Goal: Task Accomplishment & Management: Manage account settings

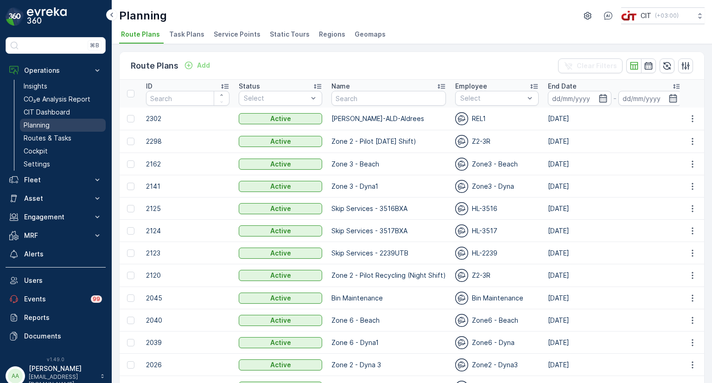
click at [50, 125] on link "Planning" at bounding box center [63, 125] width 86 height 13
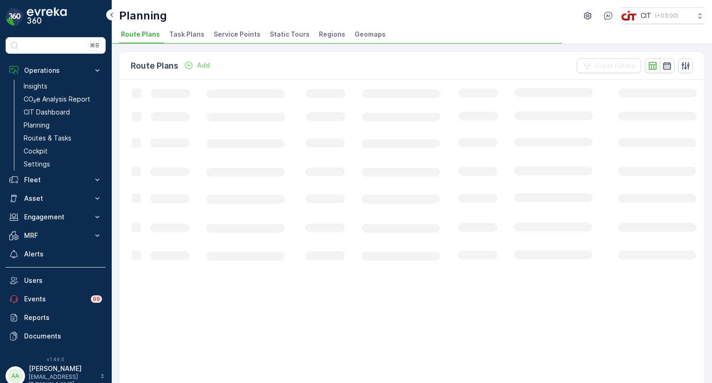
click at [234, 30] on span "Service Points" at bounding box center [237, 34] width 47 height 9
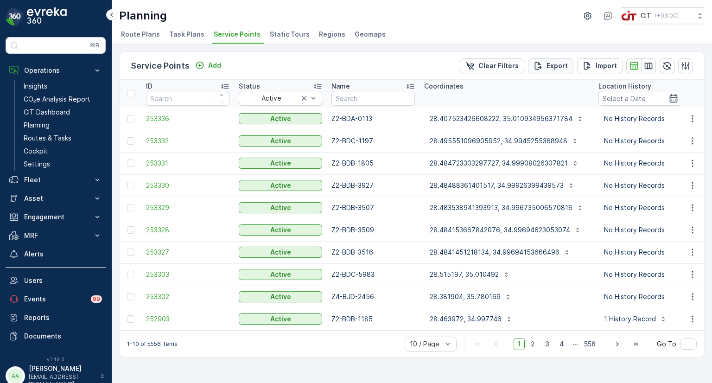
click at [562, 69] on p "Export" at bounding box center [556, 65] width 21 height 9
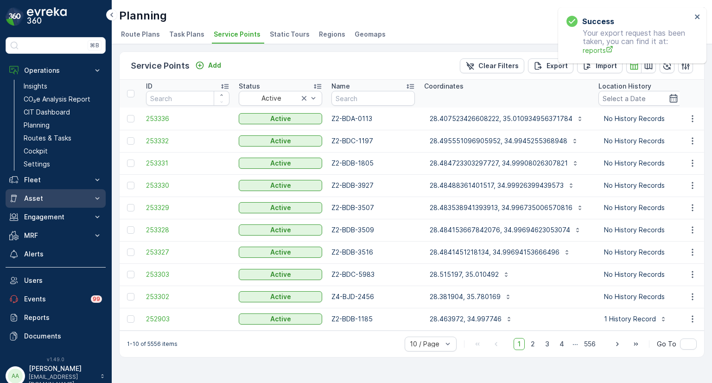
click at [36, 197] on p "Asset" at bounding box center [55, 198] width 63 height 9
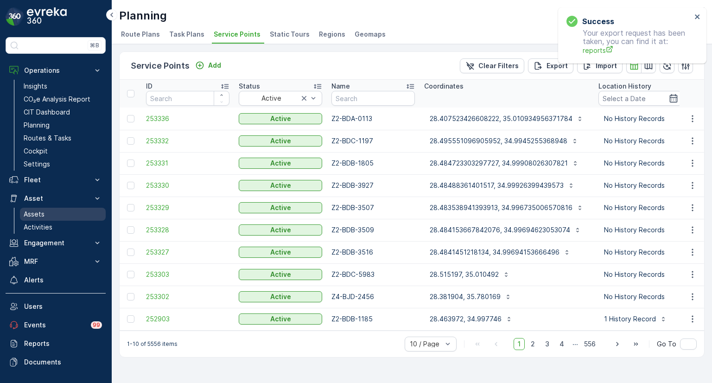
click at [44, 214] on link "Assets" at bounding box center [63, 214] width 86 height 13
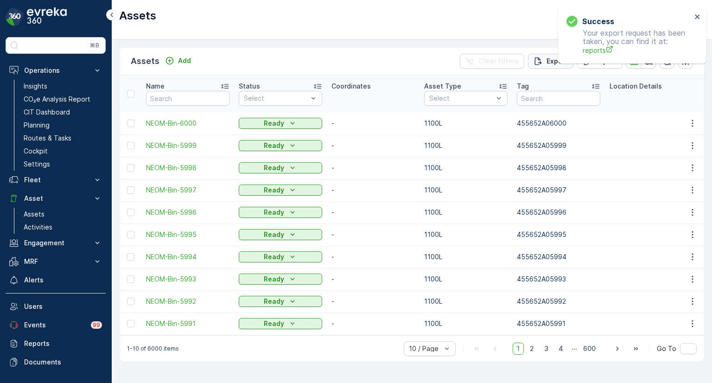
click at [540, 59] on icon "Export" at bounding box center [537, 61] width 9 height 9
click at [695, 16] on icon "close" at bounding box center [697, 16] width 6 height 7
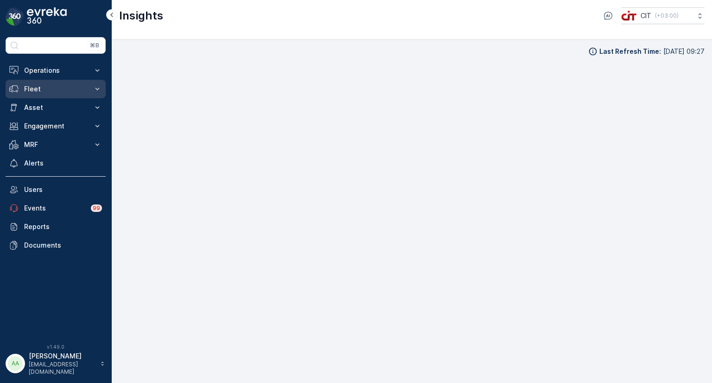
click at [42, 86] on p "Fleet" at bounding box center [55, 88] width 63 height 9
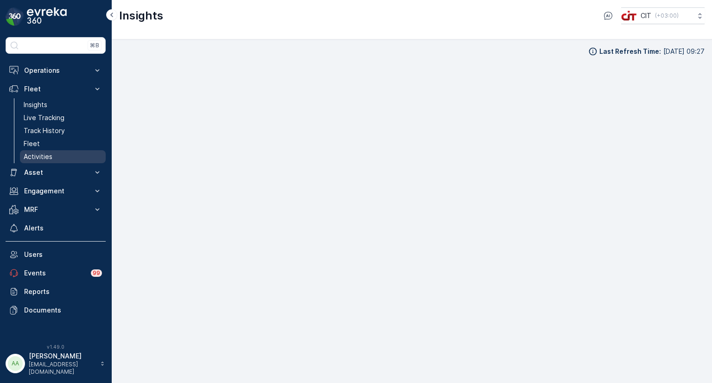
click at [37, 153] on p "Activities" at bounding box center [38, 156] width 29 height 9
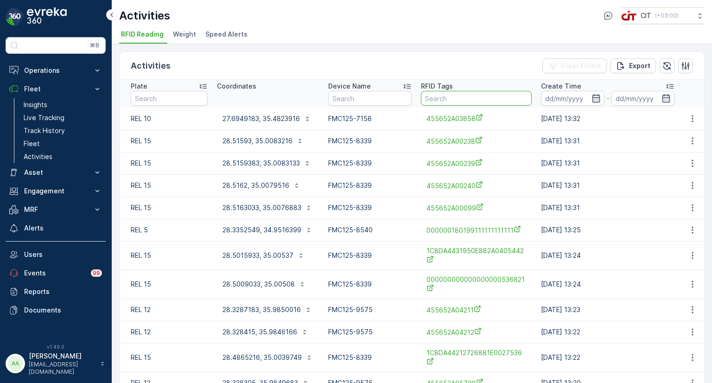
click at [479, 101] on input "text" at bounding box center [476, 98] width 111 height 15
paste input "455652A03056"
type input "455652A03056"
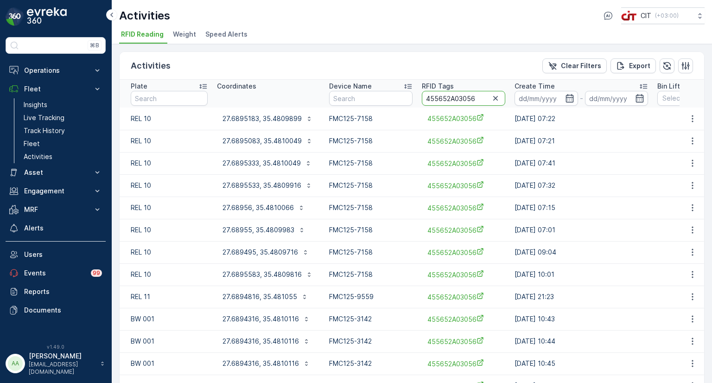
drag, startPoint x: 474, startPoint y: 99, endPoint x: 411, endPoint y: 88, distance: 63.8
click at [411, 88] on tr "Plate Coordinates Device Name RFID Tags 455652A03056 Create Time - Bin Lifting …" at bounding box center [632, 94] width 1024 height 28
click at [36, 173] on p "Asset" at bounding box center [55, 172] width 63 height 9
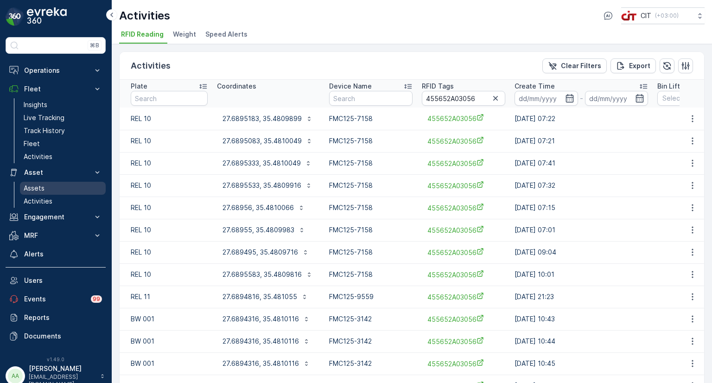
click at [34, 188] on p "Assets" at bounding box center [34, 187] width 21 height 9
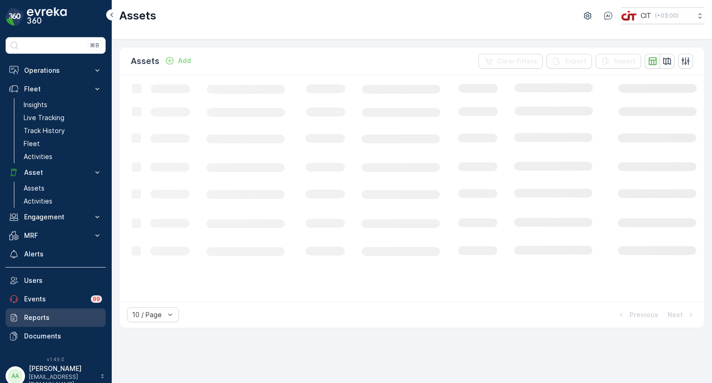
click at [39, 319] on p "Reports" at bounding box center [63, 317] width 78 height 9
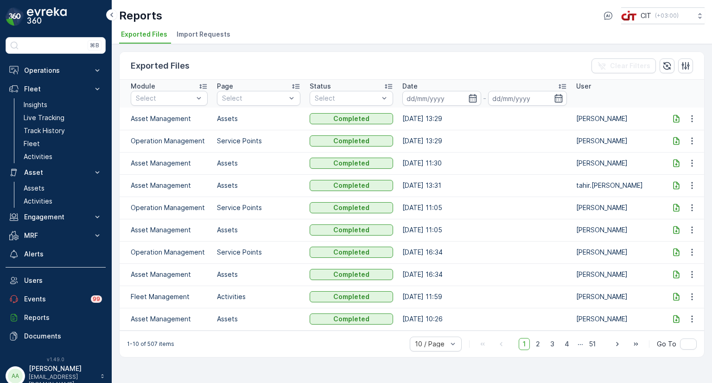
click at [676, 118] on icon at bounding box center [676, 118] width 6 height 8
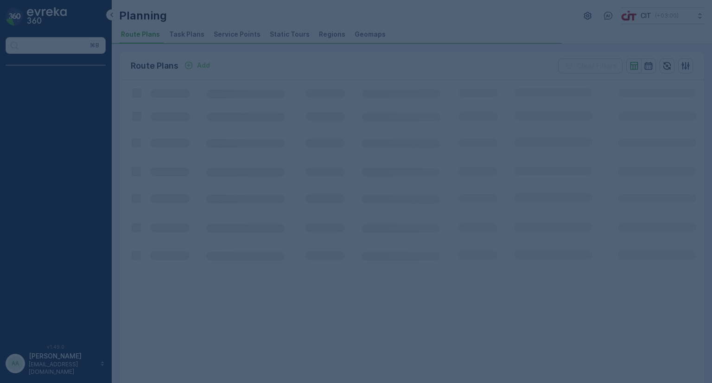
click at [242, 32] on div at bounding box center [356, 191] width 712 height 383
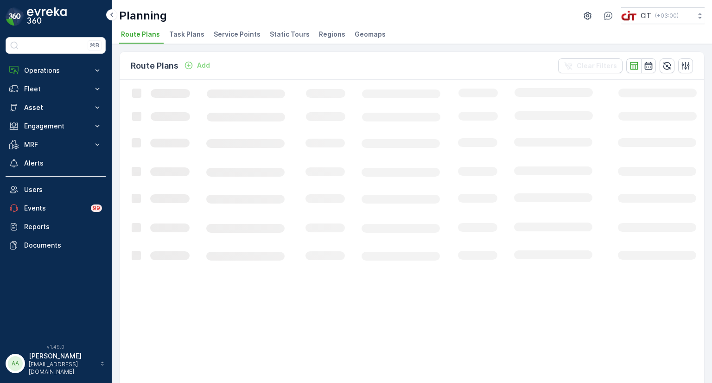
click at [241, 35] on span "Service Points" at bounding box center [237, 34] width 47 height 9
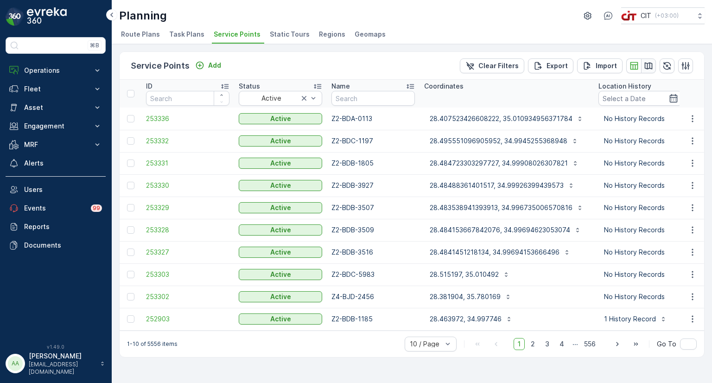
click at [646, 66] on icon "button" at bounding box center [648, 65] width 9 height 9
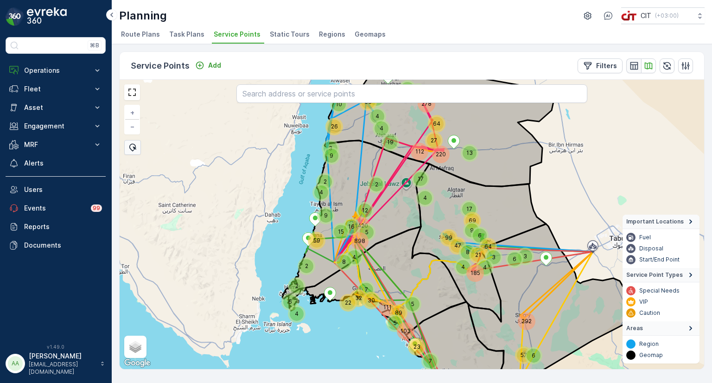
click at [630, 63] on icon "button" at bounding box center [634, 66] width 8 height 8
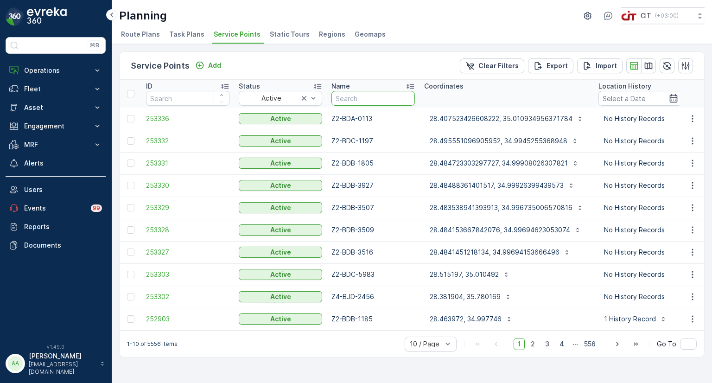
click at [348, 100] on input "text" at bounding box center [372, 98] width 83 height 15
type input "z2-"
click at [358, 95] on input "z2-" at bounding box center [372, 98] width 83 height 15
type input "z2-bdc"
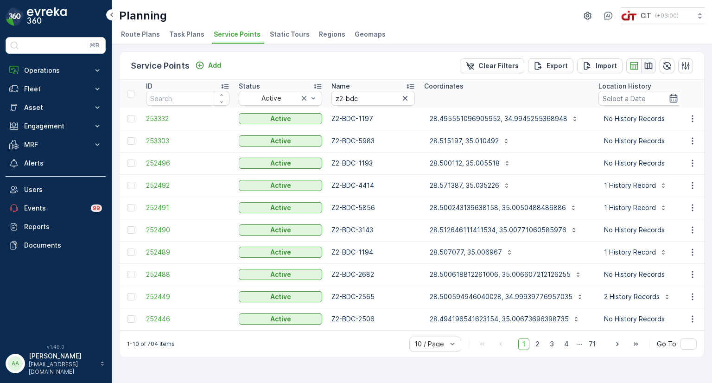
click at [649, 65] on icon "button" at bounding box center [648, 65] width 9 height 9
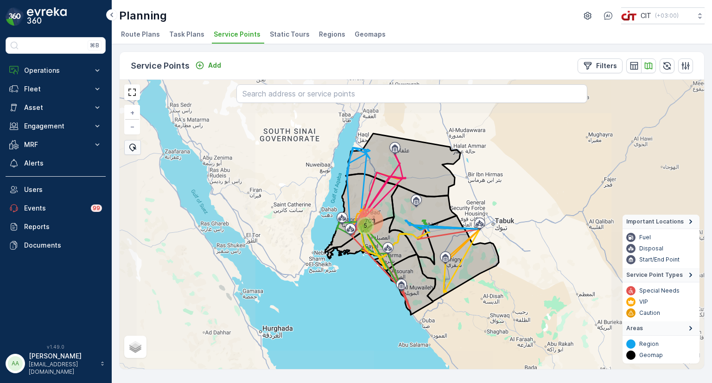
click at [364, 212] on div "703" at bounding box center [370, 220] width 23 height 23
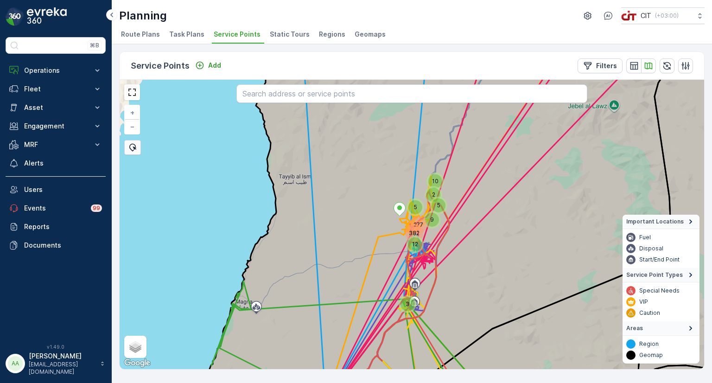
click at [414, 224] on div "277" at bounding box center [418, 225] width 14 height 14
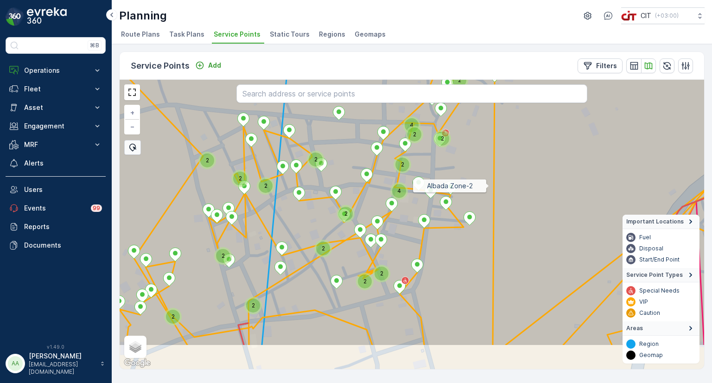
drag, startPoint x: 530, startPoint y: 240, endPoint x: 486, endPoint y: 182, distance: 72.5
click at [486, 182] on icon at bounding box center [371, 171] width 704 height 350
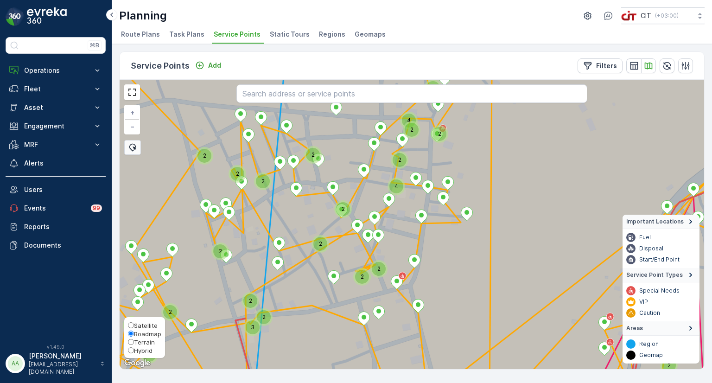
click at [142, 347] on span "Hybrid" at bounding box center [143, 350] width 19 height 7
click at [134, 347] on input "Hybrid" at bounding box center [131, 350] width 6 height 6
radio input "true"
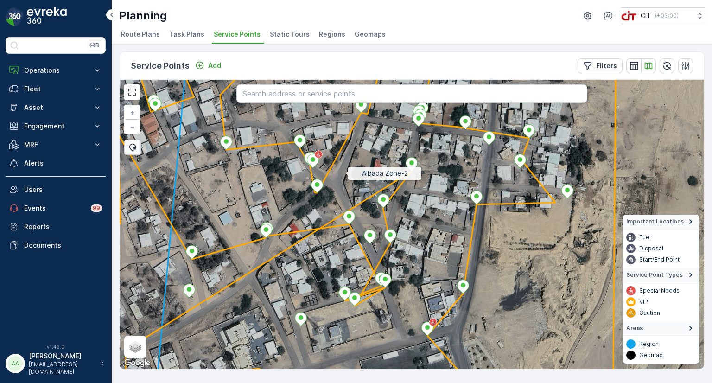
drag, startPoint x: 334, startPoint y: 147, endPoint x: 345, endPoint y: 173, distance: 28.2
click at [345, 173] on icon at bounding box center [423, 251] width 704 height 350
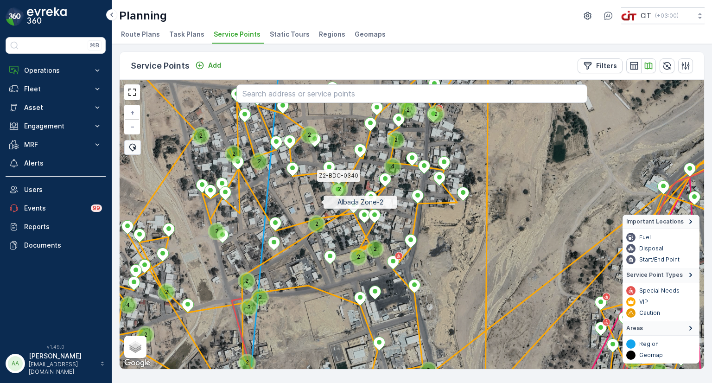
click at [321, 199] on icon at bounding box center [412, 225] width 704 height 350
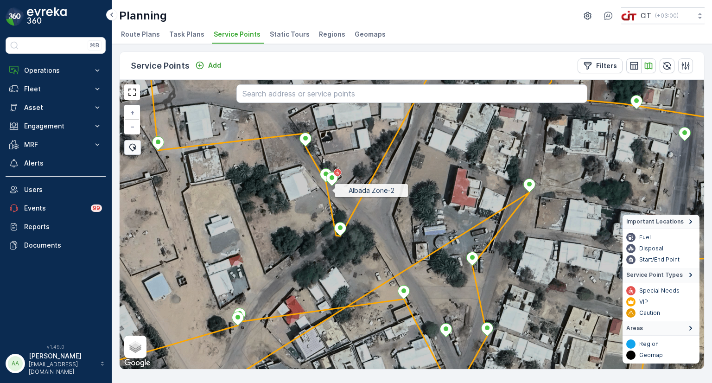
drag, startPoint x: 336, startPoint y: 169, endPoint x: 332, endPoint y: 189, distance: 20.7
click at [332, 189] on icon at bounding box center [408, 245] width 704 height 350
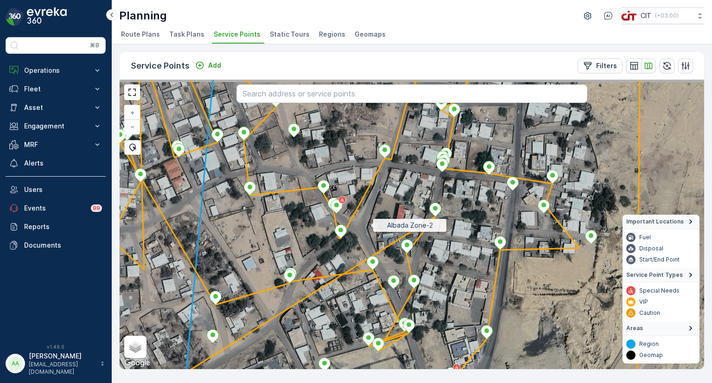
drag, startPoint x: 371, startPoint y: 197, endPoint x: 370, endPoint y: 224, distance: 26.9
click at [370, 224] on icon at bounding box center [411, 251] width 704 height 350
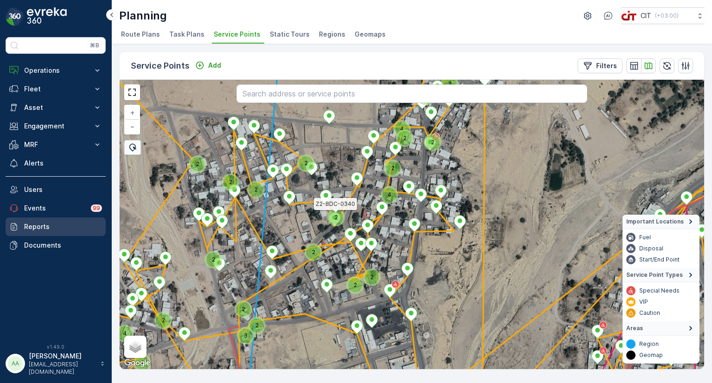
click at [38, 227] on p "Reports" at bounding box center [63, 226] width 78 height 9
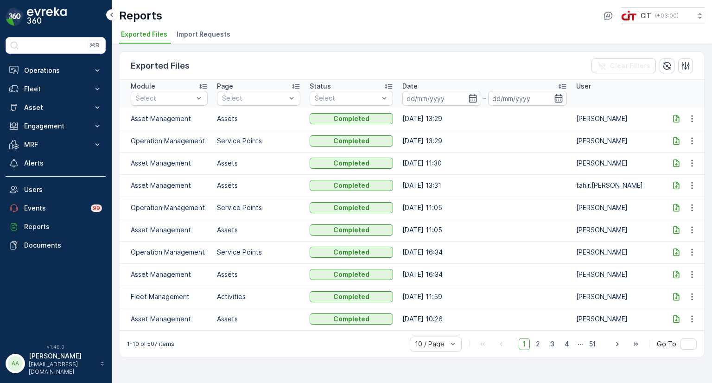
click at [674, 139] on icon at bounding box center [675, 140] width 9 height 9
click at [41, 71] on p "Operations" at bounding box center [55, 70] width 63 height 9
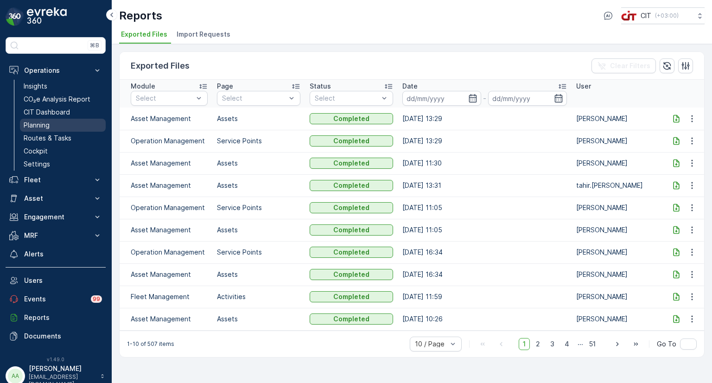
drag, startPoint x: 42, startPoint y: 126, endPoint x: 46, endPoint y: 126, distance: 4.7
click at [42, 126] on p "Planning" at bounding box center [37, 124] width 26 height 9
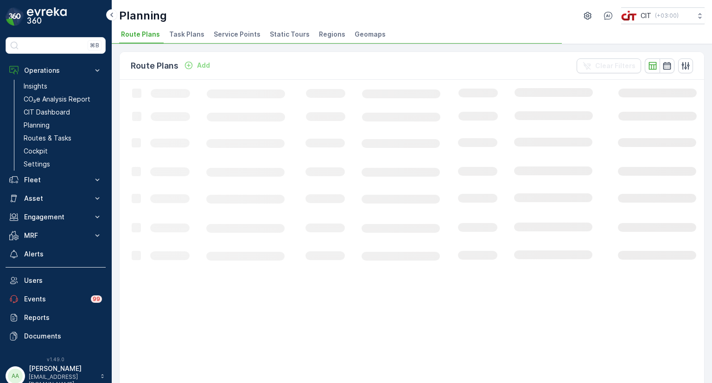
click at [233, 28] on li "Service Points" at bounding box center [238, 36] width 52 height 16
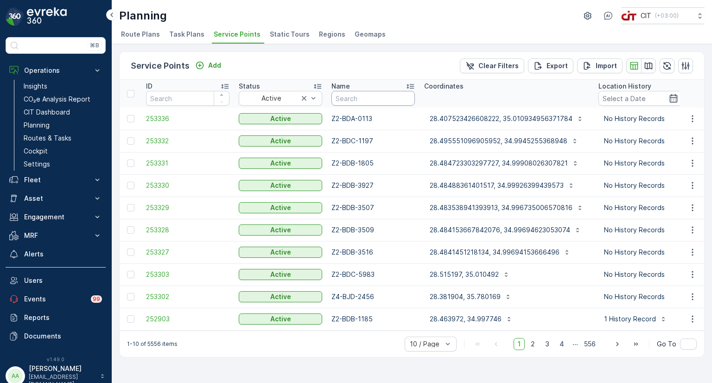
click at [360, 97] on input "text" at bounding box center [372, 98] width 83 height 15
paste input "1162"
type input "1162"
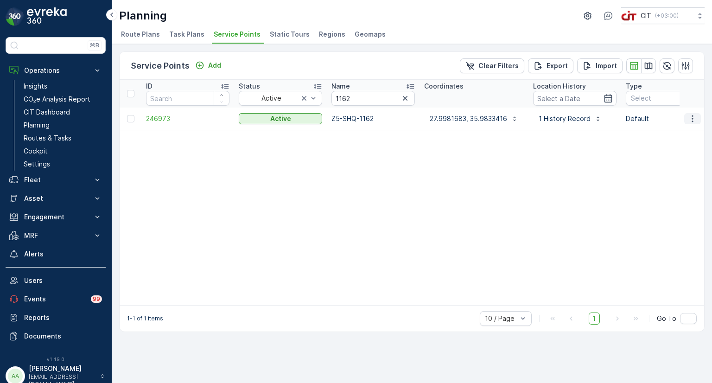
click at [694, 117] on icon "button" at bounding box center [692, 118] width 9 height 9
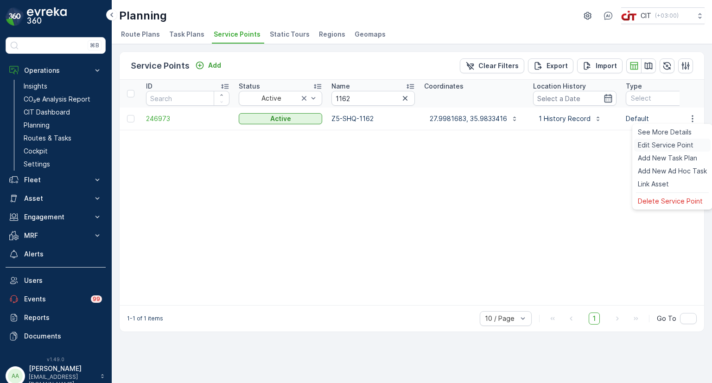
click at [671, 144] on span "Edit Service Point" at bounding box center [665, 144] width 56 height 9
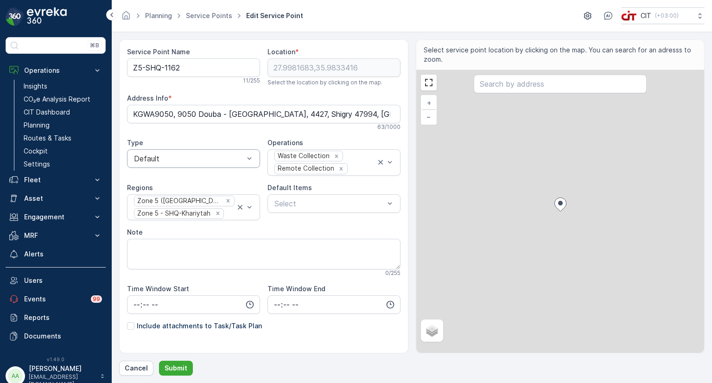
click at [188, 162] on div "Default" at bounding box center [193, 158] width 133 height 19
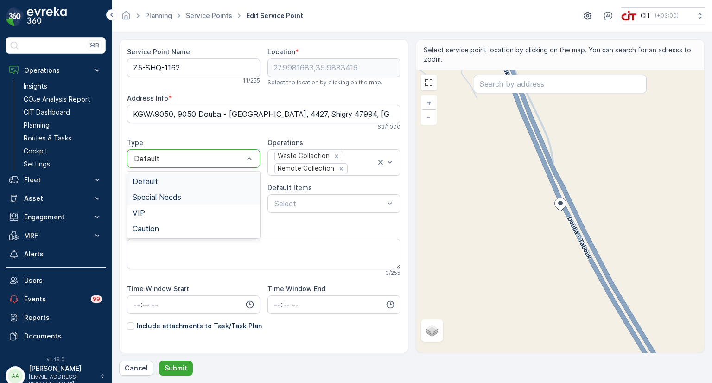
click at [164, 196] on span "Special Needs" at bounding box center [156, 197] width 49 height 8
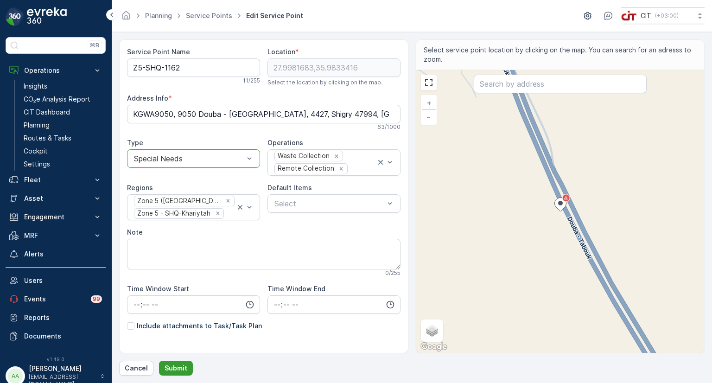
click at [171, 366] on p "Submit" at bounding box center [175, 367] width 23 height 9
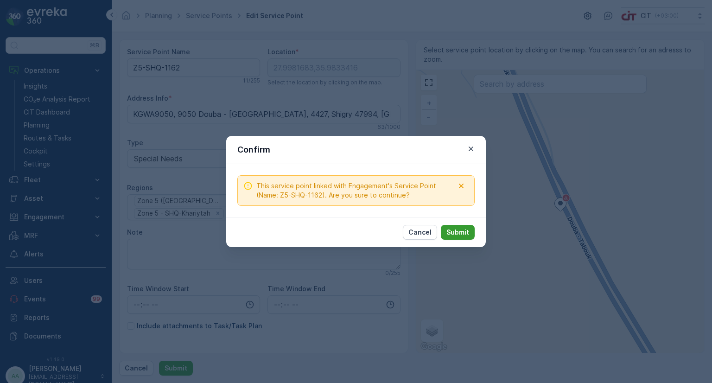
click at [463, 228] on p "Submit" at bounding box center [457, 231] width 23 height 9
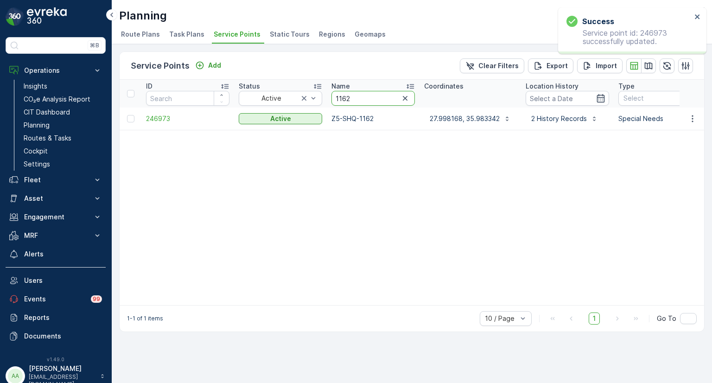
drag, startPoint x: 366, startPoint y: 98, endPoint x: 326, endPoint y: 98, distance: 39.8
click at [327, 98] on th "Name 1162" at bounding box center [373, 94] width 93 height 28
paste input "231"
type input "2312"
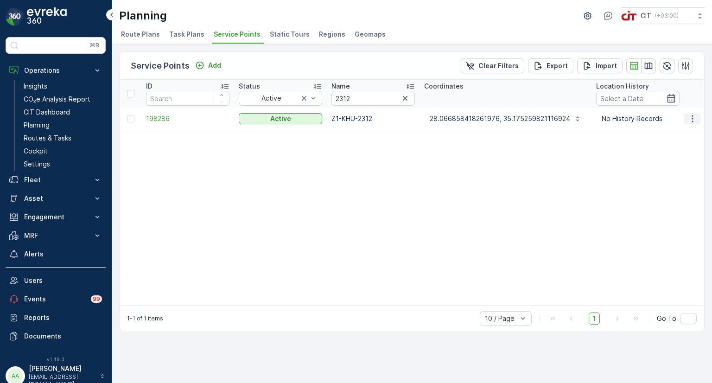
click at [694, 117] on icon "button" at bounding box center [692, 118] width 9 height 9
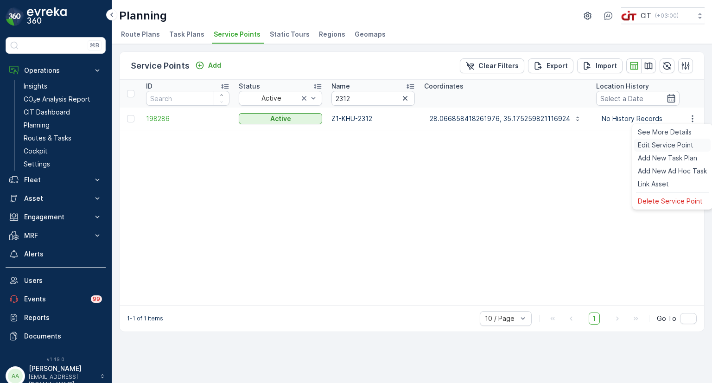
click at [659, 147] on span "Edit Service Point" at bounding box center [665, 144] width 56 height 9
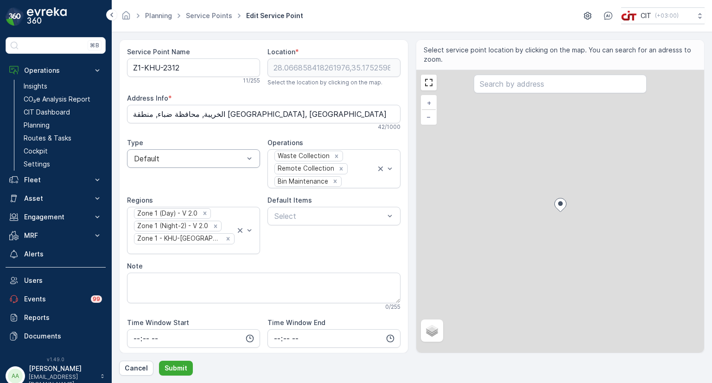
click at [209, 160] on div at bounding box center [189, 158] width 112 height 8
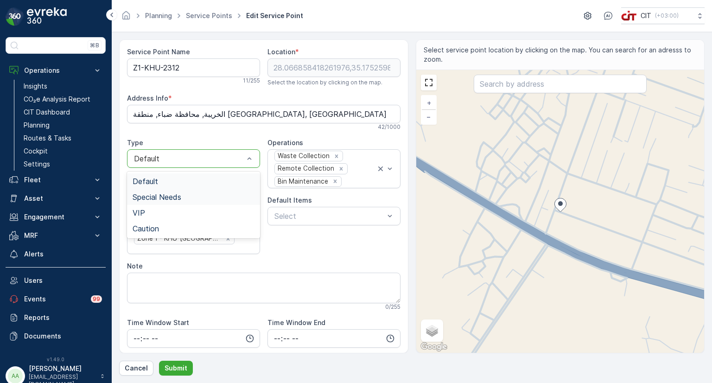
click at [158, 196] on span "Special Needs" at bounding box center [156, 197] width 49 height 8
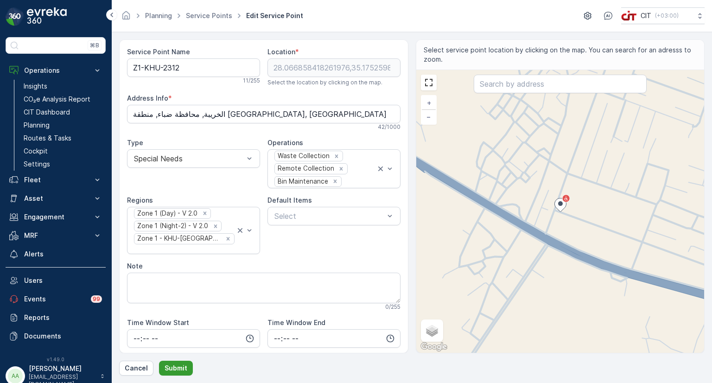
click at [174, 371] on p "Submit" at bounding box center [175, 367] width 23 height 9
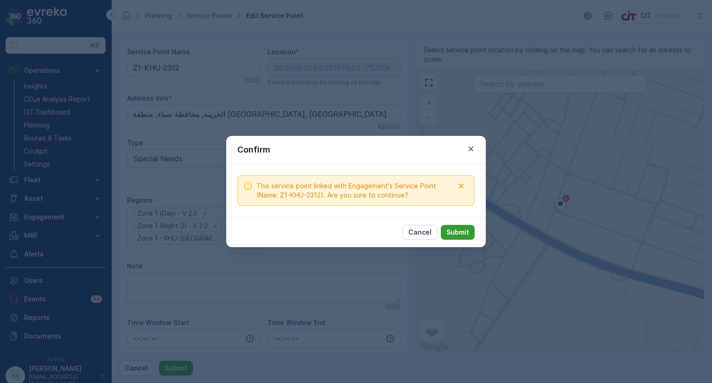
click at [460, 232] on p "Submit" at bounding box center [457, 231] width 23 height 9
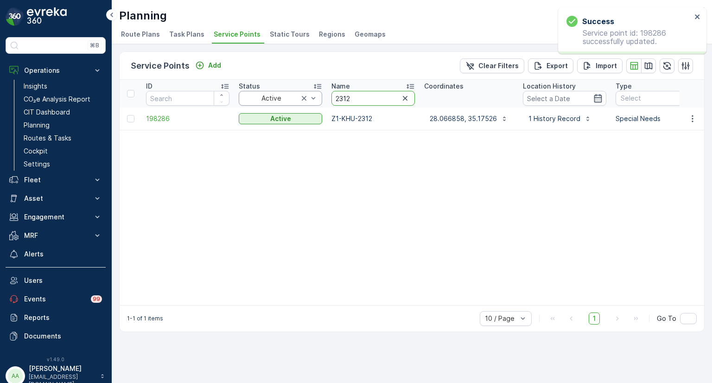
drag, startPoint x: 371, startPoint y: 99, endPoint x: 319, endPoint y: 95, distance: 52.0
paste input "23"
type input "2323"
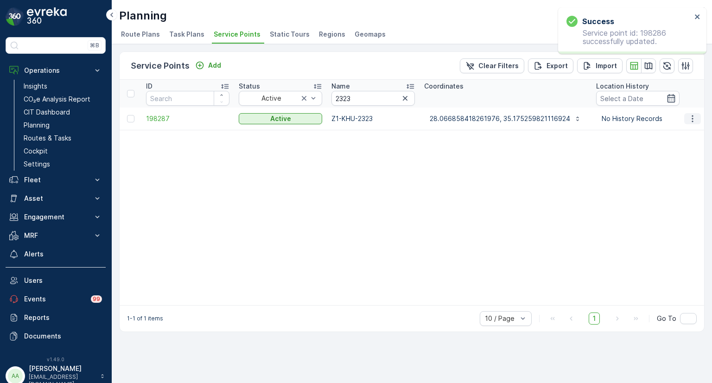
click at [693, 117] on icon "button" at bounding box center [692, 118] width 9 height 9
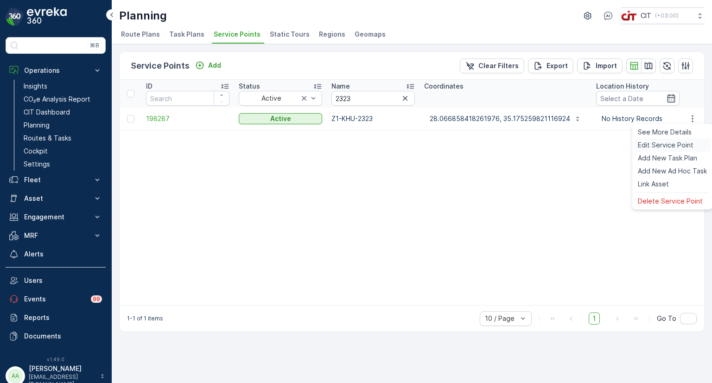
click at [667, 143] on span "Edit Service Point" at bounding box center [665, 144] width 56 height 9
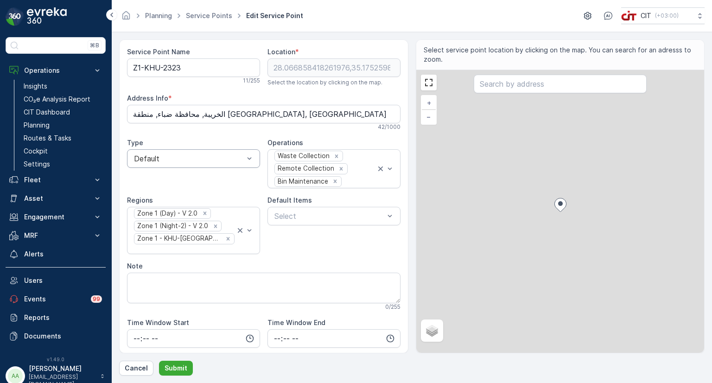
click at [167, 160] on div at bounding box center [189, 158] width 112 height 8
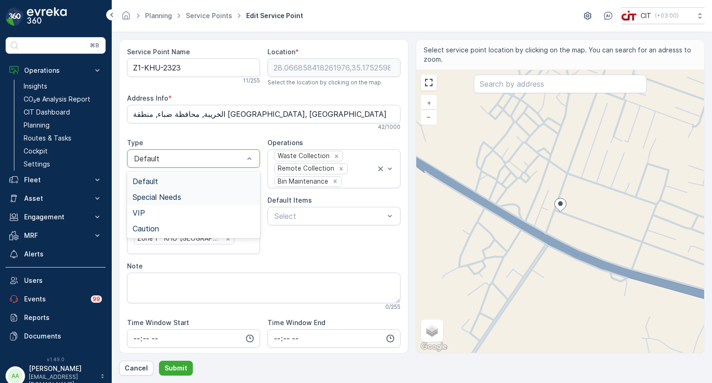
click at [150, 193] on span "Special Needs" at bounding box center [156, 197] width 49 height 8
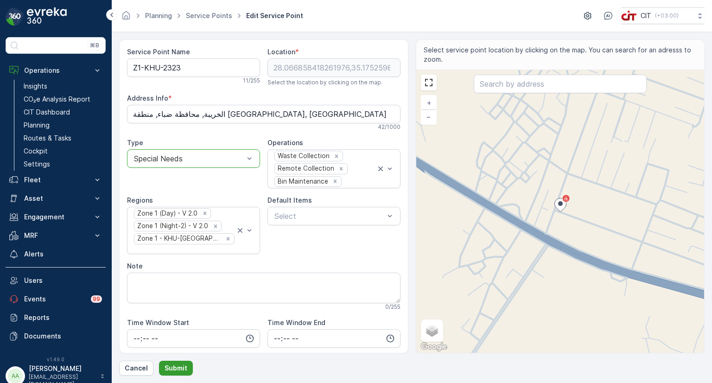
click at [178, 364] on p "Submit" at bounding box center [175, 367] width 23 height 9
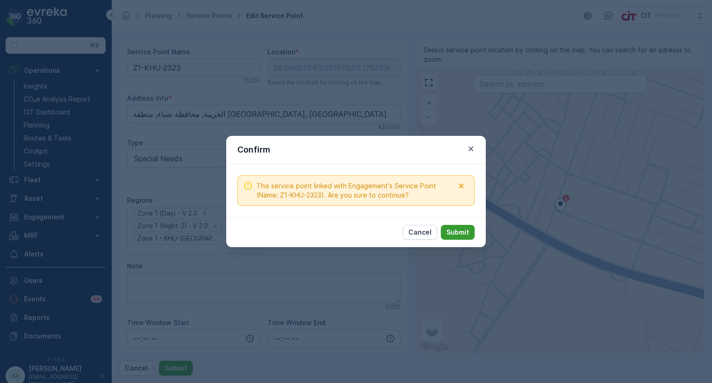
click at [458, 233] on p "Submit" at bounding box center [457, 231] width 23 height 9
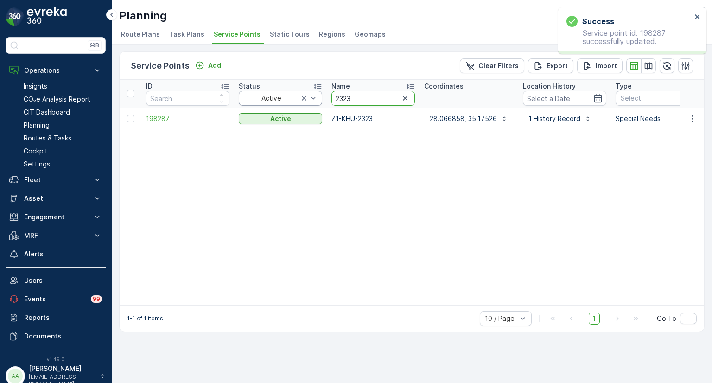
drag, startPoint x: 356, startPoint y: 95, endPoint x: 322, endPoint y: 96, distance: 34.3
paste input "57"
type input "2573"
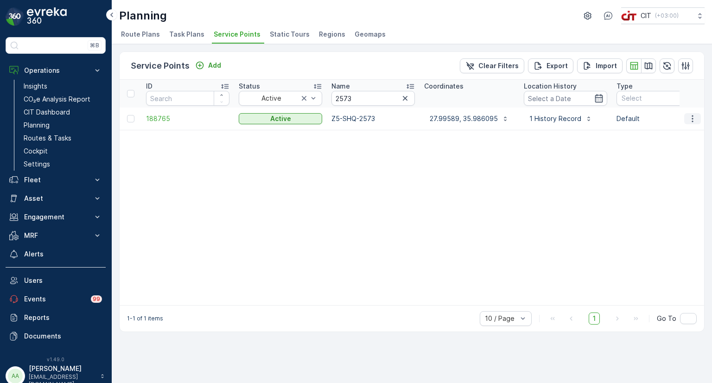
click at [700, 117] on button "button" at bounding box center [692, 118] width 17 height 11
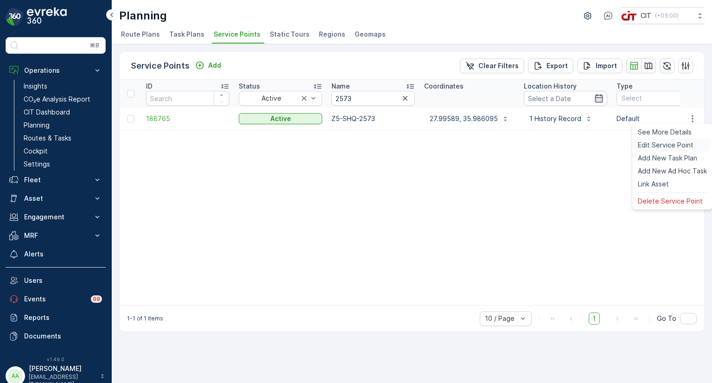
click at [655, 143] on span "Edit Service Point" at bounding box center [665, 144] width 56 height 9
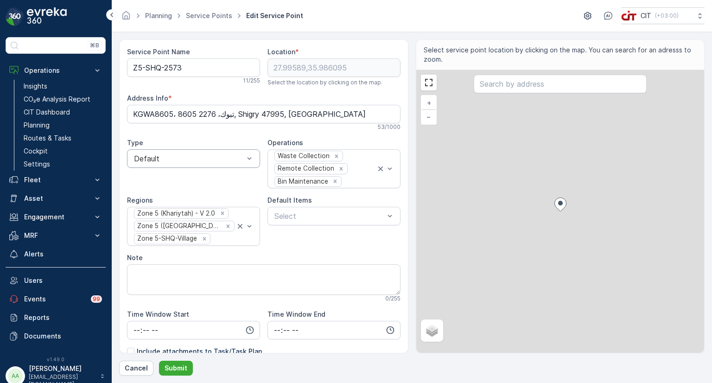
click at [174, 160] on div at bounding box center [189, 158] width 112 height 8
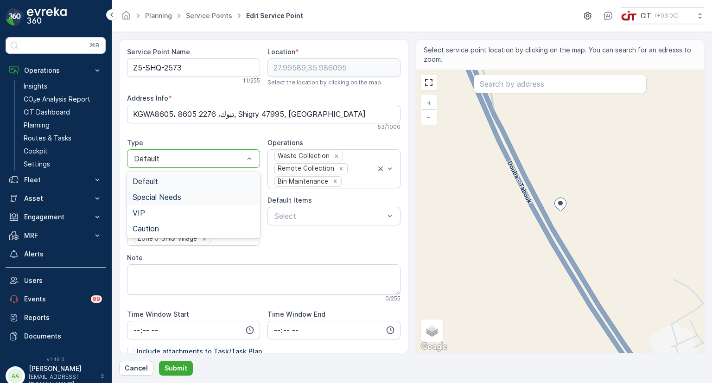
click at [150, 197] on span "Special Needs" at bounding box center [156, 197] width 49 height 8
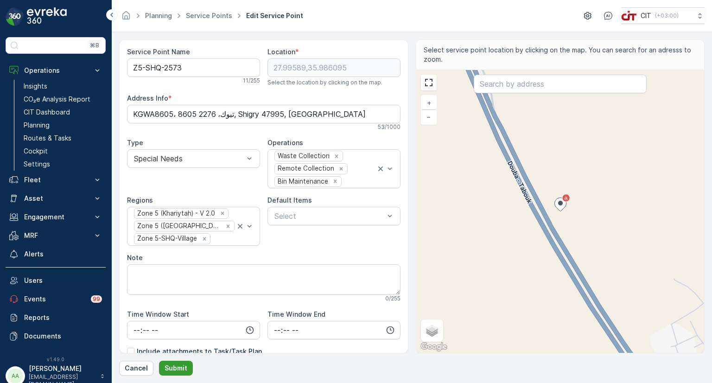
click at [180, 367] on p "Submit" at bounding box center [175, 367] width 23 height 9
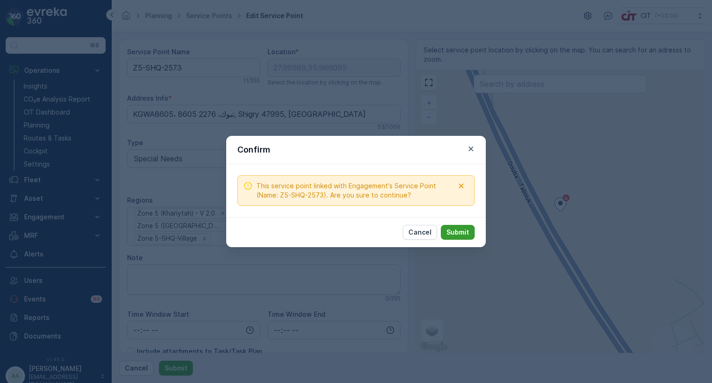
click at [457, 232] on p "Submit" at bounding box center [457, 231] width 23 height 9
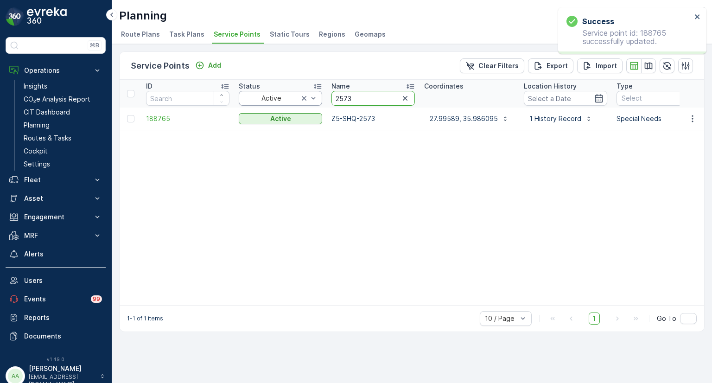
drag, startPoint x: 332, startPoint y: 95, endPoint x: 315, endPoint y: 93, distance: 16.9
paste input "0814"
type input "0814"
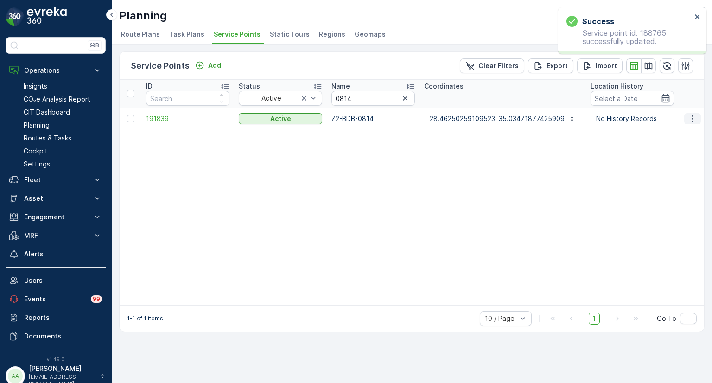
click at [694, 120] on icon "button" at bounding box center [692, 118] width 9 height 9
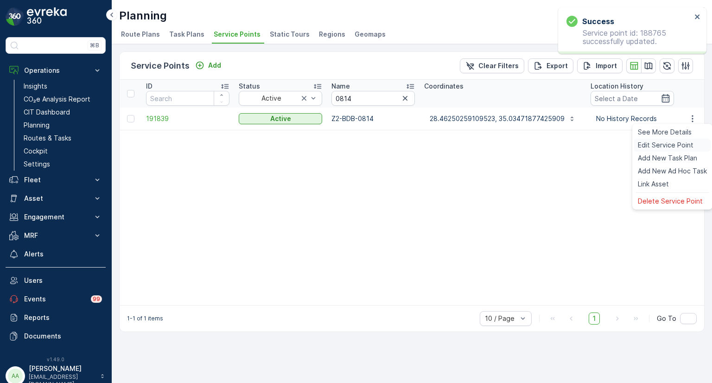
click at [667, 139] on div "Edit Service Point" at bounding box center [672, 145] width 76 height 13
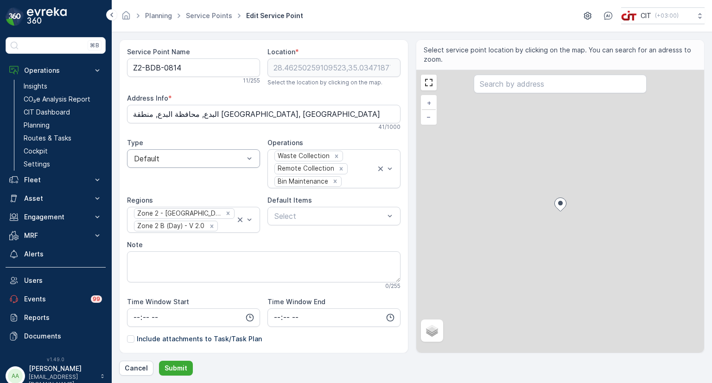
click at [183, 160] on div at bounding box center [189, 158] width 112 height 8
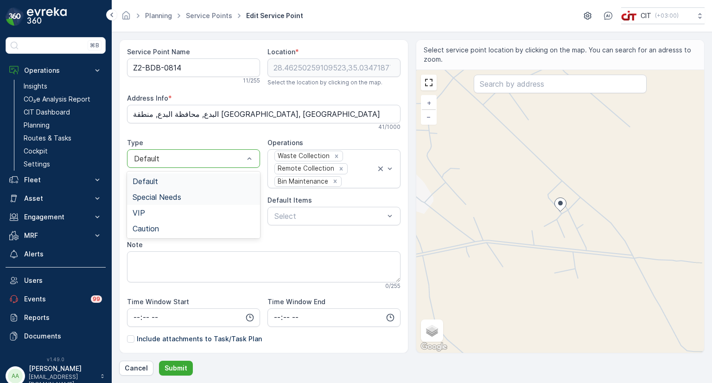
click at [166, 197] on span "Special Needs" at bounding box center [156, 197] width 49 height 8
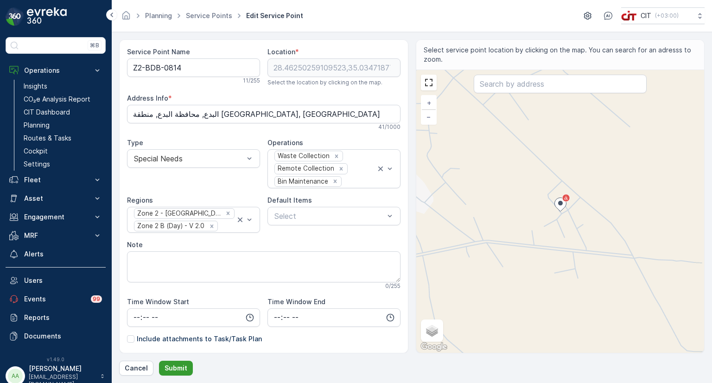
click at [181, 369] on p "Submit" at bounding box center [175, 367] width 23 height 9
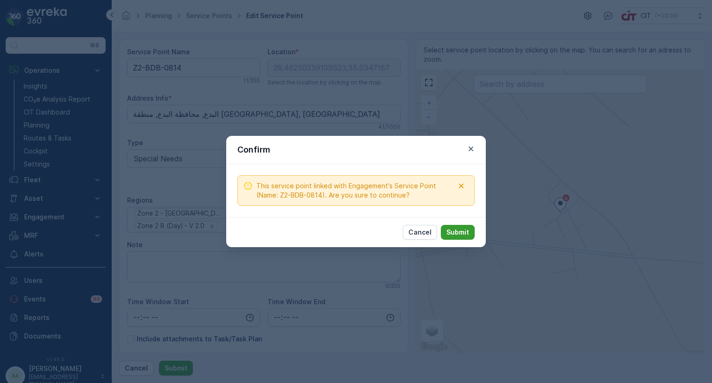
click at [455, 226] on button "Submit" at bounding box center [458, 232] width 34 height 15
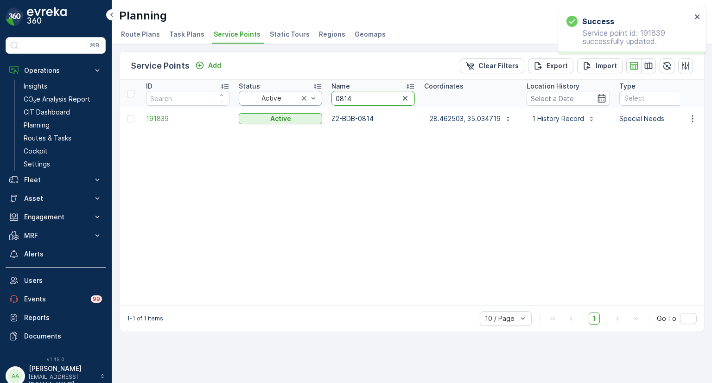
drag, startPoint x: 361, startPoint y: 95, endPoint x: 313, endPoint y: 93, distance: 48.7
paste input "5"
type input "0815"
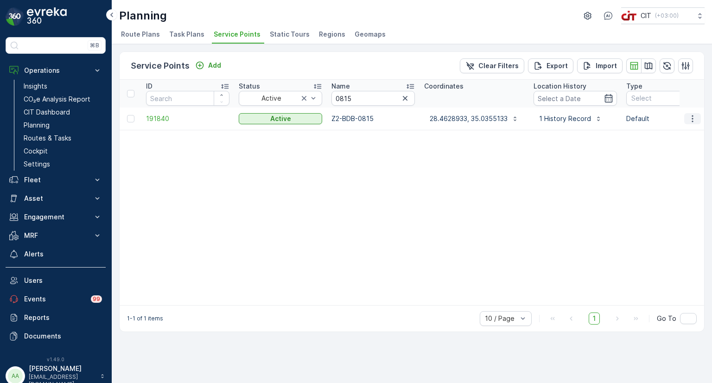
click at [694, 117] on icon "button" at bounding box center [692, 118] width 9 height 9
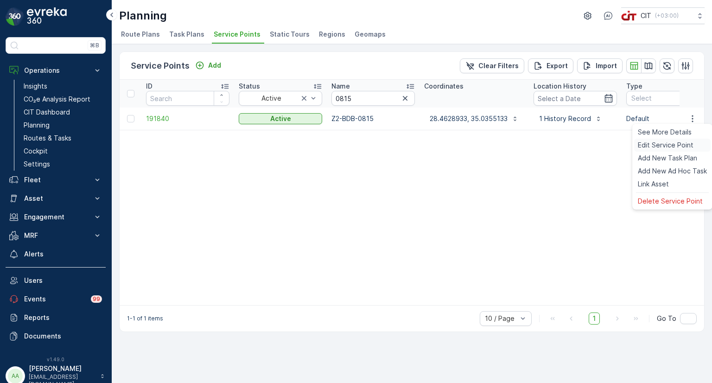
click at [662, 144] on span "Edit Service Point" at bounding box center [665, 144] width 56 height 9
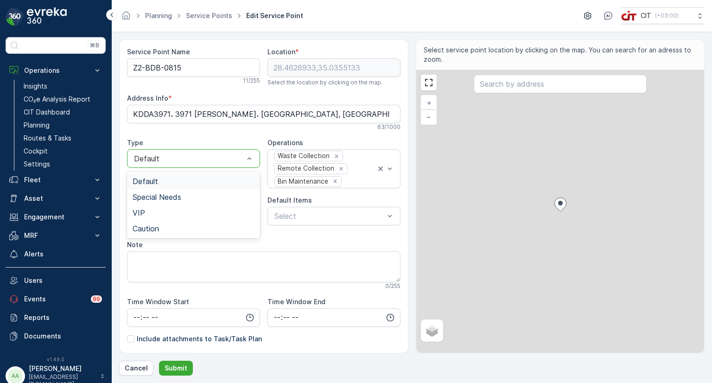
click at [164, 154] on div at bounding box center [189, 158] width 112 height 8
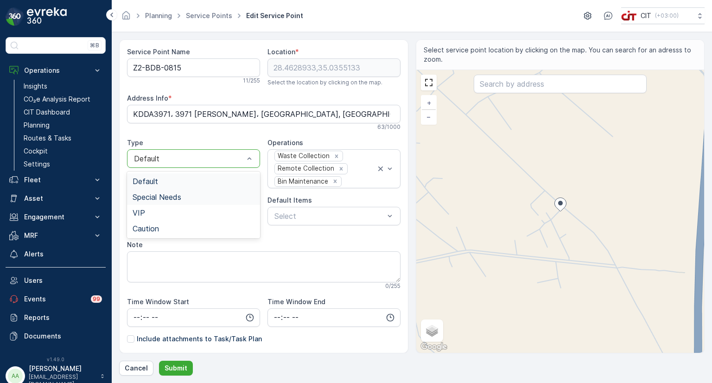
click at [160, 199] on span "Special Needs" at bounding box center [156, 197] width 49 height 8
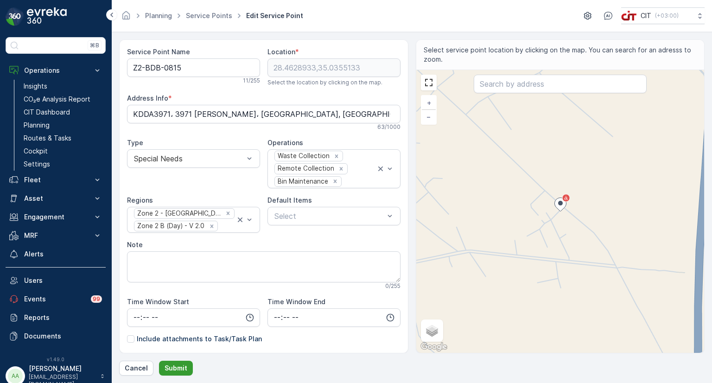
click at [176, 366] on p "Submit" at bounding box center [175, 367] width 23 height 9
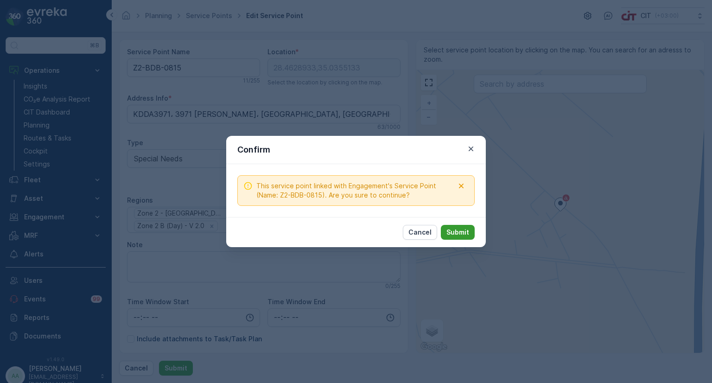
click at [456, 226] on button "Submit" at bounding box center [458, 232] width 34 height 15
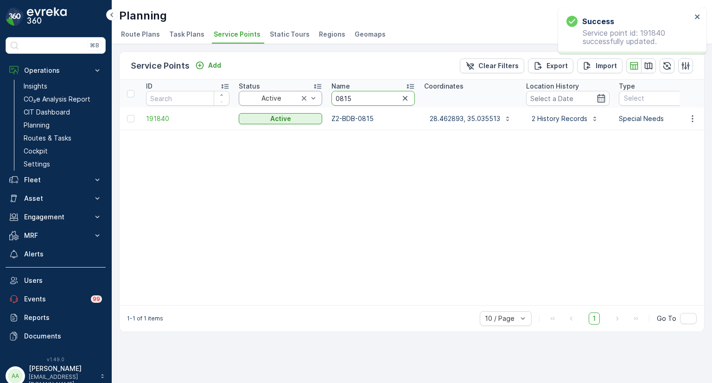
drag, startPoint x: 360, startPoint y: 101, endPoint x: 319, endPoint y: 95, distance: 41.1
paste input "6"
type input "0816"
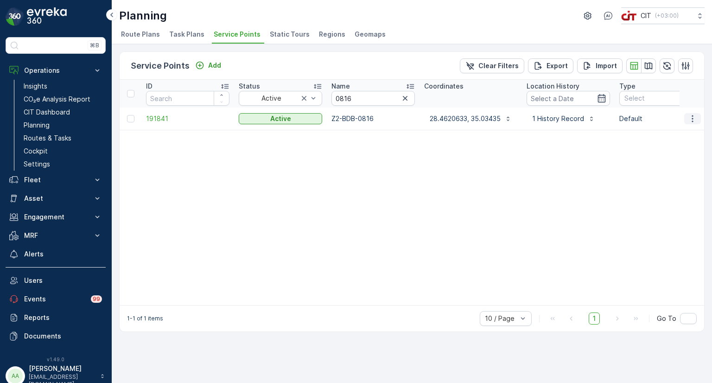
click at [693, 119] on icon "button" at bounding box center [692, 118] width 9 height 9
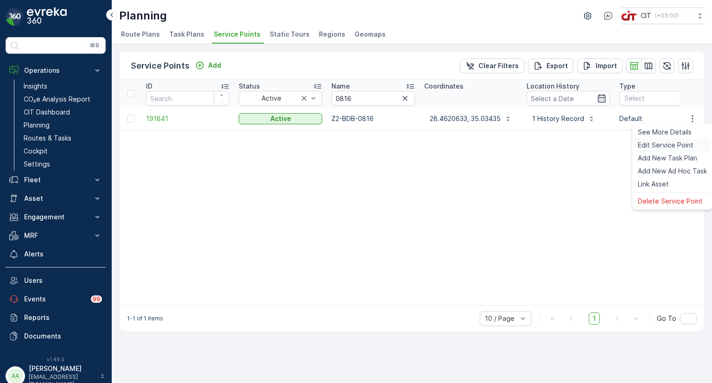
click at [670, 142] on span "Edit Service Point" at bounding box center [665, 144] width 56 height 9
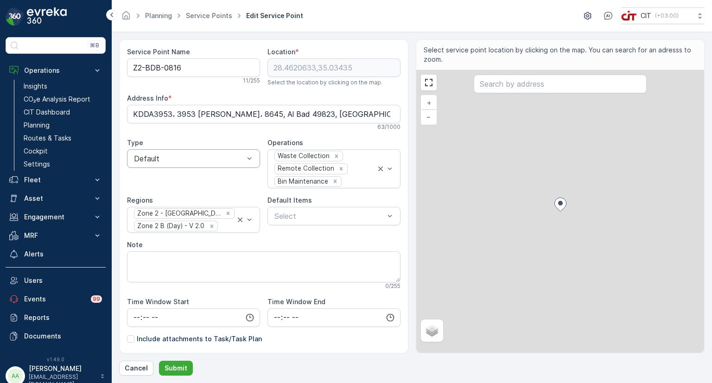
click at [163, 160] on div at bounding box center [189, 158] width 112 height 8
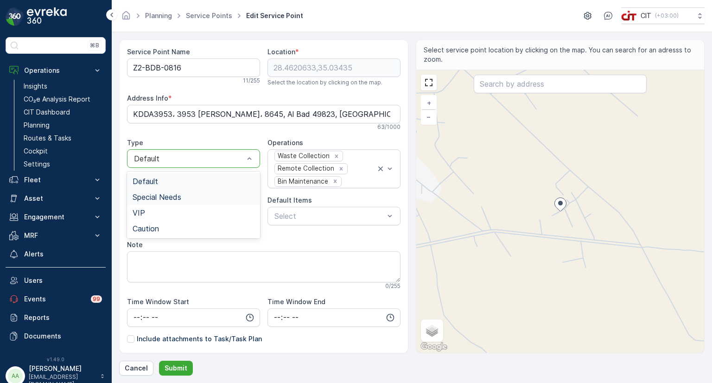
click at [151, 197] on span "Special Needs" at bounding box center [156, 197] width 49 height 8
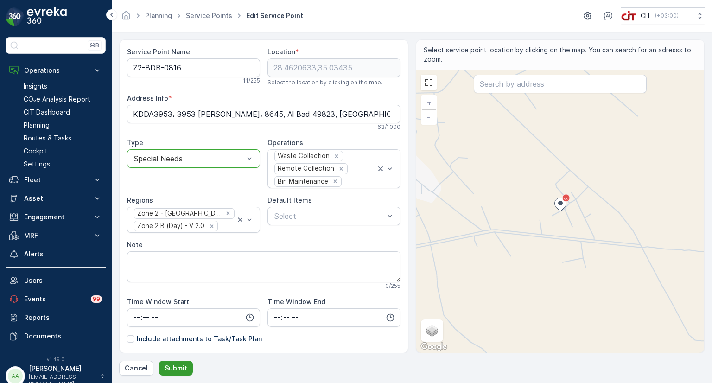
click at [183, 369] on p "Submit" at bounding box center [175, 367] width 23 height 9
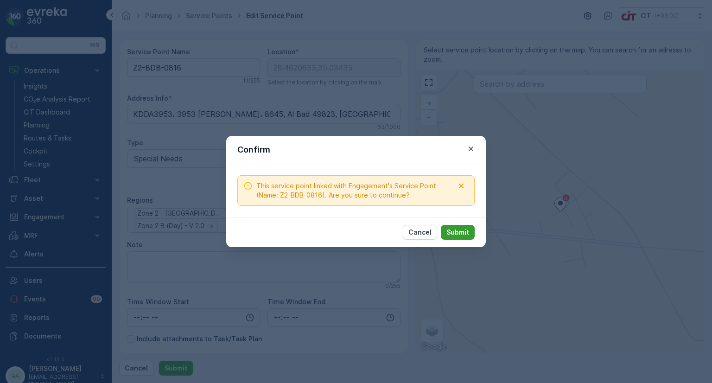
click at [463, 231] on p "Submit" at bounding box center [457, 231] width 23 height 9
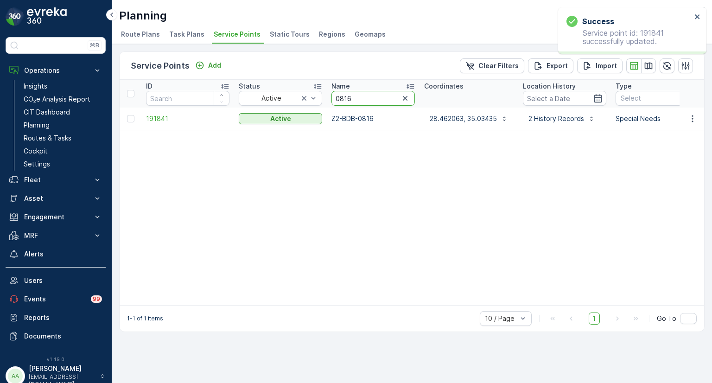
drag, startPoint x: 343, startPoint y: 97, endPoint x: 328, endPoint y: 95, distance: 14.9
click at [328, 95] on th "Name 0816" at bounding box center [373, 94] width 93 height 28
paste input "2817"
type input "2817"
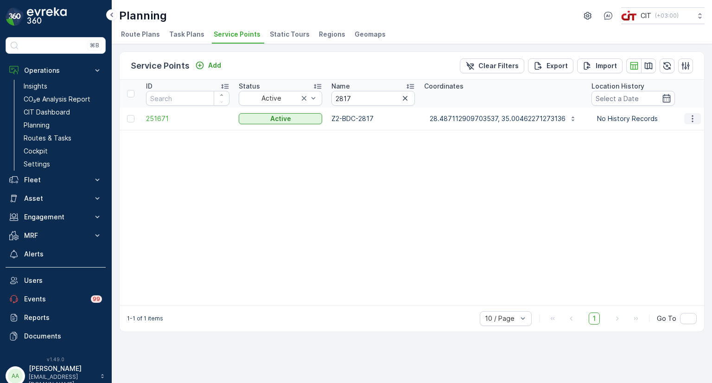
click at [691, 117] on icon "button" at bounding box center [692, 118] width 9 height 9
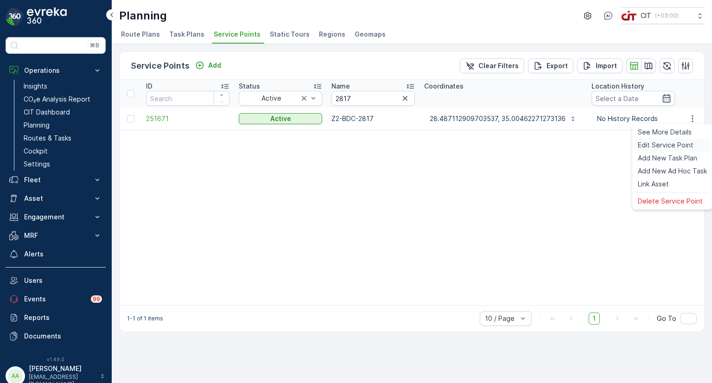
click at [672, 143] on span "Edit Service Point" at bounding box center [665, 144] width 56 height 9
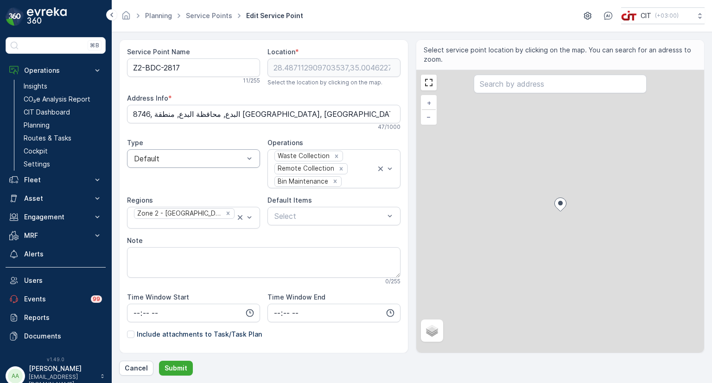
click at [185, 159] on div at bounding box center [189, 158] width 112 height 8
click at [154, 193] on span "Special Needs" at bounding box center [156, 197] width 49 height 8
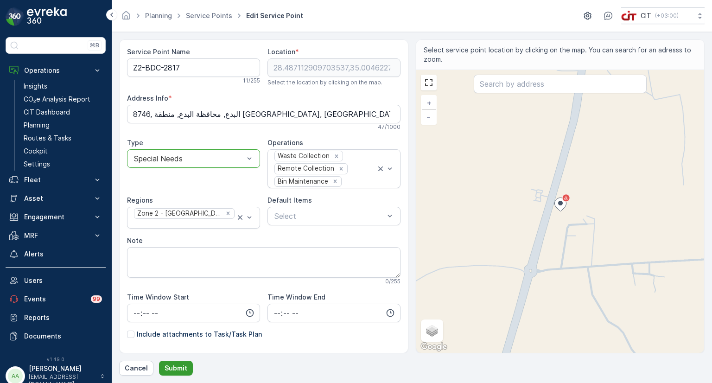
click at [187, 365] on button "Submit" at bounding box center [176, 367] width 34 height 15
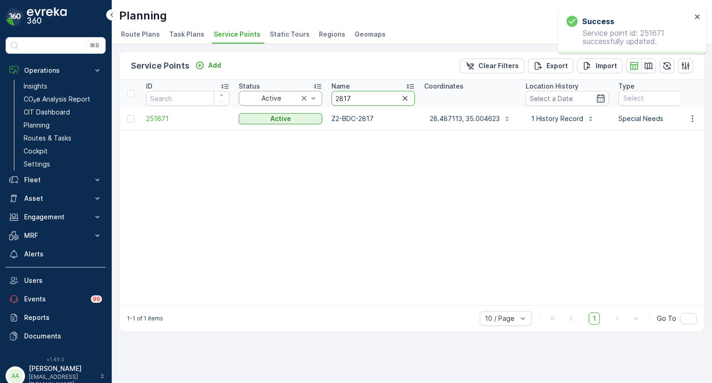
drag, startPoint x: 362, startPoint y: 101, endPoint x: 321, endPoint y: 98, distance: 40.9
paste input "3722"
type input "3722"
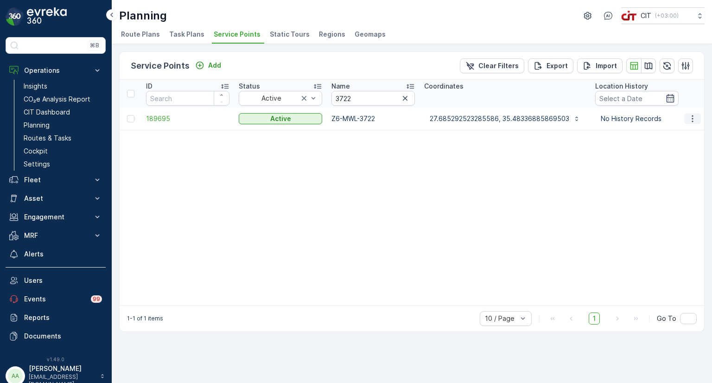
click at [690, 120] on icon "button" at bounding box center [692, 118] width 9 height 9
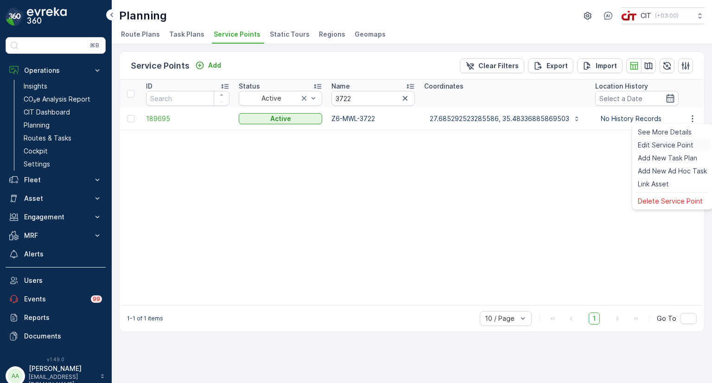
click at [675, 140] on span "Edit Service Point" at bounding box center [665, 144] width 56 height 9
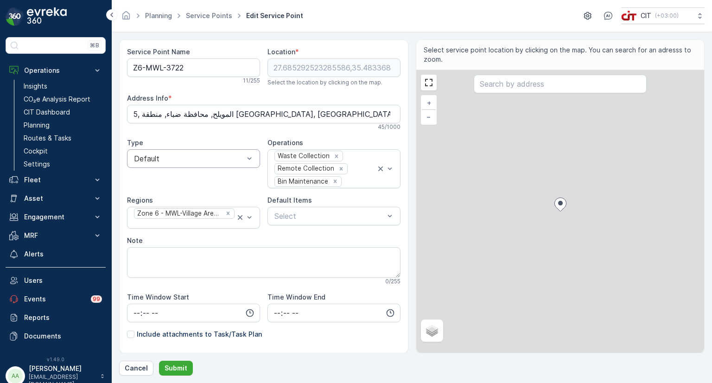
click at [175, 158] on div at bounding box center [189, 158] width 112 height 8
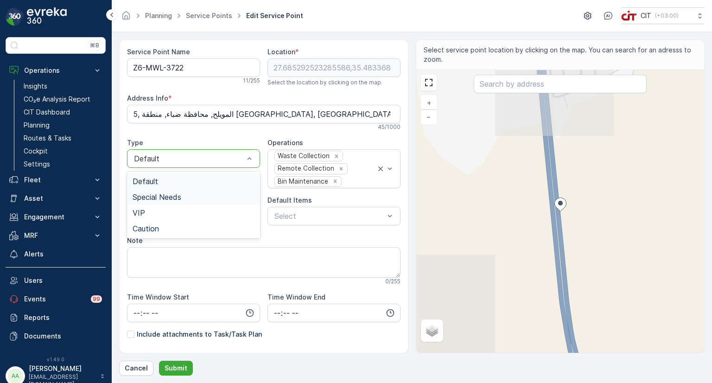
click at [156, 194] on span "Special Needs" at bounding box center [156, 197] width 49 height 8
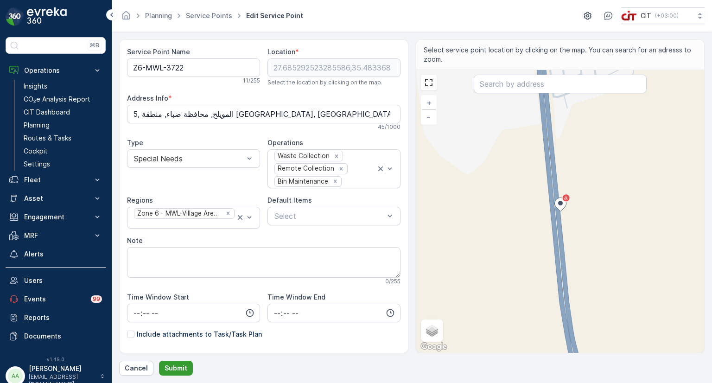
click at [176, 368] on p "Submit" at bounding box center [175, 367] width 23 height 9
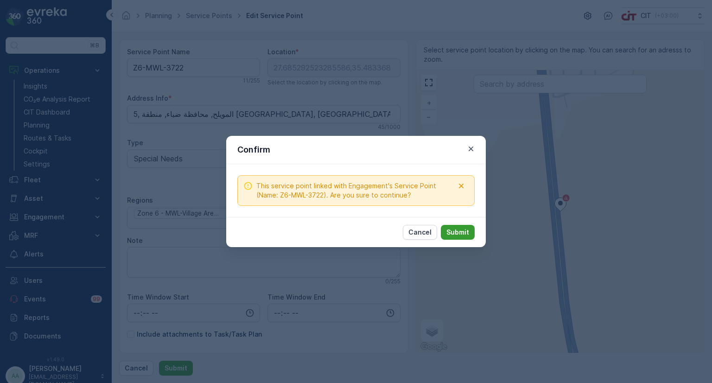
click at [459, 228] on p "Submit" at bounding box center [457, 231] width 23 height 9
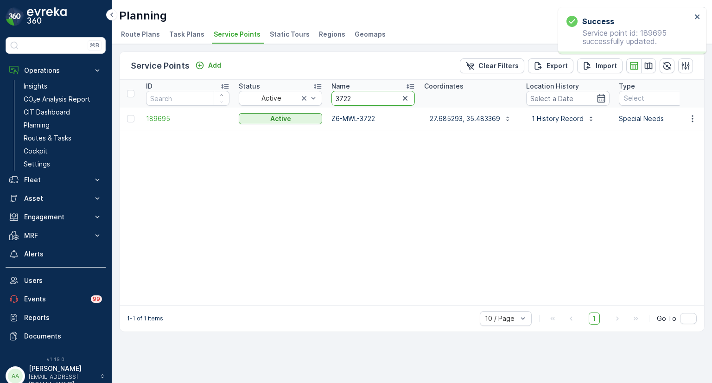
drag, startPoint x: 357, startPoint y: 99, endPoint x: 324, endPoint y: 93, distance: 33.9
paste input "5954"
type input "5954"
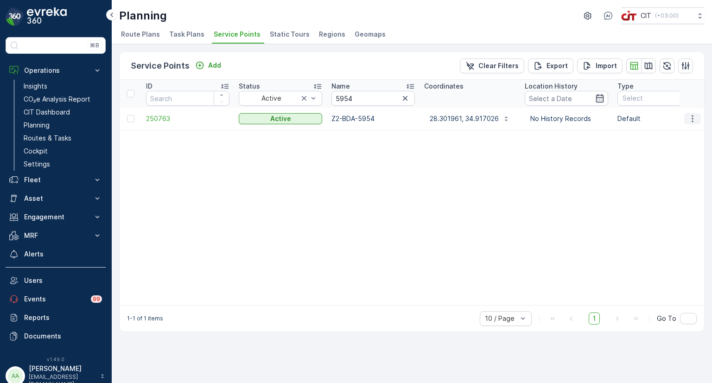
click at [688, 116] on icon "button" at bounding box center [692, 118] width 9 height 9
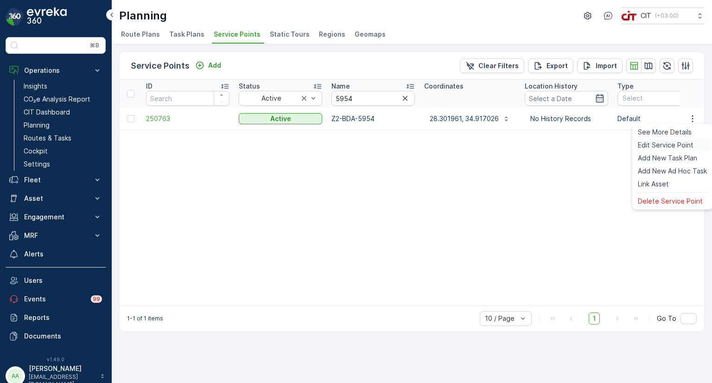
click at [667, 141] on span "Edit Service Point" at bounding box center [665, 144] width 56 height 9
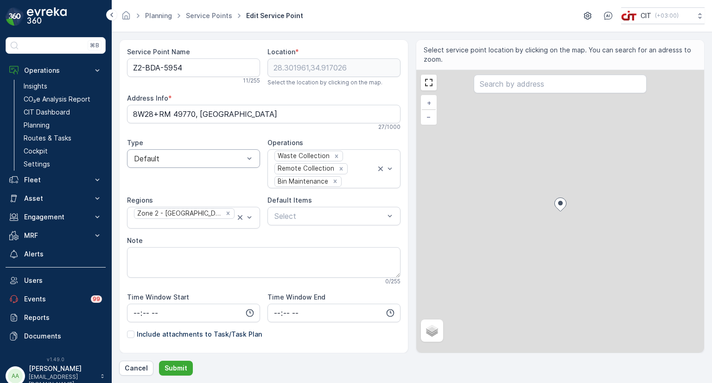
click at [176, 157] on div at bounding box center [189, 158] width 112 height 8
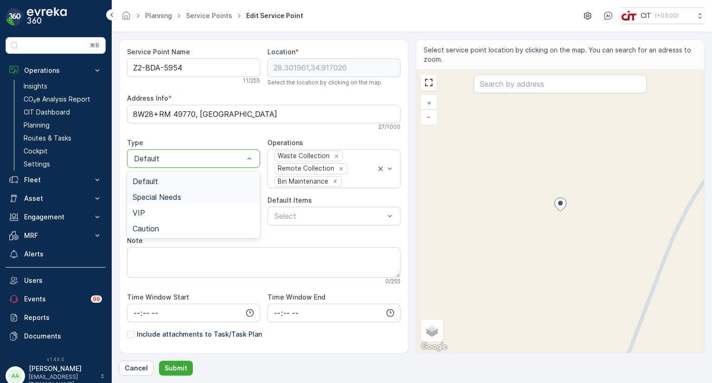
click at [169, 193] on span "Special Needs" at bounding box center [156, 197] width 49 height 8
click at [176, 367] on p "Submit" at bounding box center [175, 367] width 23 height 9
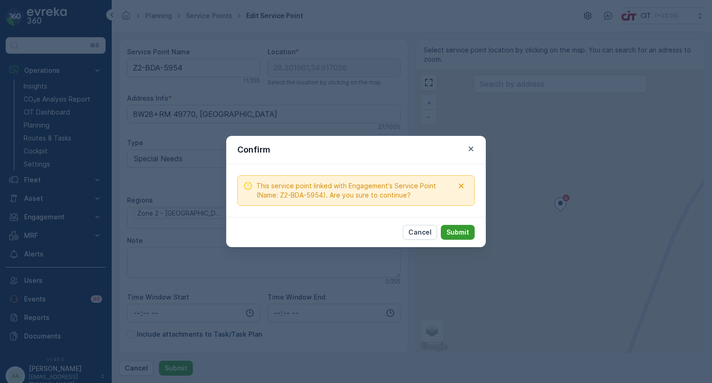
click at [467, 233] on p "Submit" at bounding box center [457, 231] width 23 height 9
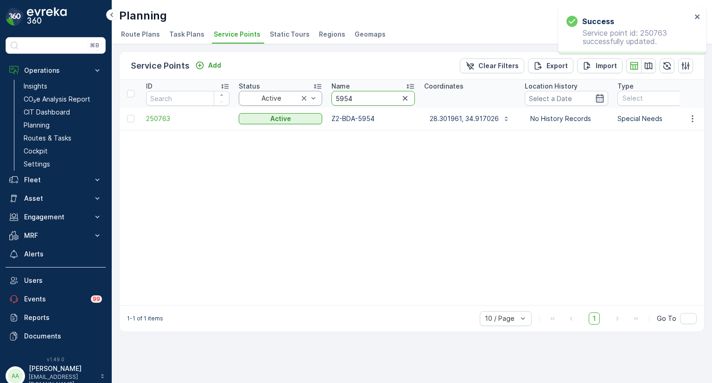
drag, startPoint x: 358, startPoint y: 99, endPoint x: 319, endPoint y: 98, distance: 39.4
paste input "0042"
type input "0042"
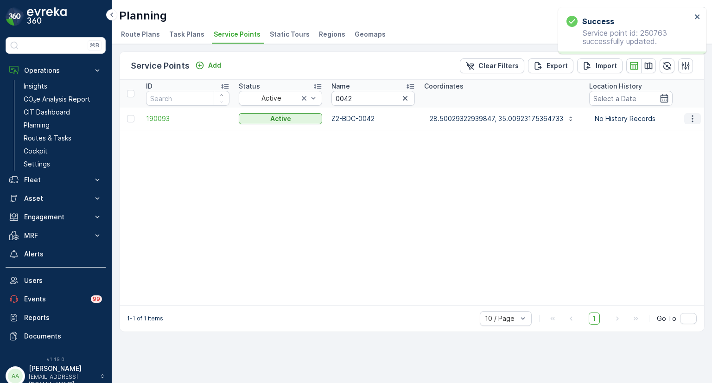
click at [693, 114] on icon "button" at bounding box center [692, 118] width 9 height 9
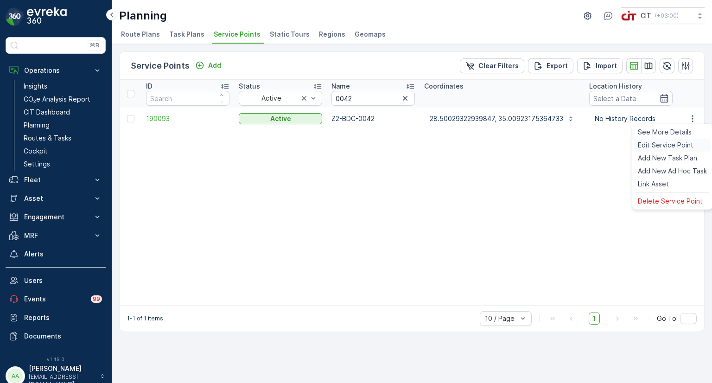
click at [661, 142] on span "Edit Service Point" at bounding box center [665, 144] width 56 height 9
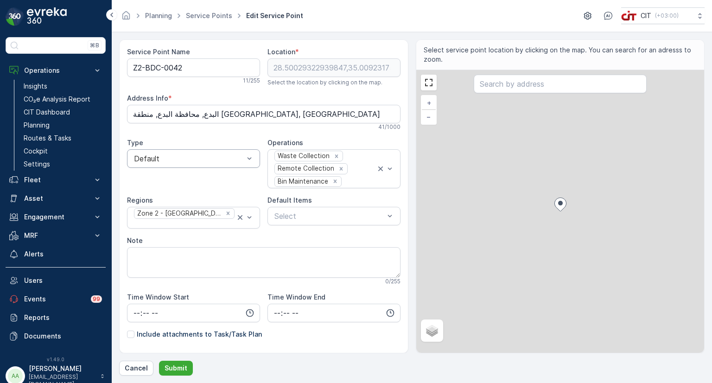
click at [177, 157] on div at bounding box center [189, 158] width 112 height 8
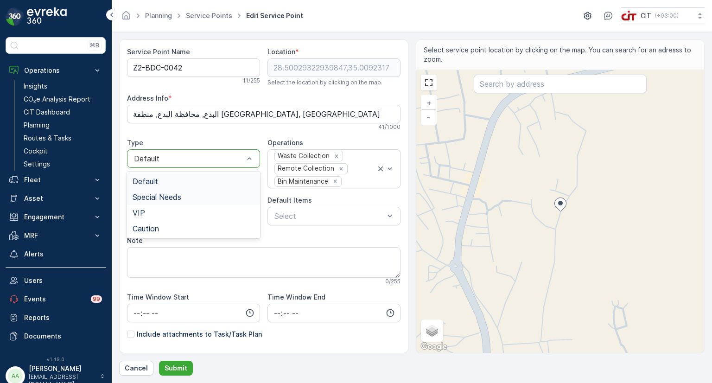
click at [148, 196] on span "Special Needs" at bounding box center [156, 197] width 49 height 8
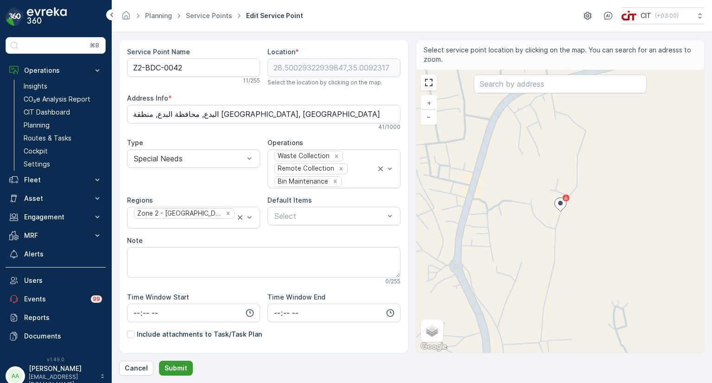
click at [179, 367] on p "Submit" at bounding box center [175, 367] width 23 height 9
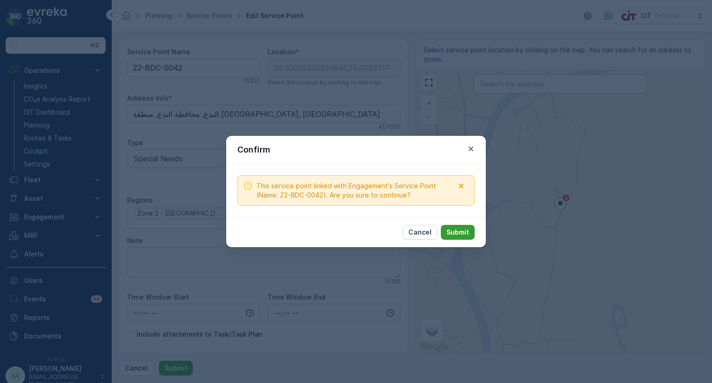
click at [458, 236] on p "Submit" at bounding box center [457, 231] width 23 height 9
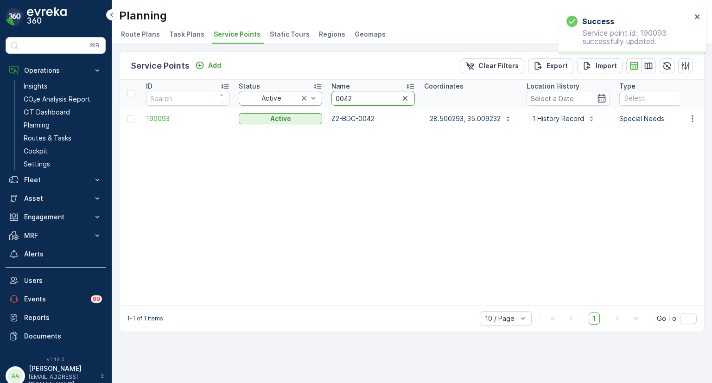
drag, startPoint x: 359, startPoint y: 99, endPoint x: 315, endPoint y: 99, distance: 43.5
paste input "1468"
type input "1468"
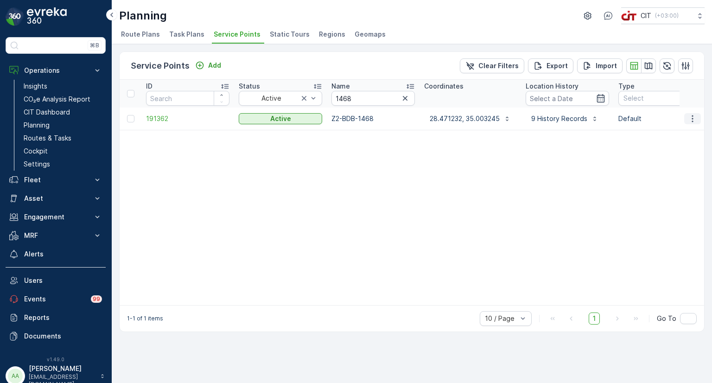
click at [693, 121] on icon "button" at bounding box center [692, 118] width 9 height 9
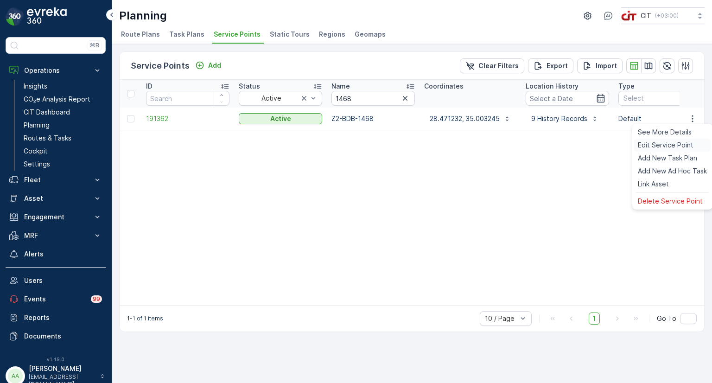
click at [674, 141] on span "Edit Service Point" at bounding box center [665, 144] width 56 height 9
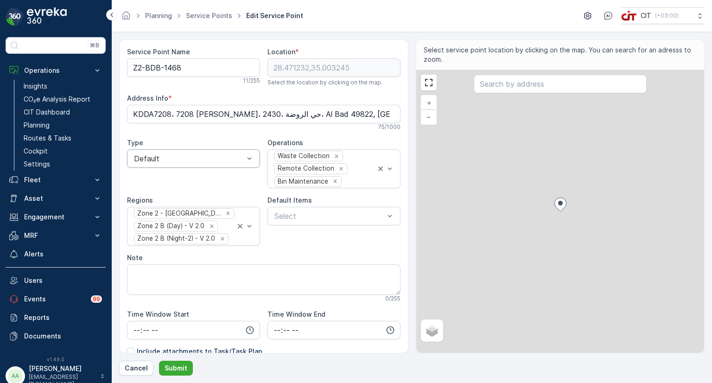
click at [158, 163] on div "Default" at bounding box center [193, 158] width 133 height 19
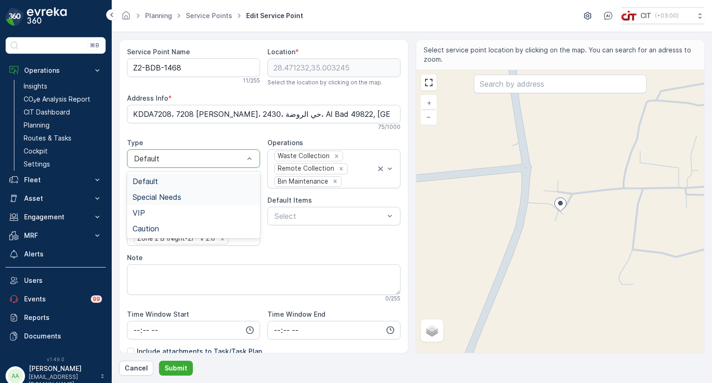
click at [157, 196] on span "Special Needs" at bounding box center [156, 197] width 49 height 8
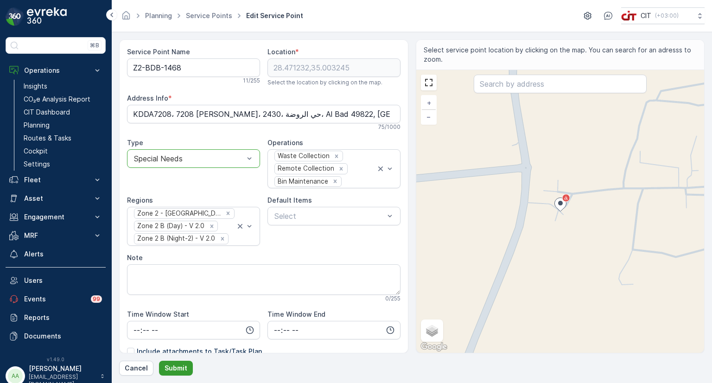
click at [178, 366] on p "Submit" at bounding box center [175, 367] width 23 height 9
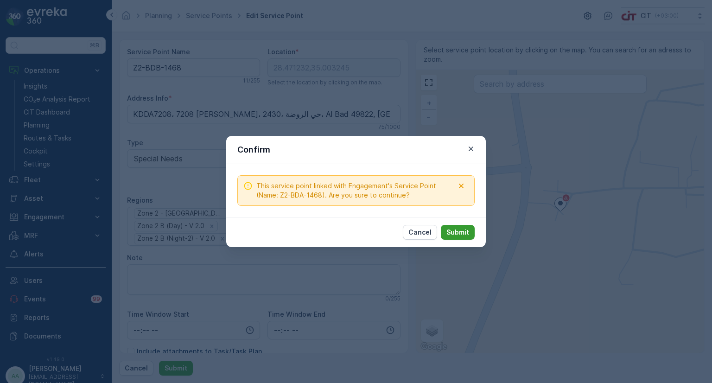
click at [458, 229] on p "Submit" at bounding box center [457, 231] width 23 height 9
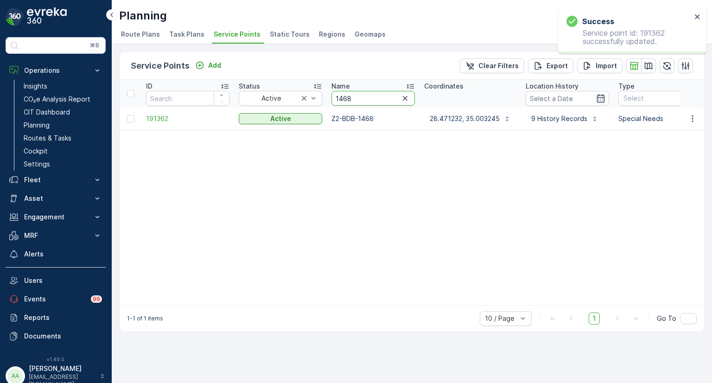
drag, startPoint x: 353, startPoint y: 97, endPoint x: 327, endPoint y: 96, distance: 25.5
click at [327, 96] on th "Name 1468" at bounding box center [373, 94] width 93 height 28
paste input "2042"
type input "2042"
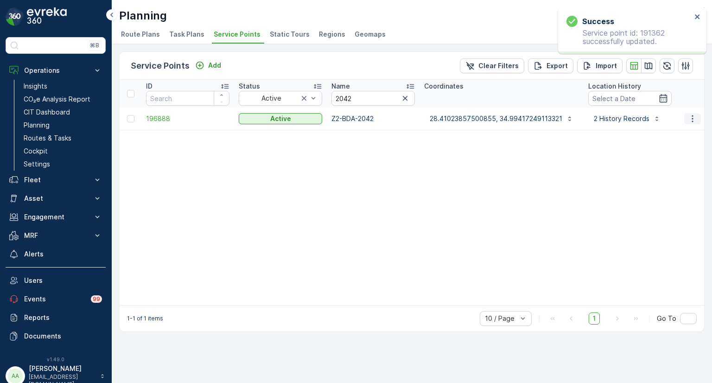
click at [695, 119] on icon "button" at bounding box center [692, 118] width 9 height 9
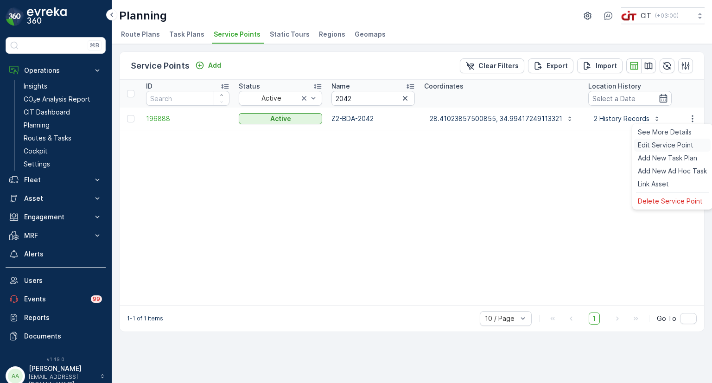
click at [674, 142] on span "Edit Service Point" at bounding box center [665, 144] width 56 height 9
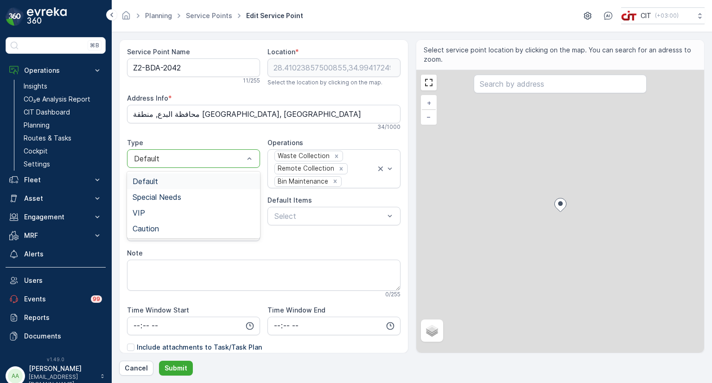
click at [176, 159] on div at bounding box center [189, 158] width 112 height 8
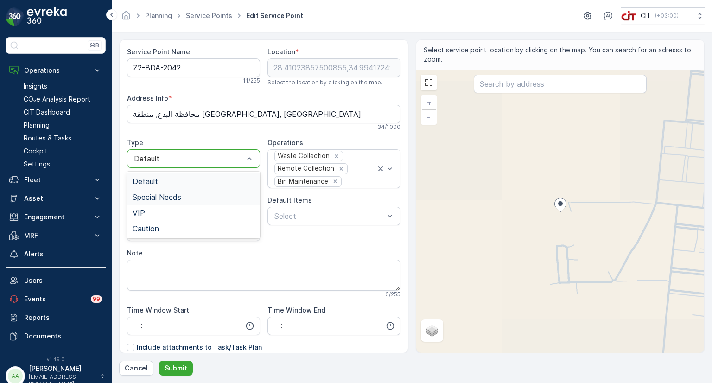
click at [158, 195] on span "Special Needs" at bounding box center [156, 197] width 49 height 8
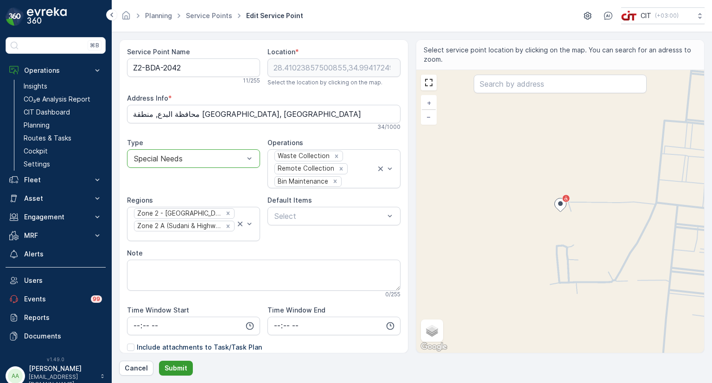
click at [171, 362] on button "Submit" at bounding box center [176, 367] width 34 height 15
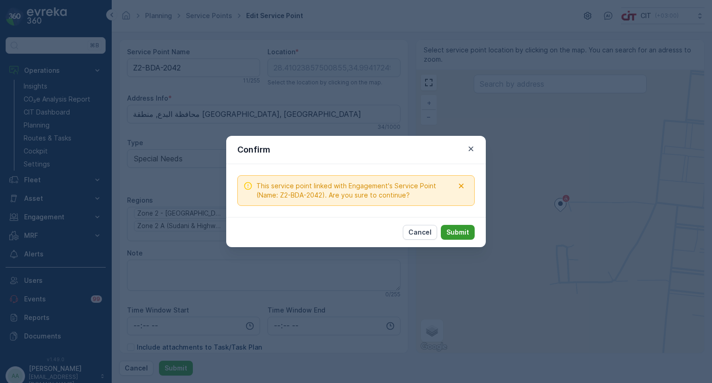
click at [461, 231] on p "Submit" at bounding box center [457, 231] width 23 height 9
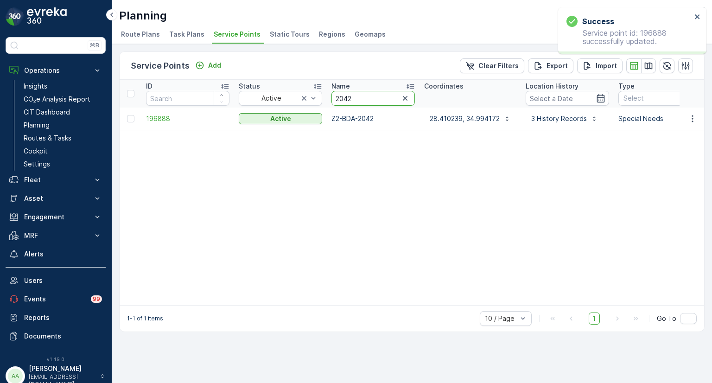
drag, startPoint x: 361, startPoint y: 97, endPoint x: 323, endPoint y: 95, distance: 38.5
paste input "1689"
type input "1689"
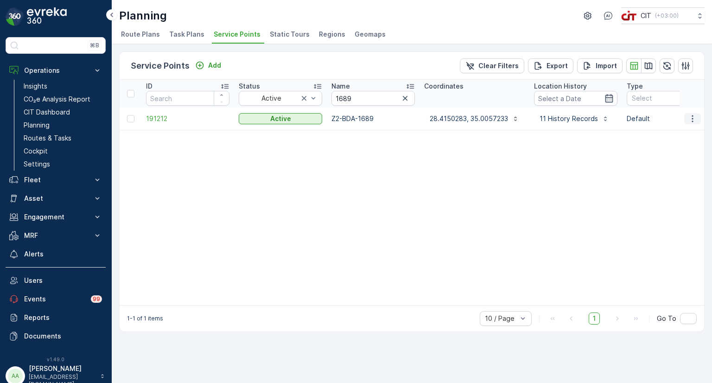
click at [688, 119] on icon "button" at bounding box center [692, 118] width 9 height 9
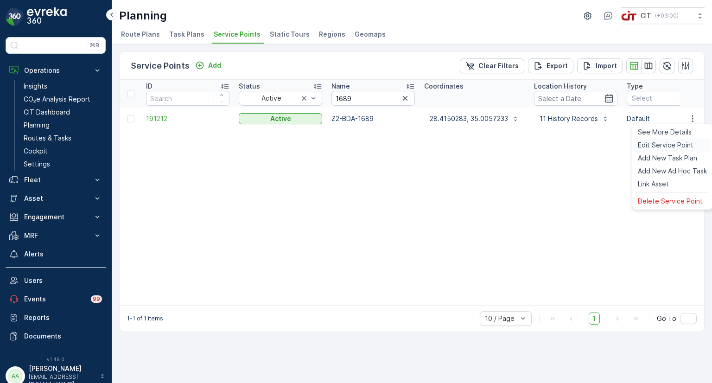
click at [676, 146] on span "Edit Service Point" at bounding box center [665, 144] width 56 height 9
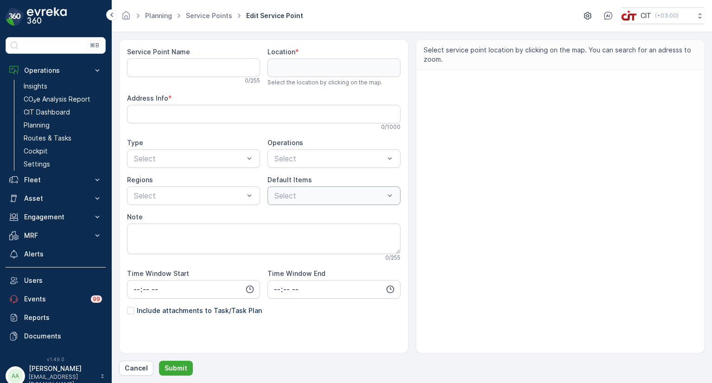
type Name "Z2-BDA-1689"
type input "28.4150283,35.0057233"
type Info "KDAA6810، 6810 البراء بن أوس، 2238، حي الزهور، Al Bad 49814, Saudi Arabia"
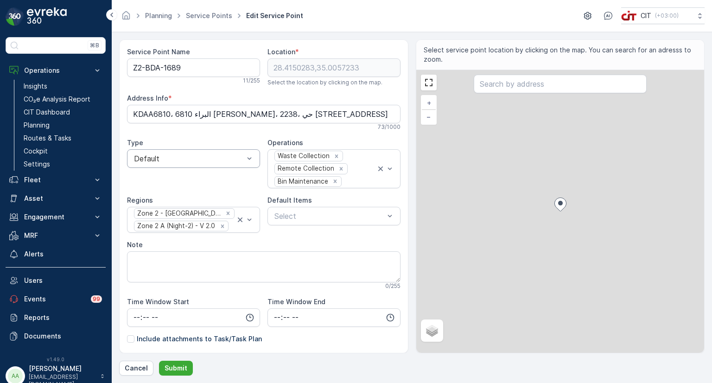
click at [191, 162] on div at bounding box center [189, 158] width 112 height 8
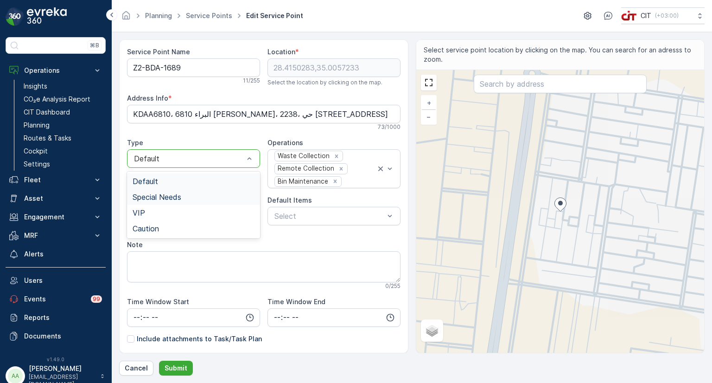
click at [160, 196] on span "Special Needs" at bounding box center [156, 197] width 49 height 8
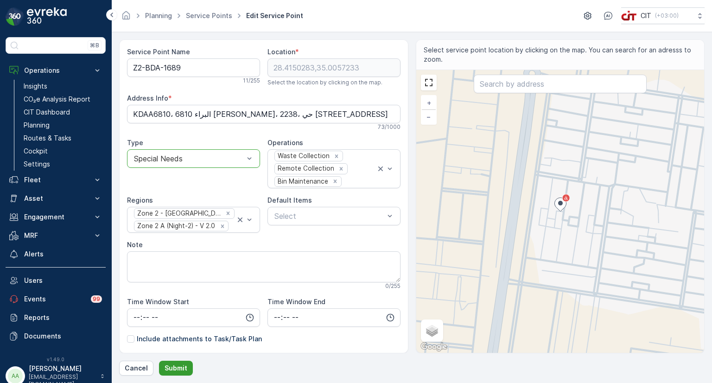
click at [177, 368] on p "Submit" at bounding box center [175, 367] width 23 height 9
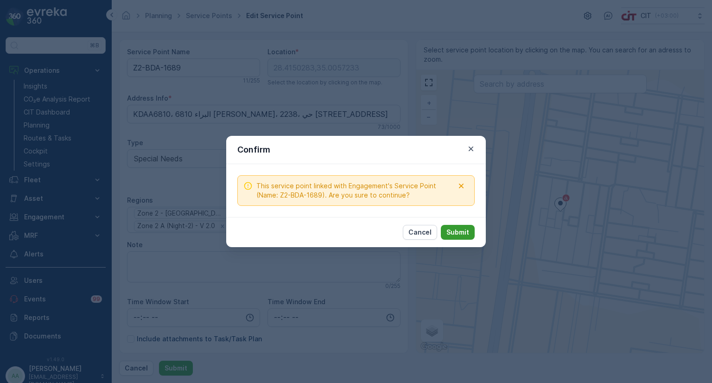
click at [460, 228] on p "Submit" at bounding box center [457, 231] width 23 height 9
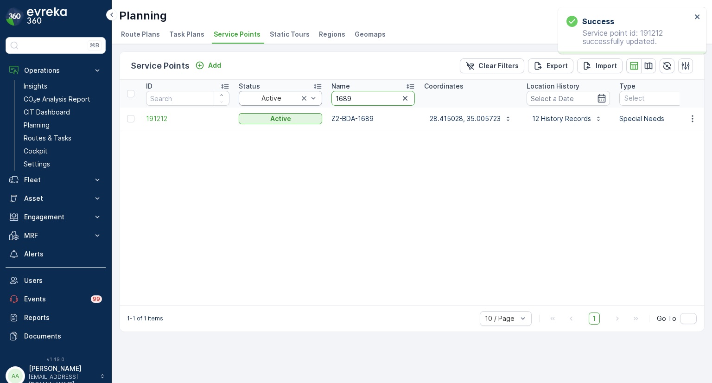
drag, startPoint x: 360, startPoint y: 101, endPoint x: 316, endPoint y: 97, distance: 43.8
paste input "4563"
type input "4563"
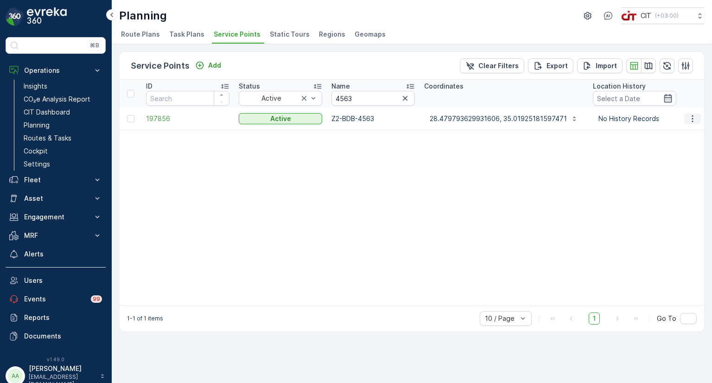
click at [693, 119] on icon "button" at bounding box center [692, 118] width 9 height 9
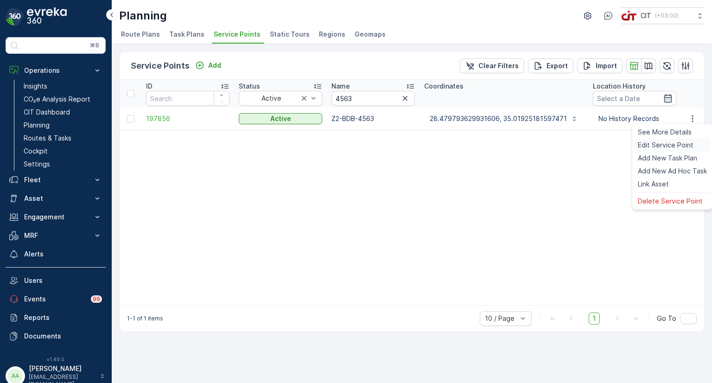
click at [670, 144] on span "Edit Service Point" at bounding box center [665, 144] width 56 height 9
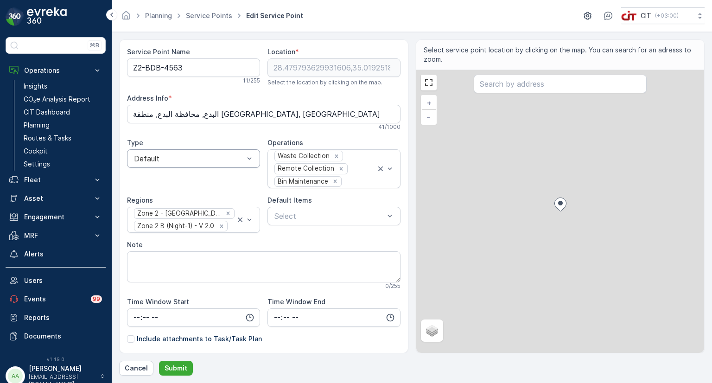
click at [171, 151] on div "Default" at bounding box center [193, 158] width 133 height 19
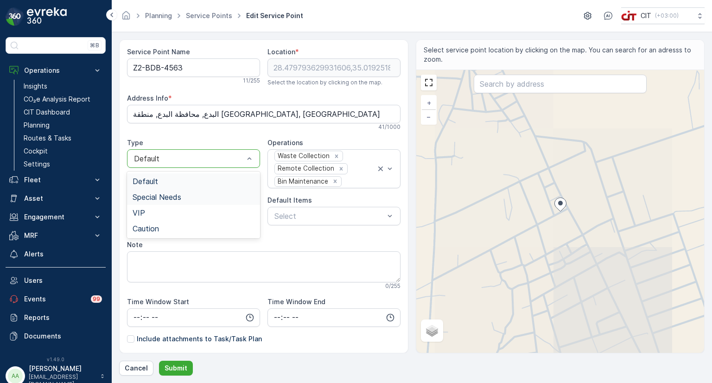
click at [154, 195] on span "Special Needs" at bounding box center [156, 197] width 49 height 8
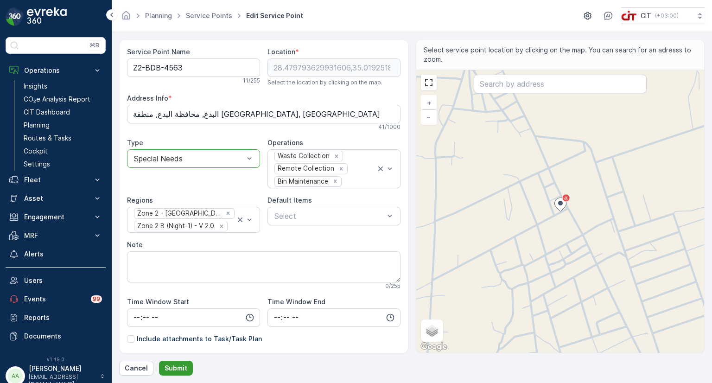
click at [180, 371] on p "Submit" at bounding box center [175, 367] width 23 height 9
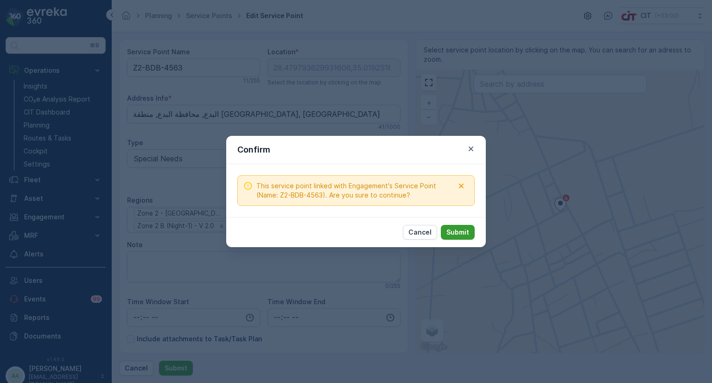
click at [458, 234] on p "Submit" at bounding box center [457, 231] width 23 height 9
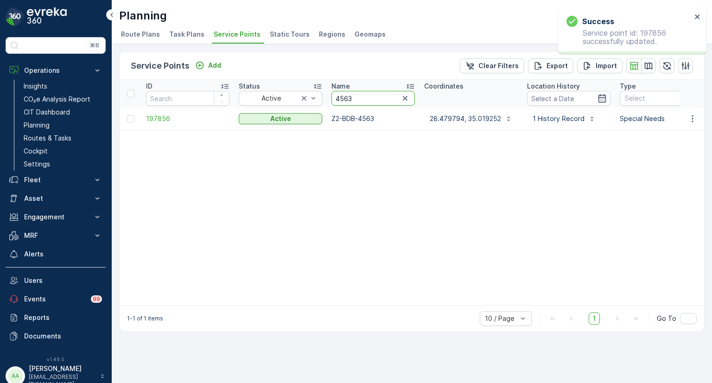
drag, startPoint x: 355, startPoint y: 99, endPoint x: 335, endPoint y: 99, distance: 19.5
click at [335, 99] on input "4563" at bounding box center [372, 98] width 83 height 15
paste input "97"
type input "4597"
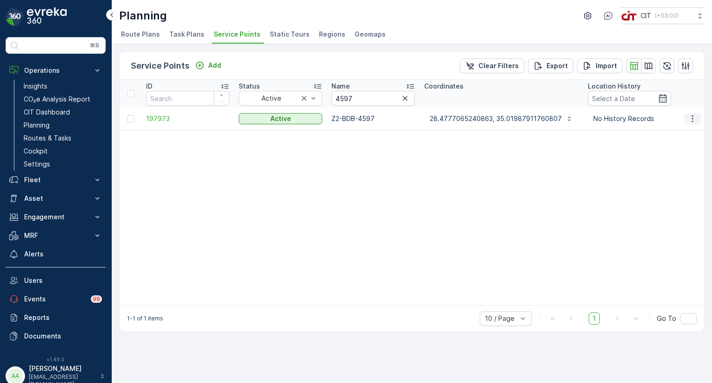
click at [695, 117] on icon "button" at bounding box center [692, 118] width 9 height 9
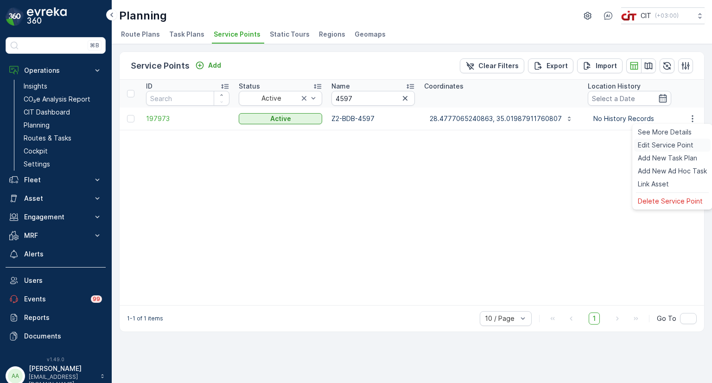
click at [677, 141] on span "Edit Service Point" at bounding box center [665, 144] width 56 height 9
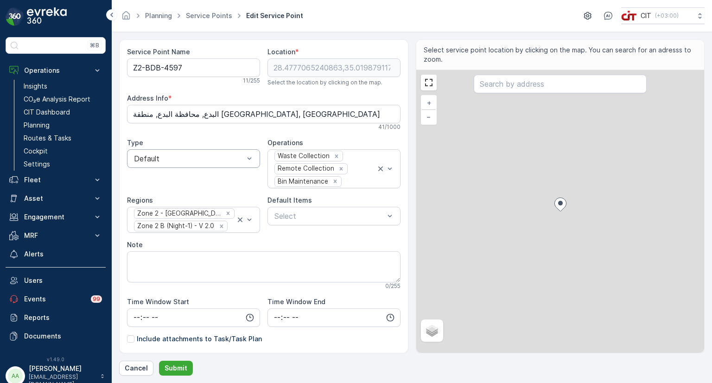
click at [180, 158] on div at bounding box center [189, 158] width 112 height 8
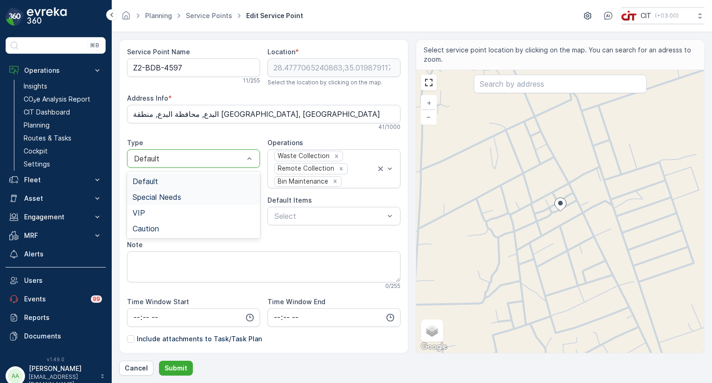
click at [155, 196] on span "Special Needs" at bounding box center [156, 197] width 49 height 8
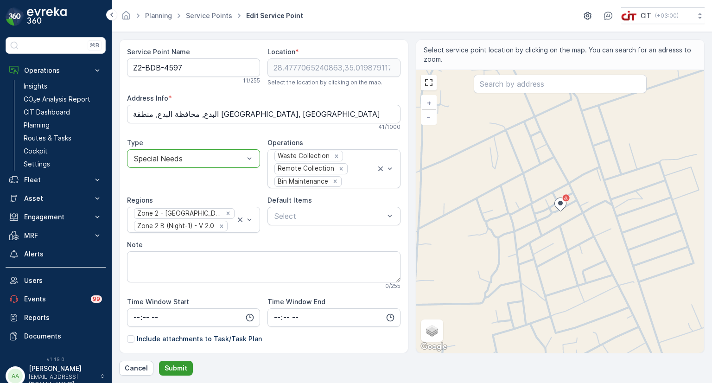
click at [174, 369] on p "Submit" at bounding box center [175, 367] width 23 height 9
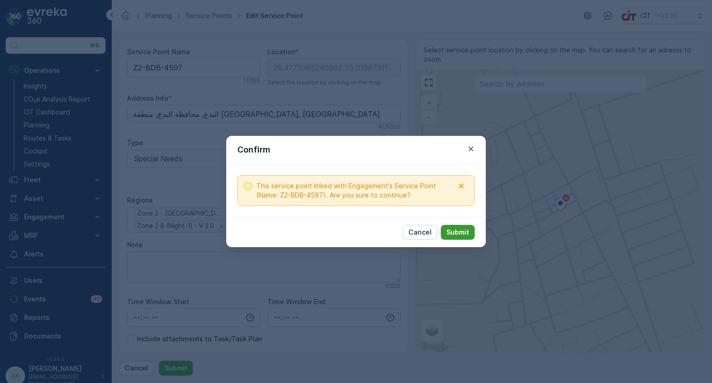
click at [451, 232] on p "Submit" at bounding box center [457, 231] width 23 height 9
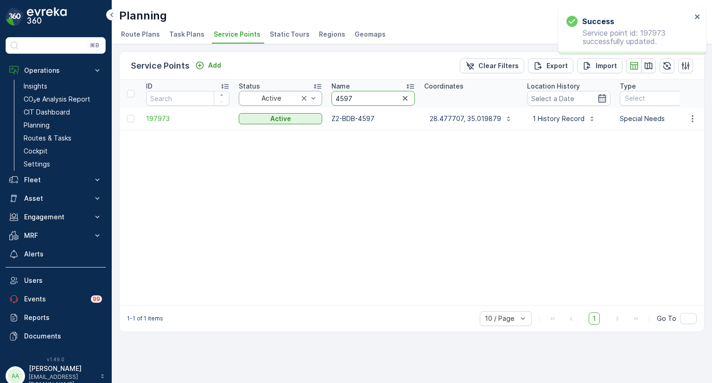
drag, startPoint x: 356, startPoint y: 99, endPoint x: 314, endPoint y: 97, distance: 42.2
paste input "301"
type input "4301"
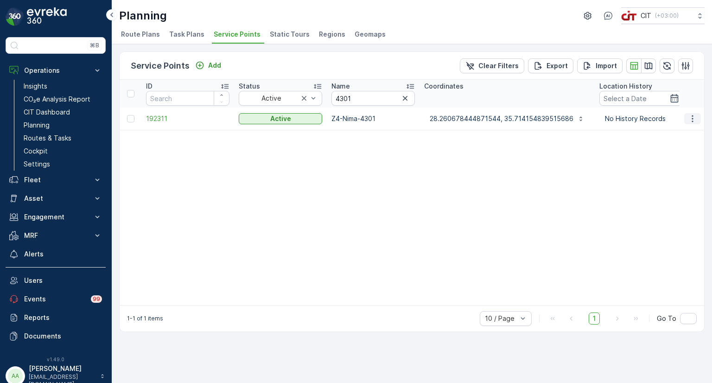
click at [692, 117] on icon "button" at bounding box center [691, 118] width 1 height 7
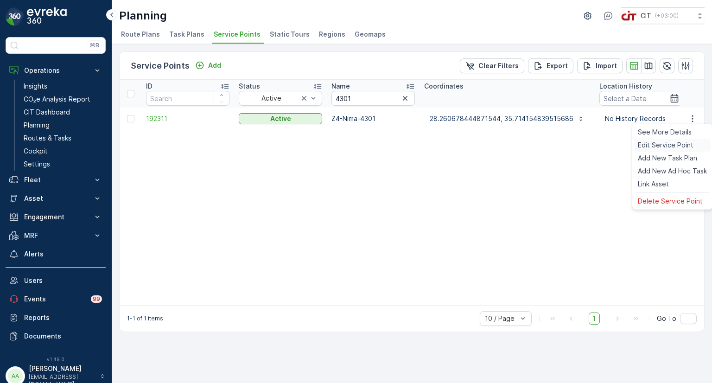
click at [662, 145] on span "Edit Service Point" at bounding box center [665, 144] width 56 height 9
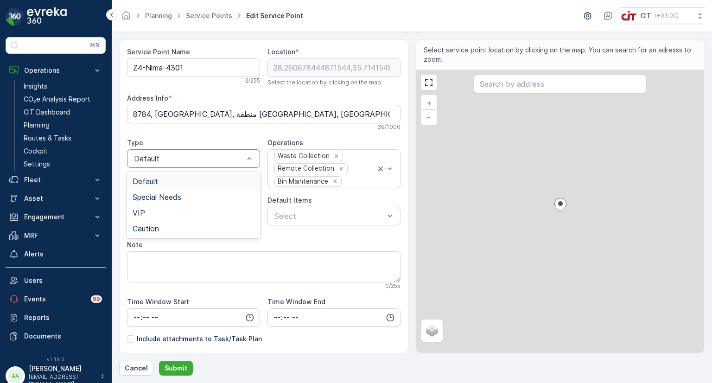
click at [194, 164] on div "Default" at bounding box center [193, 158] width 133 height 19
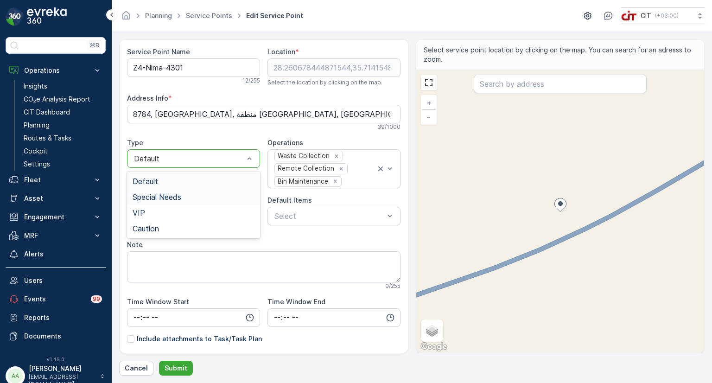
click at [163, 195] on span "Special Needs" at bounding box center [156, 197] width 49 height 8
click at [182, 366] on p "Submit" at bounding box center [175, 367] width 23 height 9
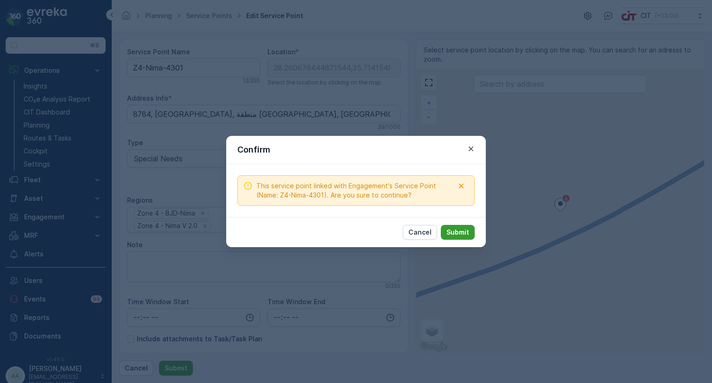
click at [455, 231] on p "Submit" at bounding box center [457, 231] width 23 height 9
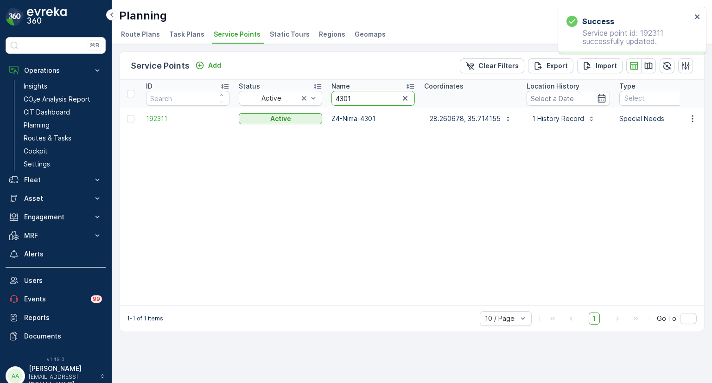
drag, startPoint x: 358, startPoint y: 97, endPoint x: 328, endPoint y: 97, distance: 30.1
click at [328, 97] on th "Name 4301" at bounding box center [373, 94] width 93 height 28
paste input "3"
type input "4303"
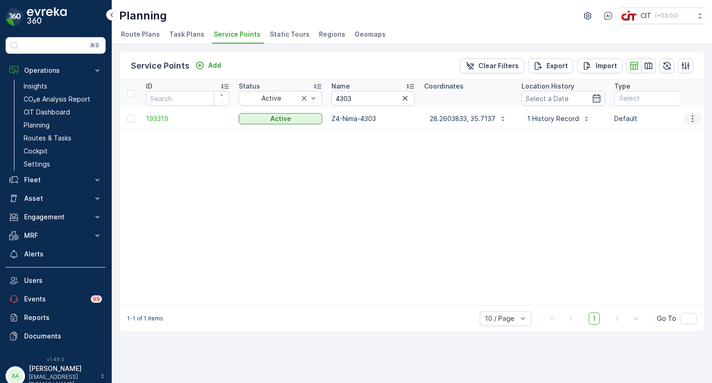
click at [692, 116] on icon "button" at bounding box center [692, 118] width 9 height 9
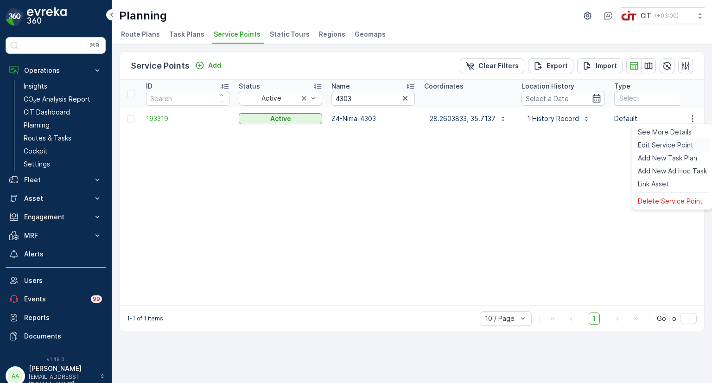
click at [652, 145] on span "Edit Service Point" at bounding box center [665, 144] width 56 height 9
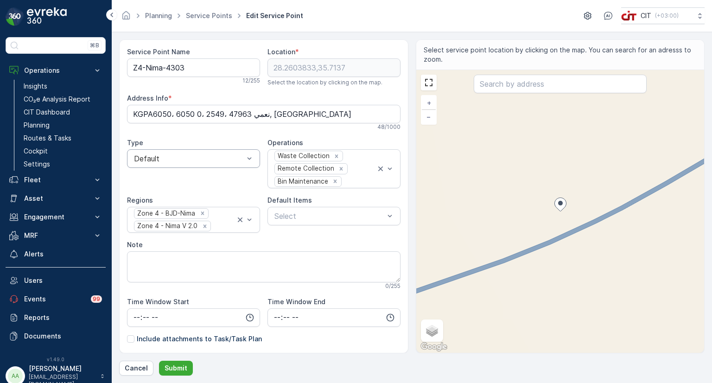
click at [185, 160] on div at bounding box center [189, 158] width 112 height 8
click at [160, 195] on span "Special Needs" at bounding box center [156, 197] width 49 height 8
click at [178, 370] on p "Submit" at bounding box center [175, 367] width 23 height 9
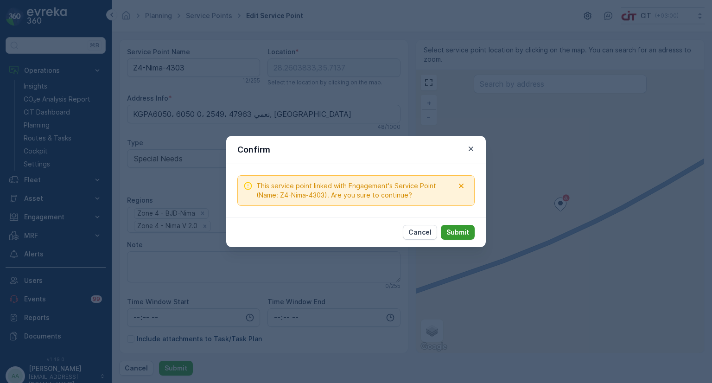
click at [464, 233] on p "Submit" at bounding box center [457, 231] width 23 height 9
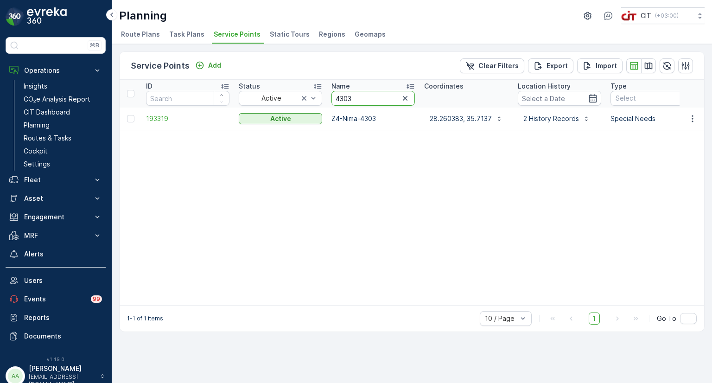
drag, startPoint x: 358, startPoint y: 94, endPoint x: 323, endPoint y: 95, distance: 34.3
paste input "0259"
type input "0259"
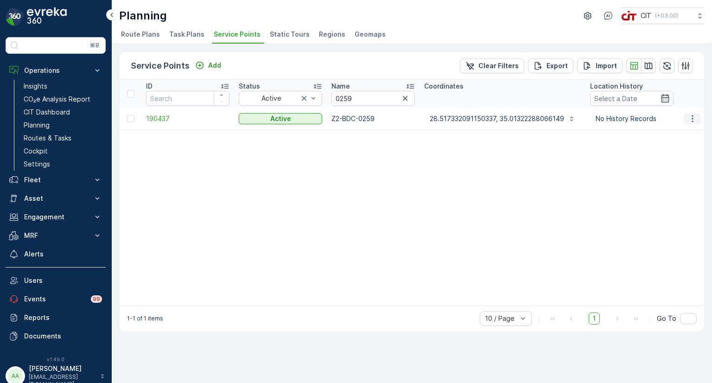
click at [689, 116] on icon "button" at bounding box center [692, 118] width 9 height 9
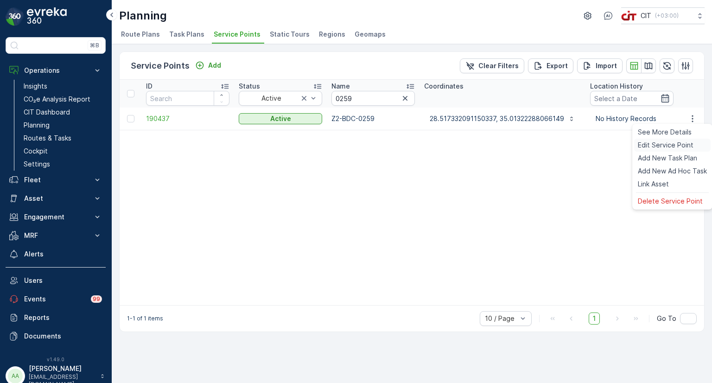
click at [656, 141] on span "Edit Service Point" at bounding box center [665, 144] width 56 height 9
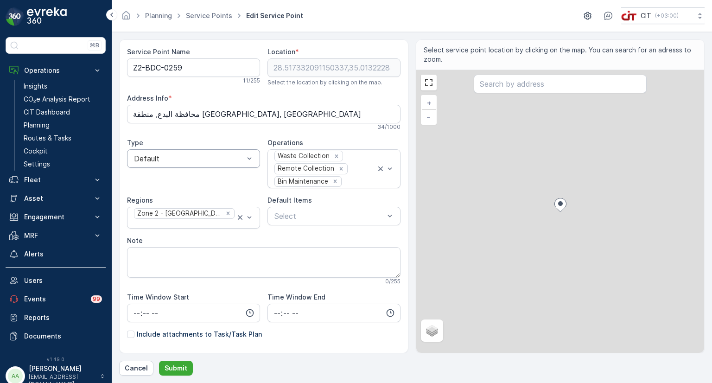
click at [180, 154] on div at bounding box center [189, 158] width 112 height 8
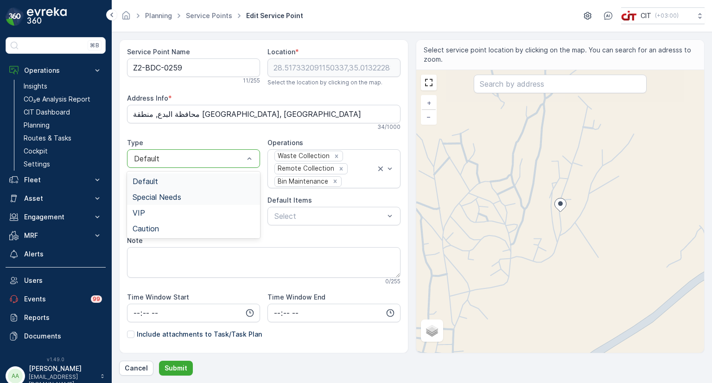
click at [156, 195] on span "Special Needs" at bounding box center [156, 197] width 49 height 8
click at [178, 370] on p "Submit" at bounding box center [175, 367] width 23 height 9
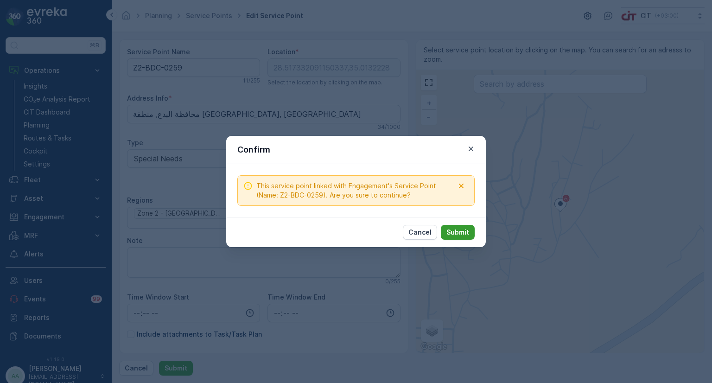
click at [461, 229] on p "Submit" at bounding box center [457, 231] width 23 height 9
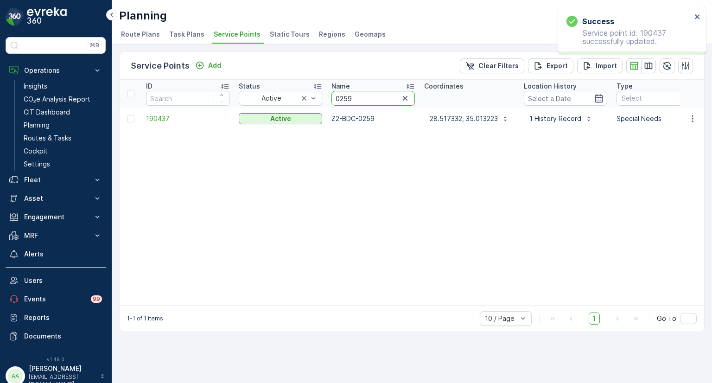
drag, startPoint x: 362, startPoint y: 95, endPoint x: 322, endPoint y: 95, distance: 39.8
paste input "298"
type input "2989"
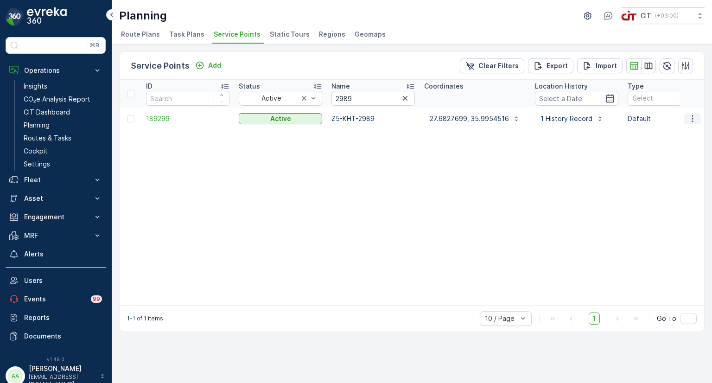
click at [693, 117] on icon "button" at bounding box center [692, 118] width 9 height 9
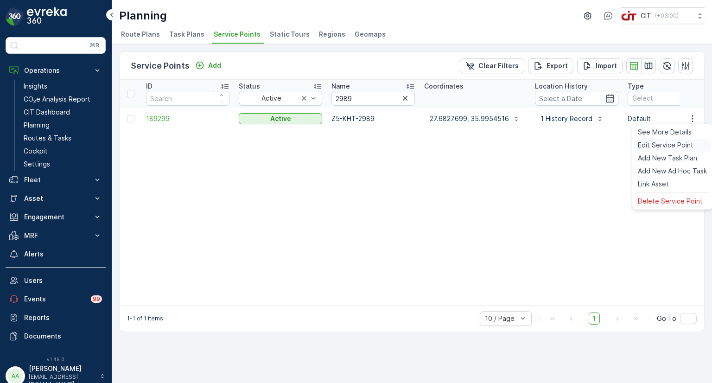
click at [670, 142] on span "Edit Service Point" at bounding box center [665, 144] width 56 height 9
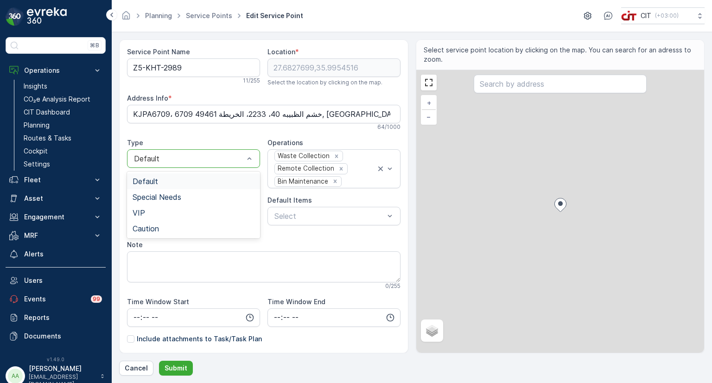
click at [191, 156] on div at bounding box center [189, 158] width 112 height 8
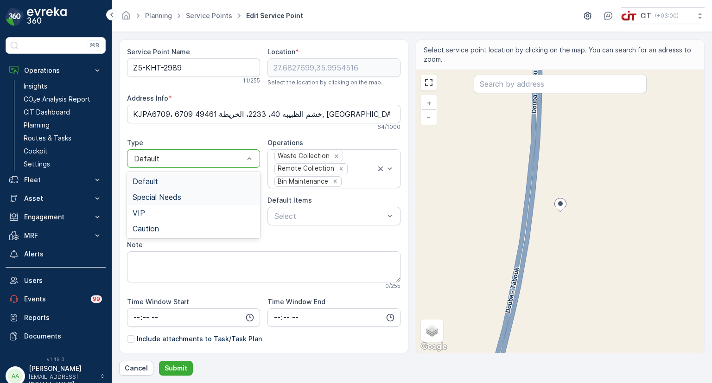
click at [154, 191] on div "Special Needs" at bounding box center [193, 197] width 133 height 16
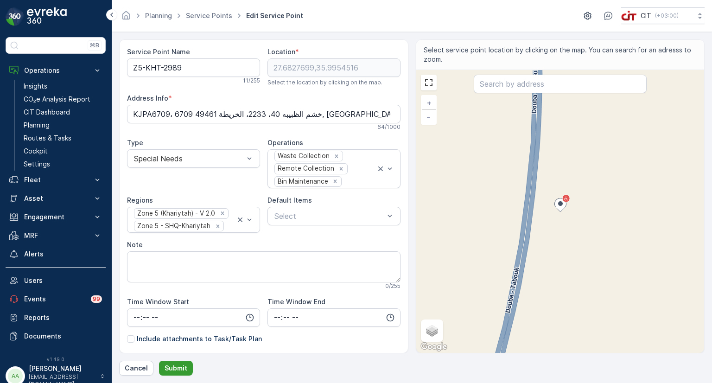
click at [183, 366] on p "Submit" at bounding box center [175, 367] width 23 height 9
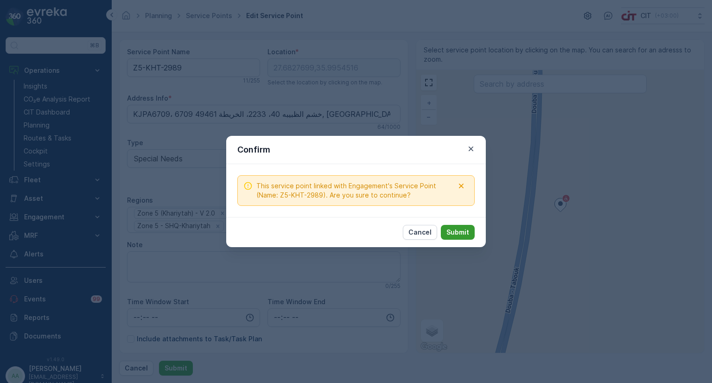
click at [454, 230] on p "Submit" at bounding box center [457, 231] width 23 height 9
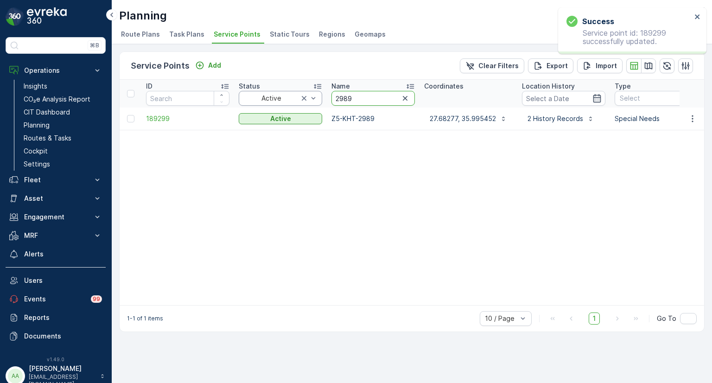
drag, startPoint x: 352, startPoint y: 95, endPoint x: 315, endPoint y: 93, distance: 36.6
paste input "72"
type input "2972"
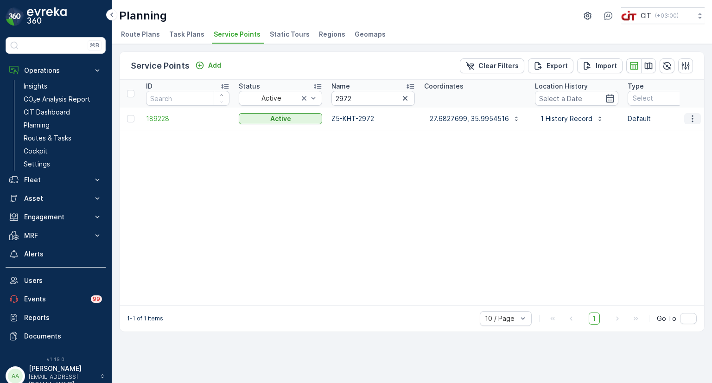
click at [696, 119] on icon "button" at bounding box center [692, 118] width 9 height 9
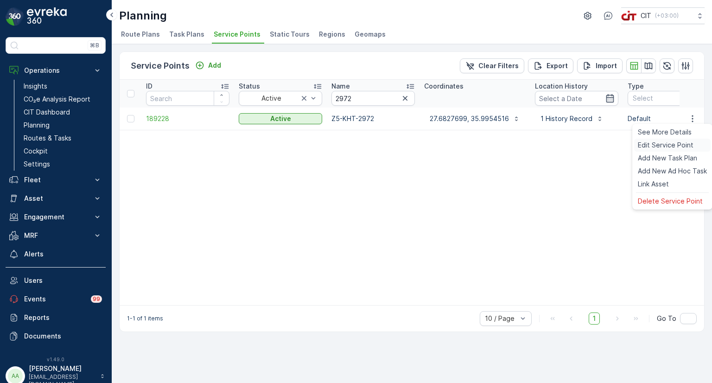
click at [675, 141] on span "Edit Service Point" at bounding box center [665, 144] width 56 height 9
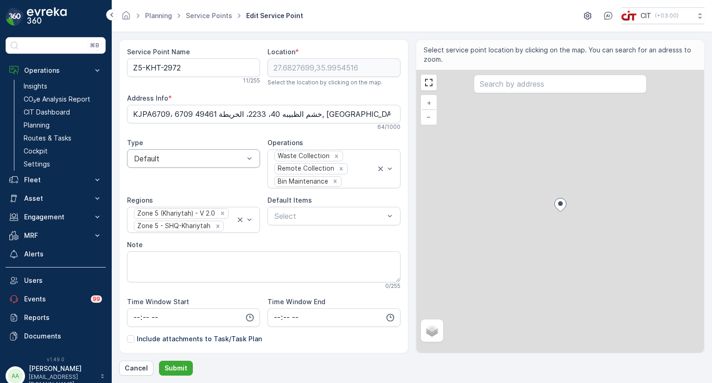
click at [189, 156] on div at bounding box center [189, 158] width 112 height 8
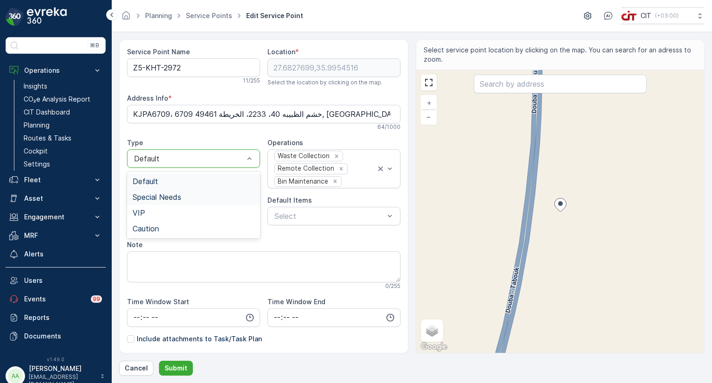
click at [155, 196] on span "Special Needs" at bounding box center [156, 197] width 49 height 8
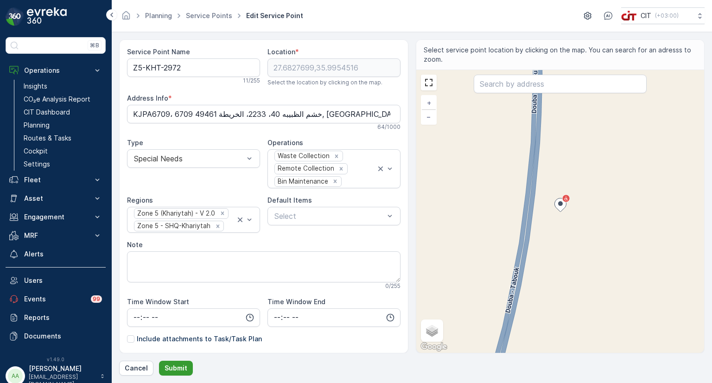
click at [172, 371] on p "Submit" at bounding box center [175, 367] width 23 height 9
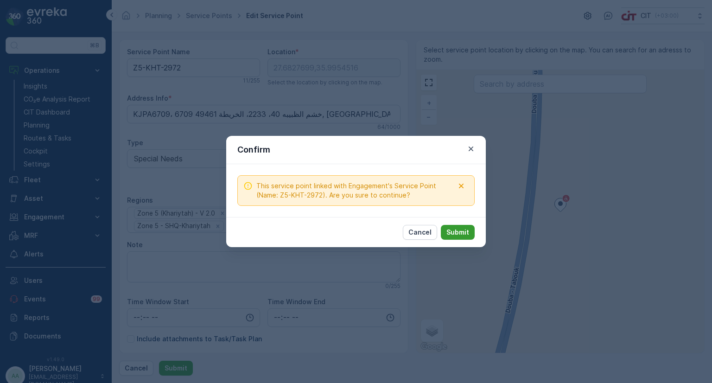
click at [465, 237] on button "Submit" at bounding box center [458, 232] width 34 height 15
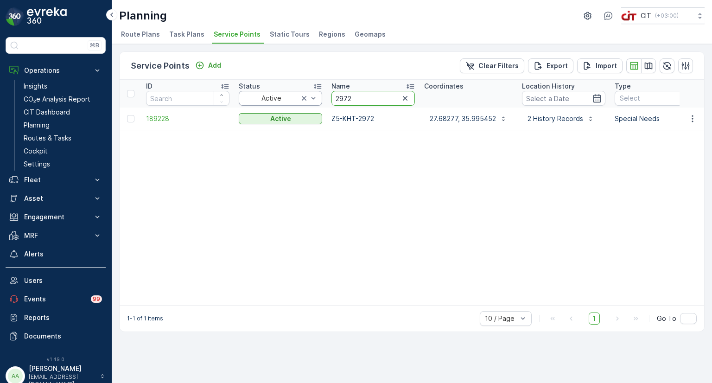
drag, startPoint x: 355, startPoint y: 98, endPoint x: 319, endPoint y: 97, distance: 36.6
paste input "8"
type input "2978"
click at [695, 119] on icon "button" at bounding box center [692, 118] width 9 height 9
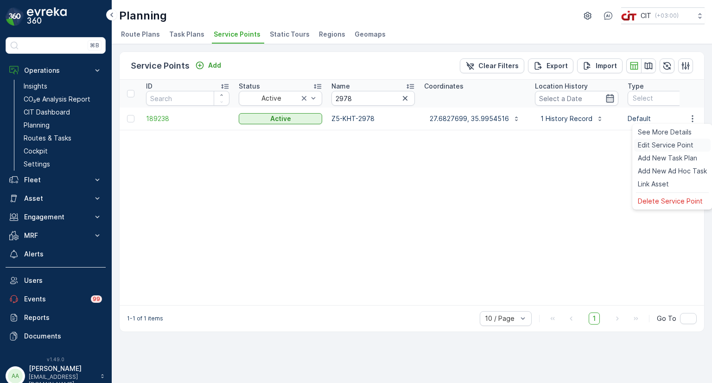
click at [654, 143] on span "Edit Service Point" at bounding box center [665, 144] width 56 height 9
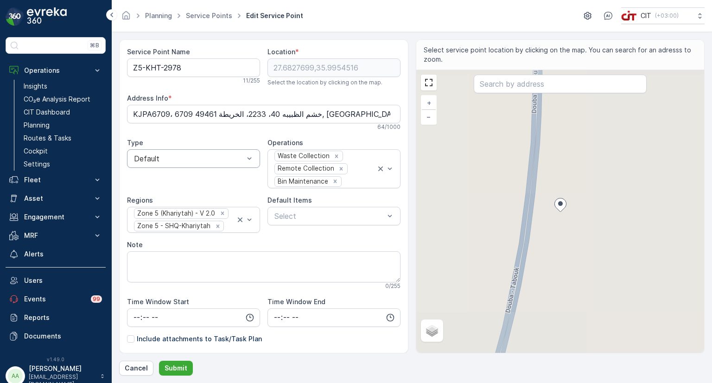
click at [189, 159] on div at bounding box center [189, 158] width 112 height 8
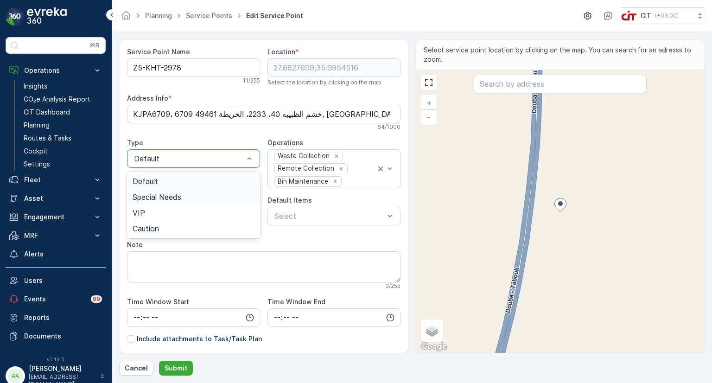
click at [163, 194] on span "Special Needs" at bounding box center [156, 197] width 49 height 8
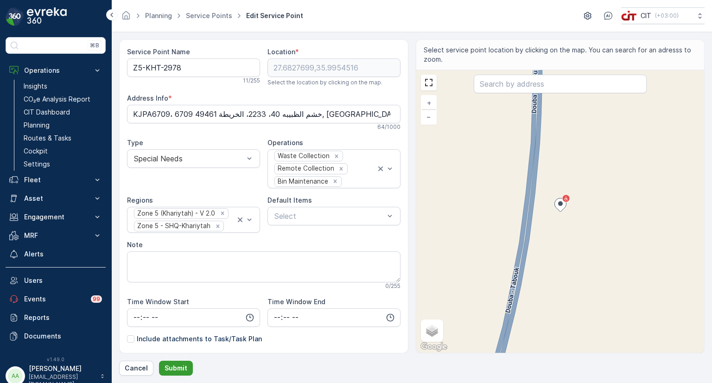
click at [178, 368] on p "Submit" at bounding box center [175, 367] width 23 height 9
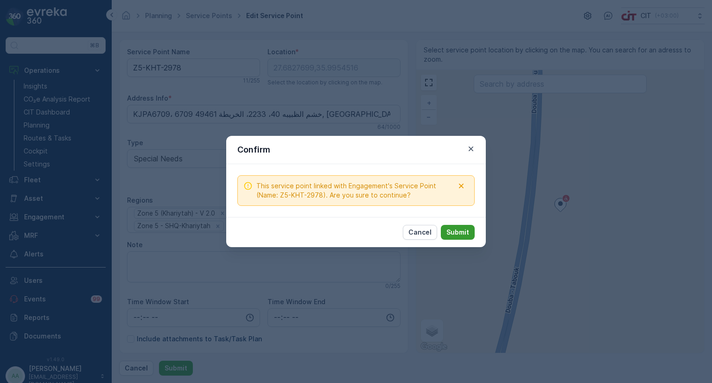
click at [460, 234] on p "Submit" at bounding box center [457, 231] width 23 height 9
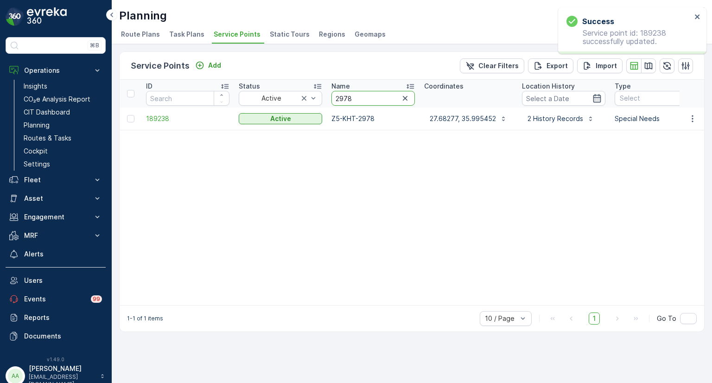
drag, startPoint x: 361, startPoint y: 99, endPoint x: 332, endPoint y: 97, distance: 29.2
click at [332, 97] on input "2978" at bounding box center [372, 98] width 83 height 15
paste input "4"
type input "2974"
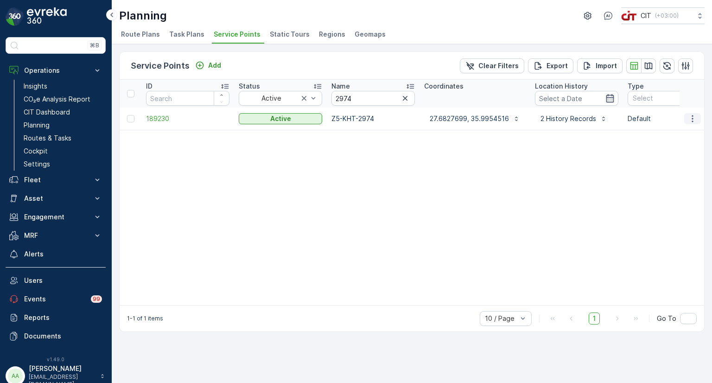
click at [692, 116] on icon "button" at bounding box center [692, 118] width 9 height 9
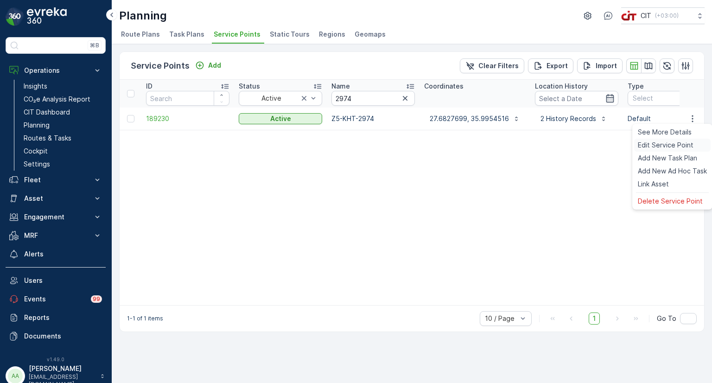
click at [664, 142] on span "Edit Service Point" at bounding box center [665, 144] width 56 height 9
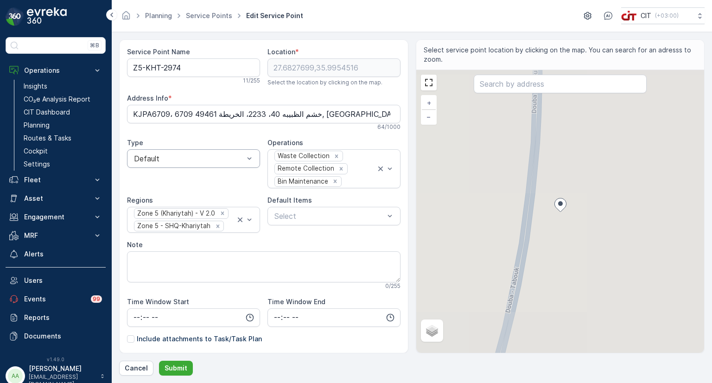
click at [185, 158] on div at bounding box center [189, 158] width 112 height 8
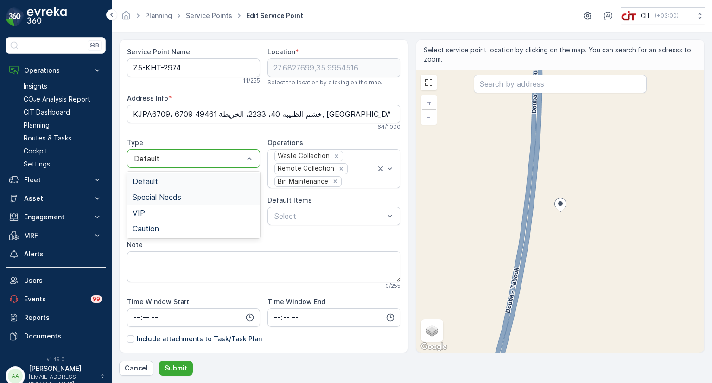
click at [158, 194] on span "Special Needs" at bounding box center [156, 197] width 49 height 8
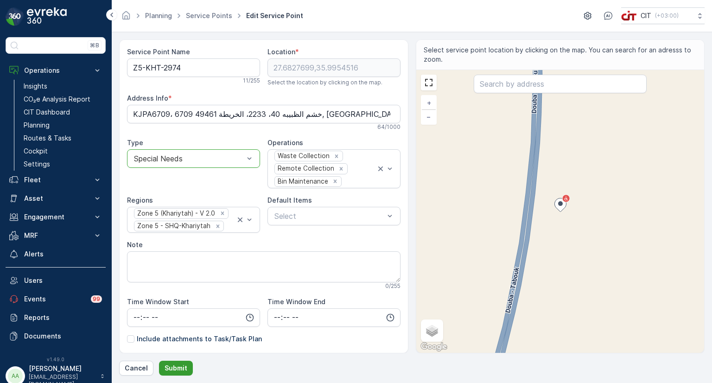
click at [181, 370] on p "Submit" at bounding box center [175, 367] width 23 height 9
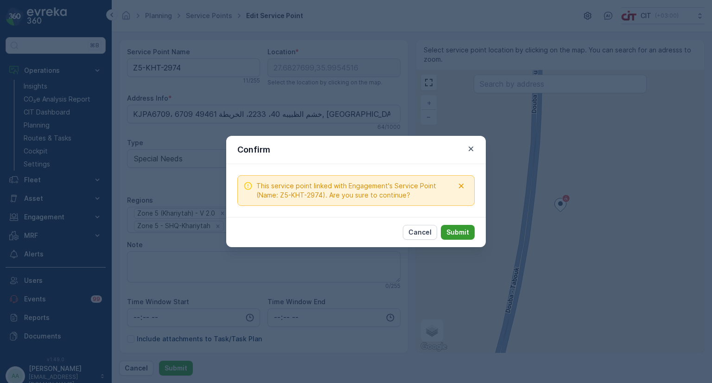
click at [461, 233] on p "Submit" at bounding box center [457, 231] width 23 height 9
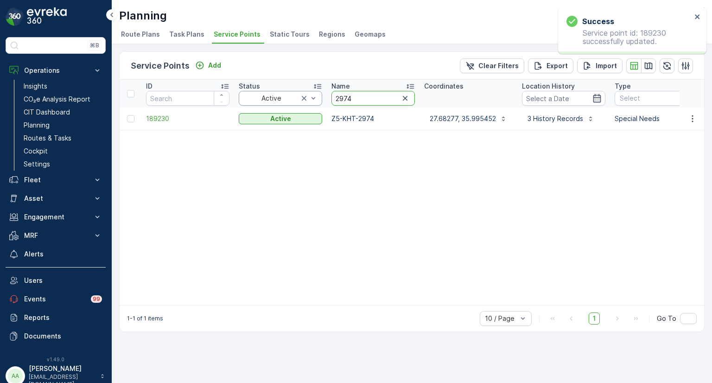
drag, startPoint x: 362, startPoint y: 103, endPoint x: 318, endPoint y: 94, distance: 45.0
paste input "83"
type input "2983"
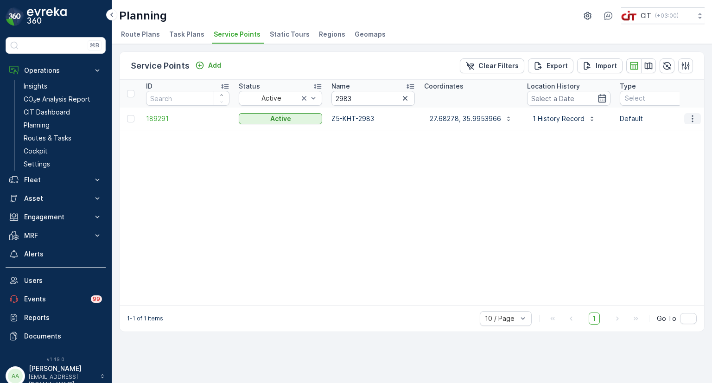
click at [693, 119] on icon "button" at bounding box center [692, 118] width 9 height 9
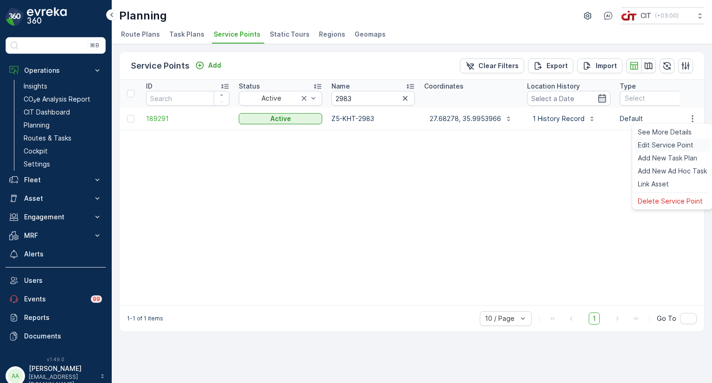
click at [649, 142] on span "Edit Service Point" at bounding box center [665, 144] width 56 height 9
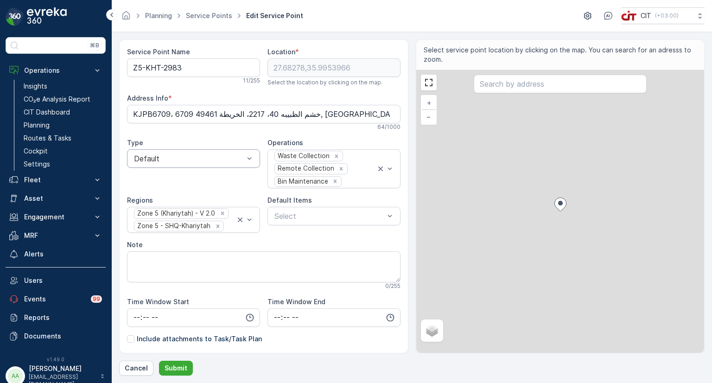
click at [183, 160] on div at bounding box center [189, 158] width 112 height 8
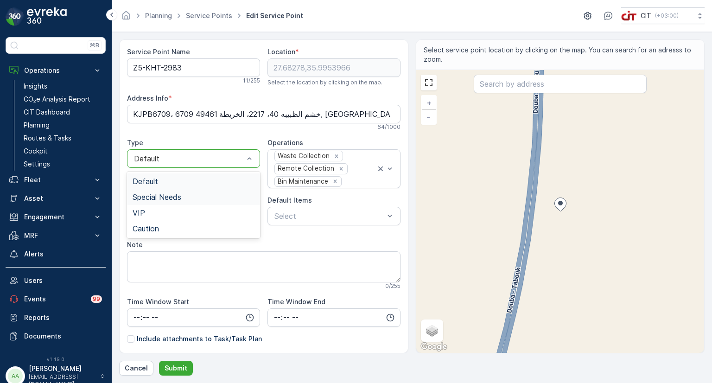
click at [155, 193] on span "Special Needs" at bounding box center [156, 197] width 49 height 8
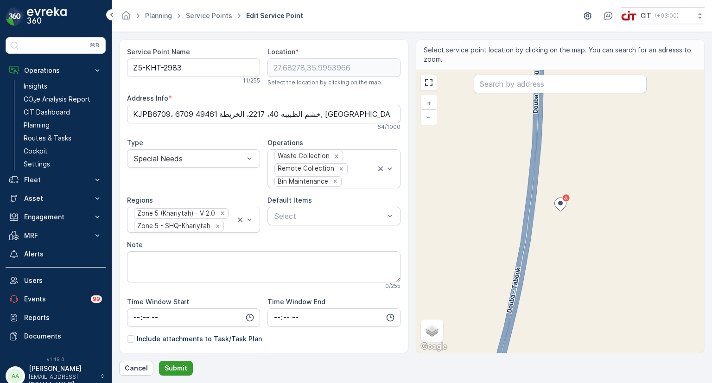
click at [171, 368] on p "Submit" at bounding box center [175, 367] width 23 height 9
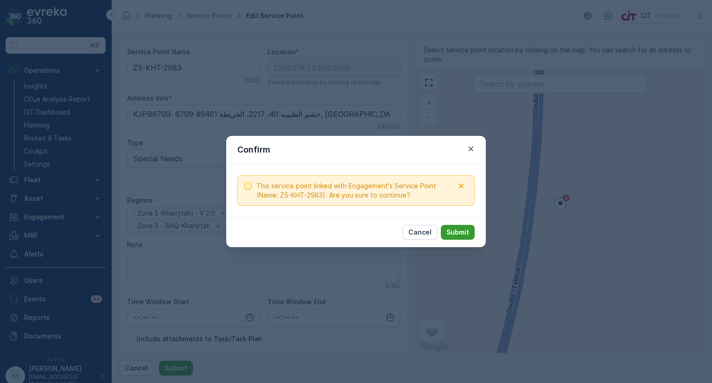
click at [463, 230] on p "Submit" at bounding box center [457, 231] width 23 height 9
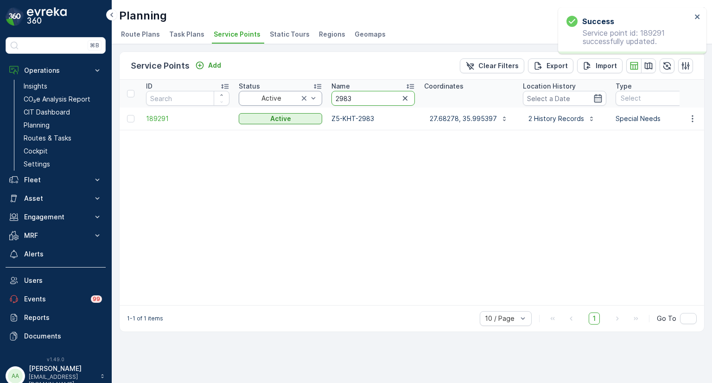
drag, startPoint x: 358, startPoint y: 97, endPoint x: 319, endPoint y: 96, distance: 38.5
paste input "3720"
type input "3720"
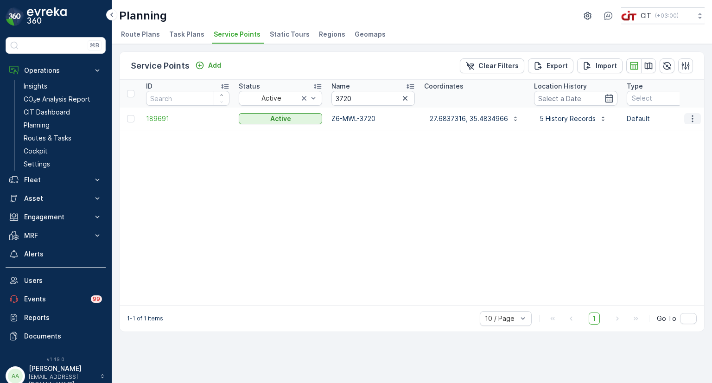
click at [696, 117] on icon "button" at bounding box center [692, 118] width 9 height 9
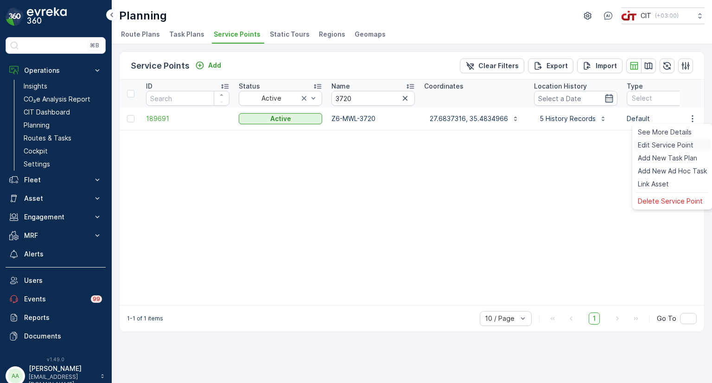
click at [668, 141] on span "Edit Service Point" at bounding box center [665, 144] width 56 height 9
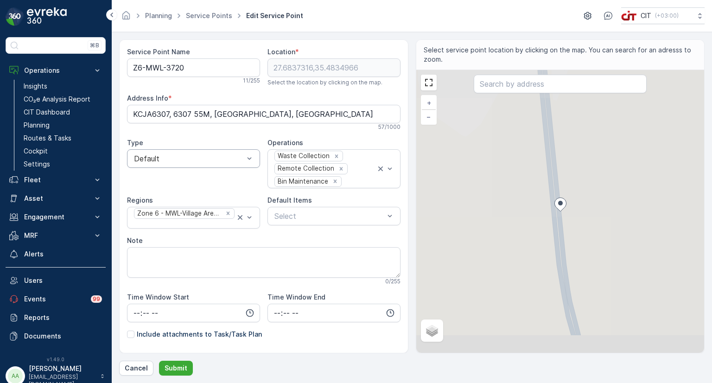
click at [181, 159] on div at bounding box center [189, 158] width 112 height 8
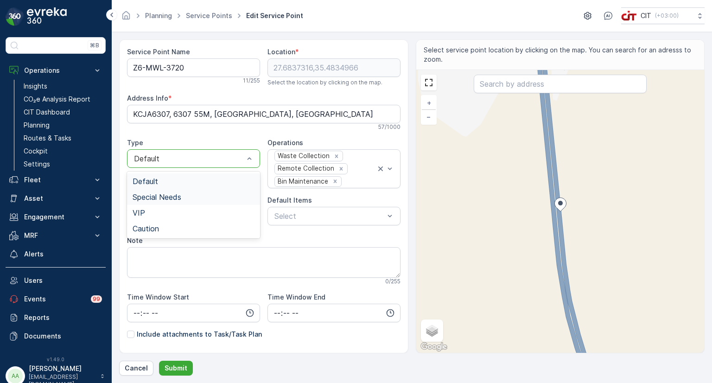
click at [145, 197] on span "Special Needs" at bounding box center [156, 197] width 49 height 8
click at [181, 363] on p "Submit" at bounding box center [175, 367] width 23 height 9
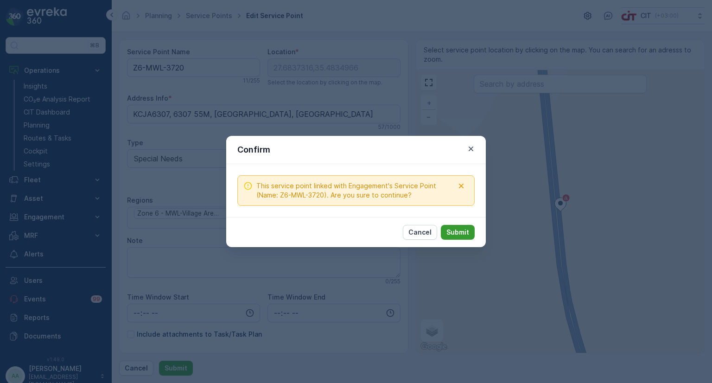
click at [462, 231] on p "Submit" at bounding box center [457, 231] width 23 height 9
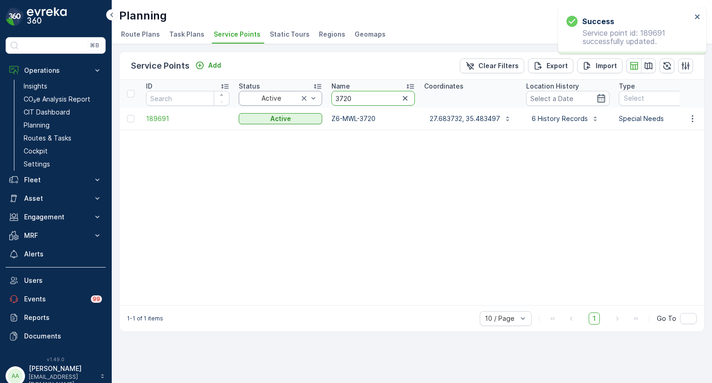
drag, startPoint x: 367, startPoint y: 95, endPoint x: 322, endPoint y: 95, distance: 45.9
paste input "842"
type input "3842"
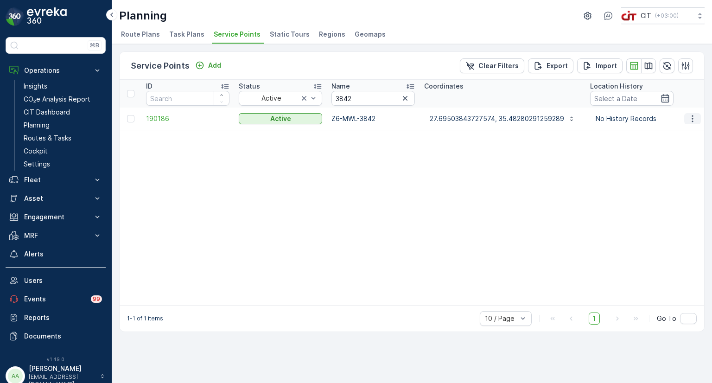
click at [691, 116] on icon "button" at bounding box center [692, 118] width 9 height 9
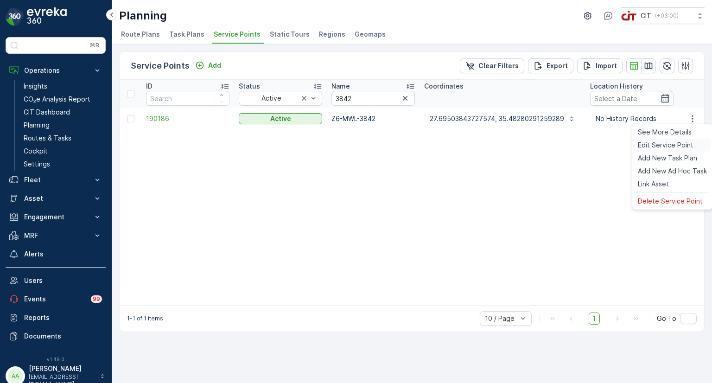
click at [667, 141] on span "Edit Service Point" at bounding box center [665, 144] width 56 height 9
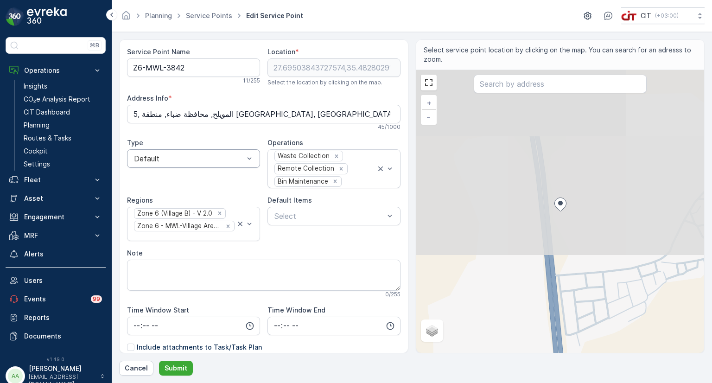
click at [154, 158] on div at bounding box center [189, 158] width 112 height 8
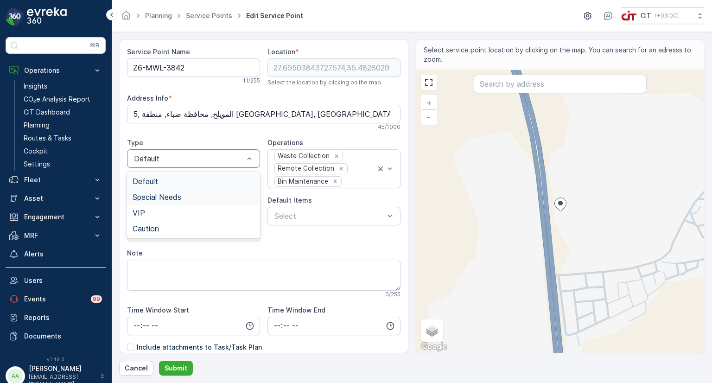
click at [148, 196] on span "Special Needs" at bounding box center [156, 197] width 49 height 8
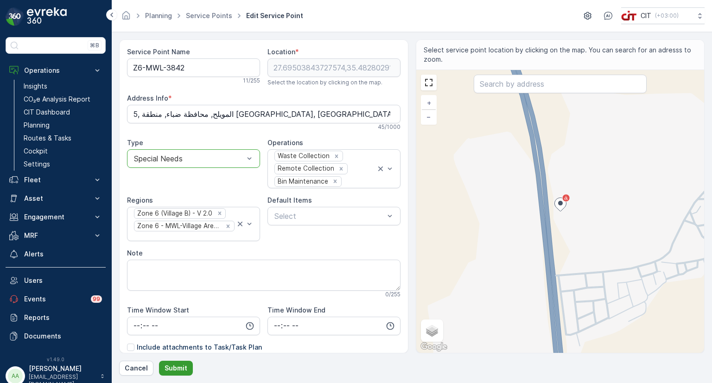
click at [173, 366] on p "Submit" at bounding box center [175, 367] width 23 height 9
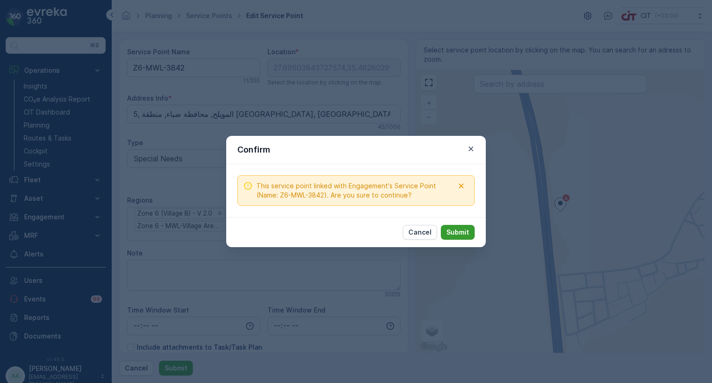
click at [465, 237] on button "Submit" at bounding box center [458, 232] width 34 height 15
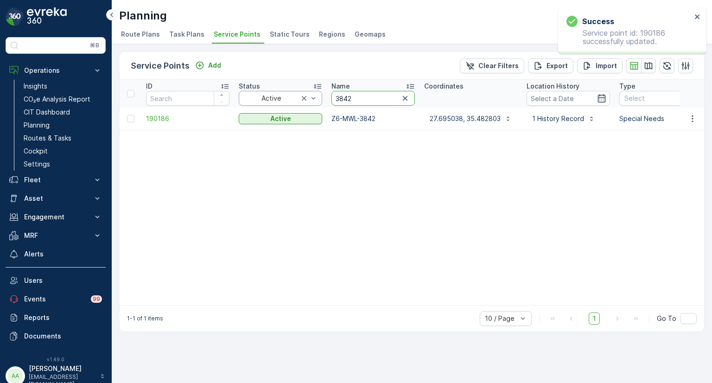
drag, startPoint x: 362, startPoint y: 95, endPoint x: 315, endPoint y: 95, distance: 46.8
paste input "623"
type input "3623"
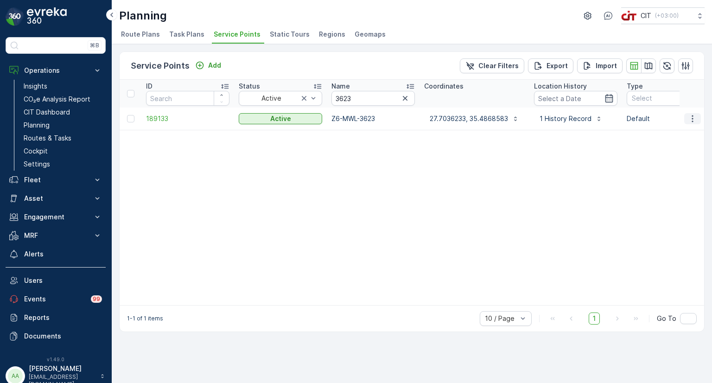
click at [693, 122] on icon "button" at bounding box center [692, 118] width 9 height 9
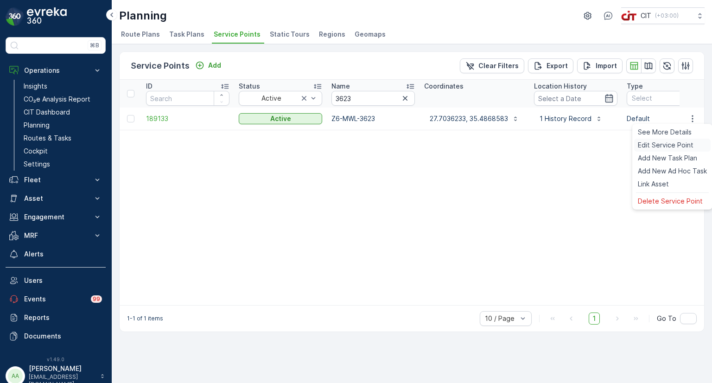
click at [653, 141] on span "Edit Service Point" at bounding box center [665, 144] width 56 height 9
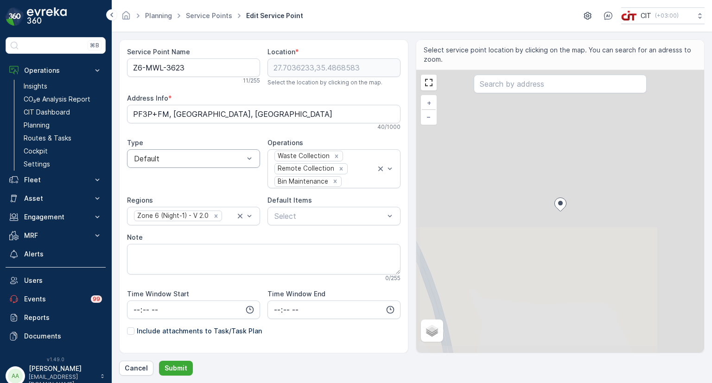
click at [185, 159] on div at bounding box center [189, 158] width 112 height 8
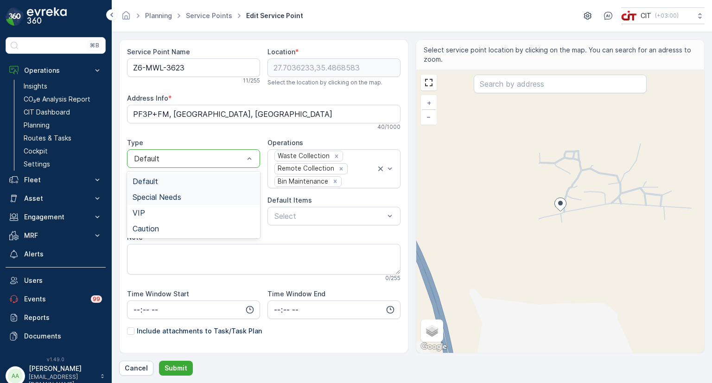
click at [165, 196] on span "Special Needs" at bounding box center [156, 197] width 49 height 8
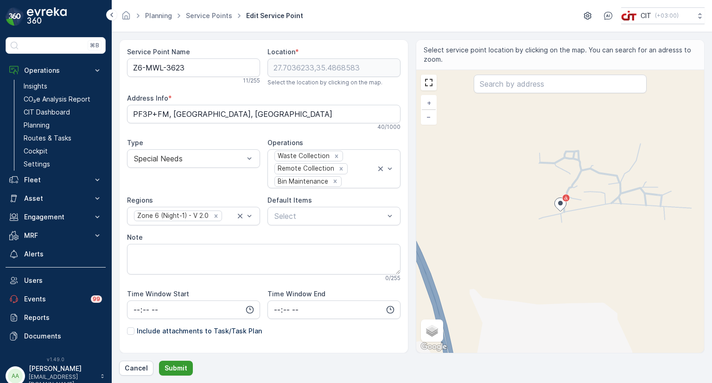
click at [178, 365] on p "Submit" at bounding box center [175, 367] width 23 height 9
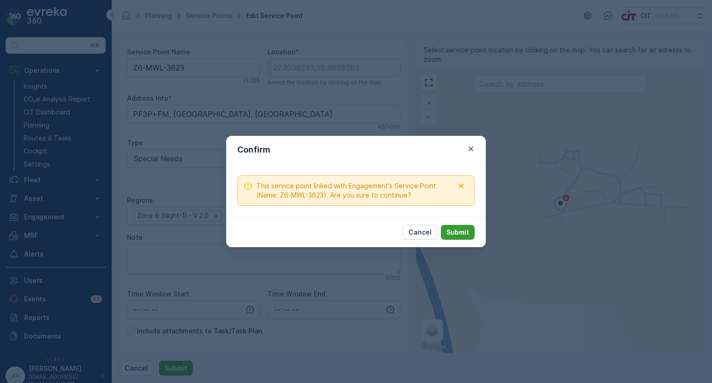
click at [462, 231] on p "Submit" at bounding box center [457, 231] width 23 height 9
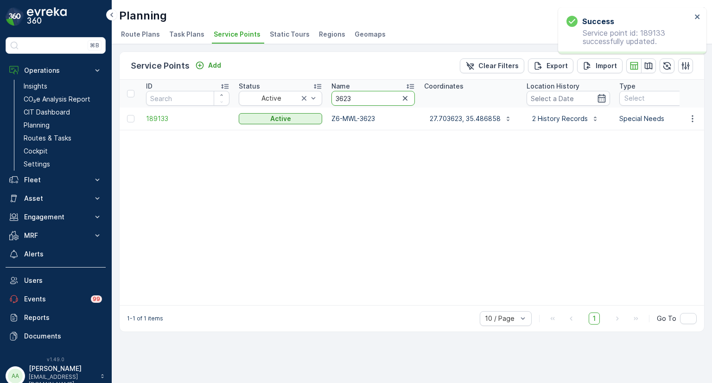
drag, startPoint x: 360, startPoint y: 100, endPoint x: 329, endPoint y: 97, distance: 30.2
click at [329, 97] on th "Name 3623" at bounding box center [373, 94] width 93 height 28
paste input "447"
type input "3447"
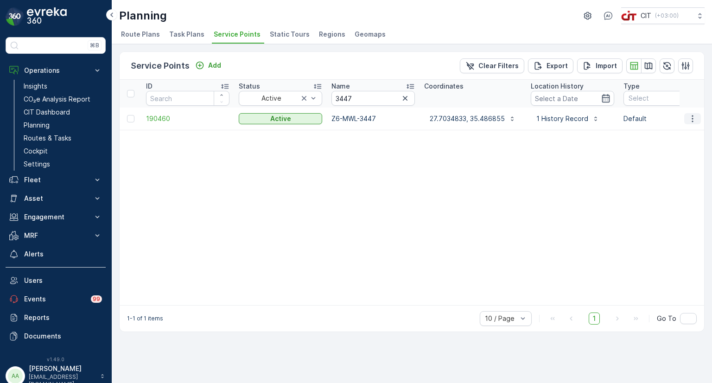
click at [697, 115] on icon "button" at bounding box center [692, 118] width 9 height 9
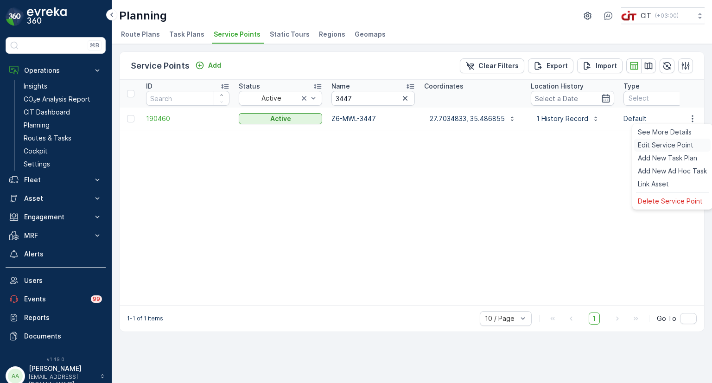
click at [672, 143] on span "Edit Service Point" at bounding box center [665, 144] width 56 height 9
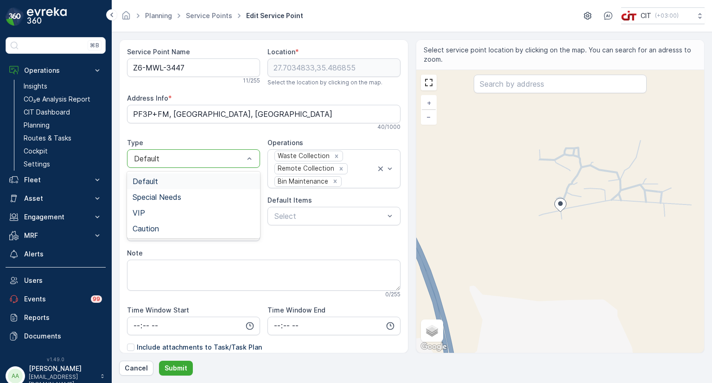
click at [182, 163] on div "Default" at bounding box center [193, 158] width 133 height 19
click at [168, 196] on span "Special Needs" at bounding box center [156, 197] width 49 height 8
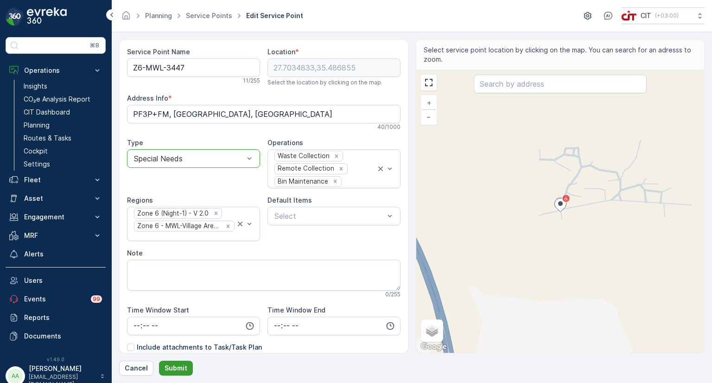
click at [171, 368] on p "Submit" at bounding box center [175, 367] width 23 height 9
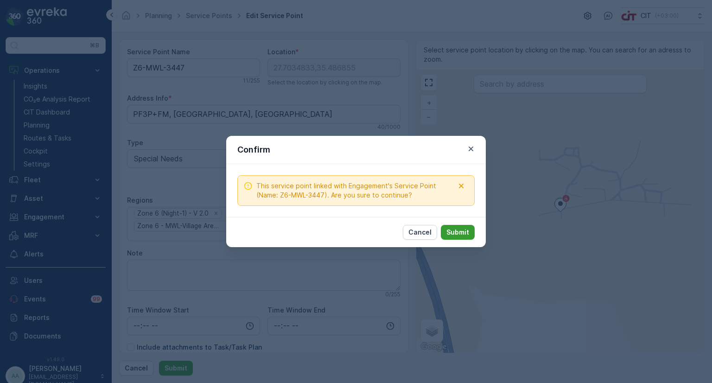
click at [457, 231] on p "Submit" at bounding box center [457, 231] width 23 height 9
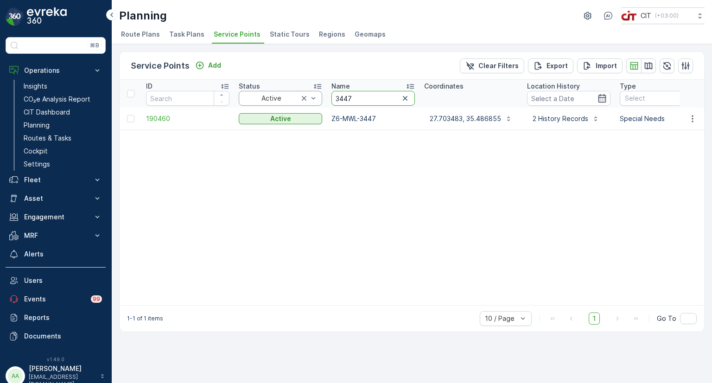
drag, startPoint x: 354, startPoint y: 97, endPoint x: 319, endPoint y: 93, distance: 34.9
paste input "2576"
type input "2576"
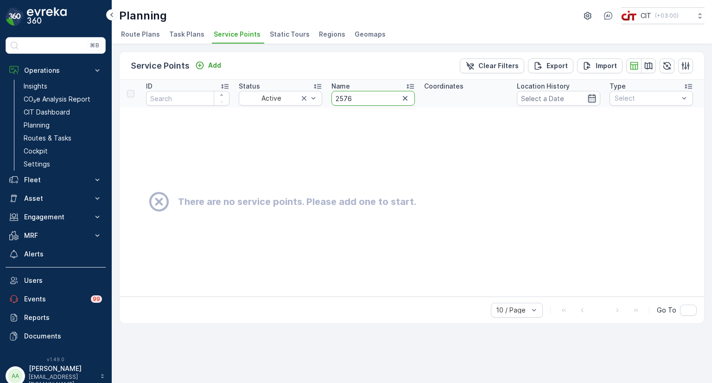
drag, startPoint x: 354, startPoint y: 95, endPoint x: 322, endPoint y: 91, distance: 32.6
paste input "653"
type input "2653"
drag, startPoint x: 358, startPoint y: 95, endPoint x: 328, endPoint y: 93, distance: 30.6
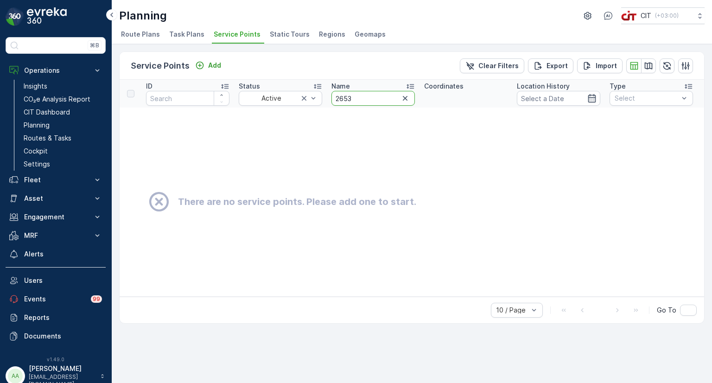
click at [328, 93] on th "Name 2653" at bounding box center [373, 94] width 93 height 28
paste input "3932"
type input "3932"
drag, startPoint x: 360, startPoint y: 99, endPoint x: 314, endPoint y: 97, distance: 46.3
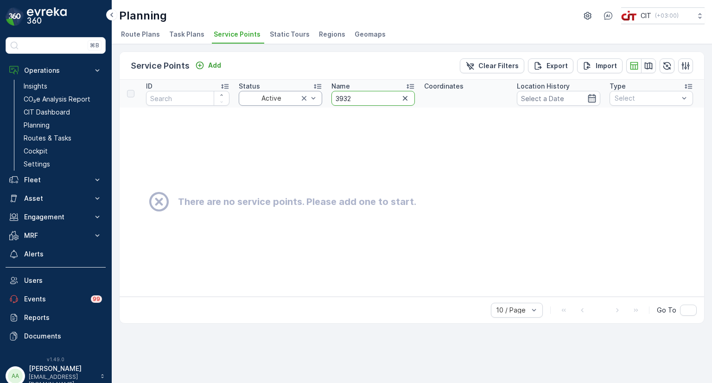
paste input "5865"
type input "5865"
click at [404, 97] on icon "button" at bounding box center [404, 98] width 9 height 9
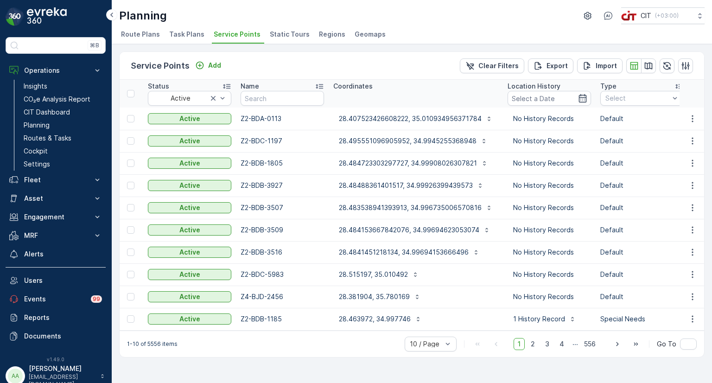
scroll to position [0, 107]
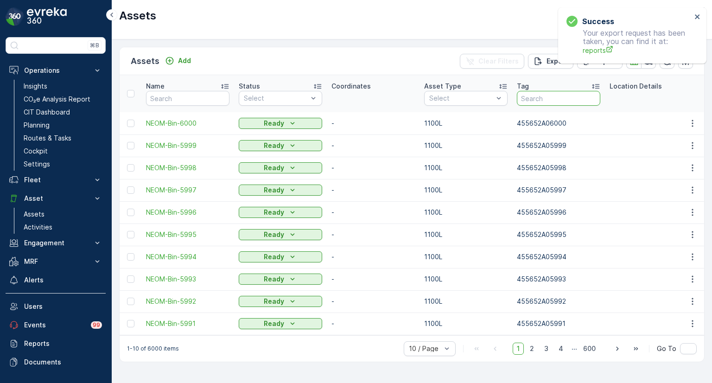
click at [529, 99] on input "text" at bounding box center [558, 98] width 83 height 15
paste input "455652A02562"
type input "455652A02562"
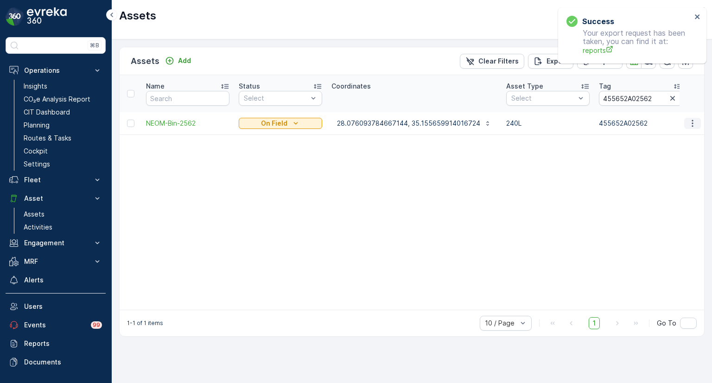
click at [694, 126] on icon "button" at bounding box center [692, 123] width 9 height 9
click at [657, 150] on span "Edit Asset" at bounding box center [652, 149] width 32 height 9
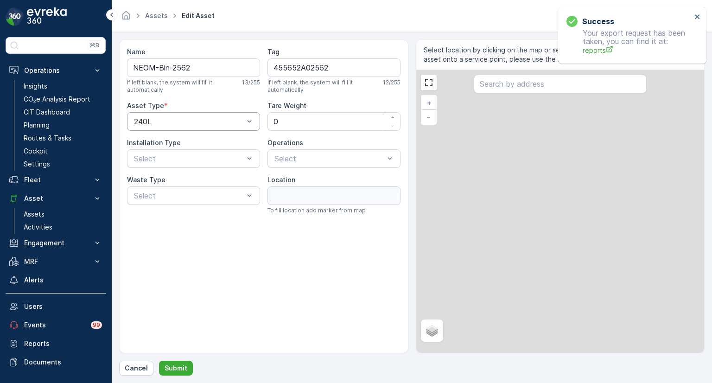
click at [172, 123] on div at bounding box center [189, 121] width 112 height 8
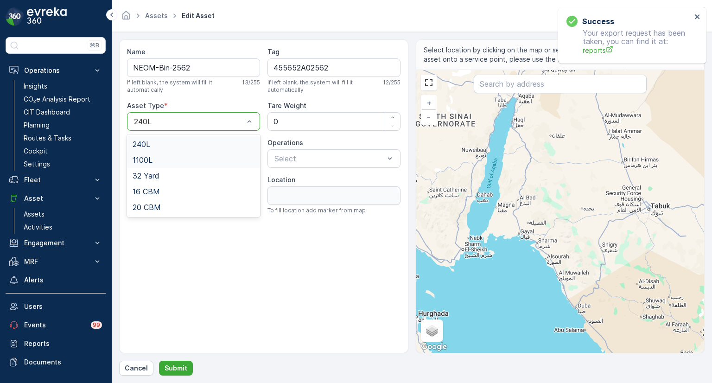
click at [151, 158] on span "1100L" at bounding box center [142, 160] width 20 height 8
click at [161, 119] on div at bounding box center [189, 121] width 112 height 8
click at [149, 143] on span "240L" at bounding box center [141, 144] width 18 height 8
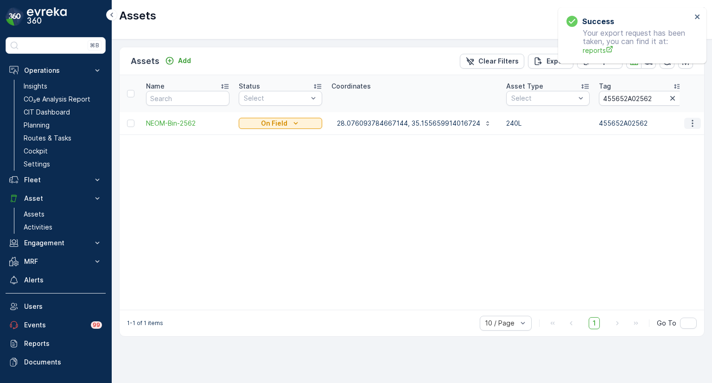
click at [697, 121] on button "button" at bounding box center [692, 123] width 17 height 11
click at [673, 148] on div "Edit Asset" at bounding box center [672, 149] width 81 height 13
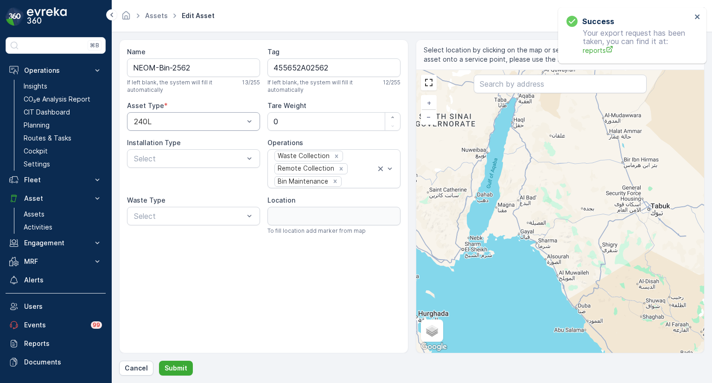
click at [169, 123] on div at bounding box center [189, 121] width 112 height 8
click at [146, 157] on span "1100L" at bounding box center [142, 160] width 20 height 8
click at [167, 118] on div at bounding box center [189, 121] width 112 height 8
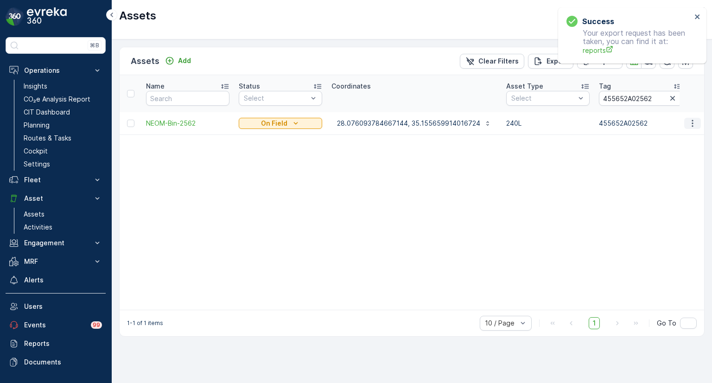
click at [687, 122] on button "button" at bounding box center [692, 123] width 17 height 11
click at [663, 145] on span "Edit Asset" at bounding box center [652, 149] width 32 height 9
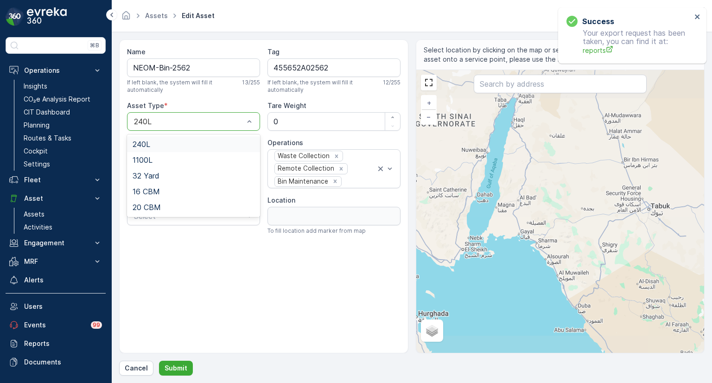
click at [180, 121] on div at bounding box center [189, 121] width 112 height 8
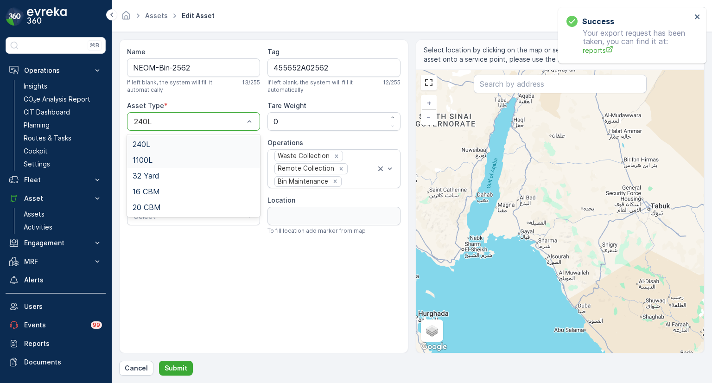
click at [149, 162] on span "1100L" at bounding box center [142, 160] width 20 height 8
click at [180, 371] on p "Submit" at bounding box center [175, 367] width 23 height 9
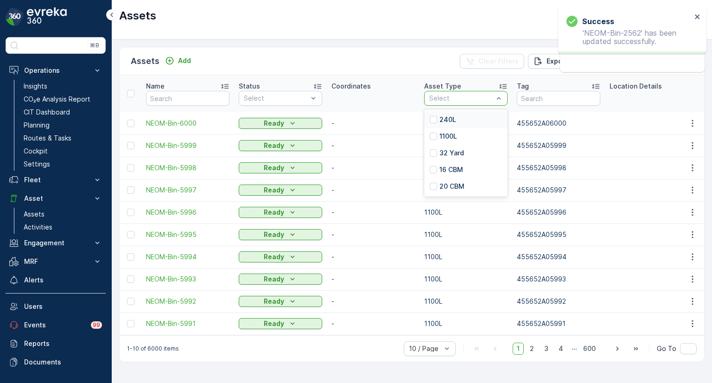
click at [506, 95] on div "Select" at bounding box center [465, 98] width 83 height 15
click at [527, 93] on input "text" at bounding box center [558, 98] width 83 height 15
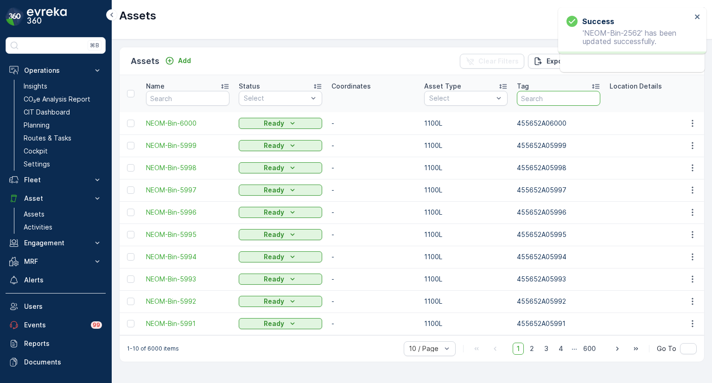
paste input "455652A01162"
type input "455652A01162"
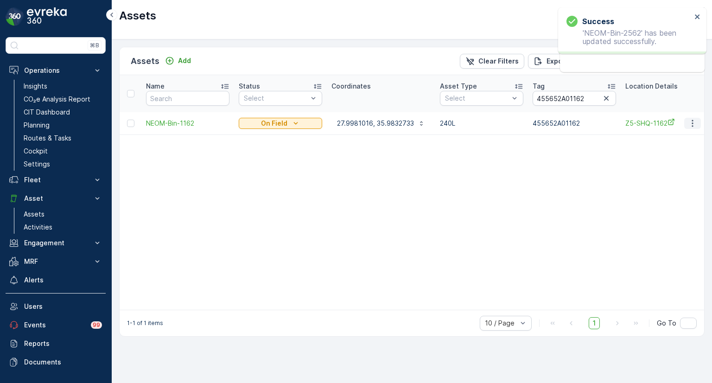
click at [694, 123] on icon "button" at bounding box center [692, 123] width 9 height 9
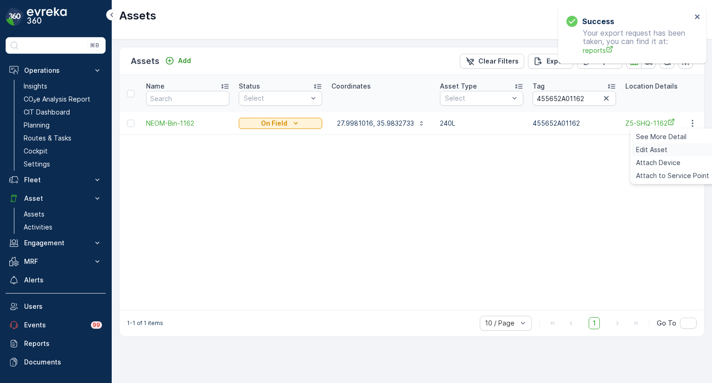
click at [667, 149] on div "Edit Asset" at bounding box center [672, 149] width 81 height 13
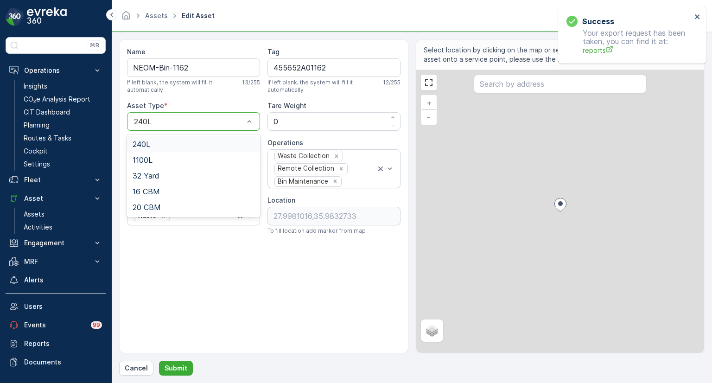
click at [191, 119] on div at bounding box center [189, 121] width 112 height 8
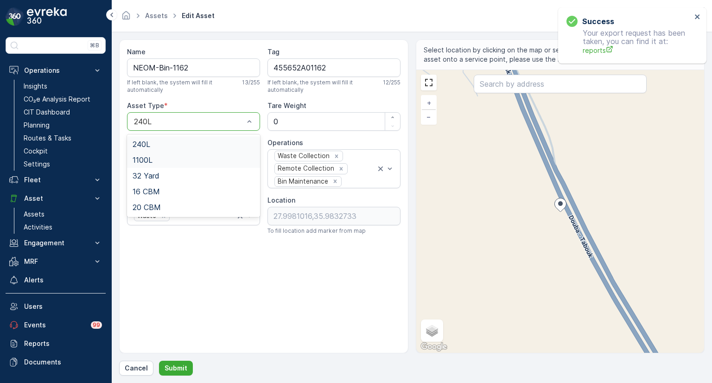
click at [144, 153] on div "1100L" at bounding box center [193, 160] width 133 height 16
click at [180, 369] on p "Submit" at bounding box center [175, 367] width 23 height 9
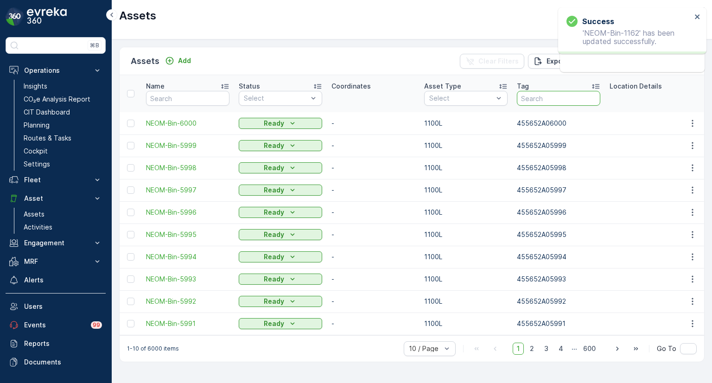
click at [541, 99] on input "text" at bounding box center [558, 98] width 83 height 15
paste input "455652A01192"
type input "455652A01192"
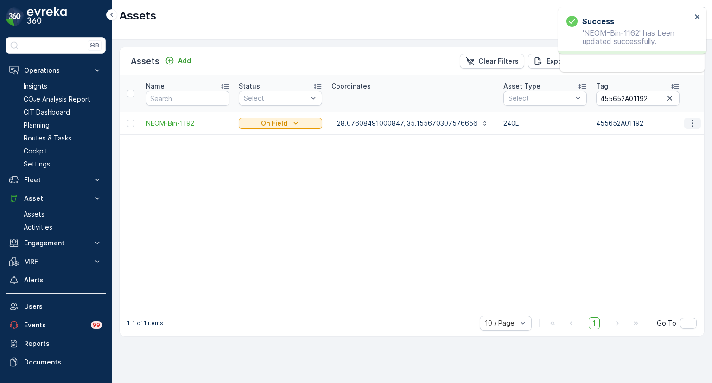
click at [692, 125] on icon "button" at bounding box center [692, 123] width 9 height 9
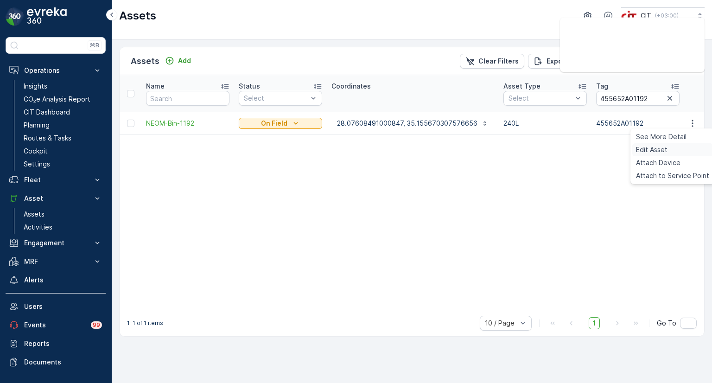
click at [667, 147] on div "Edit Asset" at bounding box center [672, 149] width 81 height 13
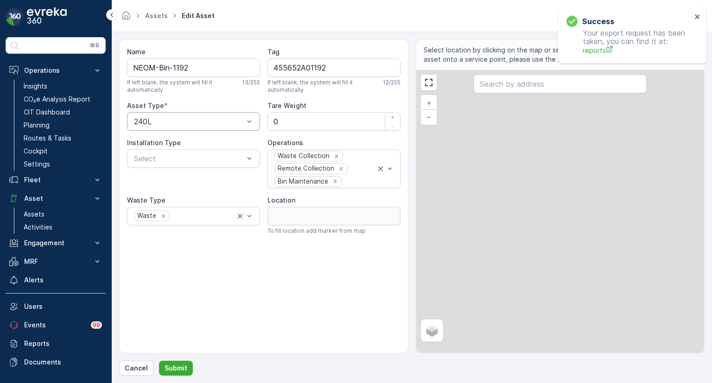
click at [174, 117] on div at bounding box center [189, 121] width 112 height 8
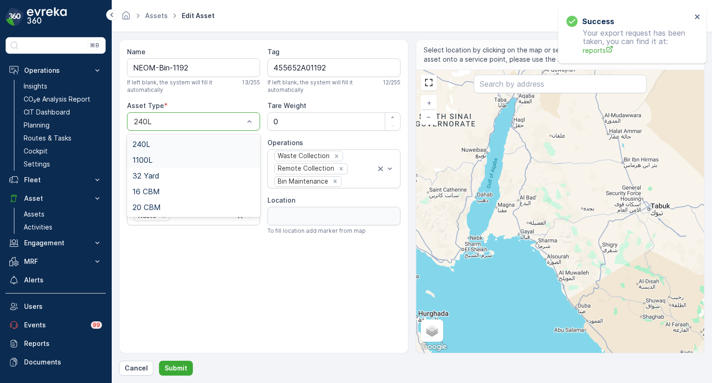
click at [147, 157] on span "1100L" at bounding box center [142, 160] width 20 height 8
click at [179, 365] on p "Submit" at bounding box center [175, 367] width 23 height 9
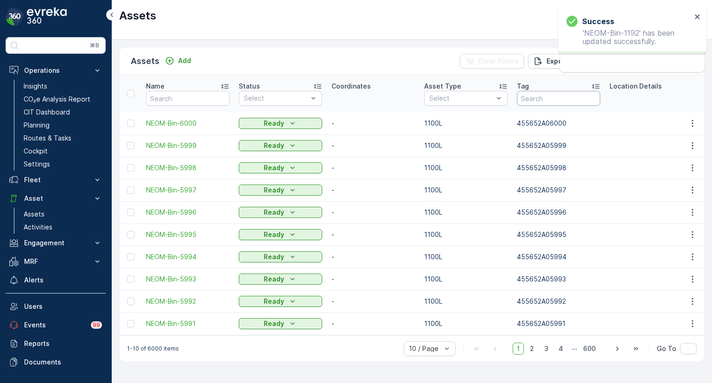
click at [560, 99] on input "text" at bounding box center [558, 98] width 83 height 15
paste input "455652A05834"
type input "455652A05834"
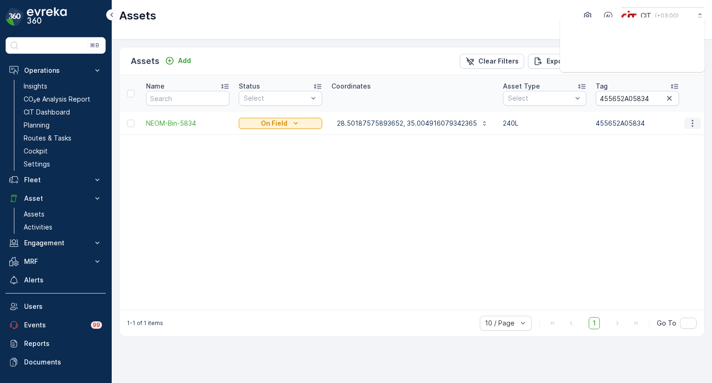
click at [691, 121] on icon "button" at bounding box center [692, 123] width 9 height 9
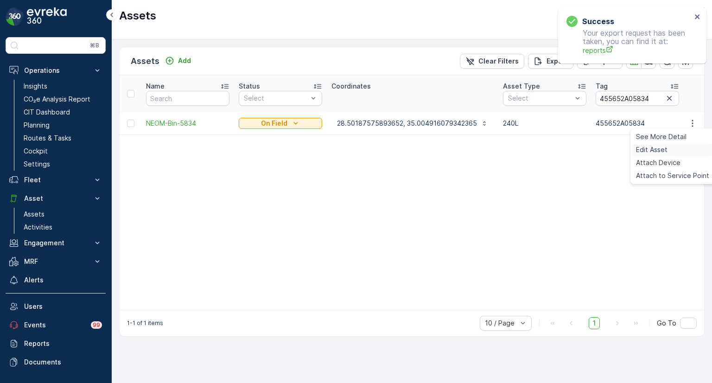
click at [657, 150] on span "Edit Asset" at bounding box center [652, 149] width 32 height 9
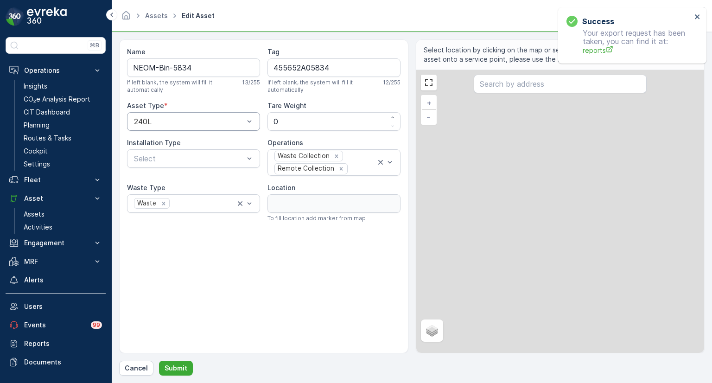
click at [171, 119] on div at bounding box center [189, 121] width 112 height 8
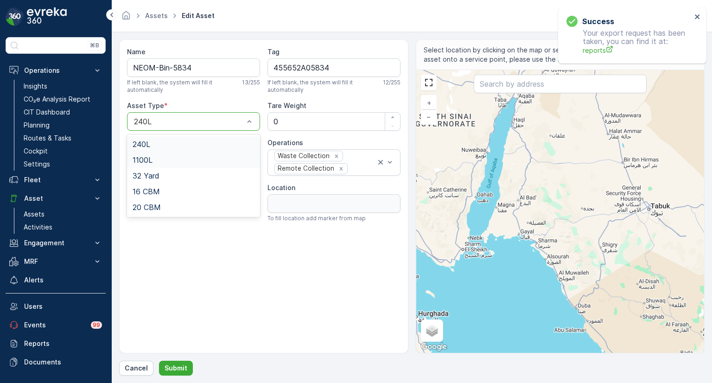
click at [146, 159] on span "1100L" at bounding box center [142, 160] width 20 height 8
click at [176, 369] on p "Submit" at bounding box center [175, 367] width 23 height 9
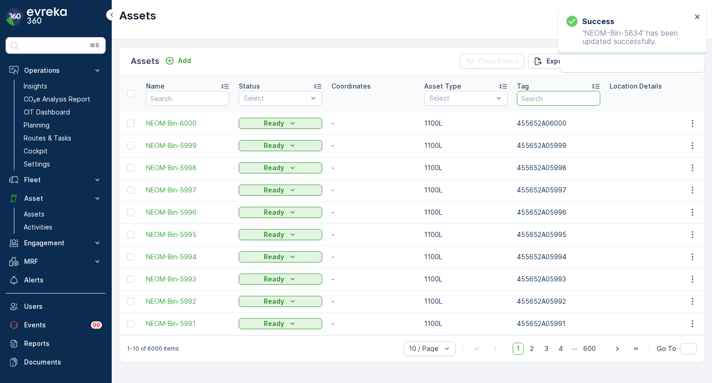
click at [547, 97] on input "text" at bounding box center [558, 98] width 83 height 15
paste input "455652A03283"
type input "455652A03283"
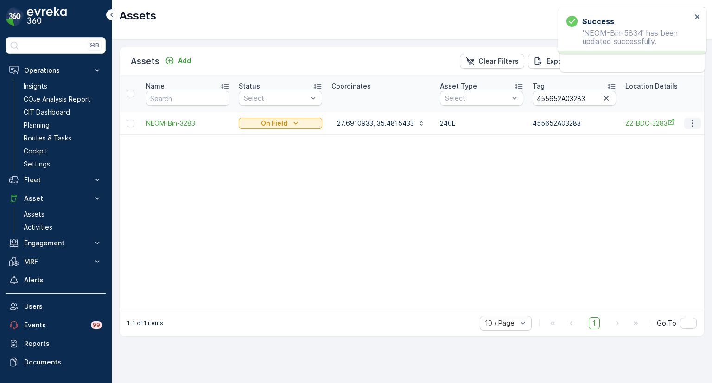
click at [692, 120] on icon "button" at bounding box center [691, 123] width 1 height 7
click at [663, 147] on span "Edit Asset" at bounding box center [652, 149] width 32 height 9
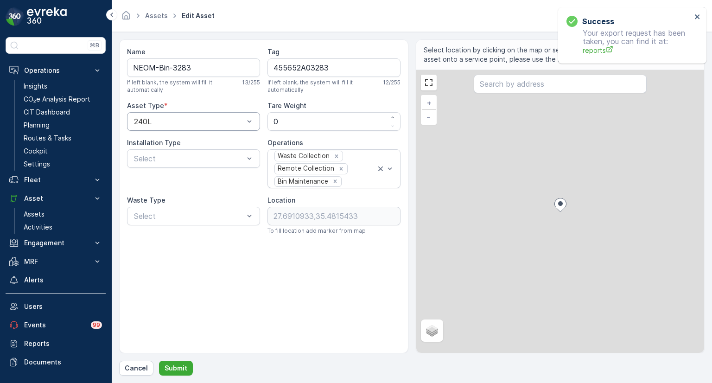
click at [164, 120] on div at bounding box center [189, 121] width 112 height 8
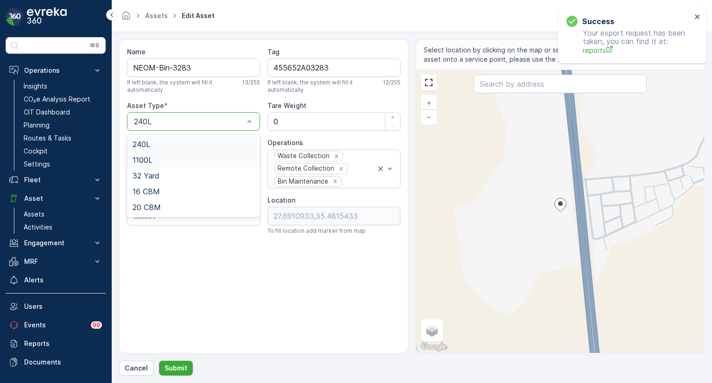
click at [149, 159] on span "1100L" at bounding box center [142, 160] width 20 height 8
click at [177, 368] on p "Submit" at bounding box center [175, 367] width 23 height 9
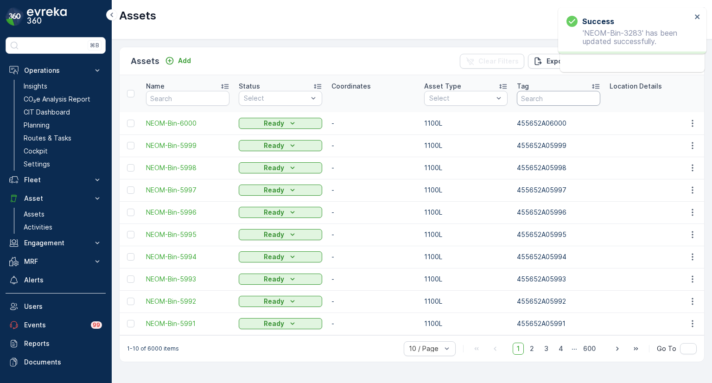
click at [530, 98] on input "text" at bounding box center [558, 98] width 83 height 15
paste input "456652A05830"
type input "456652A05830"
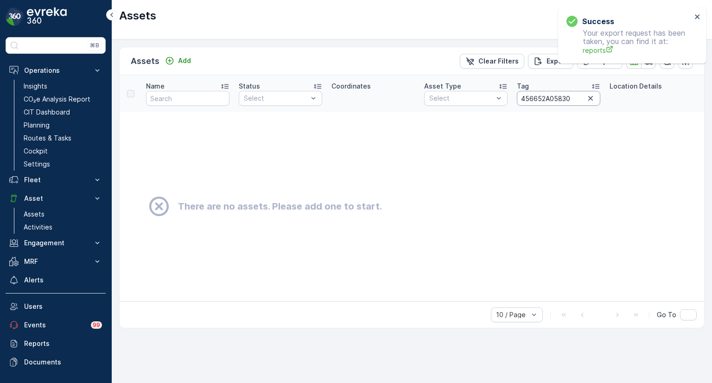
click at [536, 101] on input "456652A05830" at bounding box center [558, 98] width 83 height 15
type input "45652A05830"
click at [590, 97] on icon "button" at bounding box center [590, 98] width 5 height 5
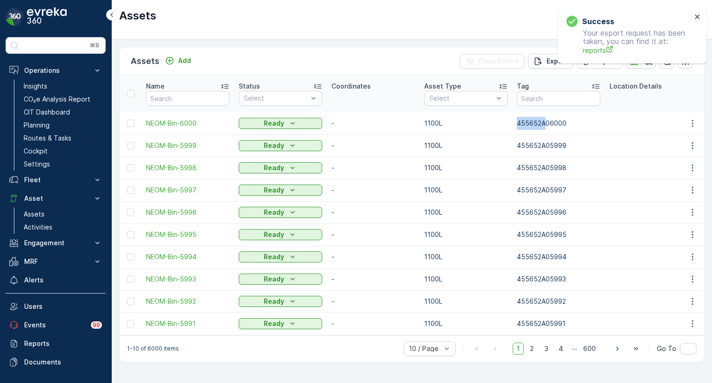
drag, startPoint x: 518, startPoint y: 125, endPoint x: 545, endPoint y: 127, distance: 26.6
click at [545, 127] on td "455652A06000" at bounding box center [558, 123] width 93 height 22
copy td "455652A"
click at [528, 94] on input "text" at bounding box center [558, 98] width 83 height 15
paste input "455652A02733"
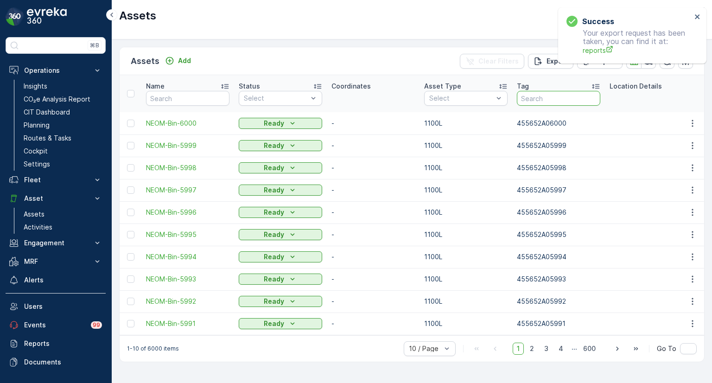
type input "455652A02733"
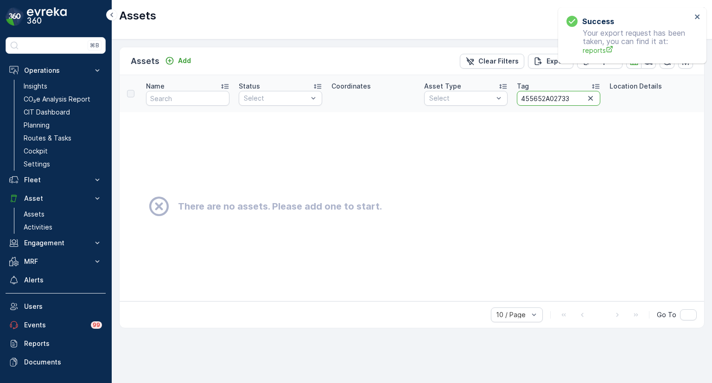
drag, startPoint x: 572, startPoint y: 97, endPoint x: 510, endPoint y: 88, distance: 63.1
paste input "5849"
type input "455652A05849"
click at [574, 99] on input "455652A05849" at bounding box center [558, 98] width 83 height 15
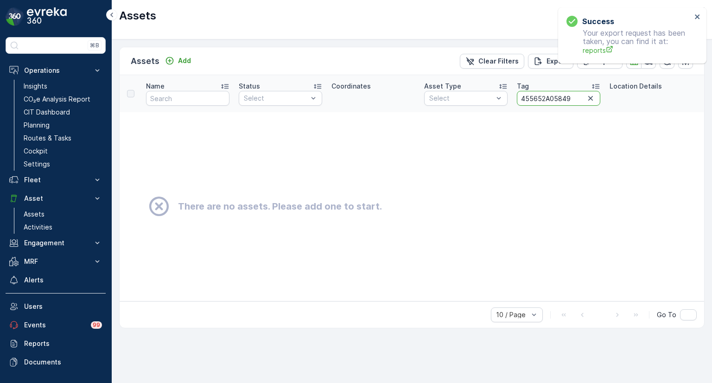
type input "455652A05849"
click at [582, 97] on input "455652A05849" at bounding box center [558, 98] width 83 height 15
type input "455652A05849"
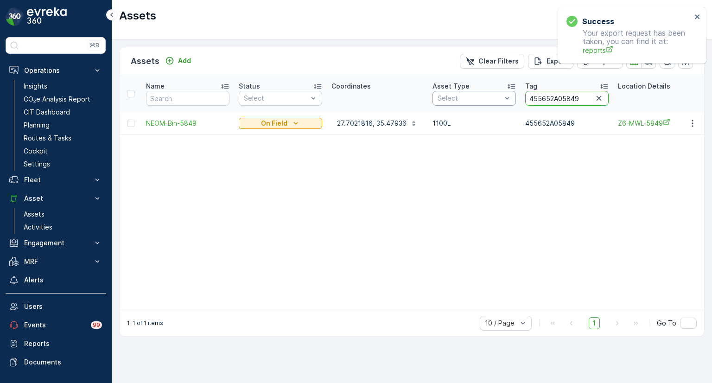
drag, startPoint x: 574, startPoint y: 99, endPoint x: 498, endPoint y: 98, distance: 76.0
paste input "386"
type input "455652A03869"
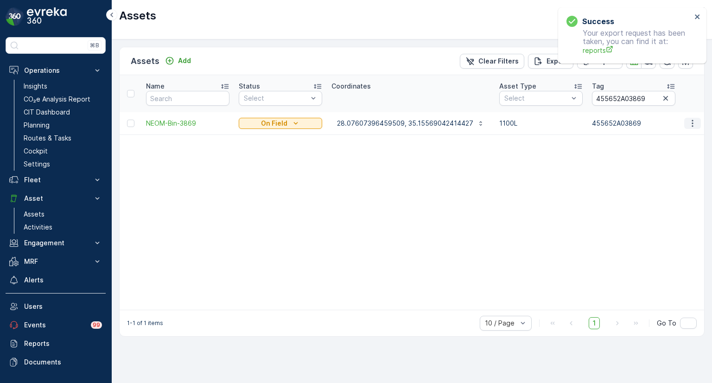
click at [691, 122] on icon "button" at bounding box center [692, 123] width 9 height 9
click at [657, 149] on span "Edit Asset" at bounding box center [652, 149] width 32 height 9
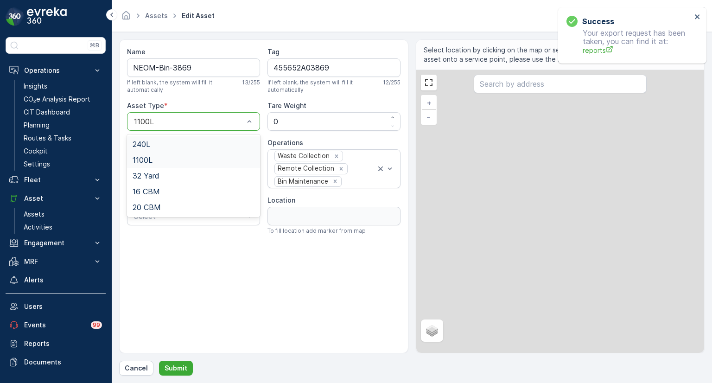
click at [162, 124] on div at bounding box center [189, 121] width 112 height 8
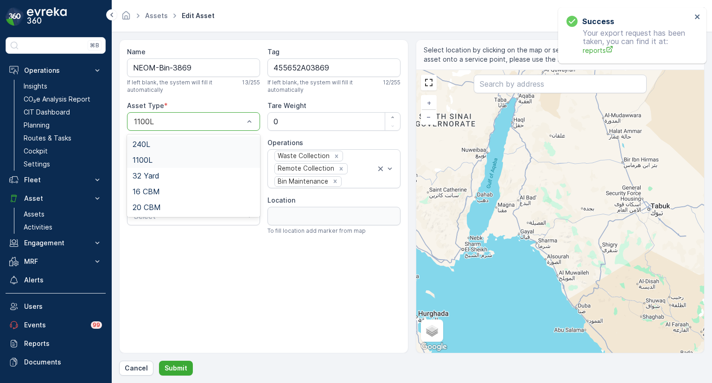
click at [148, 144] on span "240L" at bounding box center [141, 144] width 18 height 8
click at [177, 366] on p "Submit" at bounding box center [175, 367] width 23 height 9
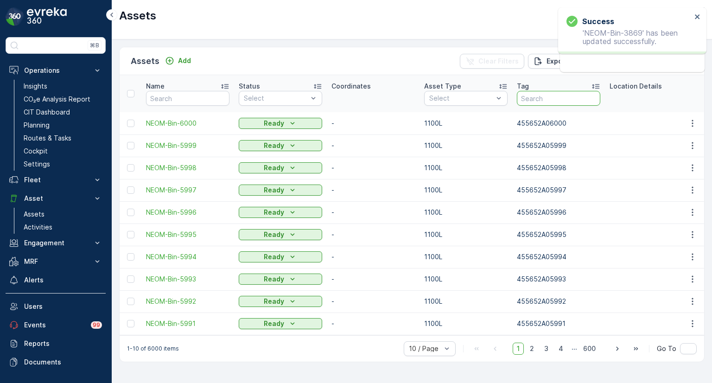
click at [553, 97] on input "text" at bounding box center [558, 98] width 83 height 15
paste input "455652A03047"
type input "455652A03047"
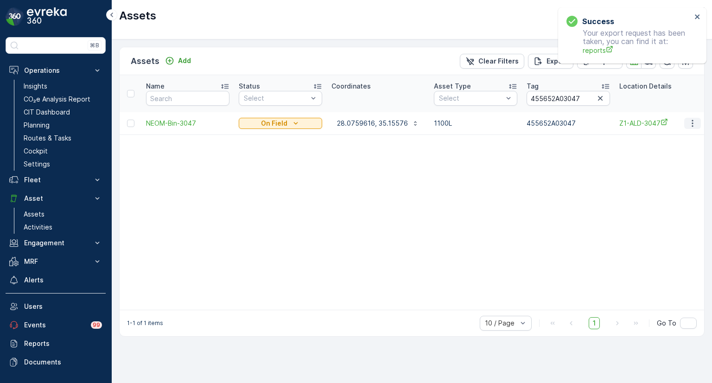
click at [691, 123] on icon "button" at bounding box center [692, 123] width 9 height 9
click at [658, 149] on span "Edit Asset" at bounding box center [652, 149] width 32 height 9
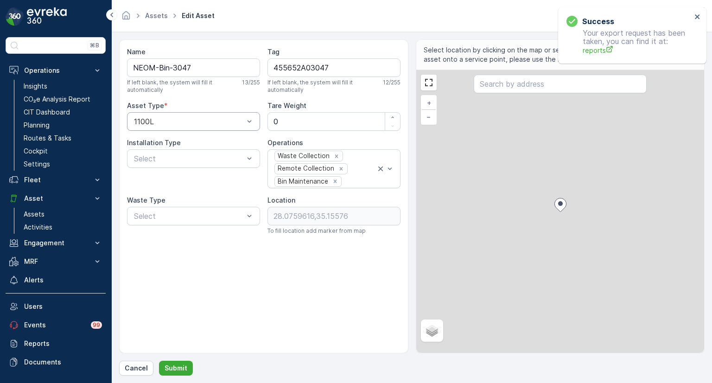
click at [164, 124] on div at bounding box center [189, 121] width 112 height 8
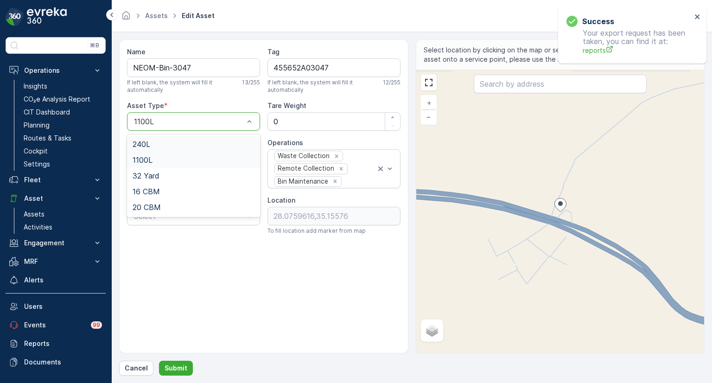
click at [150, 141] on span "240L" at bounding box center [141, 144] width 18 height 8
click at [173, 366] on p "Submit" at bounding box center [175, 367] width 23 height 9
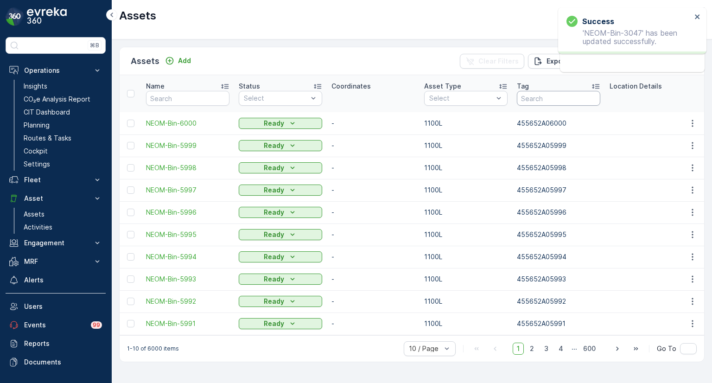
click at [543, 100] on input "text" at bounding box center [558, 98] width 83 height 15
paste input "455652A05861"
type input "455652A05861"
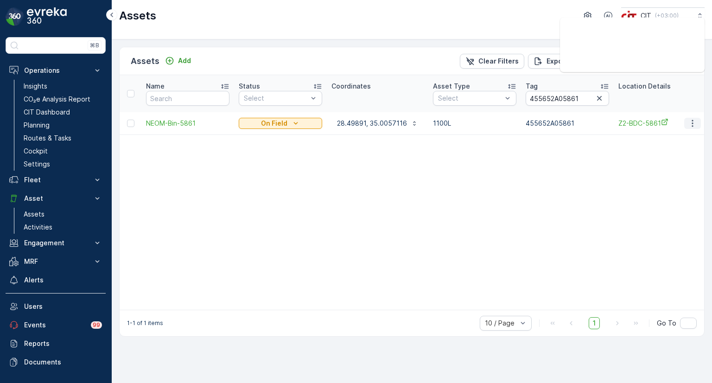
click at [695, 120] on icon "button" at bounding box center [692, 123] width 9 height 9
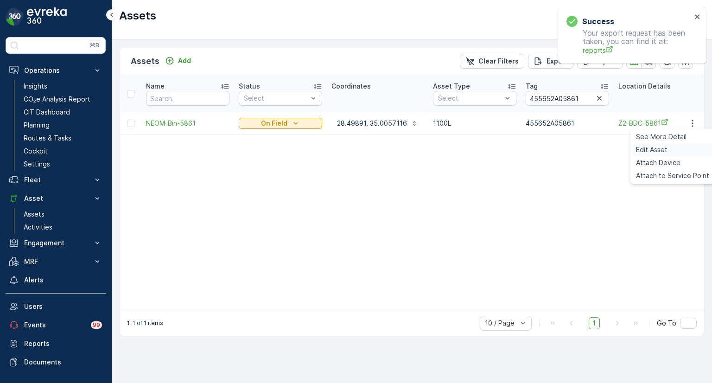
click at [678, 145] on div "Edit Asset" at bounding box center [672, 149] width 81 height 13
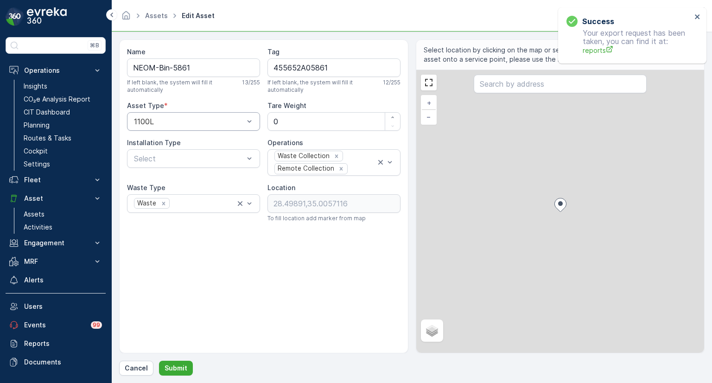
click at [168, 119] on div at bounding box center [189, 121] width 112 height 8
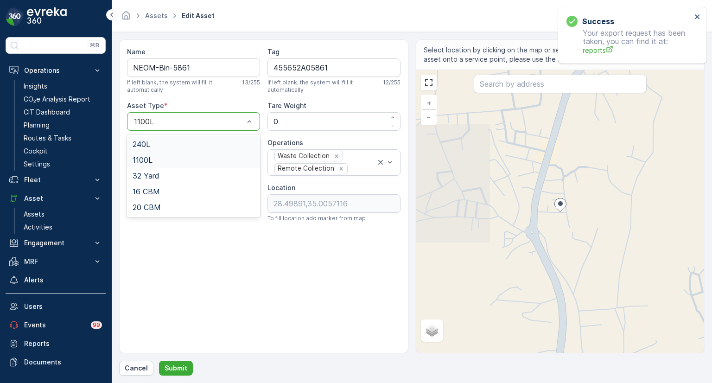
click at [149, 143] on span "240L" at bounding box center [141, 144] width 18 height 8
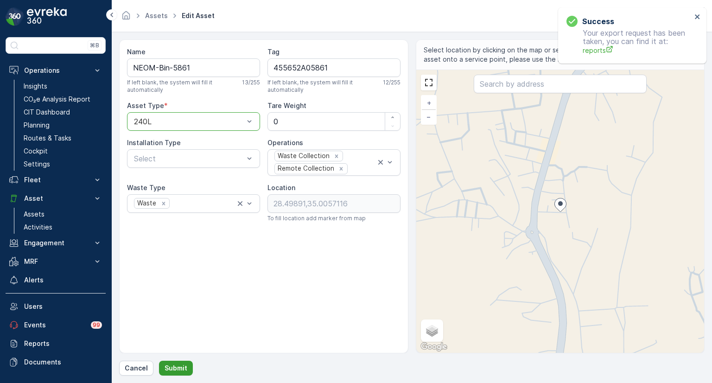
click at [174, 367] on p "Submit" at bounding box center [175, 367] width 23 height 9
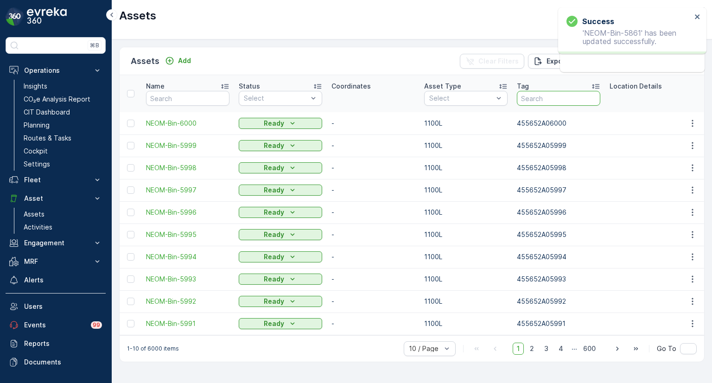
click at [537, 96] on input "text" at bounding box center [558, 98] width 83 height 15
paste input "455652A05862"
type input "455652A05862"
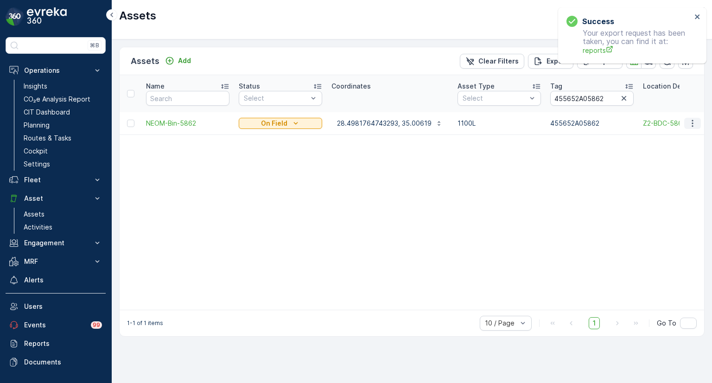
click at [694, 123] on icon "button" at bounding box center [692, 123] width 9 height 9
click at [678, 145] on div "Edit Asset" at bounding box center [672, 149] width 81 height 13
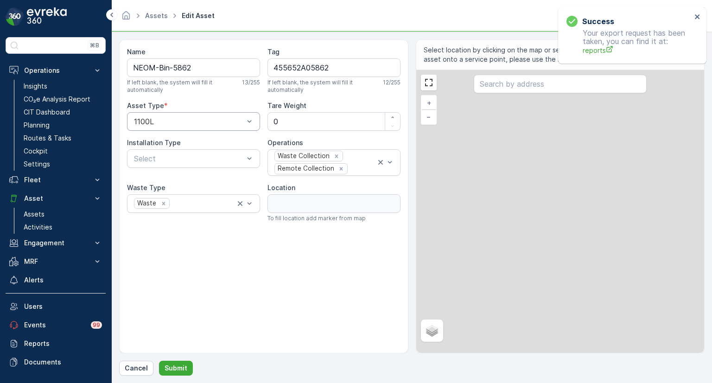
click at [179, 124] on div at bounding box center [189, 121] width 112 height 8
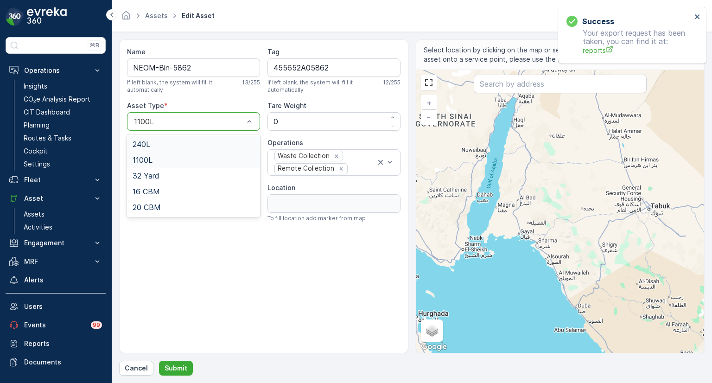
click at [148, 143] on span "240L" at bounding box center [141, 144] width 18 height 8
click at [175, 366] on p "Submit" at bounding box center [175, 367] width 23 height 9
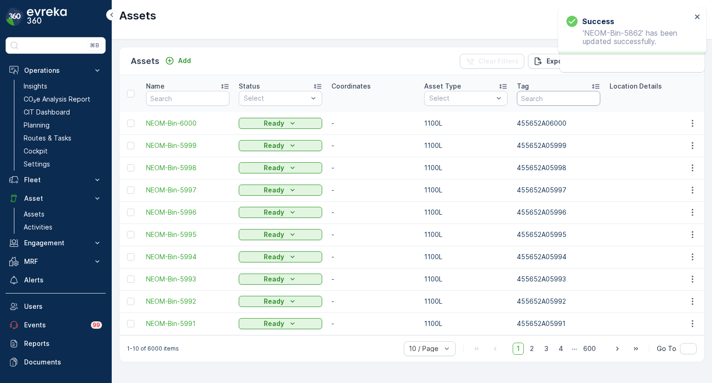
click at [552, 97] on input "text" at bounding box center [558, 98] width 83 height 15
paste input "455652A05863"
type input "455652A05863"
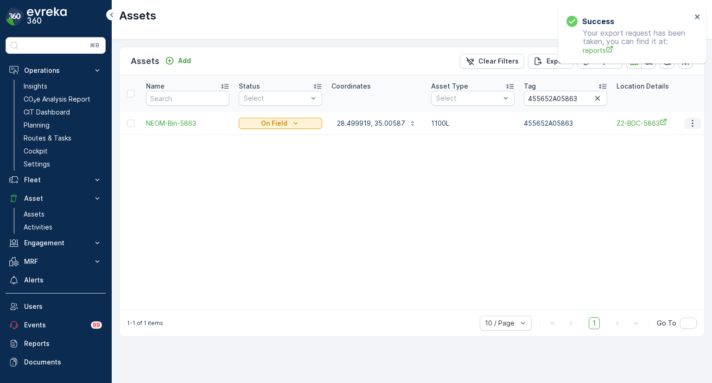
click at [695, 120] on icon "button" at bounding box center [692, 123] width 9 height 9
click at [670, 145] on div "Edit Asset" at bounding box center [672, 149] width 81 height 13
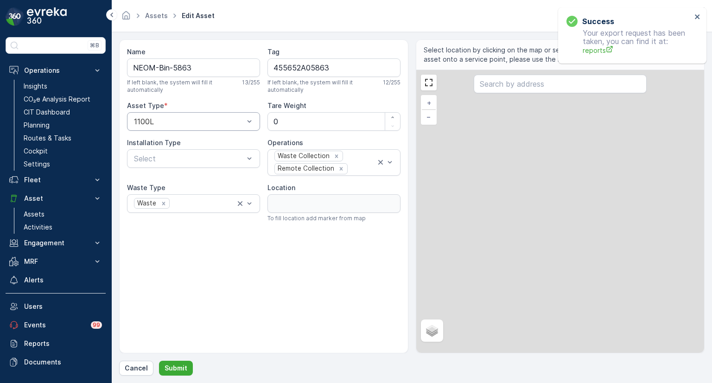
click at [180, 121] on div at bounding box center [189, 121] width 112 height 8
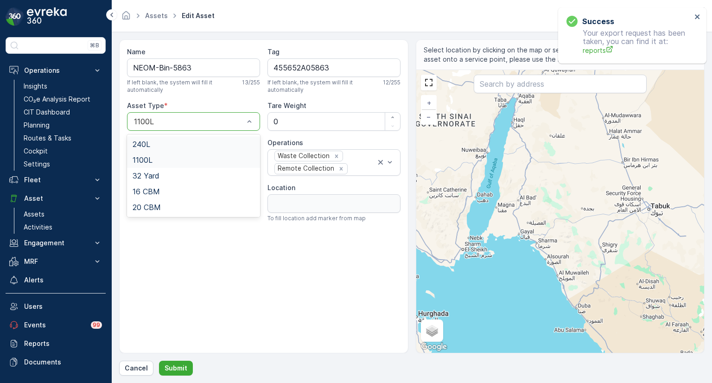
click at [148, 143] on span "240L" at bounding box center [141, 144] width 18 height 8
click at [171, 366] on p "Submit" at bounding box center [175, 367] width 23 height 9
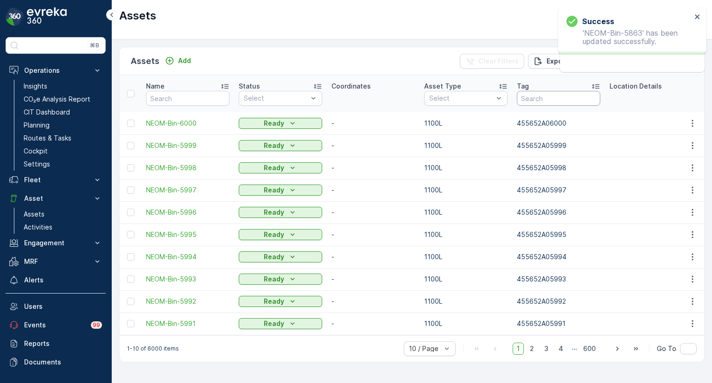
click at [556, 95] on input "text" at bounding box center [558, 98] width 83 height 15
paste input "455652A05864"
type input "455652A05864"
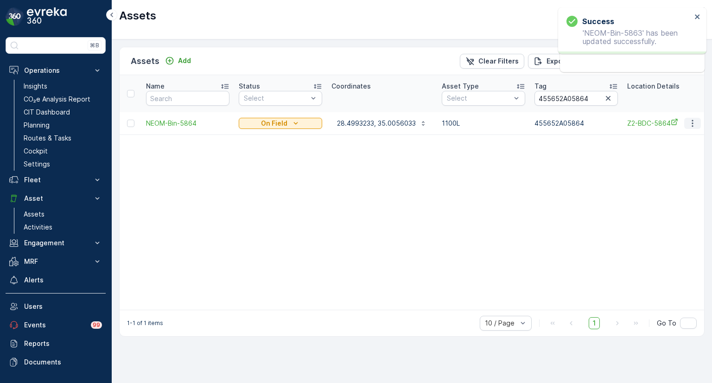
click at [692, 123] on icon "button" at bounding box center [691, 123] width 1 height 7
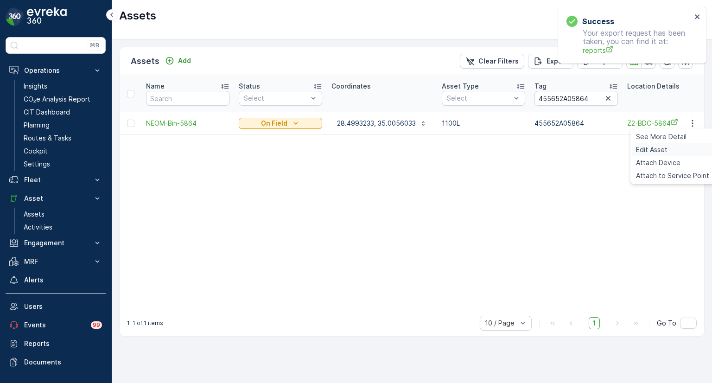
click at [673, 149] on div "Edit Asset" at bounding box center [672, 149] width 81 height 13
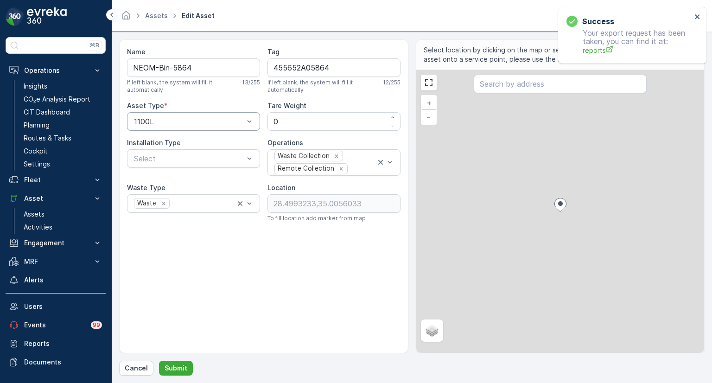
click at [170, 120] on div at bounding box center [189, 121] width 112 height 8
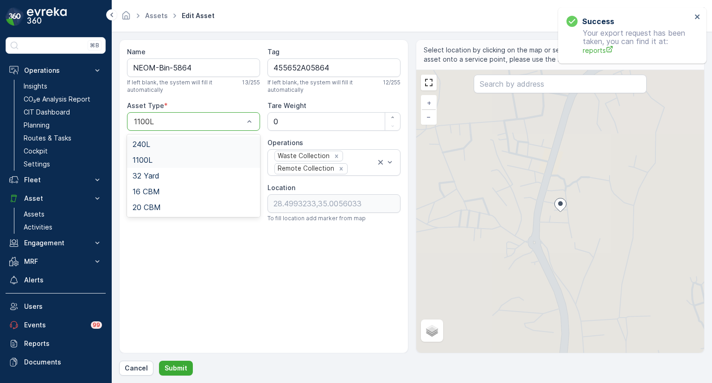
click at [154, 140] on div "240L" at bounding box center [193, 144] width 122 height 8
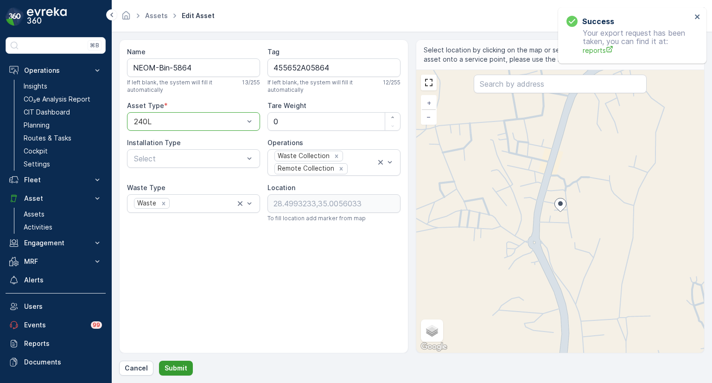
click at [174, 369] on p "Submit" at bounding box center [175, 367] width 23 height 9
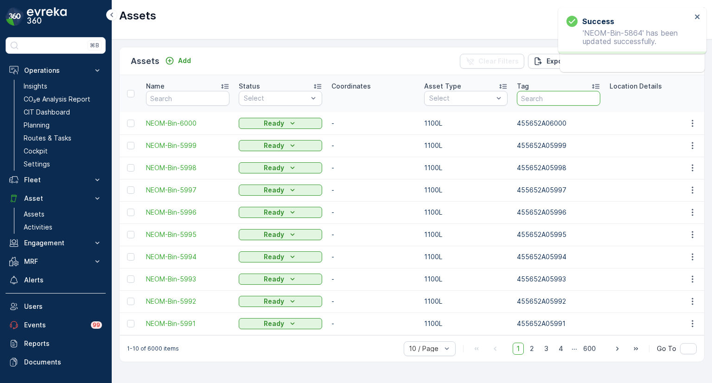
click at [549, 100] on input "text" at bounding box center [558, 98] width 83 height 15
paste input "455652A05865"
type input "455652A05865"
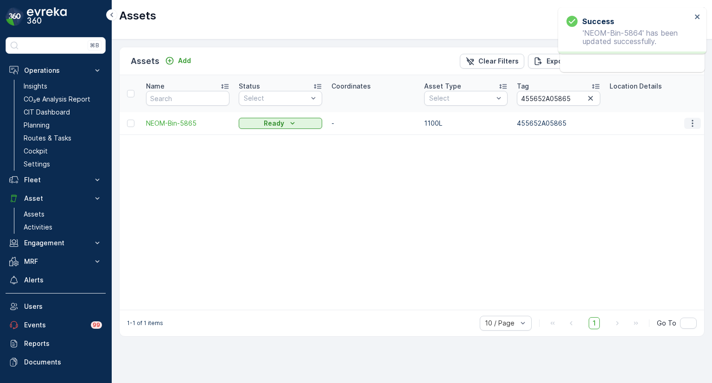
click at [691, 122] on icon "button" at bounding box center [692, 123] width 9 height 9
click at [669, 148] on div "Edit Asset" at bounding box center [672, 149] width 81 height 13
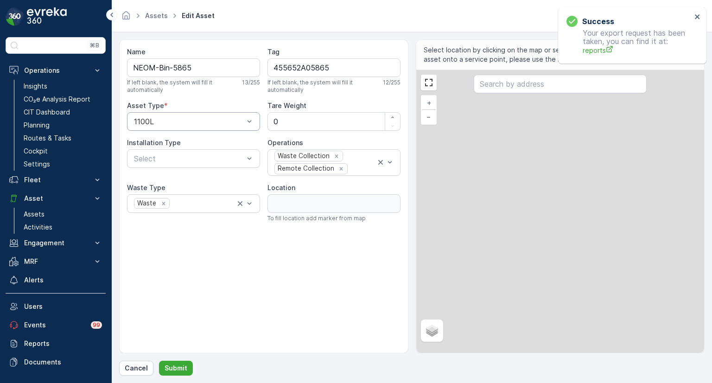
click at [178, 120] on div at bounding box center [189, 121] width 112 height 8
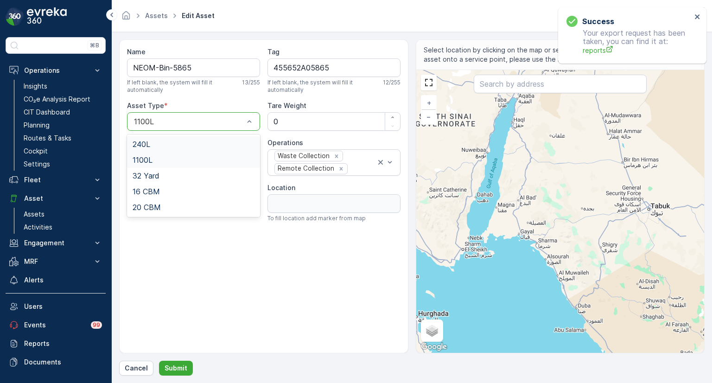
click at [145, 140] on span "240L" at bounding box center [141, 144] width 18 height 8
click at [176, 367] on p "Submit" at bounding box center [175, 367] width 23 height 9
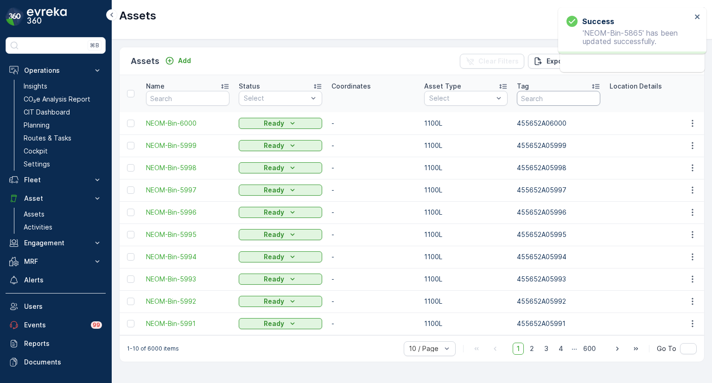
click at [534, 100] on input "text" at bounding box center [558, 98] width 83 height 15
paste input "455652A05866"
type input "455652A05866"
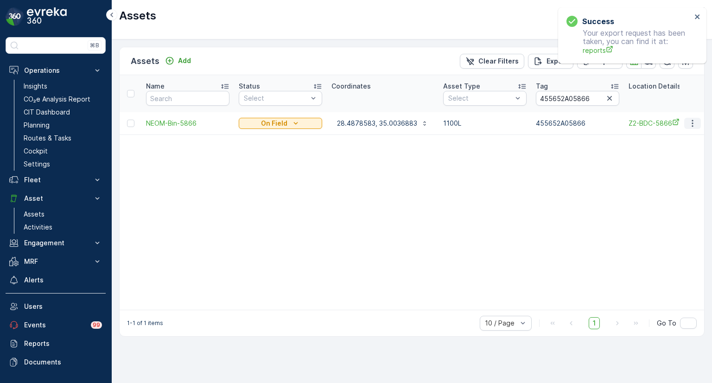
click at [693, 121] on icon "button" at bounding box center [692, 123] width 9 height 9
click at [673, 147] on div "Edit Asset" at bounding box center [672, 149] width 81 height 13
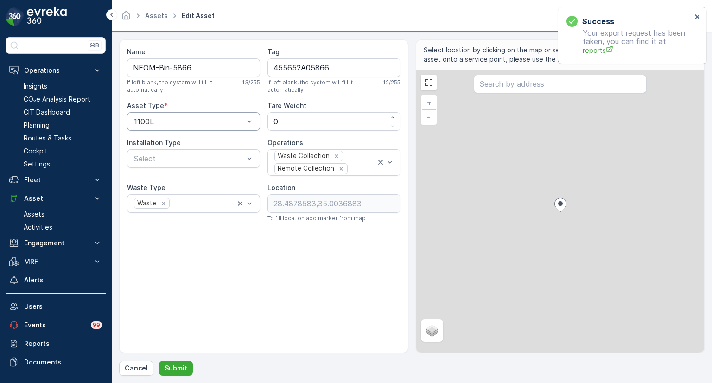
click at [170, 121] on div at bounding box center [189, 121] width 112 height 8
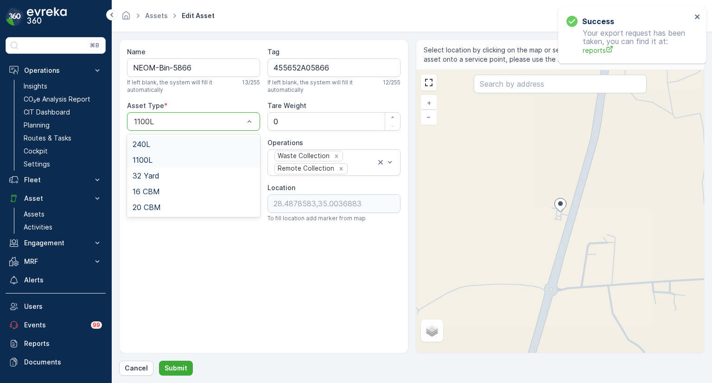
click at [155, 145] on div "240L" at bounding box center [193, 144] width 122 height 8
click at [175, 366] on p "Submit" at bounding box center [175, 367] width 23 height 9
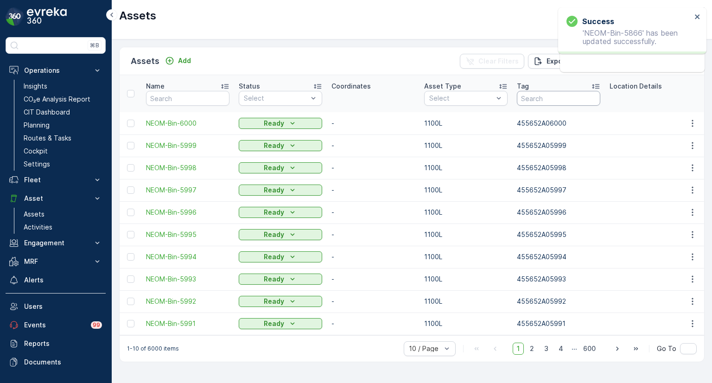
click at [549, 98] on input "text" at bounding box center [558, 98] width 83 height 15
paste input "455652A05867"
type input "455652A05867"
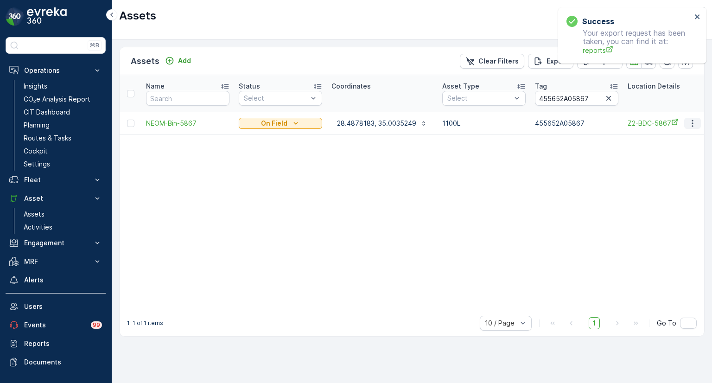
click at [698, 120] on button "button" at bounding box center [692, 123] width 17 height 11
click at [661, 148] on span "Edit Asset" at bounding box center [652, 149] width 32 height 9
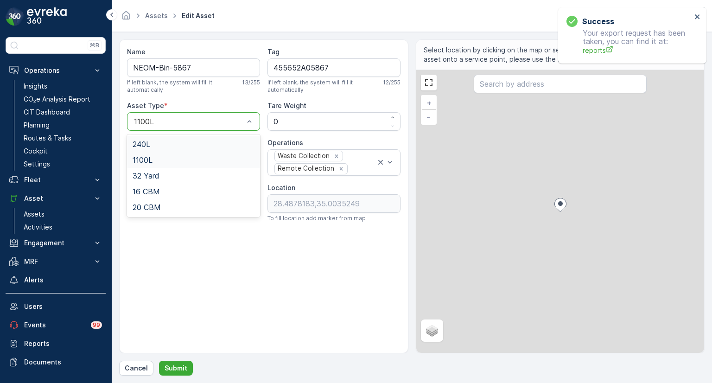
click at [150, 120] on div at bounding box center [189, 121] width 112 height 8
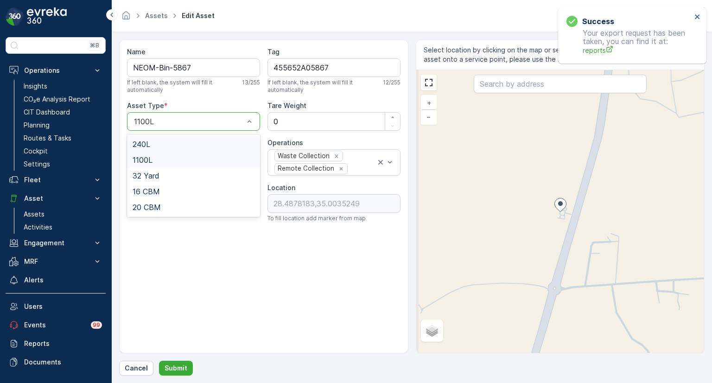
click at [148, 142] on span "240L" at bounding box center [141, 144] width 18 height 8
click at [170, 364] on p "Submit" at bounding box center [175, 367] width 23 height 9
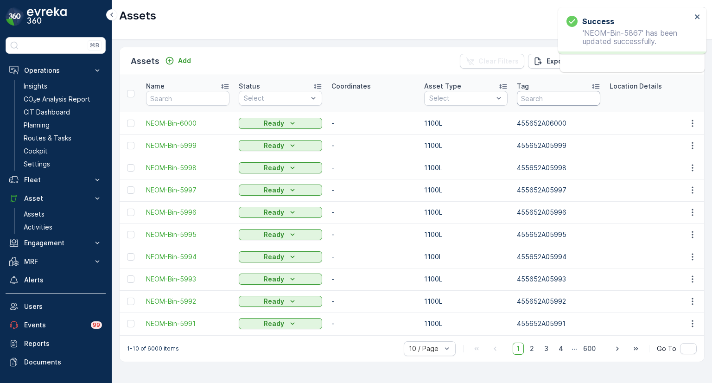
click at [560, 95] on input "text" at bounding box center [558, 98] width 83 height 15
paste input "455652A05868"
type input "455652A05868"
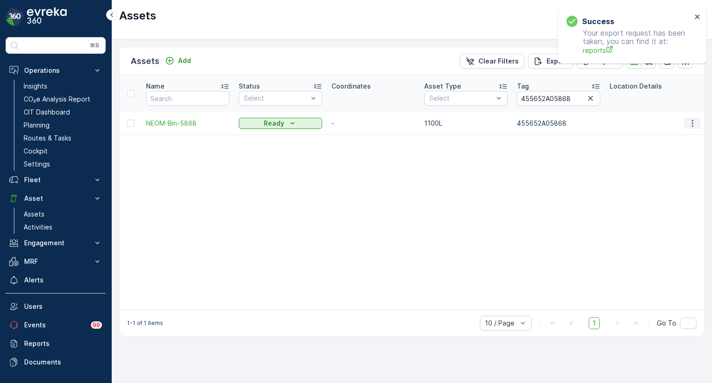
click at [696, 124] on icon "button" at bounding box center [692, 123] width 9 height 9
click at [661, 146] on span "Edit Asset" at bounding box center [652, 149] width 32 height 9
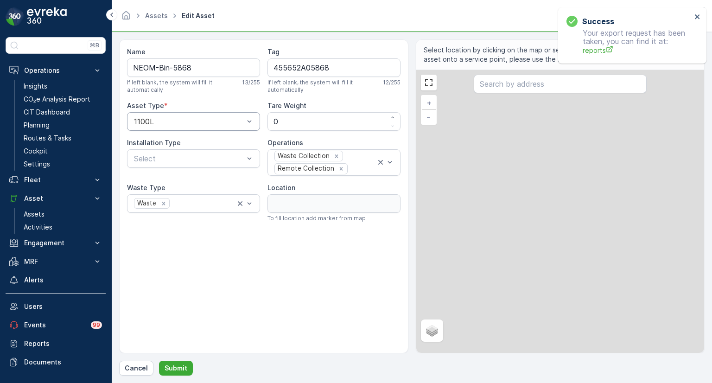
click at [171, 121] on div at bounding box center [189, 121] width 112 height 8
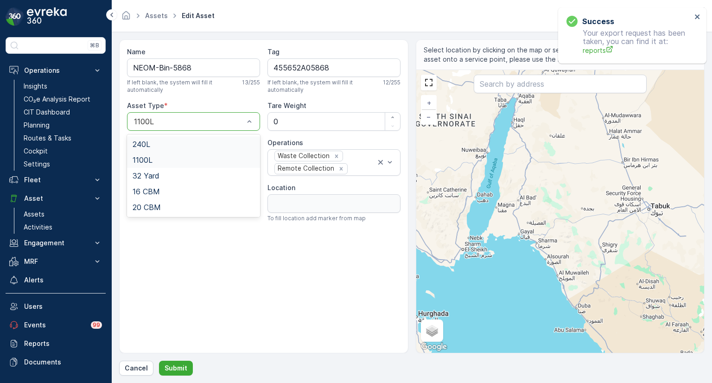
click at [145, 140] on span "240L" at bounding box center [141, 144] width 18 height 8
click at [184, 366] on p "Submit" at bounding box center [175, 367] width 23 height 9
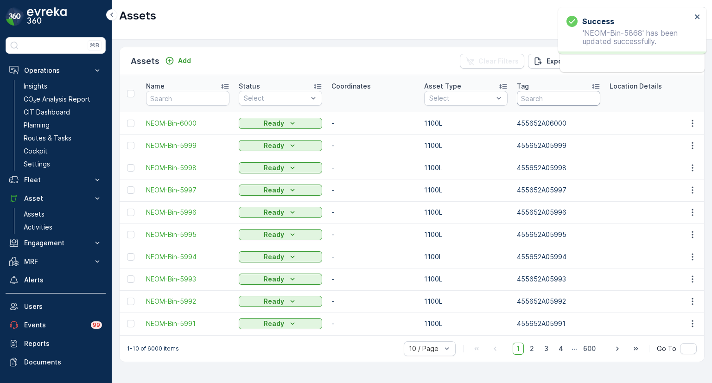
click at [545, 102] on input "text" at bounding box center [558, 98] width 83 height 15
paste input "455652A05869"
type input "455652A05869"
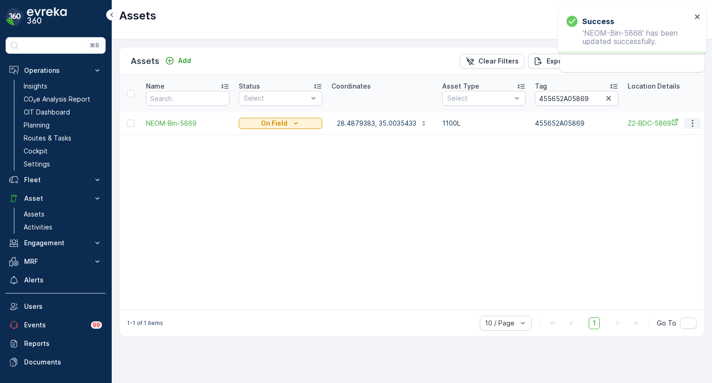
click at [689, 121] on icon "button" at bounding box center [692, 123] width 9 height 9
click at [673, 143] on div "See More Detail" at bounding box center [672, 136] width 81 height 13
click at [692, 126] on icon "button" at bounding box center [692, 123] width 9 height 9
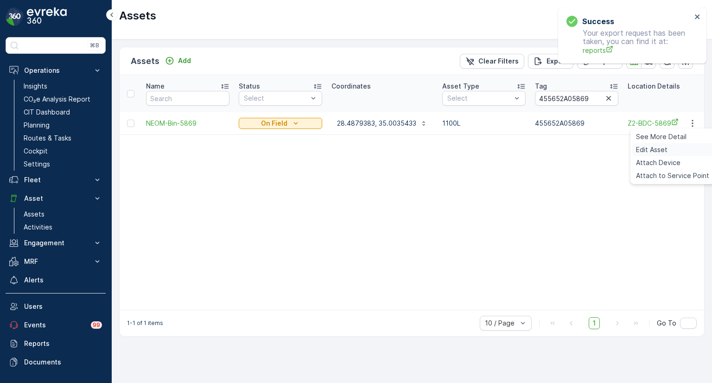
click at [671, 150] on div "Edit Asset" at bounding box center [672, 149] width 81 height 13
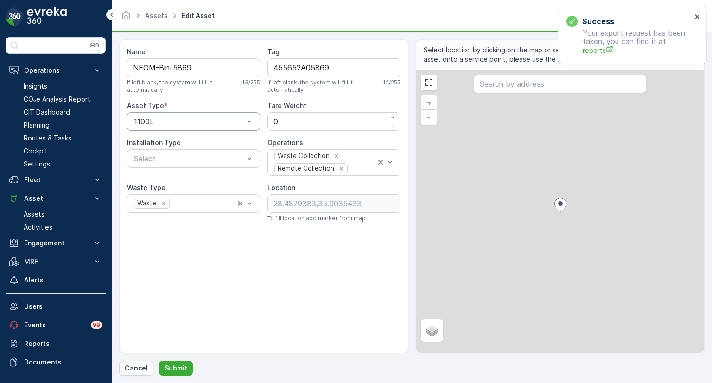
click at [174, 127] on div "1100L" at bounding box center [193, 121] width 133 height 19
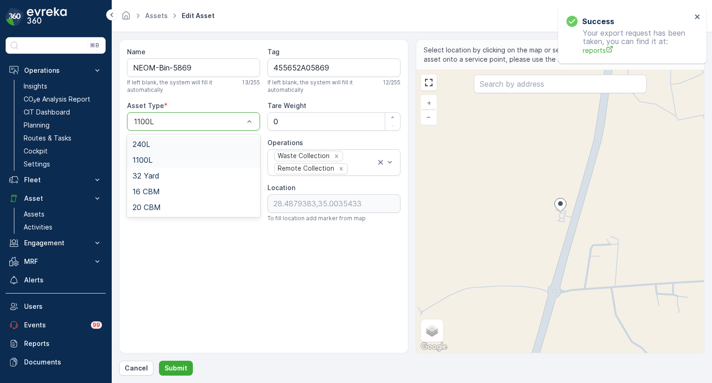
click at [159, 144] on div "240L" at bounding box center [193, 144] width 122 height 8
click at [170, 362] on button "Submit" at bounding box center [176, 367] width 34 height 15
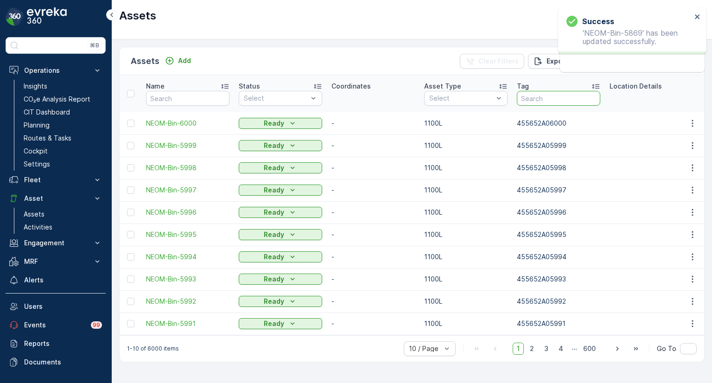
click at [554, 92] on input "text" at bounding box center [558, 98] width 83 height 15
paste input "455652A05870"
type input "455652A05870"
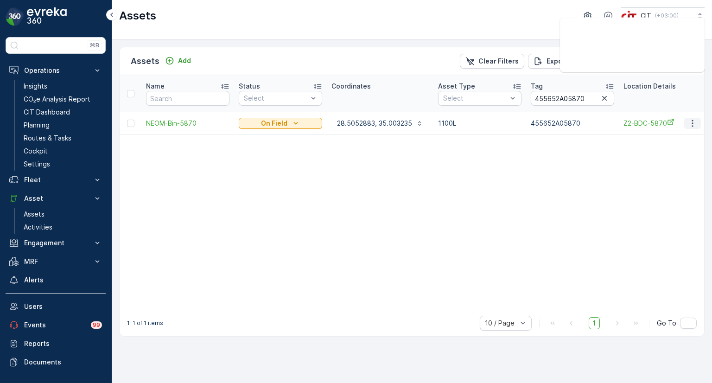
click at [691, 126] on icon "button" at bounding box center [692, 123] width 9 height 9
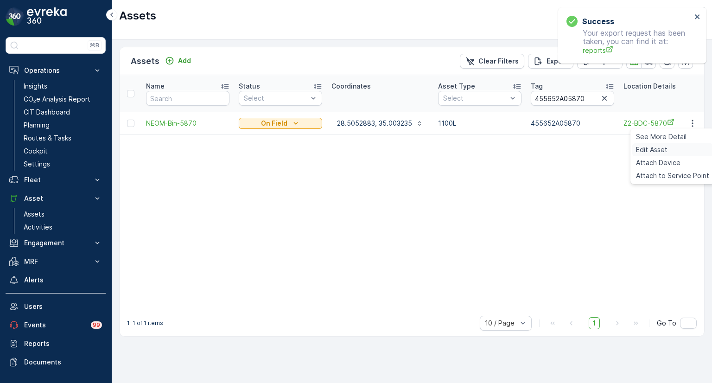
click at [680, 148] on div "Edit Asset" at bounding box center [672, 149] width 81 height 13
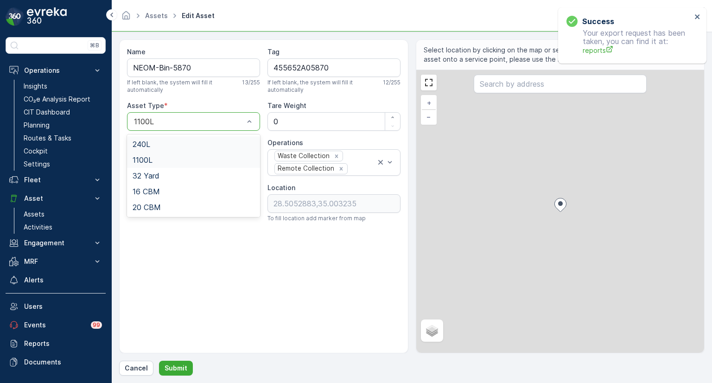
click at [171, 120] on div at bounding box center [189, 121] width 112 height 8
click at [156, 141] on div "240L" at bounding box center [193, 144] width 122 height 8
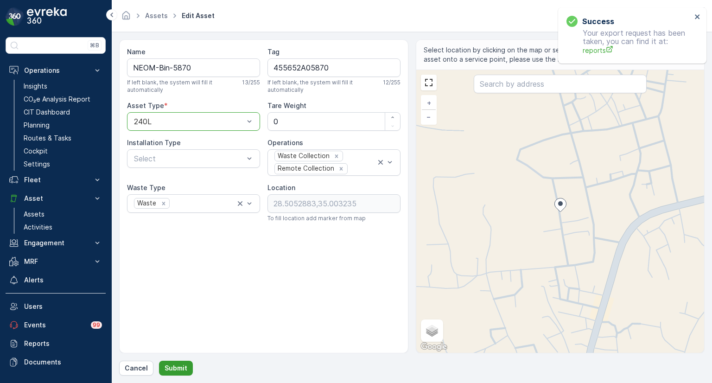
click at [179, 366] on p "Submit" at bounding box center [175, 367] width 23 height 9
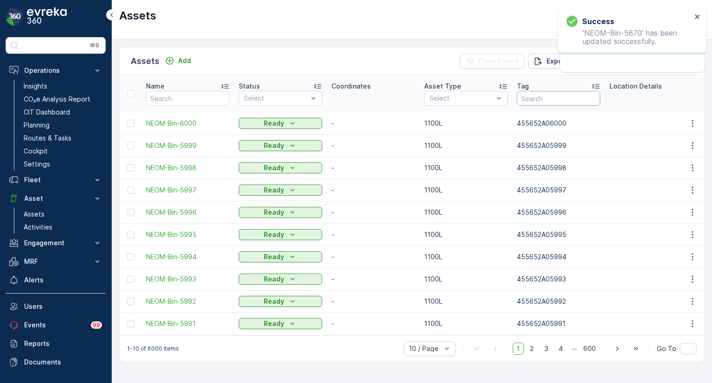
click at [541, 100] on input "text" at bounding box center [558, 98] width 83 height 15
paste input "455652A05871"
type input "455652A05871"
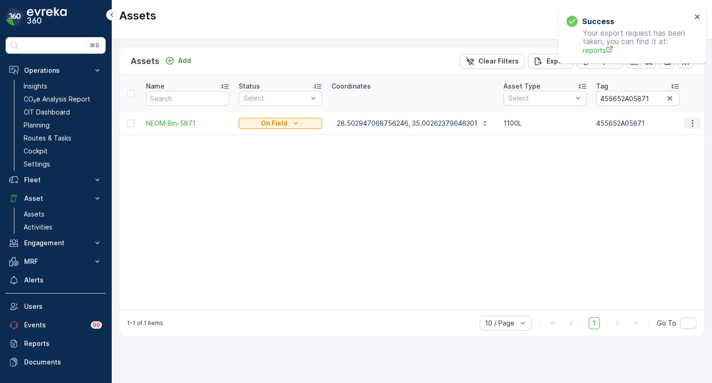
click at [688, 124] on icon "button" at bounding box center [692, 123] width 9 height 9
click at [672, 148] on div "Edit Asset" at bounding box center [672, 149] width 81 height 13
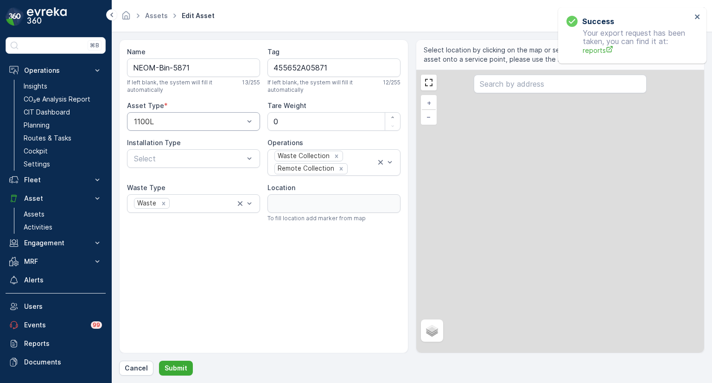
click at [176, 119] on div at bounding box center [189, 121] width 112 height 8
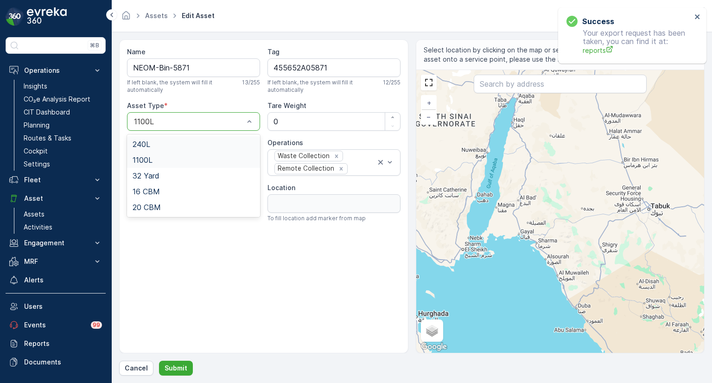
click at [150, 142] on div "240L" at bounding box center [193, 144] width 122 height 8
click at [177, 364] on p "Submit" at bounding box center [175, 367] width 23 height 9
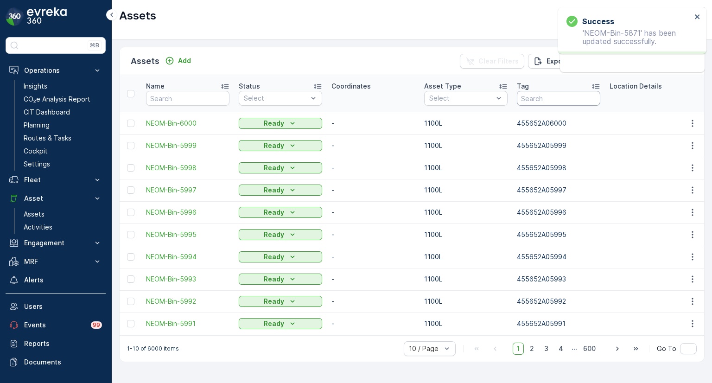
click at [544, 99] on input "text" at bounding box center [558, 98] width 83 height 15
paste input "455652A05872"
type input "455652A05872"
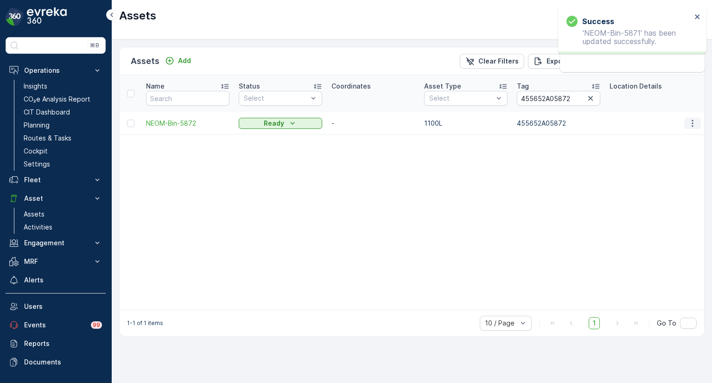
click at [697, 126] on icon "button" at bounding box center [692, 123] width 9 height 9
click at [650, 151] on span "Edit Asset" at bounding box center [652, 149] width 32 height 9
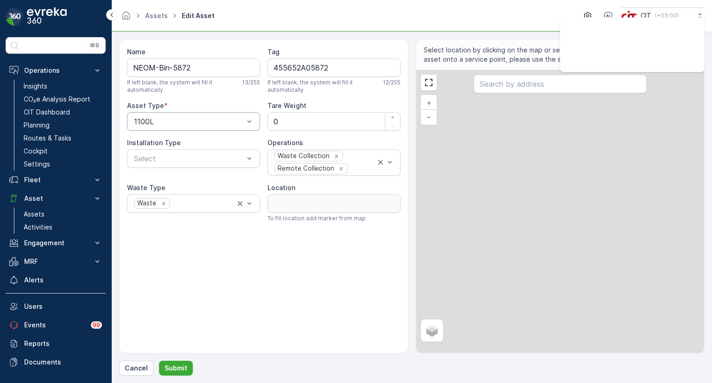
click at [187, 124] on div at bounding box center [189, 121] width 112 height 8
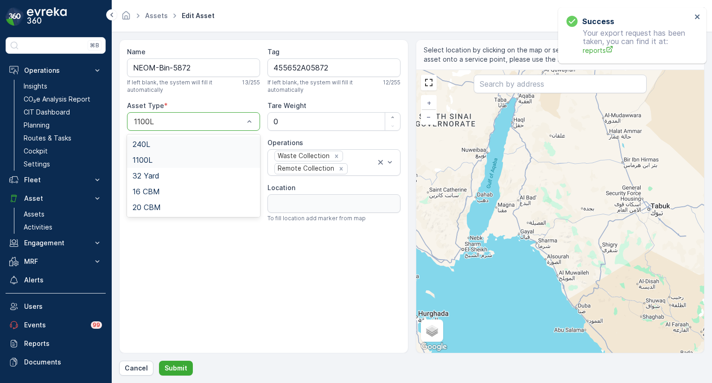
click at [142, 142] on span "240L" at bounding box center [141, 144] width 18 height 8
click at [175, 369] on p "Submit" at bounding box center [175, 367] width 23 height 9
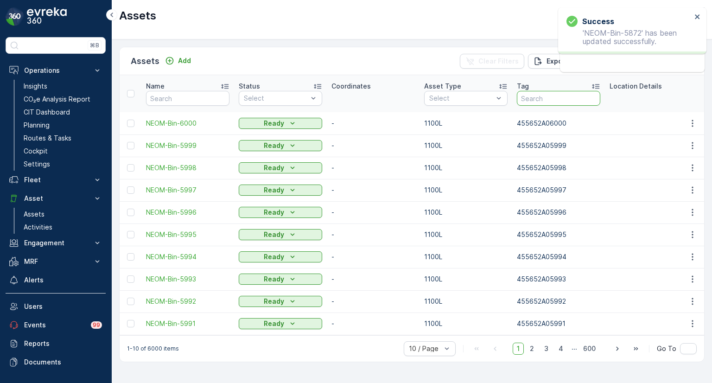
click at [545, 97] on input "text" at bounding box center [558, 98] width 83 height 15
paste input "455652A05873"
type input "455652A05873"
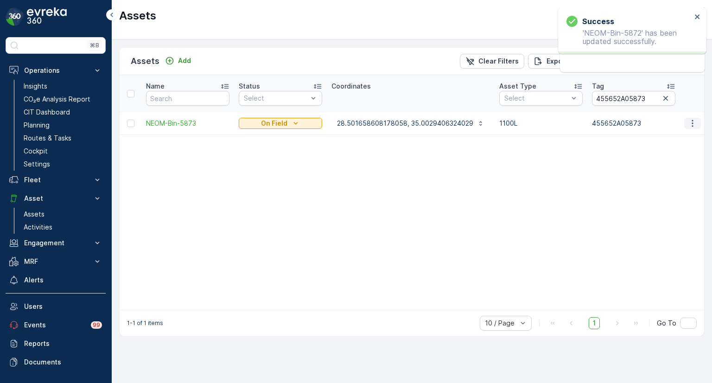
click at [688, 122] on icon "button" at bounding box center [692, 123] width 9 height 9
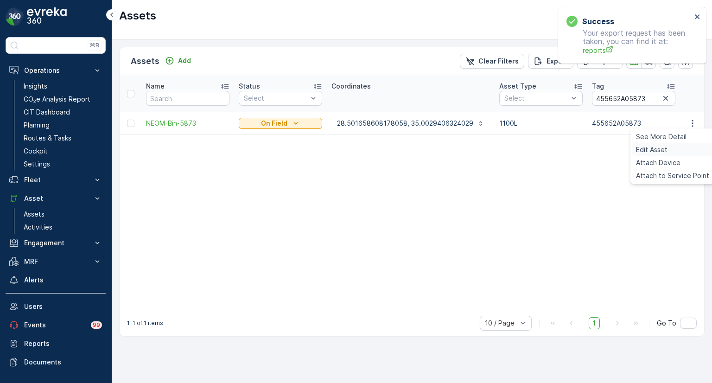
click at [674, 145] on div "Edit Asset" at bounding box center [672, 149] width 81 height 13
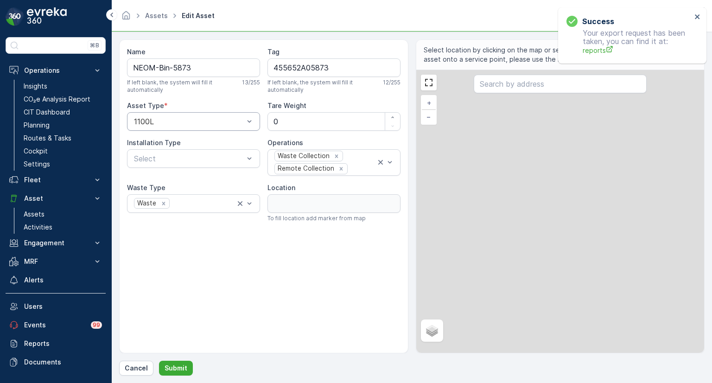
click at [178, 120] on div at bounding box center [189, 121] width 112 height 8
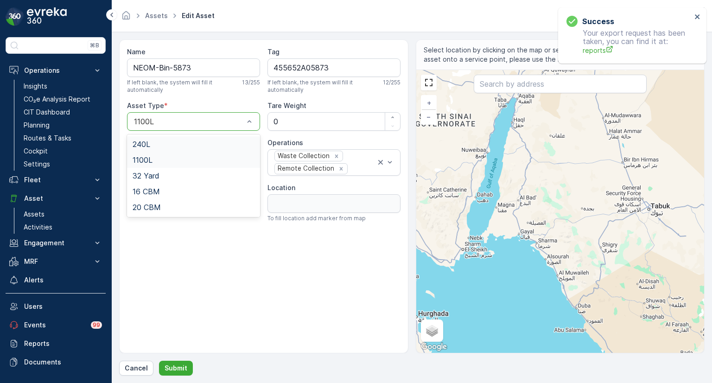
click at [156, 143] on div "240L" at bounding box center [193, 144] width 122 height 8
click at [180, 364] on p "Submit" at bounding box center [175, 367] width 23 height 9
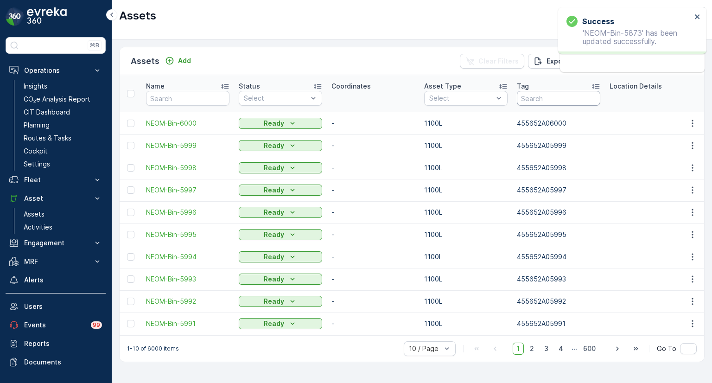
click at [541, 98] on input "text" at bounding box center [558, 98] width 83 height 15
paste input "455652A05874"
type input "455652A05874"
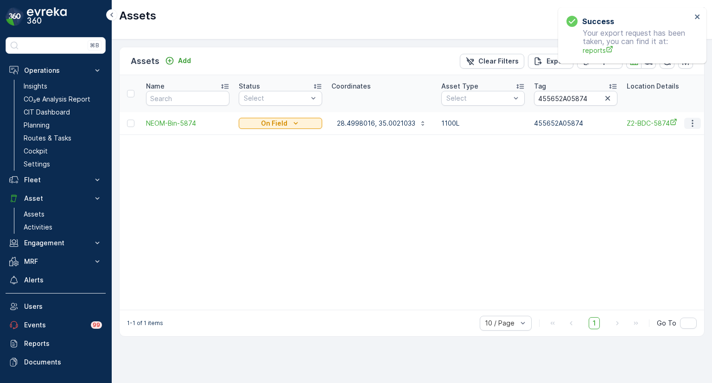
click at [692, 121] on icon "button" at bounding box center [692, 123] width 9 height 9
click at [649, 147] on span "Edit Asset" at bounding box center [652, 149] width 32 height 9
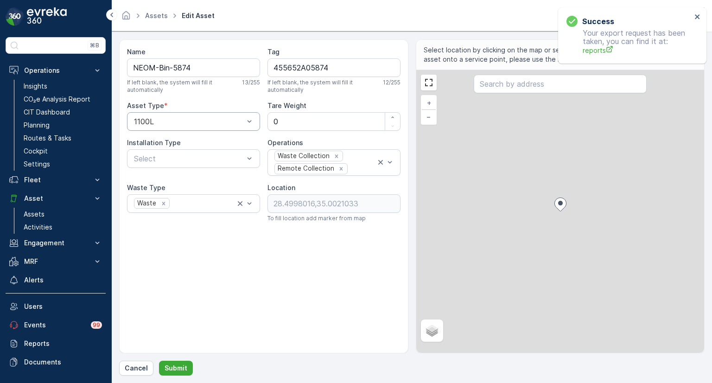
click at [154, 119] on div at bounding box center [189, 121] width 112 height 8
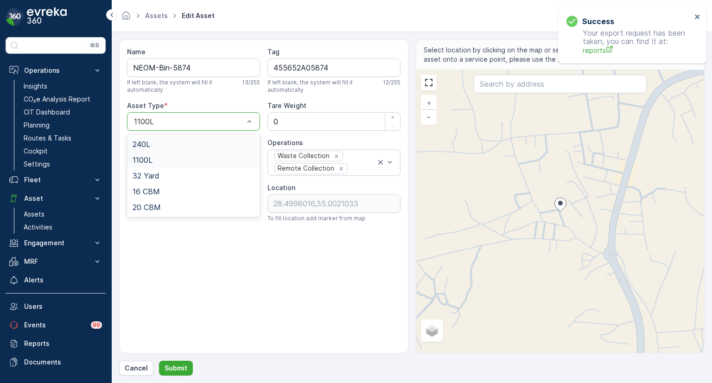
drag, startPoint x: 150, startPoint y: 143, endPoint x: 172, endPoint y: 148, distance: 22.8
click at [150, 143] on span "240L" at bounding box center [141, 144] width 18 height 8
click at [183, 366] on p "Submit" at bounding box center [175, 367] width 23 height 9
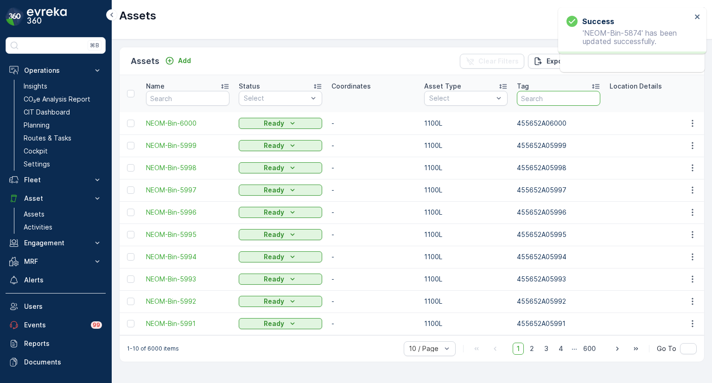
click at [541, 96] on input "text" at bounding box center [558, 98] width 83 height 15
paste input "455652A05875"
type input "455652A05875"
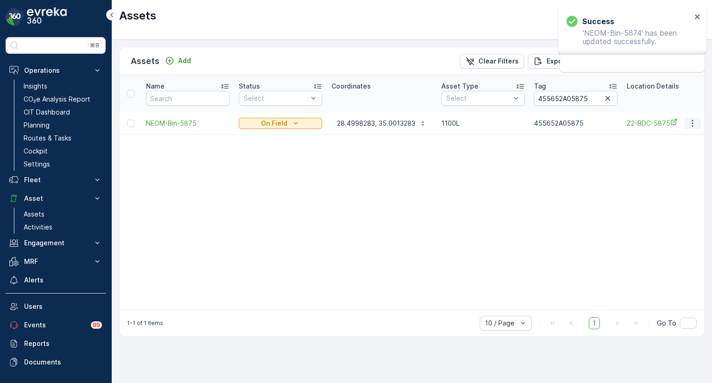
click at [698, 123] on button "button" at bounding box center [692, 123] width 17 height 11
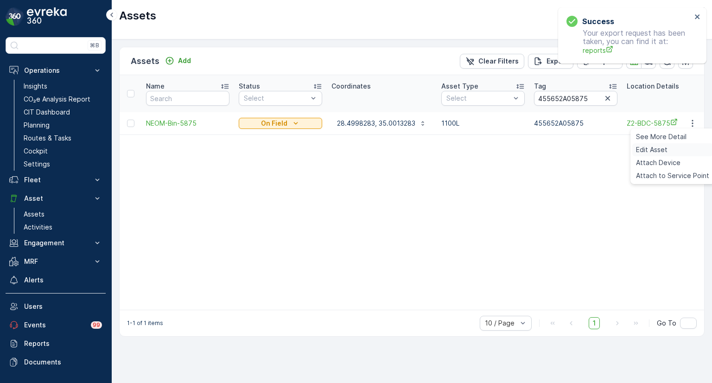
click at [669, 149] on div "Edit Asset" at bounding box center [672, 149] width 81 height 13
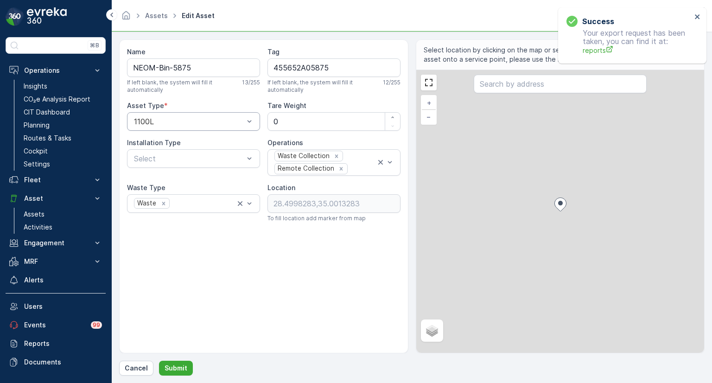
click at [190, 119] on div at bounding box center [189, 121] width 112 height 8
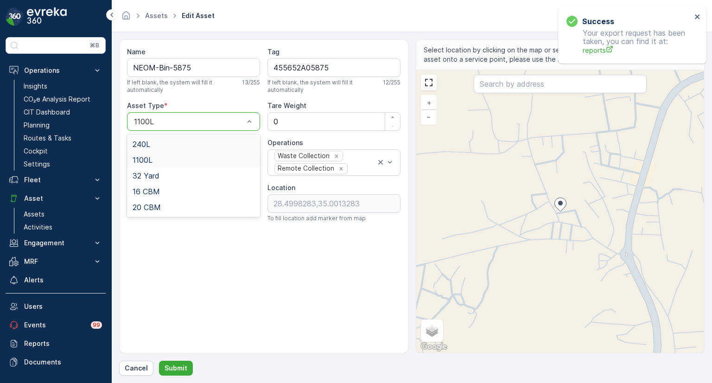
click at [151, 142] on div "240L" at bounding box center [193, 144] width 122 height 8
click at [186, 366] on button "Submit" at bounding box center [176, 367] width 34 height 15
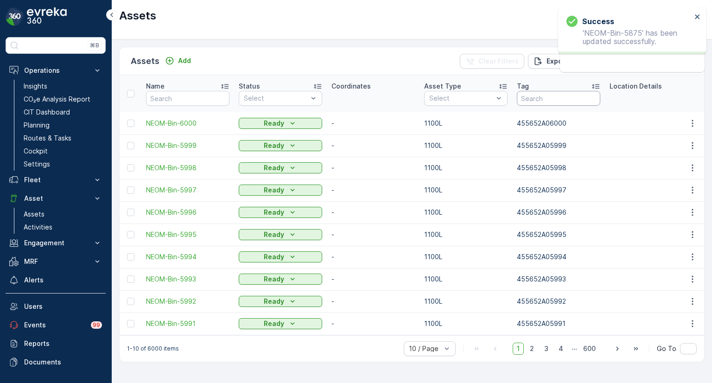
click at [534, 99] on input "text" at bounding box center [558, 98] width 83 height 15
paste input "455652A05876"
type input "455652A05876"
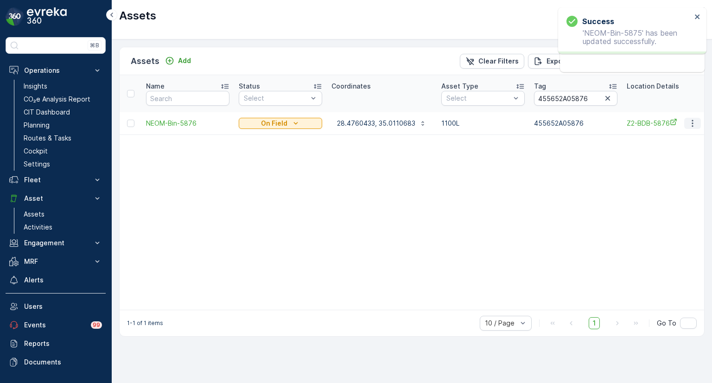
click at [696, 125] on icon "button" at bounding box center [692, 123] width 9 height 9
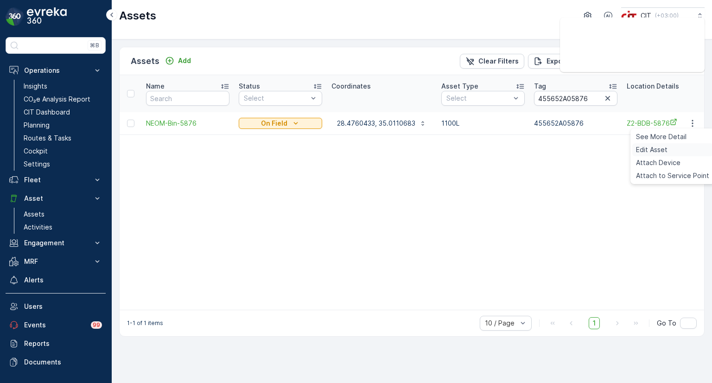
click at [672, 145] on div "Edit Asset" at bounding box center [672, 149] width 81 height 13
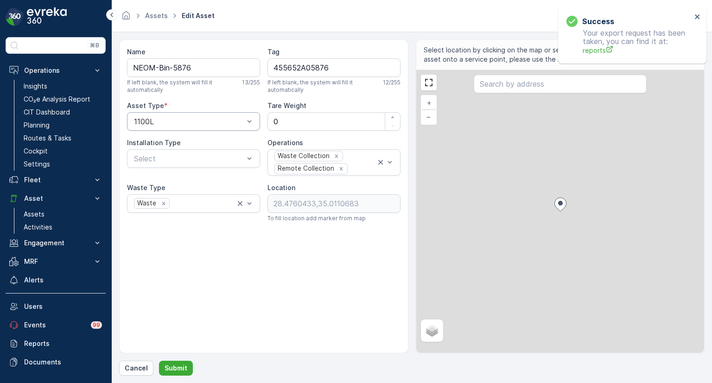
click at [177, 119] on div at bounding box center [189, 121] width 112 height 8
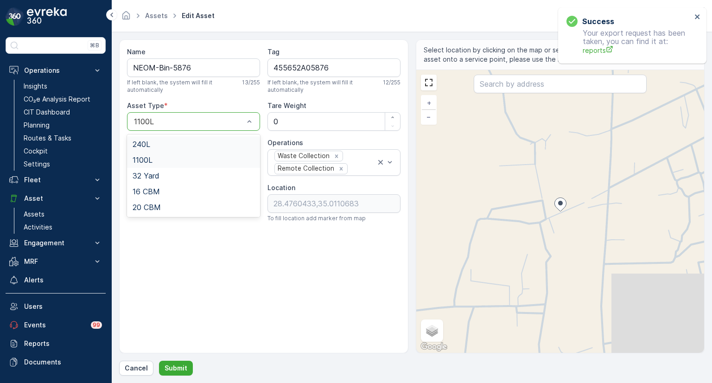
click at [147, 142] on span "240L" at bounding box center [141, 144] width 18 height 8
click at [183, 366] on p "Submit" at bounding box center [175, 367] width 23 height 9
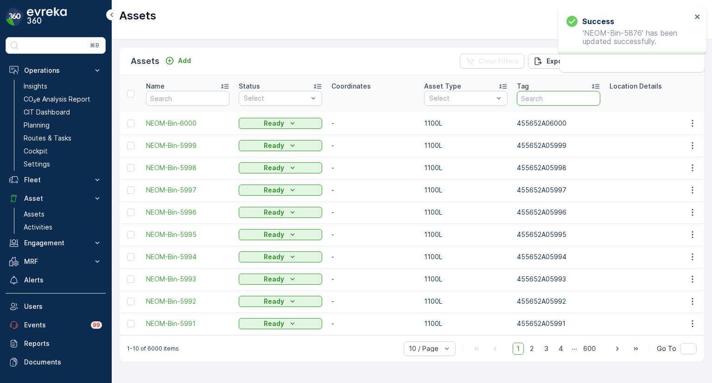
click at [562, 101] on input "text" at bounding box center [558, 98] width 83 height 15
paste input "455652A05877"
type input "455652A05877"
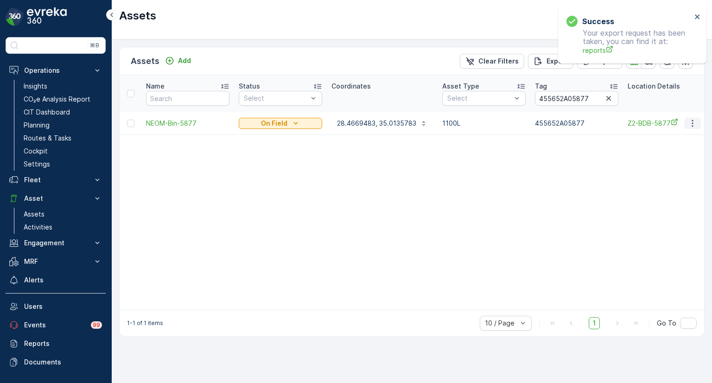
click at [698, 123] on button "button" at bounding box center [692, 123] width 17 height 11
click at [655, 152] on span "Edit Asset" at bounding box center [652, 149] width 32 height 9
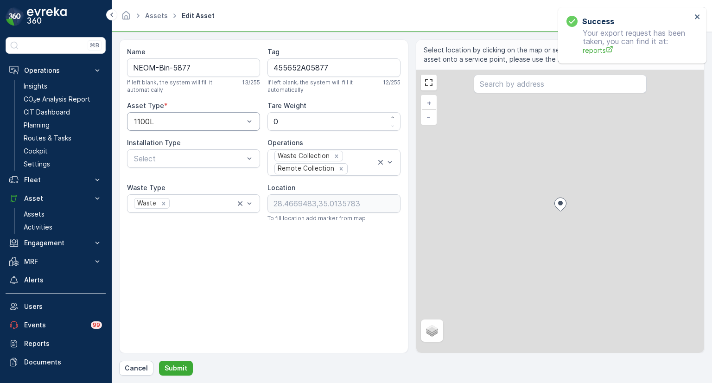
click at [169, 122] on div at bounding box center [189, 121] width 112 height 8
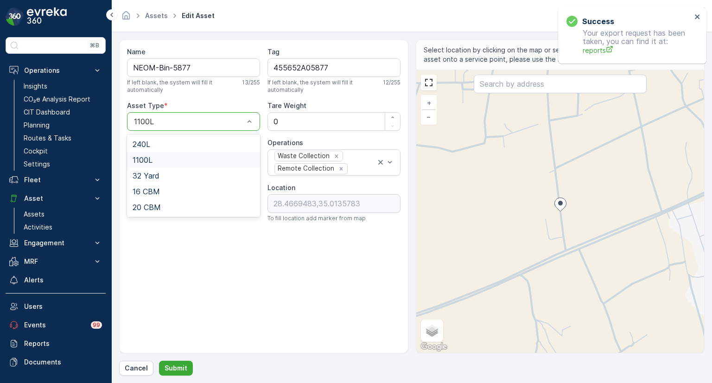
click at [149, 156] on span "1100L" at bounding box center [142, 160] width 20 height 8
click at [154, 117] on div at bounding box center [189, 121] width 112 height 8
click at [143, 143] on span "240L" at bounding box center [141, 144] width 18 height 8
click at [176, 368] on p "Submit" at bounding box center [175, 367] width 23 height 9
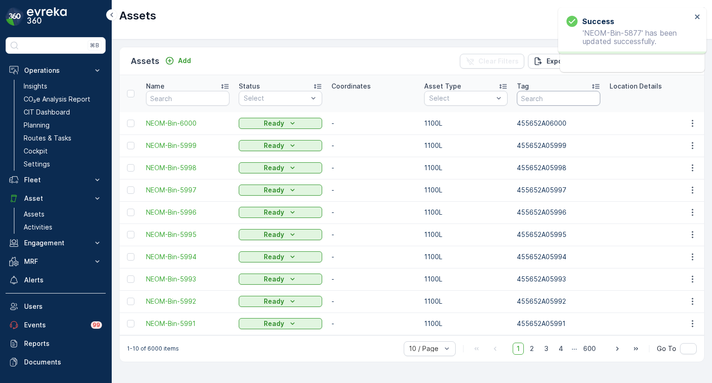
click at [563, 98] on input "text" at bounding box center [558, 98] width 83 height 15
paste input "455652A05878"
type input "455652A05878"
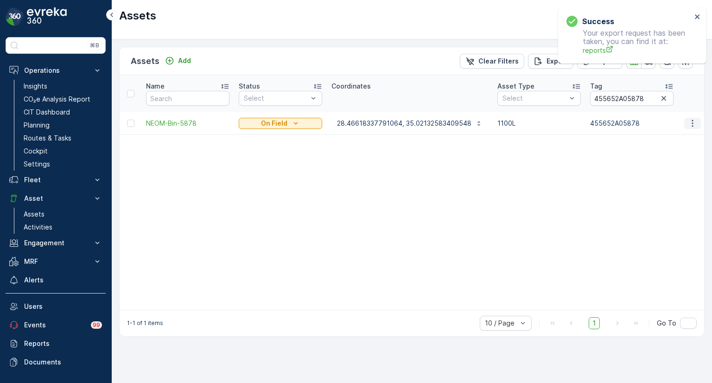
click at [693, 123] on icon "button" at bounding box center [692, 123] width 9 height 9
click at [650, 150] on span "Edit Asset" at bounding box center [652, 149] width 32 height 9
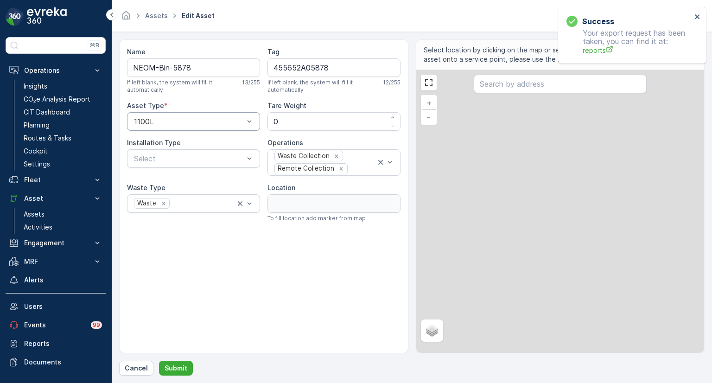
click at [178, 119] on div at bounding box center [189, 121] width 112 height 8
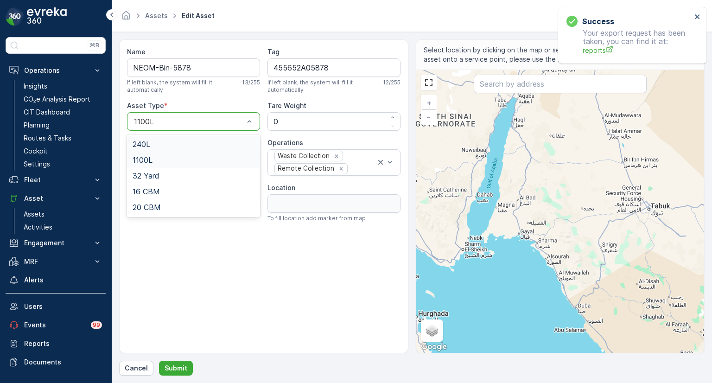
click at [149, 144] on span "240L" at bounding box center [141, 144] width 18 height 8
click at [174, 368] on p "Submit" at bounding box center [175, 367] width 23 height 9
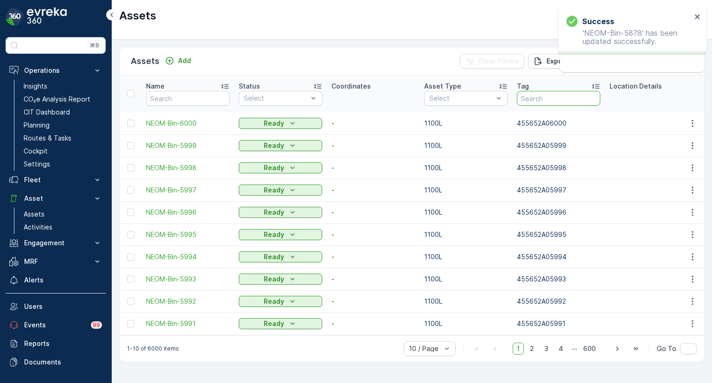
click at [534, 97] on input "text" at bounding box center [558, 98] width 83 height 15
paste input "455652A05879"
type input "455652A05879"
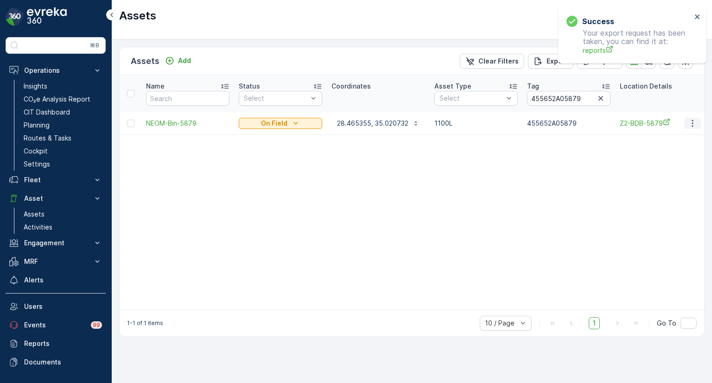
click at [695, 121] on icon "button" at bounding box center [692, 123] width 9 height 9
click at [673, 144] on div "Edit Asset" at bounding box center [672, 149] width 81 height 13
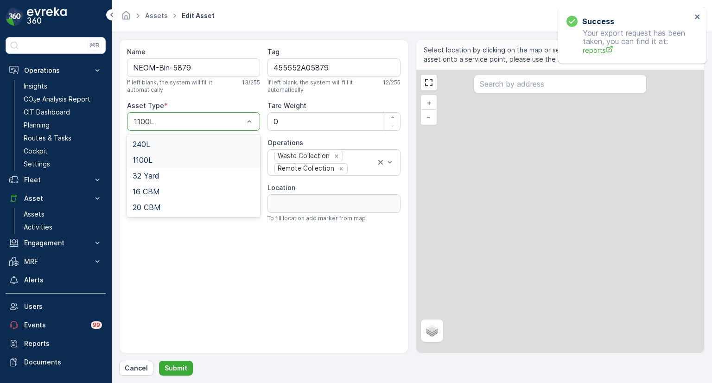
click at [161, 127] on div "1100L" at bounding box center [193, 121] width 133 height 19
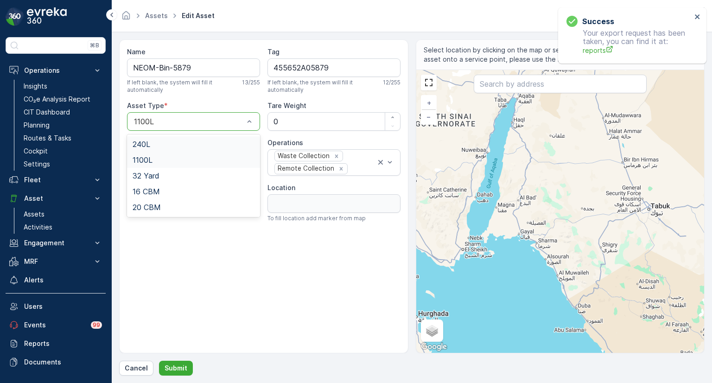
click at [148, 143] on span "240L" at bounding box center [141, 144] width 18 height 8
click at [174, 368] on p "Submit" at bounding box center [175, 367] width 23 height 9
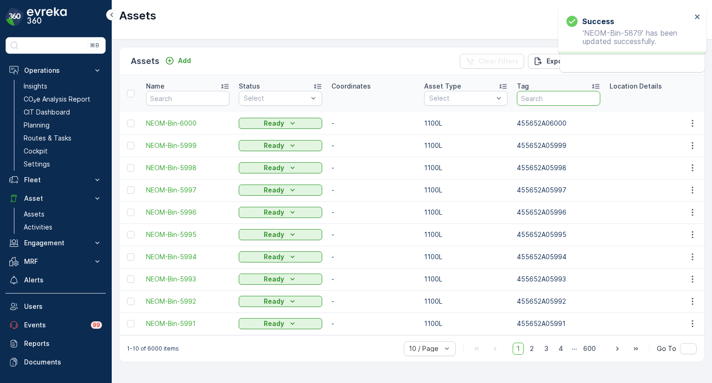
click at [546, 101] on input "text" at bounding box center [558, 98] width 83 height 15
paste input "455652A05880"
type input "455652A05880"
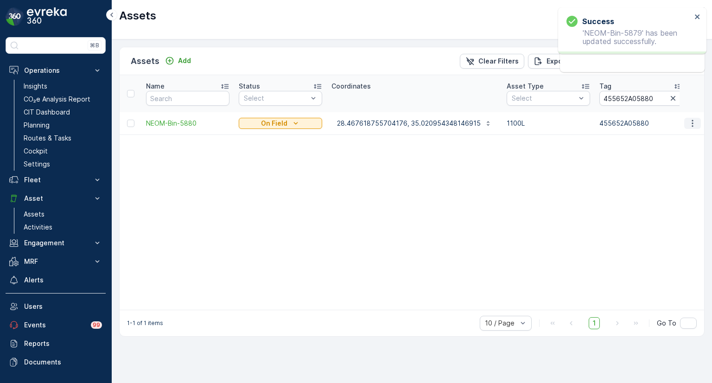
click at [693, 122] on icon "button" at bounding box center [692, 123] width 9 height 9
click at [669, 145] on div "Edit Asset" at bounding box center [672, 149] width 81 height 13
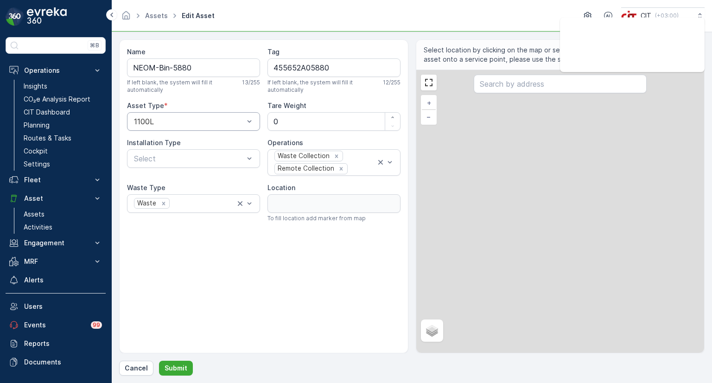
click at [189, 123] on div at bounding box center [189, 121] width 112 height 8
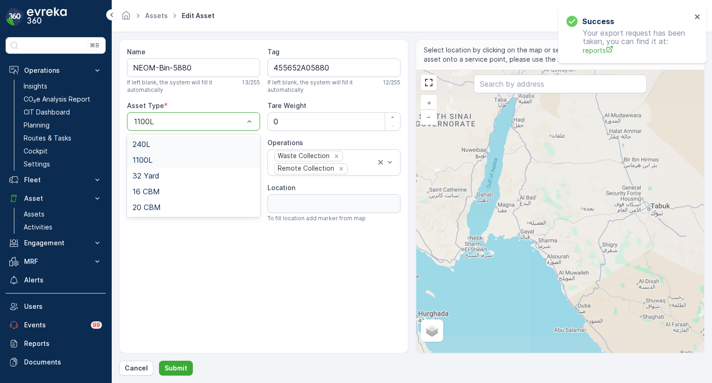
click at [168, 144] on div "240L" at bounding box center [193, 144] width 122 height 8
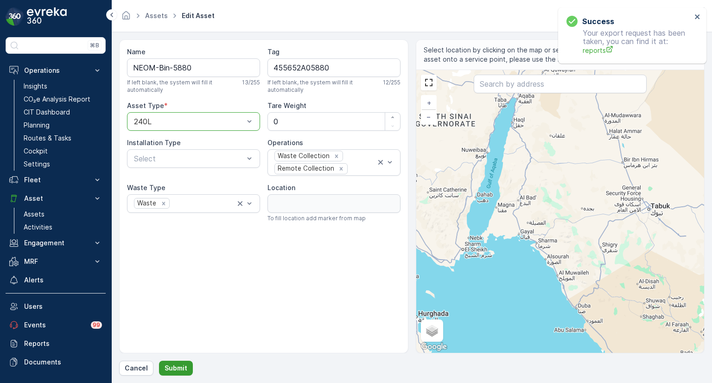
click at [186, 365] on button "Submit" at bounding box center [176, 367] width 34 height 15
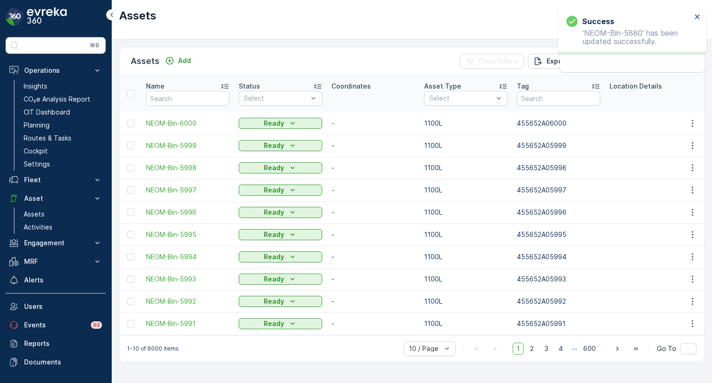
click at [537, 103] on input "text" at bounding box center [558, 98] width 83 height 15
paste input "455652A05881"
type input "455652A05881"
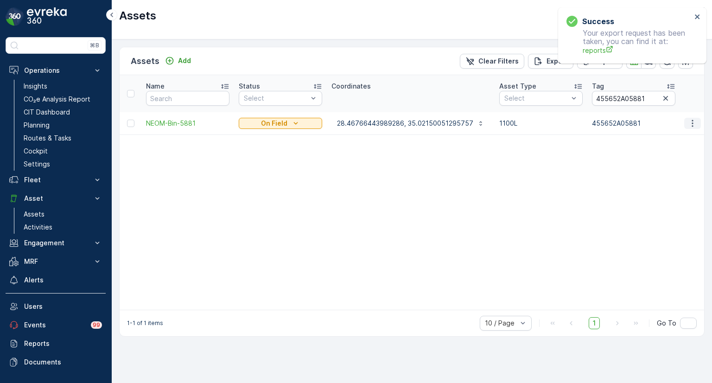
click at [688, 122] on icon "button" at bounding box center [692, 123] width 9 height 9
click at [673, 148] on div "Edit Asset" at bounding box center [672, 149] width 81 height 13
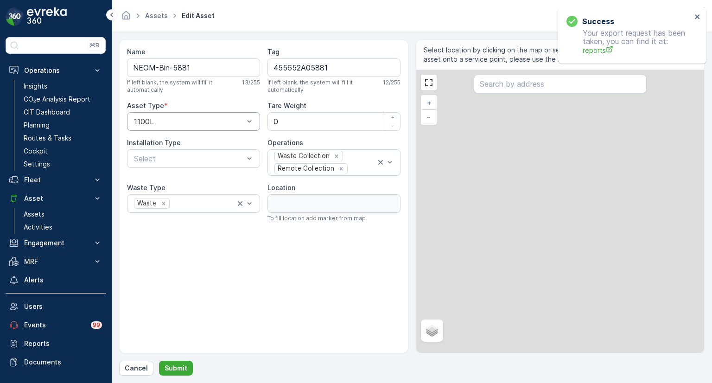
click at [199, 122] on div at bounding box center [189, 121] width 112 height 8
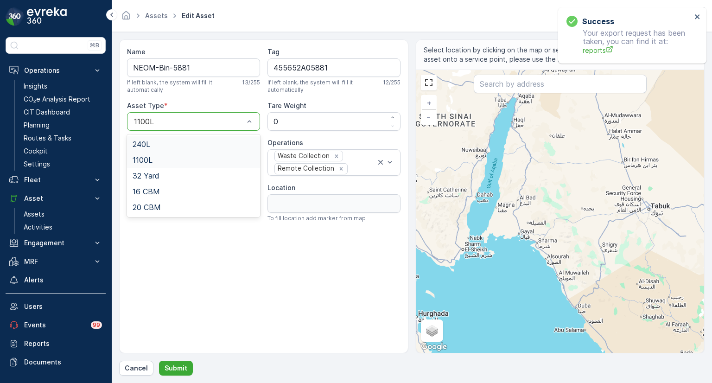
click at [156, 144] on div "240L" at bounding box center [193, 144] width 122 height 8
click at [174, 365] on p "Submit" at bounding box center [175, 367] width 23 height 9
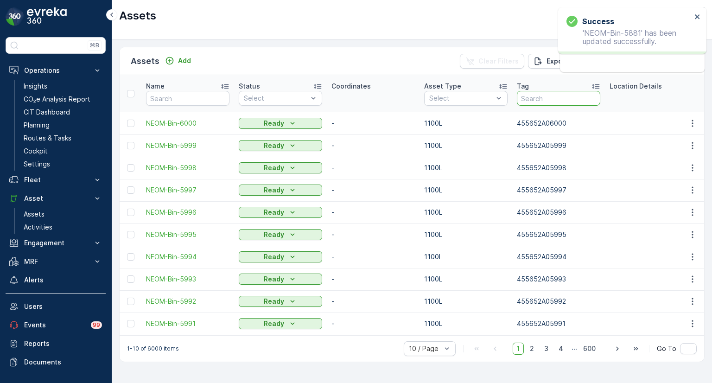
click at [539, 97] on input "text" at bounding box center [558, 98] width 83 height 15
paste input "455652A05882"
type input "455652A05882"
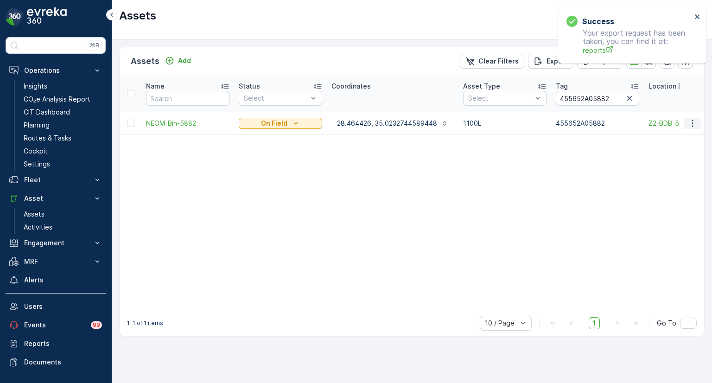
click at [695, 122] on icon "button" at bounding box center [692, 123] width 9 height 9
click at [669, 147] on div "Edit Asset" at bounding box center [672, 149] width 81 height 13
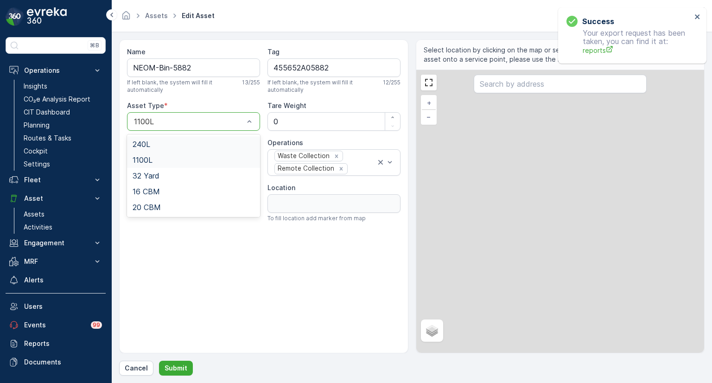
click at [193, 121] on div at bounding box center [189, 121] width 112 height 8
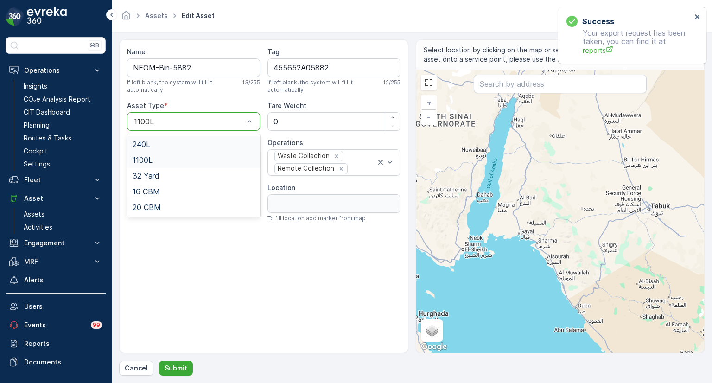
click at [151, 141] on div "240L" at bounding box center [193, 144] width 122 height 8
click at [173, 364] on p "Submit" at bounding box center [175, 367] width 23 height 9
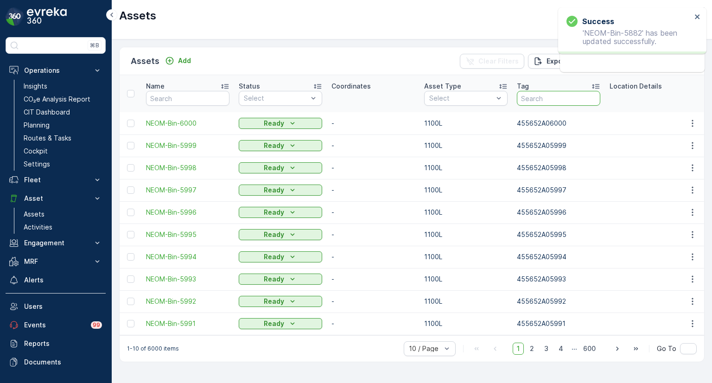
click at [547, 100] on input "text" at bounding box center [558, 98] width 83 height 15
paste input "455652A05884"
type input "455652A05884"
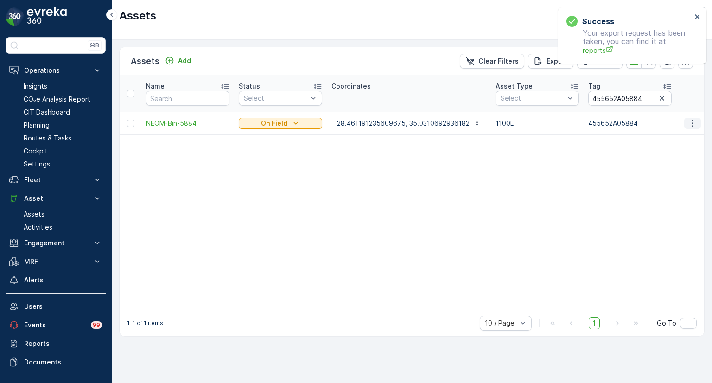
click at [692, 122] on icon "button" at bounding box center [692, 123] width 9 height 9
click at [661, 147] on span "Edit Asset" at bounding box center [652, 149] width 32 height 9
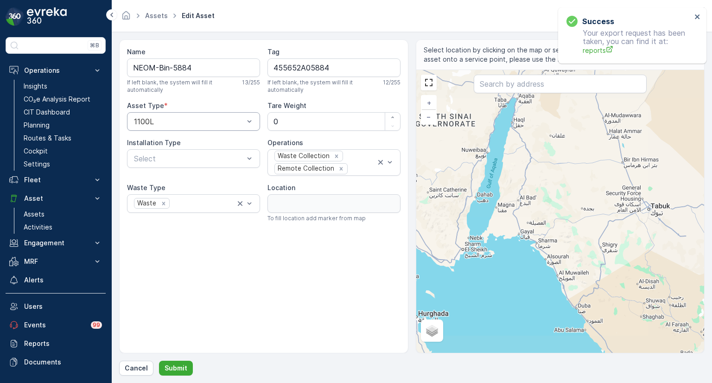
click at [178, 121] on div at bounding box center [189, 121] width 112 height 8
click at [151, 144] on div "240L" at bounding box center [193, 144] width 122 height 8
click at [183, 368] on p "Submit" at bounding box center [175, 367] width 23 height 9
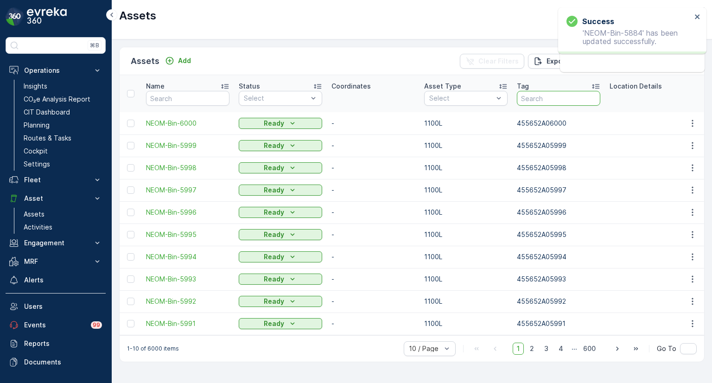
click at [543, 99] on input "text" at bounding box center [558, 98] width 83 height 15
paste input "455652A05883"
type input "455652A05883"
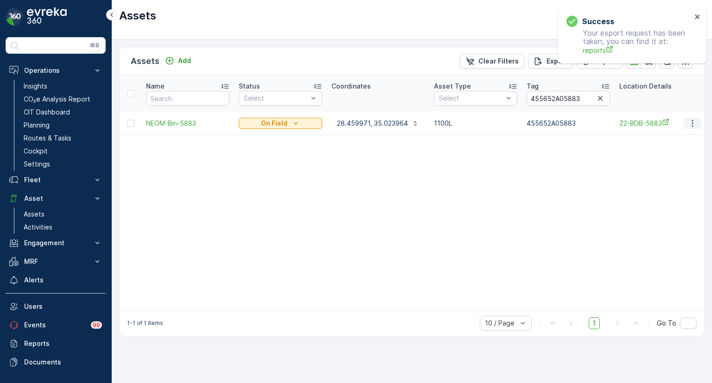
click at [694, 123] on icon "button" at bounding box center [692, 123] width 9 height 9
click at [671, 145] on div "Edit Asset" at bounding box center [672, 149] width 81 height 13
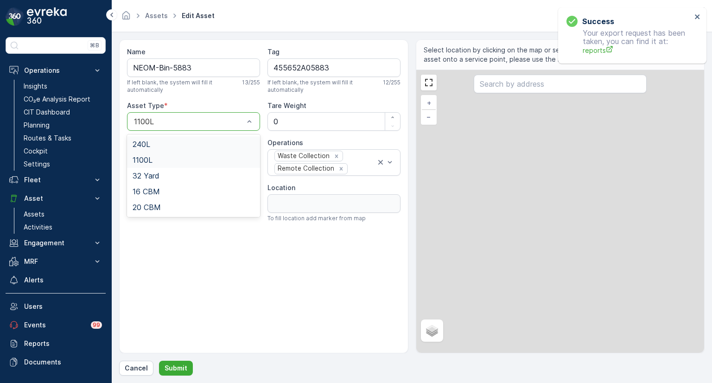
click at [164, 120] on div at bounding box center [189, 121] width 112 height 8
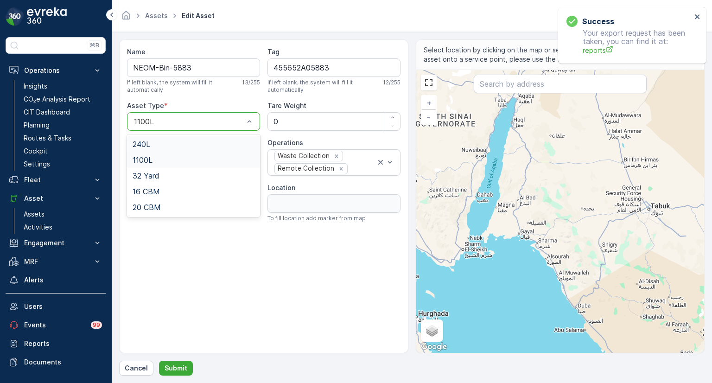
click at [143, 140] on span "240L" at bounding box center [141, 144] width 18 height 8
click at [184, 371] on p "Submit" at bounding box center [175, 367] width 23 height 9
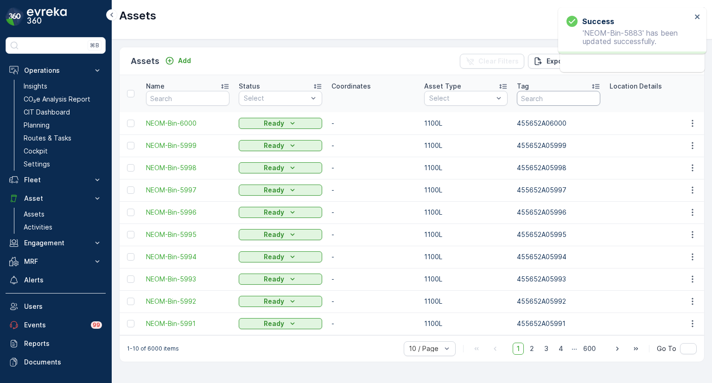
click at [531, 98] on input "text" at bounding box center [558, 98] width 83 height 15
paste input "455652A05885"
type input "455652A05885"
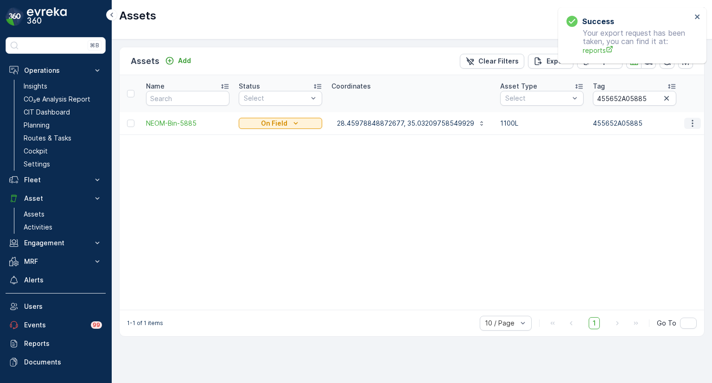
click at [694, 120] on icon "button" at bounding box center [692, 123] width 9 height 9
click at [669, 147] on div "Edit Asset" at bounding box center [672, 149] width 81 height 13
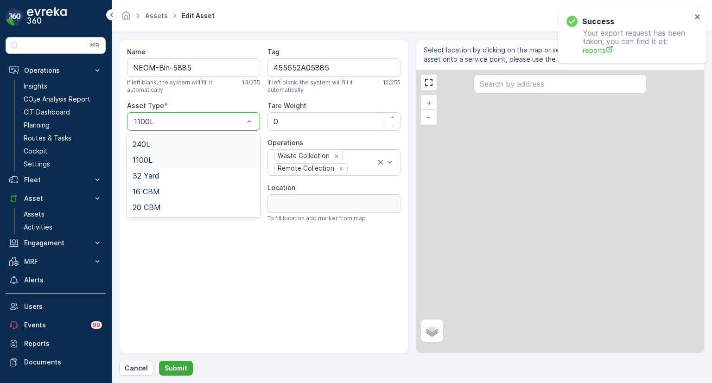
click at [163, 121] on div at bounding box center [189, 121] width 112 height 8
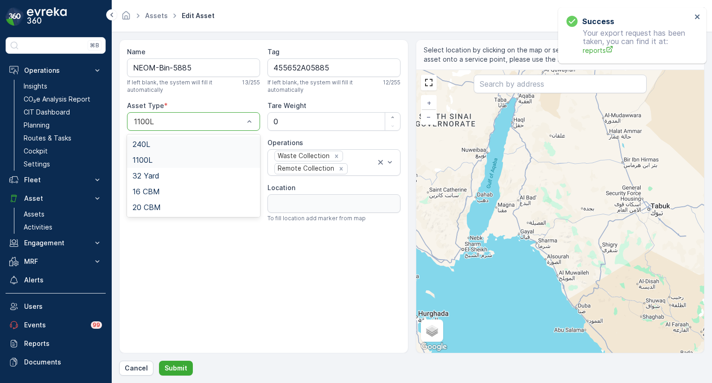
click at [148, 141] on span "240L" at bounding box center [141, 144] width 18 height 8
click at [177, 367] on p "Submit" at bounding box center [175, 367] width 23 height 9
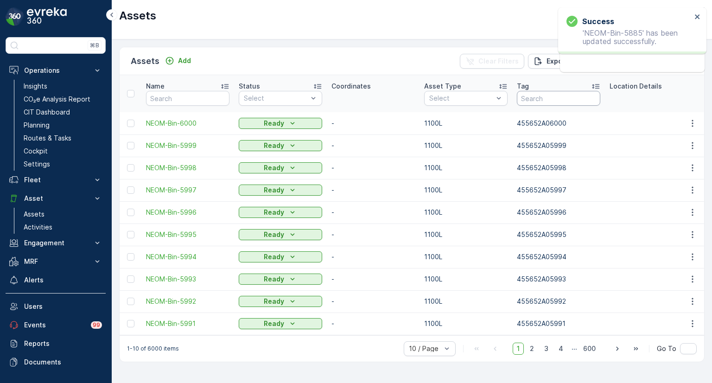
click at [534, 98] on input "text" at bounding box center [558, 98] width 83 height 15
paste input "455652A05886"
type input "455652A05886"
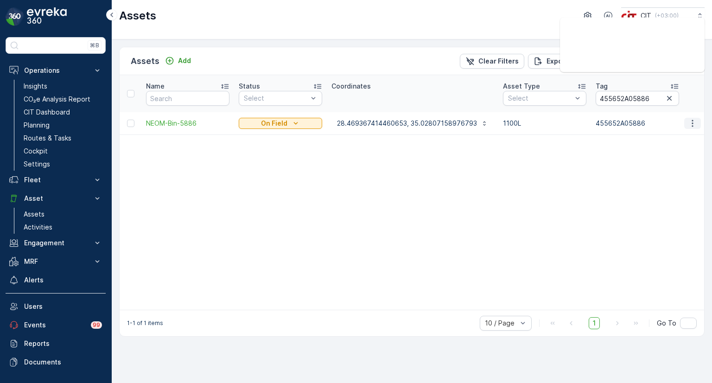
click at [689, 121] on icon "button" at bounding box center [692, 123] width 9 height 9
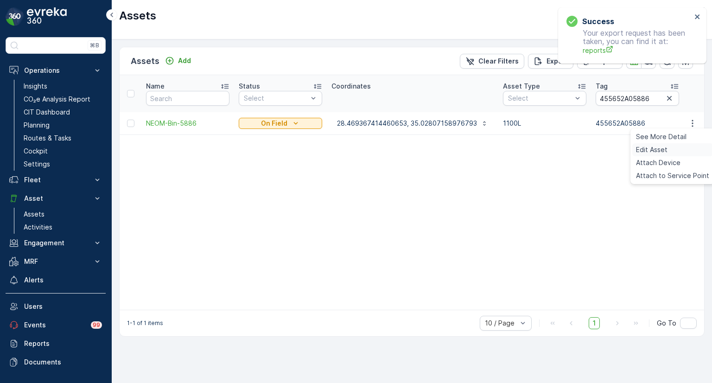
click at [666, 147] on span "Edit Asset" at bounding box center [652, 149] width 32 height 9
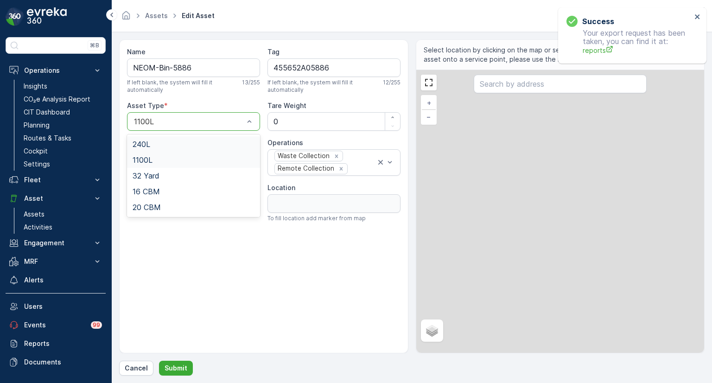
drag, startPoint x: 167, startPoint y: 123, endPoint x: 163, endPoint y: 132, distance: 10.0
click at [167, 123] on div at bounding box center [189, 121] width 112 height 8
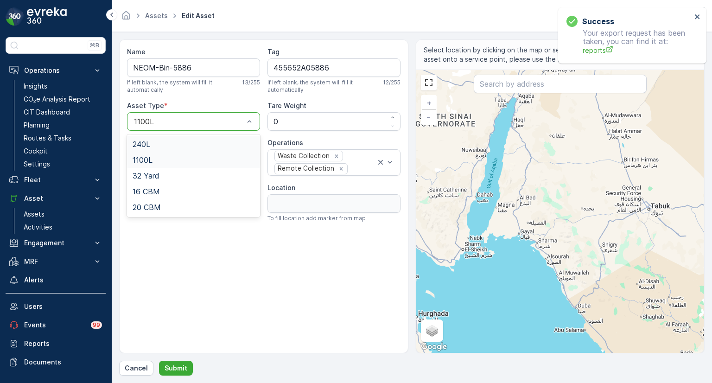
click at [153, 145] on div "240L" at bounding box center [193, 144] width 122 height 8
click at [173, 368] on p "Submit" at bounding box center [175, 367] width 23 height 9
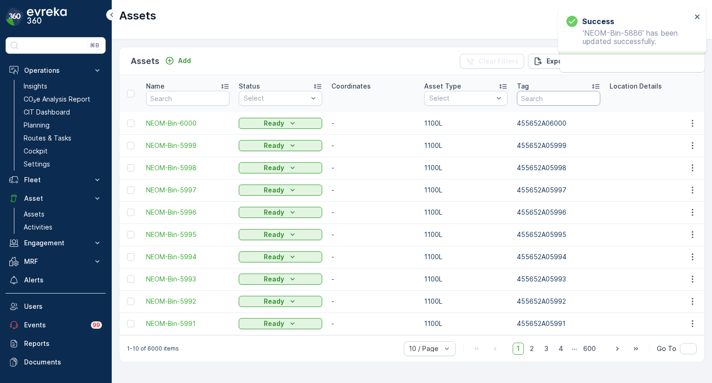
click at [554, 100] on input "text" at bounding box center [558, 98] width 83 height 15
paste input "455652A05887"
type input "455652A05887"
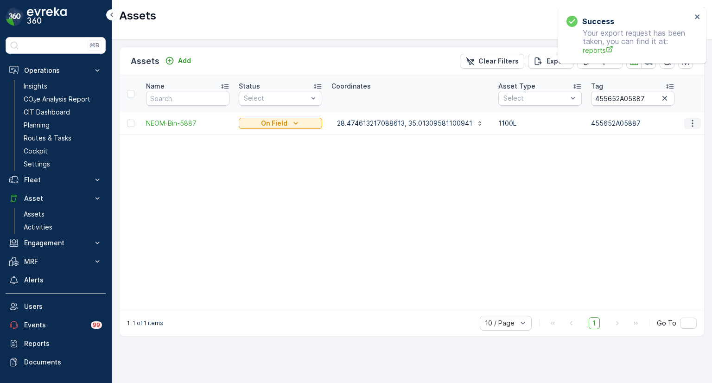
click at [691, 124] on icon "button" at bounding box center [692, 123] width 9 height 9
click at [673, 148] on div "Edit Asset" at bounding box center [672, 149] width 81 height 13
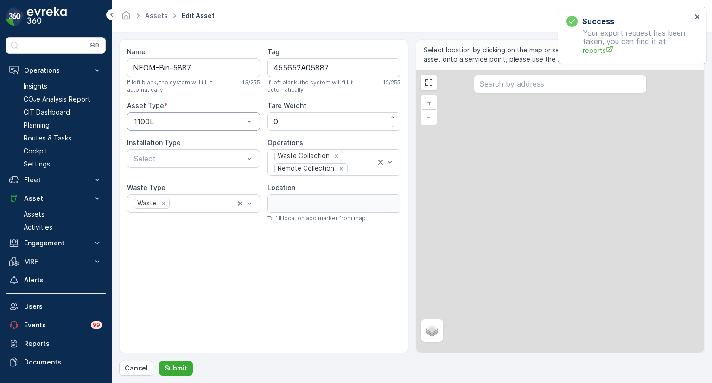
click at [170, 124] on div at bounding box center [189, 121] width 112 height 8
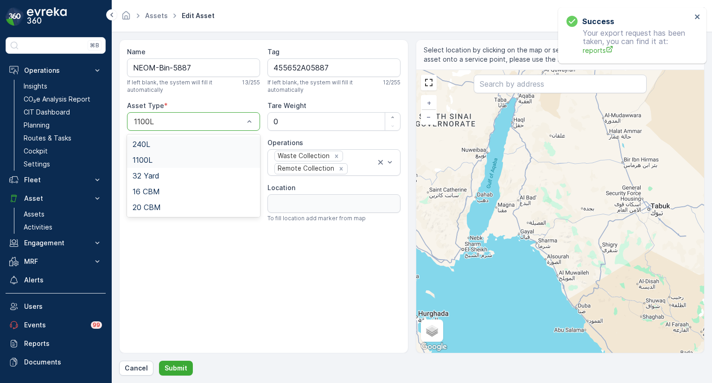
click at [147, 142] on span "240L" at bounding box center [141, 144] width 18 height 8
click at [177, 368] on p "Submit" at bounding box center [175, 367] width 23 height 9
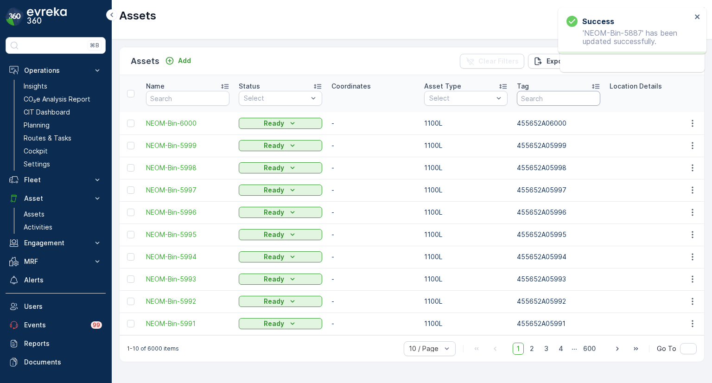
click at [536, 101] on input "text" at bounding box center [558, 98] width 83 height 15
paste input "455652A05888"
type input "455652A05888"
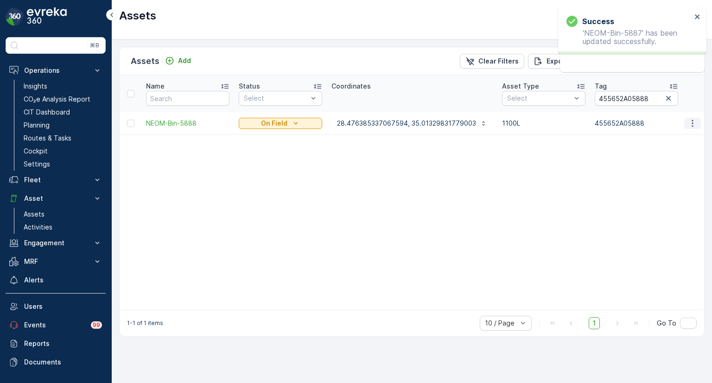
click at [694, 124] on icon "button" at bounding box center [692, 123] width 9 height 9
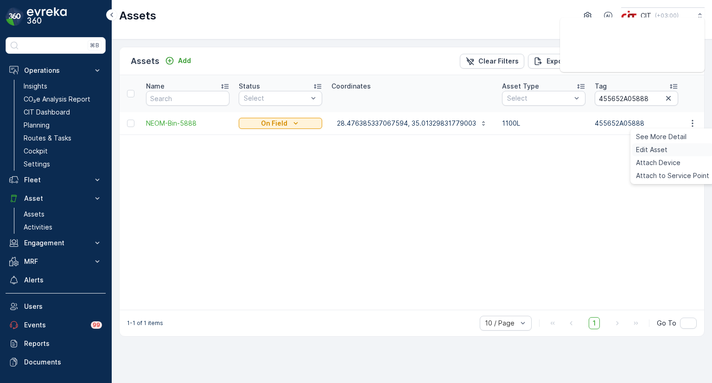
click at [678, 145] on div "Edit Asset" at bounding box center [672, 149] width 81 height 13
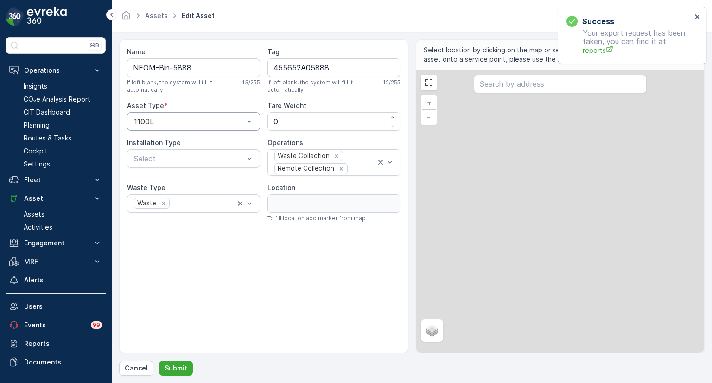
click at [180, 119] on div at bounding box center [189, 121] width 112 height 8
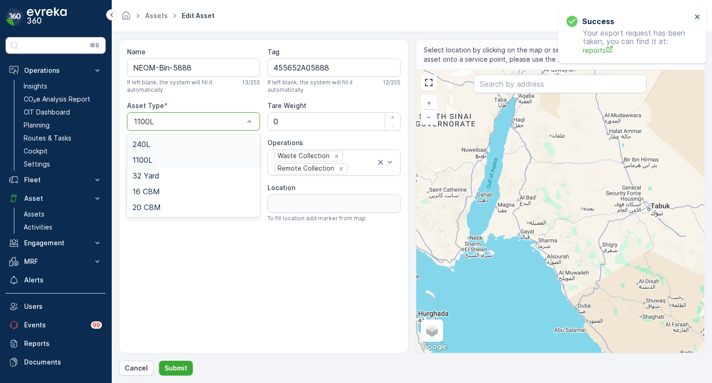
click at [146, 141] on span "240L" at bounding box center [141, 144] width 18 height 8
click at [175, 362] on button "Submit" at bounding box center [176, 367] width 34 height 15
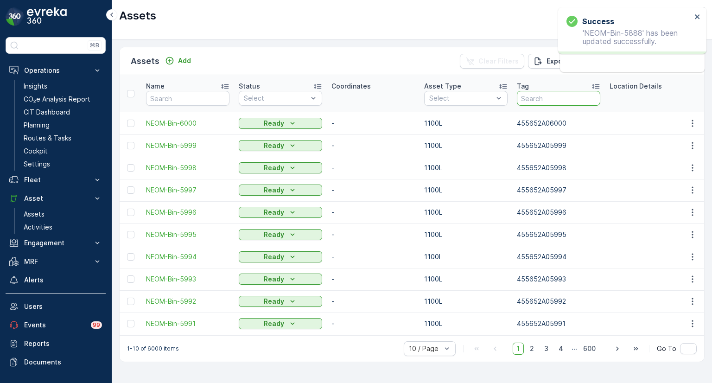
click at [558, 98] on input "text" at bounding box center [558, 98] width 83 height 15
paste input "455652A05889"
type input "455652A05889"
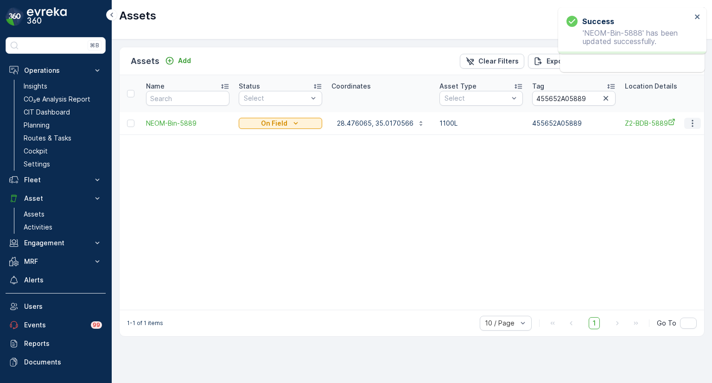
click at [693, 122] on icon "button" at bounding box center [691, 123] width 1 height 7
click at [671, 145] on div "Edit Asset" at bounding box center [672, 149] width 81 height 13
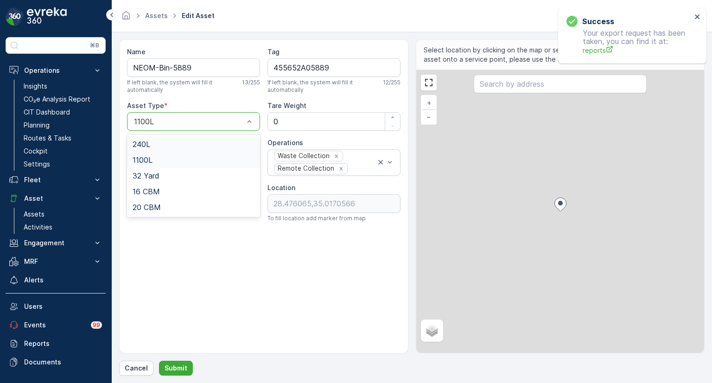
click at [176, 116] on div "1100L" at bounding box center [193, 121] width 133 height 19
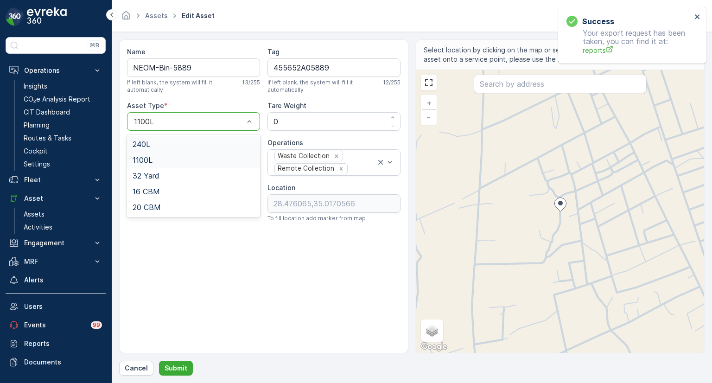
click at [148, 144] on span "240L" at bounding box center [141, 144] width 18 height 8
click at [174, 363] on p "Submit" at bounding box center [175, 367] width 23 height 9
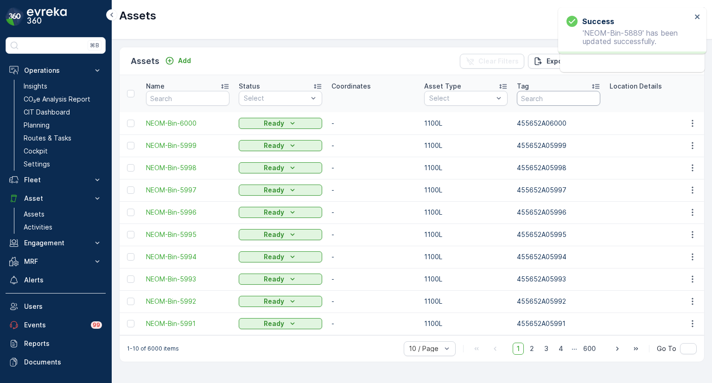
click at [548, 97] on input "text" at bounding box center [558, 98] width 83 height 15
paste input "455652A05890"
type input "455652A05890"
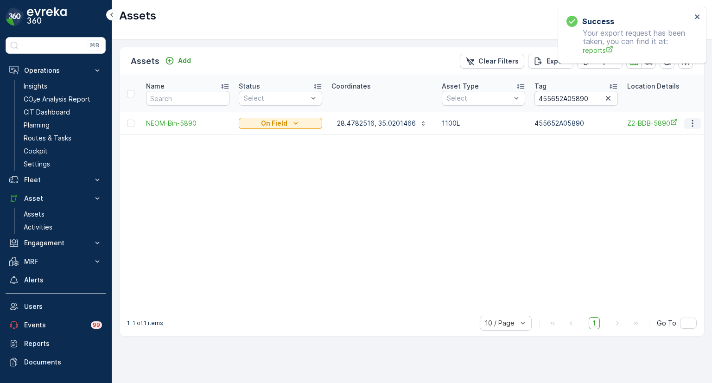
click at [693, 123] on icon "button" at bounding box center [691, 123] width 1 height 7
click at [667, 151] on div "Edit Asset" at bounding box center [672, 149] width 81 height 13
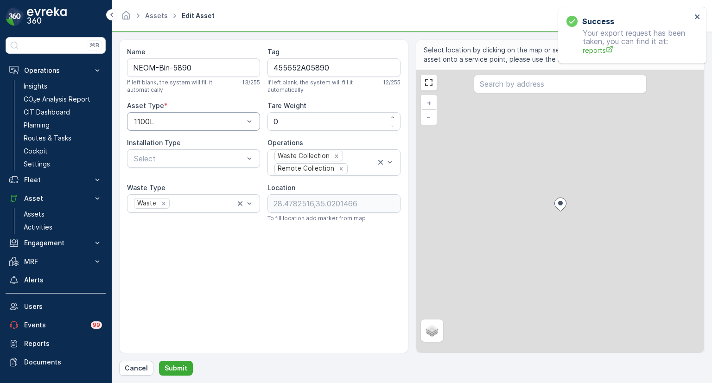
click at [174, 119] on div at bounding box center [189, 121] width 112 height 8
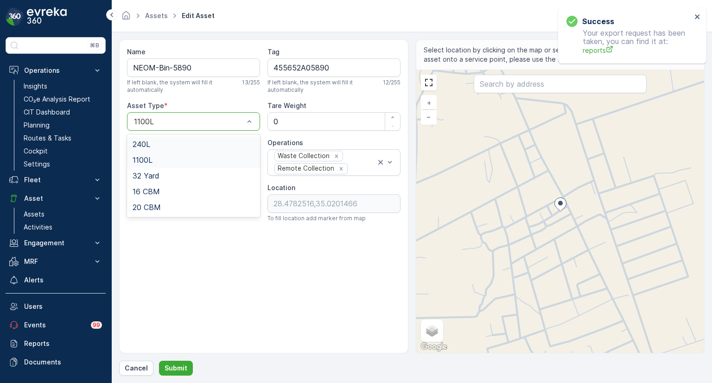
click at [149, 143] on span "240L" at bounding box center [141, 144] width 18 height 8
click at [181, 366] on p "Submit" at bounding box center [175, 367] width 23 height 9
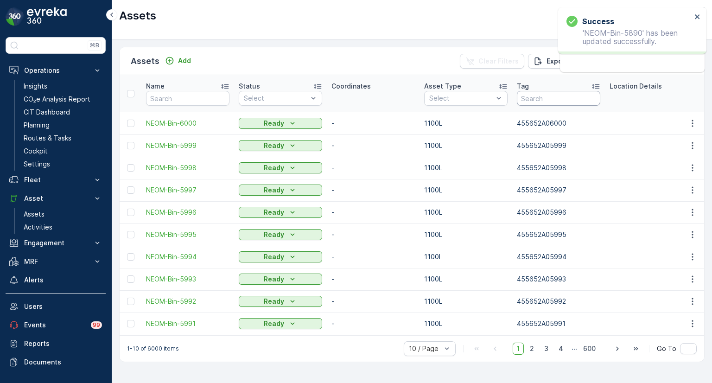
click at [531, 101] on input "text" at bounding box center [558, 98] width 83 height 15
paste input "455652A05891"
type input "455652A05891"
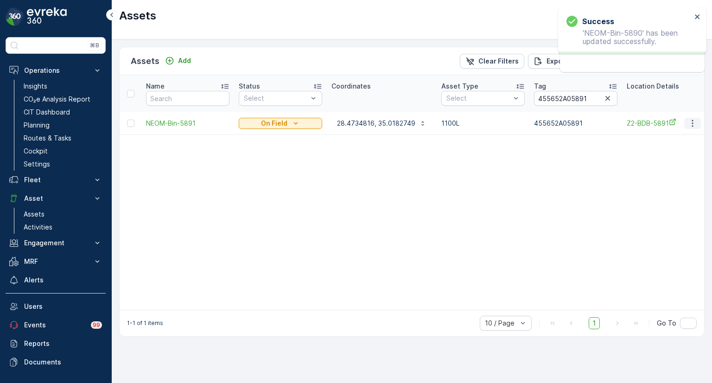
click at [689, 123] on icon "button" at bounding box center [692, 123] width 9 height 9
click at [643, 149] on span "Edit Asset" at bounding box center [652, 149] width 32 height 9
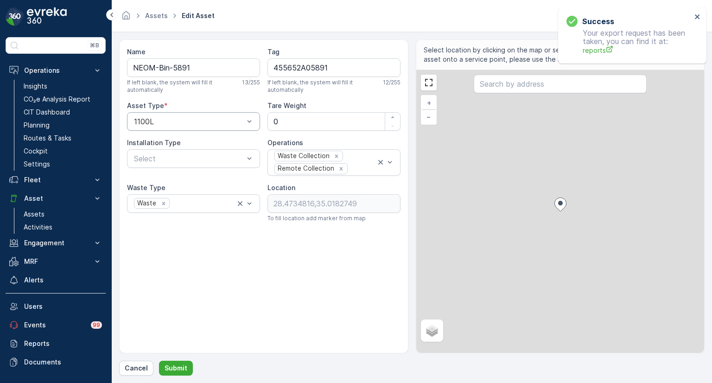
click at [186, 123] on div at bounding box center [189, 121] width 112 height 8
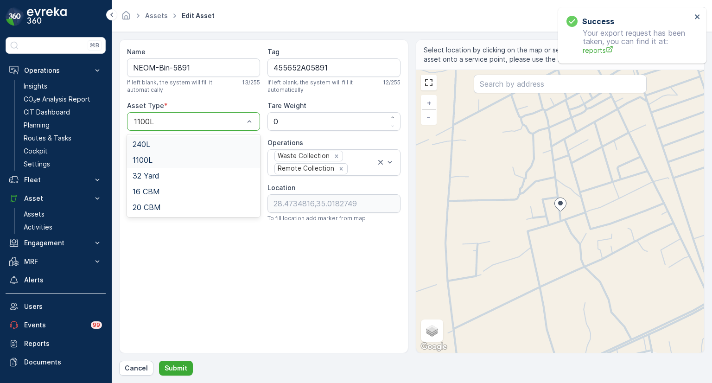
click at [162, 145] on div "240L" at bounding box center [193, 144] width 122 height 8
click at [176, 366] on p "Submit" at bounding box center [175, 367] width 23 height 9
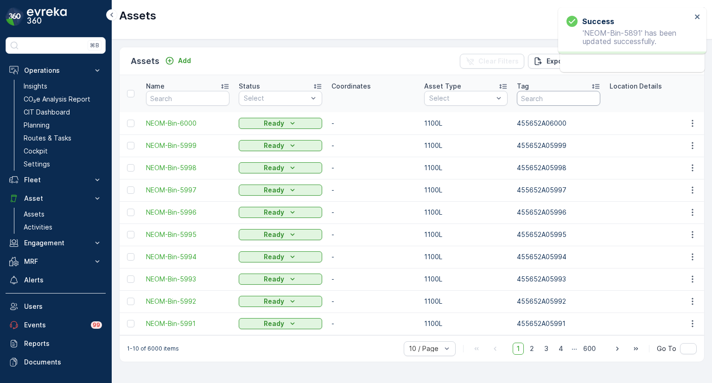
click at [545, 94] on input "text" at bounding box center [558, 98] width 83 height 15
paste input "455652A05892"
type input "455652A05892"
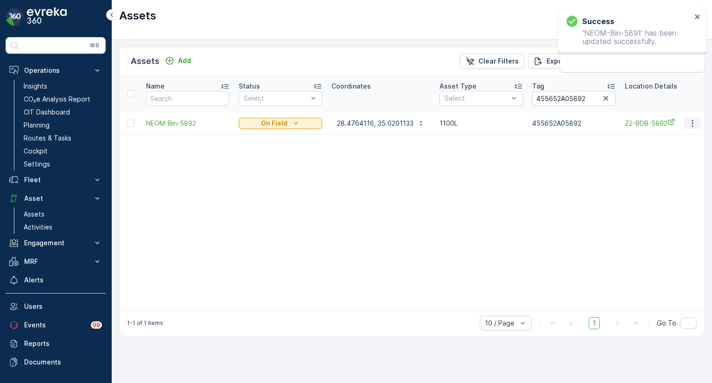
click at [689, 121] on icon "button" at bounding box center [692, 123] width 9 height 9
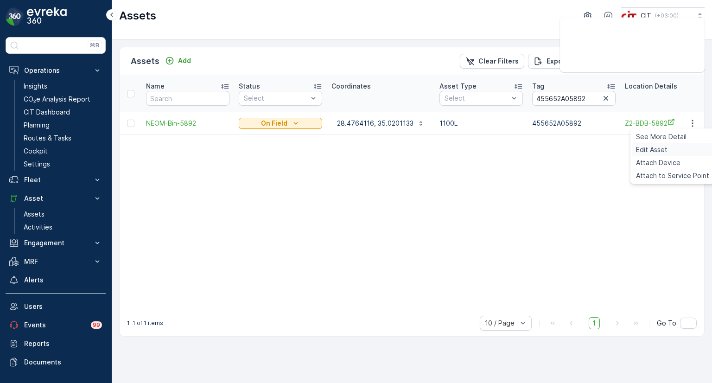
click at [660, 146] on span "Edit Asset" at bounding box center [652, 149] width 32 height 9
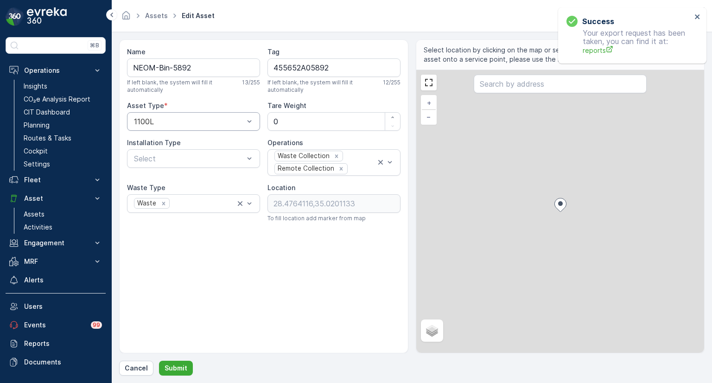
click at [201, 119] on div at bounding box center [189, 121] width 112 height 8
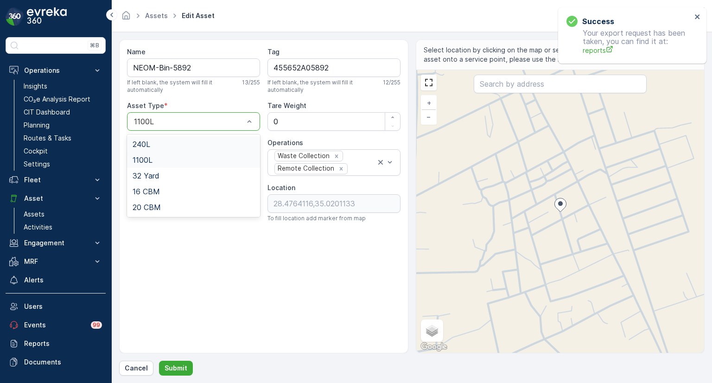
click at [168, 141] on div "240L" at bounding box center [193, 144] width 122 height 8
click at [174, 369] on p "Submit" at bounding box center [175, 367] width 23 height 9
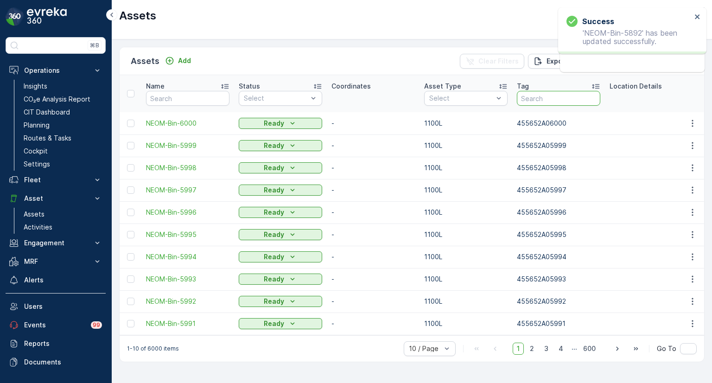
click at [544, 99] on input "text" at bounding box center [558, 98] width 83 height 15
paste input "455652A05893"
type input "455652A05893"
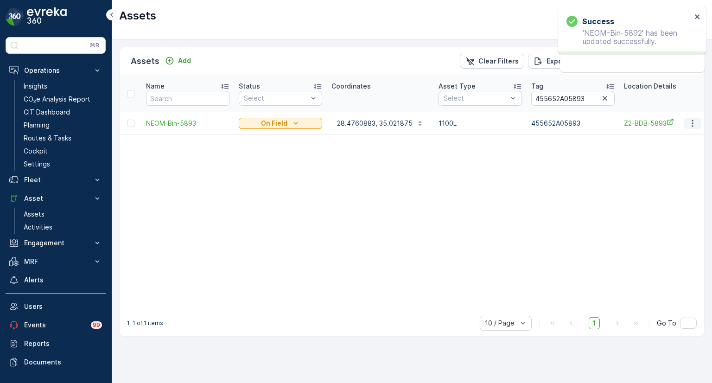
click at [692, 119] on icon "button" at bounding box center [692, 123] width 9 height 9
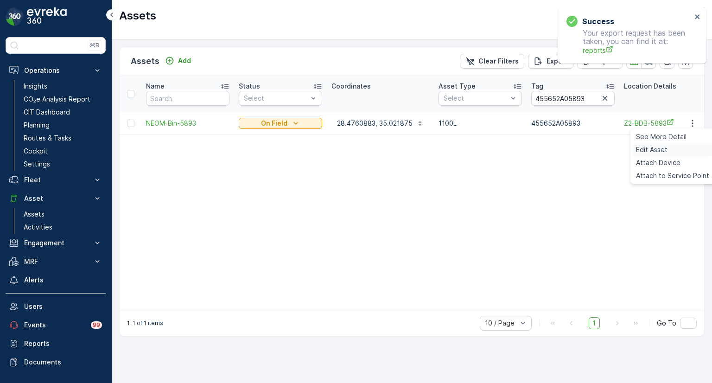
click at [669, 147] on div "Edit Asset" at bounding box center [672, 149] width 81 height 13
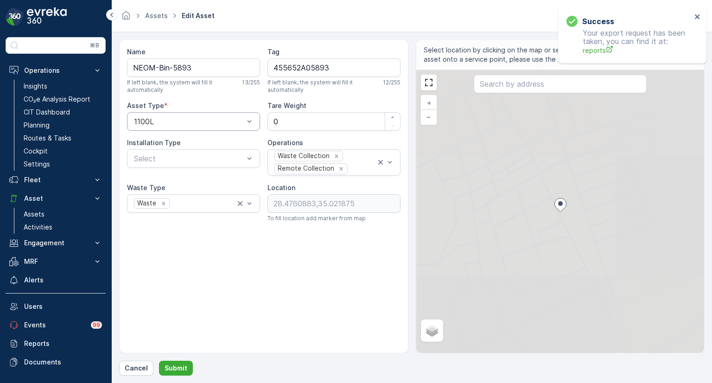
click at [186, 123] on div at bounding box center [189, 121] width 112 height 8
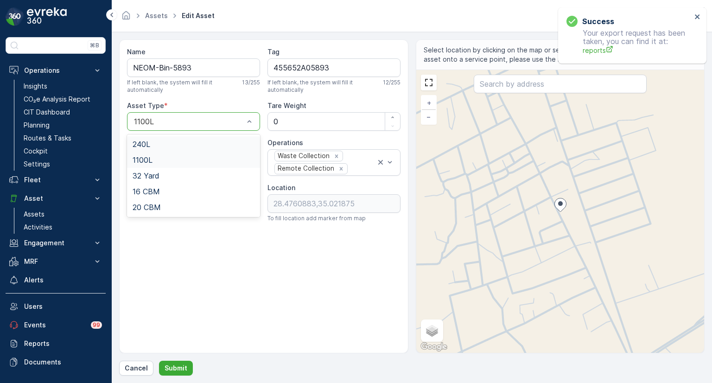
click at [145, 143] on span "240L" at bounding box center [141, 144] width 18 height 8
click at [171, 367] on p "Submit" at bounding box center [175, 367] width 23 height 9
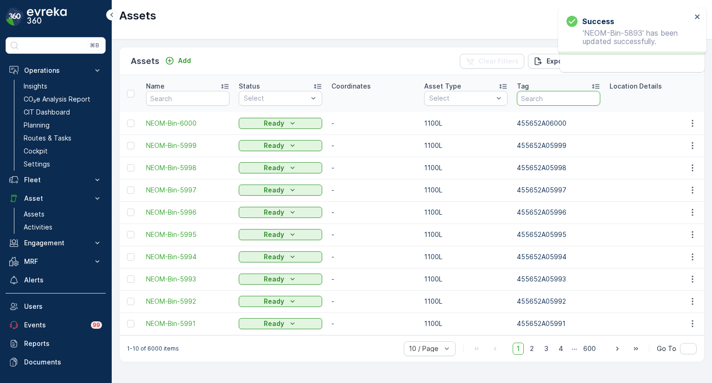
click at [543, 99] on input "text" at bounding box center [558, 98] width 83 height 15
paste input "455652A05896"
type input "455652A05896"
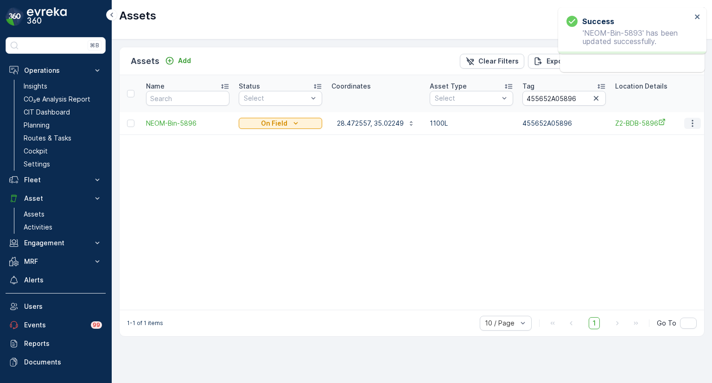
click at [693, 121] on icon "button" at bounding box center [692, 123] width 9 height 9
click at [665, 144] on div "Edit Asset" at bounding box center [672, 149] width 81 height 13
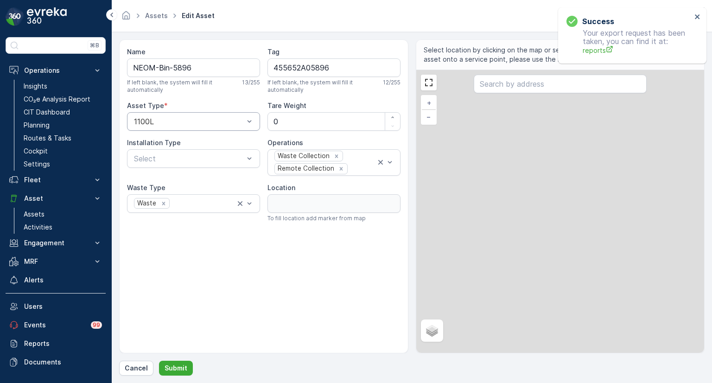
click at [174, 115] on div "1100L" at bounding box center [193, 121] width 133 height 19
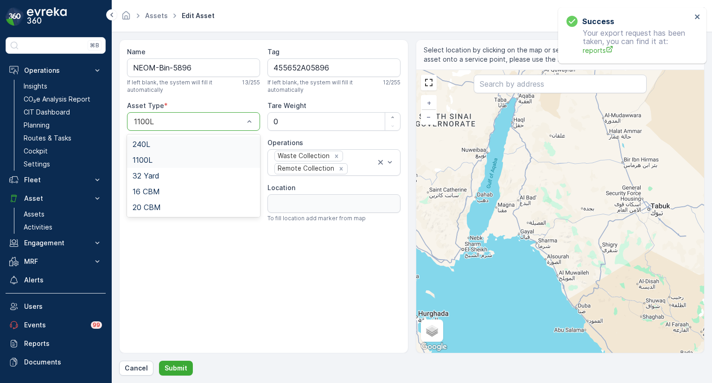
click at [150, 142] on span "240L" at bounding box center [141, 144] width 18 height 8
click at [175, 372] on p "Submit" at bounding box center [175, 367] width 23 height 9
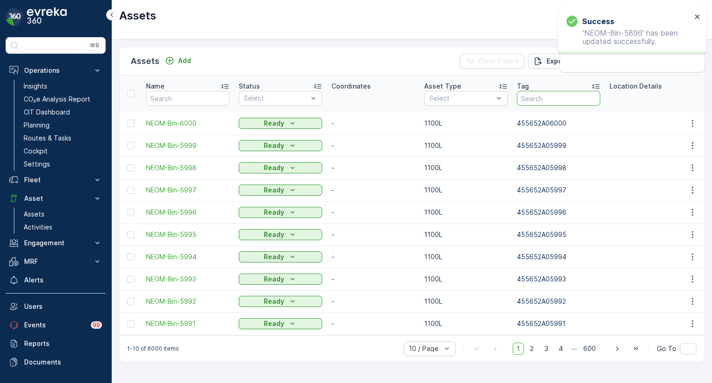
click at [554, 99] on input "text" at bounding box center [558, 98] width 83 height 15
paste input "455652A05897"
type input "455652A05897"
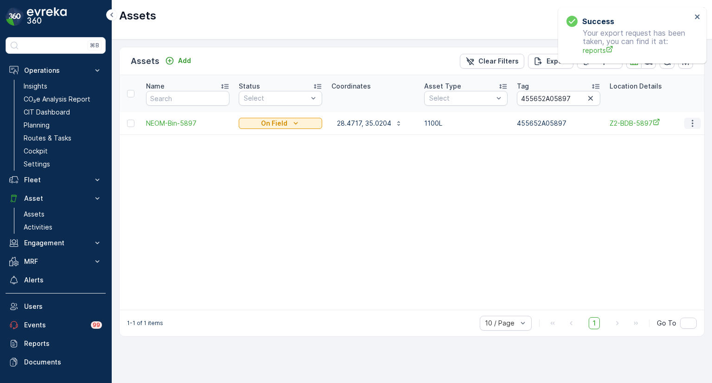
click at [691, 122] on icon "button" at bounding box center [692, 123] width 9 height 9
click at [658, 145] on span "Edit Asset" at bounding box center [652, 149] width 32 height 9
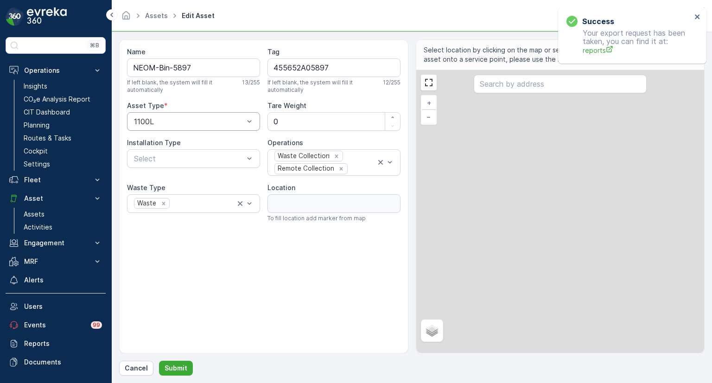
click at [174, 122] on div at bounding box center [189, 121] width 112 height 8
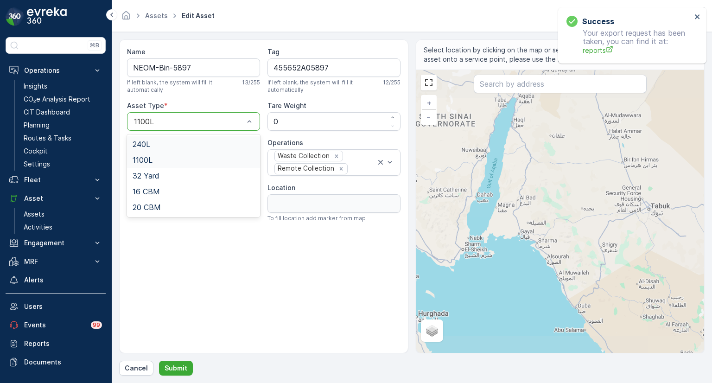
click at [154, 143] on div "240L" at bounding box center [193, 144] width 122 height 8
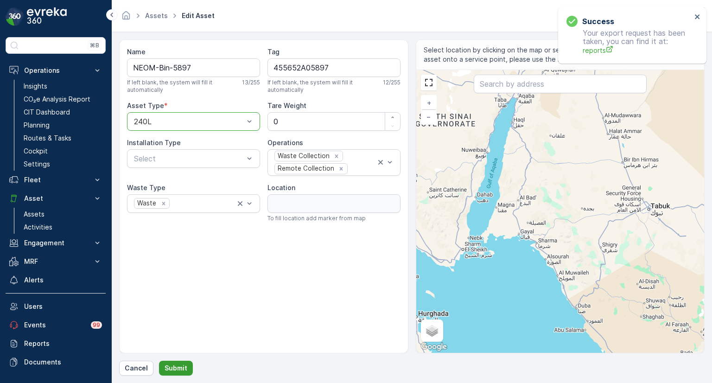
click at [177, 367] on p "Submit" at bounding box center [175, 367] width 23 height 9
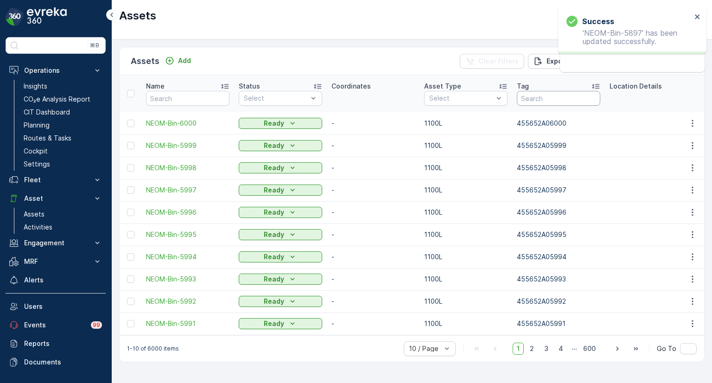
click at [548, 99] on input "text" at bounding box center [558, 98] width 83 height 15
paste input "455652A05898"
type input "455652A05898"
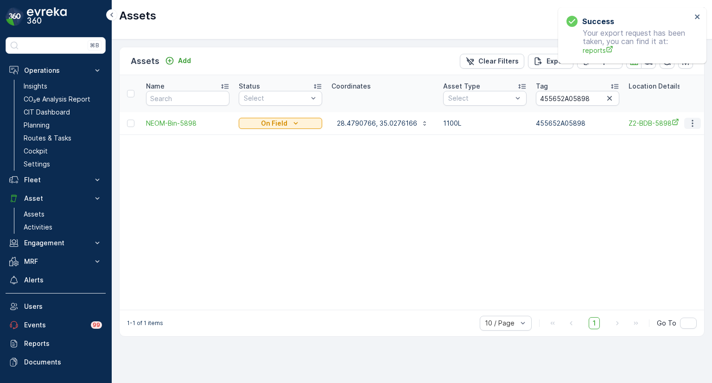
click at [690, 124] on icon "button" at bounding box center [692, 123] width 9 height 9
click at [671, 145] on div "Edit Asset" at bounding box center [672, 149] width 81 height 13
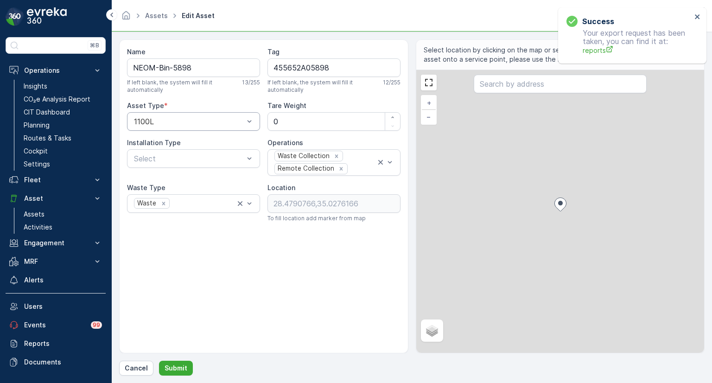
click at [172, 122] on div at bounding box center [189, 121] width 112 height 8
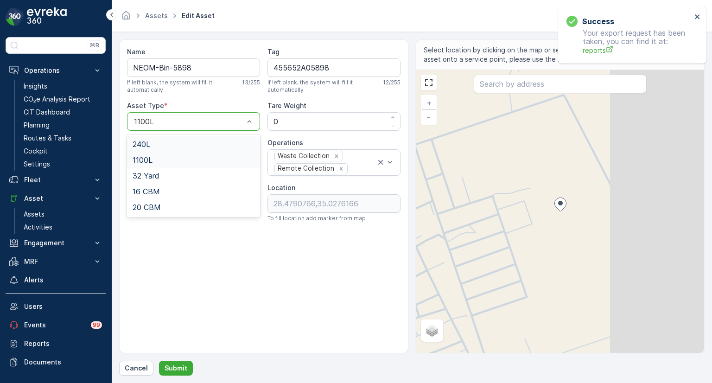
click at [143, 145] on span "240L" at bounding box center [141, 144] width 18 height 8
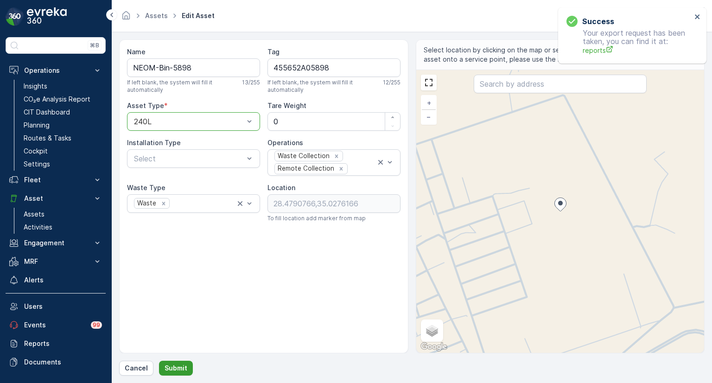
click at [182, 369] on p "Submit" at bounding box center [175, 367] width 23 height 9
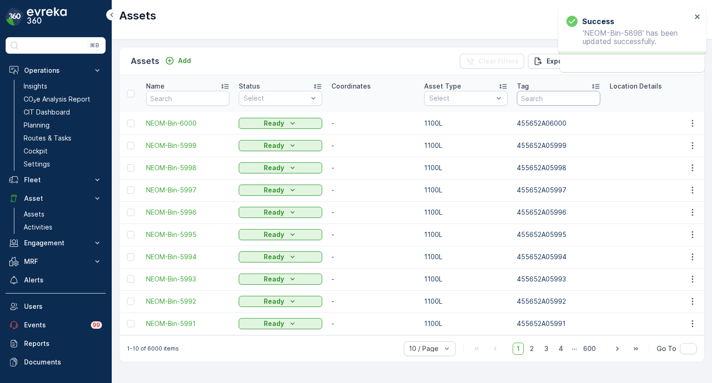
click at [533, 97] on input "text" at bounding box center [558, 98] width 83 height 15
paste input "455652A05899"
type input "455652A05899"
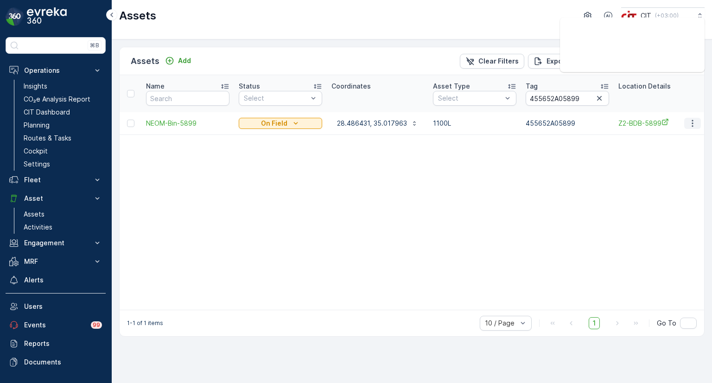
click at [694, 125] on icon "button" at bounding box center [692, 123] width 9 height 9
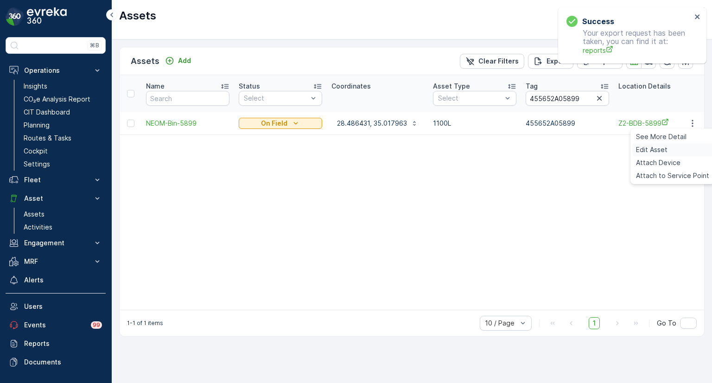
click at [649, 154] on span "Edit Asset" at bounding box center [652, 149] width 32 height 9
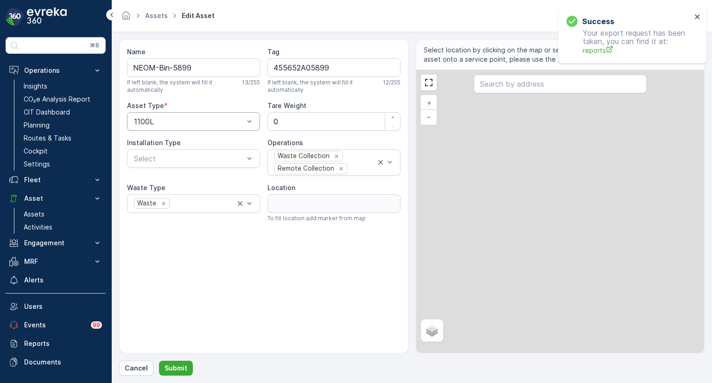
click at [185, 121] on div at bounding box center [189, 121] width 112 height 8
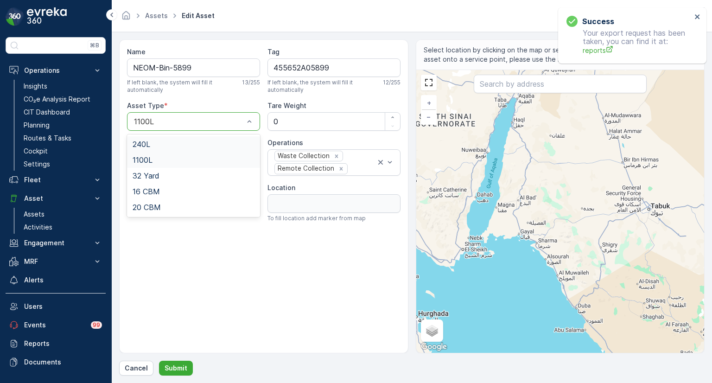
click at [146, 141] on span "240L" at bounding box center [141, 144] width 18 height 8
click at [172, 365] on p "Submit" at bounding box center [175, 367] width 23 height 9
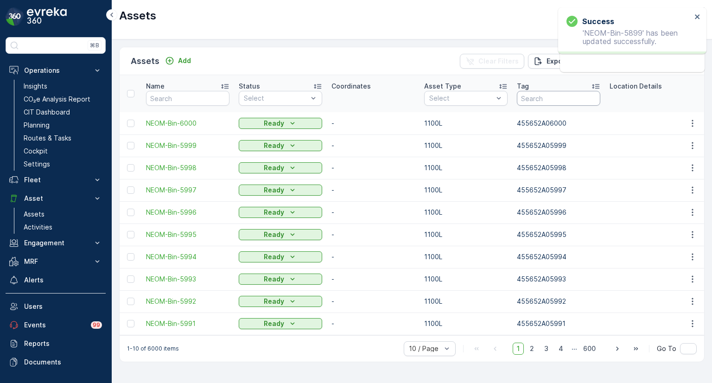
click at [547, 101] on input "text" at bounding box center [558, 98] width 83 height 15
paste input "455652A05900"
type input "455652A05900"
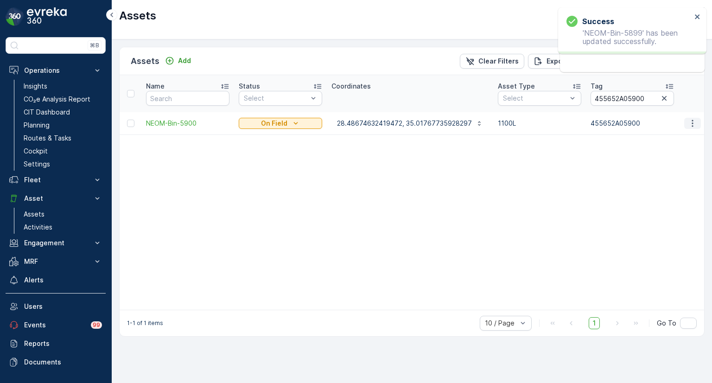
click at [692, 125] on icon "button" at bounding box center [692, 123] width 9 height 9
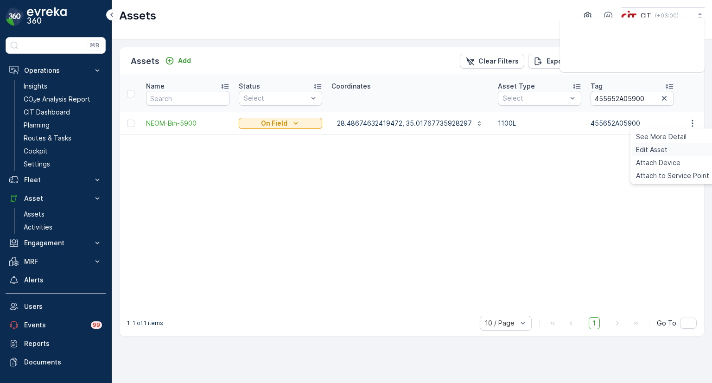
click at [670, 147] on div "Edit Asset" at bounding box center [672, 149] width 81 height 13
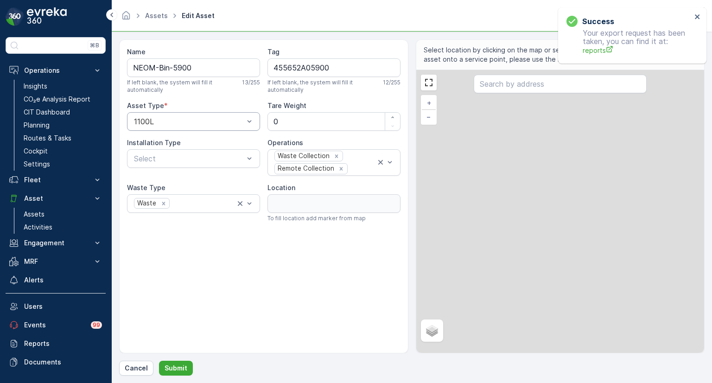
click at [161, 122] on div at bounding box center [189, 121] width 112 height 8
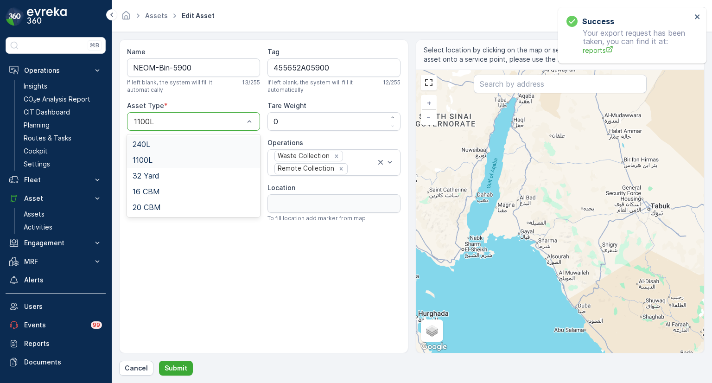
click at [148, 141] on span "240L" at bounding box center [141, 144] width 18 height 8
click at [182, 370] on p "Submit" at bounding box center [175, 367] width 23 height 9
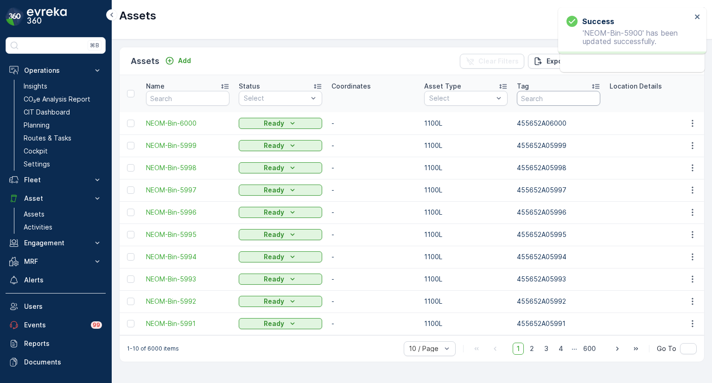
click at [548, 97] on input "text" at bounding box center [558, 98] width 83 height 15
paste input "455652A05902"
type input "455652A05902"
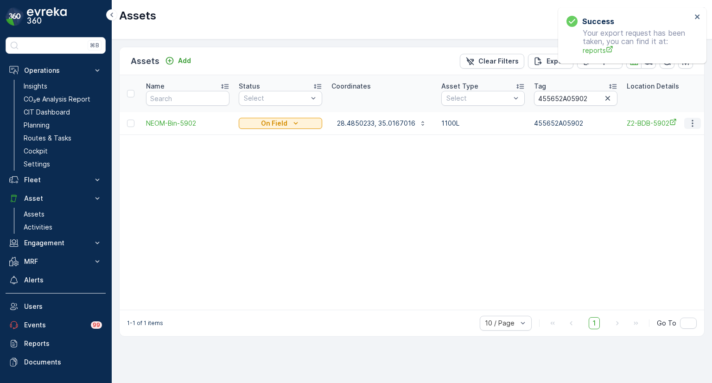
click at [691, 121] on icon "button" at bounding box center [692, 123] width 9 height 9
click at [672, 149] on div "Edit Asset" at bounding box center [672, 149] width 81 height 13
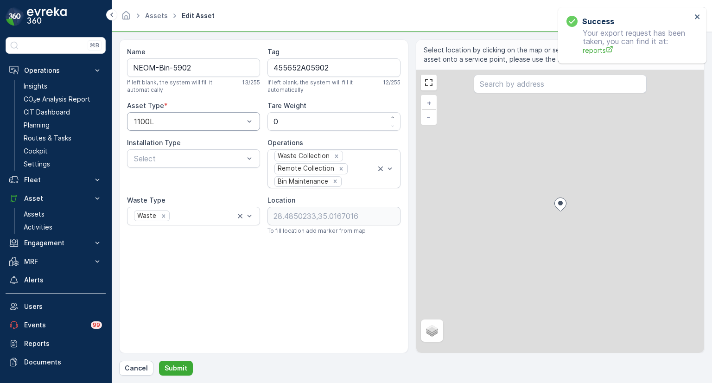
click at [200, 123] on div at bounding box center [189, 121] width 112 height 8
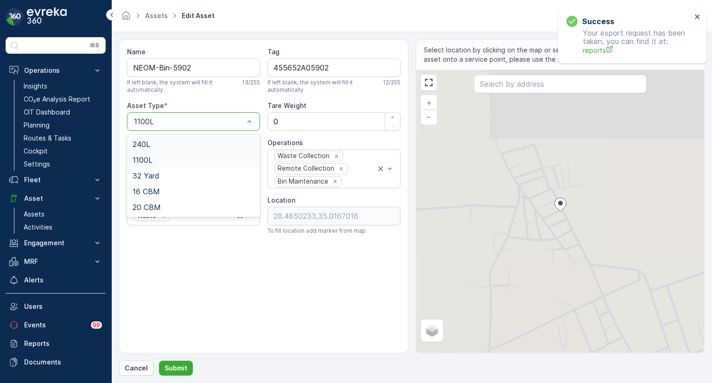
click at [166, 142] on div "240L" at bounding box center [193, 144] width 122 height 8
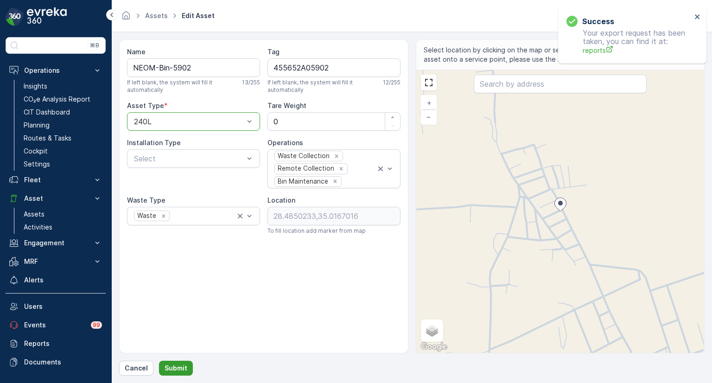
click at [177, 364] on p "Submit" at bounding box center [175, 367] width 23 height 9
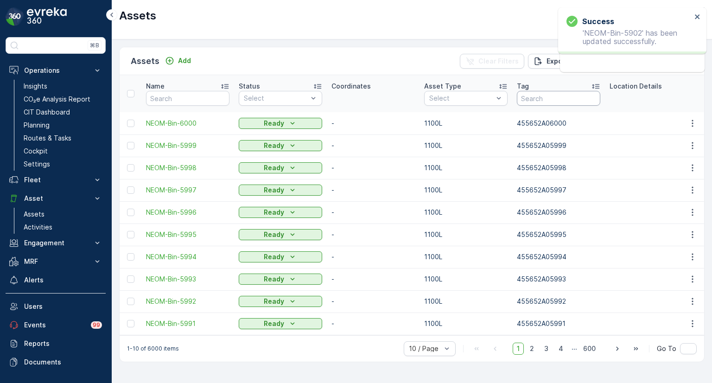
click at [572, 96] on input "text" at bounding box center [558, 98] width 83 height 15
paste input "455652A05903"
type input "455652A05903"
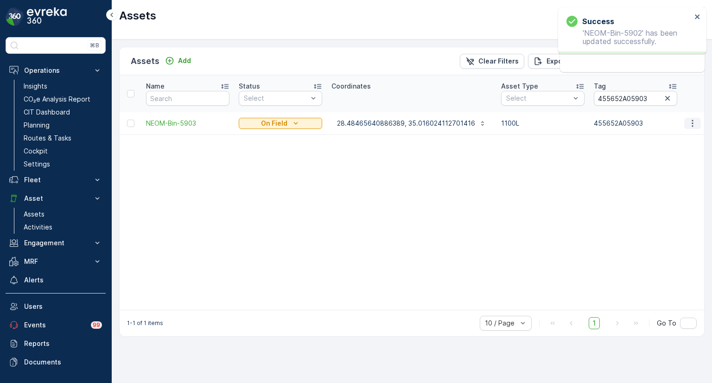
click at [691, 121] on icon "button" at bounding box center [692, 123] width 9 height 9
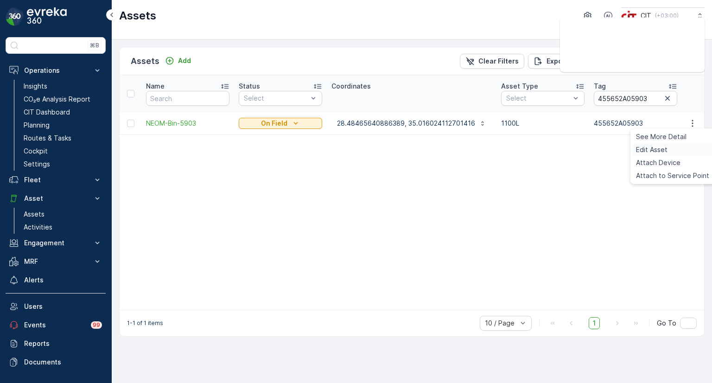
click at [667, 147] on div "Edit Asset" at bounding box center [672, 149] width 81 height 13
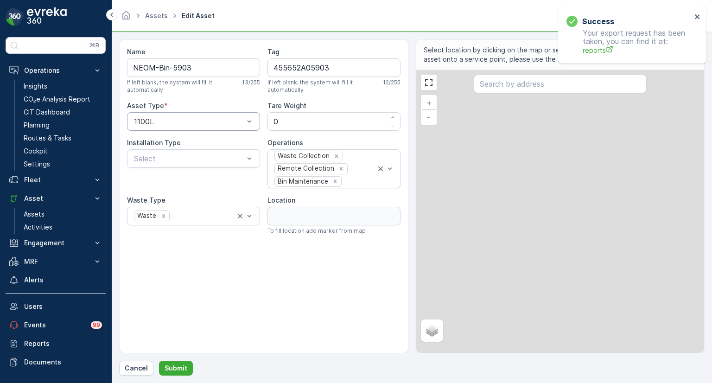
click at [183, 117] on div at bounding box center [189, 121] width 112 height 8
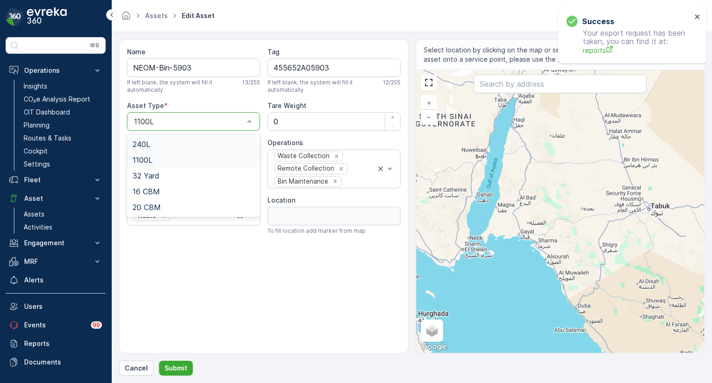
click at [151, 141] on div "240L" at bounding box center [193, 144] width 122 height 8
click at [180, 367] on p "Submit" at bounding box center [175, 367] width 23 height 9
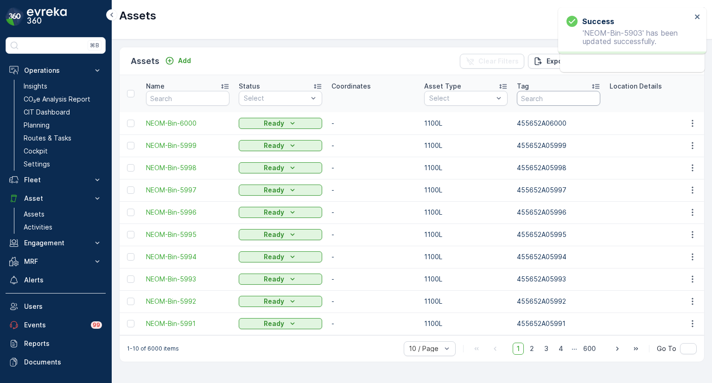
click at [536, 100] on input "text" at bounding box center [558, 98] width 83 height 15
paste input "455652A05904"
type input "455652A05904"
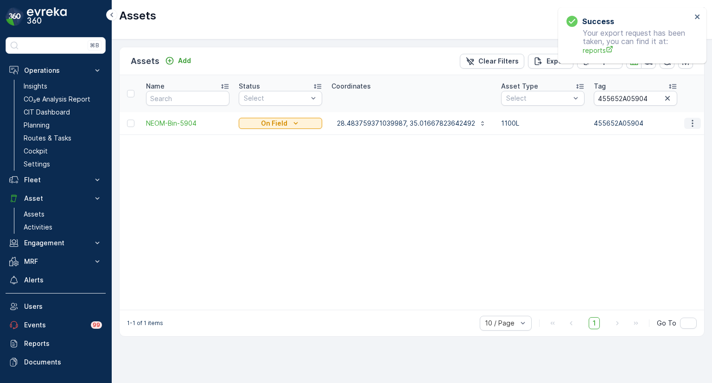
click at [694, 124] on icon "button" at bounding box center [692, 123] width 9 height 9
click at [655, 150] on span "Edit Asset" at bounding box center [652, 149] width 32 height 9
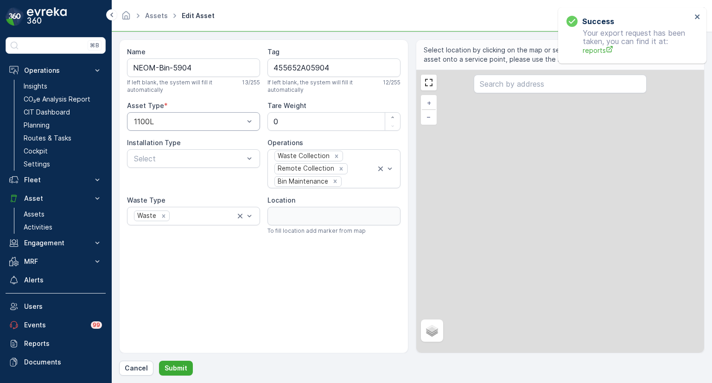
click at [170, 116] on div "1100L" at bounding box center [193, 121] width 133 height 19
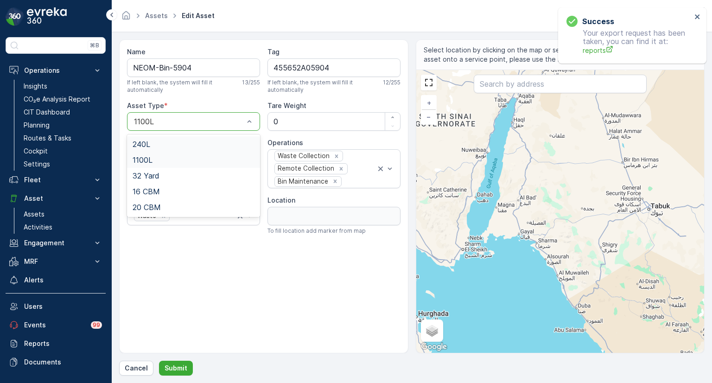
click at [149, 141] on span "240L" at bounding box center [141, 144] width 18 height 8
click at [175, 368] on p "Submit" at bounding box center [175, 367] width 23 height 9
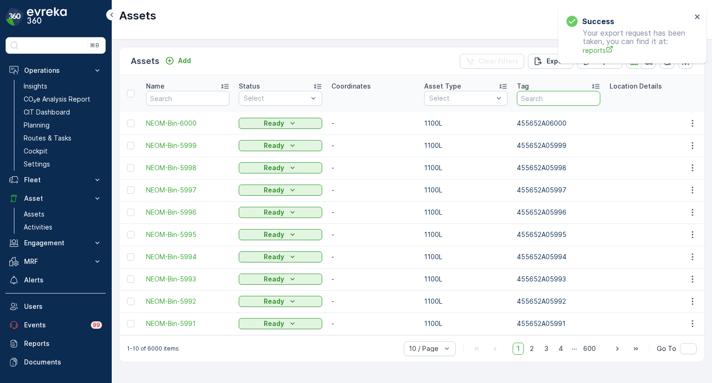
click at [540, 97] on input "text" at bounding box center [558, 98] width 83 height 15
paste input "455652A05905"
type input "455652A05905"
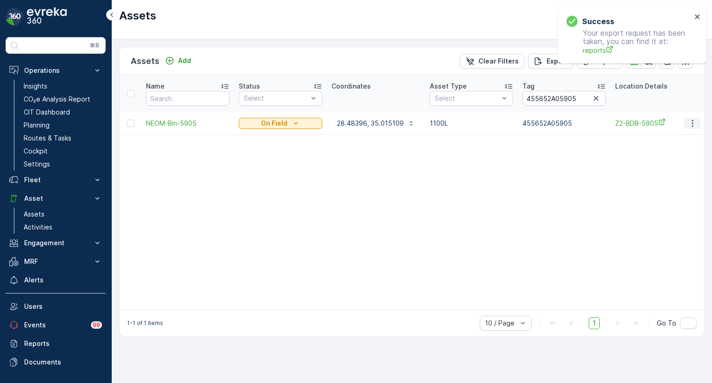
click at [695, 123] on icon "button" at bounding box center [692, 123] width 9 height 9
click at [667, 144] on div "Edit Asset" at bounding box center [672, 149] width 81 height 13
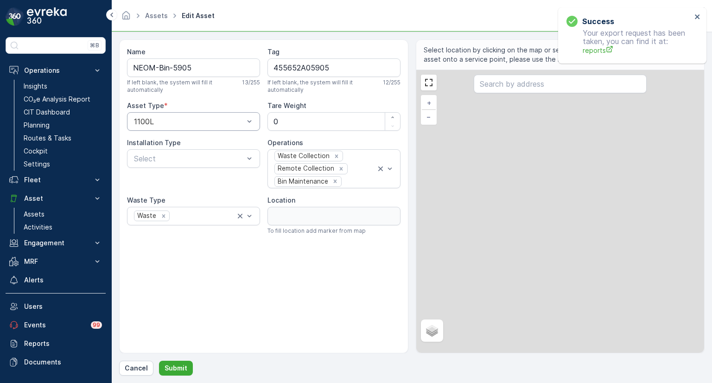
click at [197, 119] on div at bounding box center [189, 121] width 112 height 8
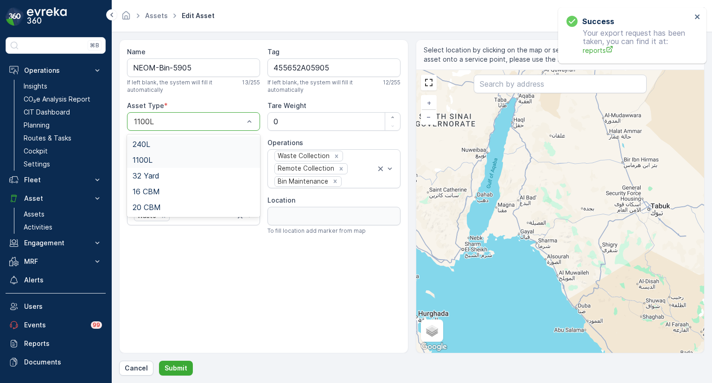
click at [169, 140] on div "240L" at bounding box center [193, 144] width 122 height 8
click at [185, 370] on button "Submit" at bounding box center [176, 367] width 34 height 15
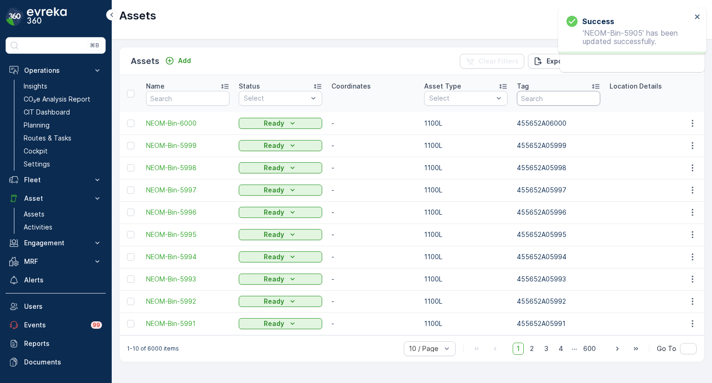
click at [536, 100] on input "text" at bounding box center [558, 98] width 83 height 15
paste input "455652A05906"
type input "455652A05906"
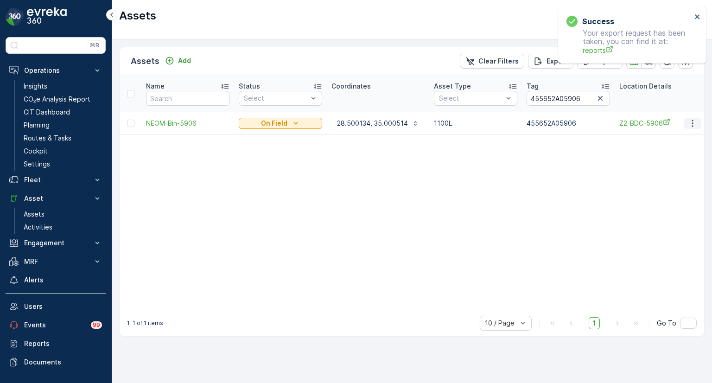
click at [693, 125] on icon "button" at bounding box center [691, 123] width 1 height 7
click at [660, 149] on span "Edit Asset" at bounding box center [652, 149] width 32 height 9
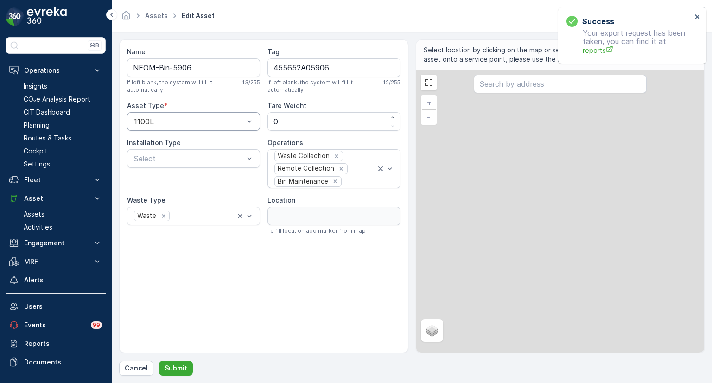
click at [219, 114] on div "1100L" at bounding box center [193, 121] width 133 height 19
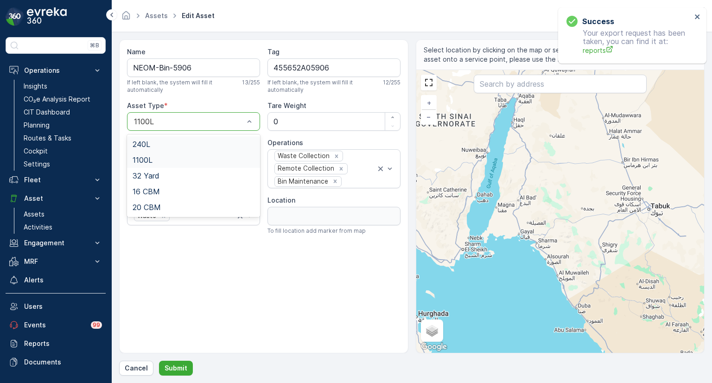
click at [164, 141] on div "240L" at bounding box center [193, 144] width 122 height 8
click at [185, 368] on button "Submit" at bounding box center [176, 367] width 34 height 15
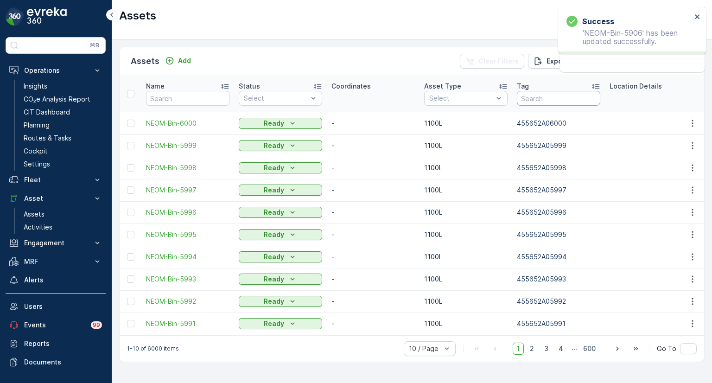
click at [543, 101] on input "text" at bounding box center [558, 98] width 83 height 15
paste input "455652A05907"
type input "455652A05907"
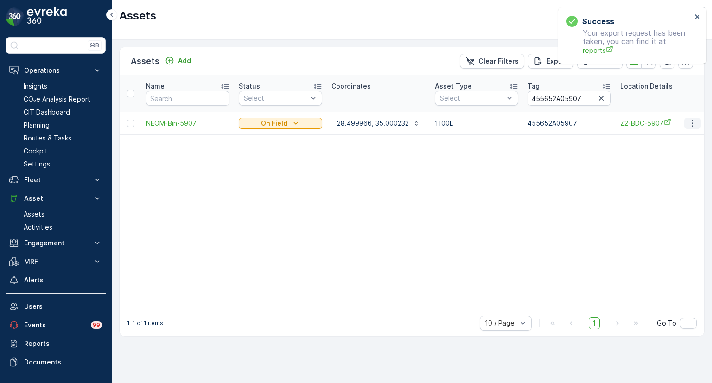
click at [690, 123] on icon "button" at bounding box center [692, 123] width 9 height 9
click at [650, 148] on span "Edit Asset" at bounding box center [652, 149] width 32 height 9
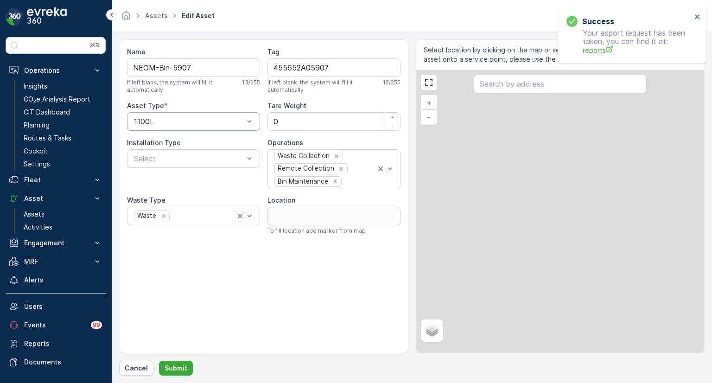
click at [177, 119] on div at bounding box center [189, 121] width 112 height 8
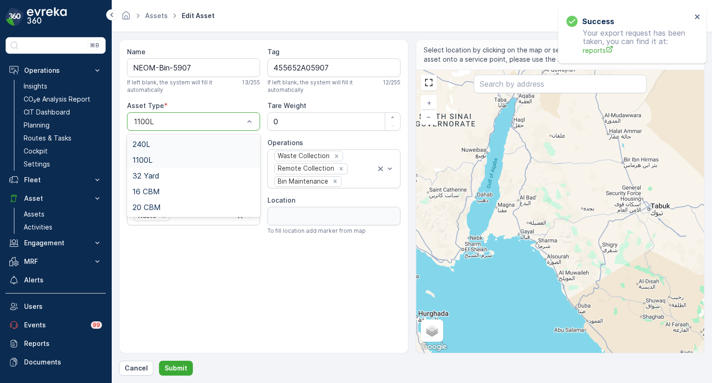
click at [148, 145] on span "240L" at bounding box center [141, 144] width 18 height 8
click at [178, 367] on p "Submit" at bounding box center [175, 367] width 23 height 9
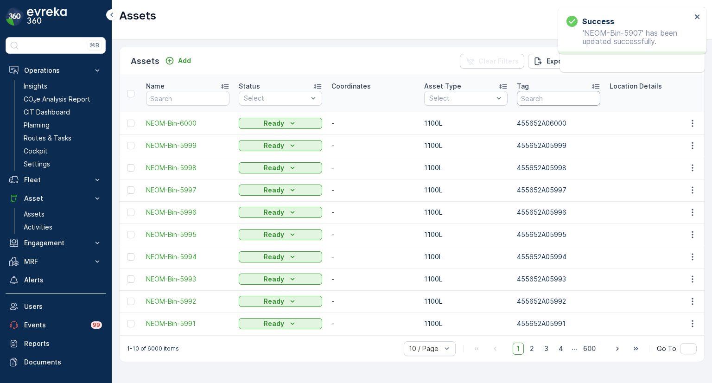
click at [568, 98] on input "text" at bounding box center [558, 98] width 83 height 15
paste input "455652A05908"
type input "455652A05908"
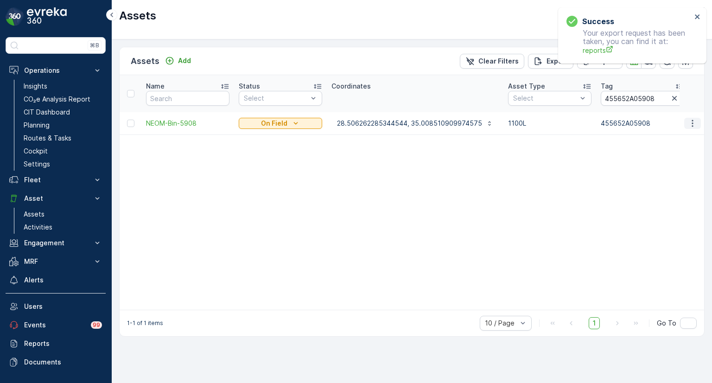
click at [692, 125] on icon "button" at bounding box center [691, 123] width 1 height 7
click at [653, 149] on span "Edit Asset" at bounding box center [652, 149] width 32 height 9
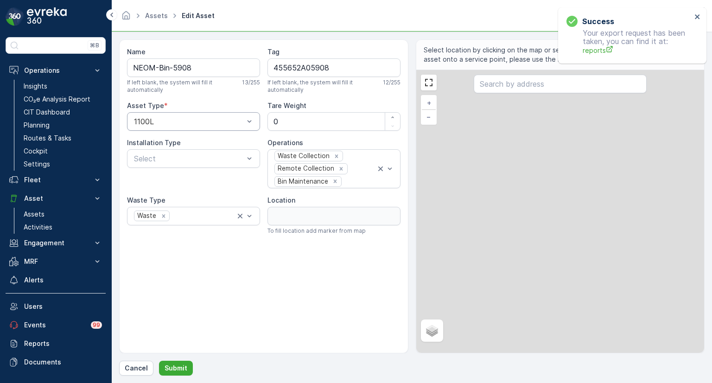
click at [213, 127] on div "1100L" at bounding box center [193, 121] width 133 height 19
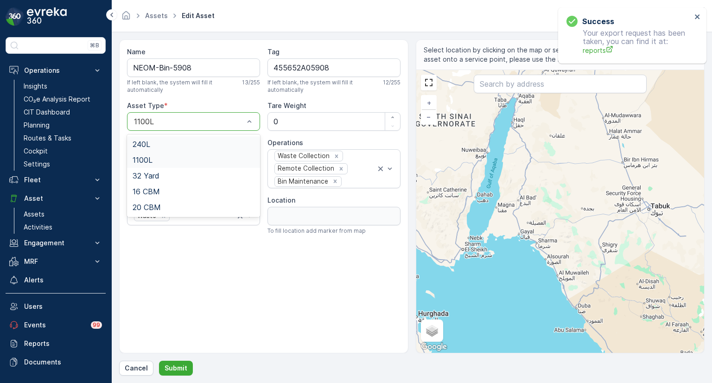
click at [154, 145] on div "240L" at bounding box center [193, 144] width 122 height 8
click at [179, 370] on p "Submit" at bounding box center [175, 367] width 23 height 9
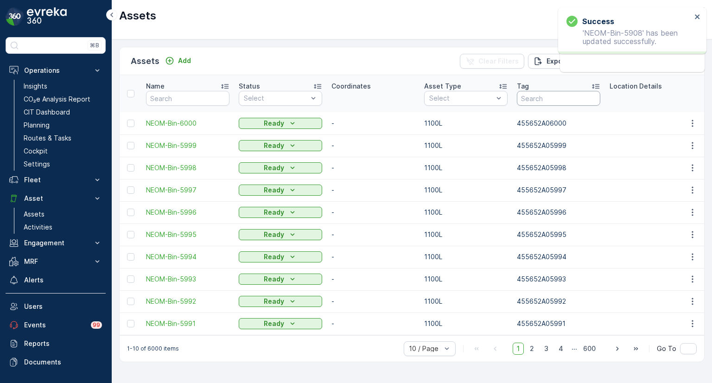
click at [534, 96] on input "text" at bounding box center [558, 98] width 83 height 15
paste input "455652A05909"
type input "455652A05909"
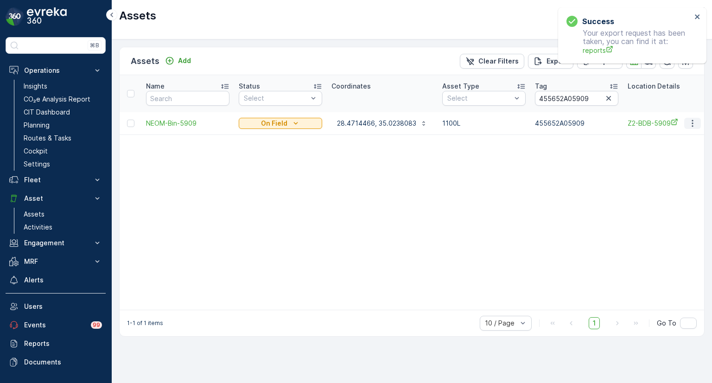
click at [695, 119] on icon "button" at bounding box center [692, 123] width 9 height 9
click at [653, 147] on span "Edit Asset" at bounding box center [652, 149] width 32 height 9
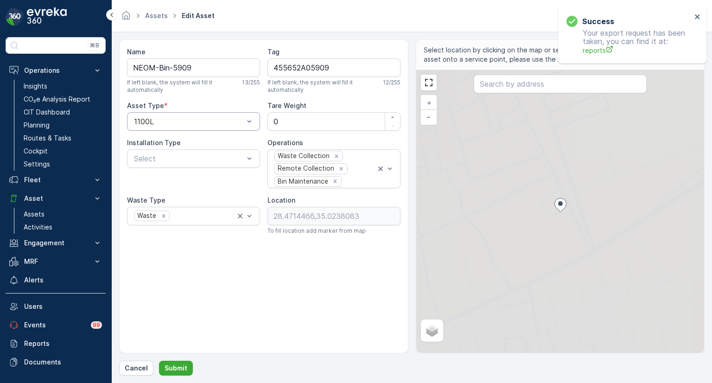
click at [185, 119] on div at bounding box center [189, 121] width 112 height 8
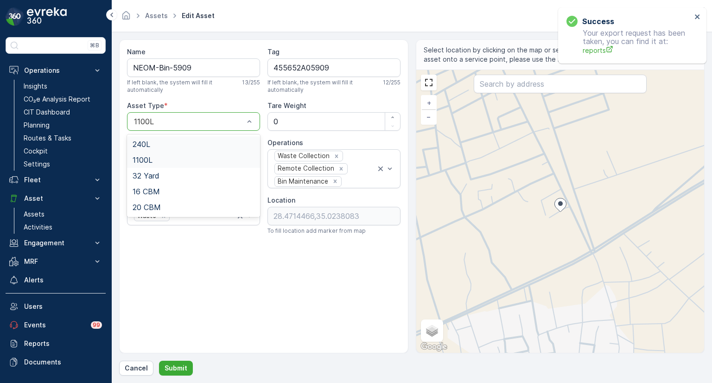
click at [143, 141] on span "240L" at bounding box center [141, 144] width 18 height 8
click at [178, 369] on p "Submit" at bounding box center [175, 367] width 23 height 9
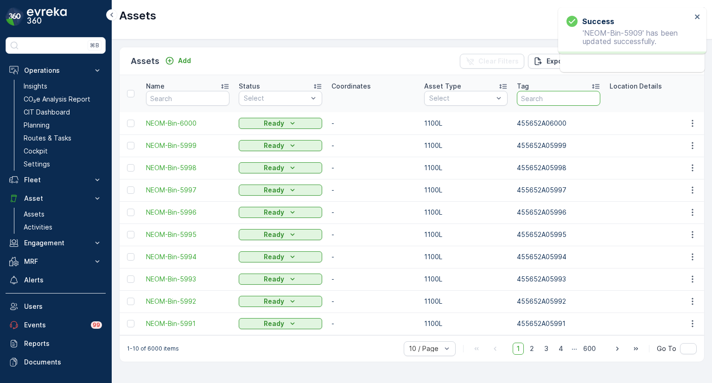
click at [557, 96] on input "text" at bounding box center [558, 98] width 83 height 15
paste input "455652A00807"
type input "455652A00807"
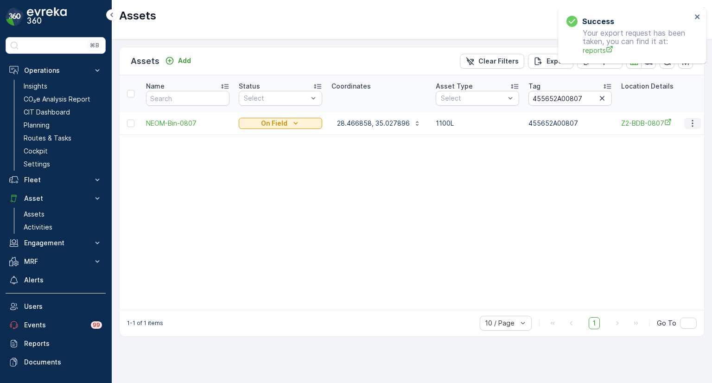
click at [691, 124] on icon "button" at bounding box center [692, 123] width 9 height 9
click at [657, 149] on span "Edit Asset" at bounding box center [652, 149] width 32 height 9
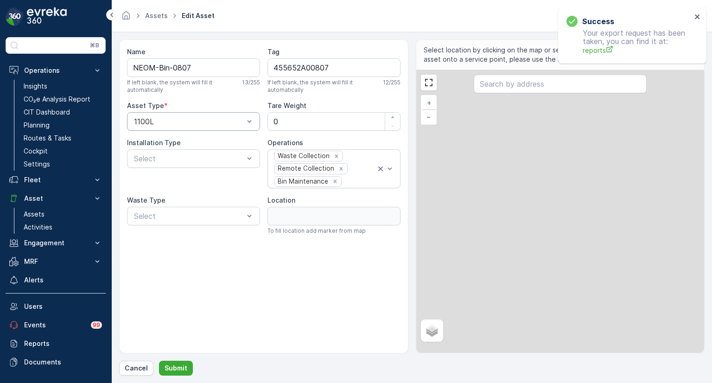
click at [188, 117] on div at bounding box center [189, 121] width 112 height 8
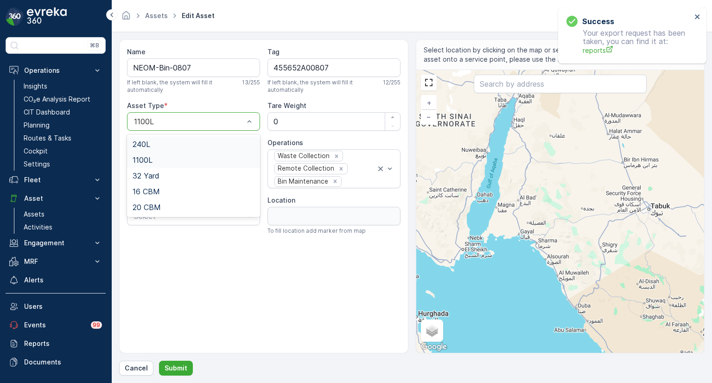
click at [148, 145] on span "240L" at bounding box center [141, 144] width 18 height 8
click at [180, 369] on p "Submit" at bounding box center [175, 367] width 23 height 9
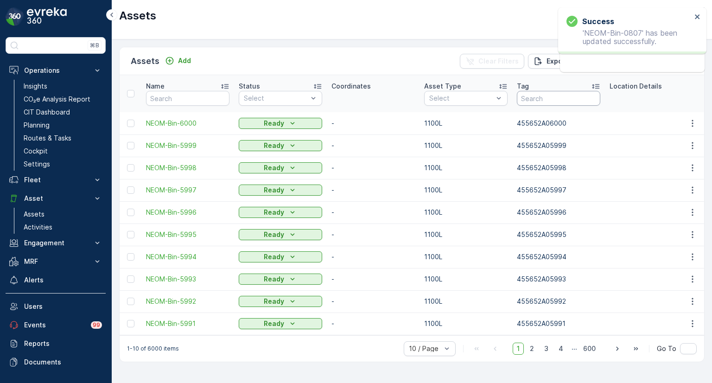
click at [532, 99] on input "text" at bounding box center [558, 98] width 83 height 15
paste input "455652A00754"
type input "455652A00754"
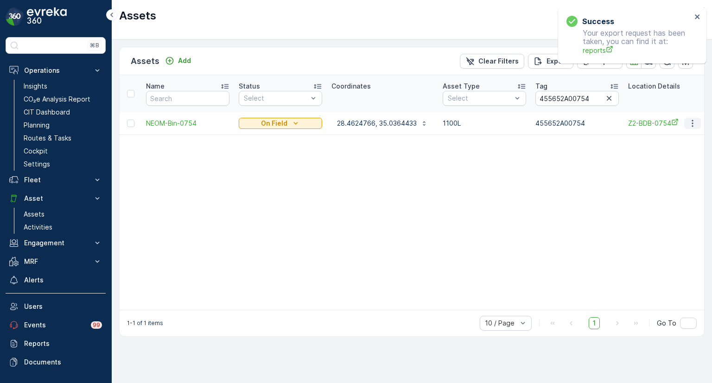
click at [690, 122] on icon "button" at bounding box center [692, 123] width 9 height 9
click at [666, 147] on span "Edit Asset" at bounding box center [652, 149] width 32 height 9
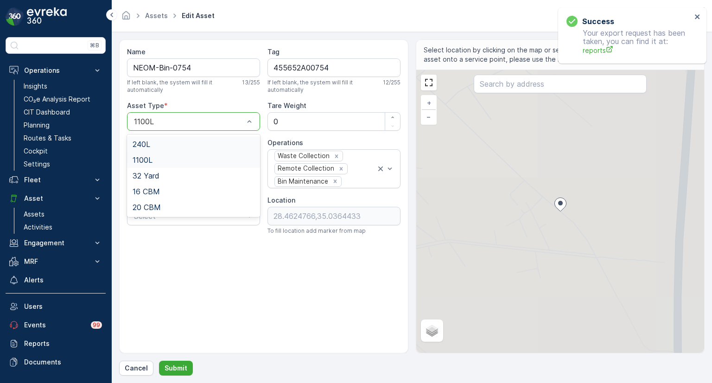
click at [185, 123] on div at bounding box center [189, 121] width 112 height 8
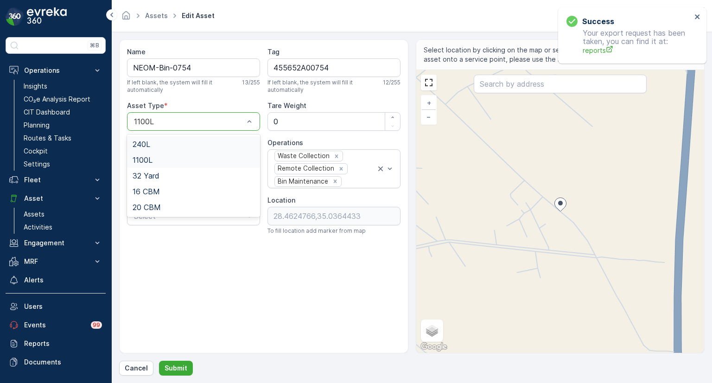
click at [155, 144] on div "240L" at bounding box center [193, 144] width 122 height 8
click at [179, 368] on p "Submit" at bounding box center [175, 367] width 23 height 9
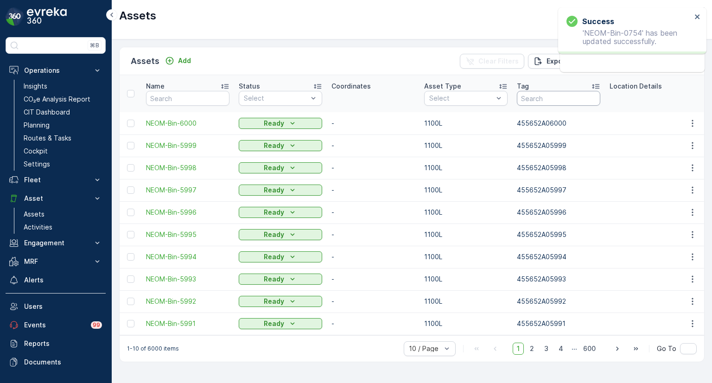
click at [540, 98] on input "text" at bounding box center [558, 98] width 83 height 15
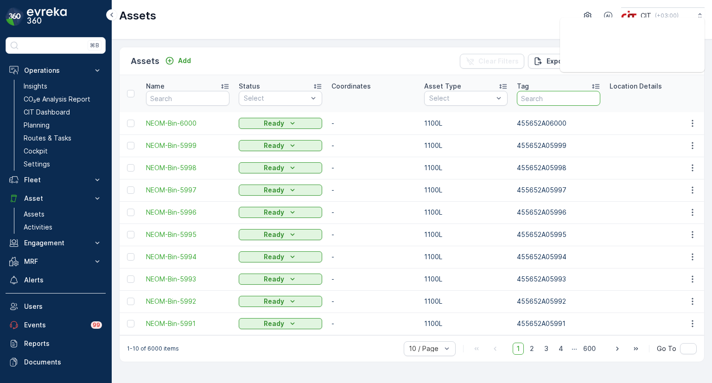
paste input "455652A05910"
type input "455652A05910"
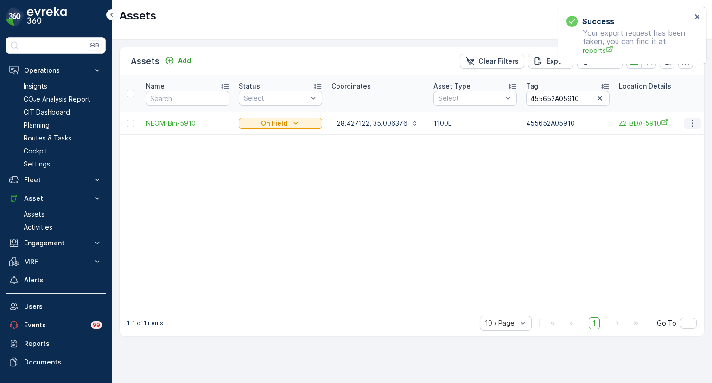
click at [694, 125] on icon "button" at bounding box center [692, 123] width 9 height 9
click at [658, 145] on span "Edit Asset" at bounding box center [652, 149] width 32 height 9
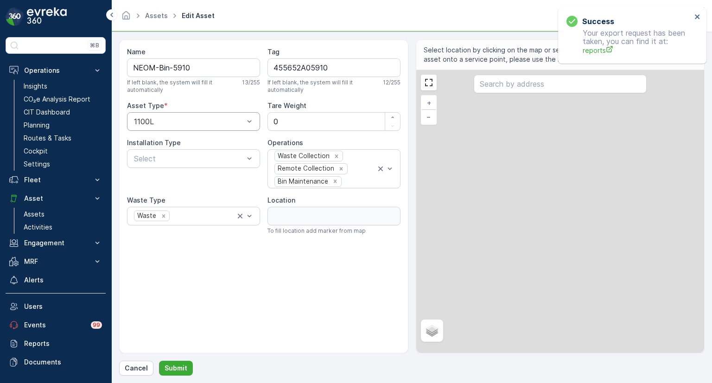
click at [171, 126] on div "1100L" at bounding box center [193, 121] width 133 height 19
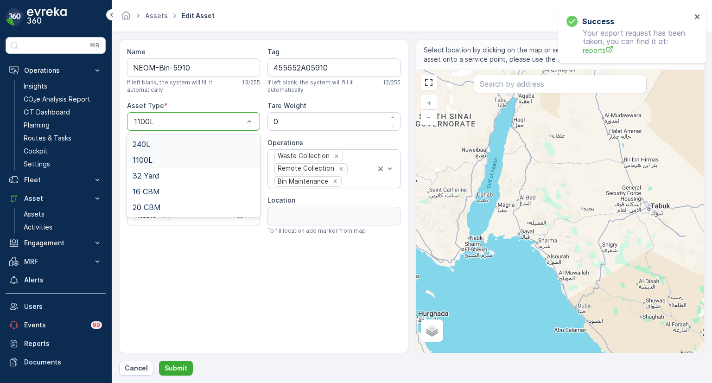
click at [151, 142] on div "240L" at bounding box center [193, 144] width 122 height 8
click at [177, 368] on p "Submit" at bounding box center [175, 367] width 23 height 9
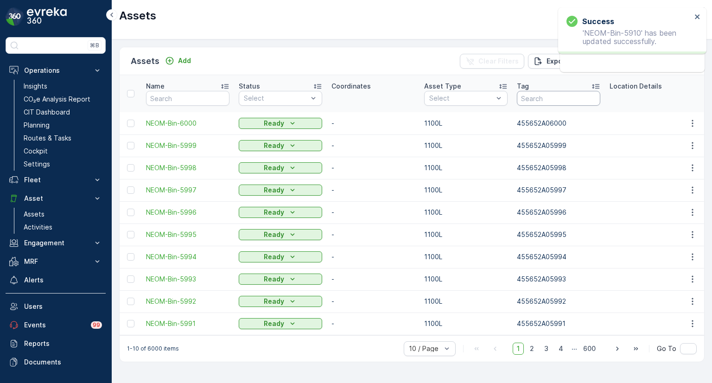
click at [546, 97] on input "text" at bounding box center [558, 98] width 83 height 15
paste input "455652A00898"
type input "455652A00898"
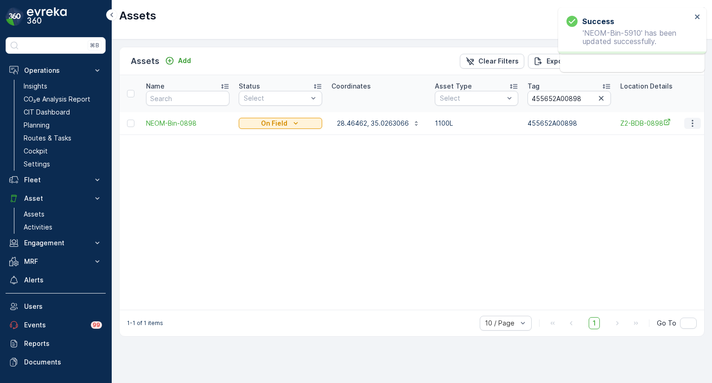
click at [694, 119] on icon "button" at bounding box center [692, 123] width 9 height 9
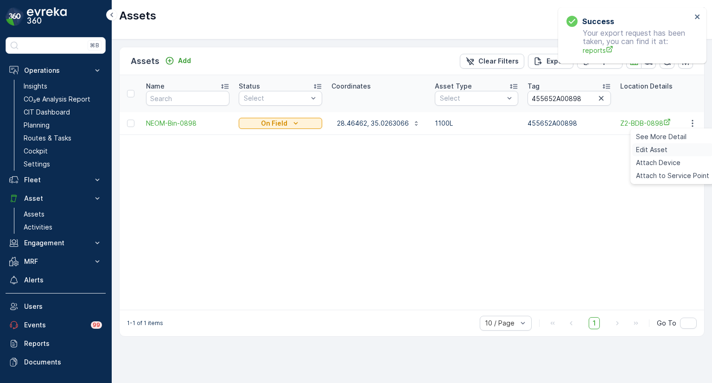
click at [660, 150] on span "Edit Asset" at bounding box center [652, 149] width 32 height 9
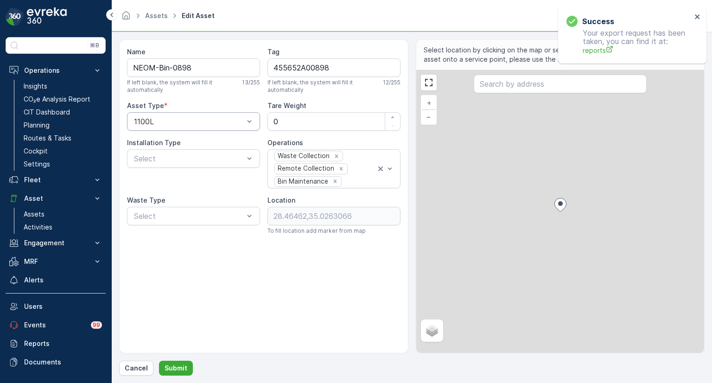
click at [182, 128] on div "1100L" at bounding box center [193, 121] width 133 height 19
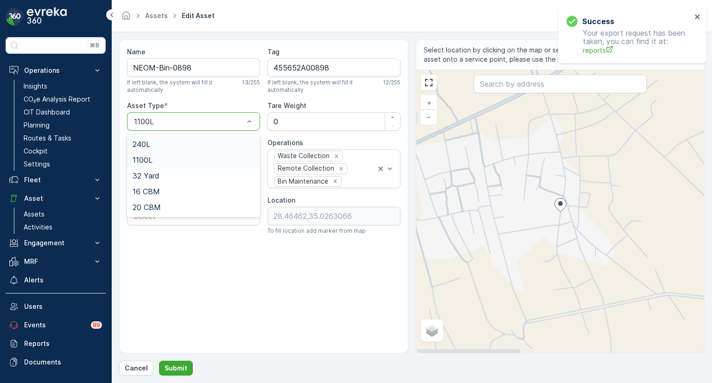
click at [156, 141] on div "240L" at bounding box center [193, 144] width 122 height 8
click at [178, 366] on p "Submit" at bounding box center [175, 367] width 23 height 9
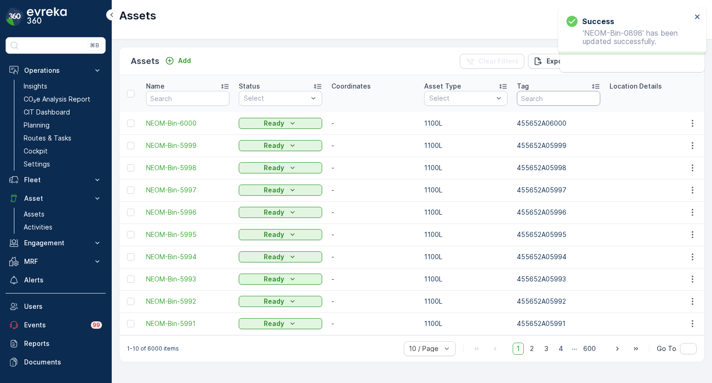
click at [556, 97] on input "text" at bounding box center [558, 98] width 83 height 15
paste input "455652A05474"
type input "455652A05474"
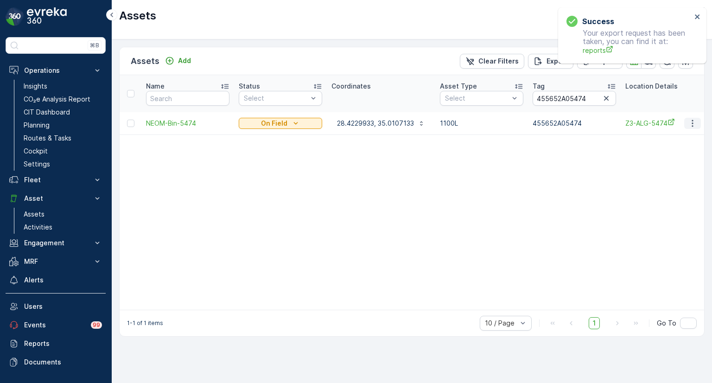
click at [689, 125] on icon "button" at bounding box center [692, 123] width 9 height 9
click at [657, 145] on span "Edit Asset" at bounding box center [652, 149] width 32 height 9
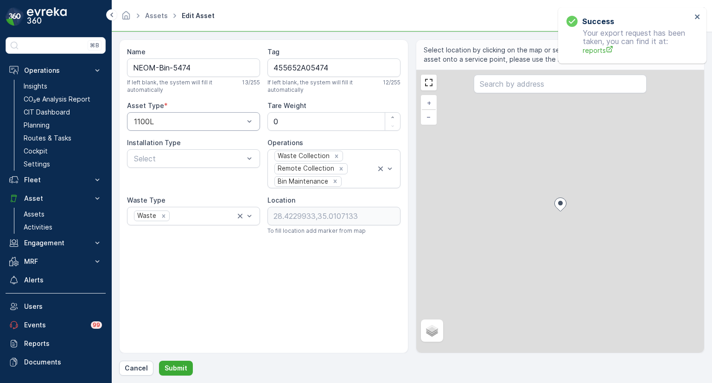
click at [182, 120] on div at bounding box center [189, 121] width 112 height 8
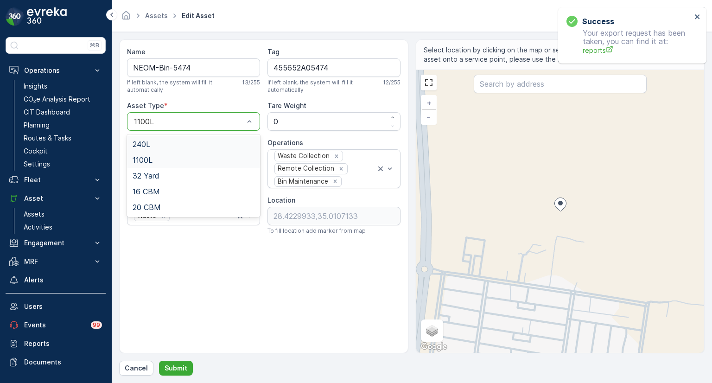
click at [150, 143] on span "240L" at bounding box center [141, 144] width 18 height 8
click at [176, 369] on p "Submit" at bounding box center [175, 367] width 23 height 9
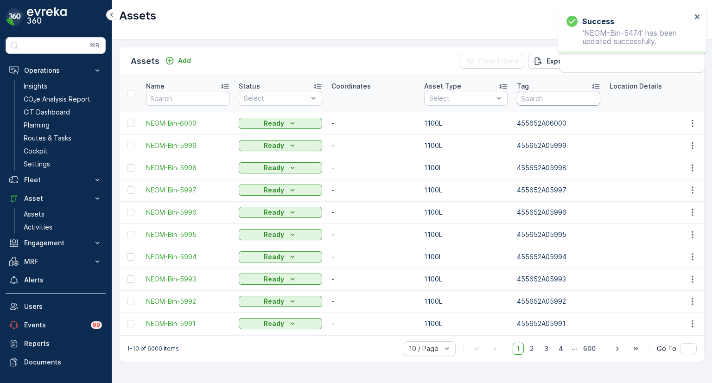
click at [552, 91] on input "text" at bounding box center [558, 98] width 83 height 15
paste input "455652A05912"
type input "455652A05912"
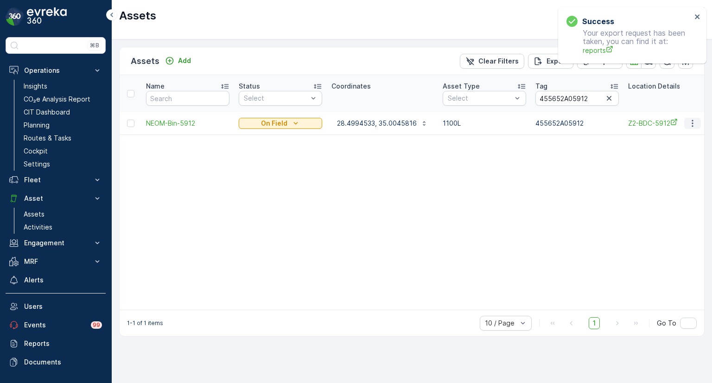
click at [691, 123] on icon "button" at bounding box center [692, 123] width 9 height 9
click at [665, 145] on span "Edit Asset" at bounding box center [652, 149] width 32 height 9
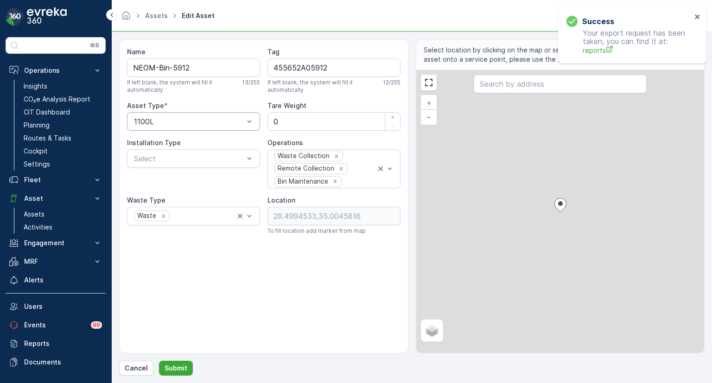
click at [197, 129] on div "1100L" at bounding box center [193, 121] width 133 height 19
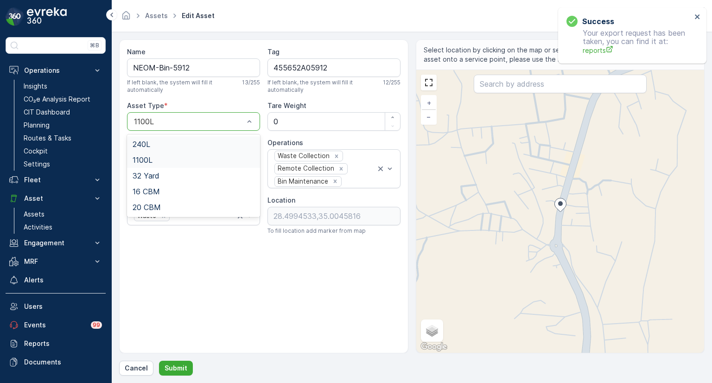
click at [150, 141] on span "240L" at bounding box center [141, 144] width 18 height 8
click at [180, 367] on p "Submit" at bounding box center [175, 367] width 23 height 9
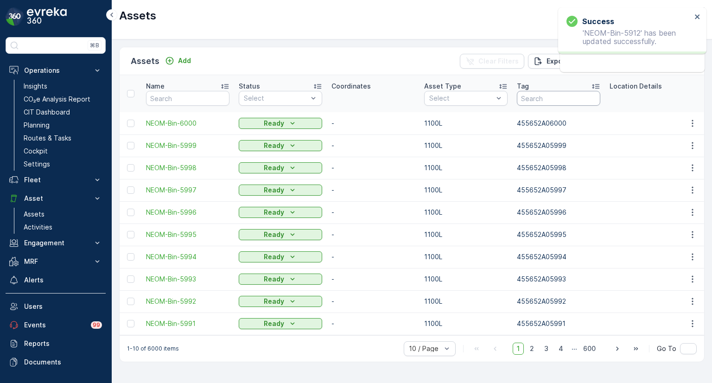
click at [554, 101] on input "text" at bounding box center [558, 98] width 83 height 15
paste input "455652A05913"
type input "455652A05913"
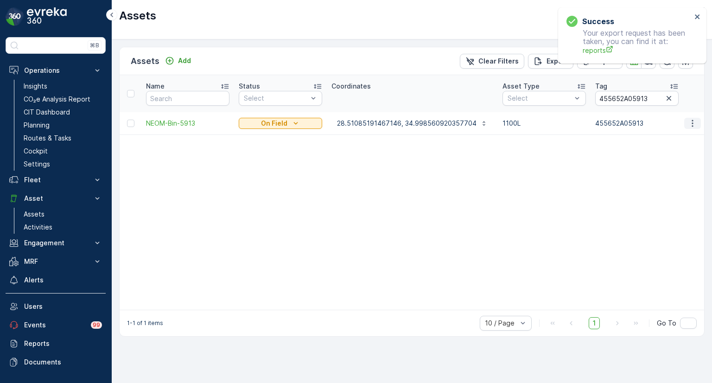
click at [695, 122] on icon "button" at bounding box center [692, 123] width 9 height 9
click at [663, 145] on span "Edit Asset" at bounding box center [652, 149] width 32 height 9
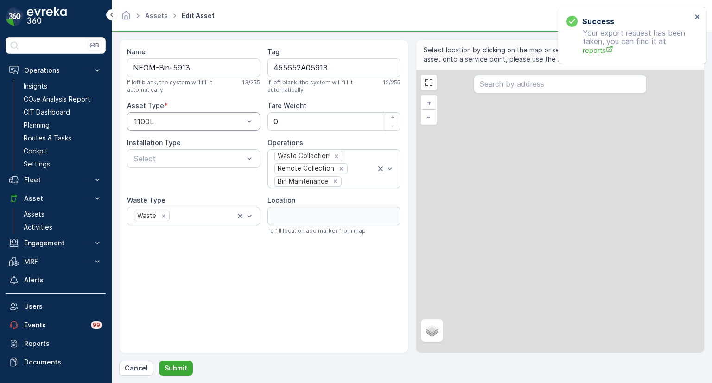
click at [196, 124] on div at bounding box center [189, 121] width 112 height 8
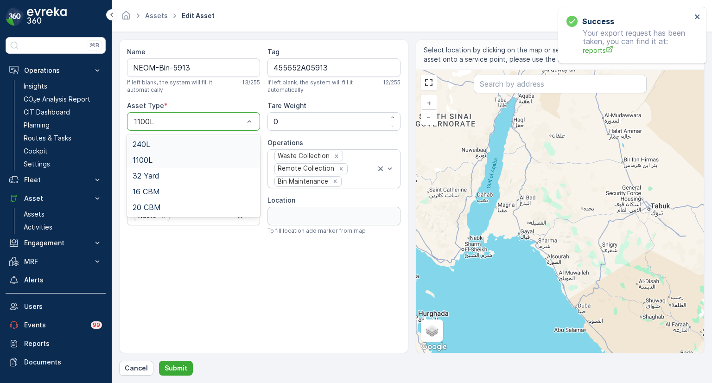
click at [172, 144] on div "240L" at bounding box center [193, 144] width 122 height 8
click at [182, 369] on p "Submit" at bounding box center [175, 367] width 23 height 9
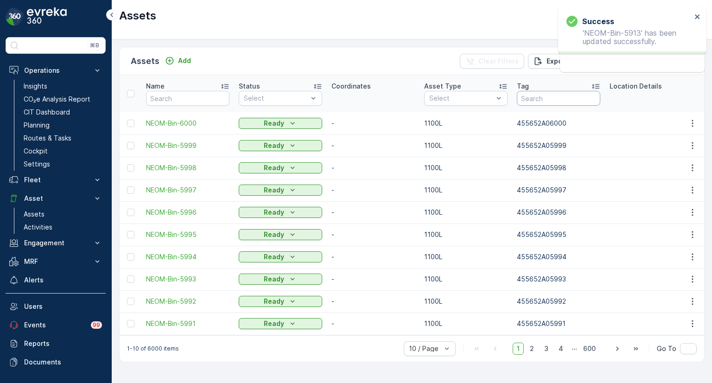
click at [530, 102] on input "text" at bounding box center [558, 98] width 83 height 15
paste input "455652A05915"
type input "455652A05915"
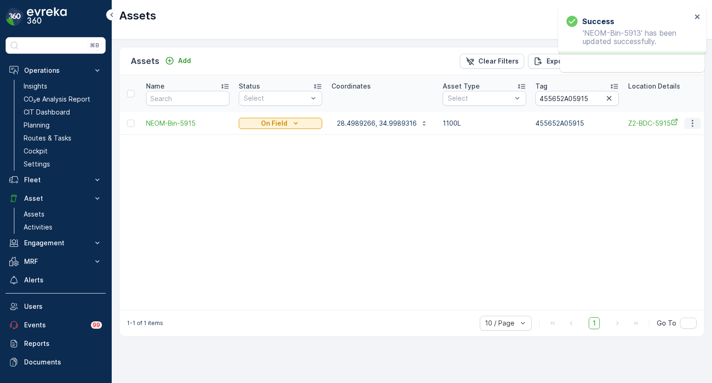
click at [691, 124] on icon "button" at bounding box center [692, 123] width 9 height 9
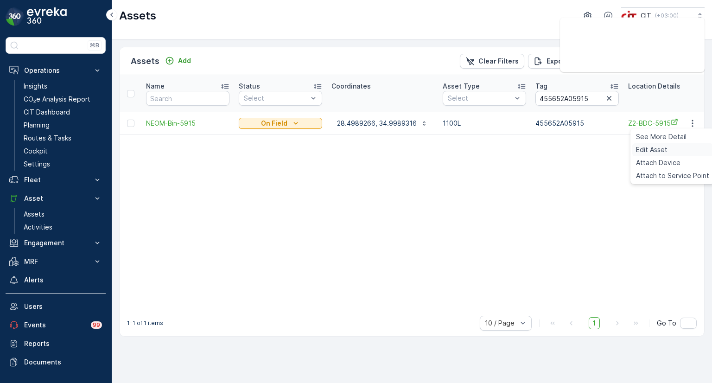
click at [670, 144] on div "Edit Asset" at bounding box center [672, 149] width 81 height 13
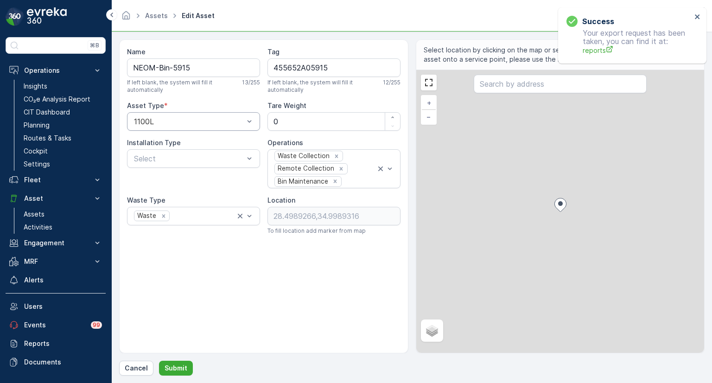
click at [169, 123] on div at bounding box center [189, 121] width 112 height 8
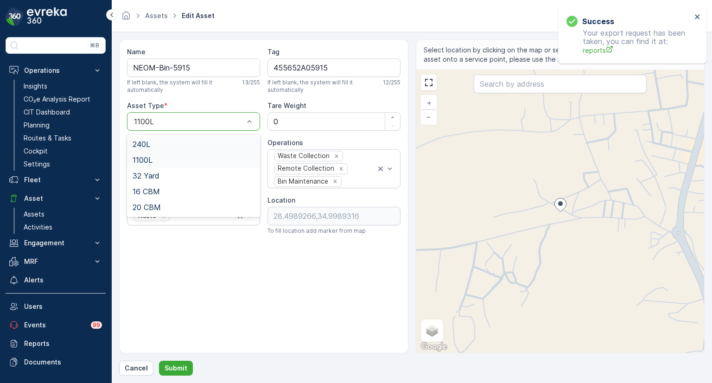
click at [153, 147] on div "240L" at bounding box center [193, 144] width 122 height 8
click at [175, 361] on button "Submit" at bounding box center [176, 367] width 34 height 15
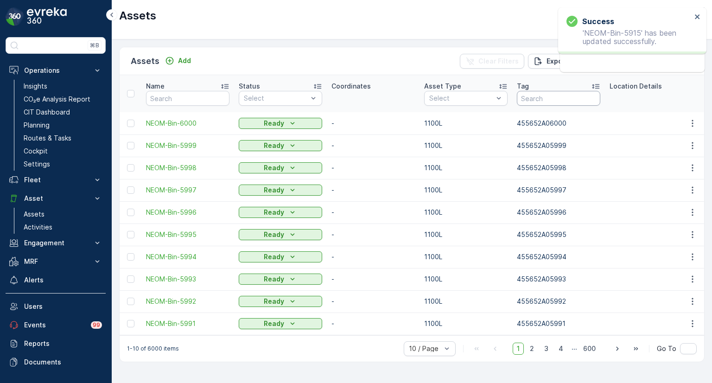
click at [548, 96] on input "text" at bounding box center [558, 98] width 83 height 15
paste input "455652A05927"
type input "455652A05927"
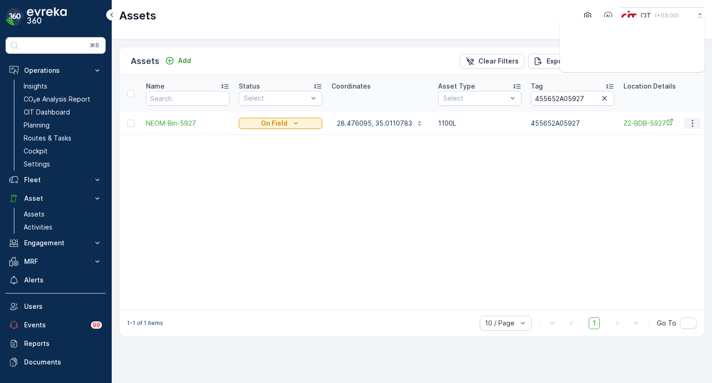
click at [692, 122] on icon "button" at bounding box center [692, 123] width 9 height 9
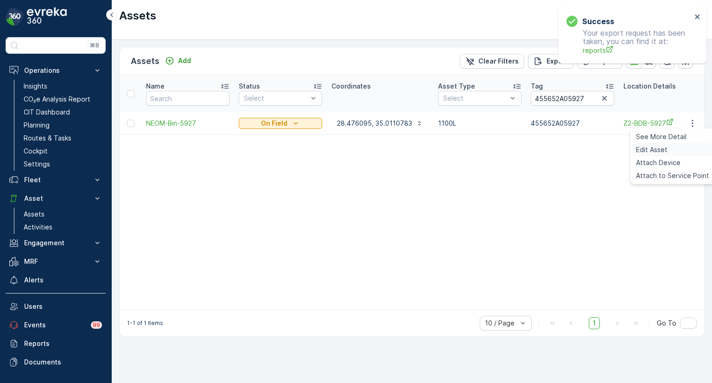
click at [677, 149] on div "Edit Asset" at bounding box center [672, 149] width 81 height 13
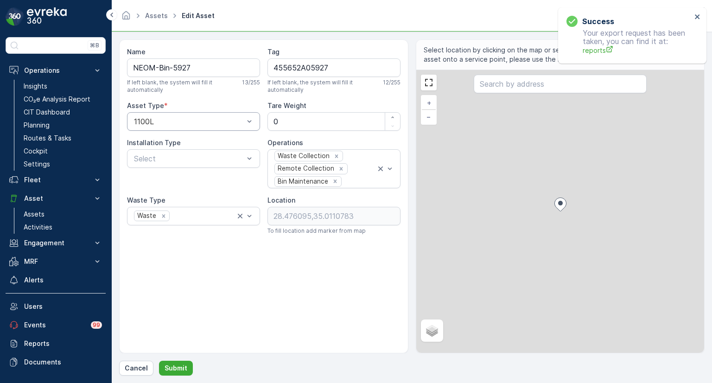
click at [198, 123] on div at bounding box center [189, 121] width 112 height 8
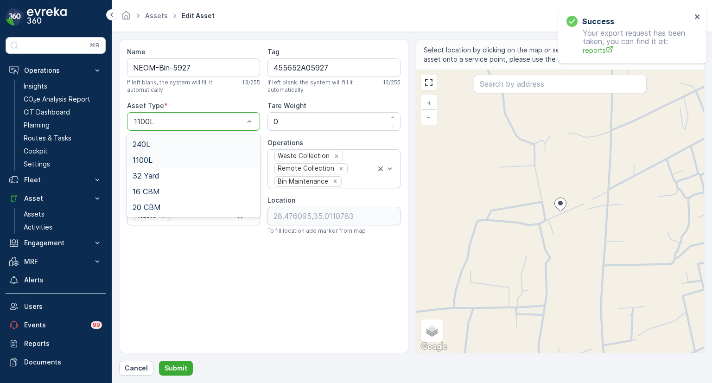
click at [175, 140] on div "240L" at bounding box center [193, 144] width 122 height 8
click at [173, 371] on p "Submit" at bounding box center [175, 367] width 23 height 9
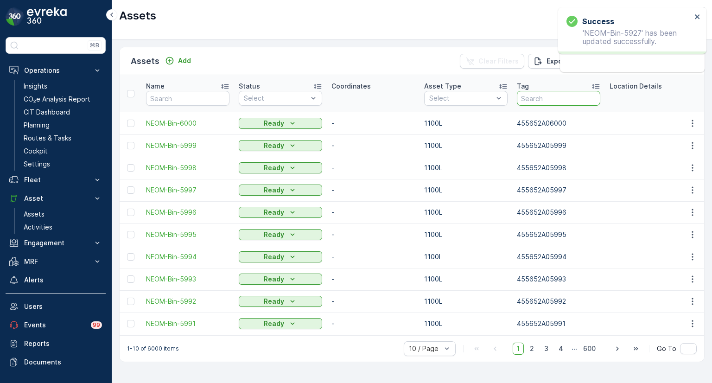
click at [545, 97] on input "text" at bounding box center [558, 98] width 83 height 15
paste input "455652A05928"
type input "455652A05928"
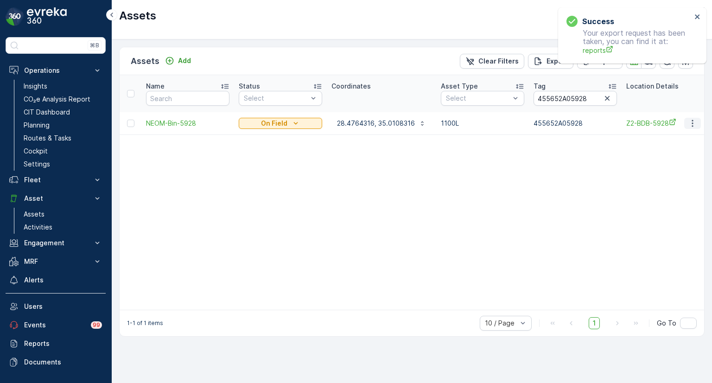
click at [692, 123] on icon "button" at bounding box center [691, 123] width 1 height 7
click at [668, 147] on div "Edit Asset" at bounding box center [672, 149] width 81 height 13
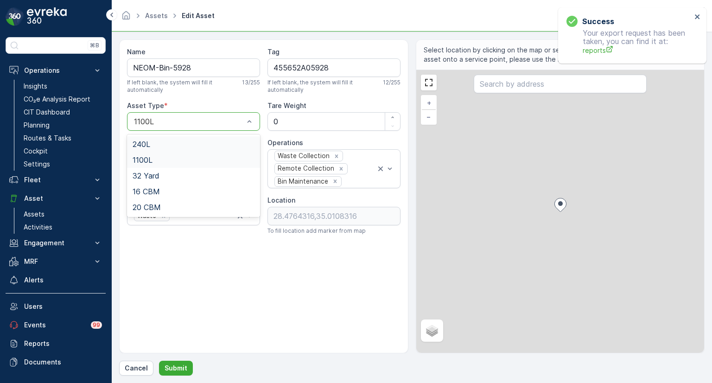
click at [210, 115] on div "1100L" at bounding box center [193, 121] width 133 height 19
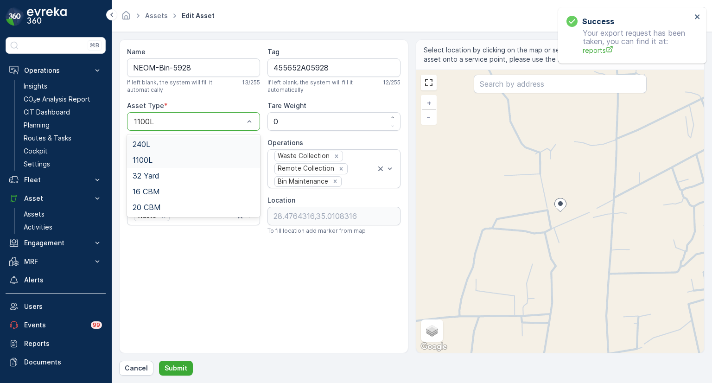
click at [154, 145] on div "240L" at bounding box center [193, 144] width 122 height 8
click at [180, 366] on p "Submit" at bounding box center [175, 367] width 23 height 9
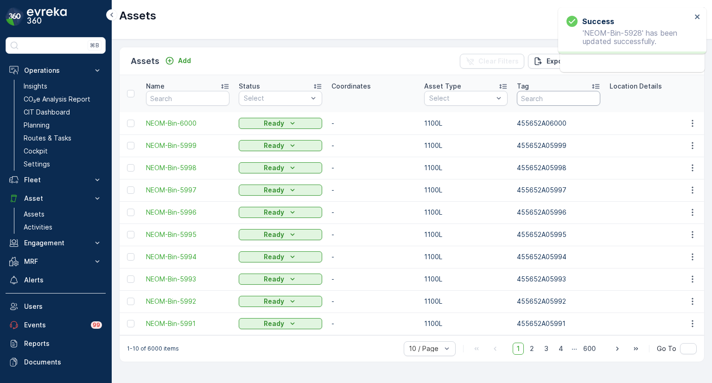
click at [543, 99] on input "text" at bounding box center [558, 98] width 83 height 15
paste input "455652A05929"
type input "455652A05929"
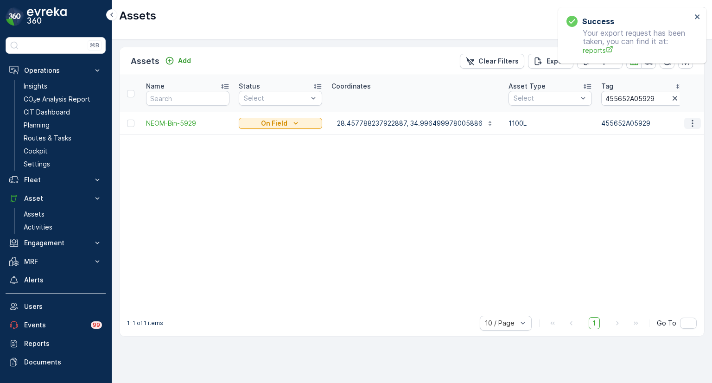
click at [689, 123] on icon "button" at bounding box center [692, 123] width 9 height 9
click at [671, 149] on div "Edit Asset" at bounding box center [672, 149] width 81 height 13
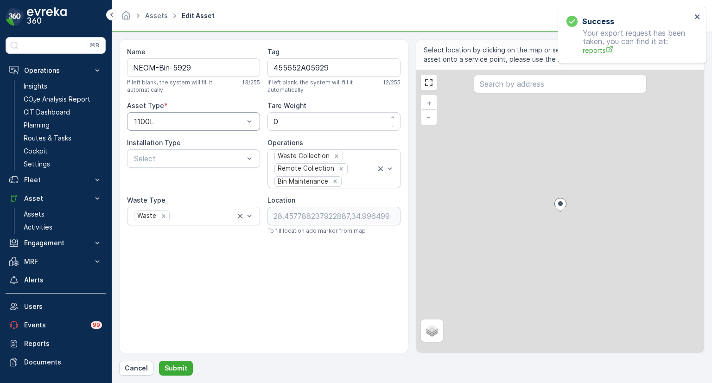
click at [187, 119] on div at bounding box center [189, 121] width 112 height 8
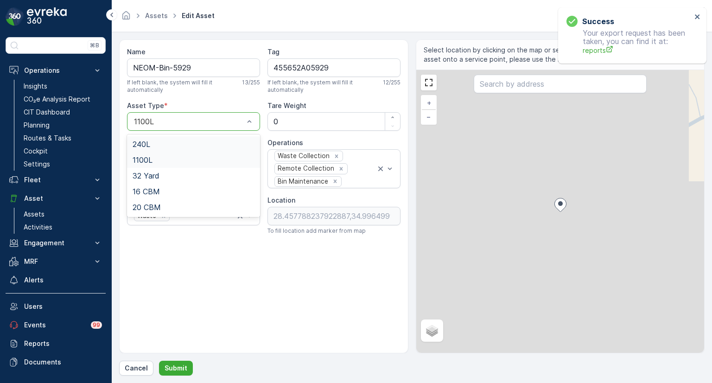
click at [155, 141] on div "240L" at bounding box center [193, 144] width 122 height 8
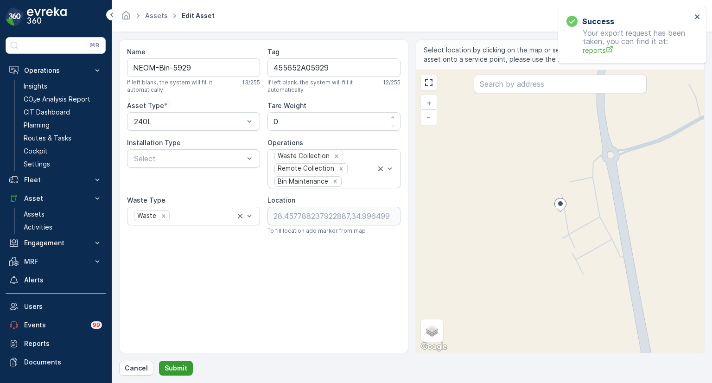
click at [174, 365] on p "Submit" at bounding box center [175, 367] width 23 height 9
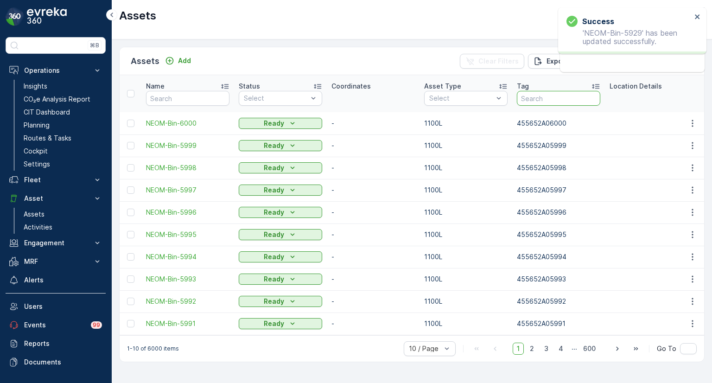
click at [529, 99] on input "text" at bounding box center [558, 98] width 83 height 15
paste input "455652A01143"
type input "455652A01143"
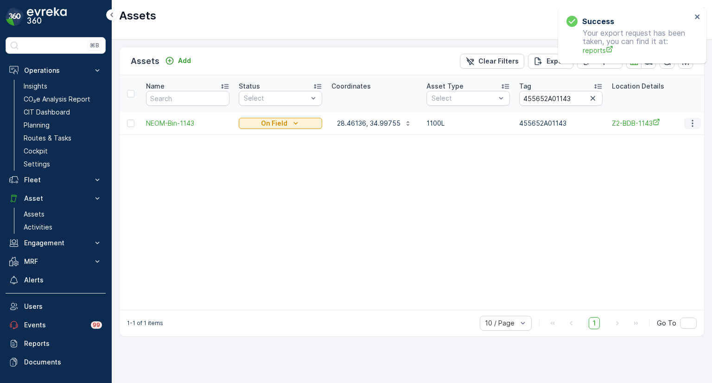
click at [690, 124] on icon "button" at bounding box center [692, 123] width 9 height 9
click at [669, 148] on div "Edit Asset" at bounding box center [672, 149] width 81 height 13
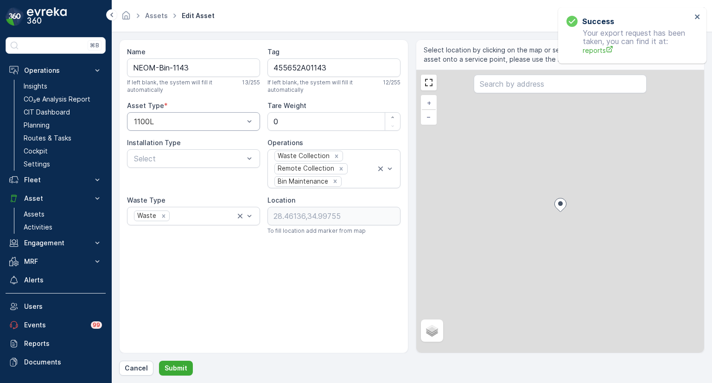
click at [177, 124] on div at bounding box center [189, 121] width 112 height 8
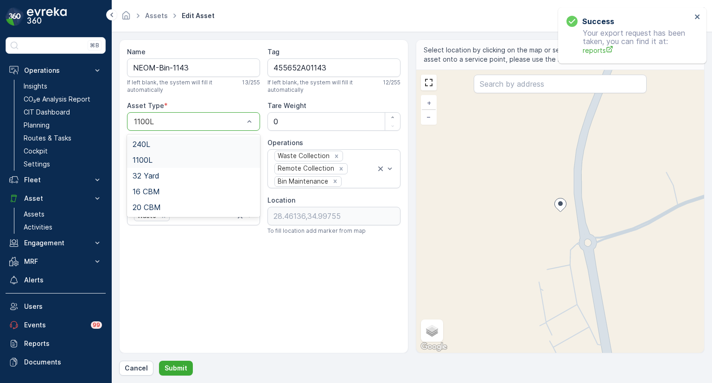
click at [152, 143] on div "240L" at bounding box center [193, 144] width 122 height 8
click at [172, 368] on p "Submit" at bounding box center [175, 367] width 23 height 9
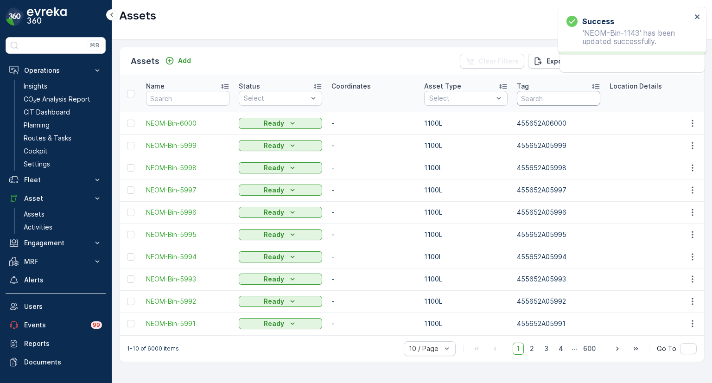
click at [563, 97] on input "text" at bounding box center [558, 98] width 83 height 15
paste input "455652A05952"
type input "455652A05952"
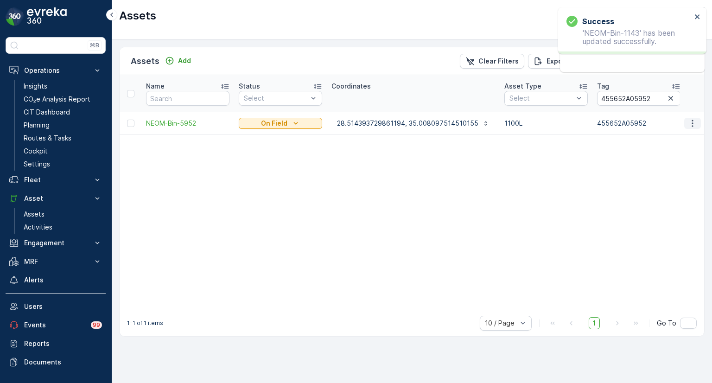
click at [696, 121] on icon "button" at bounding box center [692, 123] width 9 height 9
click at [668, 148] on div "Edit Asset" at bounding box center [672, 149] width 81 height 13
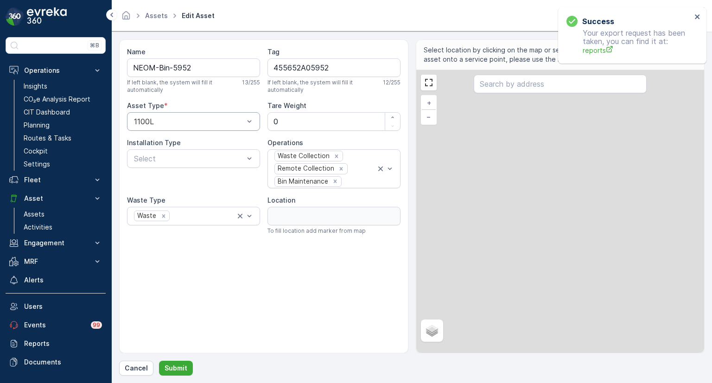
click at [191, 121] on div at bounding box center [189, 121] width 112 height 8
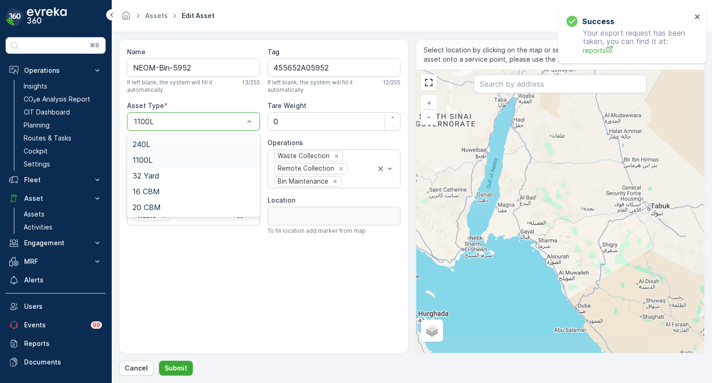
click at [154, 143] on div "240L" at bounding box center [193, 144] width 122 height 8
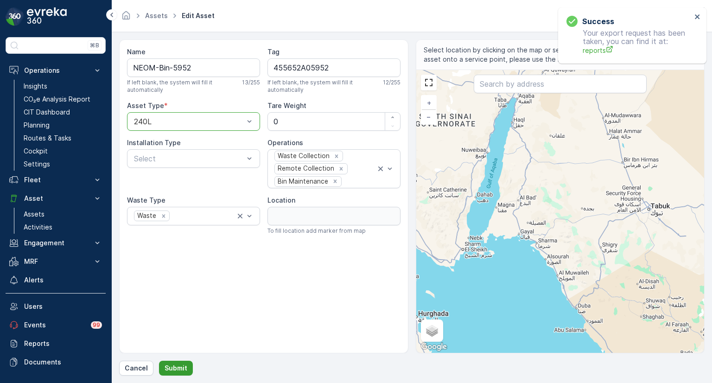
click at [182, 366] on p "Submit" at bounding box center [175, 367] width 23 height 9
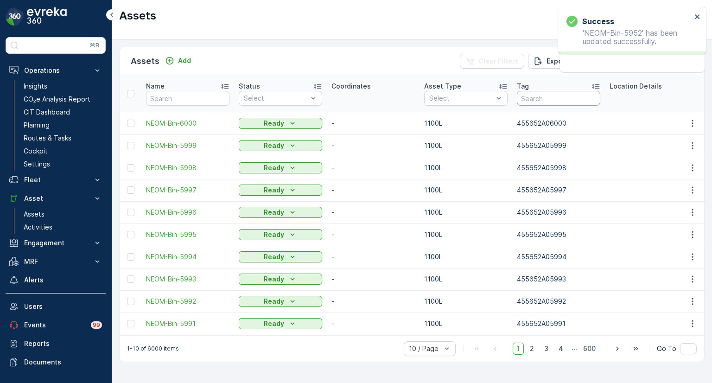
click at [552, 100] on input "text" at bounding box center [558, 98] width 83 height 15
paste input "455652A05961"
type input "455652A05961"
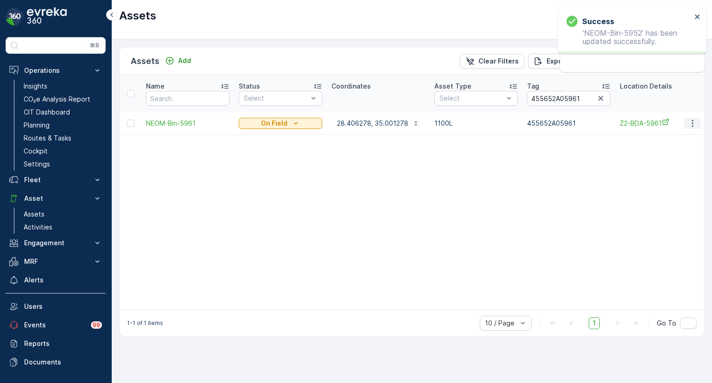
click at [695, 125] on icon "button" at bounding box center [692, 123] width 9 height 9
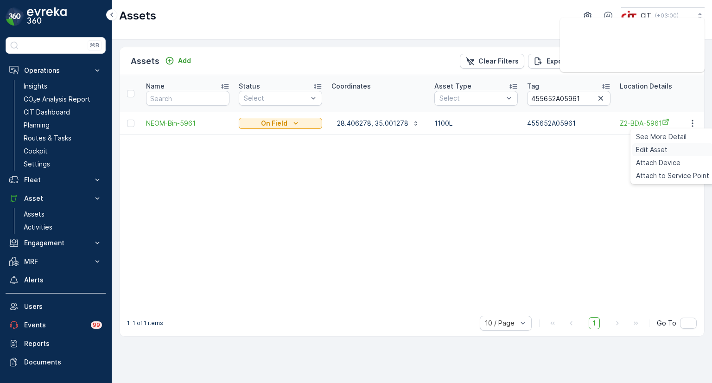
click at [671, 147] on div "Edit Asset" at bounding box center [672, 149] width 81 height 13
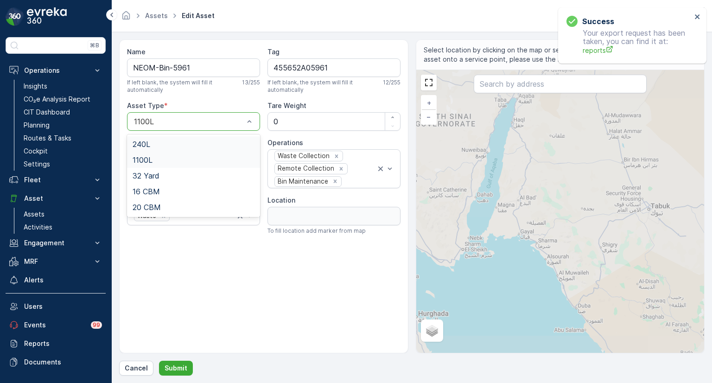
click at [200, 121] on div at bounding box center [189, 121] width 112 height 8
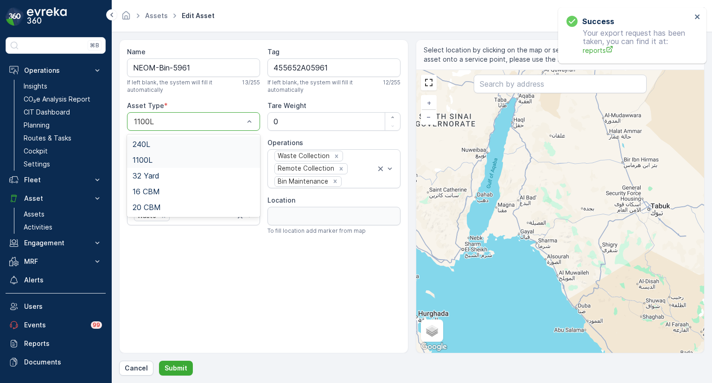
click at [173, 142] on div "240L" at bounding box center [193, 144] width 122 height 8
click at [184, 368] on p "Submit" at bounding box center [175, 367] width 23 height 9
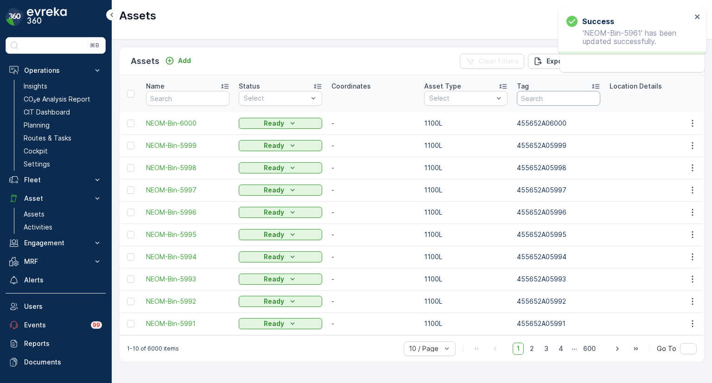
click at [545, 100] on input "text" at bounding box center [558, 98] width 83 height 15
paste input "455652A05959"
type input "455652A05959"
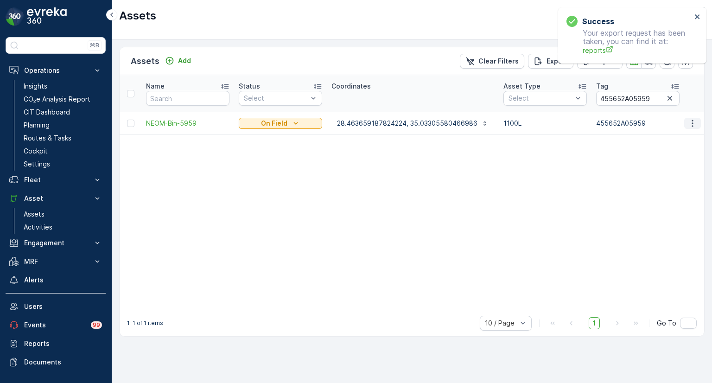
click at [691, 120] on icon "button" at bounding box center [692, 123] width 9 height 9
click at [667, 147] on div "Edit Asset" at bounding box center [672, 149] width 81 height 13
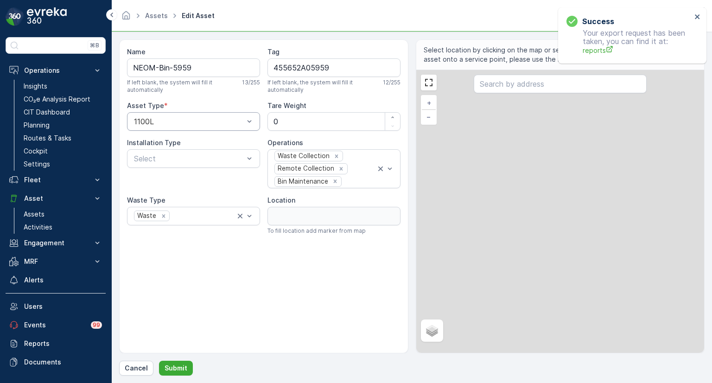
click at [163, 119] on div at bounding box center [189, 121] width 112 height 8
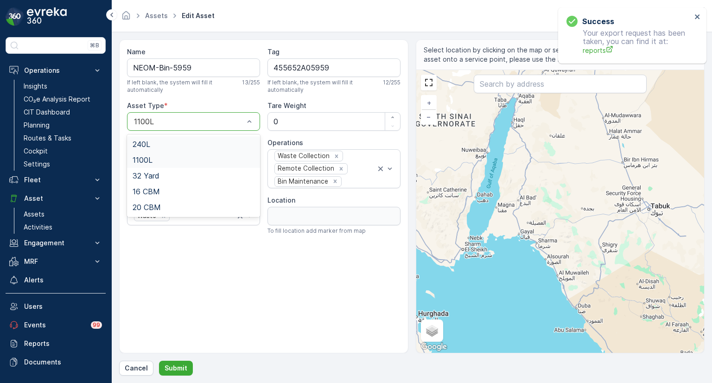
click at [148, 146] on span "240L" at bounding box center [141, 144] width 18 height 8
click at [182, 371] on p "Submit" at bounding box center [175, 367] width 23 height 9
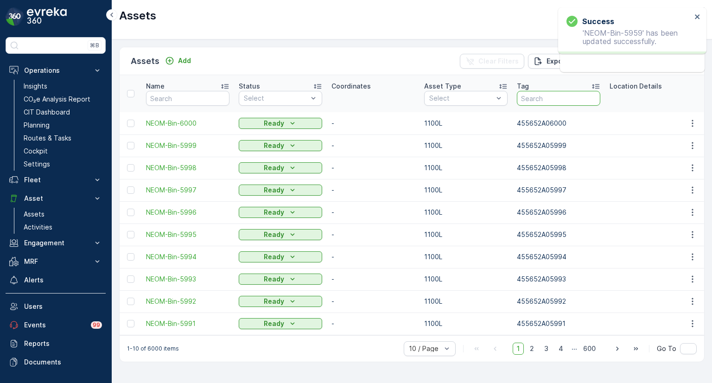
click at [537, 101] on input "text" at bounding box center [558, 98] width 83 height 15
paste input "455652A05954"
type input "455652A05954"
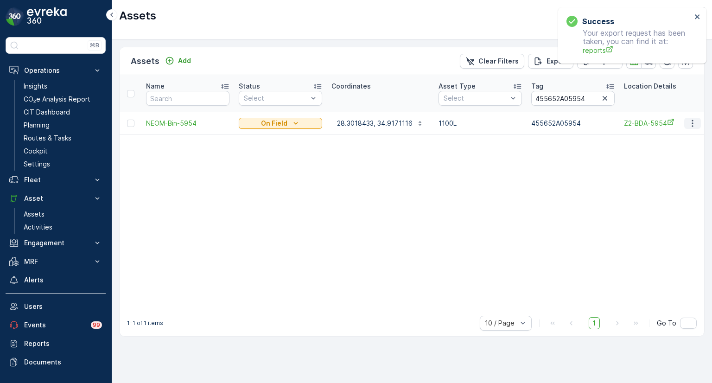
click at [696, 125] on icon "button" at bounding box center [692, 123] width 9 height 9
click at [652, 149] on span "Edit Asset" at bounding box center [652, 149] width 32 height 9
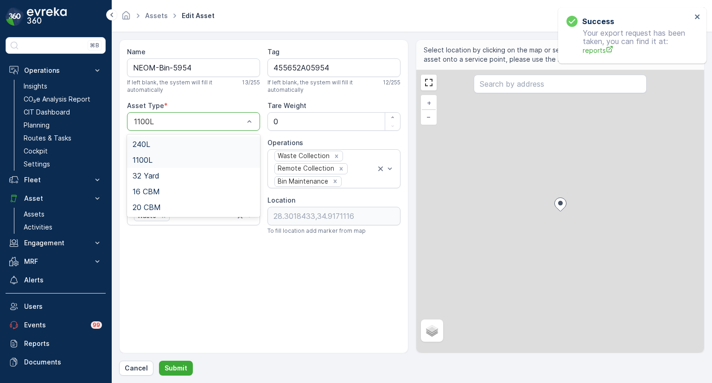
click at [198, 120] on div at bounding box center [189, 121] width 112 height 8
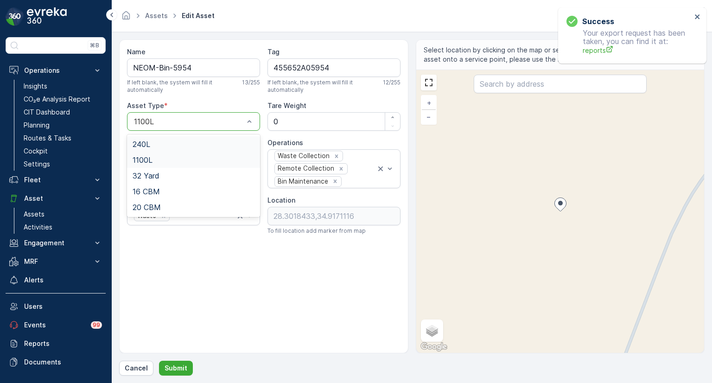
click at [137, 143] on span "240L" at bounding box center [141, 144] width 18 height 8
click at [176, 365] on p "Submit" at bounding box center [175, 367] width 23 height 9
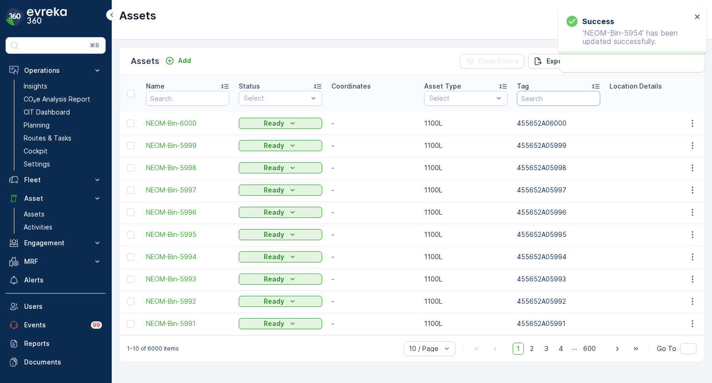
click at [545, 99] on input "text" at bounding box center [558, 98] width 83 height 15
paste input "455652A05956"
type input "455652A05956"
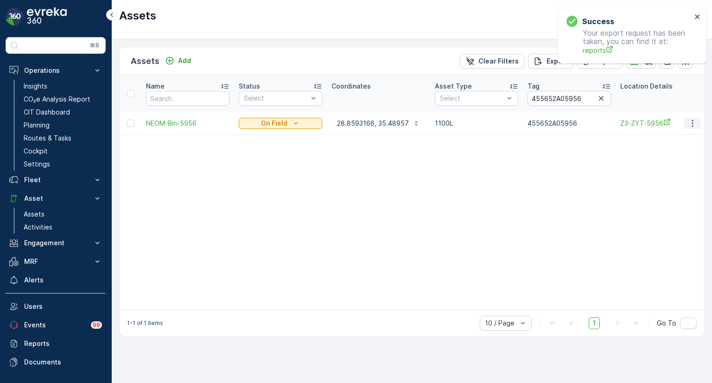
click at [693, 121] on icon "button" at bounding box center [692, 123] width 9 height 9
click at [664, 147] on span "Edit Asset" at bounding box center [652, 149] width 32 height 9
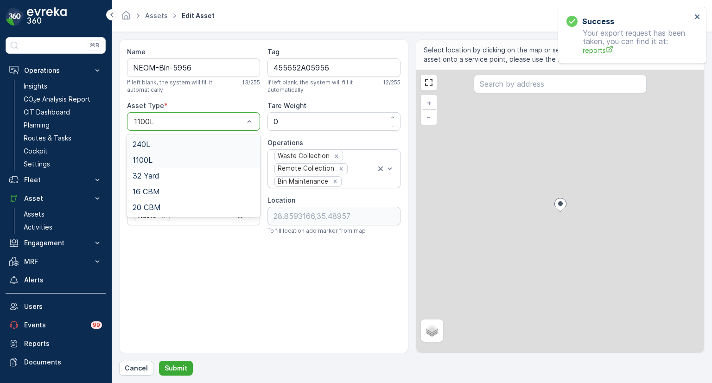
click at [175, 120] on div at bounding box center [189, 121] width 112 height 8
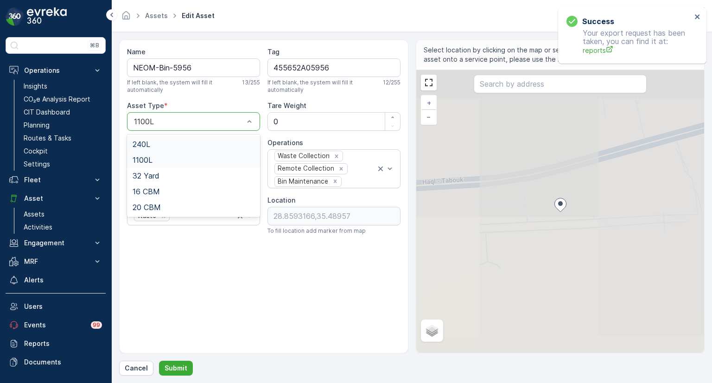
click at [153, 141] on div "240L" at bounding box center [193, 144] width 122 height 8
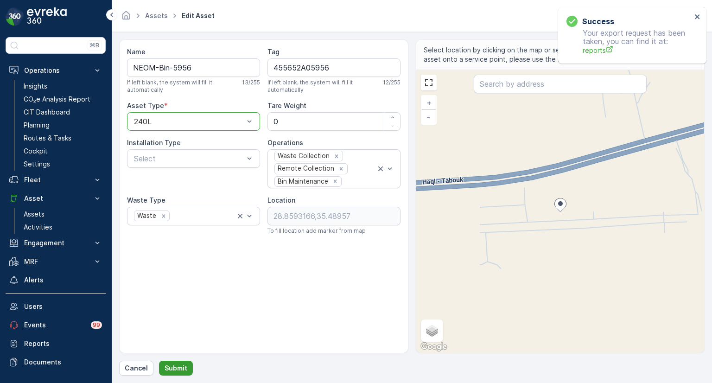
click at [174, 364] on p "Submit" at bounding box center [175, 367] width 23 height 9
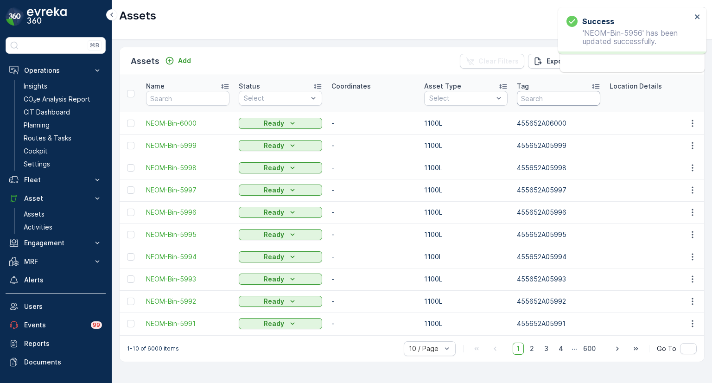
click at [532, 100] on input "text" at bounding box center [558, 98] width 83 height 15
paste input "455652A03721"
type input "455652A03721"
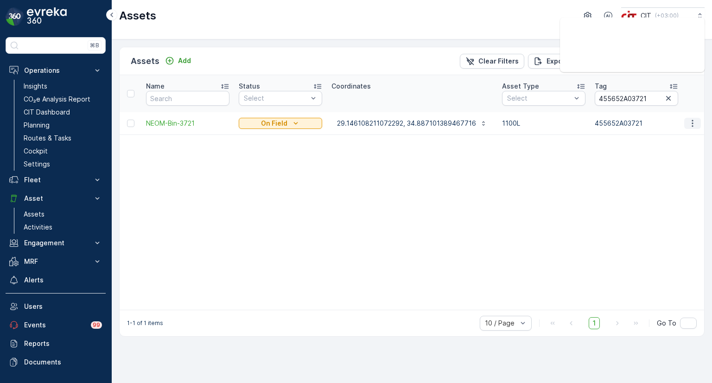
click at [691, 121] on icon "button" at bounding box center [692, 123] width 9 height 9
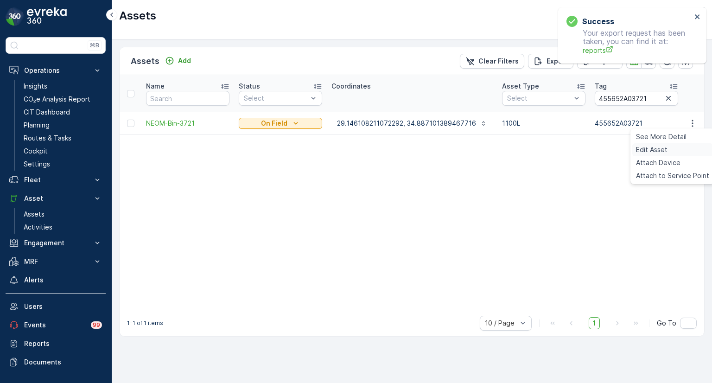
click at [662, 149] on span "Edit Asset" at bounding box center [652, 149] width 32 height 9
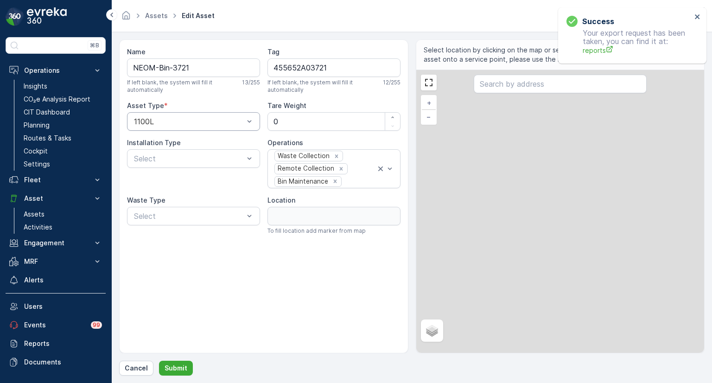
click at [200, 116] on div "1100L" at bounding box center [193, 121] width 133 height 19
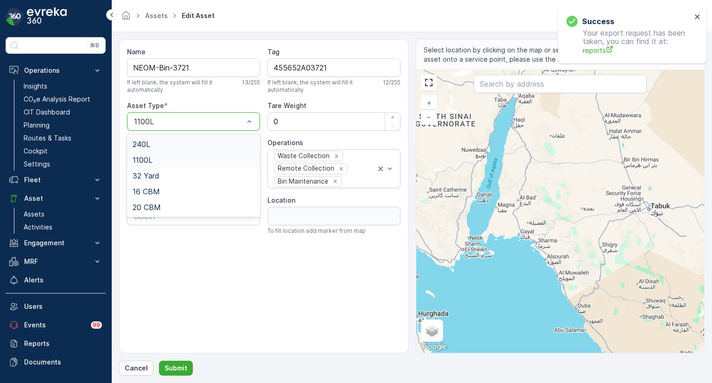
click at [156, 136] on div "240L" at bounding box center [193, 144] width 133 height 16
click at [176, 362] on button "Submit" at bounding box center [176, 367] width 34 height 15
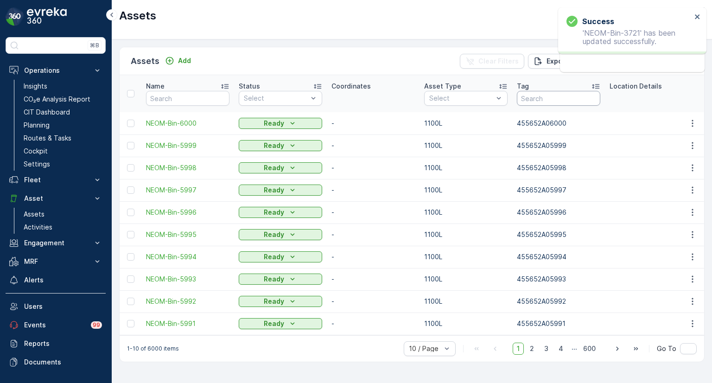
click at [551, 98] on input "text" at bounding box center [558, 98] width 83 height 15
paste input "455652A00706"
type input "455652A00706"
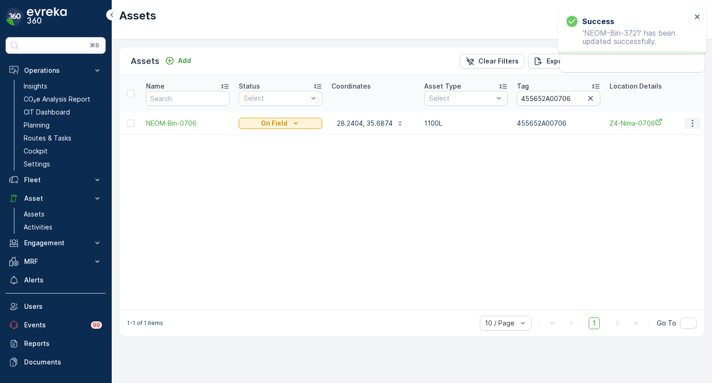
click at [694, 121] on icon "button" at bounding box center [692, 123] width 9 height 9
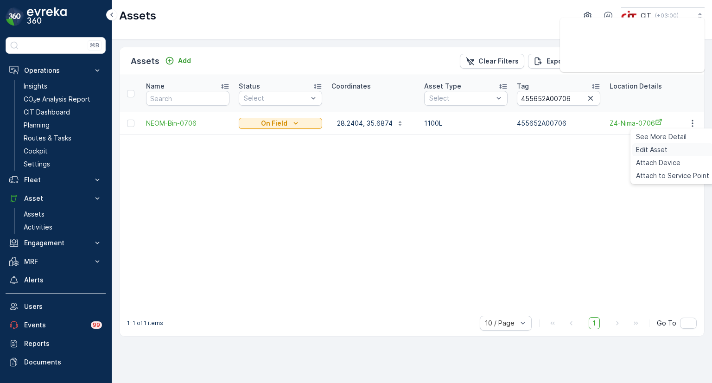
click at [658, 146] on span "Edit Asset" at bounding box center [652, 149] width 32 height 9
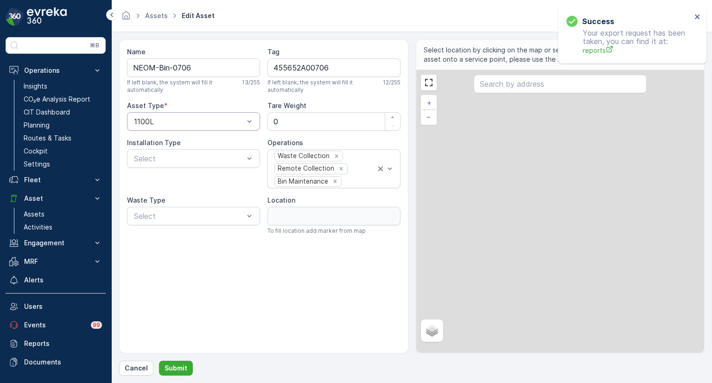
click at [178, 123] on div at bounding box center [189, 121] width 112 height 8
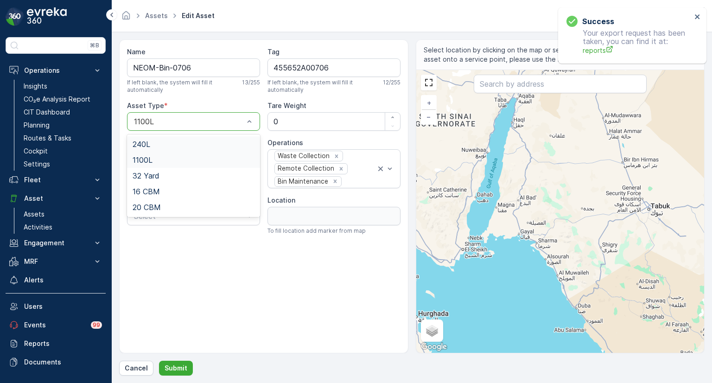
click at [168, 141] on div "240L" at bounding box center [193, 144] width 122 height 8
click at [185, 371] on button "Submit" at bounding box center [176, 367] width 34 height 15
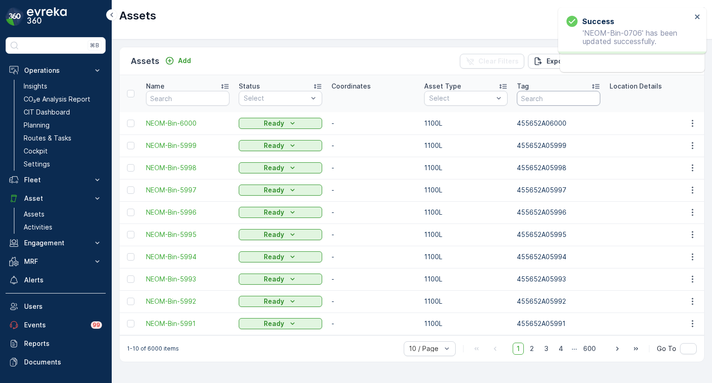
click at [539, 98] on input "text" at bounding box center [558, 98] width 83 height 15
paste input "455652A05852"
type input "455652A05852"
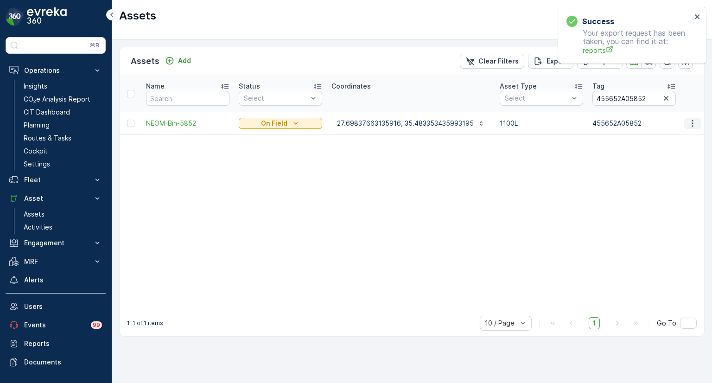
click at [694, 123] on icon "button" at bounding box center [692, 123] width 9 height 9
click at [663, 149] on span "Edit Asset" at bounding box center [652, 149] width 32 height 9
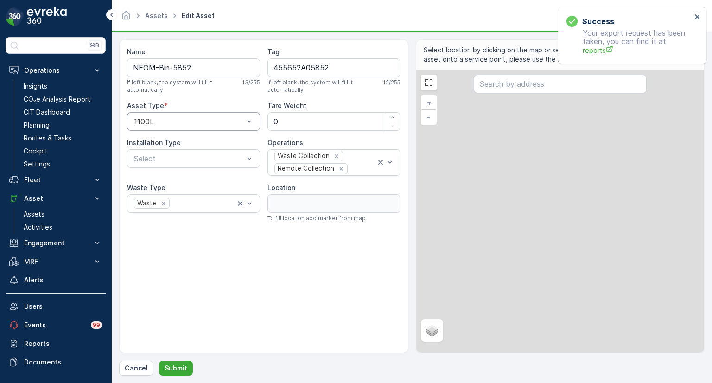
click at [192, 124] on div at bounding box center [189, 121] width 112 height 8
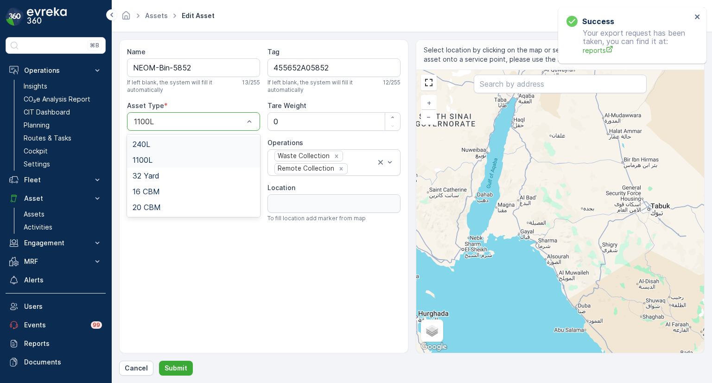
click at [162, 145] on div "240L" at bounding box center [193, 144] width 122 height 8
click at [172, 367] on p "Submit" at bounding box center [175, 367] width 23 height 9
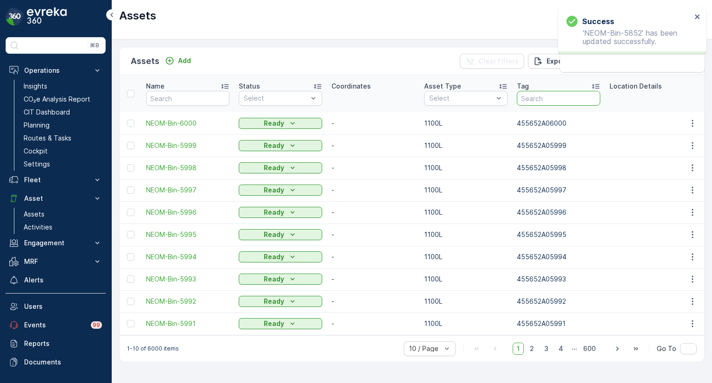
click at [548, 101] on input "text" at bounding box center [558, 98] width 83 height 15
paste input "455652A05853"
type input "455652A05853"
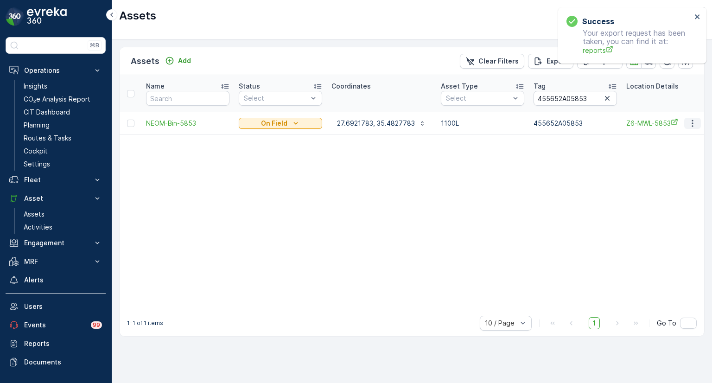
click at [689, 123] on icon "button" at bounding box center [692, 123] width 9 height 9
click at [665, 149] on span "Edit Asset" at bounding box center [652, 149] width 32 height 9
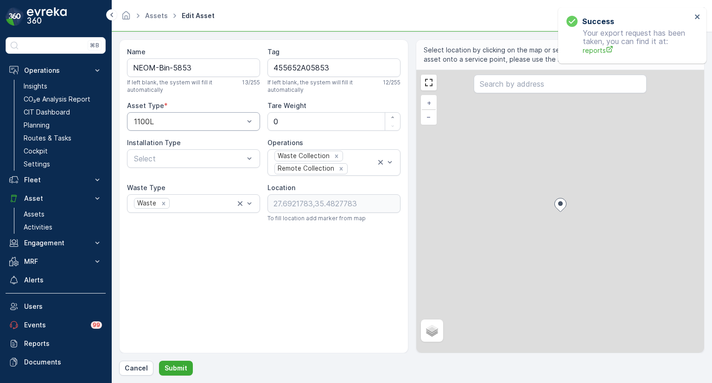
click at [204, 121] on div at bounding box center [189, 121] width 112 height 8
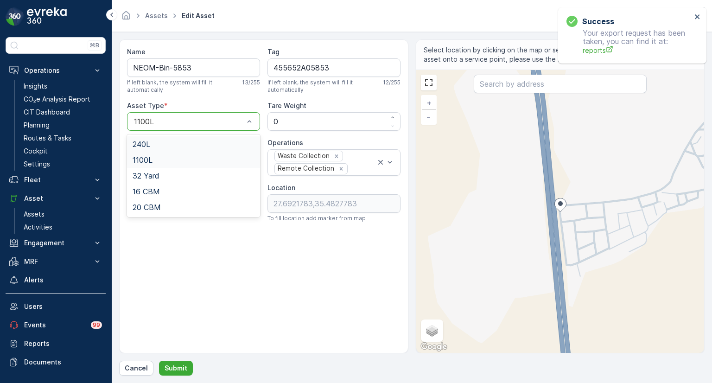
click at [164, 143] on div "240L" at bounding box center [193, 144] width 122 height 8
click at [173, 367] on p "Submit" at bounding box center [175, 367] width 23 height 9
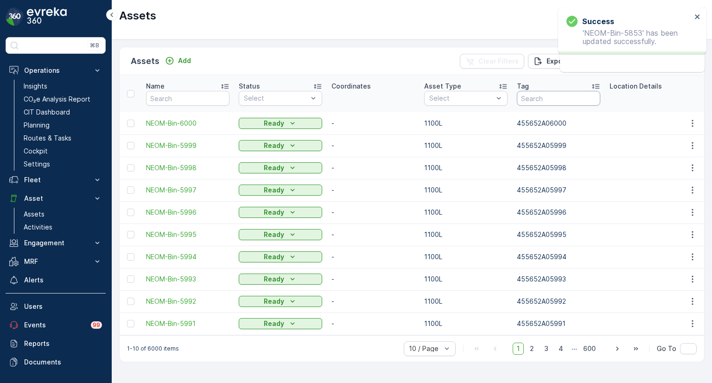
click at [548, 98] on input "text" at bounding box center [558, 98] width 83 height 15
paste input "455652A05854"
type input "455652A05854"
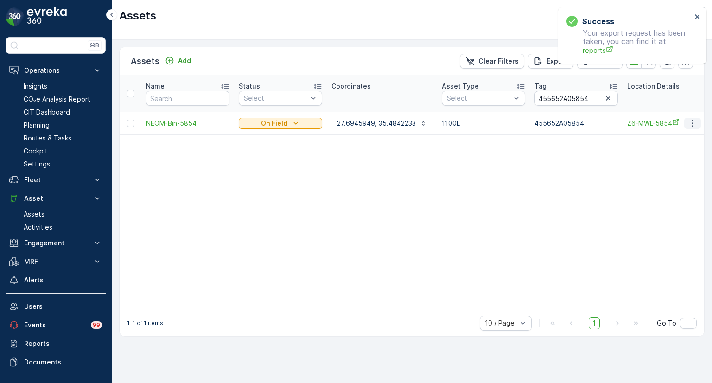
click at [693, 126] on icon "button" at bounding box center [692, 123] width 9 height 9
click at [661, 145] on span "Edit Asset" at bounding box center [652, 149] width 32 height 9
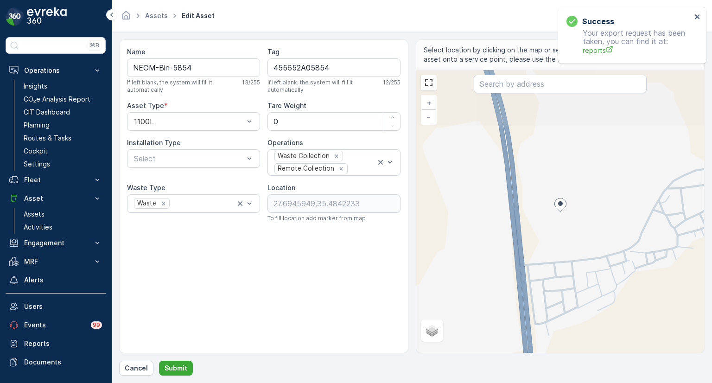
click at [165, 107] on div "Asset Type *" at bounding box center [193, 105] width 133 height 9
click at [166, 112] on div "1100L" at bounding box center [193, 121] width 133 height 19
click at [146, 143] on span "240L" at bounding box center [141, 144] width 18 height 8
click at [175, 369] on p "Submit" at bounding box center [175, 367] width 23 height 9
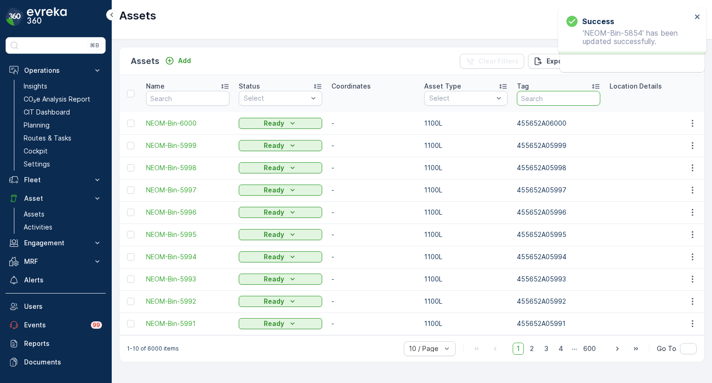
click at [544, 99] on input "text" at bounding box center [558, 98] width 83 height 15
paste input "455652A05855"
type input "455652A05855"
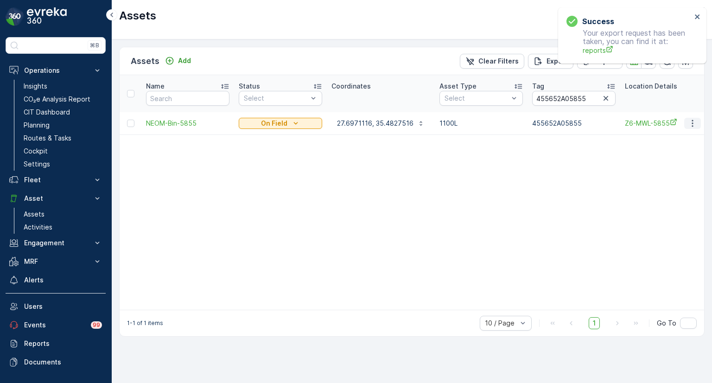
click at [693, 121] on icon "button" at bounding box center [692, 123] width 9 height 9
click at [667, 147] on div "Edit Asset" at bounding box center [672, 149] width 81 height 13
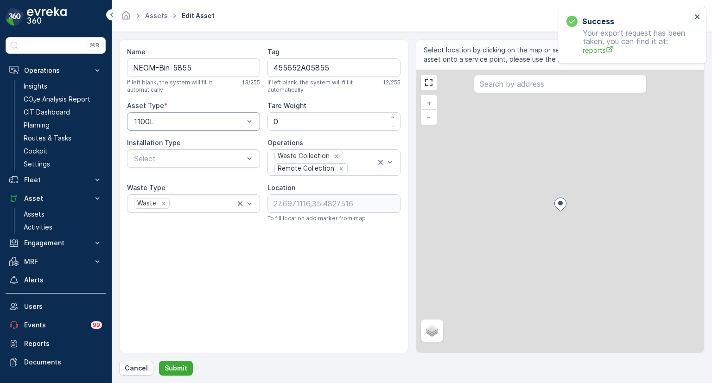
click at [174, 124] on div at bounding box center [189, 121] width 112 height 8
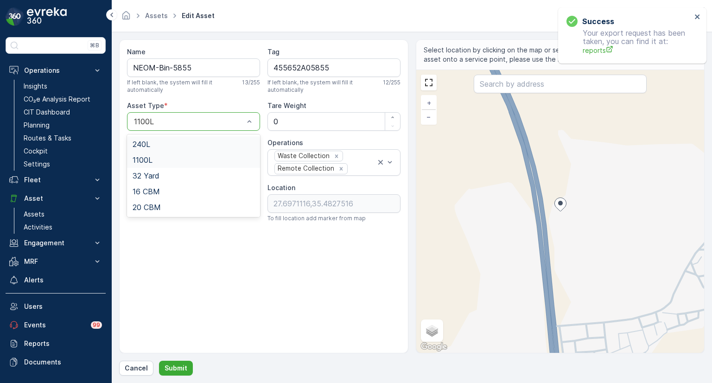
click at [145, 145] on span "240L" at bounding box center [141, 144] width 18 height 8
click at [172, 361] on button "Submit" at bounding box center [176, 367] width 34 height 15
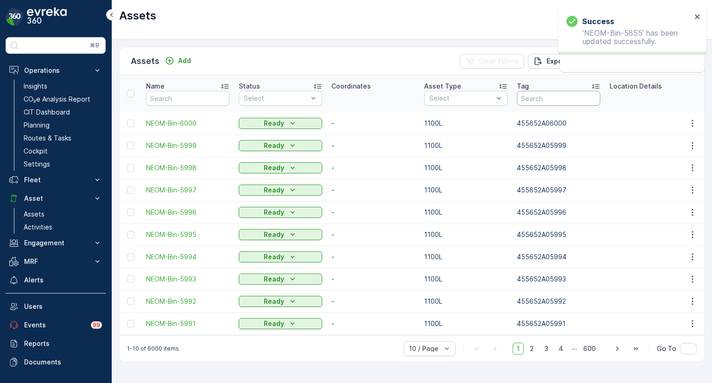
click at [546, 97] on input "text" at bounding box center [558, 98] width 83 height 15
paste input "455652A05849"
type input "455652A05849"
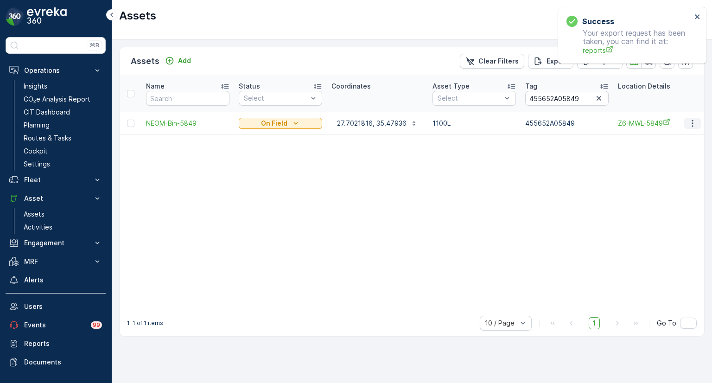
click at [689, 123] on icon "button" at bounding box center [692, 123] width 9 height 9
click at [662, 149] on span "Edit Asset" at bounding box center [652, 149] width 32 height 9
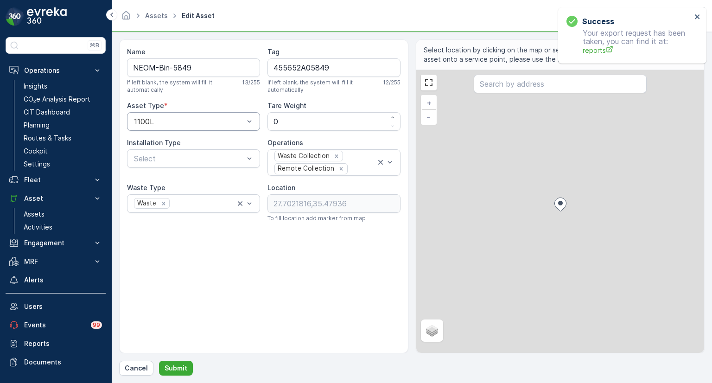
click at [195, 125] on div "1100L" at bounding box center [193, 121] width 133 height 19
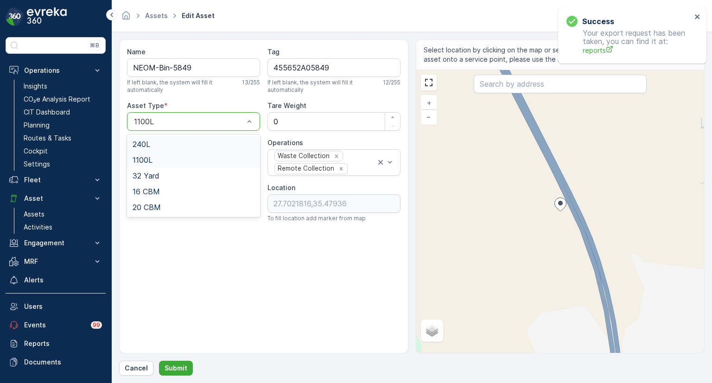
click at [149, 145] on span "240L" at bounding box center [141, 144] width 18 height 8
click at [179, 369] on p "Submit" at bounding box center [175, 367] width 23 height 9
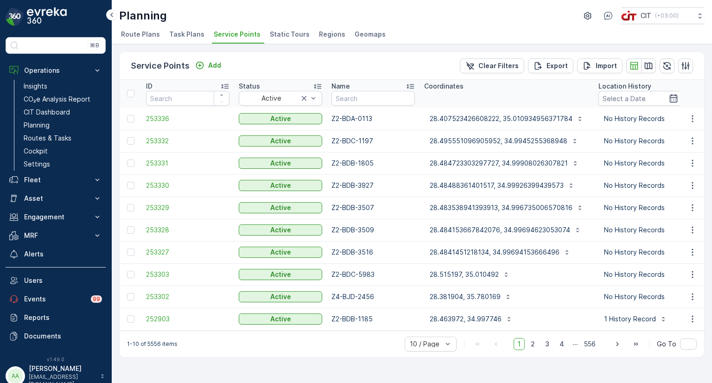
scroll to position [0, 107]
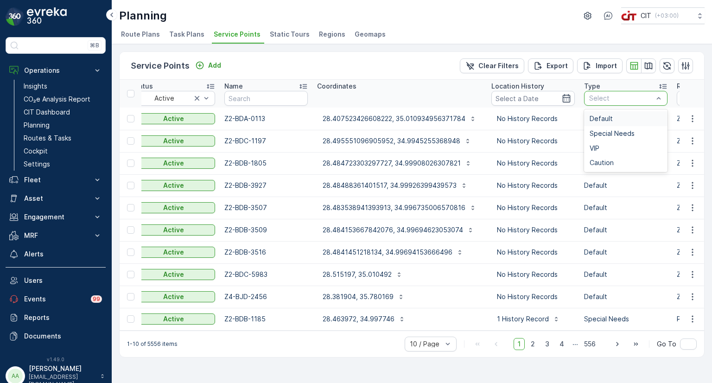
click at [593, 97] on div at bounding box center [621, 98] width 66 height 7
click at [605, 131] on span "Special Needs" at bounding box center [611, 133] width 45 height 7
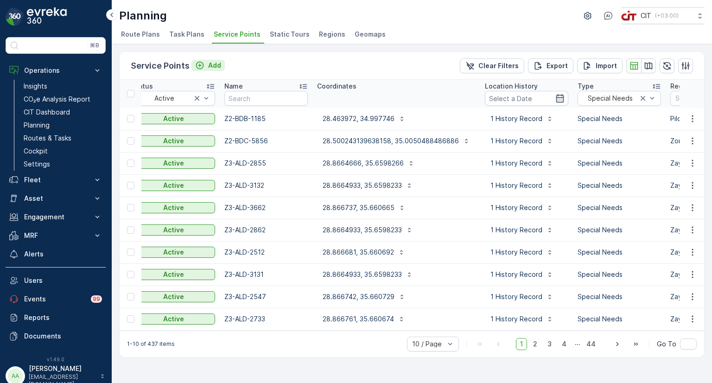
click at [198, 64] on icon "Add" at bounding box center [200, 66] width 8 height 8
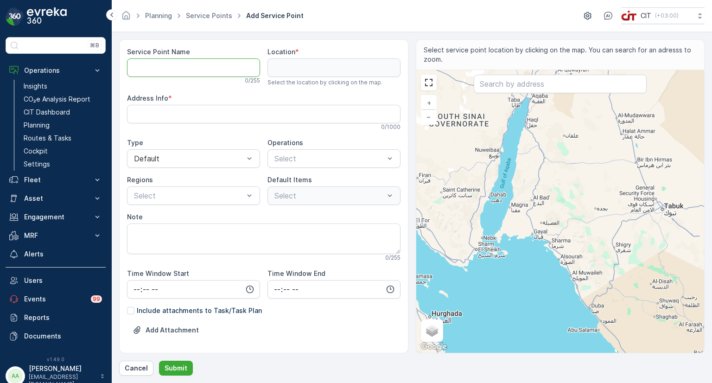
click at [169, 69] on Name "Service Point Name" at bounding box center [193, 67] width 133 height 19
paste Name "2576"
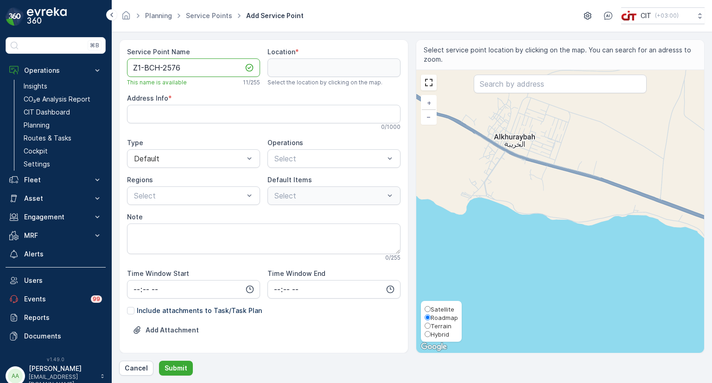
type Name "Z1-BCH-2576"
click at [435, 334] on span "Hybrid" at bounding box center [439, 333] width 19 height 7
click at [430, 334] on input "Hybrid" at bounding box center [427, 334] width 6 height 6
radio input "true"
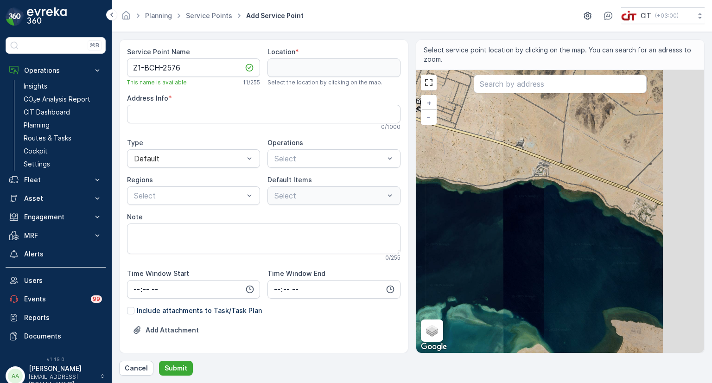
drag, startPoint x: 618, startPoint y: 213, endPoint x: 493, endPoint y: 164, distance: 134.4
click at [493, 164] on div "+ − Satellite Roadmap Terrain Hybrid Leaflet Keyboard shortcuts Map Data Map da…" at bounding box center [560, 211] width 288 height 283
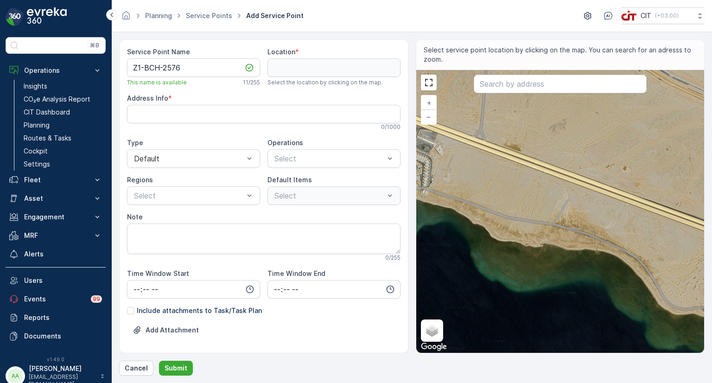
drag, startPoint x: 587, startPoint y: 183, endPoint x: 650, endPoint y: 267, distance: 104.9
click at [650, 267] on div "+ − Satellite Roadmap Terrain Hybrid Leaflet Keyboard shortcuts Map Data Map da…" at bounding box center [560, 211] width 288 height 283
click at [574, 244] on div "+ − Satellite Roadmap Terrain Hybrid Leaflet Keyboard shortcuts Map Data Map da…" at bounding box center [560, 211] width 288 height 283
type input "28.053251858711334,35.207679275001965"
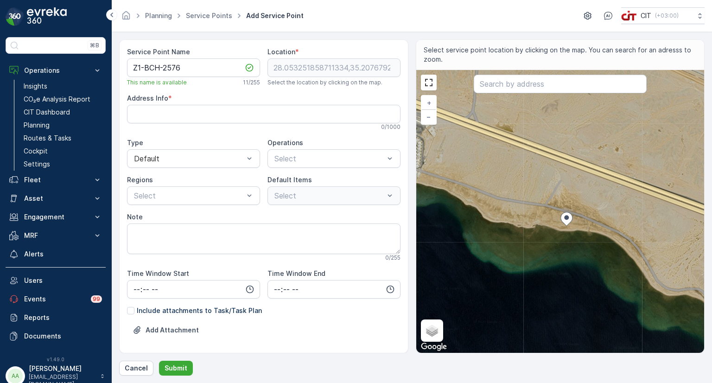
type Info "3635+83 Alkhuraybah [GEOGRAPHIC_DATA]"
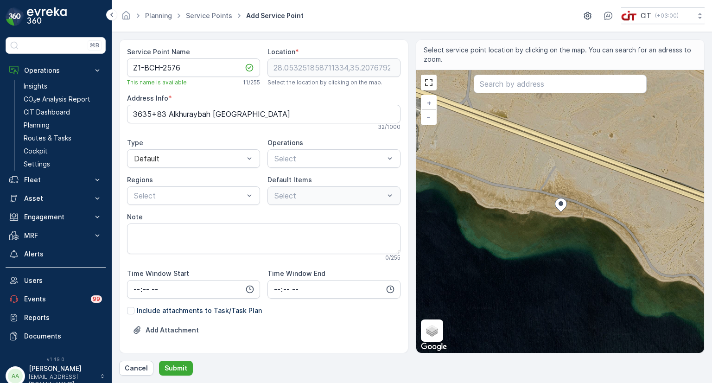
click at [285, 184] on div "Default Items Select" at bounding box center [333, 190] width 133 height 30
click at [240, 159] on div at bounding box center [189, 158] width 112 height 8
click at [232, 191] on div "Special Needs" at bounding box center [193, 197] width 133 height 16
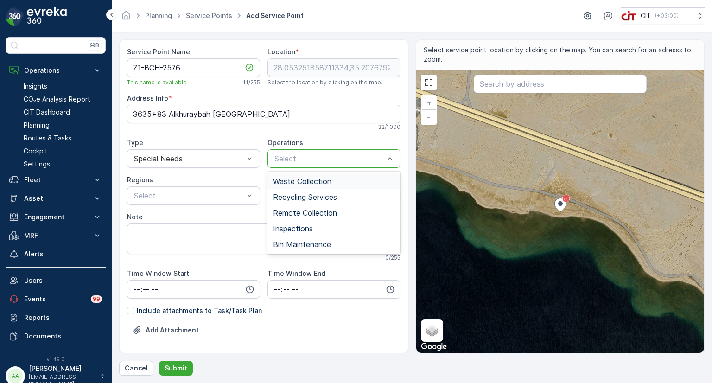
click at [308, 158] on div at bounding box center [329, 158] width 112 height 8
click at [289, 179] on span "Waste Collection" at bounding box center [302, 181] width 58 height 8
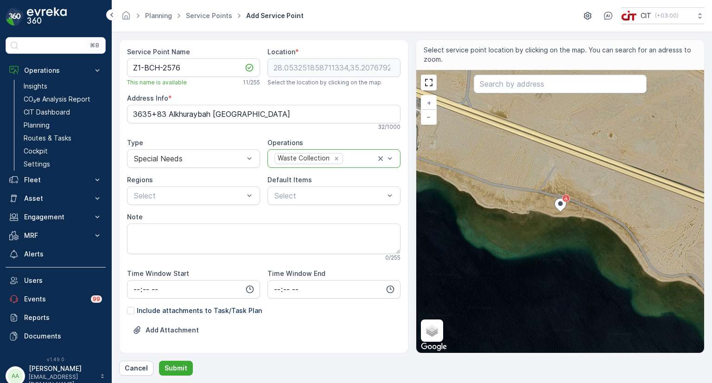
click at [294, 157] on div "Waste Collection" at bounding box center [303, 158] width 56 height 10
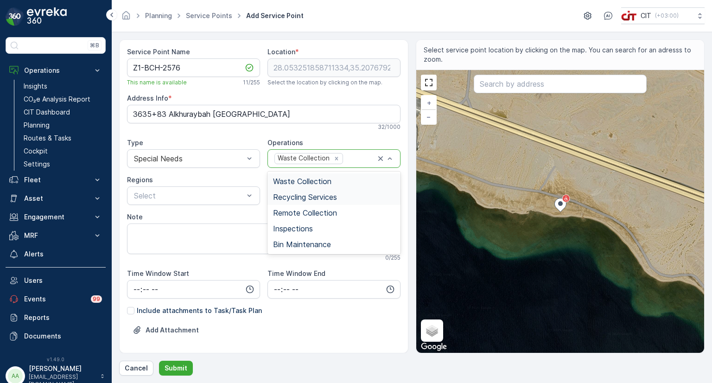
click at [297, 198] on span "Recycling Services" at bounding box center [305, 197] width 64 height 8
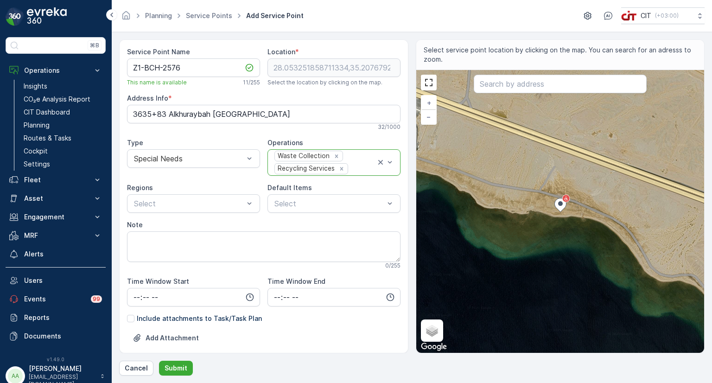
click at [304, 161] on div "Waste Collection Recycling Services" at bounding box center [324, 162] width 102 height 25
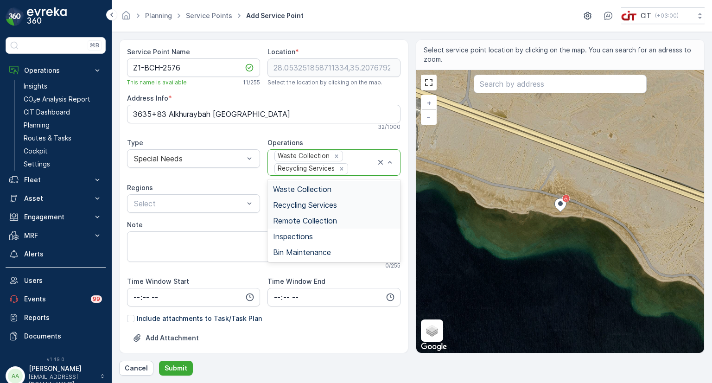
click at [296, 218] on span "Remote Collection" at bounding box center [305, 220] width 64 height 8
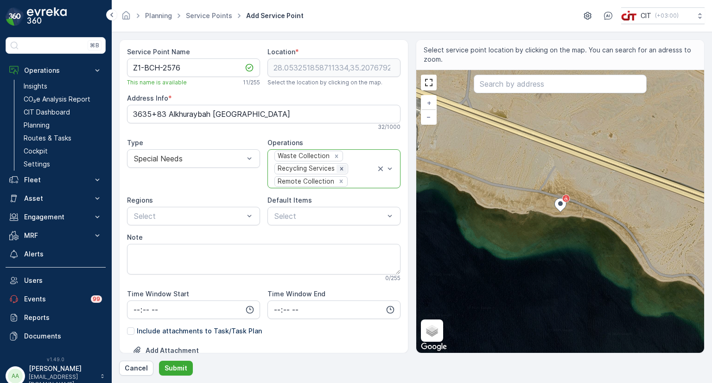
click at [340, 167] on icon "Remove Recycling Services" at bounding box center [341, 168] width 3 height 3
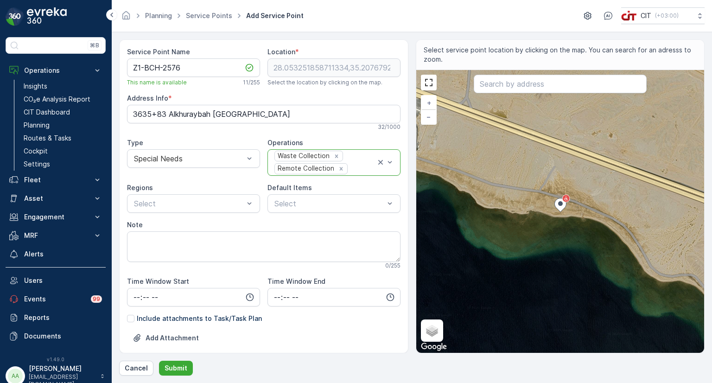
click at [310, 162] on div "Waste Collection Remote Collection" at bounding box center [324, 162] width 102 height 25
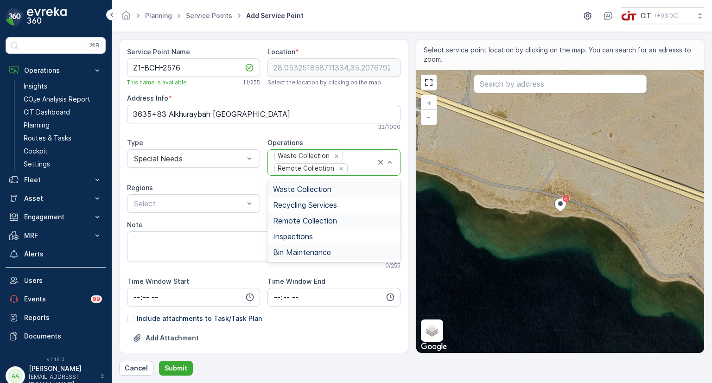
click at [310, 253] on span "Bin Maintenance" at bounding box center [302, 252] width 58 height 8
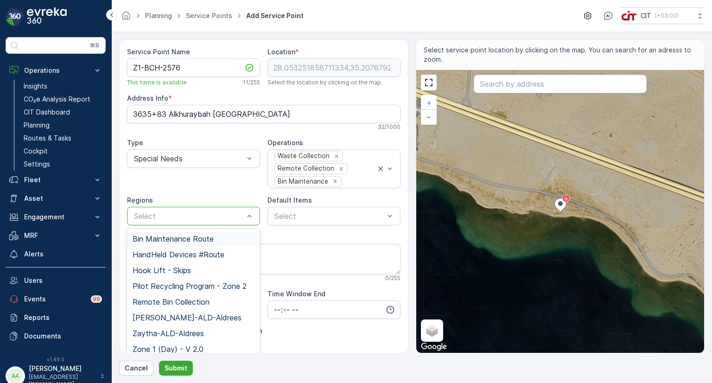
click at [174, 214] on div at bounding box center [189, 216] width 112 height 8
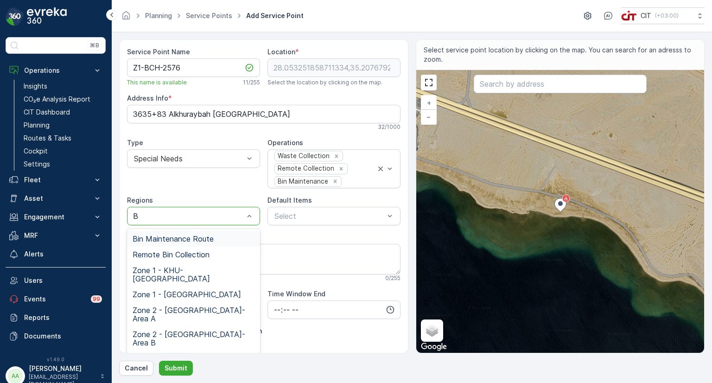
type input "BE"
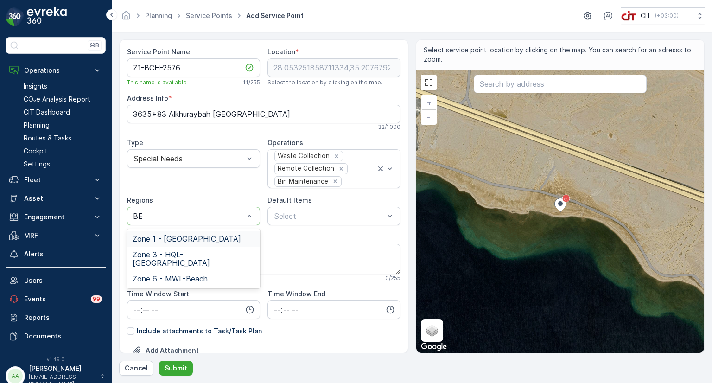
click at [179, 236] on span "Zone 1 - [GEOGRAPHIC_DATA]" at bounding box center [186, 238] width 108 height 8
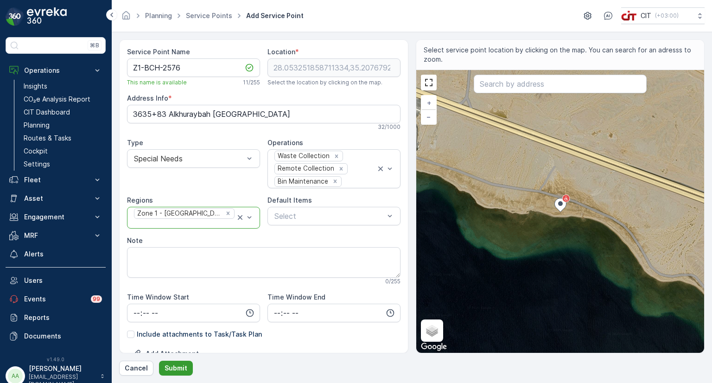
click at [175, 369] on p "Submit" at bounding box center [175, 367] width 23 height 9
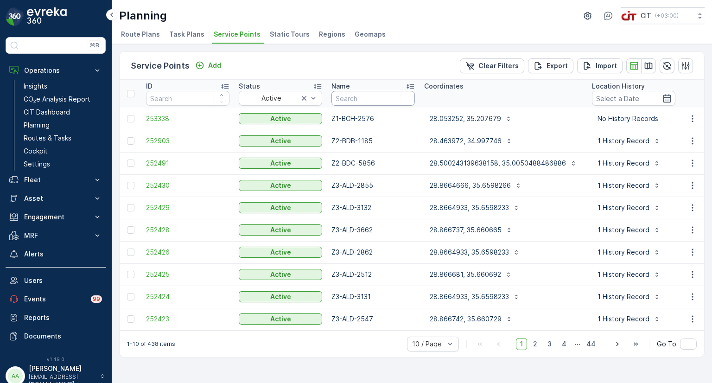
click at [357, 97] on input "text" at bounding box center [372, 98] width 83 height 15
paste input "2653"
type input "2653"
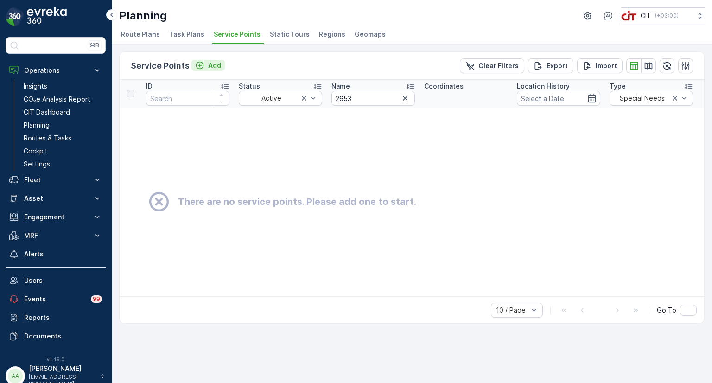
click at [206, 66] on div "Add" at bounding box center [208, 65] width 26 height 9
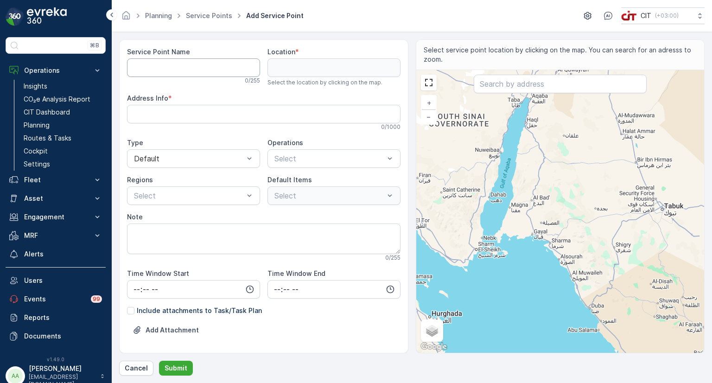
click at [206, 66] on Name "Service Point Name" at bounding box center [193, 67] width 133 height 19
paste Name "28.4163 35.0138"
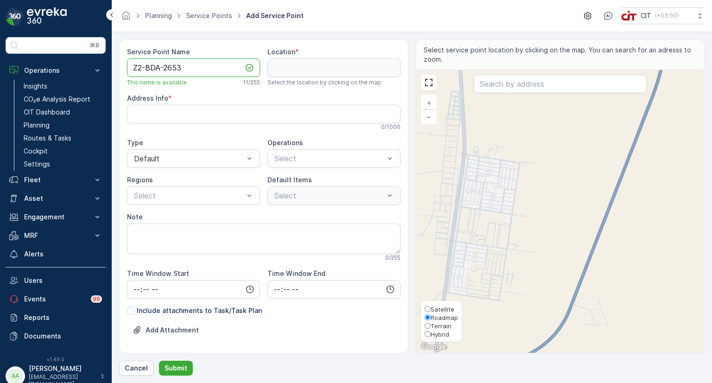
type Name "Z2-BDA-2653"
click at [437, 334] on span "Hybrid" at bounding box center [439, 333] width 19 height 7
click at [430, 334] on input "Hybrid" at bounding box center [427, 334] width 6 height 6
radio input "true"
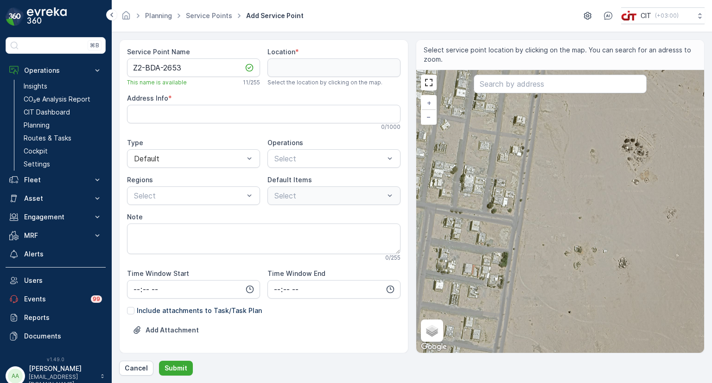
drag, startPoint x: 557, startPoint y: 187, endPoint x: 548, endPoint y: 224, distance: 38.7
click at [548, 224] on div "+ − Satellite Roadmap Terrain Hybrid Leaflet Keyboard shortcuts Map Data Map da…" at bounding box center [560, 211] width 288 height 283
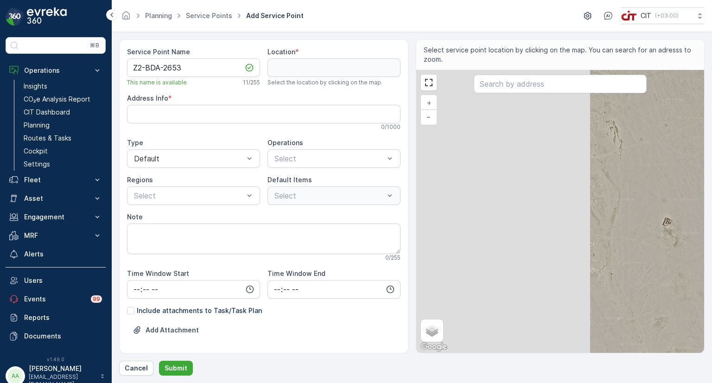
drag, startPoint x: 541, startPoint y: 144, endPoint x: 545, endPoint y: 217, distance: 72.9
click at [545, 217] on div "+ − Satellite Roadmap Terrain Hybrid Leaflet Keyboard shortcuts Map Data Map da…" at bounding box center [560, 211] width 288 height 283
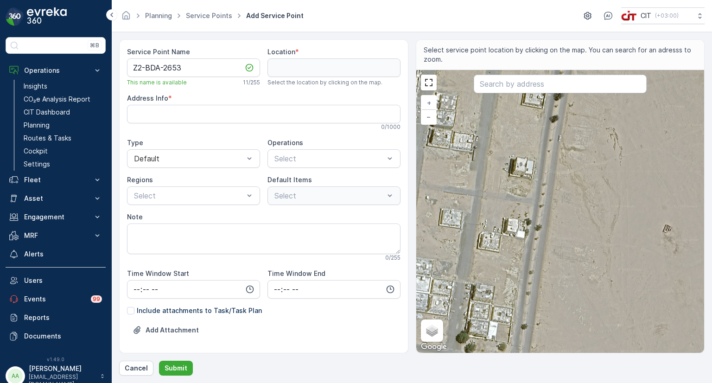
click at [501, 221] on div "+ − Satellite Roadmap Terrain Hybrid Leaflet Keyboard shortcuts Map Data Map da…" at bounding box center [560, 211] width 288 height 283
type input "28.416248668706213,35.01377497760425"
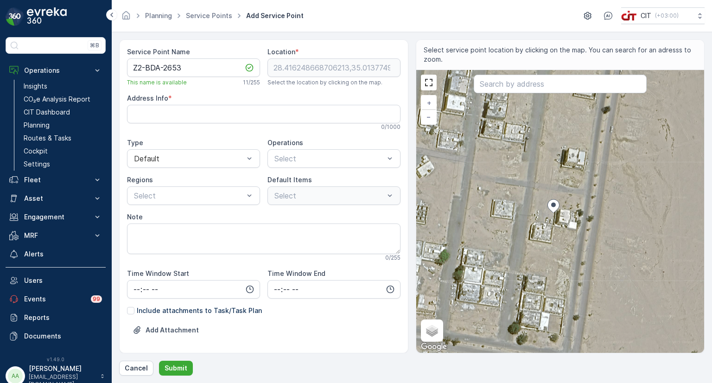
type Info "KDAA6924، 6924 [PERSON_NAME]، [STREET_ADDRESS]"
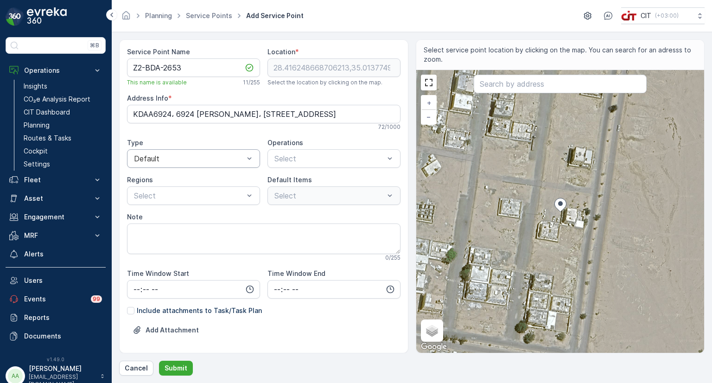
click at [204, 165] on div "Default" at bounding box center [193, 158] width 133 height 19
click at [146, 193] on span "Special Needs" at bounding box center [156, 197] width 49 height 8
click at [304, 162] on div at bounding box center [329, 158] width 112 height 8
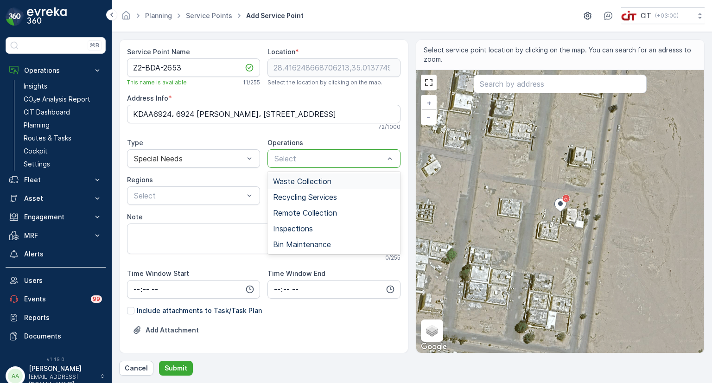
click at [291, 179] on span "Waste Collection" at bounding box center [302, 181] width 58 height 8
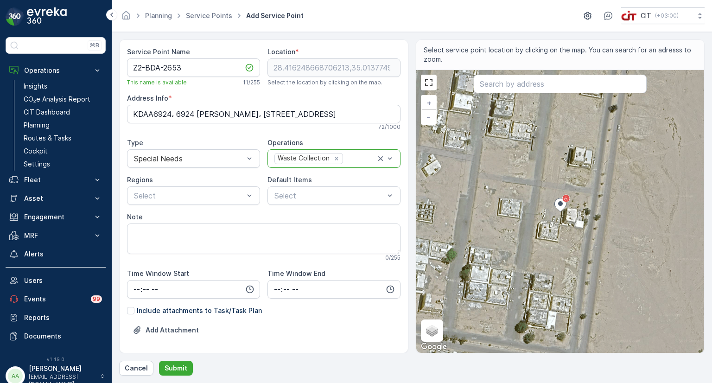
click at [293, 157] on div "Waste Collection" at bounding box center [303, 158] width 56 height 10
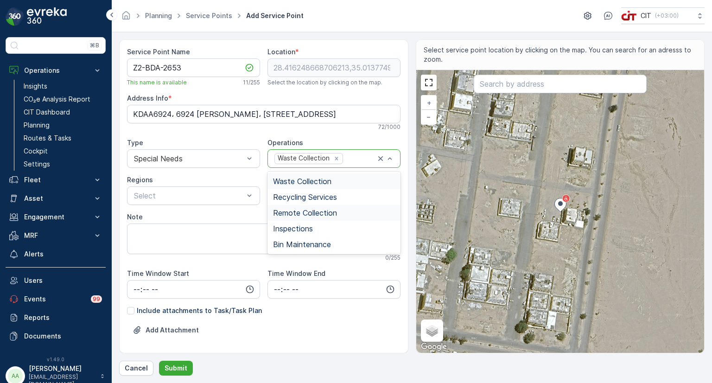
click at [291, 207] on div "Remote Collection" at bounding box center [333, 213] width 133 height 16
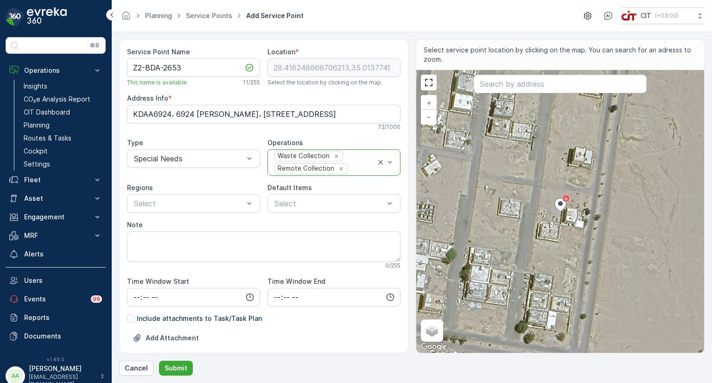
click at [301, 161] on div "Waste Collection Remote Collection" at bounding box center [324, 162] width 102 height 25
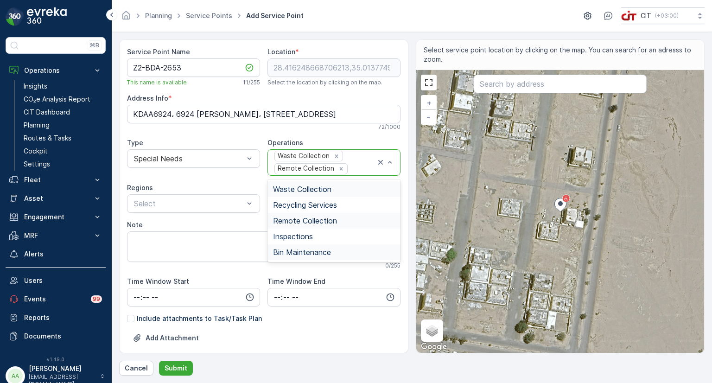
click at [300, 248] on span "Bin Maintenance" at bounding box center [302, 252] width 58 height 8
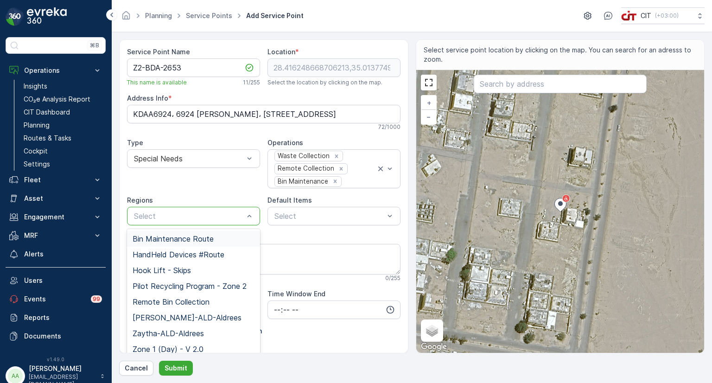
click at [188, 214] on div at bounding box center [189, 216] width 112 height 8
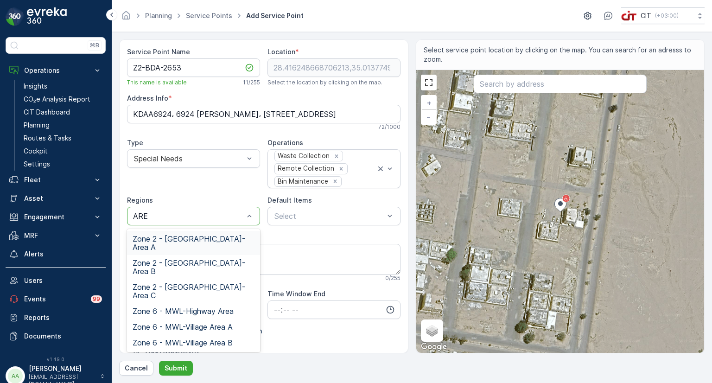
type input "AREA"
click at [177, 236] on span "Zone 2 - [GEOGRAPHIC_DATA]-Area A" at bounding box center [193, 242] width 122 height 17
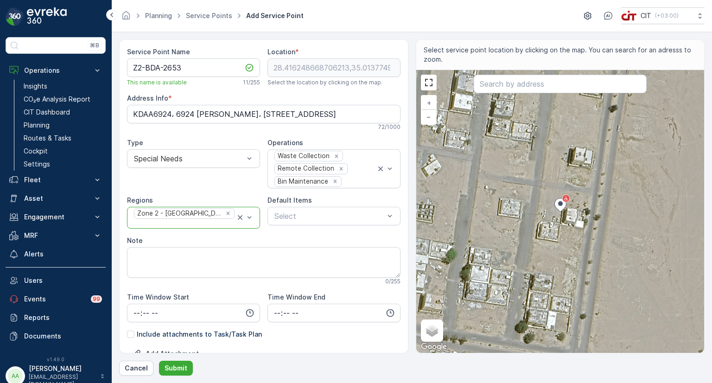
click at [135, 220] on input "text" at bounding box center [134, 224] width 2 height 8
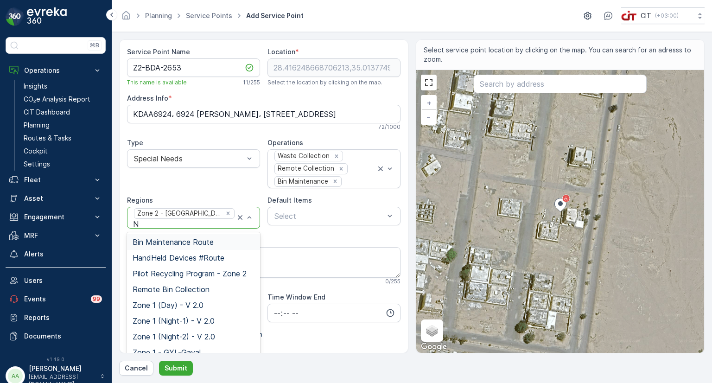
type input "NI"
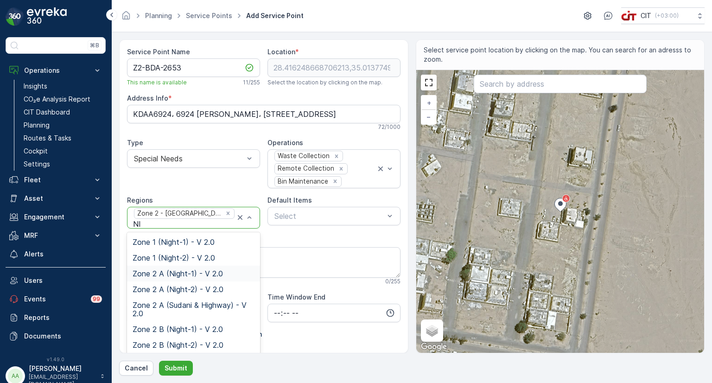
click at [208, 266] on div "Zone 2 A (Night-1) - V 2.0" at bounding box center [193, 273] width 133 height 16
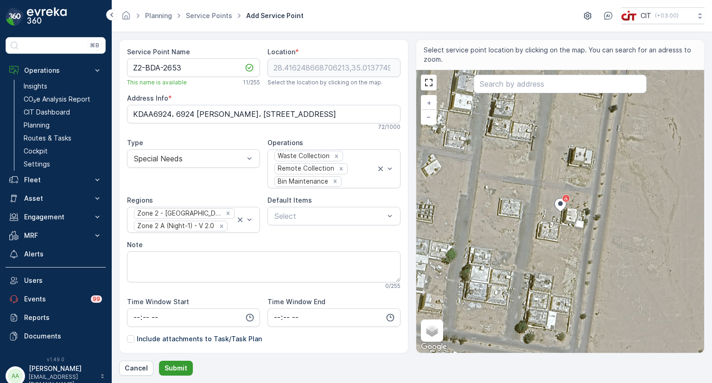
click at [178, 366] on p "Submit" at bounding box center [175, 367] width 23 height 9
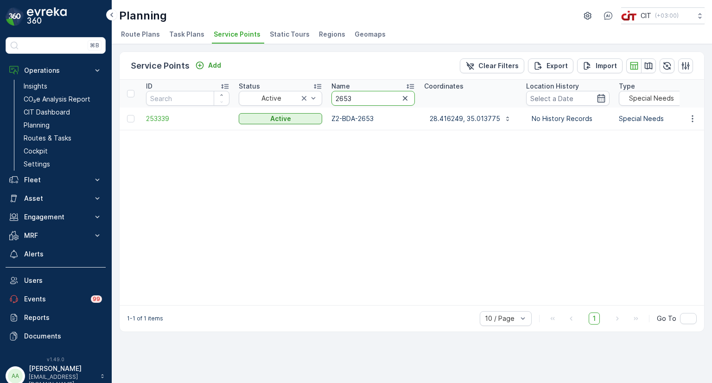
drag, startPoint x: 346, startPoint y: 98, endPoint x: 333, endPoint y: 98, distance: 13.0
click at [333, 98] on input "2653" at bounding box center [372, 98] width 83 height 15
paste input "5868"
type input "5868"
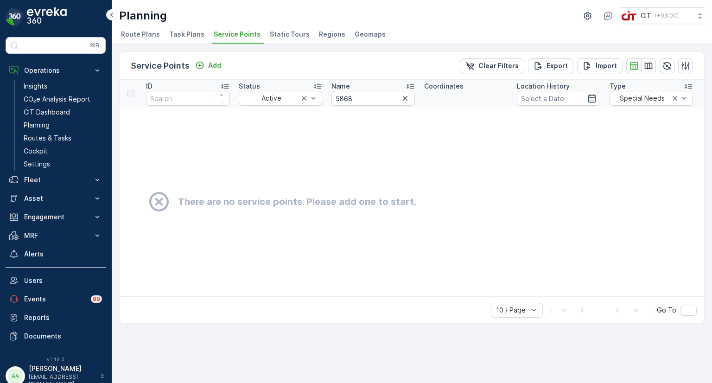
click at [333, 98] on input "5868" at bounding box center [372, 98] width 83 height 15
click at [208, 61] on p "Add" at bounding box center [214, 65] width 13 height 9
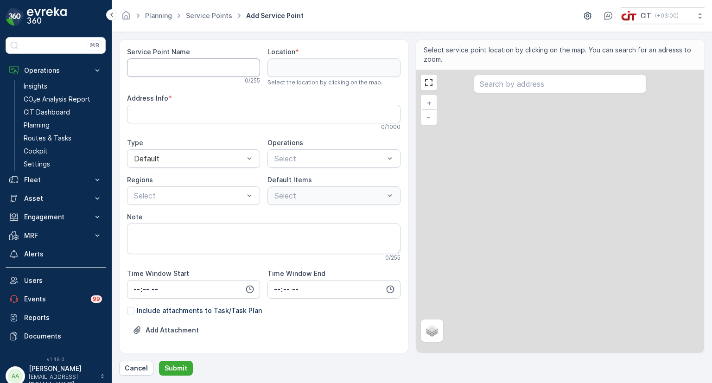
click at [177, 59] on Name "Service Point Name" at bounding box center [193, 67] width 133 height 19
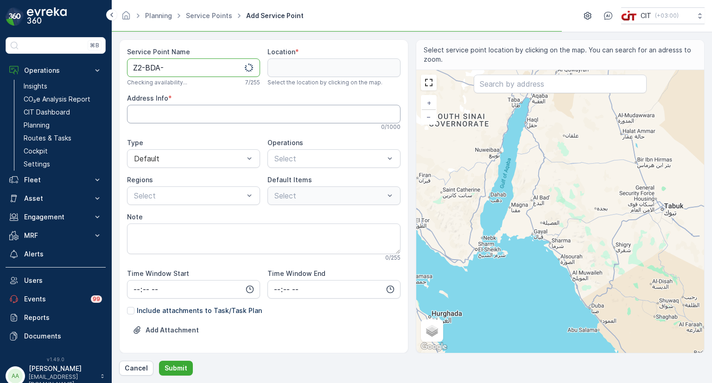
paste Name "5868"
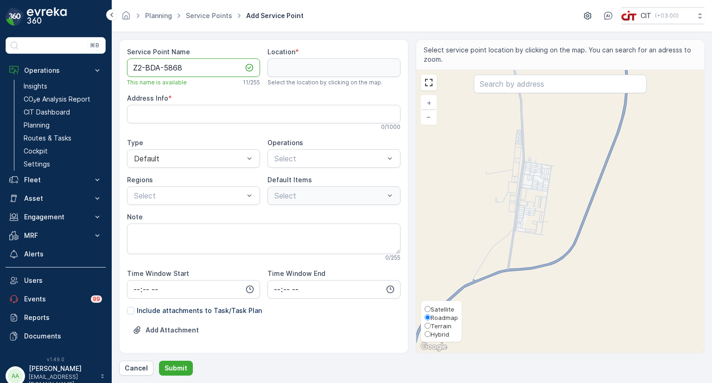
type Name "Z2-BDA-5868"
click at [435, 330] on span "Hybrid" at bounding box center [439, 333] width 19 height 7
click at [430, 331] on input "Hybrid" at bounding box center [427, 334] width 6 height 6
radio input "true"
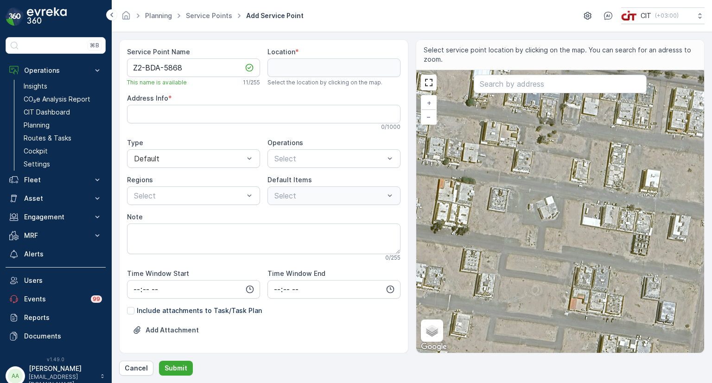
click at [532, 199] on div "+ − Satellite Roadmap Terrain Hybrid Leaflet Keyboard shortcuts Map Data Map da…" at bounding box center [560, 211] width 288 height 283
type input "28.404494874108355,35.00645796315412"
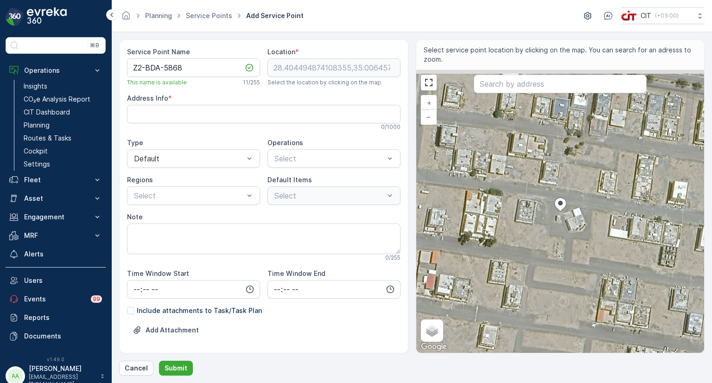
type Info "KDAC2621، 2621 [STREET_ADDRESS]"
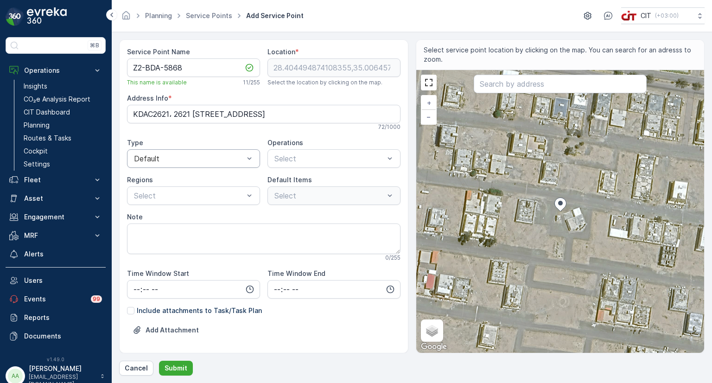
click at [192, 161] on div at bounding box center [189, 158] width 112 height 8
click at [188, 198] on div "Special Needs" at bounding box center [193, 197] width 122 height 8
click at [302, 158] on div at bounding box center [329, 158] width 112 height 8
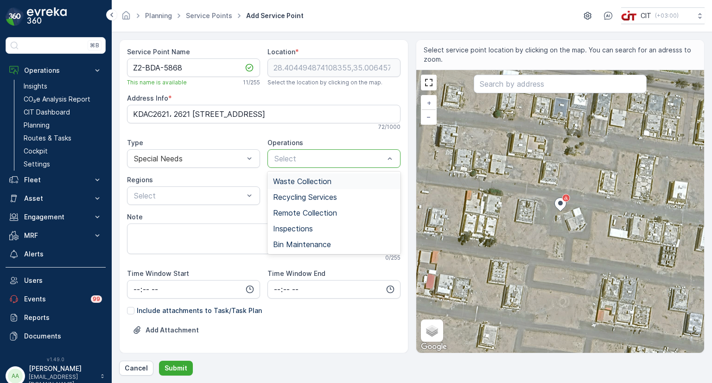
click at [297, 179] on span "Waste Collection" at bounding box center [302, 181] width 58 height 8
click at [298, 156] on div "Waste Collection" at bounding box center [303, 158] width 56 height 10
click at [292, 191] on div "Recycling Services" at bounding box center [333, 197] width 133 height 16
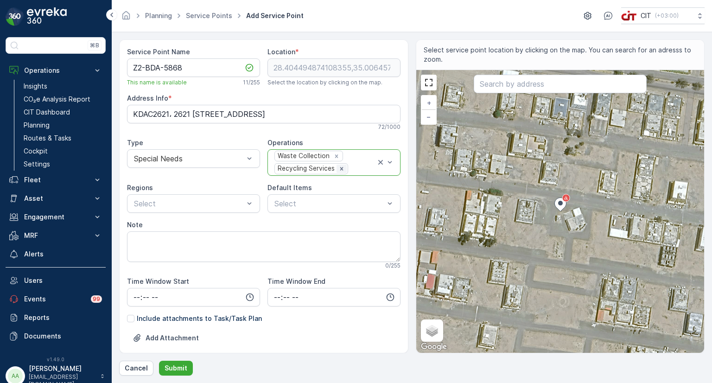
click at [340, 167] on icon "Remove Recycling Services" at bounding box center [341, 168] width 3 height 3
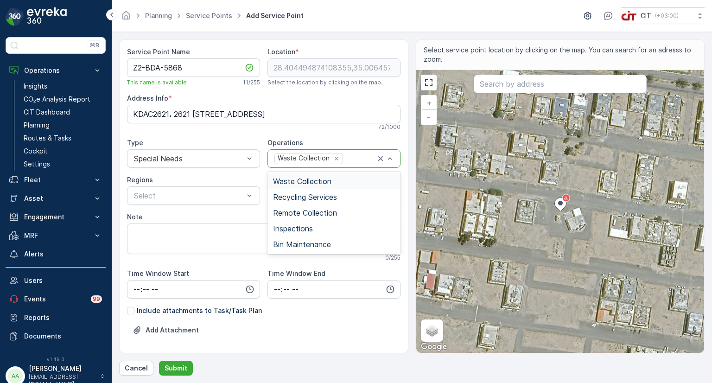
click at [313, 157] on div "Waste Collection" at bounding box center [303, 158] width 56 height 10
click at [308, 212] on span "Remote Collection" at bounding box center [305, 212] width 64 height 8
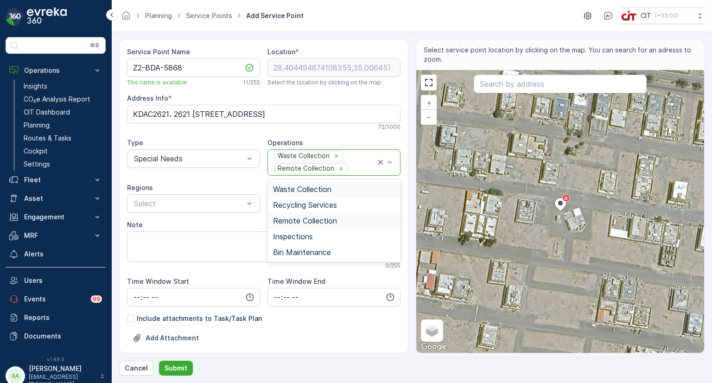
click at [306, 156] on div "Waste Collection" at bounding box center [303, 156] width 56 height 10
click at [307, 251] on span "Bin Maintenance" at bounding box center [302, 252] width 58 height 8
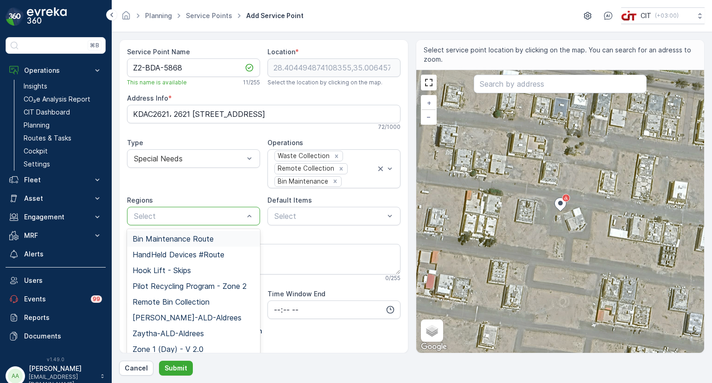
click at [183, 217] on div at bounding box center [189, 216] width 112 height 8
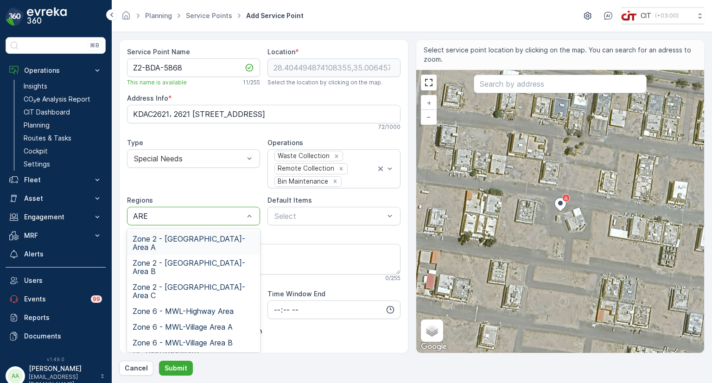
type input "AREA"
click at [202, 237] on span "Zone 2 - [GEOGRAPHIC_DATA]-Area A" at bounding box center [193, 242] width 122 height 17
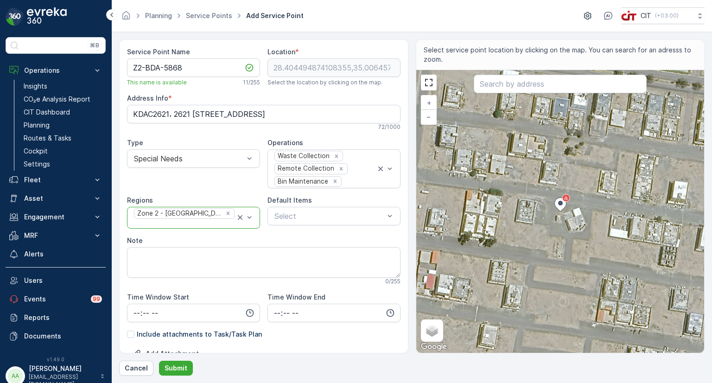
type input "S"
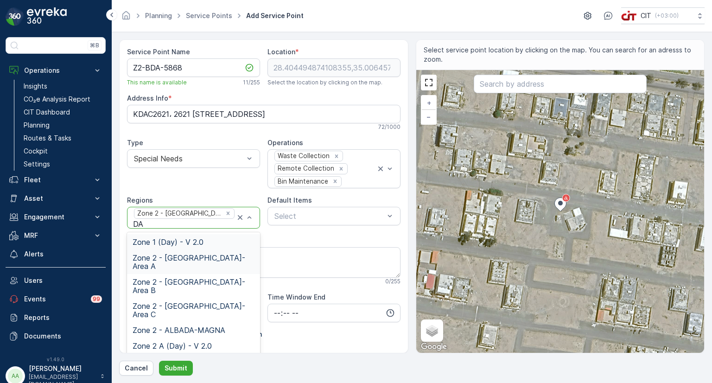
type input "DAY"
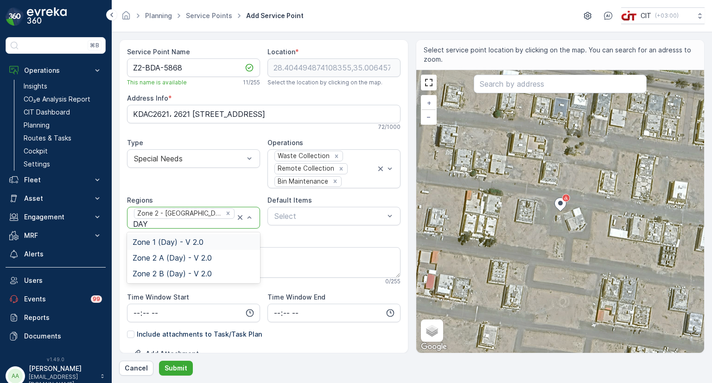
click at [172, 240] on span "Zone 1 (Day) - V 2.0" at bounding box center [167, 242] width 71 height 8
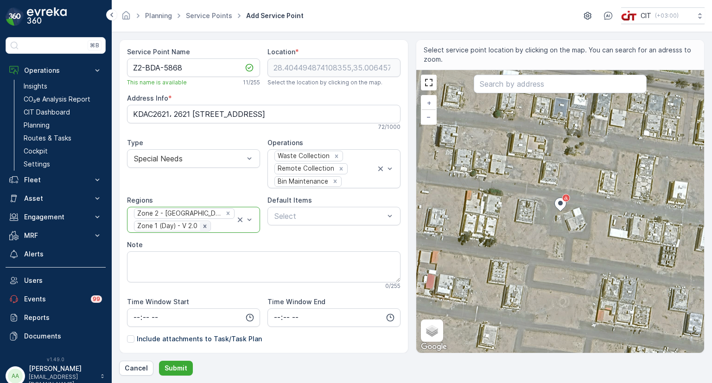
click at [205, 225] on icon "Remove Zone 1 (Day) - V 2.0" at bounding box center [205, 226] width 6 height 6
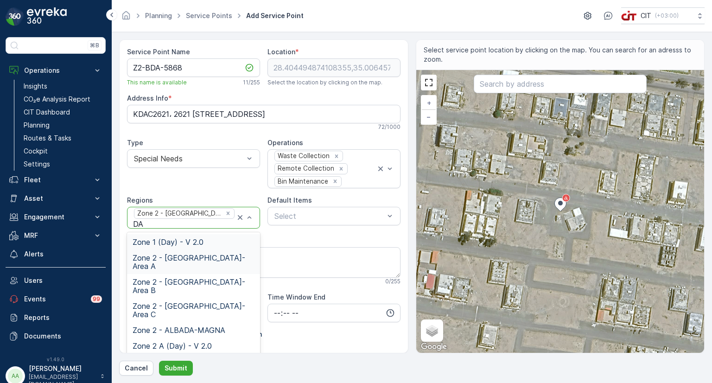
type input "DAY"
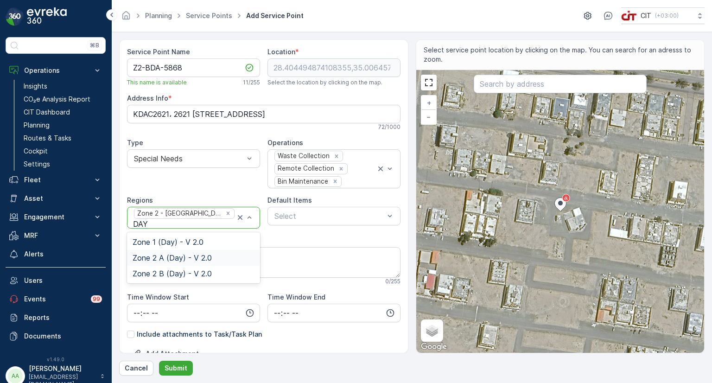
click at [173, 257] on span "Zone 2 A (Day) - V 2.0" at bounding box center [171, 257] width 79 height 8
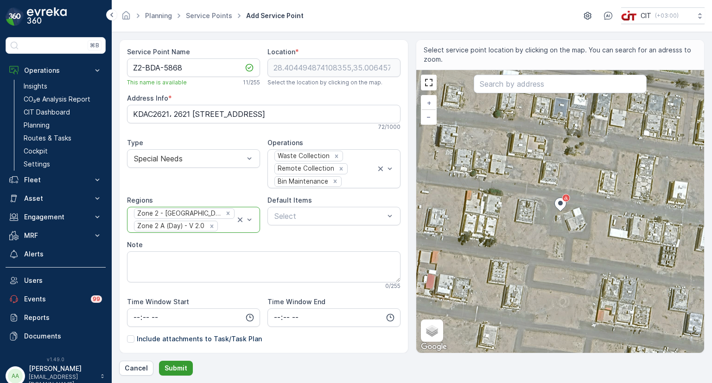
click at [180, 366] on p "Submit" at bounding box center [175, 367] width 23 height 9
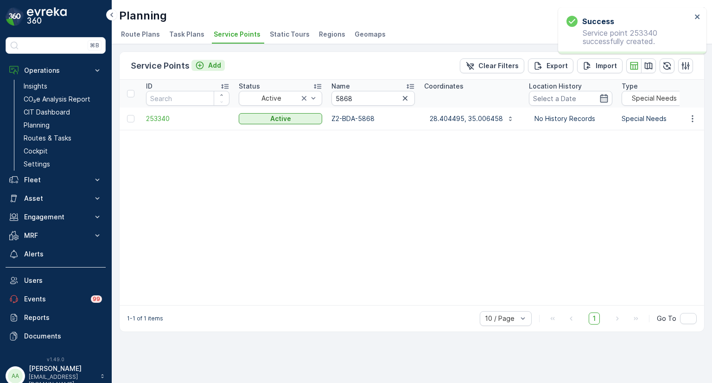
click at [204, 64] on div "Add" at bounding box center [208, 65] width 26 height 9
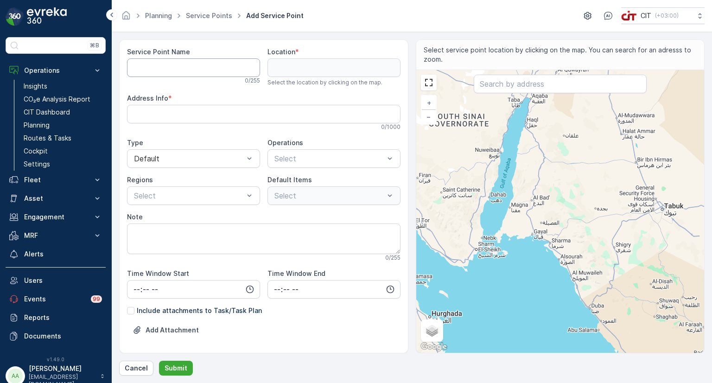
click at [165, 67] on Name "Service Point Name" at bounding box center [193, 67] width 133 height 19
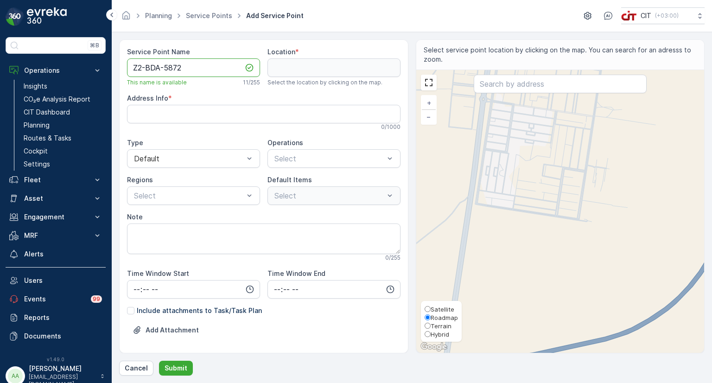
type Name "Z2-BDA-5872"
click at [439, 333] on span "Hybrid" at bounding box center [439, 333] width 19 height 7
click at [430, 333] on input "Hybrid" at bounding box center [427, 334] width 6 height 6
radio input "true"
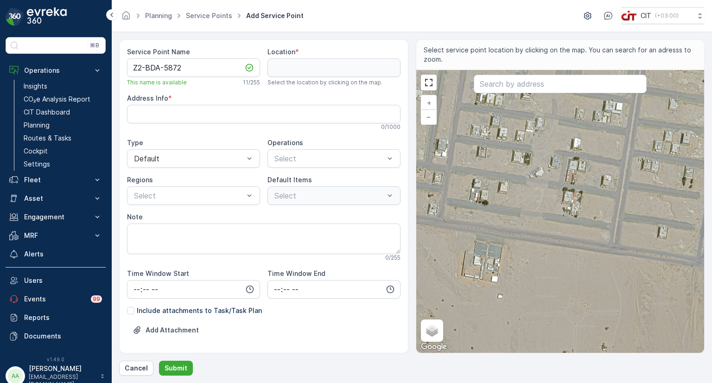
drag, startPoint x: 530, startPoint y: 183, endPoint x: 535, endPoint y: 205, distance: 22.9
click at [535, 205] on div "+ − Satellite Roadmap Terrain Hybrid Leaflet Keyboard shortcuts Map Data Map da…" at bounding box center [560, 211] width 288 height 283
click at [534, 171] on div "+ − Satellite Roadmap Terrain Hybrid Leaflet Keyboard shortcuts Map Data Map da…" at bounding box center [560, 211] width 288 height 283
type input "28.398667143971483,35.00704127699639"
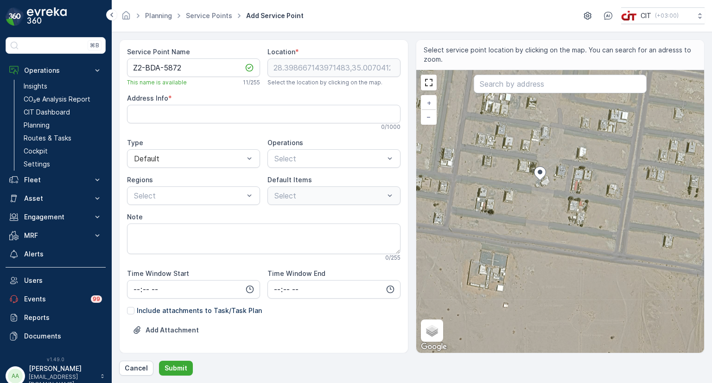
type Info "KDAA2679، 2679 [PERSON_NAME]، [STREET_ADDRESS]"
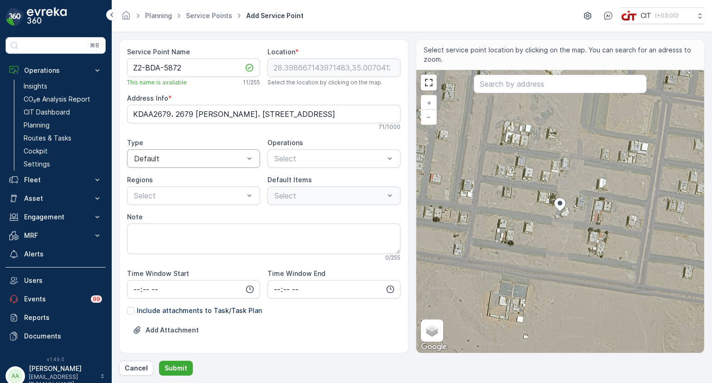
click at [221, 156] on div at bounding box center [189, 158] width 112 height 8
click at [176, 195] on span "Special Needs" at bounding box center [156, 197] width 49 height 8
click at [285, 168] on div "Service Point Name Z2-BDA-5872 This name is available 11 / 255 Location * [GEOG…" at bounding box center [263, 220] width 273 height 346
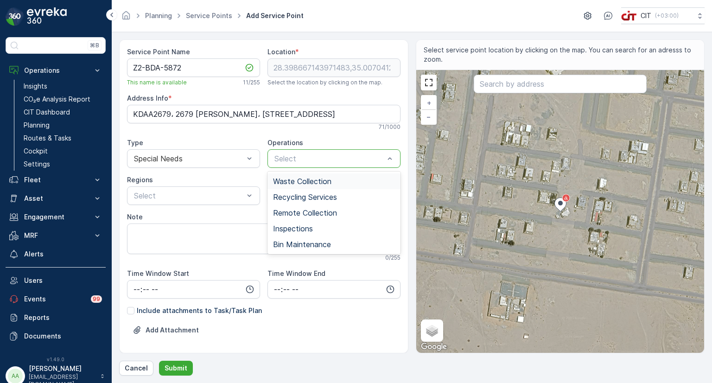
click at [289, 183] on span "Waste Collection" at bounding box center [302, 181] width 58 height 8
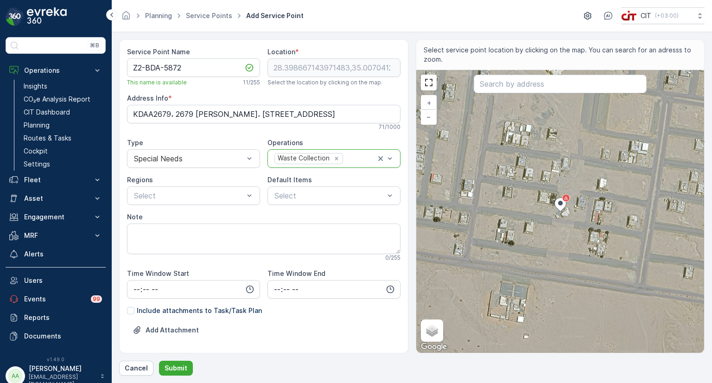
click at [289, 162] on div "Waste Collection" at bounding box center [303, 158] width 56 height 10
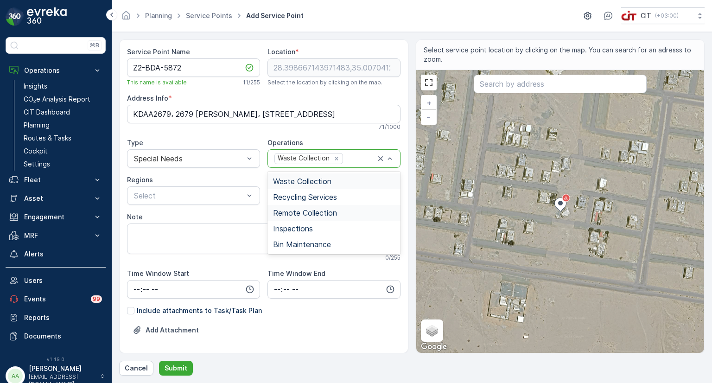
click at [289, 214] on span "Remote Collection" at bounding box center [305, 212] width 64 height 8
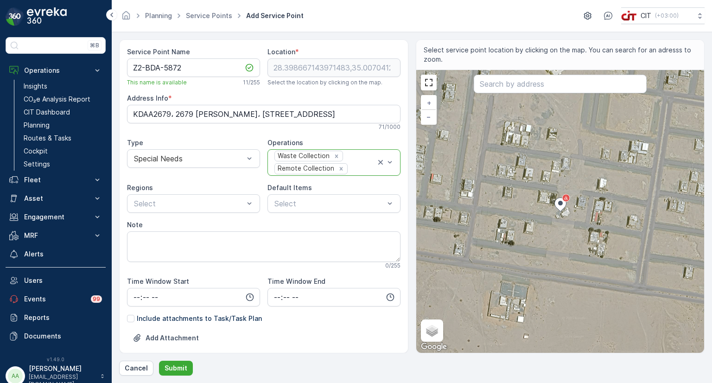
click at [304, 158] on div "Waste Collection" at bounding box center [303, 156] width 56 height 10
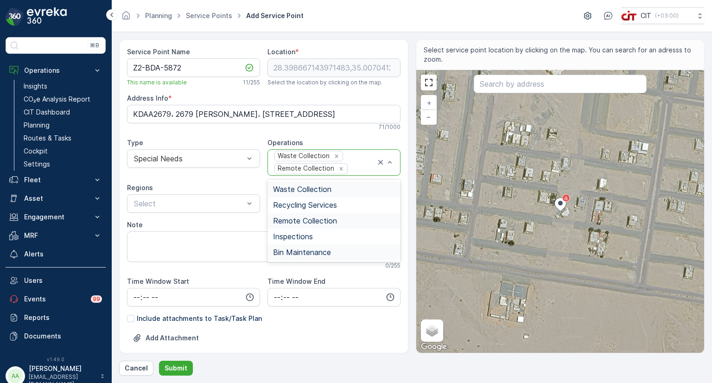
click at [309, 252] on span "Bin Maintenance" at bounding box center [302, 252] width 58 height 8
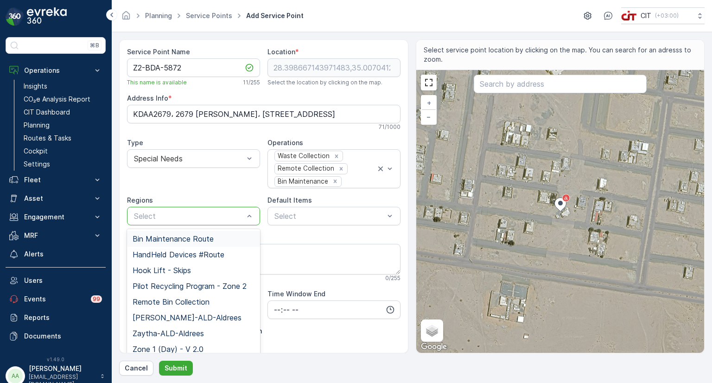
click at [202, 208] on div "Select" at bounding box center [193, 216] width 133 height 19
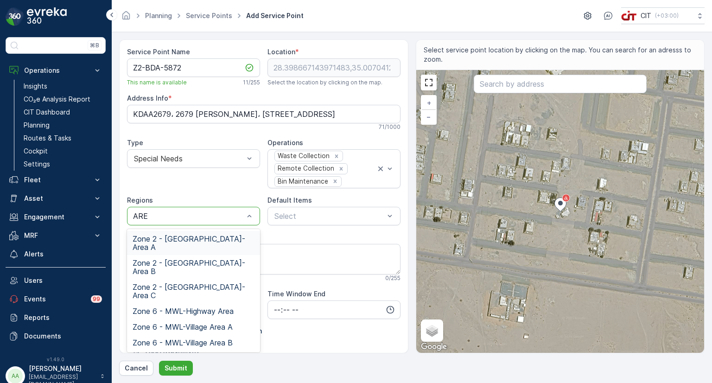
type input "AREA"
click at [209, 238] on span "Zone 2 - [GEOGRAPHIC_DATA]-Area A" at bounding box center [193, 242] width 122 height 17
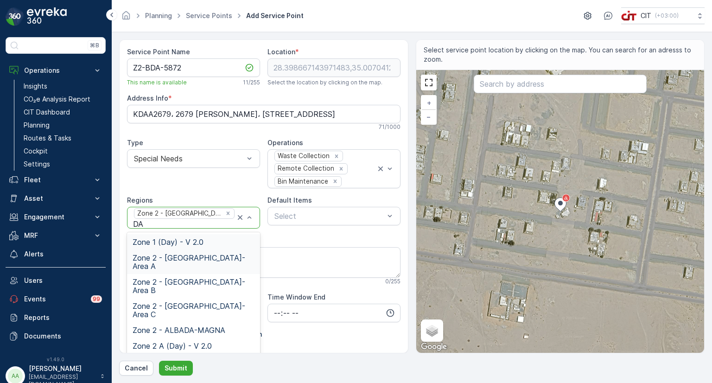
type input "DAY"
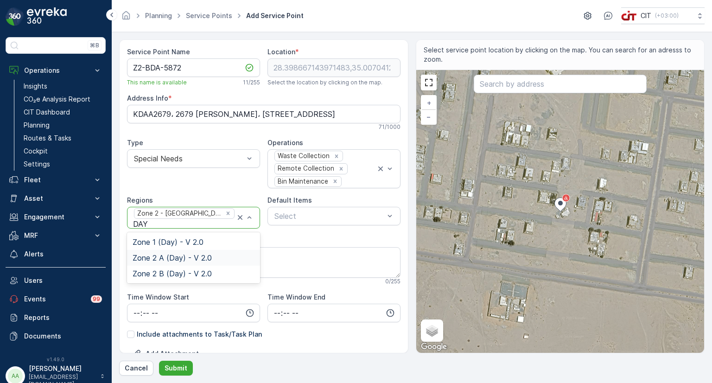
click at [194, 253] on span "Zone 2 A (Day) - V 2.0" at bounding box center [171, 257] width 79 height 8
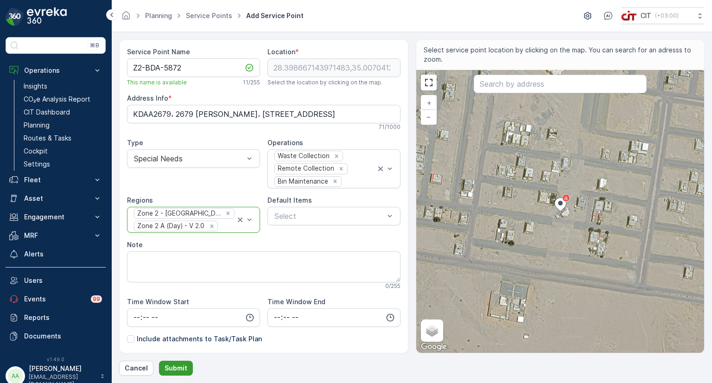
click at [180, 366] on p "Submit" at bounding box center [175, 367] width 23 height 9
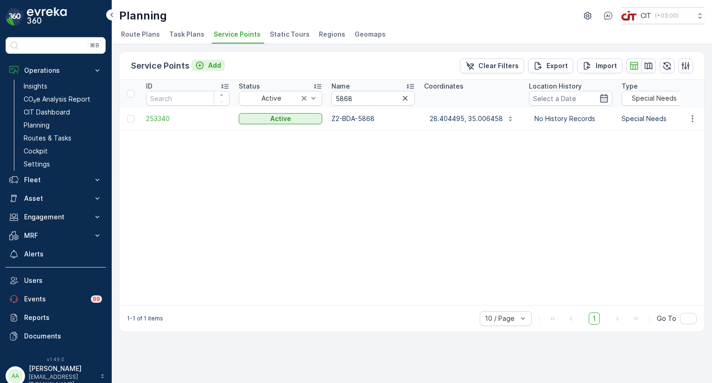
click at [203, 64] on icon "Add" at bounding box center [199, 65] width 9 height 9
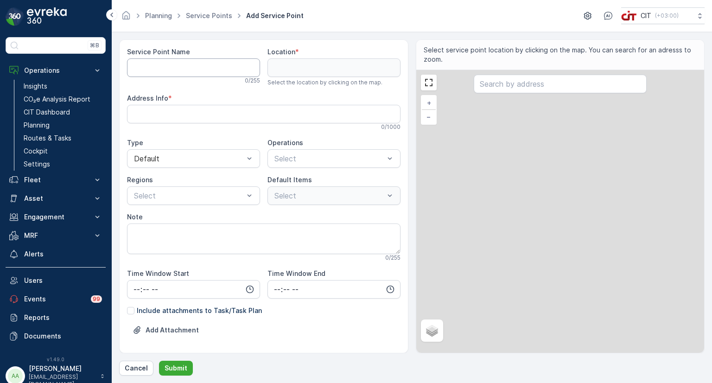
click at [169, 68] on Name "Service Point Name" at bounding box center [193, 67] width 133 height 19
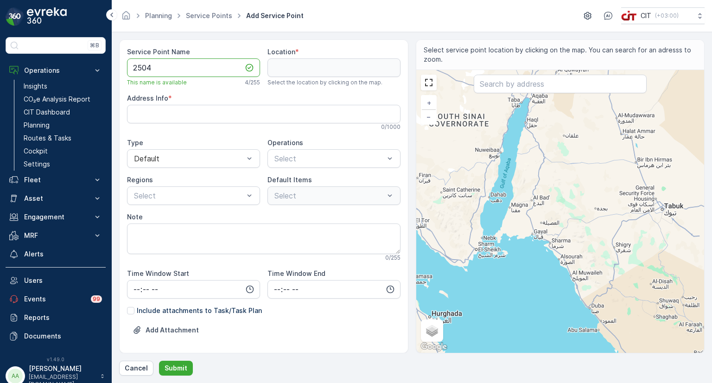
click at [132, 67] on Name "2504" at bounding box center [193, 67] width 133 height 19
type Name "Z3-HQL2504"
click at [168, 193] on div at bounding box center [189, 195] width 112 height 8
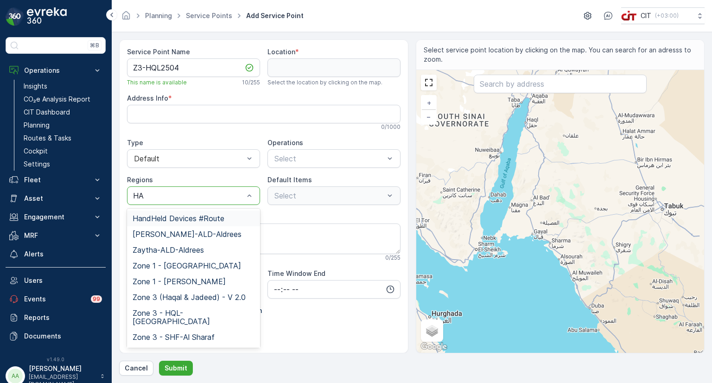
type input "HAQ"
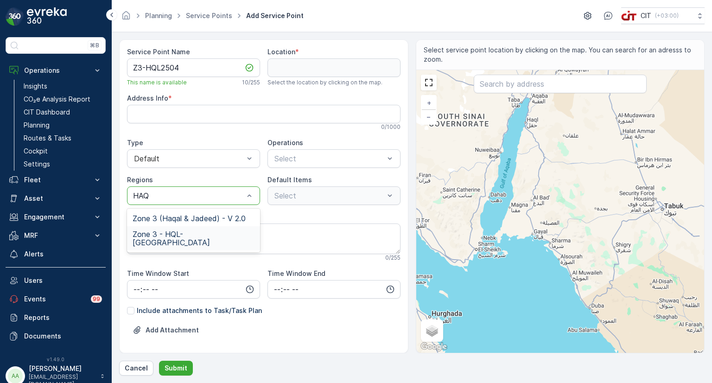
click at [195, 232] on span "Zone 3 - HQL-[GEOGRAPHIC_DATA]" at bounding box center [193, 238] width 122 height 17
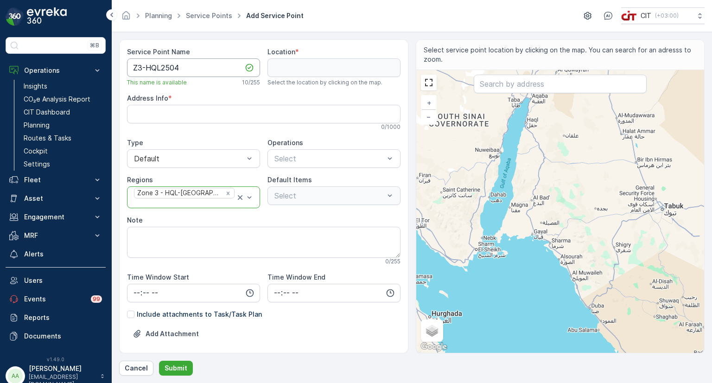
click at [162, 70] on Name "Z3-HQL2504" at bounding box center [193, 67] width 133 height 19
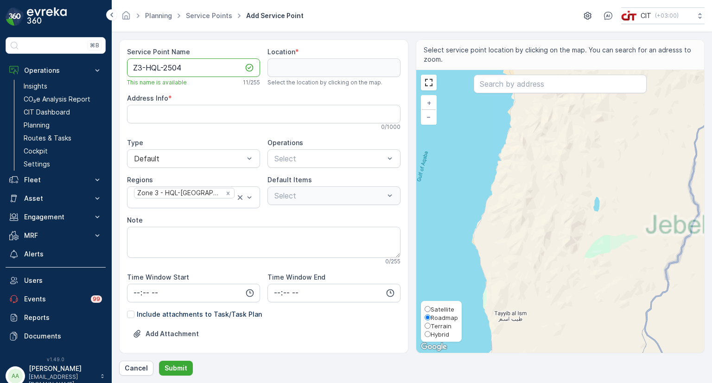
type Name "Z3-HQL-2504"
click at [435, 336] on span "Hybrid" at bounding box center [439, 333] width 19 height 7
click at [430, 336] on input "Hybrid" at bounding box center [427, 334] width 6 height 6
radio input "true"
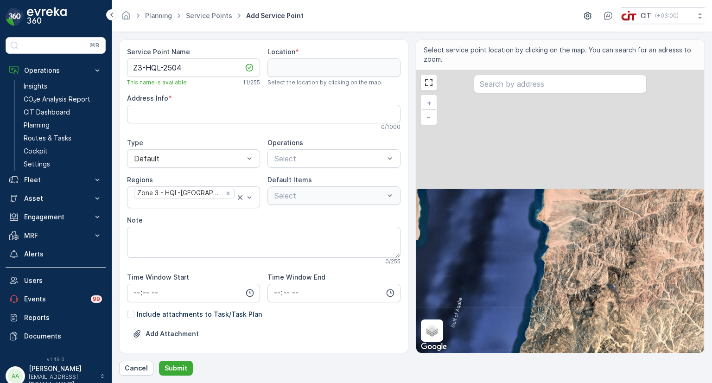
drag, startPoint x: 534, startPoint y: 171, endPoint x: 563, endPoint y: 343, distance: 173.9
click at [563, 343] on div "+ − Satellite Roadmap Terrain Hybrid Leaflet Keyboard shortcuts Map Data Map da…" at bounding box center [560, 211] width 288 height 283
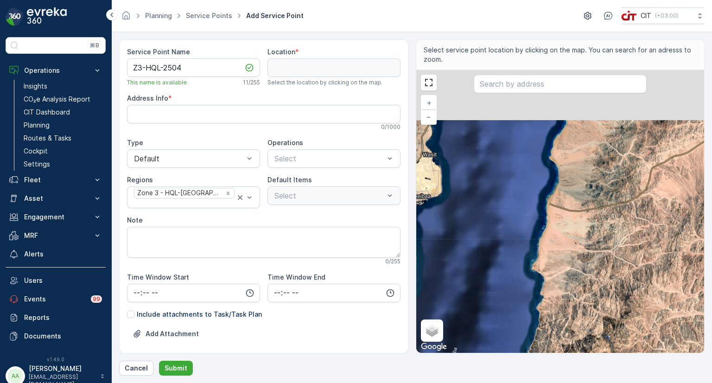
drag, startPoint x: 565, startPoint y: 217, endPoint x: 554, endPoint y: 286, distance: 69.9
click at [554, 286] on div "+ − Satellite Roadmap Terrain Hybrid Leaflet Keyboard shortcuts Map Data Map da…" at bounding box center [560, 211] width 288 height 283
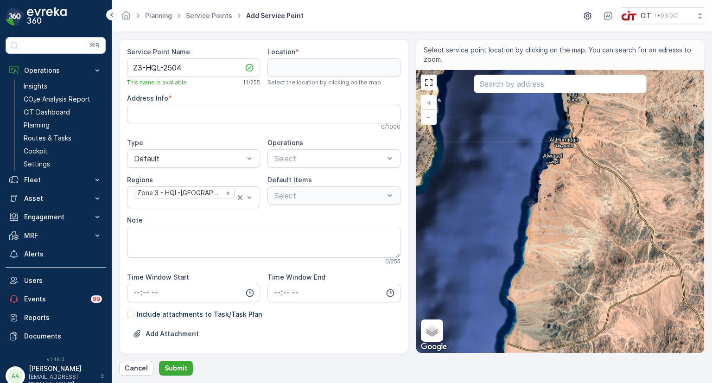
drag, startPoint x: 575, startPoint y: 186, endPoint x: 543, endPoint y: 264, distance: 84.6
click at [543, 264] on div "+ − Satellite Roadmap Terrain Hybrid Leaflet Keyboard shortcuts Map Data Map da…" at bounding box center [560, 211] width 288 height 283
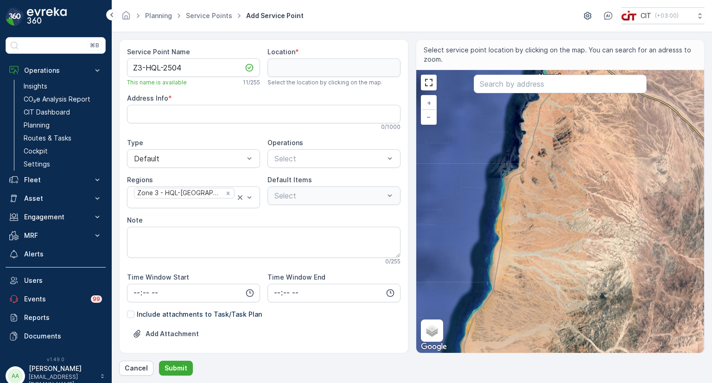
drag, startPoint x: 568, startPoint y: 158, endPoint x: 562, endPoint y: 120, distance: 37.6
click at [562, 120] on div "+ − Satellite Roadmap Terrain Hybrid Leaflet Keyboard shortcuts Map Data Map da…" at bounding box center [560, 211] width 288 height 283
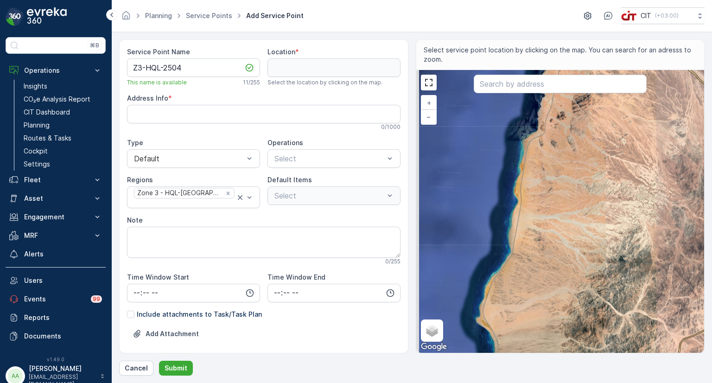
drag, startPoint x: 527, startPoint y: 236, endPoint x: 551, endPoint y: 197, distance: 45.8
click at [551, 197] on div "+ − Satellite Roadmap Terrain Hybrid Leaflet Keyboard shortcuts Map Data Map da…" at bounding box center [560, 211] width 288 height 283
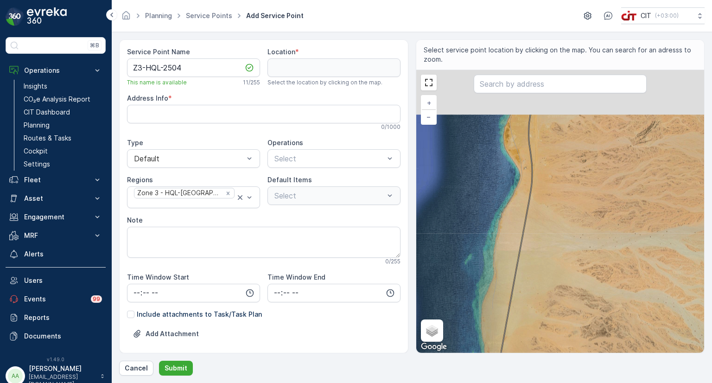
drag, startPoint x: 550, startPoint y: 183, endPoint x: 516, endPoint y: 321, distance: 141.4
click at [517, 319] on div "+ − Satellite Roadmap Terrain Hybrid Leaflet Keyboard shortcuts Map Data Map da…" at bounding box center [560, 211] width 288 height 283
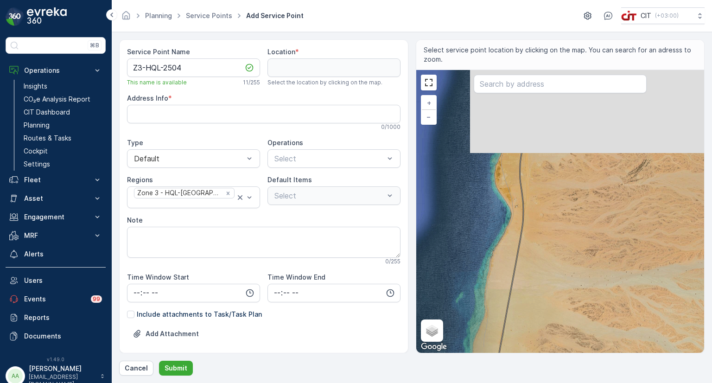
drag, startPoint x: 558, startPoint y: 198, endPoint x: 550, endPoint y: 230, distance: 32.8
click at [550, 230] on div "+ − Satellite Roadmap Terrain Hybrid Leaflet Keyboard shortcuts Map Data Map da…" at bounding box center [560, 211] width 288 height 283
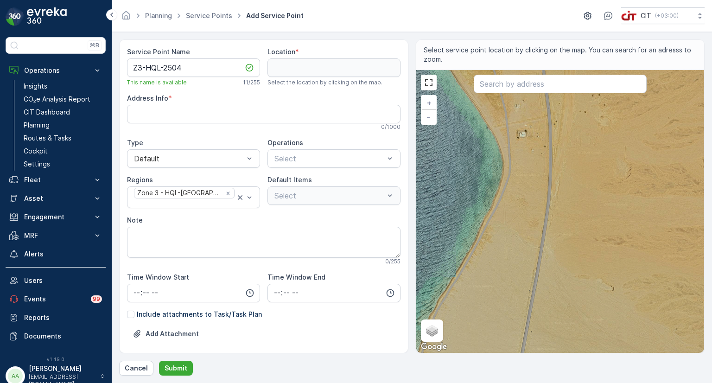
click at [500, 201] on div "+ − Satellite Roadmap Terrain Hybrid Leaflet Keyboard shortcuts Map Data Map da…" at bounding box center [560, 211] width 288 height 283
type input "29.10243175813334,34.878152814262165"
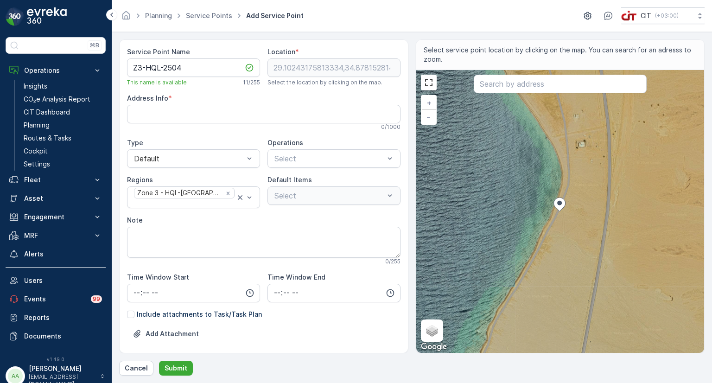
type Info "4V2H+X7 Alwasel Saudi Arabia"
click at [300, 162] on div at bounding box center [329, 158] width 112 height 8
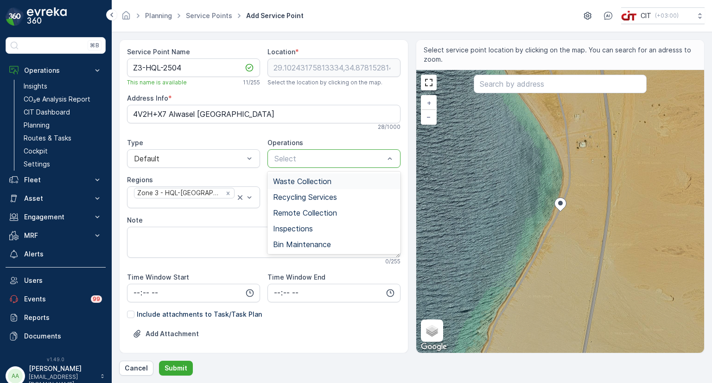
click at [294, 177] on span "Waste Collection" at bounding box center [302, 181] width 58 height 8
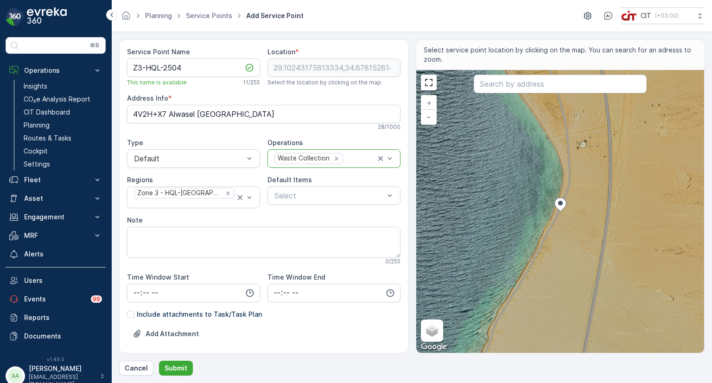
click at [291, 162] on div "Waste Collection" at bounding box center [303, 158] width 56 height 10
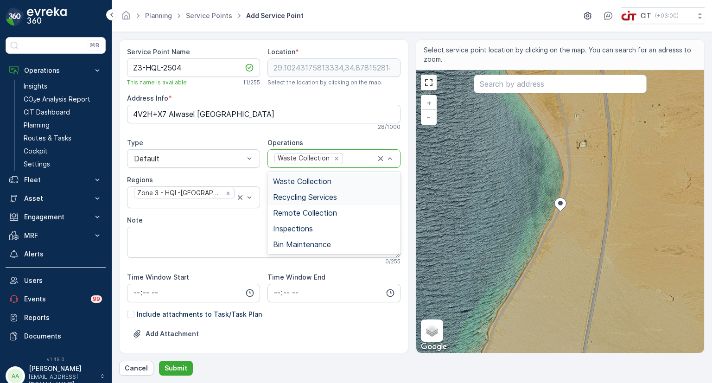
click at [293, 195] on span "Recycling Services" at bounding box center [305, 197] width 64 height 8
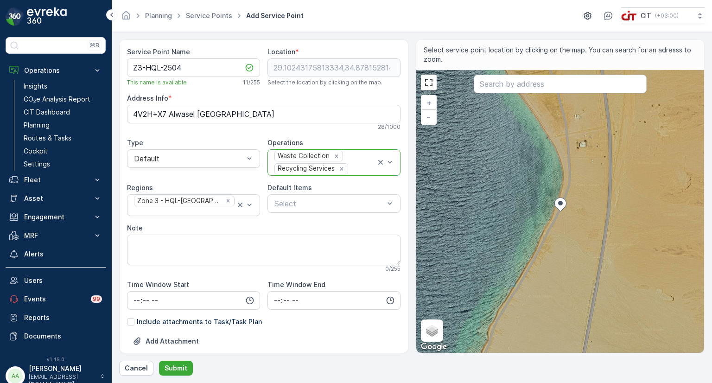
click at [292, 164] on div "Recycling Services" at bounding box center [305, 169] width 61 height 10
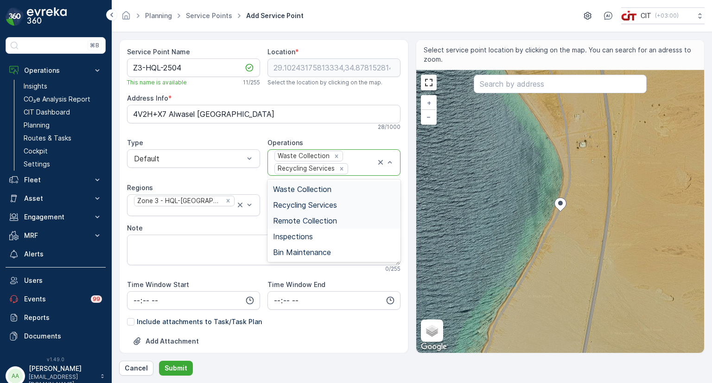
click at [306, 217] on span "Remote Collection" at bounding box center [305, 220] width 64 height 8
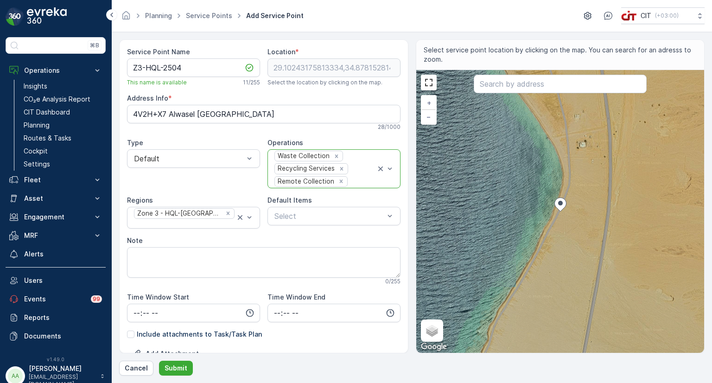
click at [304, 162] on div "Waste Collection Recycling Services Remote Collection" at bounding box center [324, 169] width 102 height 38
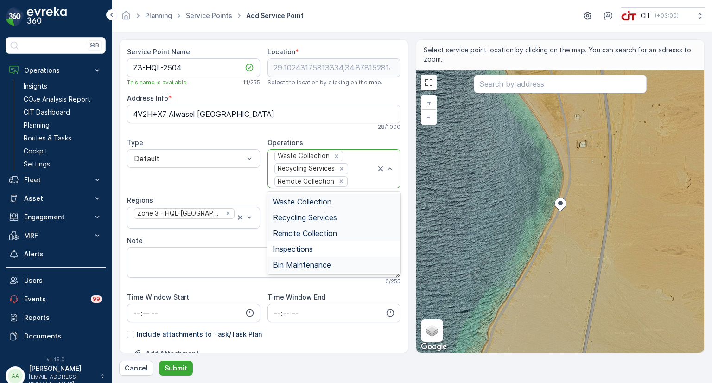
click at [315, 262] on span "Bin Maintenance" at bounding box center [302, 264] width 58 height 8
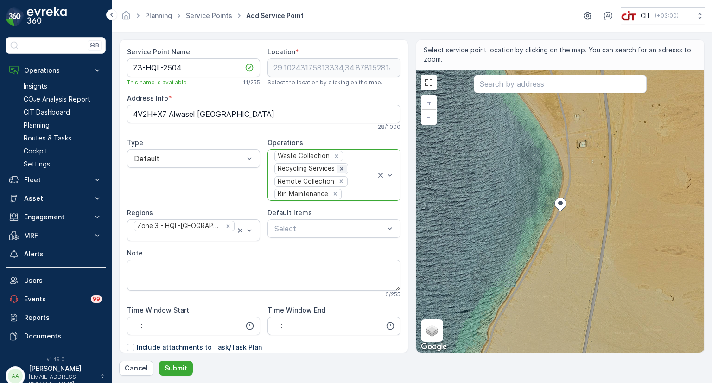
click at [340, 169] on icon "Remove Recycling Services" at bounding box center [341, 168] width 3 height 3
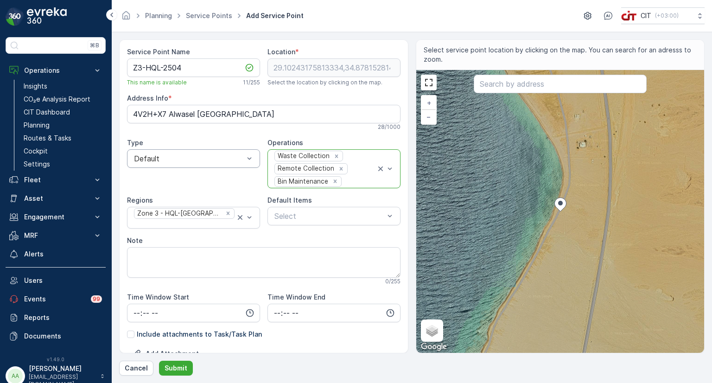
click at [191, 160] on div at bounding box center [189, 158] width 112 height 8
click at [161, 194] on span "Special Needs" at bounding box center [156, 197] width 49 height 8
click at [178, 366] on p "Submit" at bounding box center [175, 367] width 23 height 9
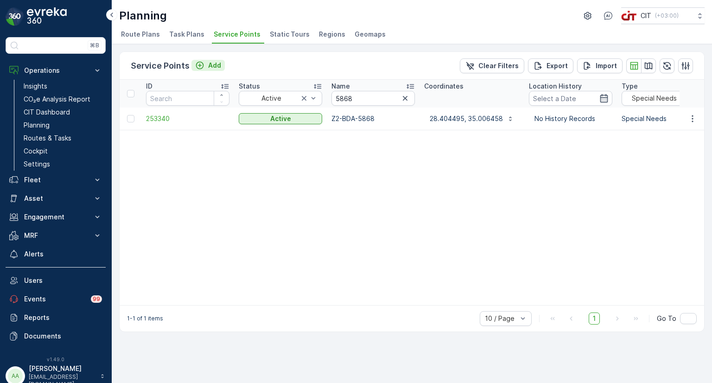
click at [200, 67] on icon "Add" at bounding box center [199, 65] width 9 height 9
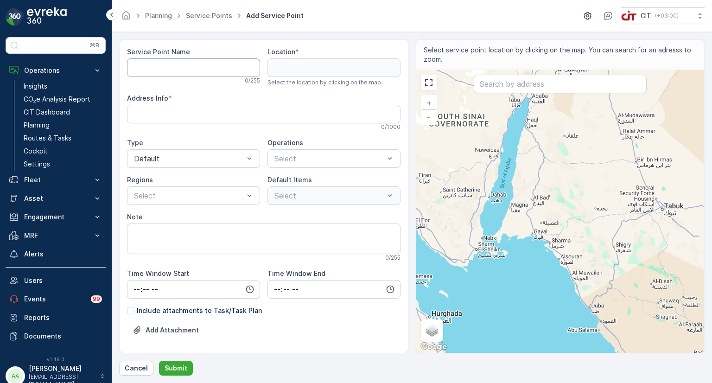
click at [191, 71] on Name "Service Point Name" at bounding box center [193, 67] width 133 height 19
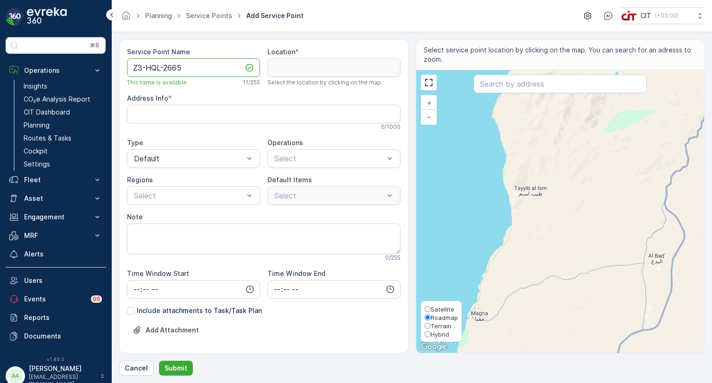
type Name "Z3-HQL-2665"
click at [434, 336] on span "Hybrid" at bounding box center [439, 333] width 19 height 7
click at [430, 336] on input "Hybrid" at bounding box center [427, 334] width 6 height 6
radio input "true"
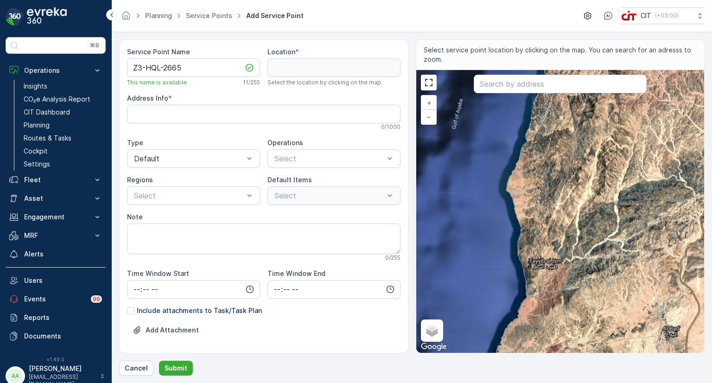
drag, startPoint x: 511, startPoint y: 164, endPoint x: 526, endPoint y: 237, distance: 74.2
click at [526, 237] on div "+ − Satellite Roadmap Terrain Hybrid Leaflet Keyboard shortcuts Map Data Map da…" at bounding box center [560, 211] width 288 height 283
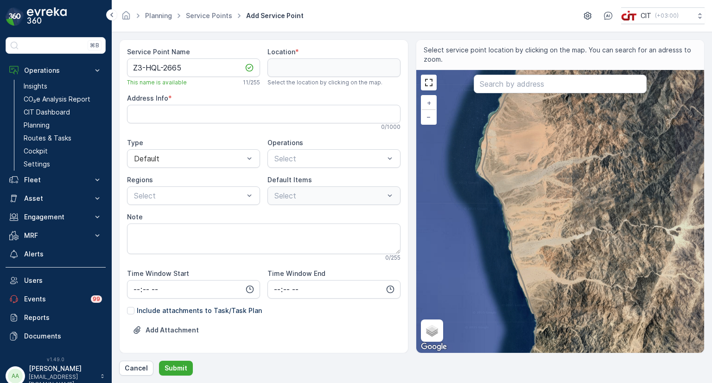
drag, startPoint x: 526, startPoint y: 129, endPoint x: 520, endPoint y: 280, distance: 151.2
click at [520, 280] on div "+ − Satellite Roadmap Terrain Hybrid Leaflet Keyboard shortcuts Map Data Map da…" at bounding box center [560, 211] width 288 height 283
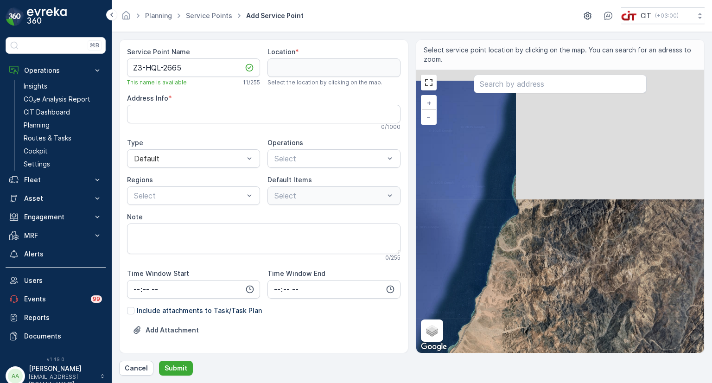
drag, startPoint x: 536, startPoint y: 187, endPoint x: 502, endPoint y: 270, distance: 89.3
click at [502, 270] on div "+ − Satellite Roadmap Terrain Hybrid Leaflet Keyboard shortcuts Map Data Map da…" at bounding box center [560, 211] width 288 height 283
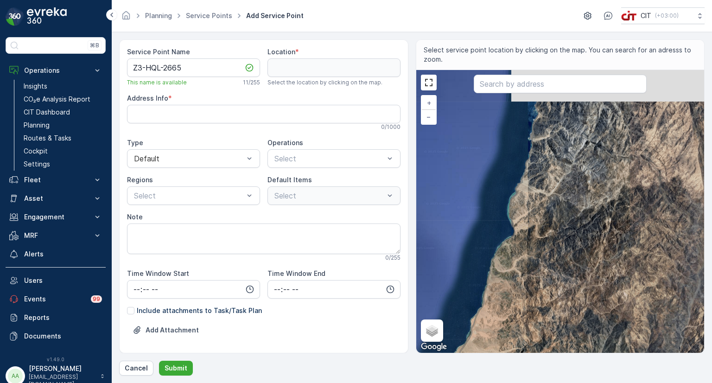
drag, startPoint x: 524, startPoint y: 197, endPoint x: 493, endPoint y: 302, distance: 109.1
click at [493, 302] on div "+ − Satellite Roadmap Terrain Hybrid Leaflet Keyboard shortcuts Map Data Map da…" at bounding box center [560, 211] width 288 height 283
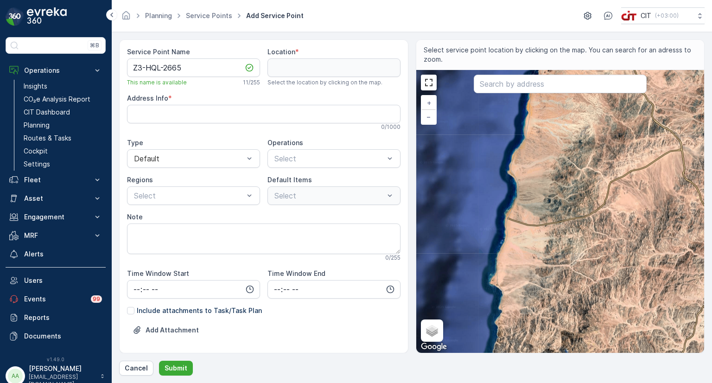
drag, startPoint x: 543, startPoint y: 164, endPoint x: 510, endPoint y: 303, distance: 142.8
click at [510, 303] on div "+ − Satellite Roadmap Terrain Hybrid Leaflet Keyboard shortcuts Map Data Map da…" at bounding box center [560, 211] width 288 height 283
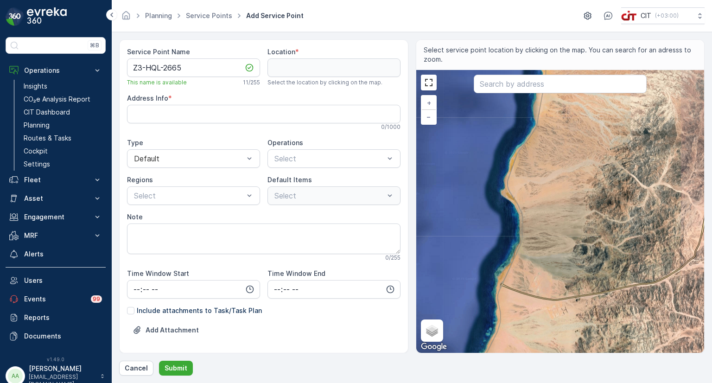
drag, startPoint x: 522, startPoint y: 173, endPoint x: 526, endPoint y: 209, distance: 36.9
click at [526, 209] on div "+ − Satellite Roadmap Terrain Hybrid Leaflet Keyboard shortcuts Map Data Map da…" at bounding box center [560, 211] width 288 height 283
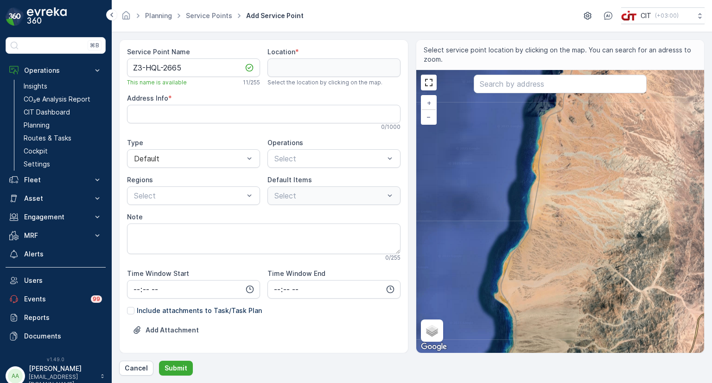
drag, startPoint x: 519, startPoint y: 157, endPoint x: 512, endPoint y: 257, distance: 99.9
click at [512, 257] on div "+ − Satellite Roadmap Terrain Hybrid Leaflet Keyboard shortcuts Map Data Map da…" at bounding box center [560, 211] width 288 height 283
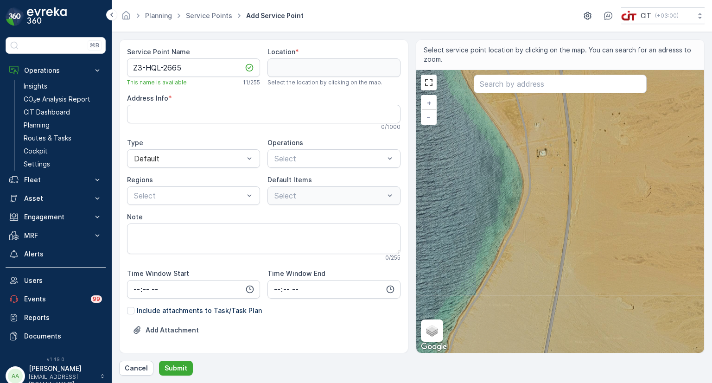
drag, startPoint x: 530, startPoint y: 176, endPoint x: 527, endPoint y: 244, distance: 67.7
click at [527, 244] on div "+ − Satellite Roadmap Terrain Hybrid Leaflet Keyboard shortcuts Map Data Map da…" at bounding box center [560, 211] width 288 height 283
drag, startPoint x: 537, startPoint y: 252, endPoint x: 560, endPoint y: 156, distance: 98.5
click at [558, 162] on div "+ − Satellite Roadmap Terrain Hybrid Leaflet Keyboard shortcuts Map Data Map da…" at bounding box center [560, 211] width 288 height 283
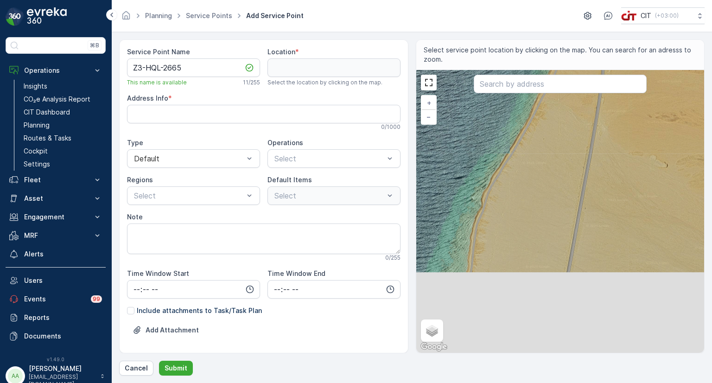
drag, startPoint x: 535, startPoint y: 249, endPoint x: 554, endPoint y: 189, distance: 62.3
click at [547, 201] on div "+ − Satellite Roadmap Terrain Hybrid Leaflet Keyboard shortcuts Map Data Map da…" at bounding box center [560, 211] width 288 height 283
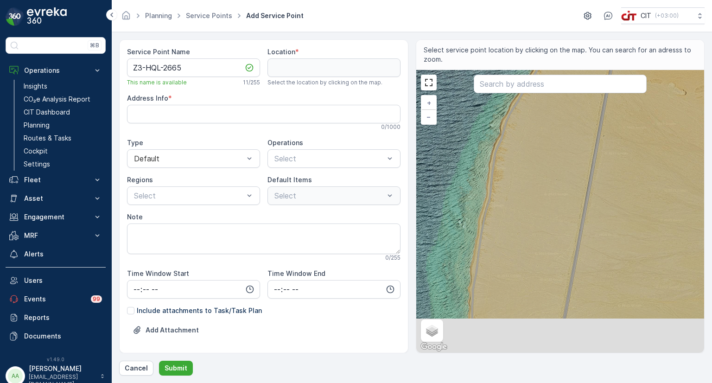
drag, startPoint x: 534, startPoint y: 246, endPoint x: 570, endPoint y: 162, distance: 91.1
click at [561, 187] on div "+ − Satellite Roadmap Terrain Hybrid Leaflet Keyboard shortcuts Map Data Map da…" at bounding box center [560, 211] width 288 height 283
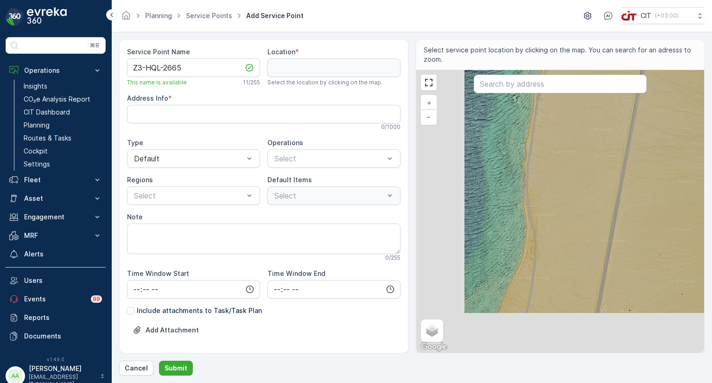
drag, startPoint x: 549, startPoint y: 242, endPoint x: 528, endPoint y: 153, distance: 91.4
click at [530, 157] on div "+ − Satellite Roadmap Terrain Hybrid Leaflet Keyboard shortcuts Map Data Map da…" at bounding box center [560, 211] width 288 height 283
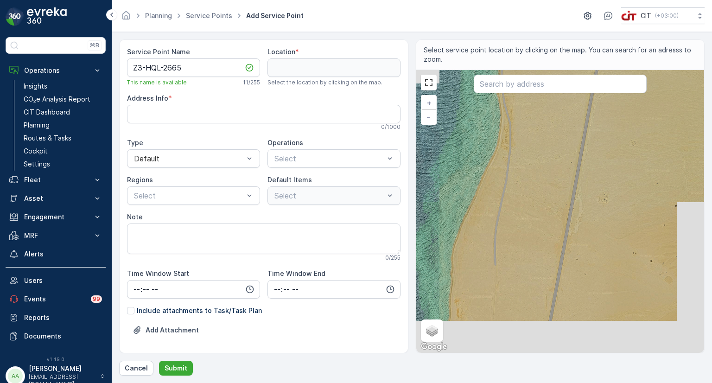
drag, startPoint x: 530, startPoint y: 233, endPoint x: 548, endPoint y: 176, distance: 60.5
click at [543, 193] on div "+ − Satellite Roadmap Terrain Hybrid Leaflet Keyboard shortcuts Map Data Map da…" at bounding box center [560, 211] width 288 height 283
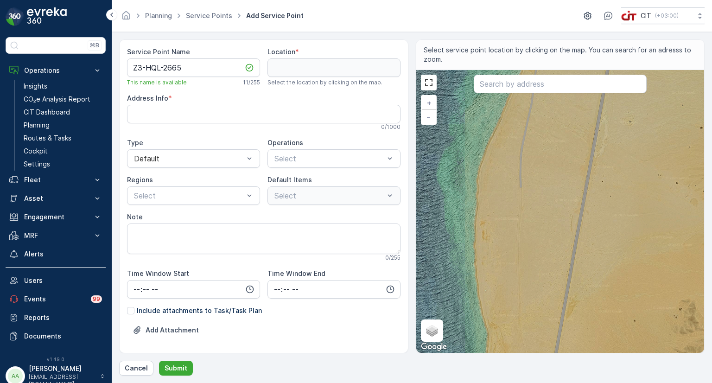
drag, startPoint x: 528, startPoint y: 240, endPoint x: 548, endPoint y: 151, distance: 90.2
click at [541, 182] on div "+ − Satellite Roadmap Terrain Hybrid Leaflet Keyboard shortcuts Map Data Map da…" at bounding box center [560, 211] width 288 height 283
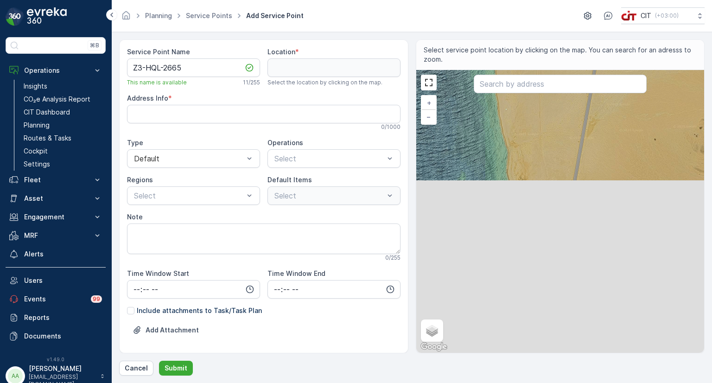
drag, startPoint x: 528, startPoint y: 163, endPoint x: 519, endPoint y: 138, distance: 27.1
click at [524, 148] on div "+ − Satellite Roadmap Terrain Hybrid Leaflet Keyboard shortcuts Map Data Map da…" at bounding box center [560, 211] width 288 height 283
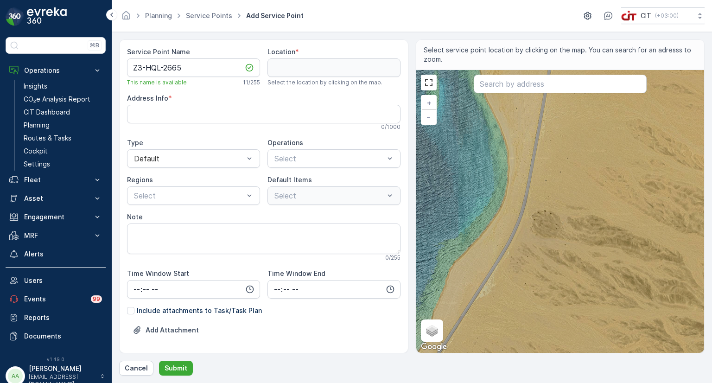
drag, startPoint x: 497, startPoint y: 232, endPoint x: 550, endPoint y: 140, distance: 106.3
click at [545, 150] on div "+ − Satellite Roadmap Terrain Hybrid Leaflet Keyboard shortcuts Map Data Map da…" at bounding box center [560, 211] width 288 height 283
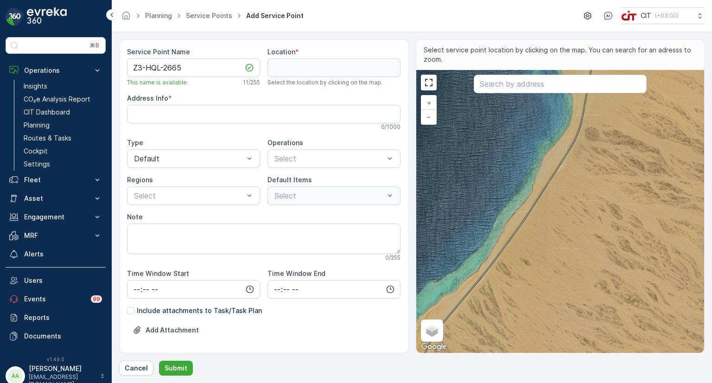
drag, startPoint x: 508, startPoint y: 276, endPoint x: 555, endPoint y: 177, distance: 109.0
click at [554, 179] on div "+ − Satellite Roadmap Terrain Hybrid Leaflet Keyboard shortcuts Map Data Map da…" at bounding box center [560, 211] width 288 height 283
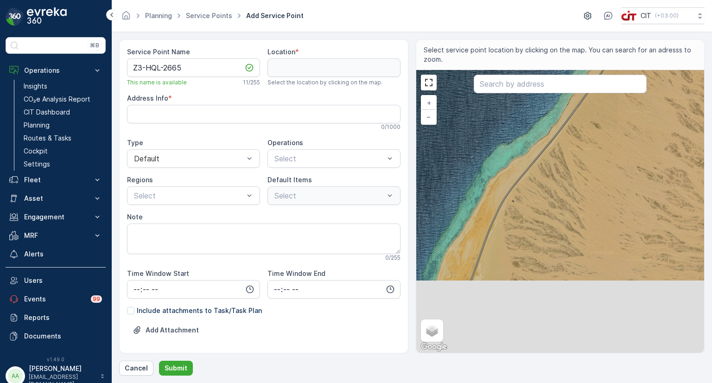
drag, startPoint x: 477, startPoint y: 268, endPoint x: 540, endPoint y: 178, distance: 109.4
click at [526, 199] on div "+ − Satellite Roadmap Terrain Hybrid Leaflet Keyboard shortcuts Map Data Map da…" at bounding box center [560, 211] width 288 height 283
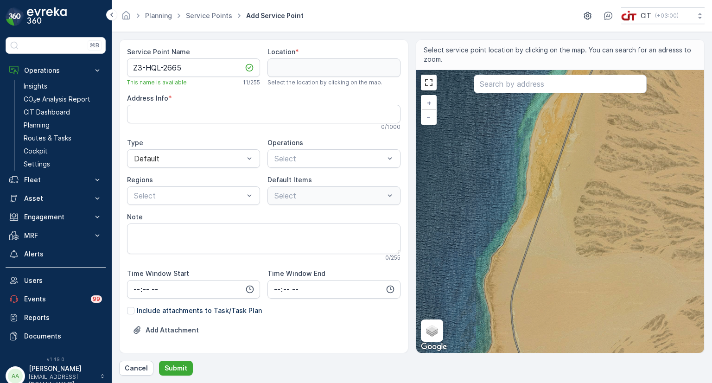
drag, startPoint x: 524, startPoint y: 264, endPoint x: 556, endPoint y: 188, distance: 82.9
click at [550, 202] on div "+ − Satellite Roadmap Terrain Hybrid Leaflet Keyboard shortcuts Map Data Map da…" at bounding box center [560, 211] width 288 height 283
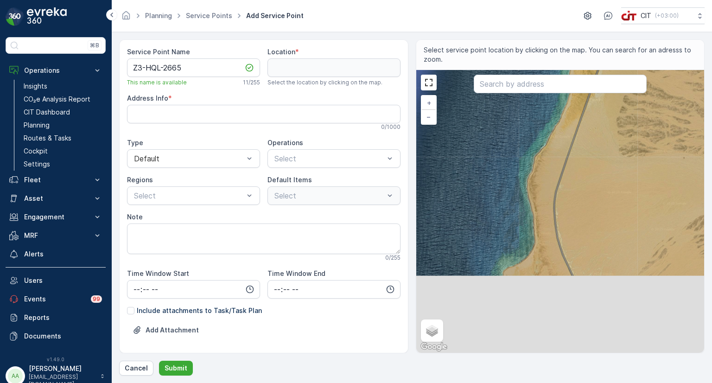
drag, startPoint x: 534, startPoint y: 193, endPoint x: 533, endPoint y: 186, distance: 7.0
click at [534, 188] on div "+ − Satellite Roadmap Terrain Hybrid Leaflet Keyboard shortcuts Map Data Map da…" at bounding box center [560, 211] width 288 height 283
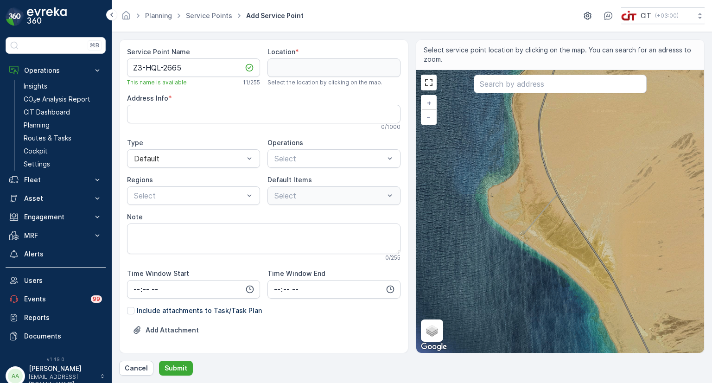
drag, startPoint x: 542, startPoint y: 244, endPoint x: 523, endPoint y: 169, distance: 77.1
click at [523, 170] on div "+ − Satellite Roadmap Terrain Hybrid Leaflet Keyboard shortcuts Map Data Map da…" at bounding box center [560, 211] width 288 height 283
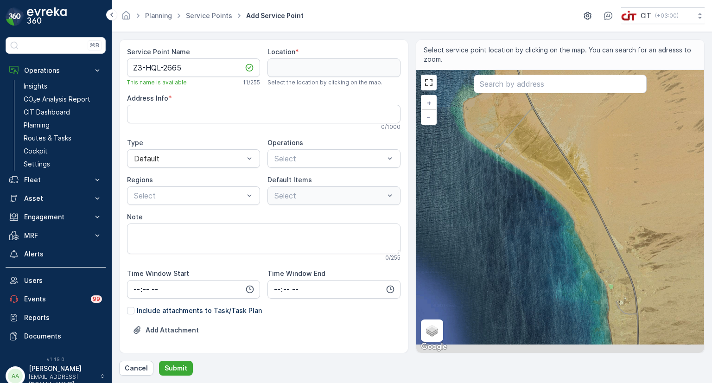
drag, startPoint x: 574, startPoint y: 233, endPoint x: 546, endPoint y: 149, distance: 88.9
click at [547, 149] on div "+ − Satellite Roadmap Terrain Hybrid Leaflet Keyboard shortcuts Map Data Map da…" at bounding box center [560, 211] width 288 height 283
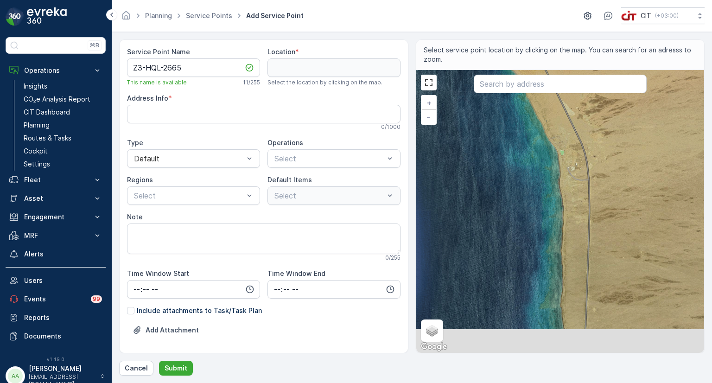
drag, startPoint x: 593, startPoint y: 236, endPoint x: 572, endPoint y: 174, distance: 65.8
click at [572, 174] on div "+ − Satellite Roadmap Terrain Hybrid Leaflet Keyboard shortcuts Map Data Map da…" at bounding box center [560, 211] width 288 height 283
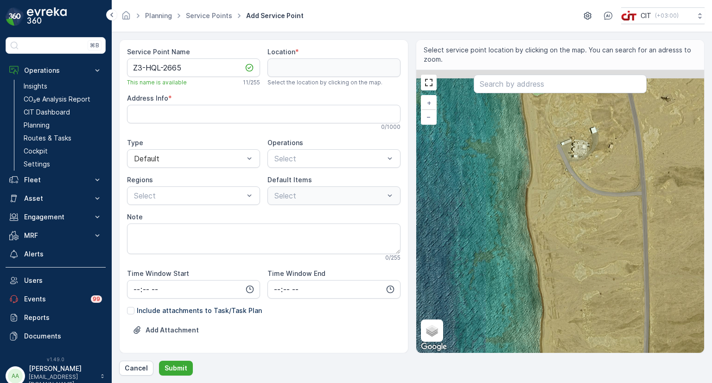
drag, startPoint x: 548, startPoint y: 139, endPoint x: 549, endPoint y: 254, distance: 114.9
click at [551, 258] on div "+ − Satellite Roadmap Terrain Hybrid Leaflet Keyboard shortcuts Map Data Map da…" at bounding box center [560, 211] width 288 height 283
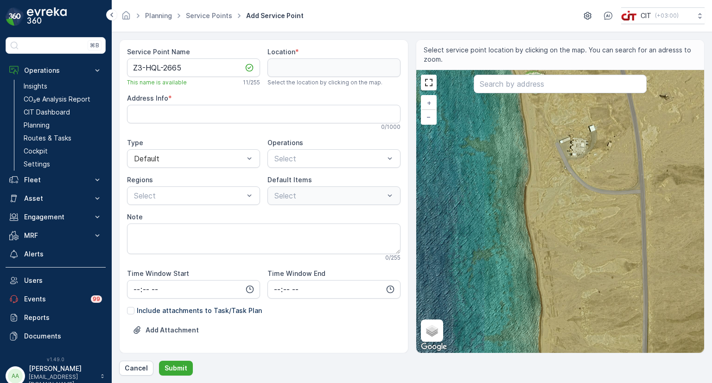
click at [544, 300] on div "+ − Satellite Roadmap Terrain Hybrid Leaflet Keyboard shortcuts Map Data Map da…" at bounding box center [560, 211] width 288 height 283
type input "29.008411314885144,34.86101121702104"
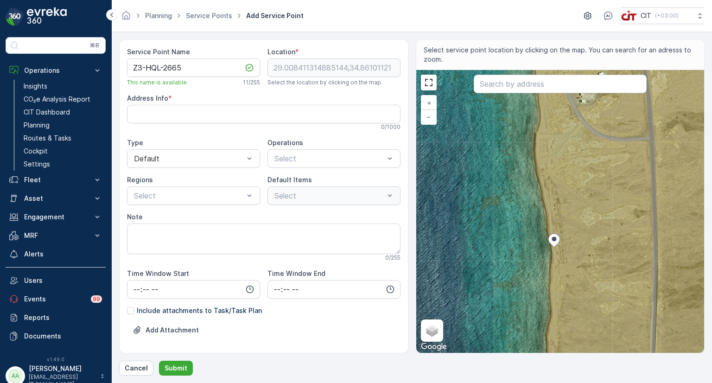
type Info "7GXP2V56+9C"
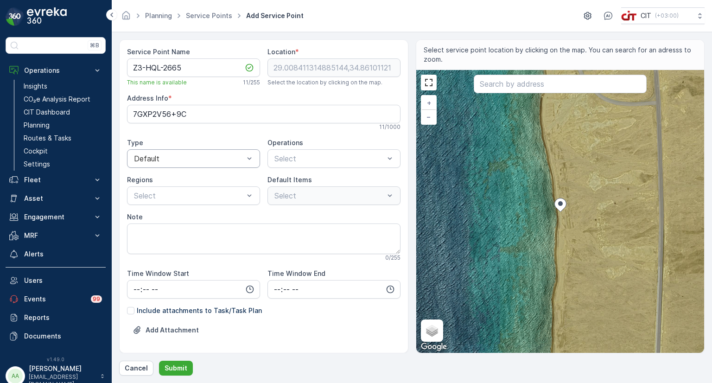
click at [223, 160] on div at bounding box center [189, 158] width 112 height 8
click at [187, 194] on div "Special Needs" at bounding box center [193, 197] width 122 height 8
click at [305, 161] on div at bounding box center [329, 158] width 112 height 8
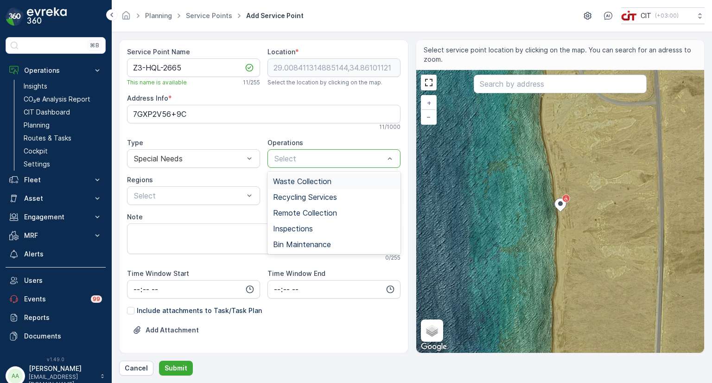
click at [298, 181] on span "Waste Collection" at bounding box center [302, 181] width 58 height 8
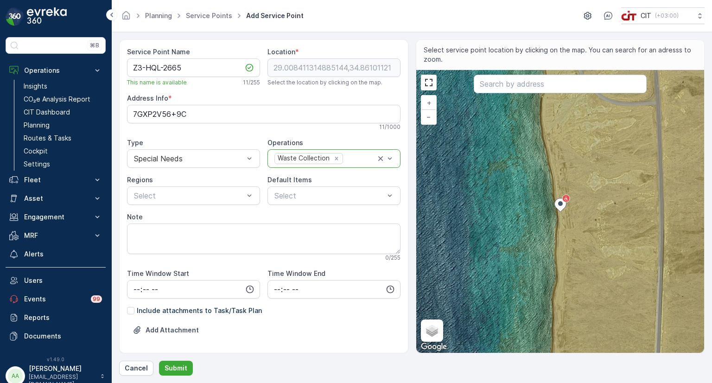
click at [299, 159] on div "Waste Collection" at bounding box center [303, 158] width 56 height 10
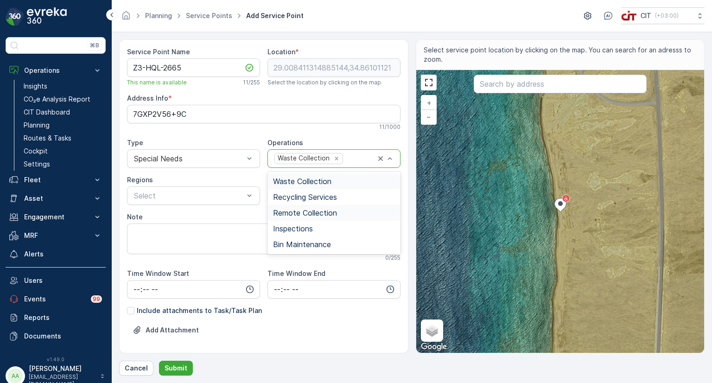
click at [297, 208] on span "Remote Collection" at bounding box center [305, 212] width 64 height 8
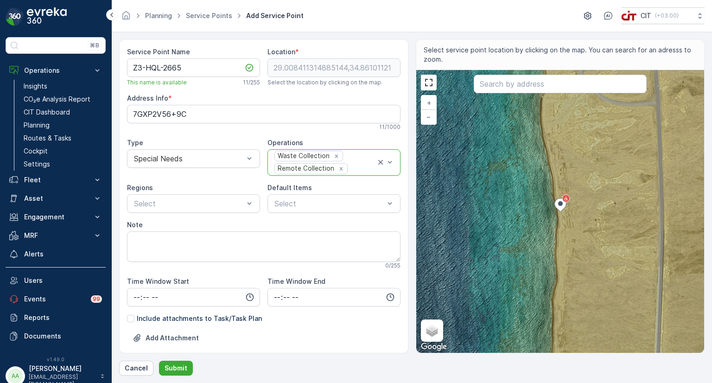
click at [304, 164] on div "Remote Collection" at bounding box center [305, 169] width 61 height 10
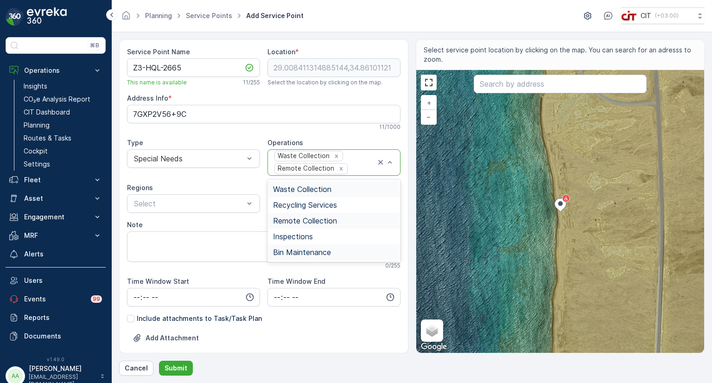
click at [299, 249] on span "Bin Maintenance" at bounding box center [302, 252] width 58 height 8
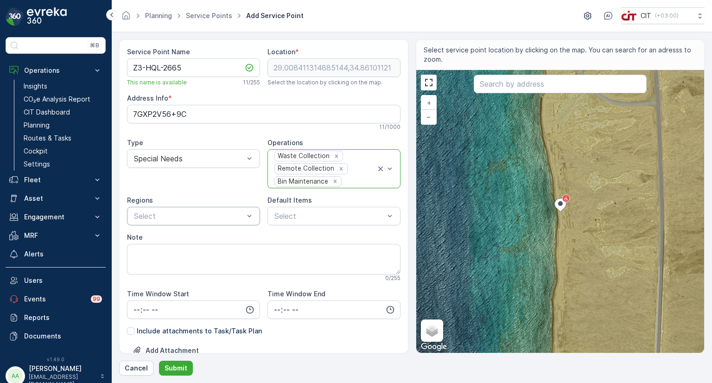
click at [187, 212] on div at bounding box center [189, 216] width 112 height 8
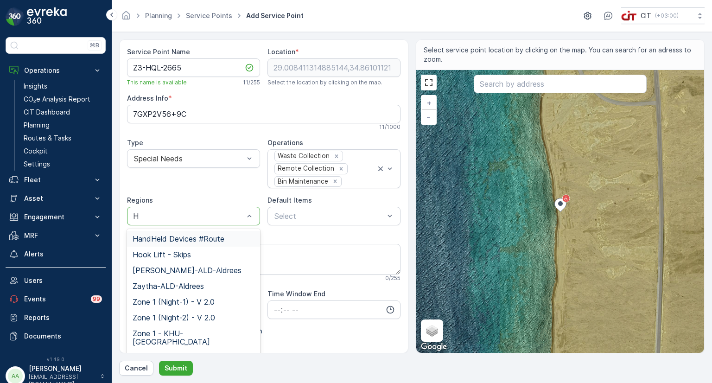
type input "HQ"
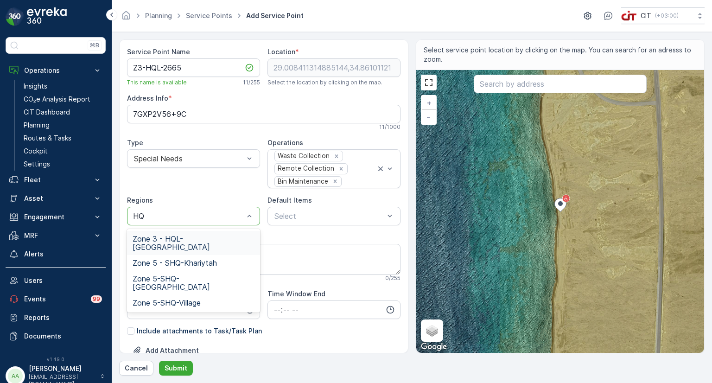
click at [192, 235] on span "Zone 3 - HQL-Haql Beach" at bounding box center [193, 242] width 122 height 17
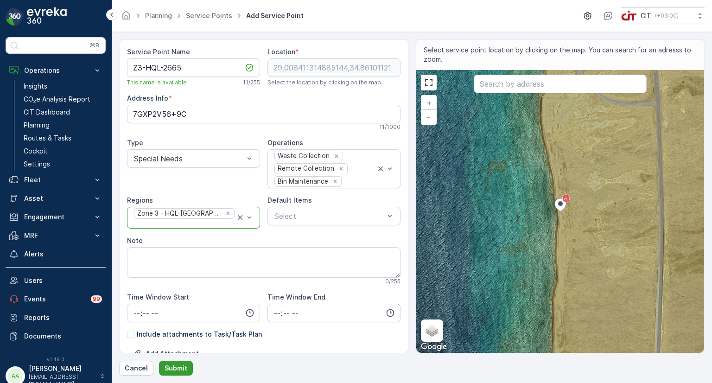
click at [179, 369] on p "Submit" at bounding box center [175, 367] width 23 height 9
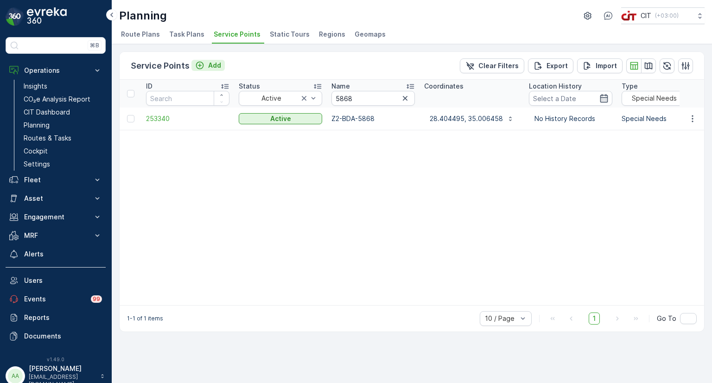
click at [204, 63] on div "Add" at bounding box center [208, 65] width 26 height 9
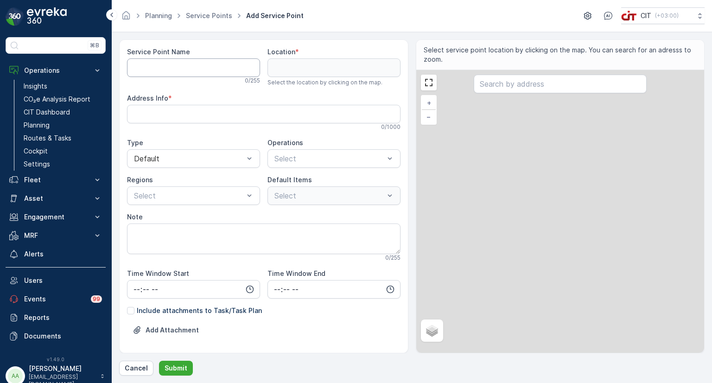
click at [155, 59] on Name "Service Point Name" at bounding box center [193, 67] width 133 height 19
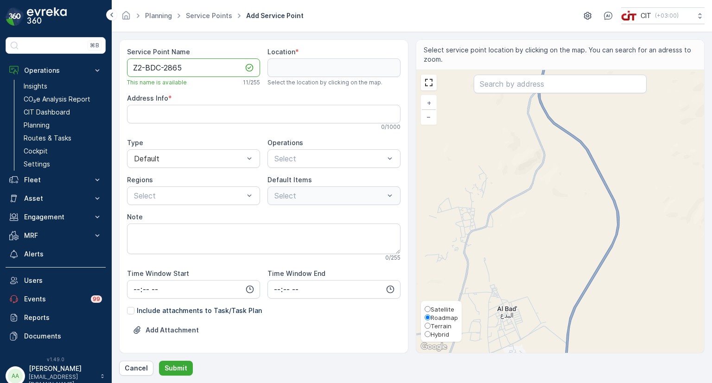
type Name "Z2-BDC-2865"
click at [433, 334] on span "Hybrid" at bounding box center [439, 333] width 19 height 7
click at [430, 334] on input "Hybrid" at bounding box center [427, 334] width 6 height 6
radio input "true"
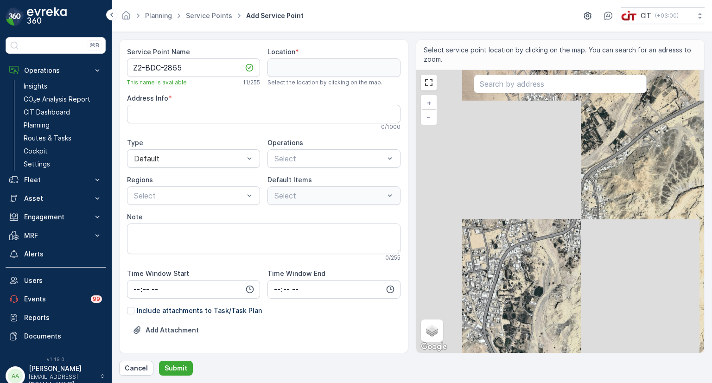
drag, startPoint x: 468, startPoint y: 237, endPoint x: 535, endPoint y: 246, distance: 67.8
click at [535, 246] on div "+ − Satellite Roadmap Terrain Hybrid Leaflet Keyboard shortcuts Map Data Map da…" at bounding box center [560, 211] width 288 height 283
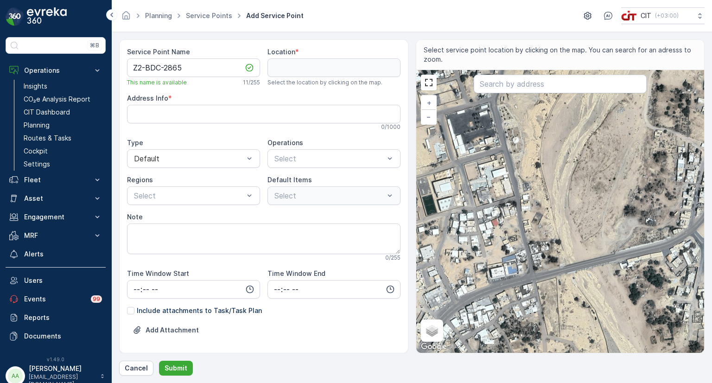
click at [508, 202] on div "+ − Satellite Roadmap Terrain Hybrid Leaflet Keyboard shortcuts Map Data Map da…" at bounding box center [560, 211] width 288 height 283
type input "28.507050765845477,35.008135292296856"
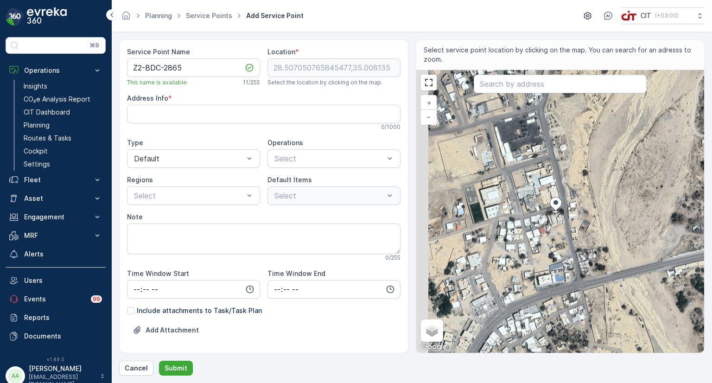
type Info "KNUA7172، 7172 انس بن مالك، 4869، حي الديرة القديمة، Al Bad 49787, Saudi Arabia"
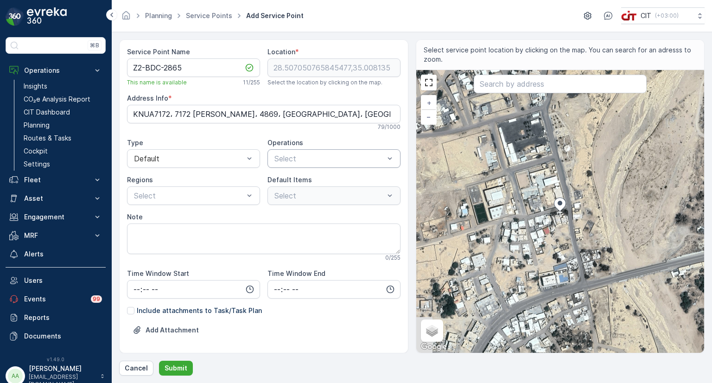
click at [296, 158] on div at bounding box center [329, 158] width 112 height 8
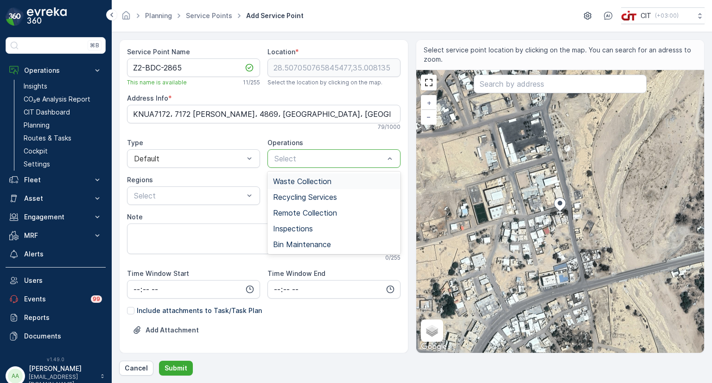
click at [294, 175] on div "Waste Collection" at bounding box center [333, 181] width 133 height 16
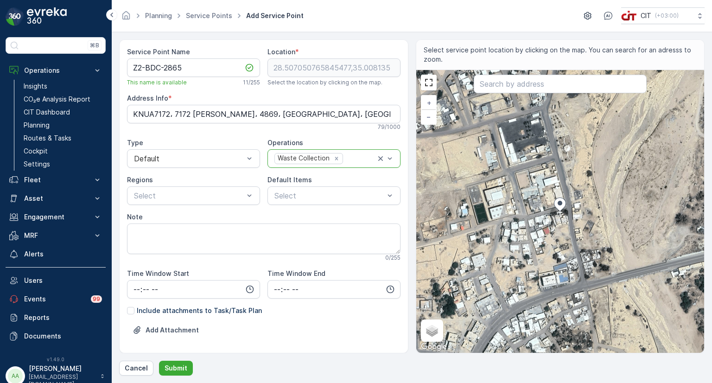
click at [292, 155] on div "Waste Collection" at bounding box center [303, 158] width 56 height 10
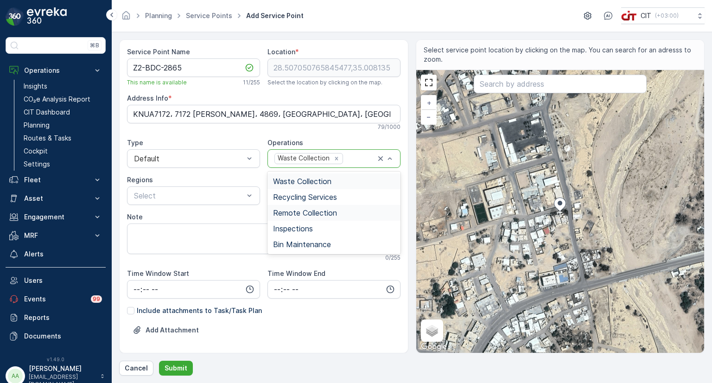
click at [292, 208] on span "Remote Collection" at bounding box center [305, 212] width 64 height 8
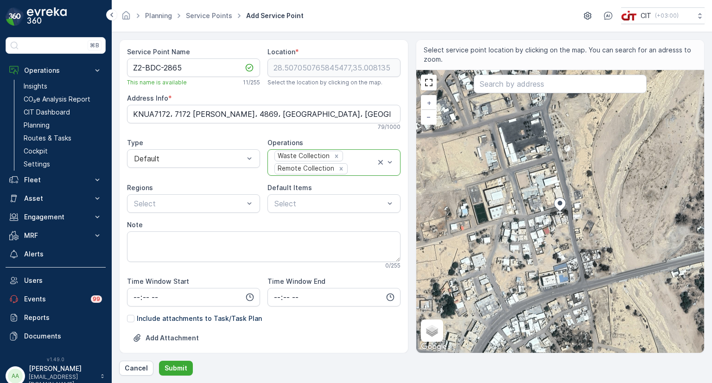
click at [299, 164] on div "Remote Collection" at bounding box center [305, 169] width 61 height 10
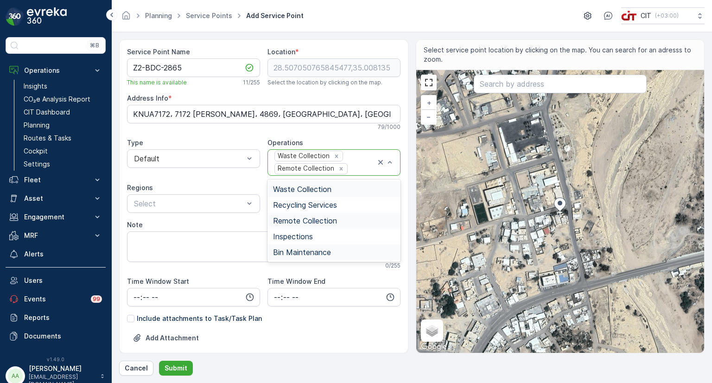
click at [302, 251] on span "Bin Maintenance" at bounding box center [302, 252] width 58 height 8
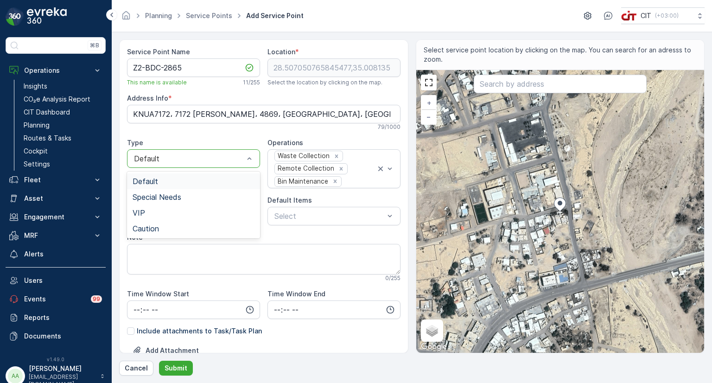
click at [177, 158] on div at bounding box center [189, 158] width 112 height 8
click at [167, 195] on span "Special Needs" at bounding box center [156, 197] width 49 height 8
click at [189, 212] on div at bounding box center [189, 216] width 112 height 8
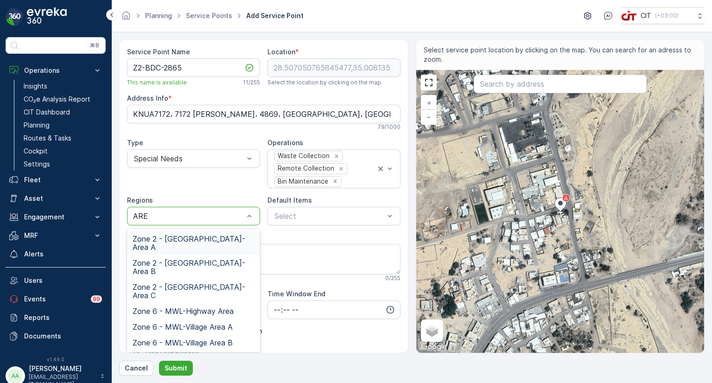
type input "AREA"
click at [211, 283] on span "Zone 2 - ALBADA-Area C" at bounding box center [193, 291] width 122 height 17
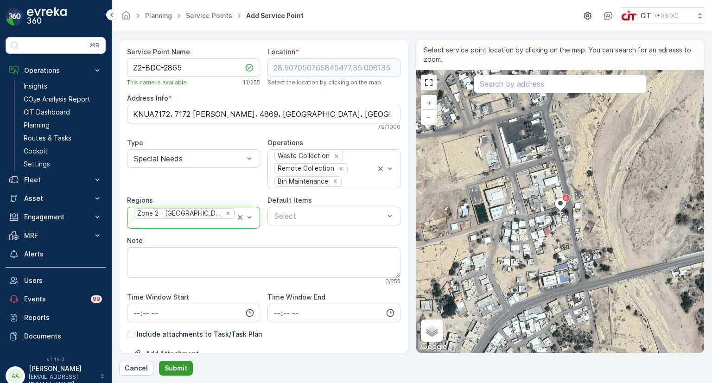
click at [178, 363] on p "Submit" at bounding box center [175, 367] width 23 height 9
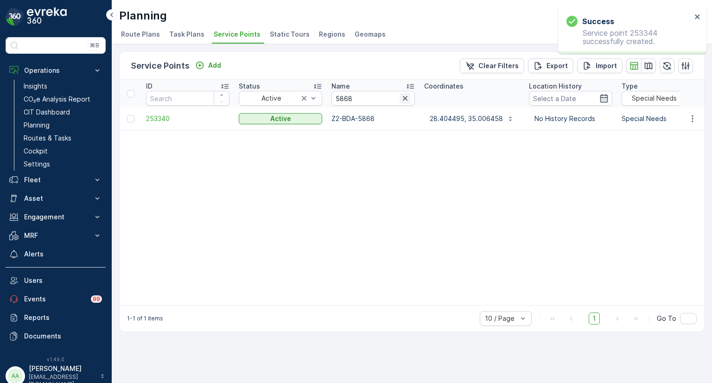
click at [407, 96] on icon "button" at bounding box center [405, 98] width 5 height 5
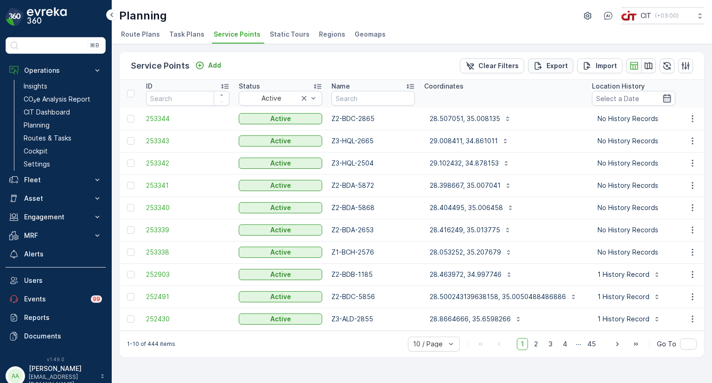
click at [557, 67] on p "Export" at bounding box center [556, 65] width 21 height 9
click at [369, 101] on input "text" at bounding box center [372, 98] width 83 height 15
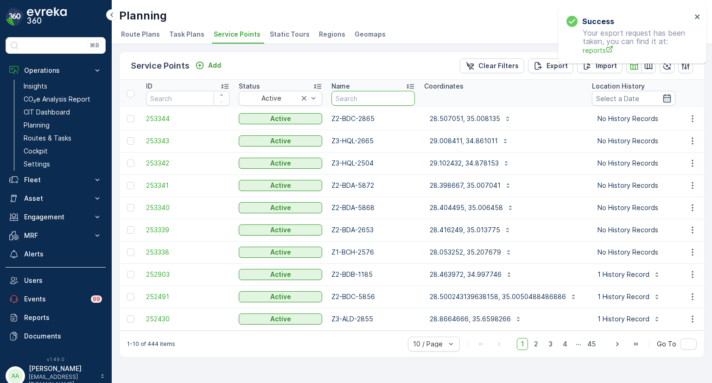
paste input "Z1-ALD-2791"
type input "Z1-ALD-2791"
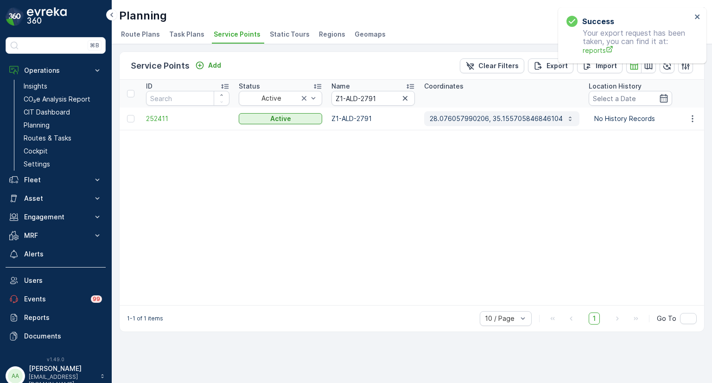
click at [470, 115] on p "28.076057990206, 35.155705846846104" at bounding box center [495, 118] width 133 height 9
drag, startPoint x: 381, startPoint y: 94, endPoint x: 327, endPoint y: 94, distance: 54.2
click at [327, 94] on th "Name Z1-ALD-2791" at bounding box center [373, 94] width 93 height 28
paste input "3932"
type input "3932"
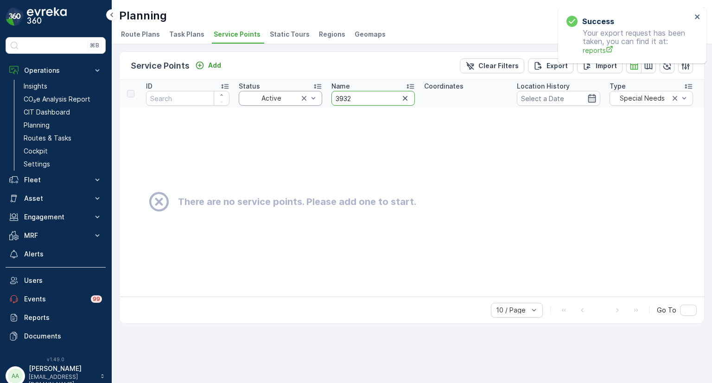
drag, startPoint x: 358, startPoint y: 96, endPoint x: 318, endPoint y: 95, distance: 39.9
paste input "5865"
type input "5865"
drag, startPoint x: 360, startPoint y: 96, endPoint x: 307, endPoint y: 95, distance: 52.8
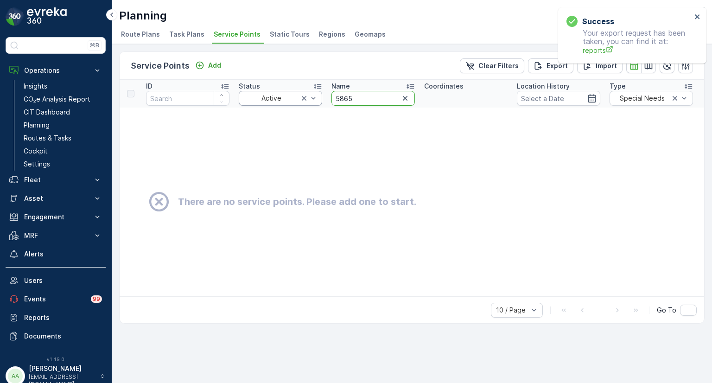
paste input "2791"
type input "2791"
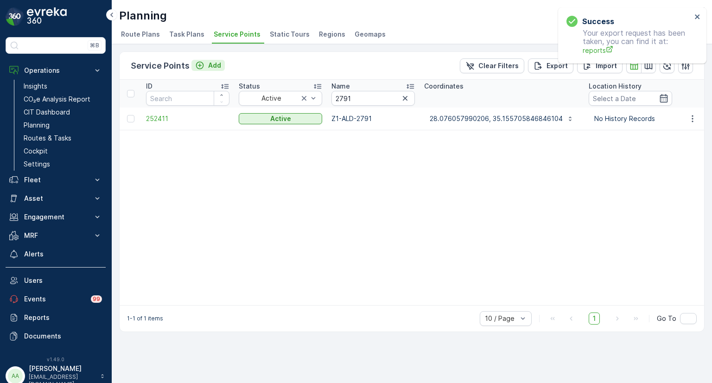
click at [210, 66] on p "Add" at bounding box center [214, 65] width 13 height 9
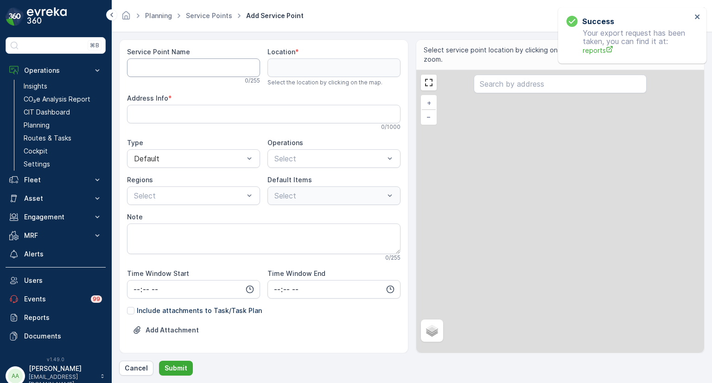
click at [215, 67] on Name "Service Point Name" at bounding box center [193, 67] width 133 height 19
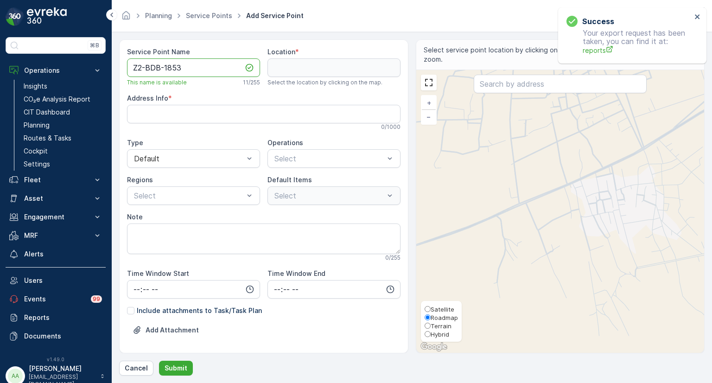
type Name "Z2-BDB-1853"
click at [434, 332] on span "Hybrid" at bounding box center [439, 333] width 19 height 7
click at [430, 332] on input "Hybrid" at bounding box center [427, 334] width 6 height 6
radio input "true"
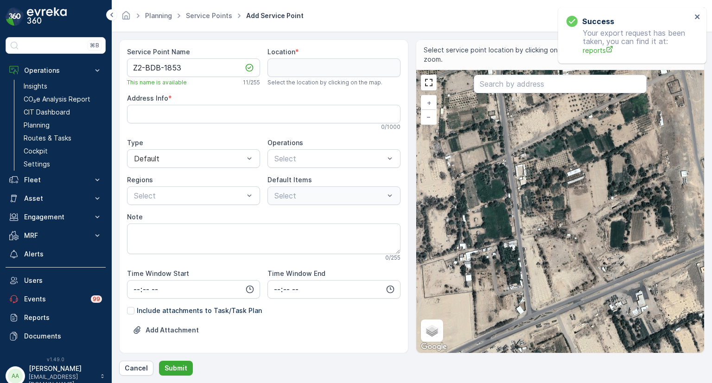
click at [511, 147] on div "+ − Satellite Roadmap Terrain Hybrid Leaflet Keyboard shortcuts Map Data Map da…" at bounding box center [560, 211] width 288 height 283
type input "28.468794527818545,35.013392684127936"
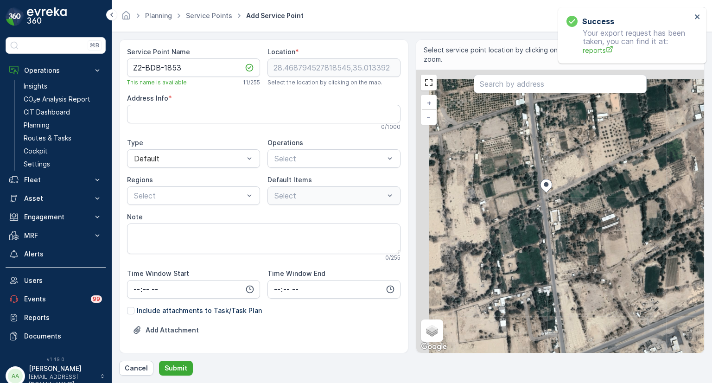
type Info "KDDA2076، 2076 الفضل ابن العباس، 6376، حي الروضة، Al Bad 49824, Saudi Arabia"
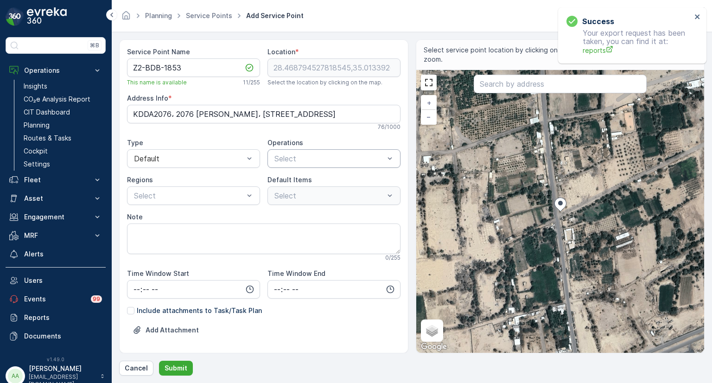
click at [322, 161] on div at bounding box center [329, 158] width 112 height 8
click at [303, 181] on span "Waste Collection" at bounding box center [302, 181] width 58 height 8
click at [301, 154] on div "Waste Collection" at bounding box center [303, 158] width 56 height 10
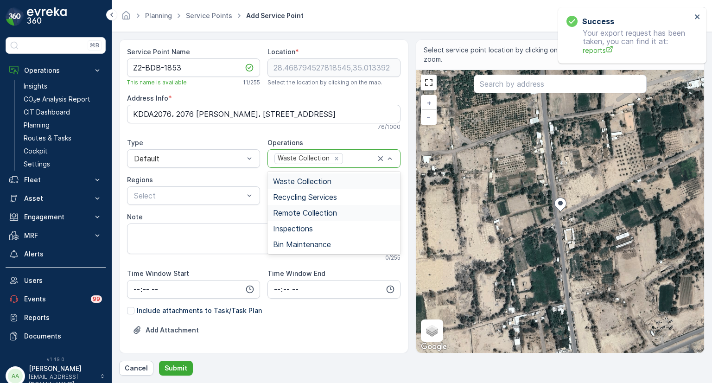
click at [296, 210] on span "Remote Collection" at bounding box center [305, 212] width 64 height 8
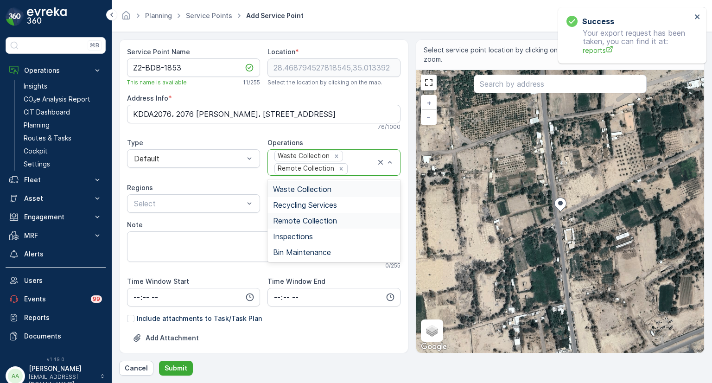
click at [317, 161] on div "Waste Collection Remote Collection" at bounding box center [324, 162] width 102 height 25
click at [291, 251] on span "Bin Maintenance" at bounding box center [302, 252] width 58 height 8
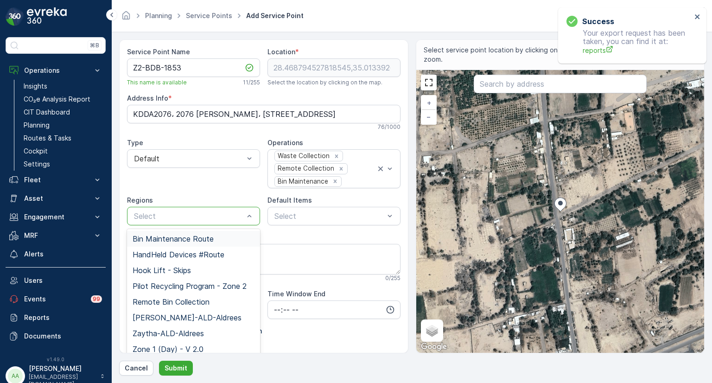
click at [175, 214] on div at bounding box center [189, 216] width 112 height 8
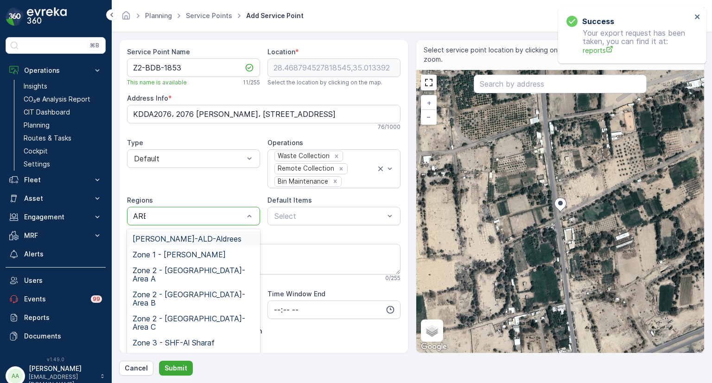
type input "AREA"
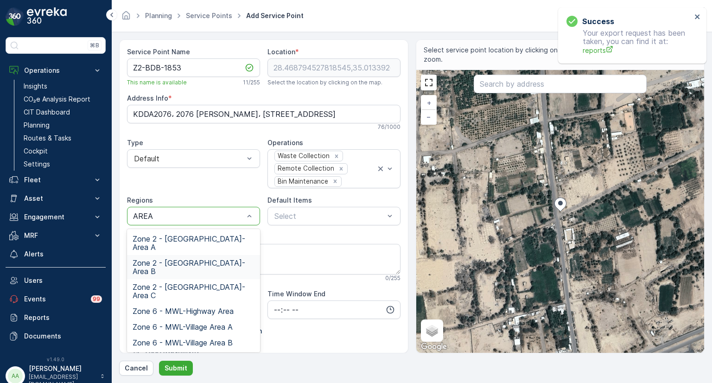
click at [205, 259] on span "Zone 2 - ALBADA-Area B" at bounding box center [193, 267] width 122 height 17
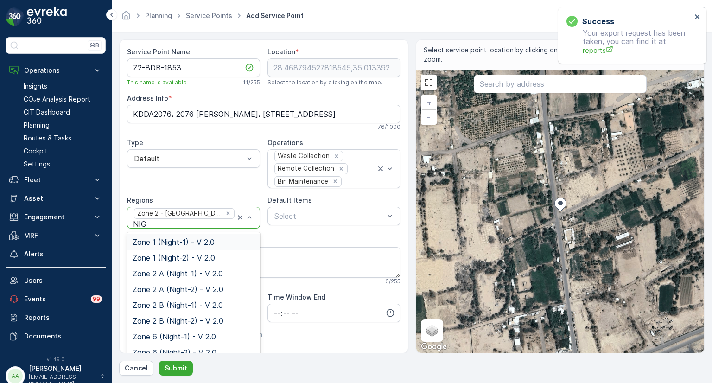
type input "NIGH"
click at [196, 320] on span "Zone 2 B (Night-2) - V 2.0" at bounding box center [177, 320] width 91 height 8
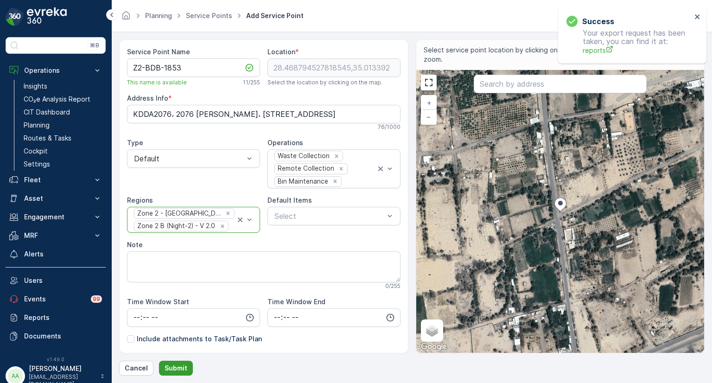
click at [172, 369] on p "Submit" at bounding box center [175, 367] width 23 height 9
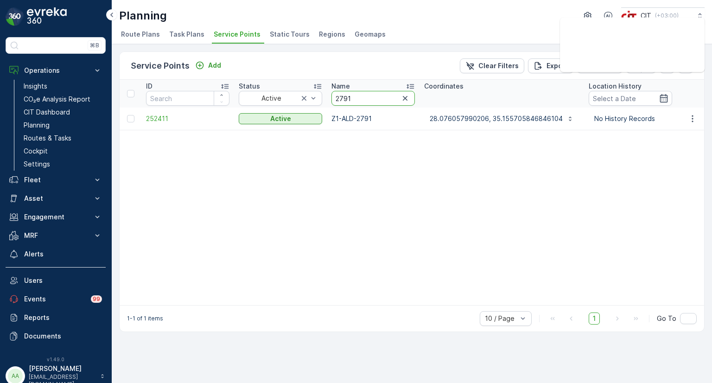
drag, startPoint x: 366, startPoint y: 101, endPoint x: 325, endPoint y: 98, distance: 41.4
paste input "A01853"
type input "A01853"
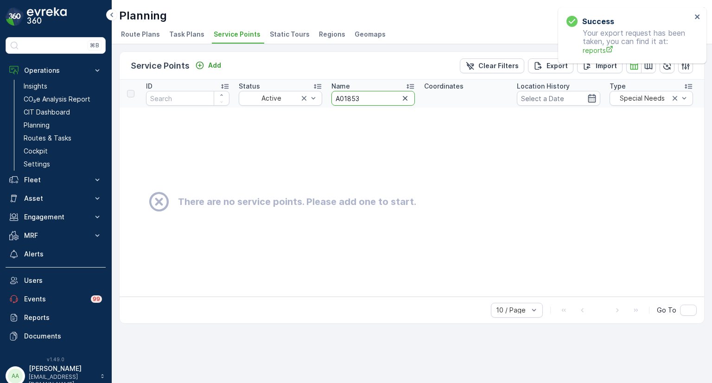
drag, startPoint x: 343, startPoint y: 97, endPoint x: 325, endPoint y: 97, distance: 18.5
type input "1853"
click at [668, 66] on icon "button" at bounding box center [667, 66] width 8 height 8
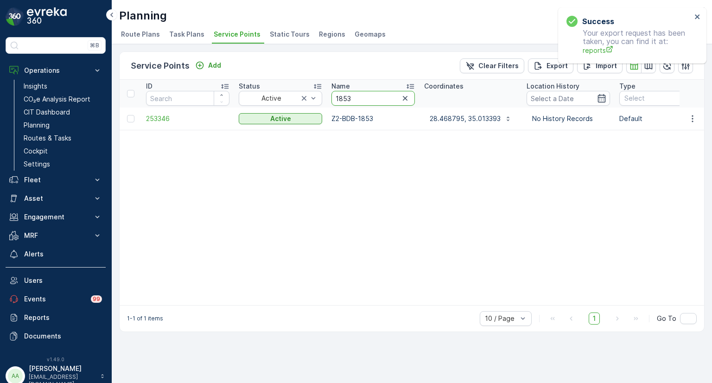
drag, startPoint x: 353, startPoint y: 94, endPoint x: 341, endPoint y: 101, distance: 13.3
click at [341, 101] on input "1853" at bounding box center [372, 98] width 83 height 15
type input "1806"
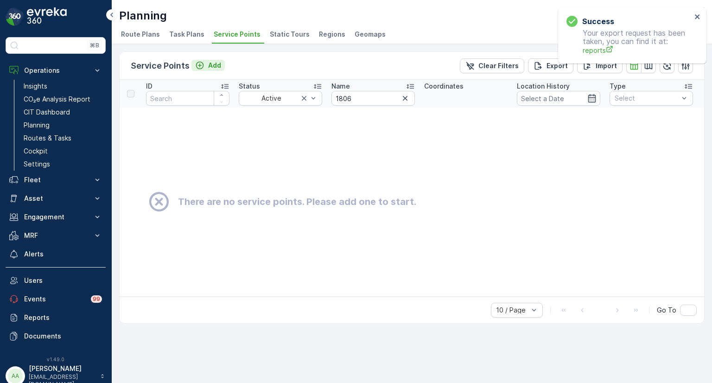
click at [210, 61] on p "Add" at bounding box center [214, 65] width 13 height 9
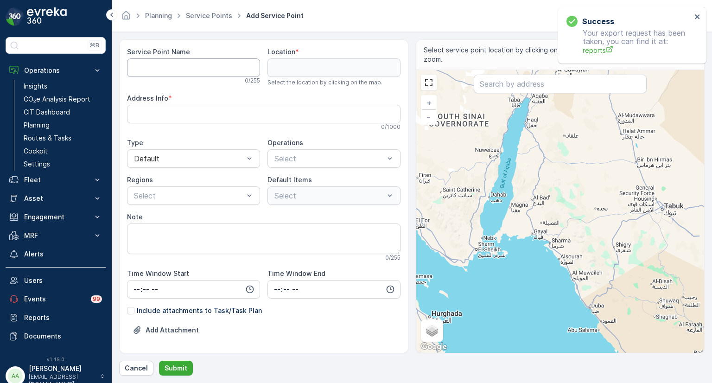
click at [211, 75] on Name "Service Point Name" at bounding box center [193, 67] width 133 height 19
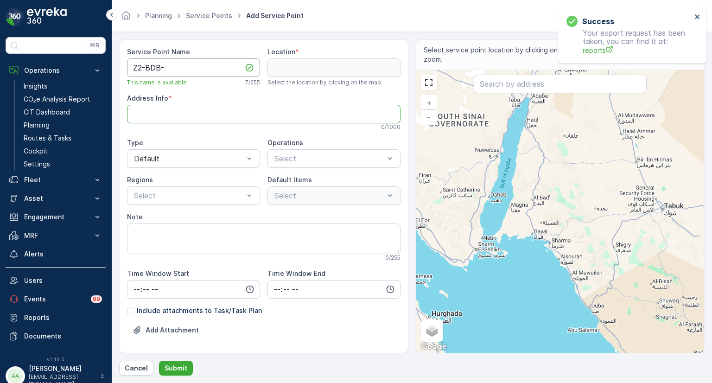
click at [206, 68] on Name "Z2-BDB-" at bounding box center [193, 67] width 133 height 19
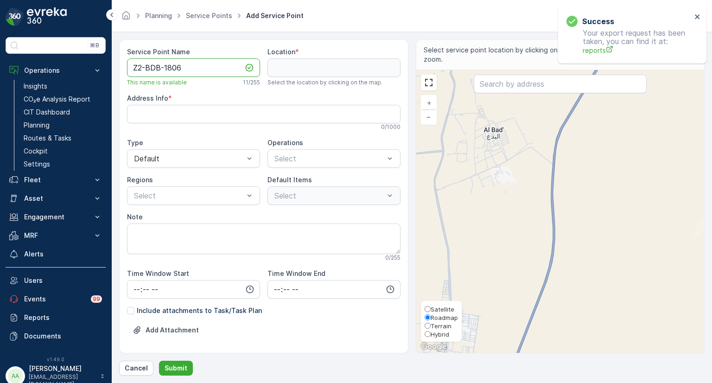
type Name "Z2-BDB-1806"
click at [439, 335] on span "Hybrid" at bounding box center [439, 333] width 19 height 7
click at [430, 335] on input "Hybrid" at bounding box center [427, 334] width 6 height 6
radio input "true"
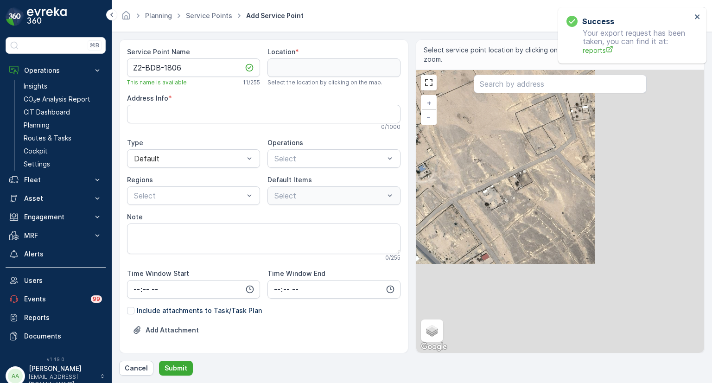
click at [531, 148] on div "+ − Satellite Roadmap Terrain Hybrid Leaflet Keyboard shortcuts Map Data Map da…" at bounding box center [560, 211] width 288 height 283
type input "28.46861532044229,35.033938479346254"
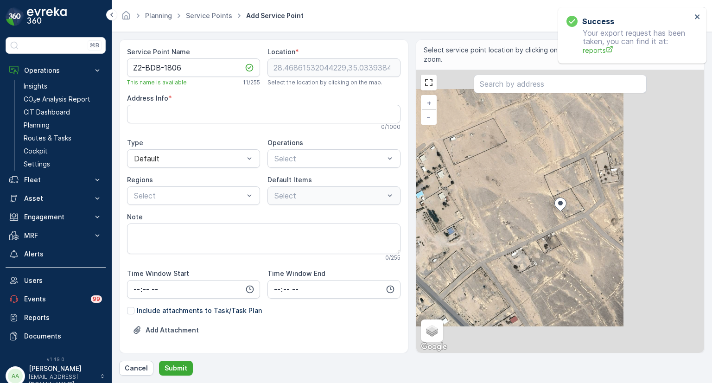
type Info "KDDA3831، 3831 [PERSON_NAME]، [STREET_ADDRESS]"
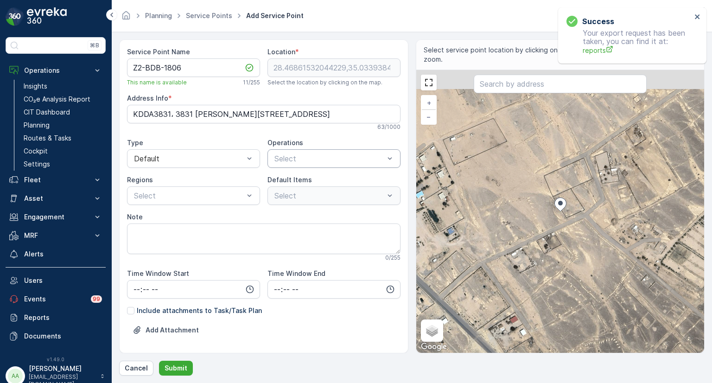
click at [297, 155] on div at bounding box center [329, 158] width 112 height 8
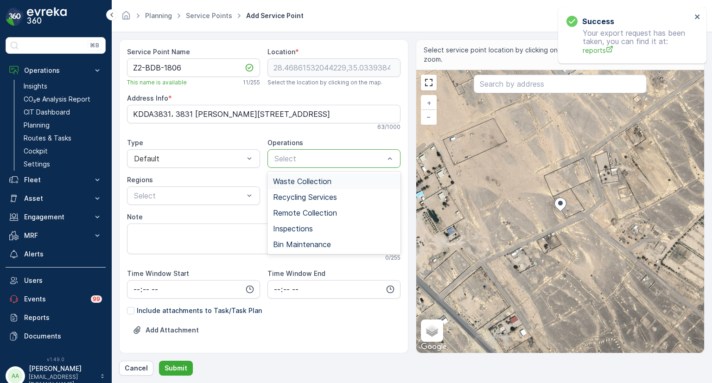
click at [292, 183] on span "Waste Collection" at bounding box center [302, 181] width 58 height 8
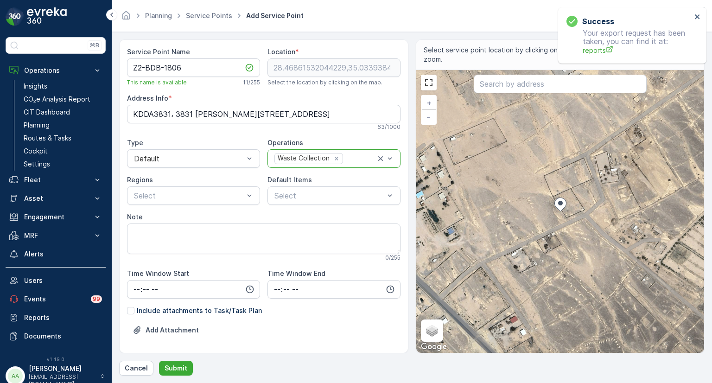
click at [295, 162] on div "Waste Collection" at bounding box center [303, 158] width 56 height 10
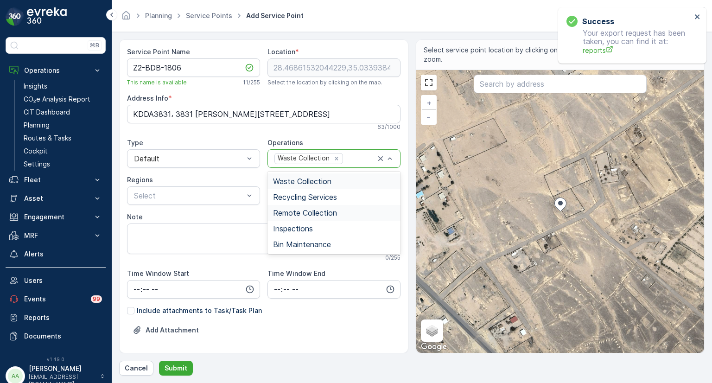
click at [298, 210] on span "Remote Collection" at bounding box center [305, 212] width 64 height 8
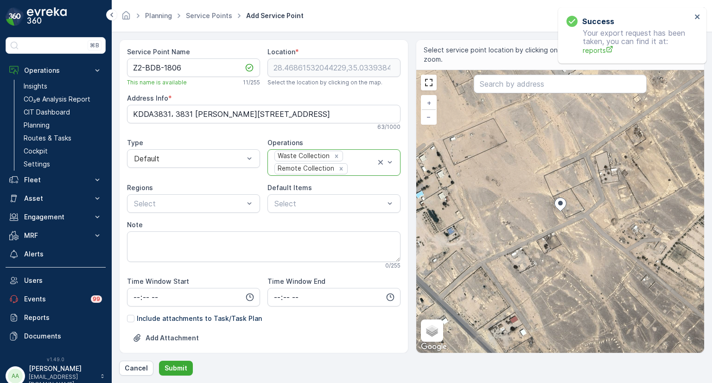
drag, startPoint x: 303, startPoint y: 163, endPoint x: 306, endPoint y: 175, distance: 12.4
click at [303, 164] on div "Remote Collection" at bounding box center [305, 169] width 61 height 10
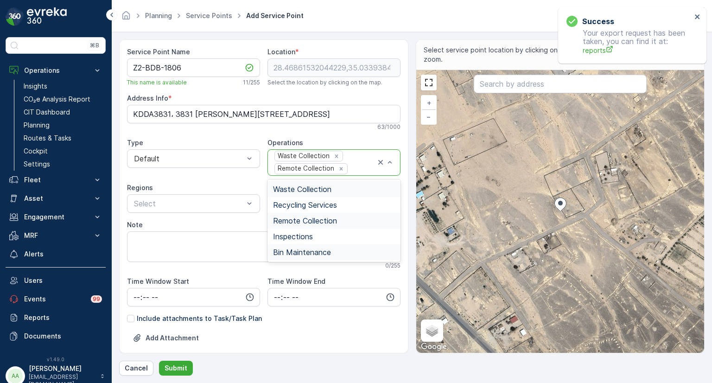
click at [309, 250] on span "Bin Maintenance" at bounding box center [302, 252] width 58 height 8
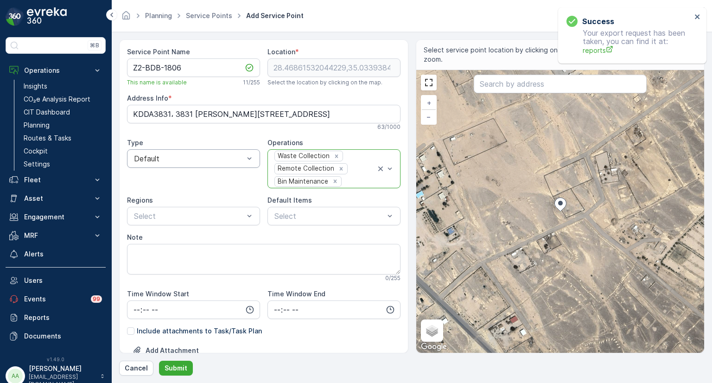
click at [153, 157] on div at bounding box center [189, 158] width 112 height 8
click at [310, 228] on div "Service Point Name Z2-BDB-1806 This name is available 11 / 255 Location * 28.46…" at bounding box center [263, 230] width 273 height 366
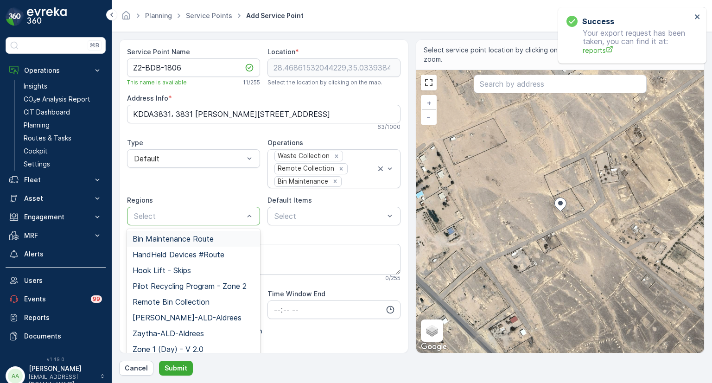
click at [170, 212] on div at bounding box center [189, 216] width 112 height 8
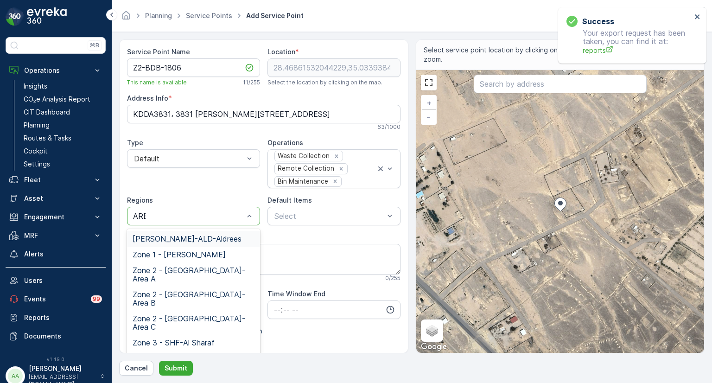
type input "AREA"
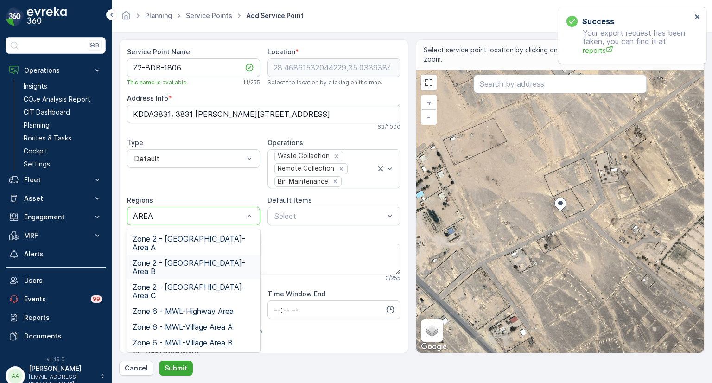
click at [208, 259] on span "Zone 2 - ALBADA-Area B" at bounding box center [193, 267] width 122 height 17
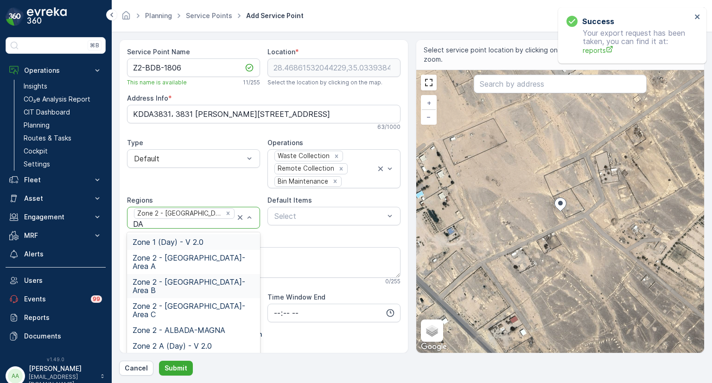
type input "DAY"
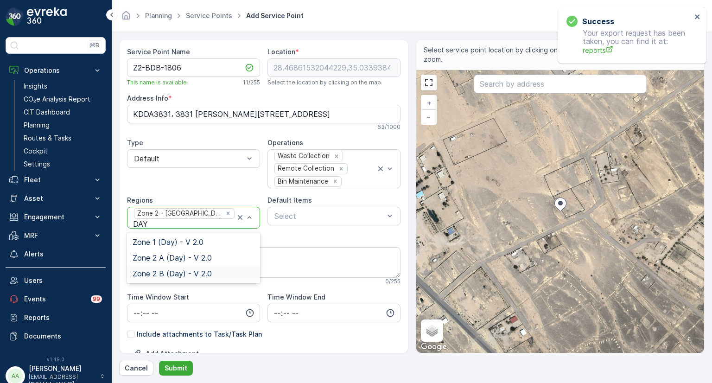
click at [185, 273] on span "Zone 2 B (Day) - V 2.0" at bounding box center [171, 273] width 79 height 8
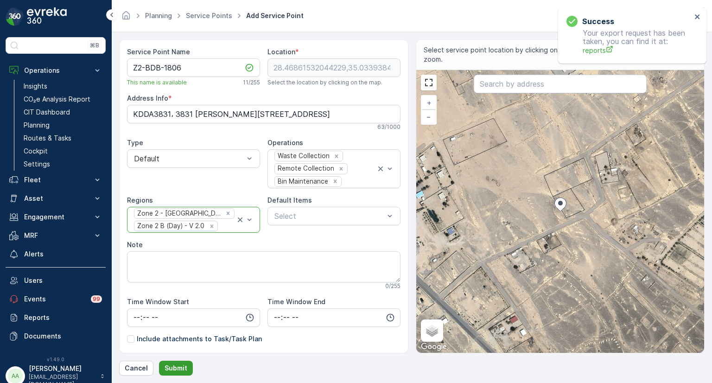
click at [182, 372] on p "Submit" at bounding box center [175, 367] width 23 height 9
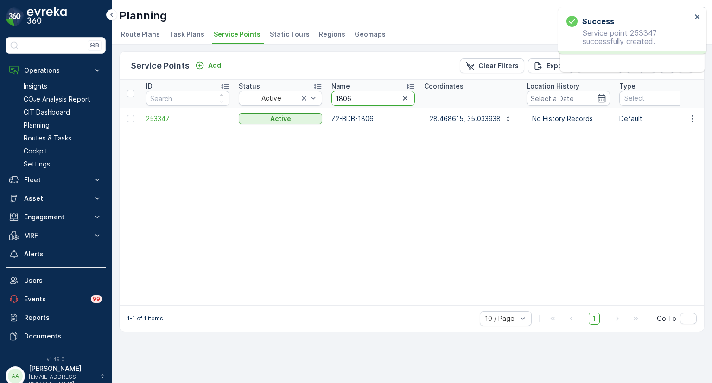
drag, startPoint x: 353, startPoint y: 96, endPoint x: 325, endPoint y: 95, distance: 28.3
paste input "2517"
type input "2517"
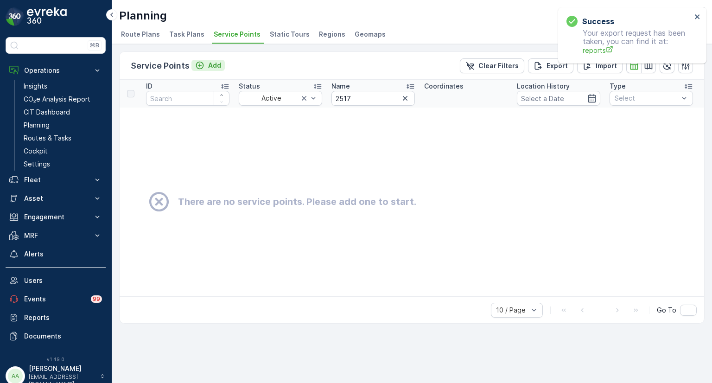
click at [208, 64] on p "Add" at bounding box center [214, 65] width 13 height 9
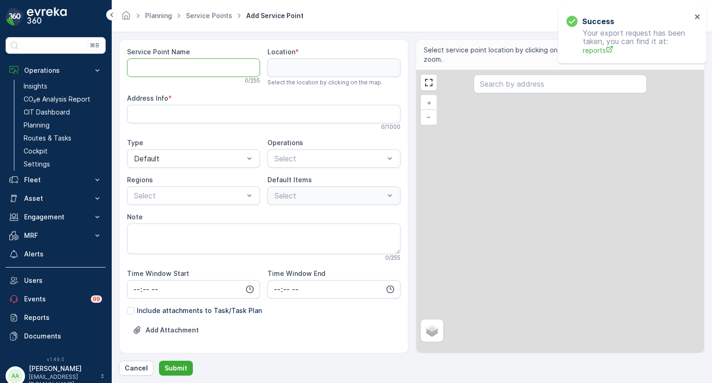
click at [175, 68] on Name "Service Point Name" at bounding box center [193, 67] width 133 height 19
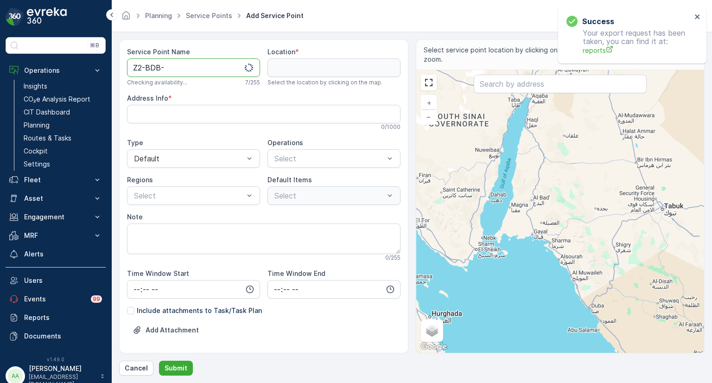
paste Name "2517"
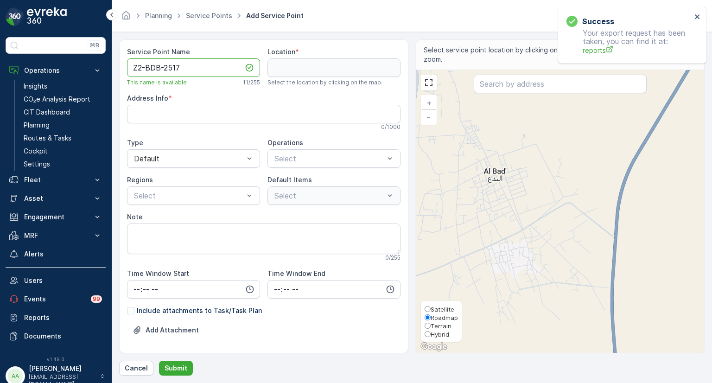
type Name "Z2-BDB-2517"
click at [439, 332] on span "Hybrid" at bounding box center [439, 333] width 19 height 7
click at [430, 332] on input "Hybrid" at bounding box center [427, 334] width 6 height 6
radio input "true"
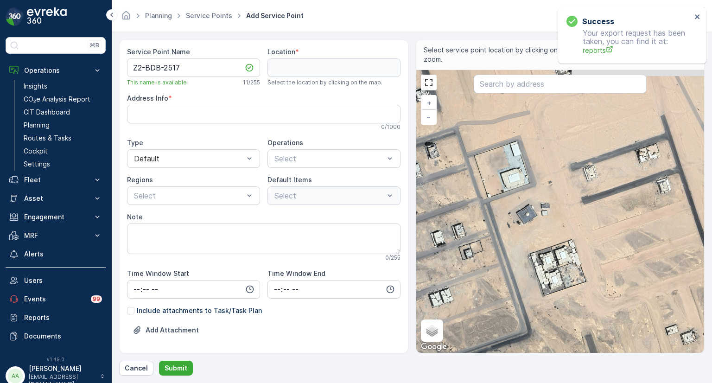
click at [526, 168] on div "+ − Satellite Roadmap Terrain Hybrid Leaflet Keyboard shortcuts Map Data Map da…" at bounding box center [560, 211] width 288 height 283
type input "28.478885581431634,35.026117140611305"
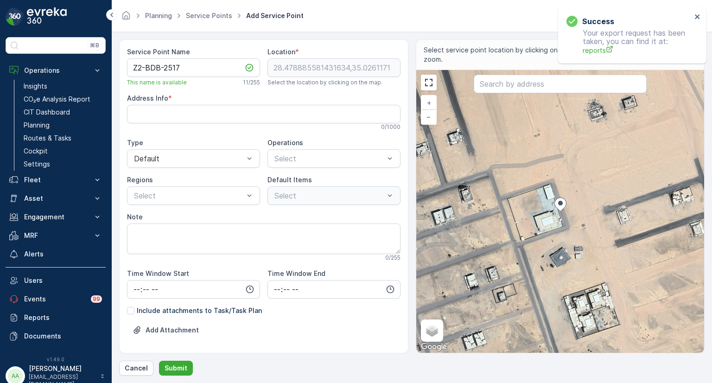
type Info "F2HG+G92, Al Bad' 49824, Saudi Arabia"
click at [347, 159] on div at bounding box center [329, 158] width 112 height 8
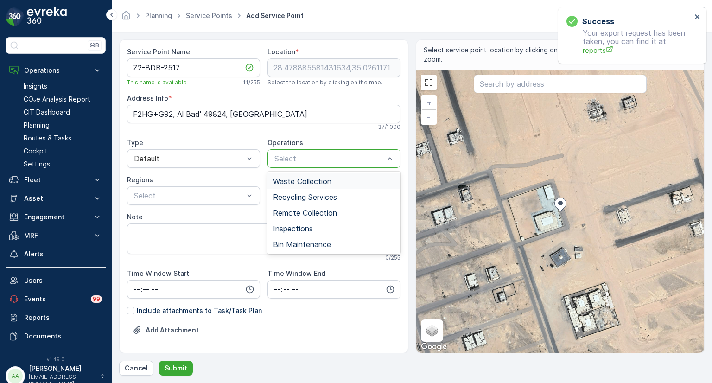
click at [306, 180] on span "Waste Collection" at bounding box center [302, 181] width 58 height 8
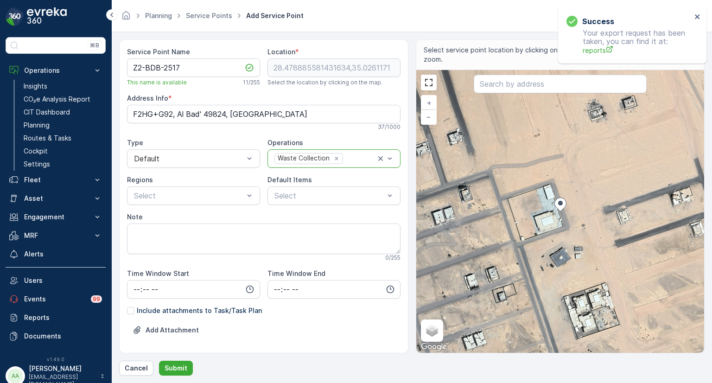
click at [302, 155] on div "Waste Collection" at bounding box center [303, 158] width 56 height 10
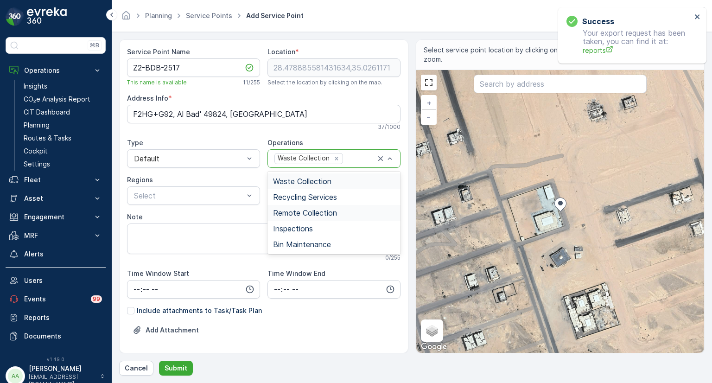
click at [301, 211] on span "Remote Collection" at bounding box center [305, 212] width 64 height 8
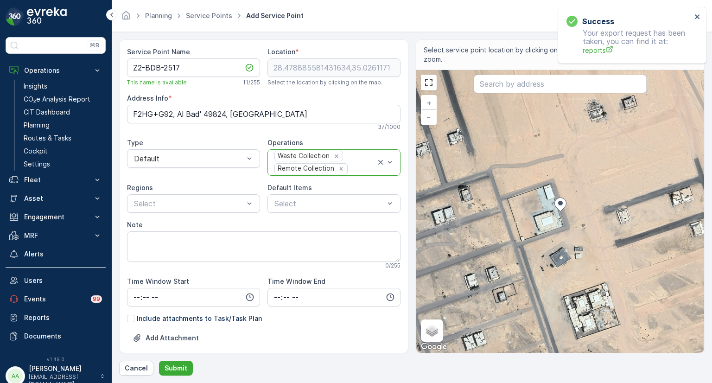
click at [303, 162] on div "Waste Collection Remote Collection" at bounding box center [324, 162] width 102 height 25
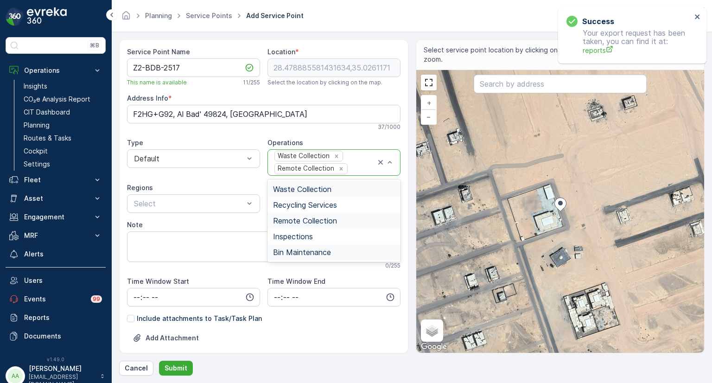
click at [304, 248] on span "Bin Maintenance" at bounding box center [302, 252] width 58 height 8
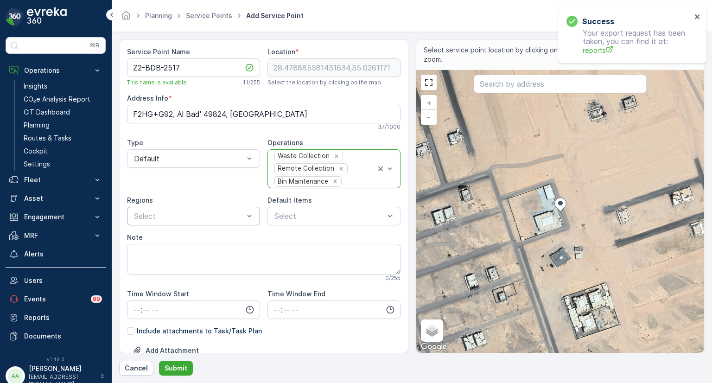
click at [200, 217] on div at bounding box center [189, 216] width 112 height 8
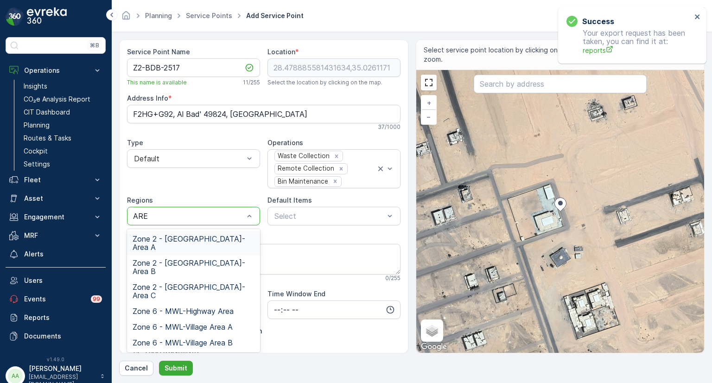
type input "AREA"
click at [208, 259] on span "Zone 2 - ALBADA-Area B" at bounding box center [193, 267] width 122 height 17
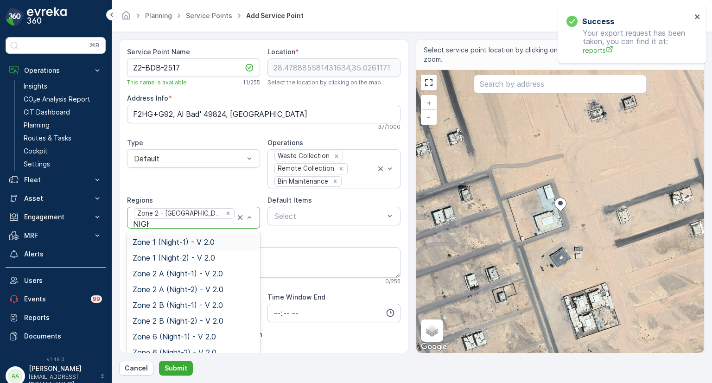
type input "NIGHT"
click at [197, 316] on span "Zone 2 B (Night-2) - V 2.0" at bounding box center [177, 320] width 91 height 8
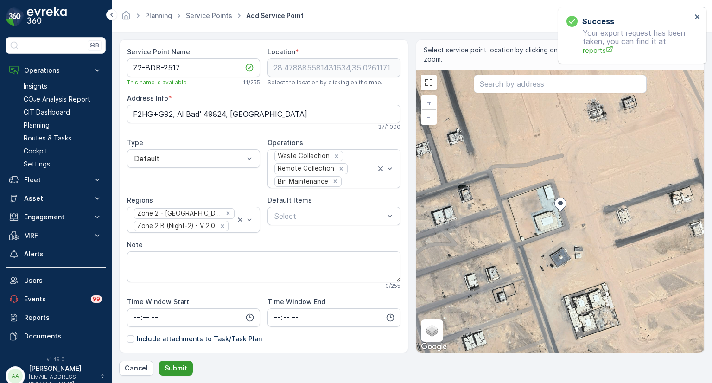
click at [175, 368] on p "Submit" at bounding box center [175, 367] width 23 height 9
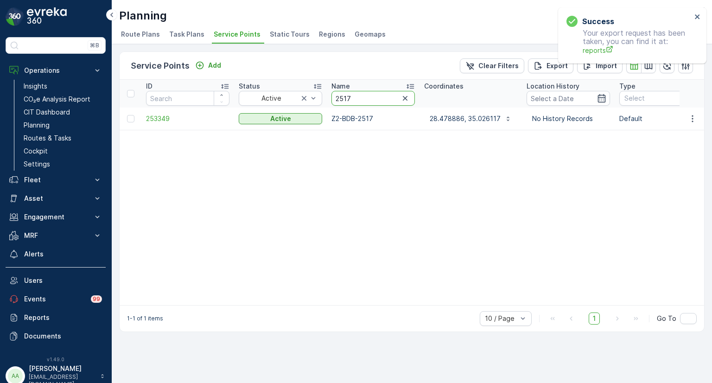
drag, startPoint x: 356, startPoint y: 99, endPoint x: 322, endPoint y: 95, distance: 33.7
paste input "5865"
type input "5865"
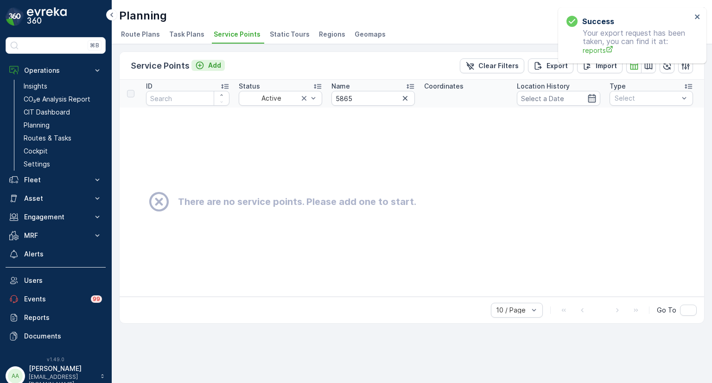
click at [200, 63] on icon "Add" at bounding box center [199, 65] width 9 height 9
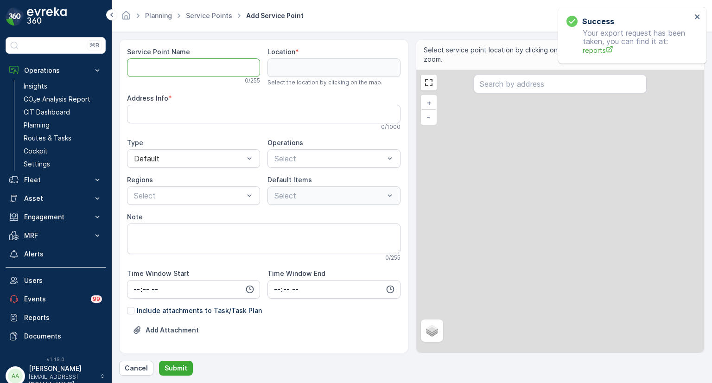
click at [185, 58] on Name "Service Point Name" at bounding box center [193, 67] width 133 height 19
paste Name "5865"
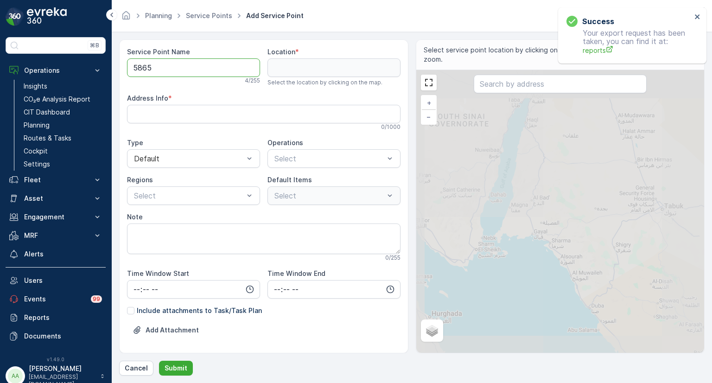
click at [132, 68] on Name "5865" at bounding box center [193, 67] width 133 height 19
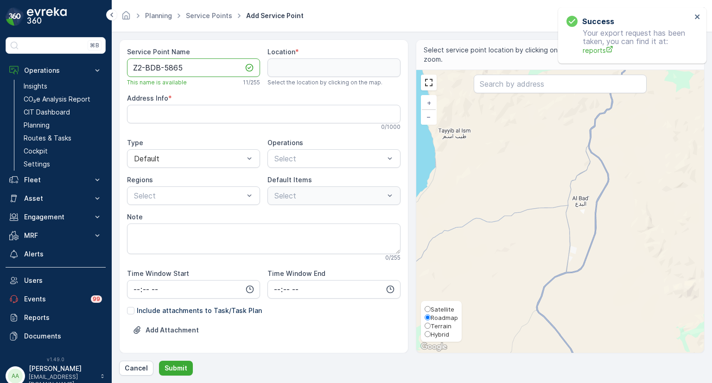
type Name "Z2-BDB-5865"
click at [435, 335] on span "Hybrid" at bounding box center [439, 333] width 19 height 7
click at [430, 335] on input "Hybrid" at bounding box center [427, 334] width 6 height 6
radio input "true"
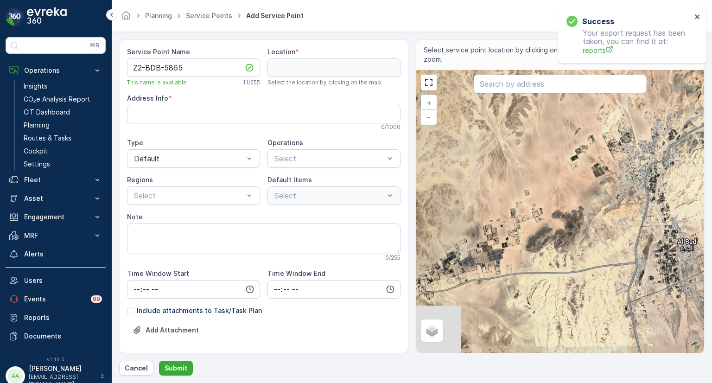
drag, startPoint x: 486, startPoint y: 204, endPoint x: 520, endPoint y: 238, distance: 47.8
click at [520, 238] on div "+ − Satellite Roadmap Terrain Hybrid Leaflet" at bounding box center [560, 211] width 288 height 283
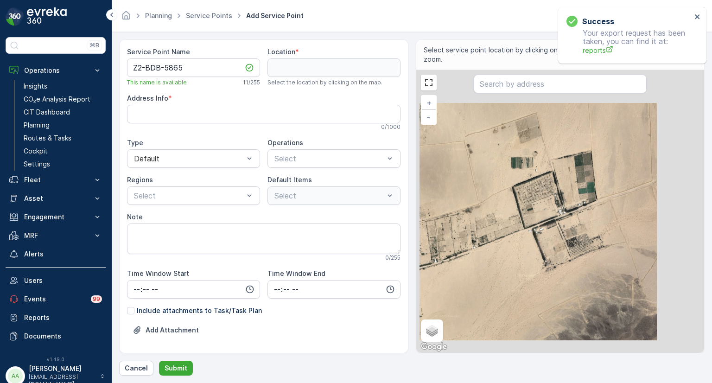
click at [547, 223] on div "+ − Satellite Roadmap Terrain Hybrid Leaflet Keyboard shortcuts Map Data Map da…" at bounding box center [560, 211] width 288 height 283
type input "28.487928172744304,34.96443415869672"
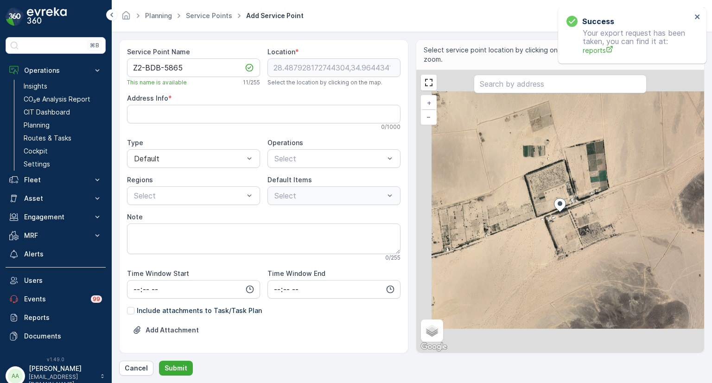
type Info "FXQ7+8X, Al Bad' 49781, Saudi Arabia"
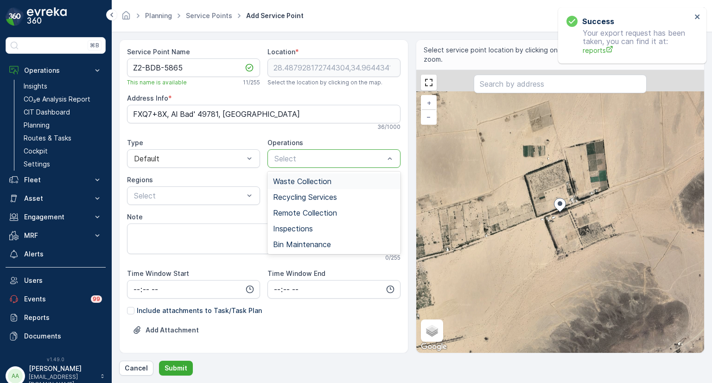
click at [332, 157] on div at bounding box center [329, 158] width 112 height 8
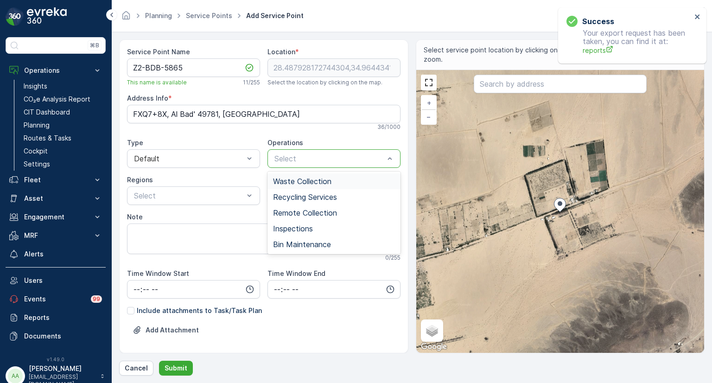
click at [304, 178] on span "Waste Collection" at bounding box center [302, 181] width 58 height 8
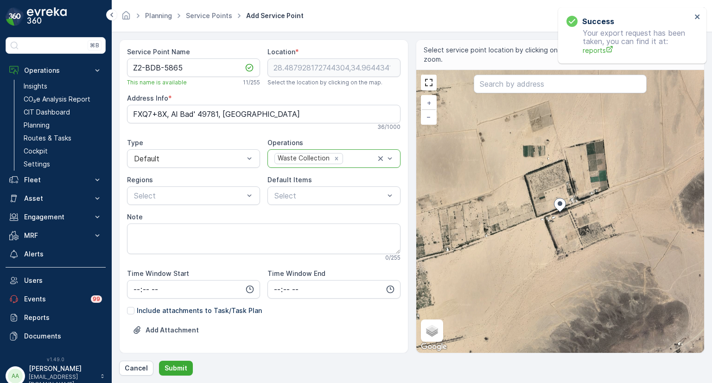
click at [301, 158] on div "Waste Collection" at bounding box center [303, 158] width 56 height 10
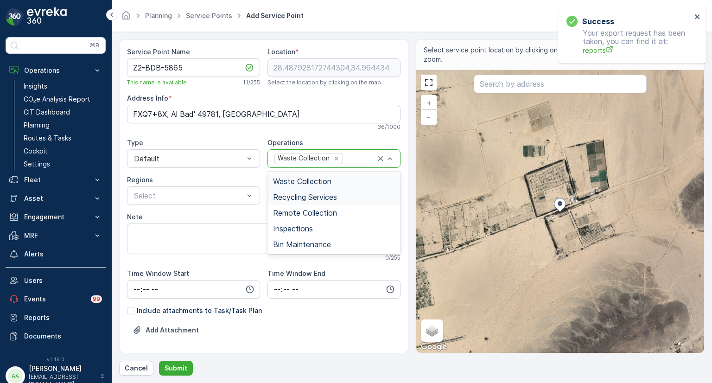
click at [297, 194] on span "Recycling Services" at bounding box center [305, 197] width 64 height 8
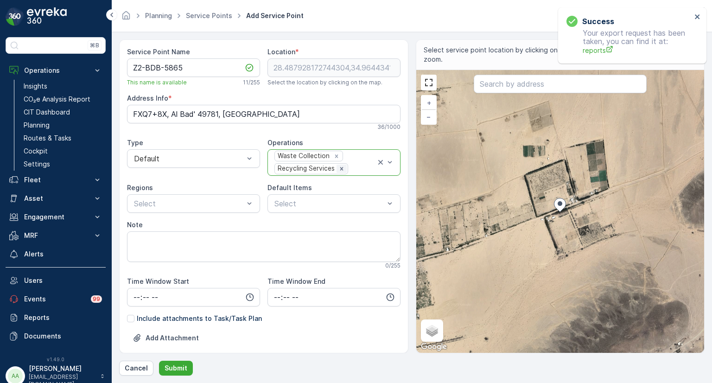
click at [339, 166] on icon "Remove Recycling Services" at bounding box center [341, 168] width 6 height 6
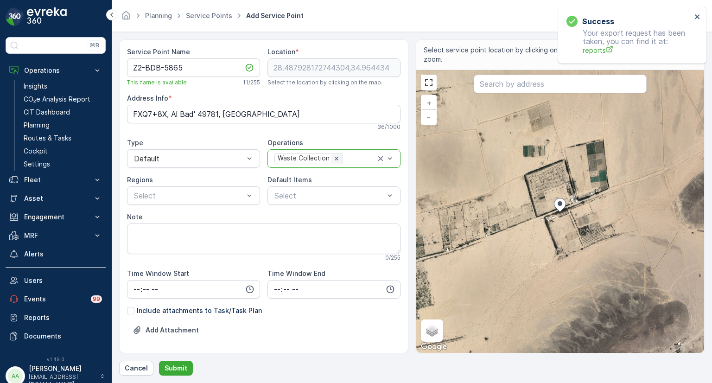
click at [338, 158] on div "Remove Waste Collection" at bounding box center [336, 158] width 10 height 8
click at [295, 155] on div at bounding box center [329, 158] width 112 height 8
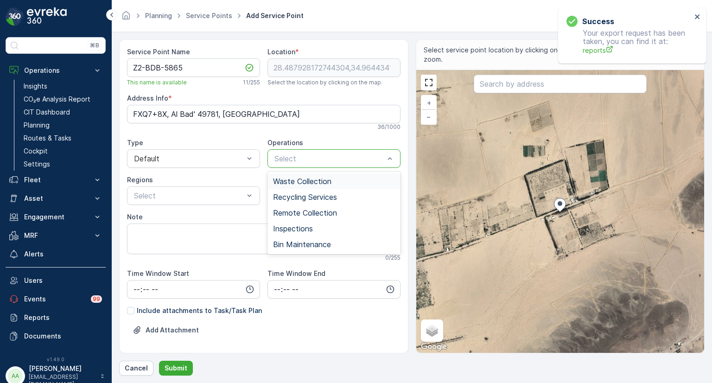
click at [293, 180] on span "Waste Collection" at bounding box center [302, 181] width 58 height 8
click at [287, 156] on div "Waste Collection" at bounding box center [303, 158] width 56 height 10
click at [295, 214] on span "Remote Collection" at bounding box center [305, 212] width 64 height 8
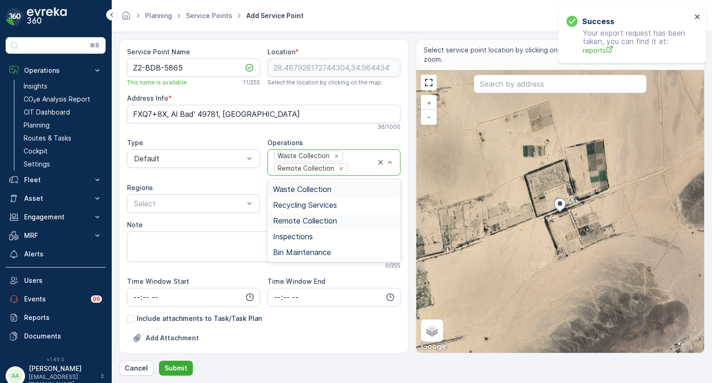
click at [288, 151] on div "Waste Collection" at bounding box center [303, 156] width 56 height 10
click at [296, 249] on span "Bin Maintenance" at bounding box center [302, 252] width 58 height 8
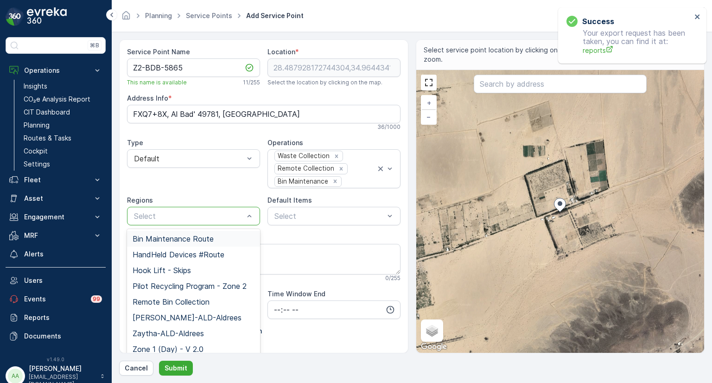
click at [170, 218] on div at bounding box center [189, 216] width 112 height 8
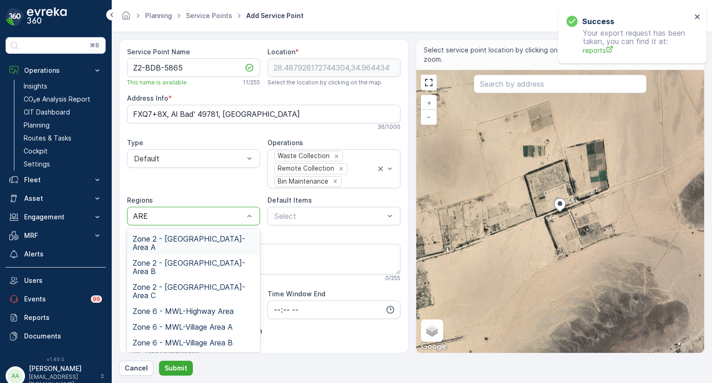
type input "AREA"
click at [215, 259] on span "Zone 2 - ALBADA-Area B" at bounding box center [193, 267] width 122 height 17
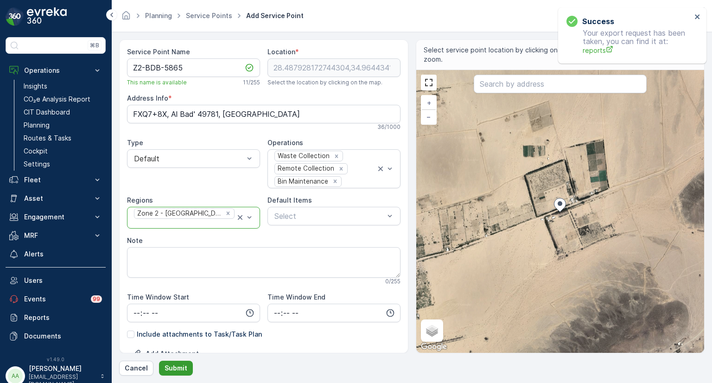
click at [176, 369] on p "Submit" at bounding box center [175, 367] width 23 height 9
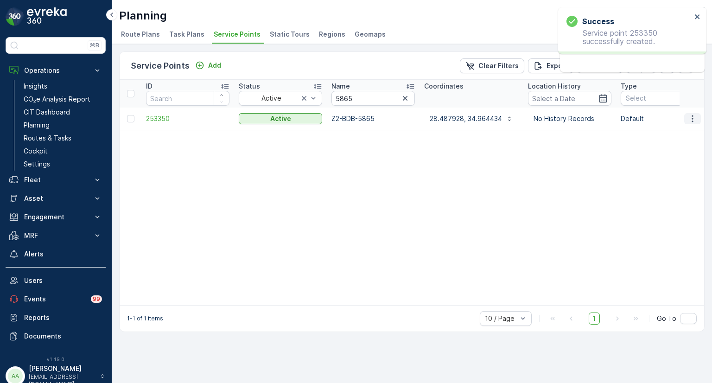
click at [696, 117] on icon "button" at bounding box center [692, 118] width 9 height 9
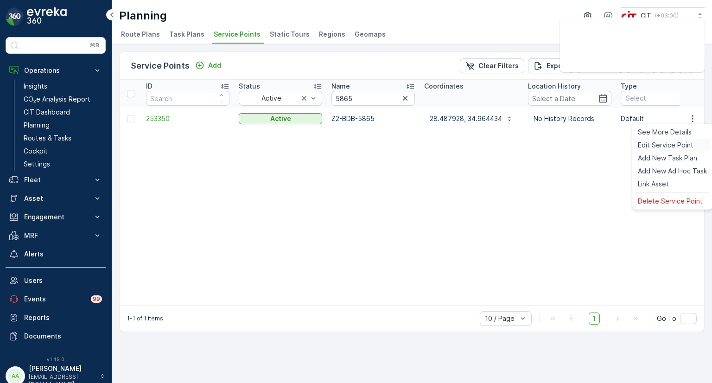
click at [669, 143] on span "Edit Service Point" at bounding box center [665, 144] width 56 height 9
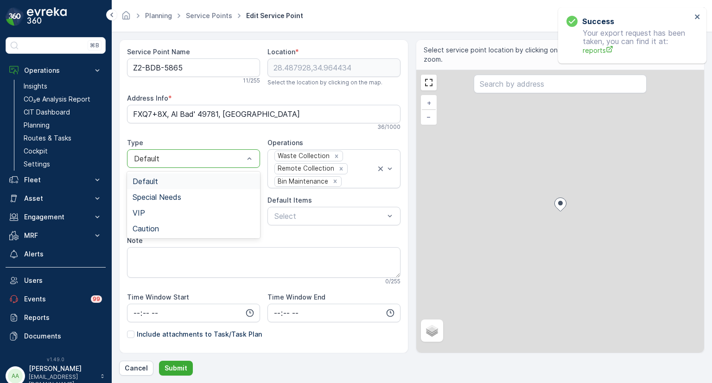
click at [163, 158] on div at bounding box center [189, 158] width 112 height 8
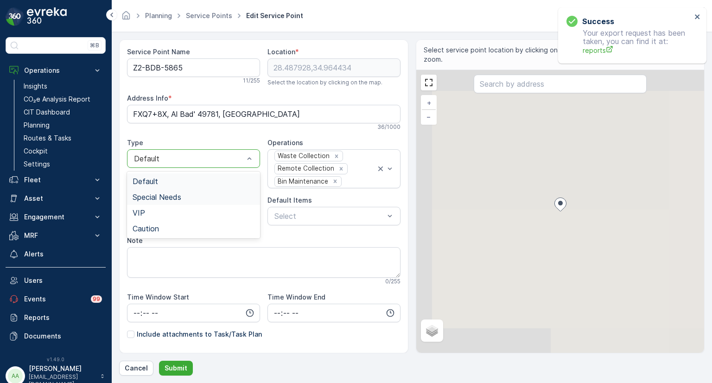
click at [153, 198] on span "Special Needs" at bounding box center [156, 197] width 49 height 8
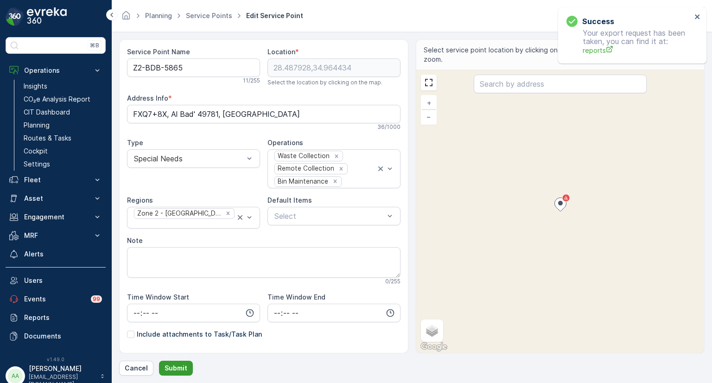
click at [174, 369] on p "Submit" at bounding box center [175, 367] width 23 height 9
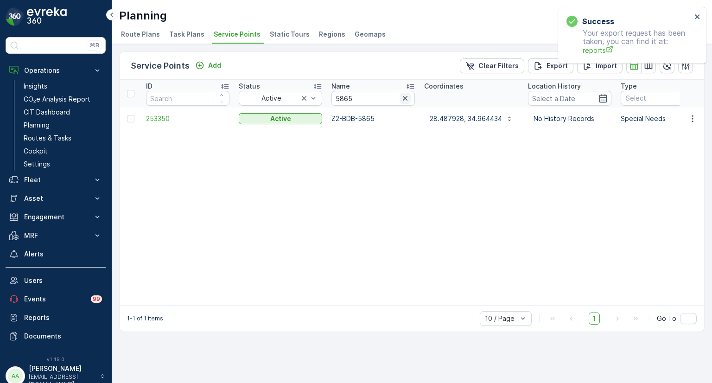
click at [404, 97] on icon "button" at bounding box center [404, 98] width 9 height 9
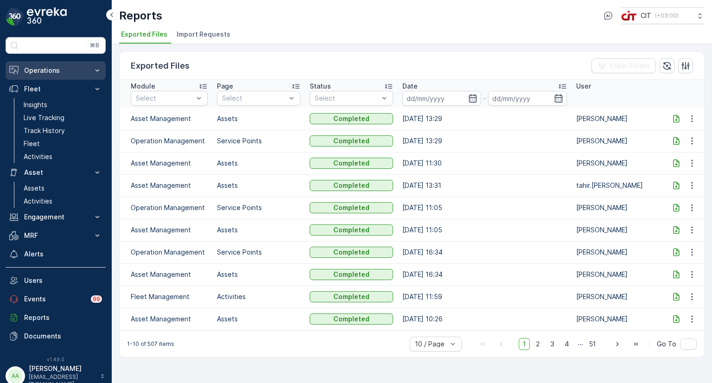
click at [39, 72] on p "Operations" at bounding box center [55, 70] width 63 height 9
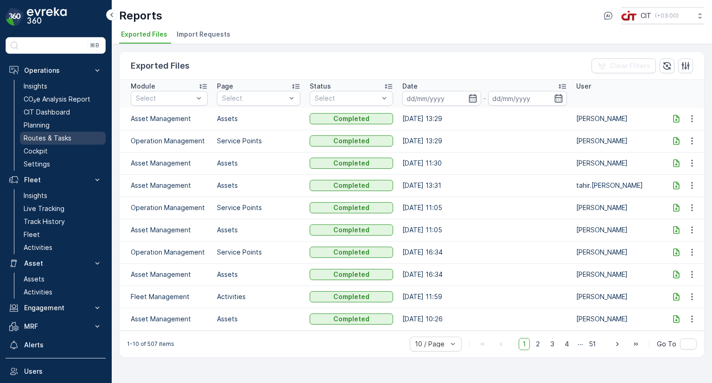
click at [40, 133] on p "Routes & Tasks" at bounding box center [48, 137] width 48 height 9
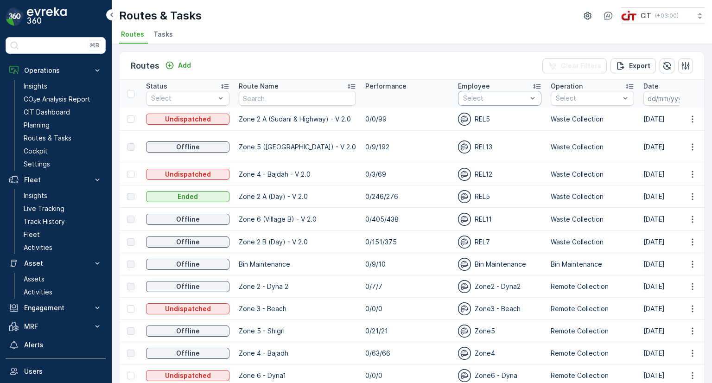
click at [480, 100] on div at bounding box center [495, 98] width 66 height 7
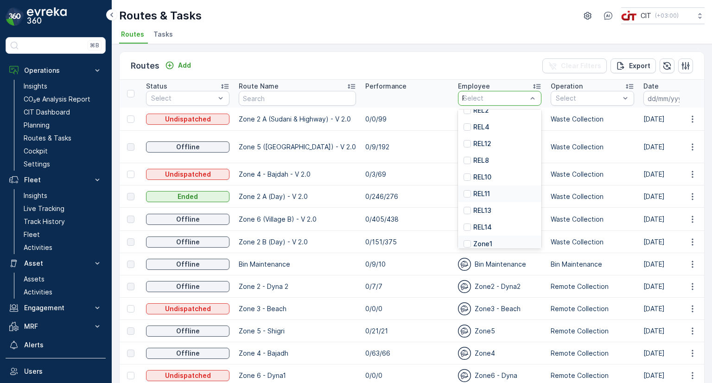
scroll to position [76, 0]
type input "REL7"
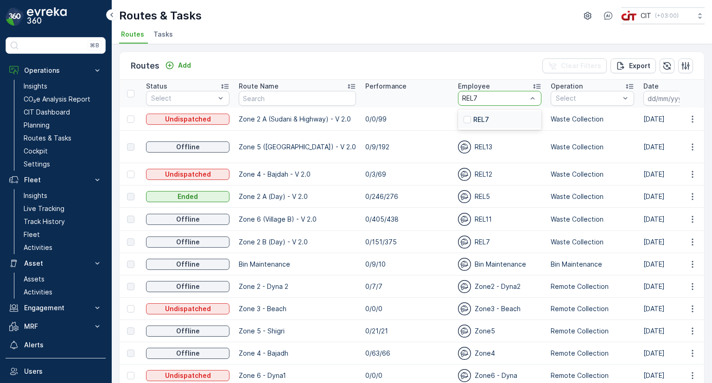
click at [480, 123] on p "REL7" at bounding box center [481, 119] width 16 height 9
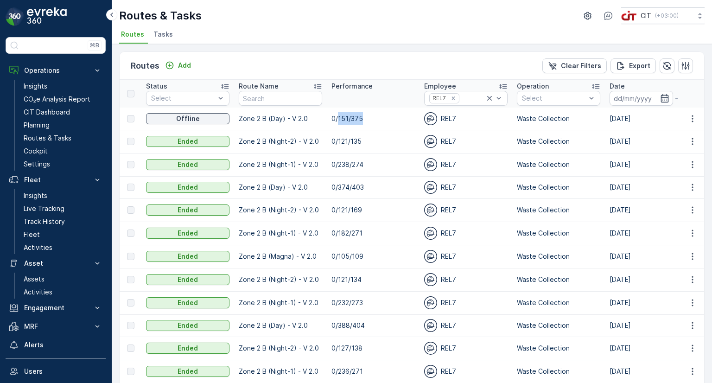
drag, startPoint x: 364, startPoint y: 119, endPoint x: 337, endPoint y: 120, distance: 26.4
click at [337, 120] on td "0/151/375" at bounding box center [373, 118] width 93 height 22
copy td "151/375"
click at [43, 246] on p "Activities" at bounding box center [38, 247] width 29 height 9
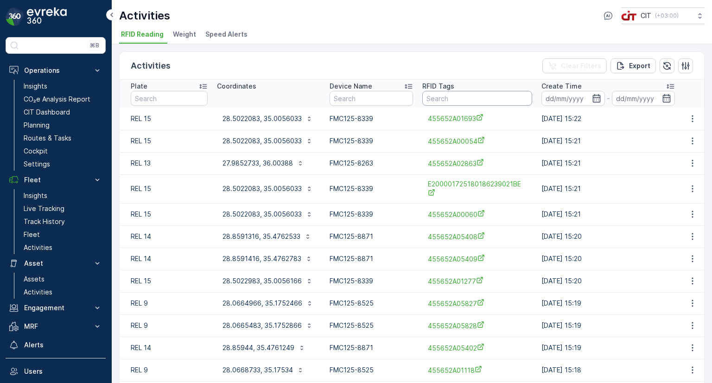
click at [451, 93] on input "text" at bounding box center [477, 98] width 110 height 15
paste input "455652A05865"
type input "455652A05865"
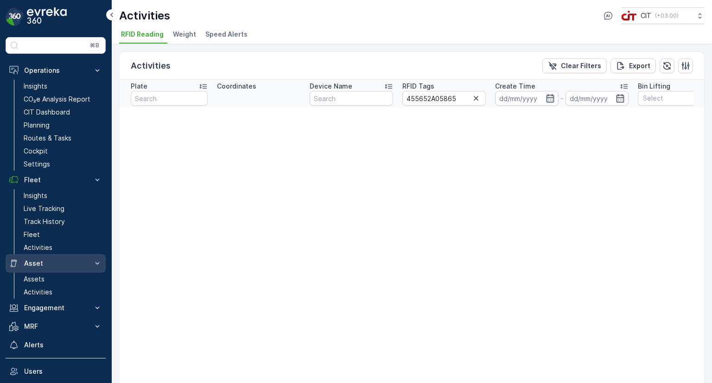
drag, startPoint x: 54, startPoint y: 265, endPoint x: 54, endPoint y: 259, distance: 6.9
click at [54, 265] on p "Asset" at bounding box center [55, 263] width 63 height 9
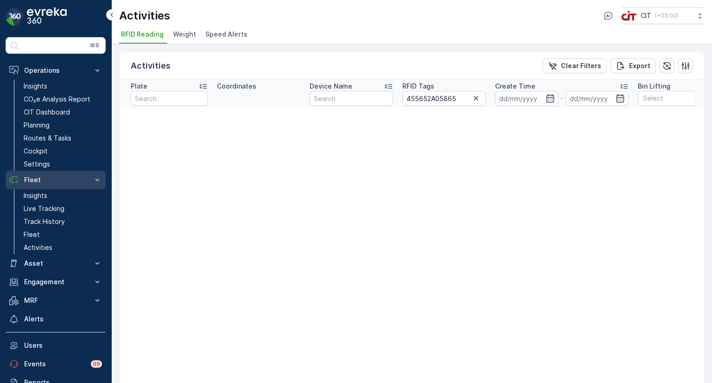
click at [50, 182] on p "Fleet" at bounding box center [55, 179] width 63 height 9
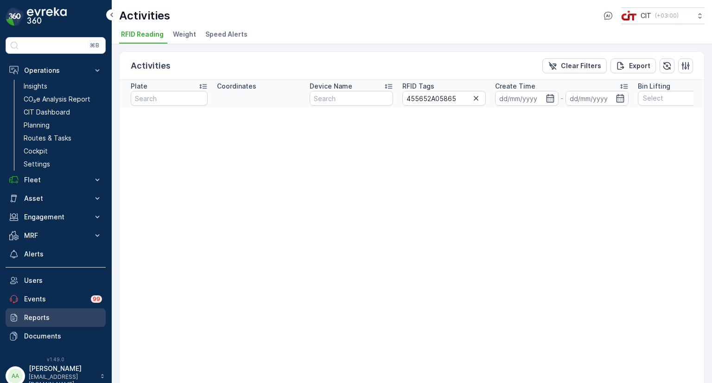
click at [50, 315] on p "Reports" at bounding box center [63, 317] width 78 height 9
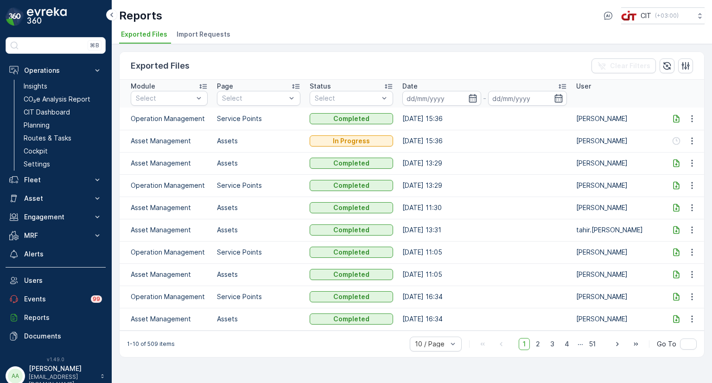
click at [676, 119] on icon at bounding box center [675, 118] width 9 height 9
click at [667, 63] on icon "button" at bounding box center [666, 65] width 9 height 9
click at [676, 138] on icon at bounding box center [676, 141] width 6 height 8
click at [42, 177] on p "Fleet" at bounding box center [55, 179] width 63 height 9
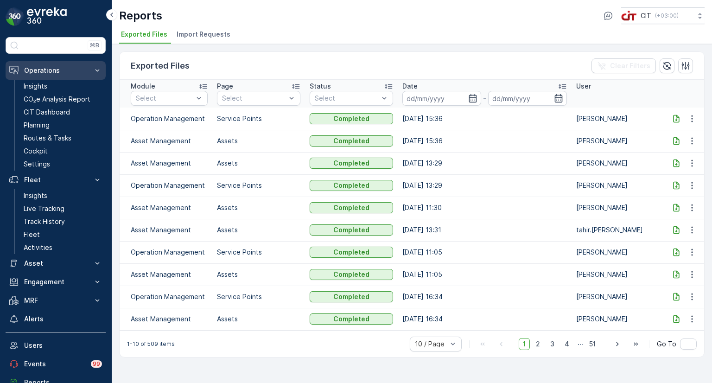
click at [44, 66] on p "Operations" at bounding box center [55, 70] width 63 height 9
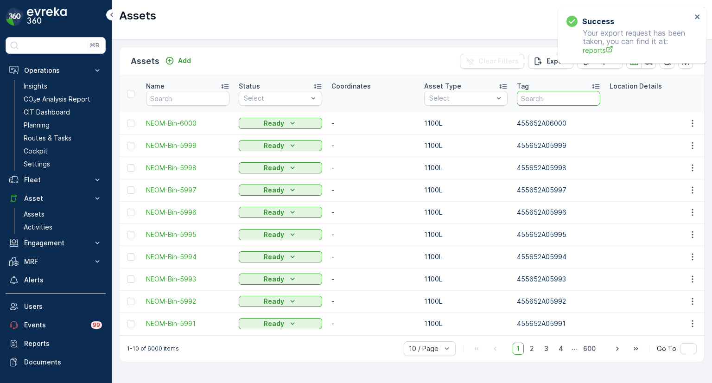
click at [544, 99] on input "text" at bounding box center [558, 98] width 83 height 15
paste input "2576"
type input "2576"
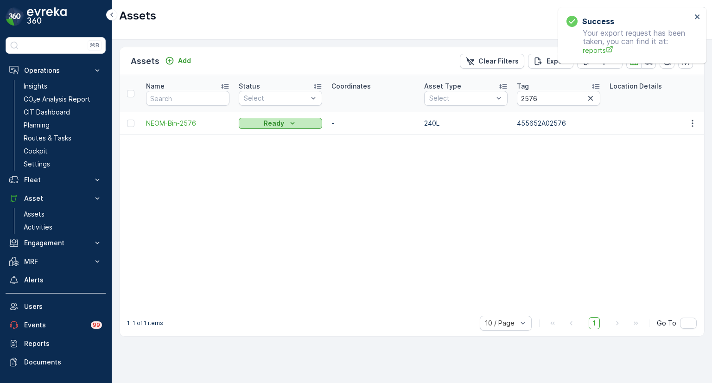
click at [274, 121] on p "Ready" at bounding box center [274, 123] width 20 height 9
click at [251, 141] on span "On Field" at bounding box center [256, 136] width 25 height 9
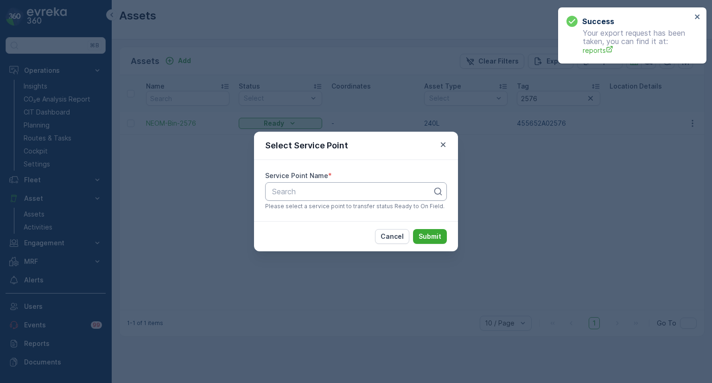
click at [291, 189] on div at bounding box center [352, 191] width 162 height 8
paste input "2576"
type input "2576"
click at [297, 216] on span "Z1-BCH-2576" at bounding box center [294, 214] width 47 height 8
click at [430, 237] on p "Submit" at bounding box center [429, 236] width 23 height 9
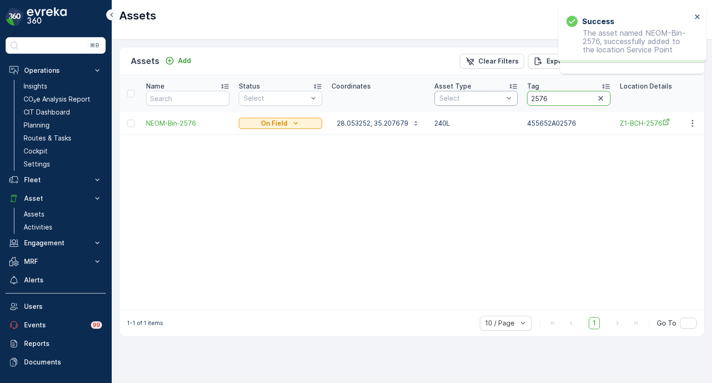
drag, startPoint x: 554, startPoint y: 95, endPoint x: 502, endPoint y: 96, distance: 52.4
paste input "653"
type input "2653"
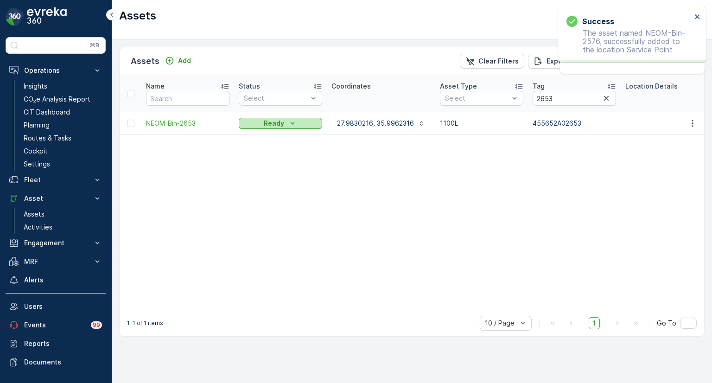
click at [257, 123] on div "Ready" at bounding box center [280, 123] width 76 height 9
click at [254, 137] on span "On Field" at bounding box center [256, 136] width 25 height 9
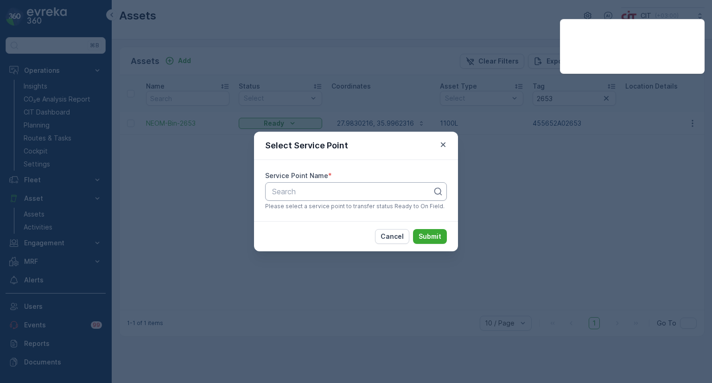
click at [309, 194] on div at bounding box center [352, 191] width 162 height 8
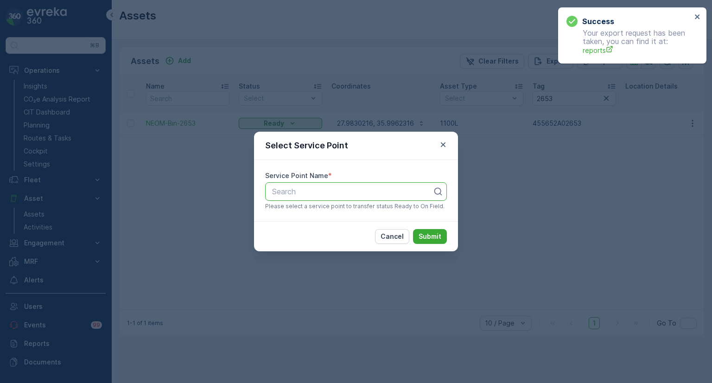
paste input "2653"
type input "2653"
click at [303, 215] on span "Z2-BDA-2653" at bounding box center [295, 214] width 48 height 8
click at [433, 234] on p "Submit" at bounding box center [429, 236] width 23 height 9
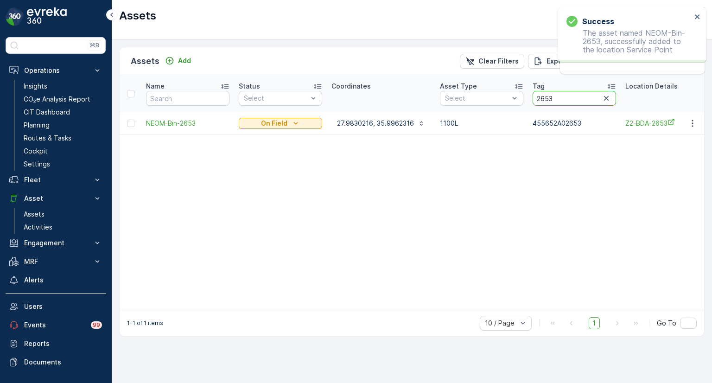
drag, startPoint x: 558, startPoint y: 97, endPoint x: 526, endPoint y: 96, distance: 31.5
paste input "5865"
type input "5865"
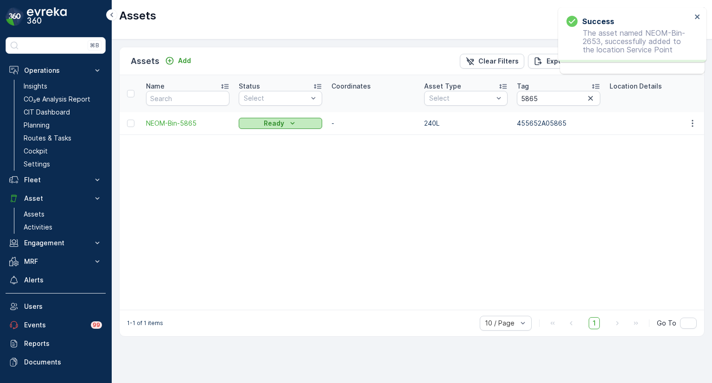
click at [281, 121] on p "Ready" at bounding box center [274, 123] width 20 height 9
click at [261, 135] on span "On Field" at bounding box center [256, 136] width 25 height 9
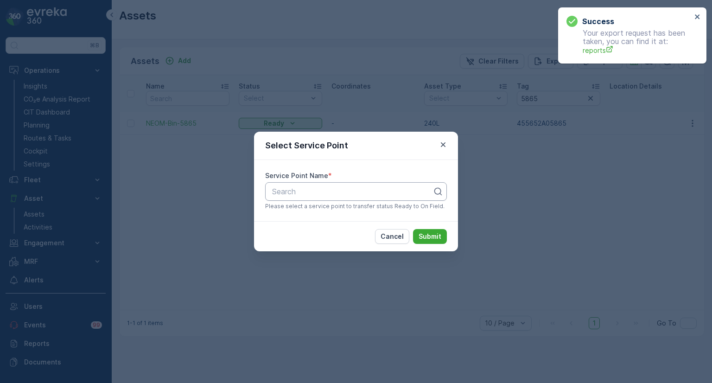
click at [303, 193] on div at bounding box center [352, 191] width 162 height 8
paste input "5865"
type input "5865"
click at [300, 218] on div "Z2-BDB-5713" at bounding box center [356, 214] width 182 height 16
click at [435, 238] on p "Submit" at bounding box center [429, 236] width 23 height 9
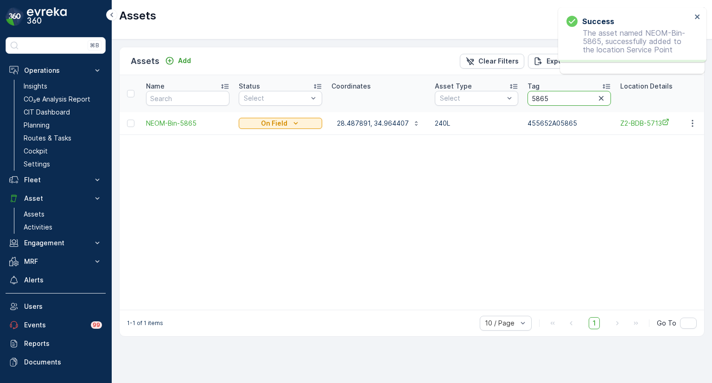
drag, startPoint x: 552, startPoint y: 98, endPoint x: 523, endPoint y: 99, distance: 29.7
click at [523, 99] on th "Tag 5865" at bounding box center [569, 93] width 93 height 37
paste input "8"
type input "5868"
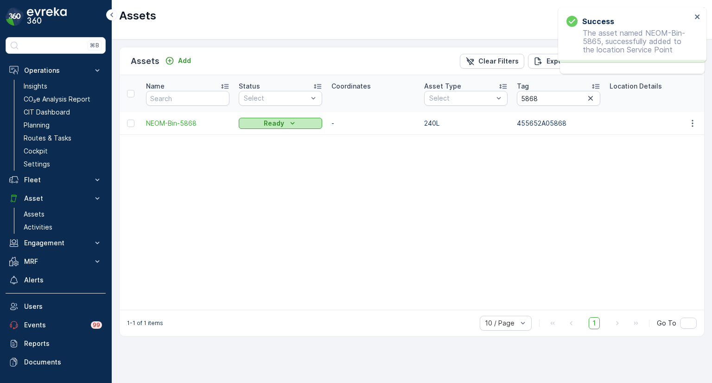
click at [280, 122] on p "Ready" at bounding box center [274, 123] width 20 height 9
click at [262, 136] on span "On Field" at bounding box center [256, 136] width 25 height 9
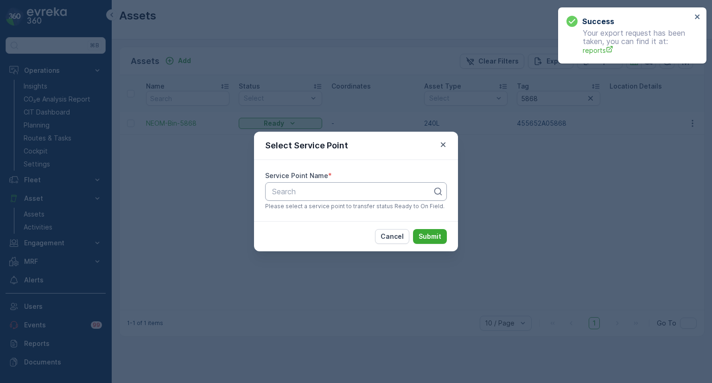
click at [299, 194] on div at bounding box center [352, 191] width 162 height 8
paste input "5868"
type input "5868"
click at [296, 227] on span "Z2-BDA-5868" at bounding box center [295, 230] width 49 height 8
click at [440, 233] on p "Submit" at bounding box center [429, 236] width 23 height 9
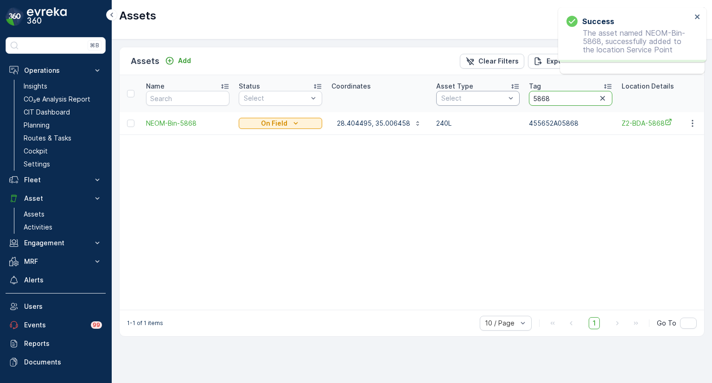
drag, startPoint x: 552, startPoint y: 96, endPoint x: 508, endPoint y: 96, distance: 44.0
paste input "72"
type input "5872"
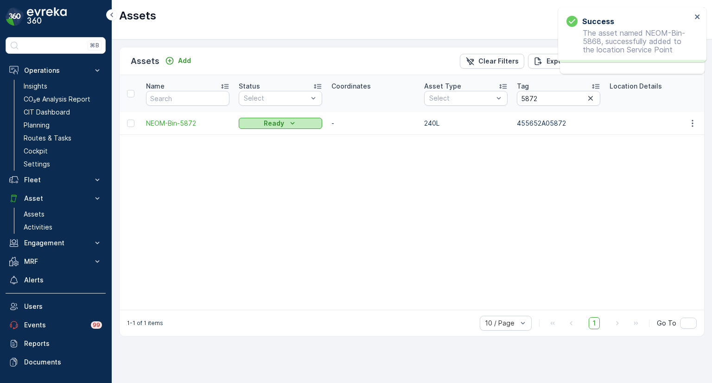
click at [266, 123] on p "Ready" at bounding box center [274, 123] width 20 height 9
click at [255, 133] on span "On Field" at bounding box center [256, 136] width 25 height 9
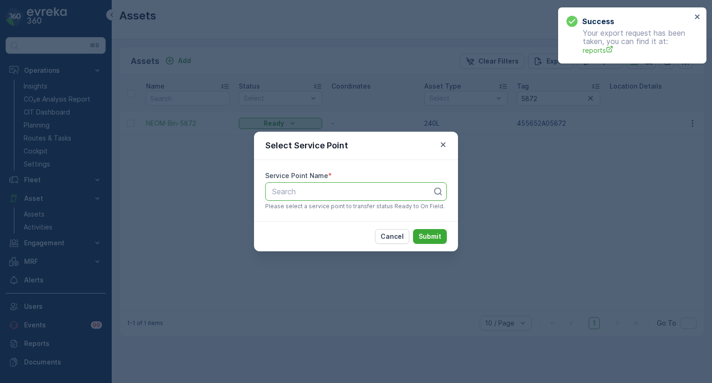
paste input "5872"
type input "5872"
click at [311, 229] on span "Z2-BDA-5872" at bounding box center [295, 230] width 48 height 8
click at [435, 237] on p "Submit" at bounding box center [429, 236] width 23 height 9
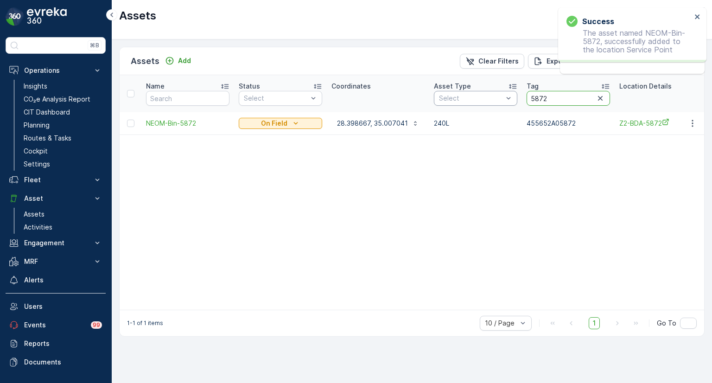
drag, startPoint x: 549, startPoint y: 97, endPoint x: 514, endPoint y: 96, distance: 34.8
paste input "2504"
type input "2504"
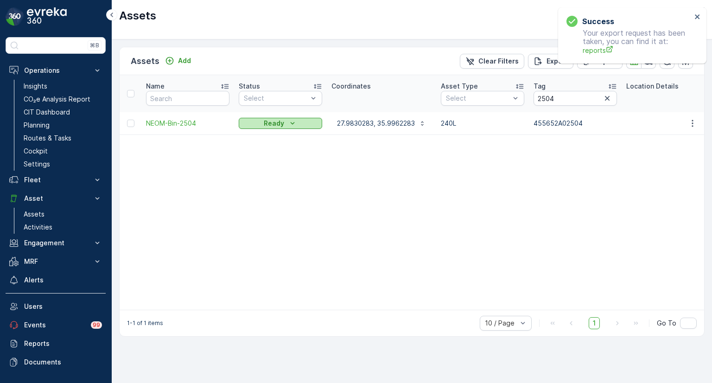
click at [276, 120] on p "Ready" at bounding box center [274, 123] width 20 height 9
click at [259, 138] on span "On Field" at bounding box center [256, 136] width 25 height 9
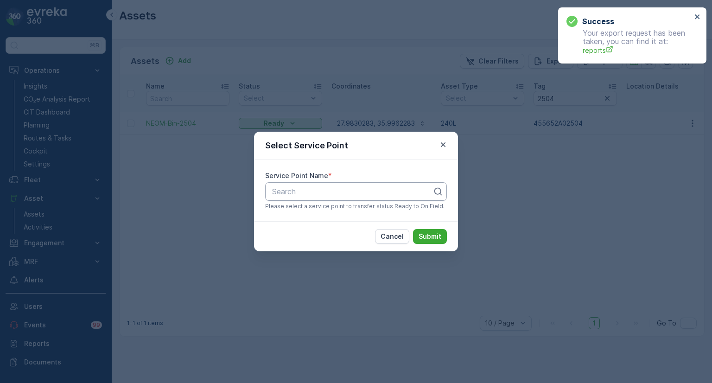
click at [295, 193] on div at bounding box center [352, 191] width 162 height 8
paste input "2504"
type input "2504"
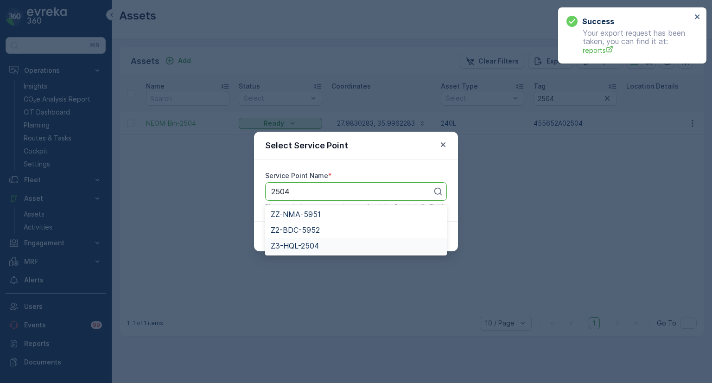
click at [317, 243] on span "Z3-HQL-2504" at bounding box center [295, 245] width 48 height 8
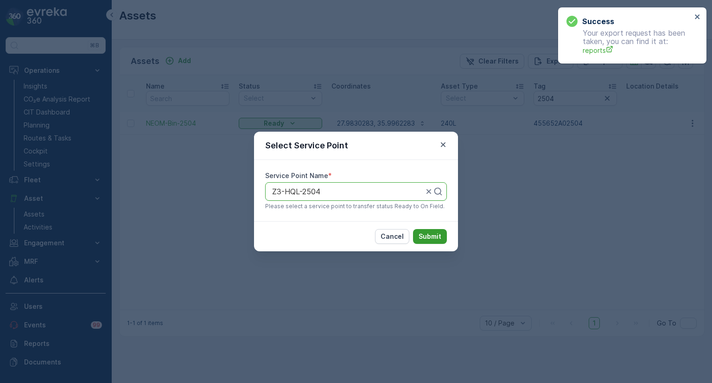
click at [436, 236] on p "Submit" at bounding box center [429, 236] width 23 height 9
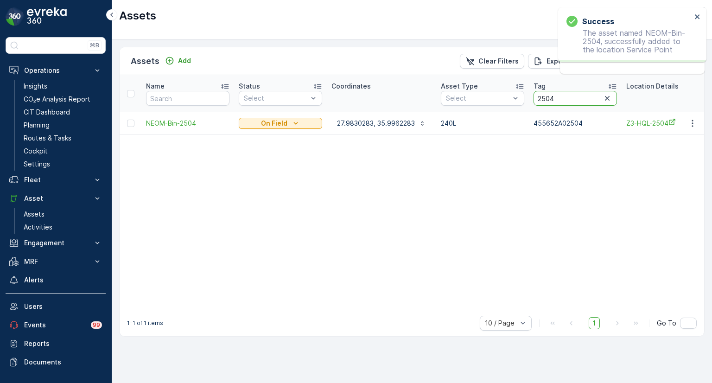
drag, startPoint x: 563, startPoint y: 96, endPoint x: 528, endPoint y: 98, distance: 35.2
paste input "665"
type input "2665"
click at [276, 119] on p "Ready" at bounding box center [274, 123] width 20 height 9
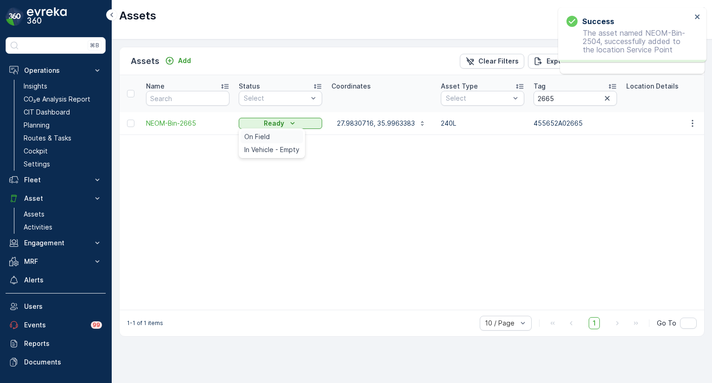
click at [258, 135] on span "On Field" at bounding box center [256, 136] width 25 height 9
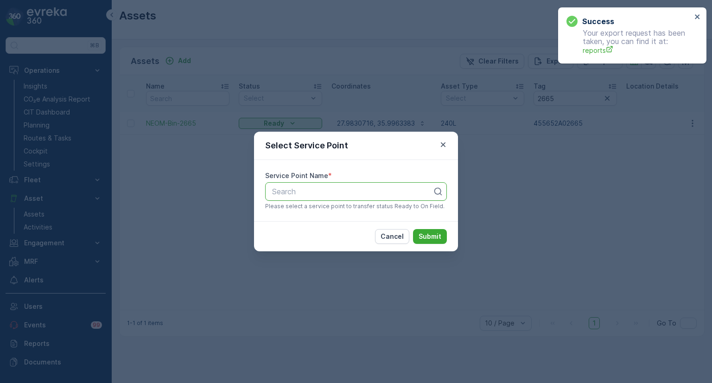
click at [305, 190] on div at bounding box center [352, 191] width 162 height 8
paste input "2665"
type input "2665"
click at [301, 213] on span "Z3-HQL-2665" at bounding box center [295, 214] width 48 height 8
click at [425, 236] on p "Submit" at bounding box center [429, 236] width 23 height 9
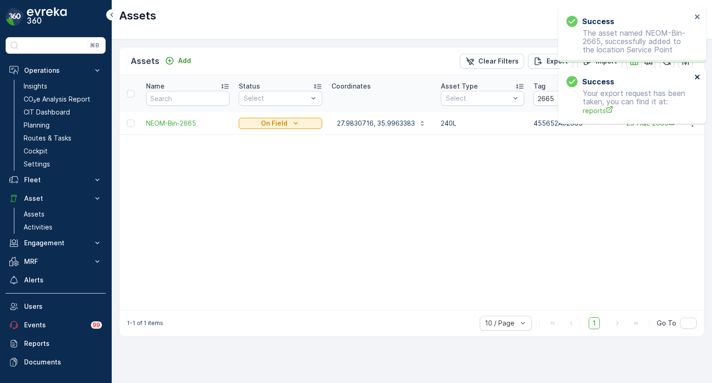
click at [698, 78] on icon "close" at bounding box center [696, 77] width 5 height 5
click at [696, 16] on icon "close" at bounding box center [696, 16] width 5 height 5
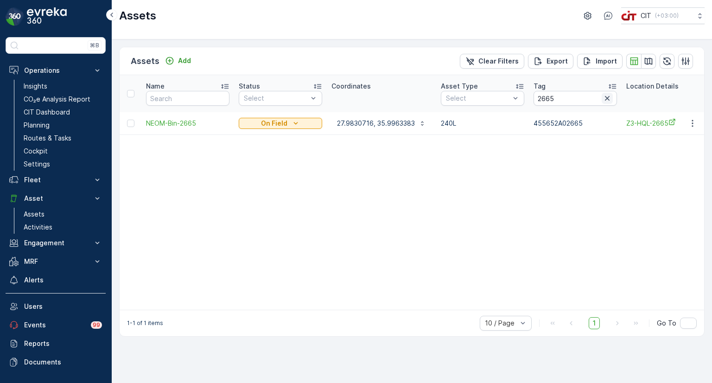
click at [606, 97] on icon "button" at bounding box center [607, 98] width 5 height 5
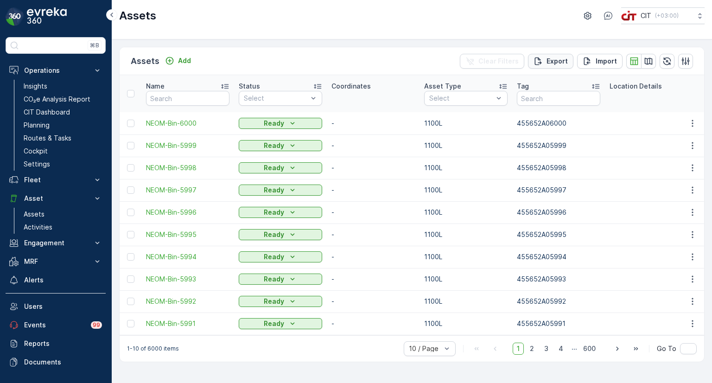
click at [556, 61] on p "Export" at bounding box center [556, 61] width 21 height 9
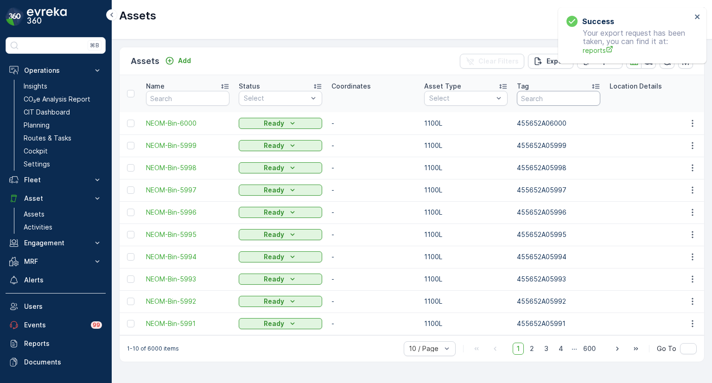
click at [526, 95] on input "text" at bounding box center [558, 98] width 83 height 15
paste input "455652A01853"
type input "455652A01853"
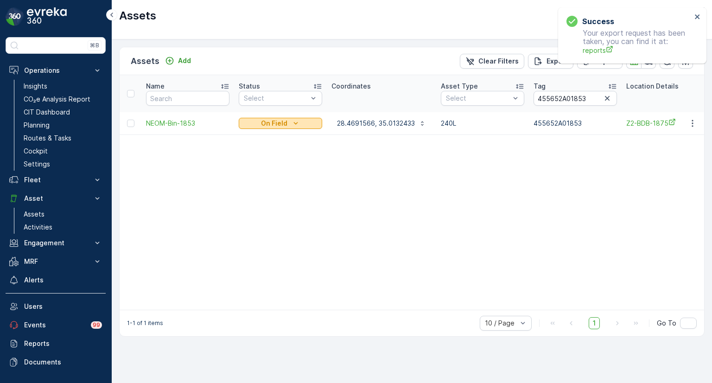
click at [271, 120] on p "On Field" at bounding box center [274, 123] width 26 height 9
click at [250, 136] on span "Ready" at bounding box center [254, 136] width 20 height 9
click at [292, 125] on icon "Ready" at bounding box center [292, 123] width 9 height 9
click at [252, 138] on span "On Field" at bounding box center [256, 136] width 25 height 9
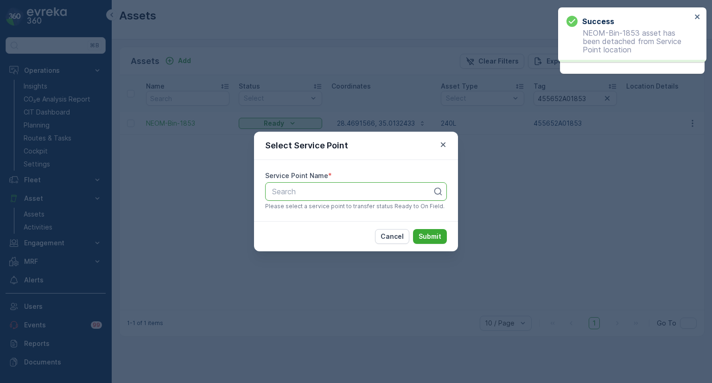
click at [352, 194] on div at bounding box center [352, 191] width 162 height 8
type input "-1853"
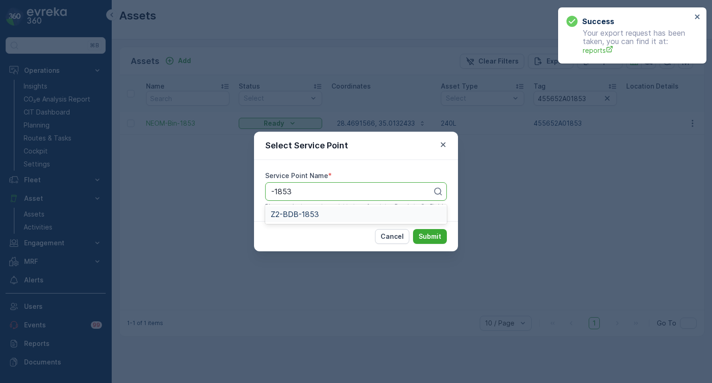
click at [311, 214] on span "Z2-BDB-1853" at bounding box center [295, 214] width 48 height 8
click at [434, 233] on p "Submit" at bounding box center [429, 236] width 23 height 9
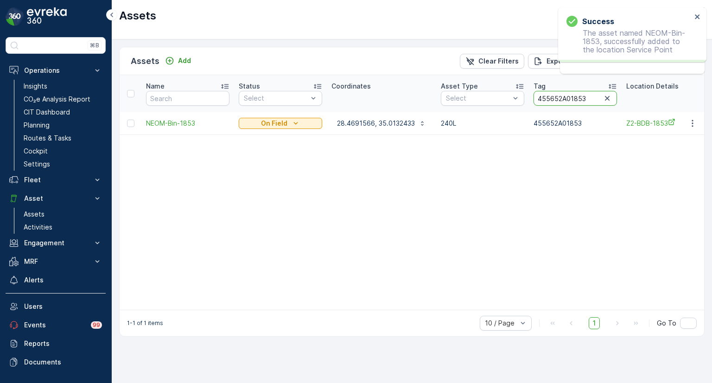
drag, startPoint x: 587, startPoint y: 98, endPoint x: 527, endPoint y: 97, distance: 59.3
paste input "06"
type input "455652A01806"
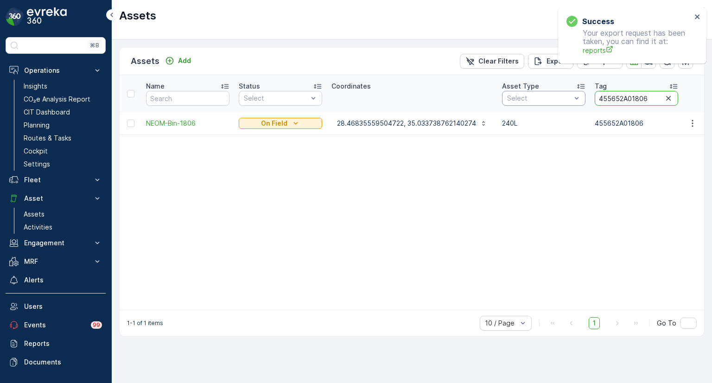
drag, startPoint x: 648, startPoint y: 96, endPoint x: 581, endPoint y: 96, distance: 66.7
paste input "5865"
type input "455652A05865"
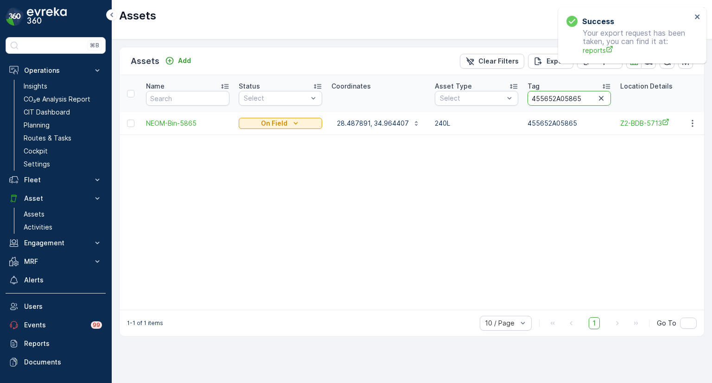
drag, startPoint x: 585, startPoint y: 96, endPoint x: 525, endPoint y: 96, distance: 60.2
click at [527, 96] on input "455652A05865" at bounding box center [568, 98] width 83 height 15
paste input "187"
type input "455652A01875"
drag, startPoint x: 587, startPoint y: 96, endPoint x: 536, endPoint y: 95, distance: 51.0
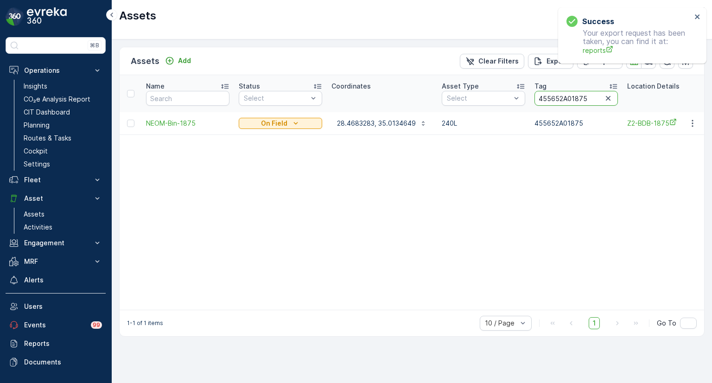
click at [536, 95] on input "455652A01875" at bounding box center [575, 98] width 83 height 15
paste input "53"
type input "455652A01853"
drag, startPoint x: 591, startPoint y: 96, endPoint x: 526, endPoint y: 95, distance: 64.9
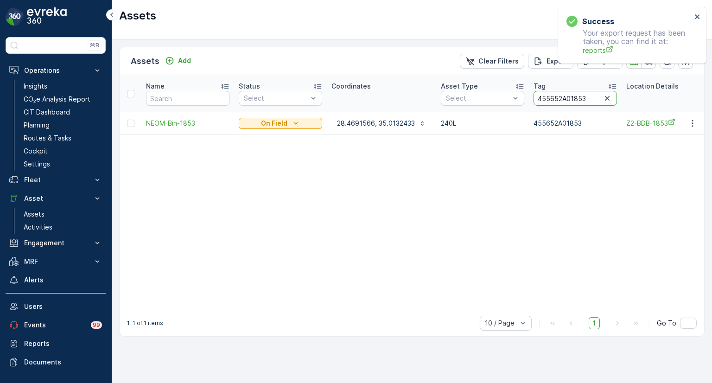
paste input "06"
type input "455652A01806"
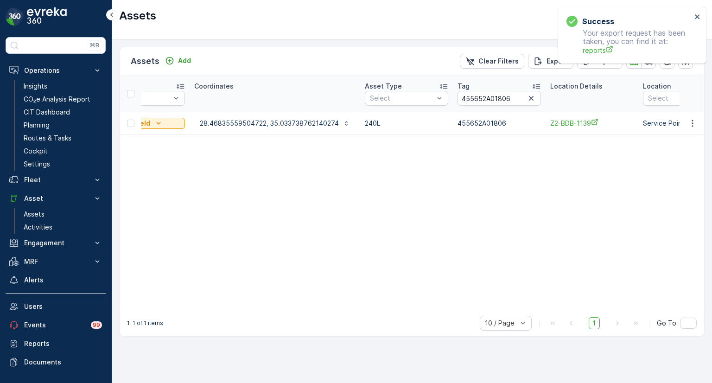
scroll to position [0, 130]
click at [170, 128] on button "On Field" at bounding box center [150, 123] width 83 height 11
click at [128, 134] on span "Ready" at bounding box center [124, 136] width 20 height 9
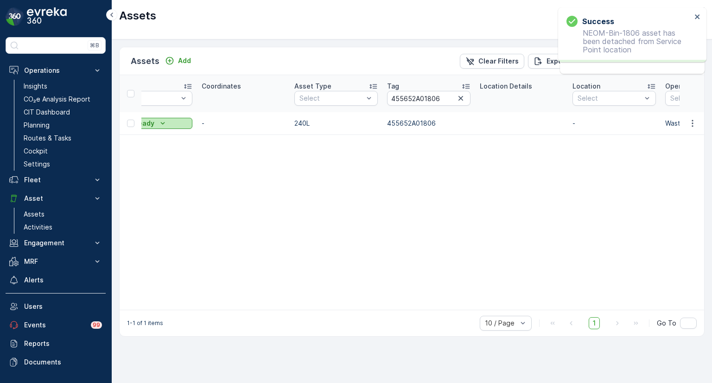
click at [161, 120] on icon "Ready" at bounding box center [162, 123] width 9 height 9
click at [146, 136] on div "On Field" at bounding box center [141, 136] width 63 height 13
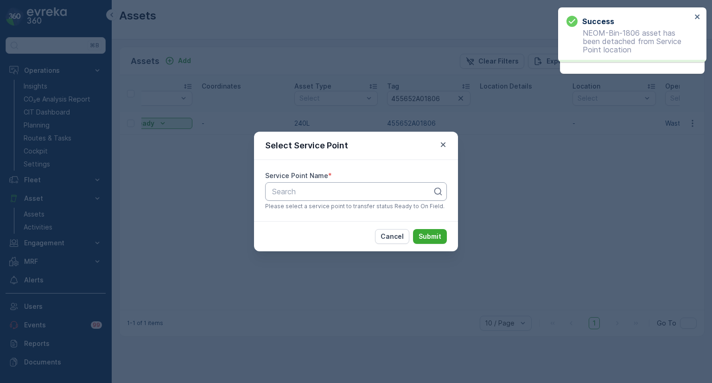
click at [360, 191] on div at bounding box center [352, 191] width 162 height 8
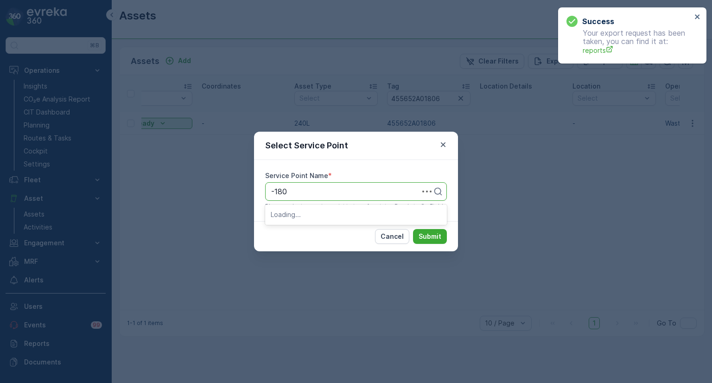
type input "-1806"
click at [339, 215] on div "Z2-BDB-1806" at bounding box center [356, 214] width 170 height 8
click at [440, 238] on p "Submit" at bounding box center [429, 236] width 23 height 9
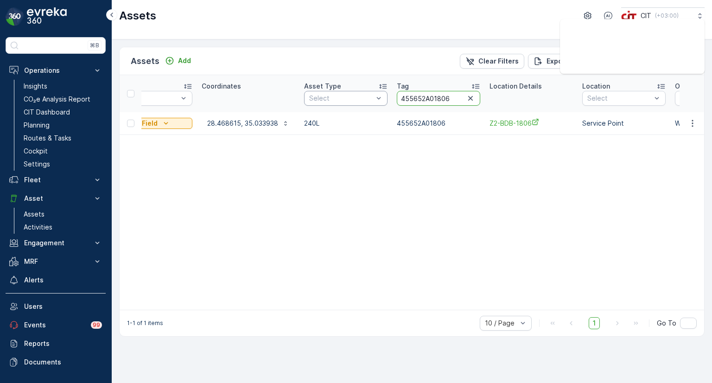
drag, startPoint x: 449, startPoint y: 98, endPoint x: 385, endPoint y: 93, distance: 64.6
paste input "139"
type input "455652A01139"
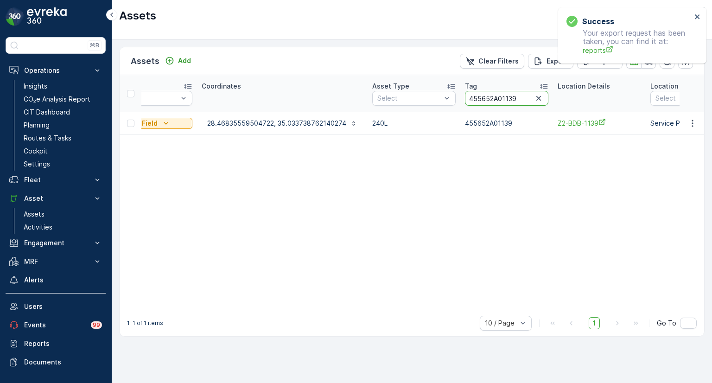
drag, startPoint x: 518, startPoint y: 98, endPoint x: 462, endPoint y: 98, distance: 55.6
click at [465, 98] on input "455652A01139" at bounding box center [506, 98] width 83 height 15
paste input "389"
type input "455652A03899"
drag, startPoint x: 515, startPoint y: 95, endPoint x: 444, endPoint y: 93, distance: 71.4
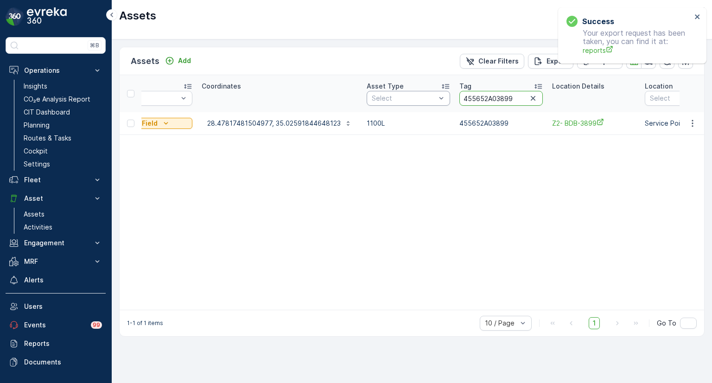
paste input "2517"
type input "455652A02517"
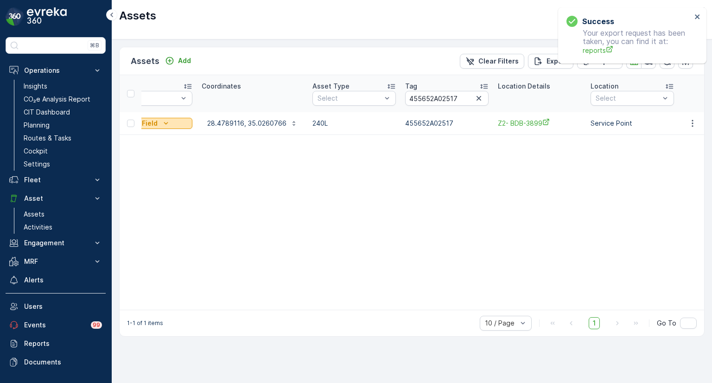
click at [163, 124] on icon "On Field" at bounding box center [165, 123] width 9 height 9
click at [127, 135] on span "Ready" at bounding box center [124, 136] width 20 height 9
click at [173, 126] on div "Ready" at bounding box center [151, 123] width 76 height 9
click at [149, 138] on div "On Field" at bounding box center [141, 136] width 63 height 13
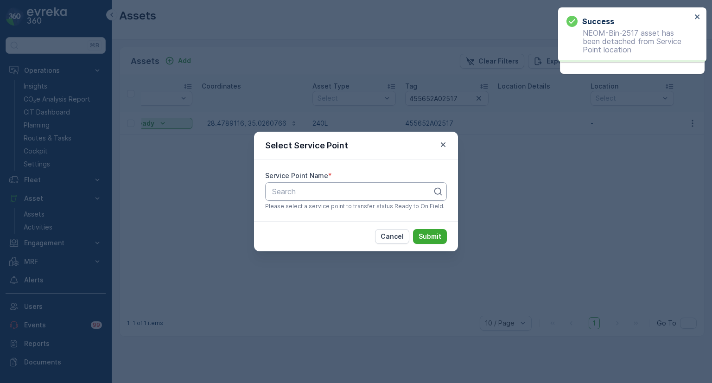
click at [326, 191] on div at bounding box center [352, 191] width 162 height 8
type input "-2517"
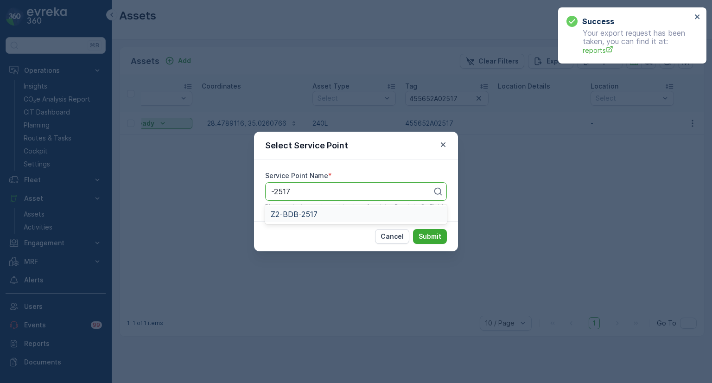
click at [309, 215] on span "Z2-BDB-2517" at bounding box center [294, 214] width 47 height 8
click at [431, 233] on p "Submit" at bounding box center [429, 236] width 23 height 9
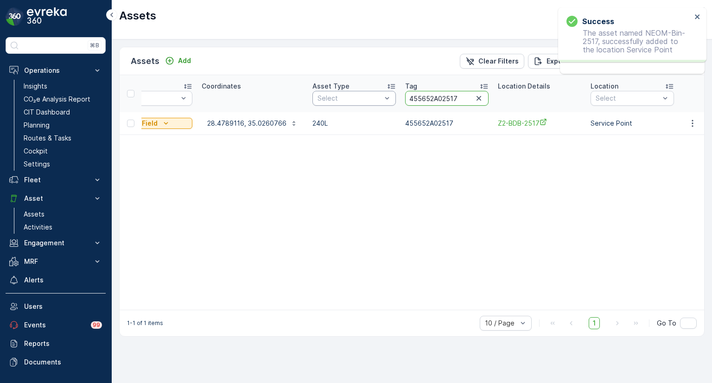
drag, startPoint x: 454, startPoint y: 98, endPoint x: 374, endPoint y: 97, distance: 79.2
paste input "5865"
type input "455652A05865"
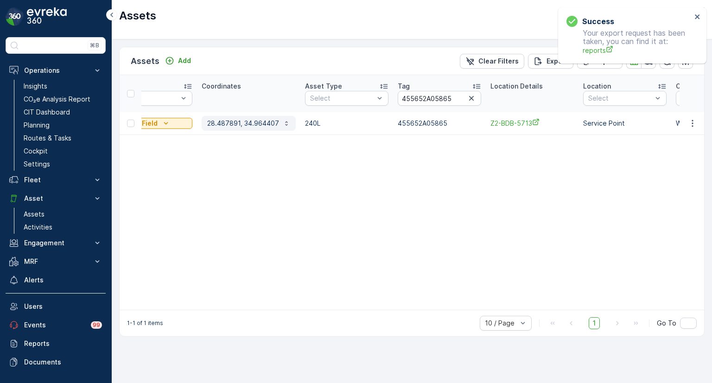
click at [258, 125] on p "28.487891, 34.964407" at bounding box center [243, 123] width 72 height 9
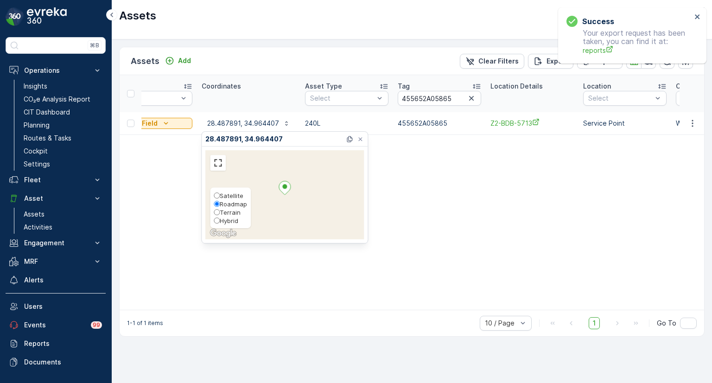
click at [227, 217] on span "Hybrid" at bounding box center [229, 220] width 19 height 7
click at [220, 217] on input "Hybrid" at bounding box center [217, 220] width 6 height 6
radio input "true"
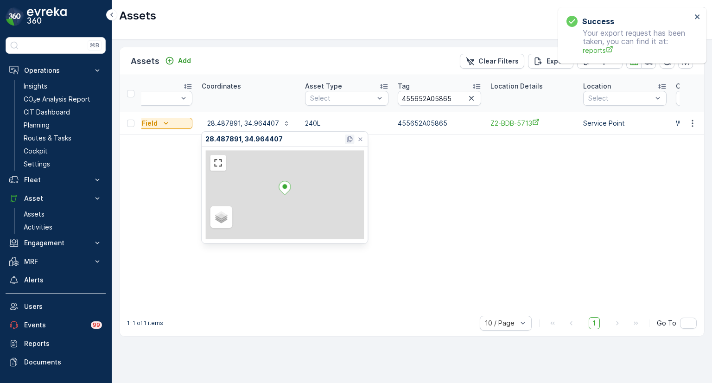
click at [348, 139] on icon at bounding box center [350, 139] width 6 height 6
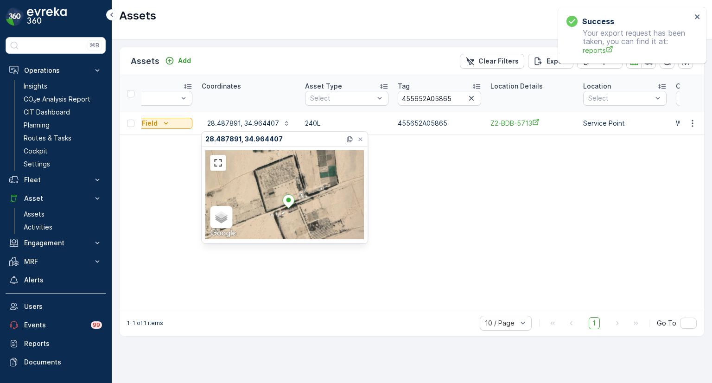
drag, startPoint x: 316, startPoint y: 186, endPoint x: 318, endPoint y: 208, distance: 21.9
click at [318, 208] on div "Satellite Roadmap Terrain Hybrid Leaflet Keyboard shortcuts Map Data Map data ©…" at bounding box center [284, 194] width 158 height 89
drag, startPoint x: 170, startPoint y: 122, endPoint x: 165, endPoint y: 125, distance: 5.2
click at [170, 122] on div "On Field" at bounding box center [151, 123] width 76 height 9
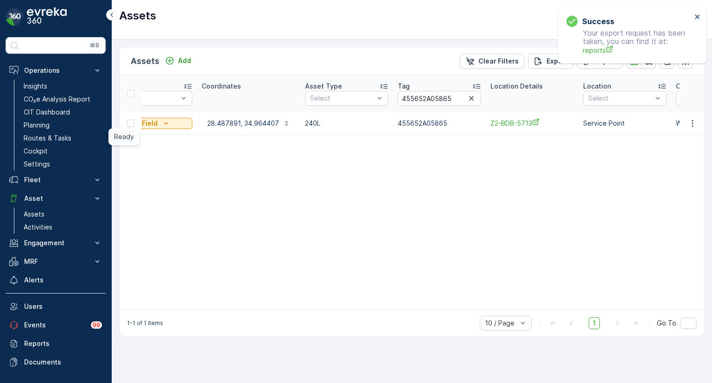
click at [132, 139] on span "Ready" at bounding box center [124, 136] width 20 height 9
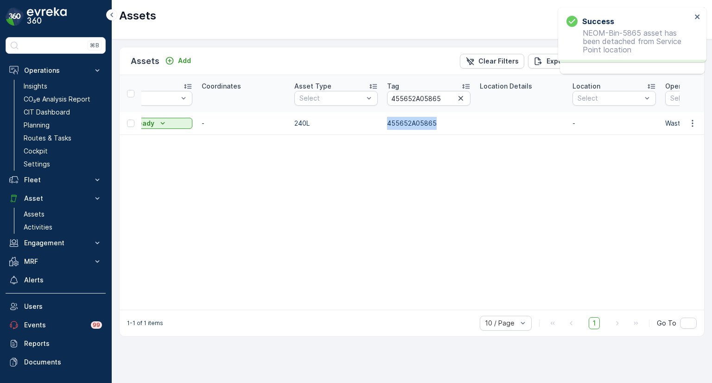
drag, startPoint x: 429, startPoint y: 121, endPoint x: 380, endPoint y: 121, distance: 49.1
copy tr "455652A05865"
click at [158, 125] on icon "Ready" at bounding box center [162, 123] width 9 height 9
click at [146, 140] on div "On Field" at bounding box center [141, 136] width 63 height 13
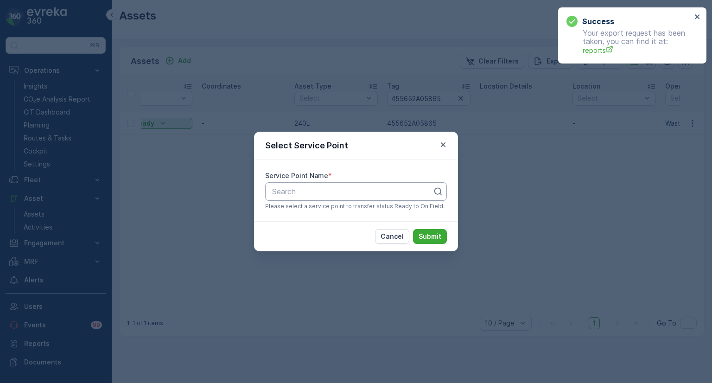
click at [297, 193] on div at bounding box center [352, 191] width 162 height 8
paste input "5865"
type input "-5865"
click at [306, 214] on span "Z2-BDB-5865" at bounding box center [296, 214] width 50 height 8
click at [424, 227] on div "Cancel Submit" at bounding box center [356, 236] width 204 height 30
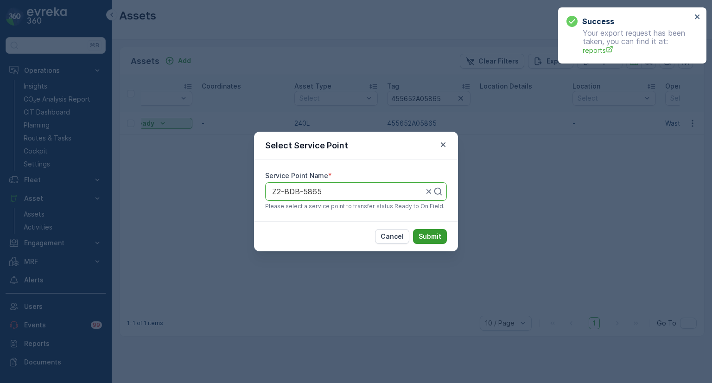
click at [439, 236] on p "Submit" at bounding box center [429, 236] width 23 height 9
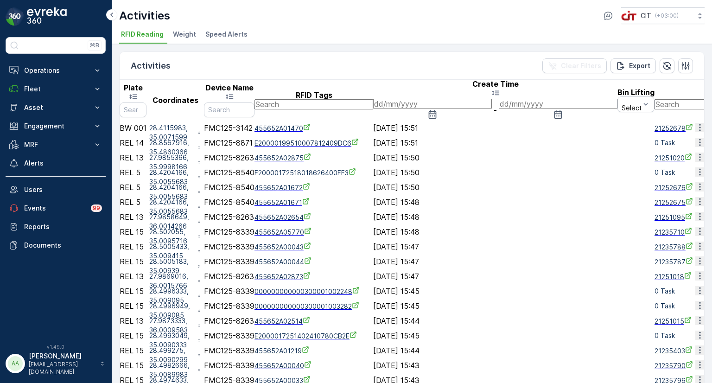
click at [373, 99] on input "text" at bounding box center [313, 104] width 119 height 10
paste input "455652A05865"
type input "455652A05865"
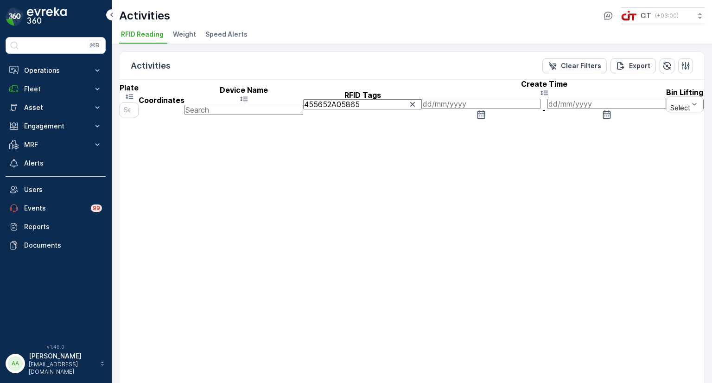
drag, startPoint x: 460, startPoint y: 98, endPoint x: 376, endPoint y: 93, distance: 84.0
click at [376, 93] on tr "Plate Coordinates Device Name RFID Tags 455652A05865 Create Time - Bin Lifting …" at bounding box center [621, 100] width 1003 height 41
paste input "1853"
type input "455652A01853"
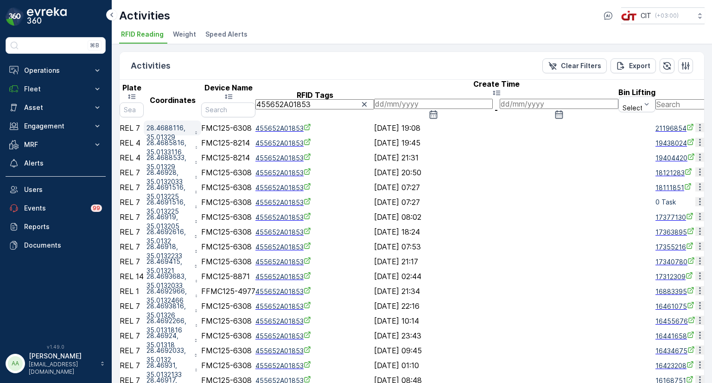
click at [190, 123] on p "28.4688116, 35.01329" at bounding box center [168, 132] width 44 height 19
click at [237, 145] on span "Hybrid" at bounding box center [237, 141] width 19 height 7
click at [228, 145] on input "Hybrid" at bounding box center [225, 142] width 6 height 6
radio input "true"
drag, startPoint x: 311, startPoint y: 215, endPoint x: 317, endPoint y: 212, distance: 6.7
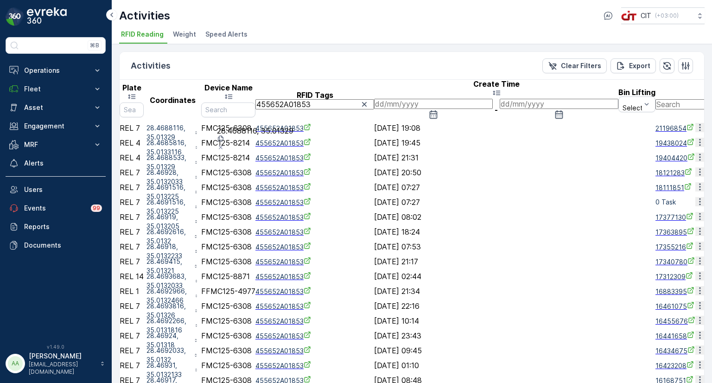
click at [293, 152] on div "Satellite Roadmap Terrain Hybrid Leaflet Keyboard shortcuts Map Data Map data ©…" at bounding box center [255, 152] width 76 height 0
drag, startPoint x: 473, startPoint y: 98, endPoint x: 463, endPoint y: 102, distance: 10.8
click at [374, 102] on input "455652A01853" at bounding box center [314, 104] width 119 height 10
type input "455652A01806"
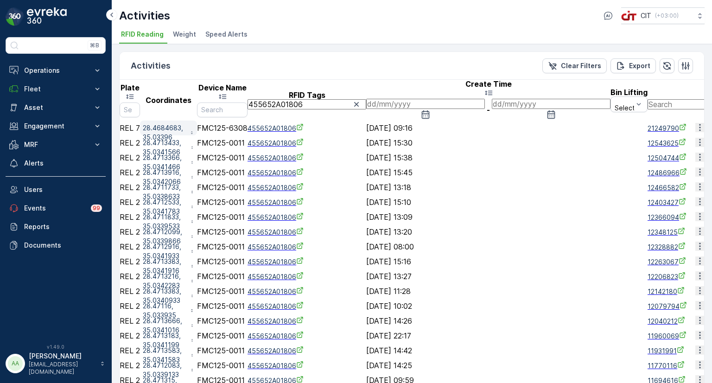
click at [186, 123] on p "28.4684683, 35.03396" at bounding box center [164, 132] width 43 height 19
click at [238, 145] on span "Hybrid" at bounding box center [237, 141] width 19 height 7
click at [228, 145] on input "Hybrid" at bounding box center [225, 142] width 6 height 6
radio input "true"
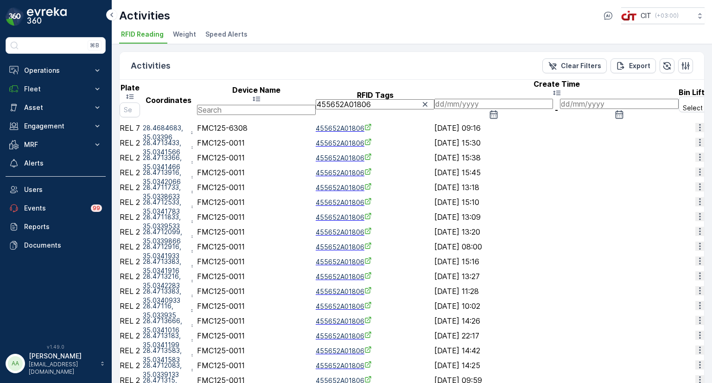
drag, startPoint x: 475, startPoint y: 97, endPoint x: 403, endPoint y: 95, distance: 71.8
click at [403, 95] on tr "Plate Coordinates Device Name RFID Tags 455652A01806 Create Time - Bin Lifting …" at bounding box center [677, 100] width 1115 height 41
paste input "2517"
type input "455652A02517"
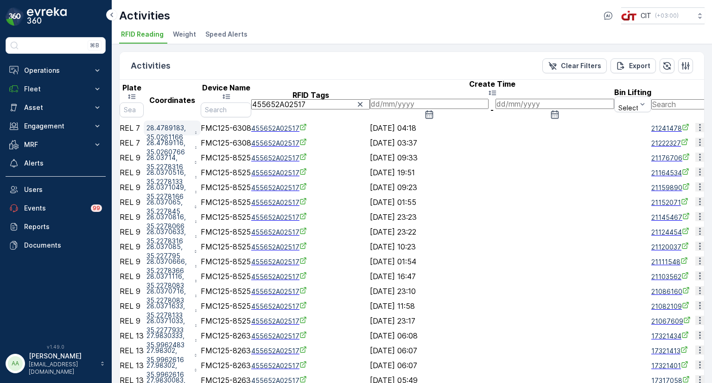
click at [190, 123] on p "28.4789183, 35.0261166" at bounding box center [168, 132] width 44 height 19
click at [235, 145] on span "Hybrid" at bounding box center [237, 141] width 19 height 7
click at [228, 145] on input "Hybrid" at bounding box center [225, 142] width 6 height 6
radio input "true"
drag, startPoint x: 302, startPoint y: 203, endPoint x: 351, endPoint y: 190, distance: 50.9
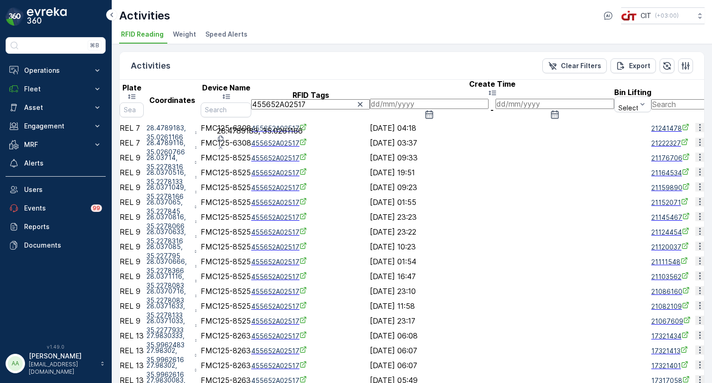
click at [303, 152] on div "Satellite Roadmap Terrain Hybrid Leaflet Keyboard shortcuts Map Data Map data ©…" at bounding box center [260, 152] width 86 height 0
drag, startPoint x: 353, startPoint y: 193, endPoint x: 318, endPoint y: 192, distance: 34.8
click at [303, 152] on div "Satellite Roadmap Terrain Hybrid Leaflet Keyboard shortcuts Map Data Map data ©…" at bounding box center [260, 152] width 86 height 0
drag, startPoint x: 480, startPoint y: 96, endPoint x: 454, endPoint y: 99, distance: 26.1
click at [370, 99] on input "455652A02517" at bounding box center [310, 104] width 119 height 10
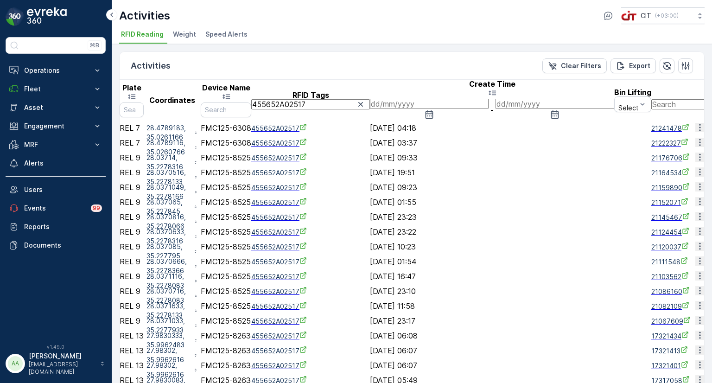
type input "455652A0"
type input "2517"
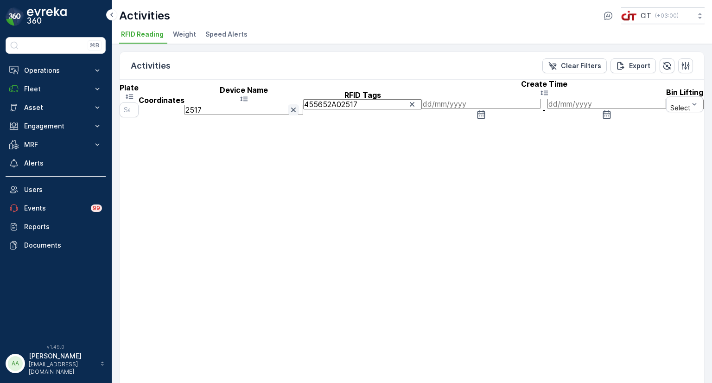
click at [296, 107] on icon "button" at bounding box center [293, 109] width 5 height 5
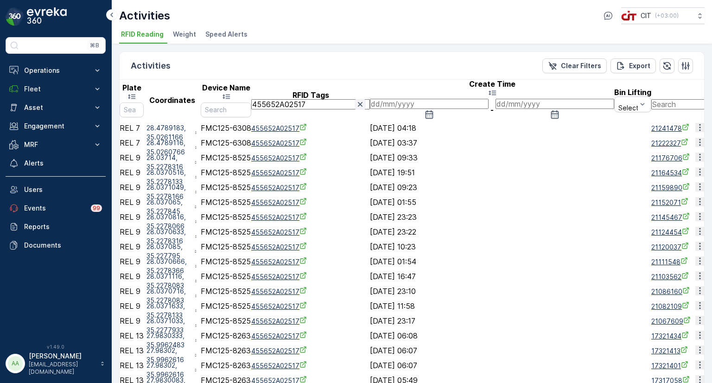
click at [365, 100] on icon "button" at bounding box center [359, 104] width 9 height 9
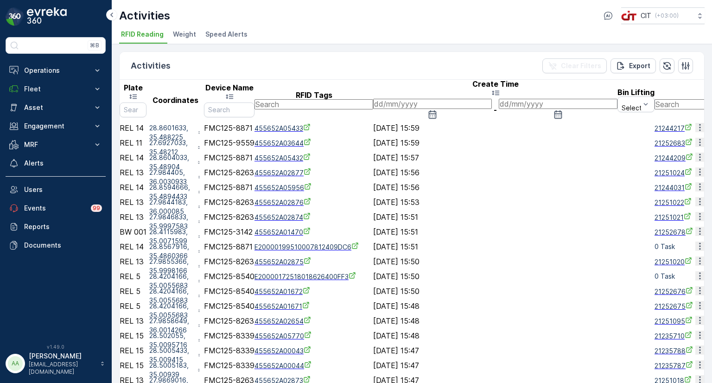
click at [373, 99] on input "text" at bounding box center [313, 104] width 119 height 10
paste input "455652A05865"
type input "455652A05865"
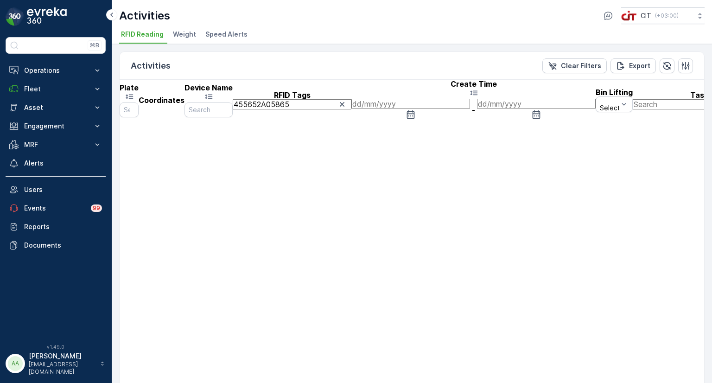
drag, startPoint x: 457, startPoint y: 100, endPoint x: 440, endPoint y: 102, distance: 17.3
click at [351, 102] on input "455652A05865" at bounding box center [292, 104] width 119 height 10
click at [344, 102] on icon "button" at bounding box center [341, 104] width 5 height 5
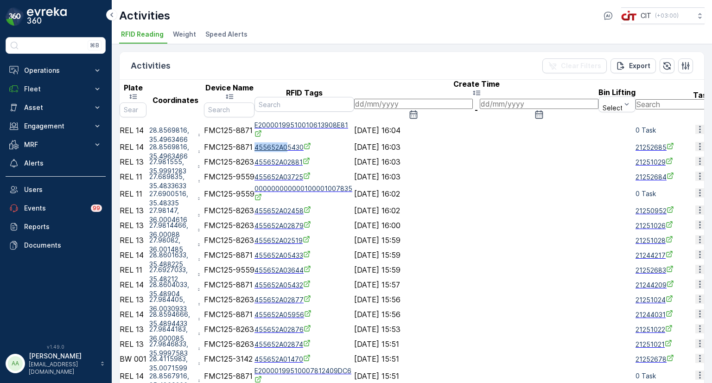
drag, startPoint x: 419, startPoint y: 139, endPoint x: 459, endPoint y: 145, distance: 40.6
click at [354, 145] on td "455652A05430" at bounding box center [304, 146] width 100 height 15
copy span "455652A0"
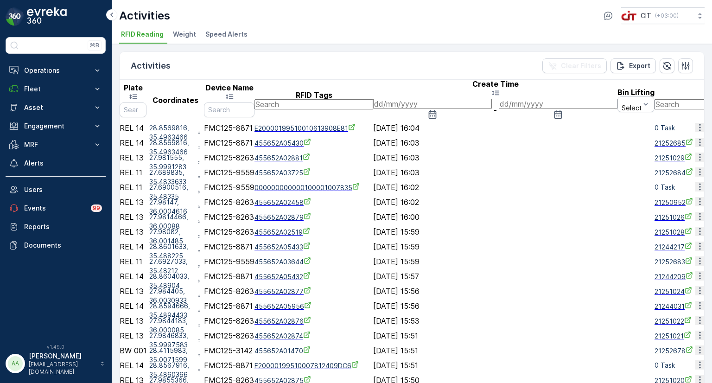
click at [373, 99] on input "text" at bounding box center [313, 104] width 119 height 10
paste input "455652A0"
type input "455652A02576"
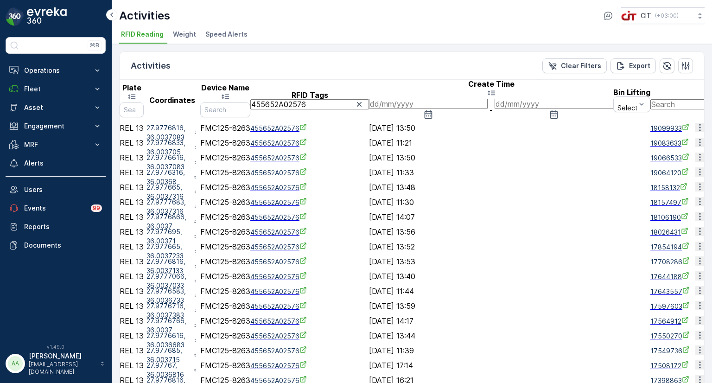
click at [341, 60] on div "Activities Clear Filters Export" at bounding box center [412, 66] width 584 height 28
drag, startPoint x: 473, startPoint y: 98, endPoint x: 454, endPoint y: 98, distance: 19.0
click at [369, 99] on input "455652A02576" at bounding box center [309, 104] width 119 height 10
paste input "4259"
type input "455652A04259"
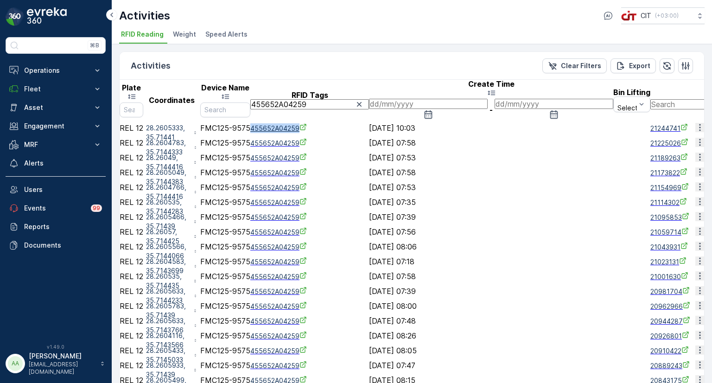
drag, startPoint x: 419, startPoint y: 121, endPoint x: 472, endPoint y: 123, distance: 52.8
click at [369, 123] on div "455652A04259" at bounding box center [309, 128] width 119 height 10
copy span "455652A04259"
drag, startPoint x: 473, startPoint y: 96, endPoint x: 456, endPoint y: 100, distance: 17.0
click at [369, 100] on input "455652A04259" at bounding box center [309, 104] width 119 height 10
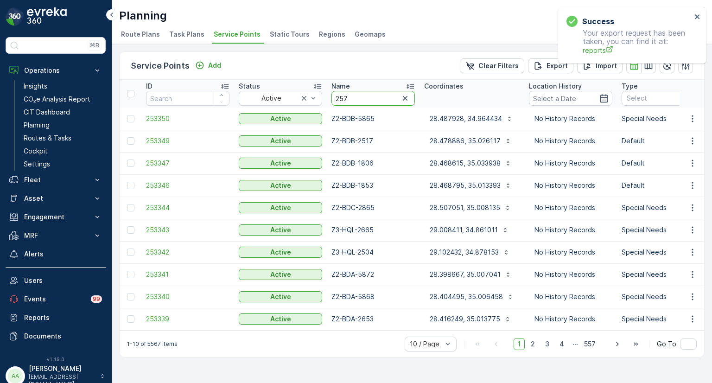
type input "2576"
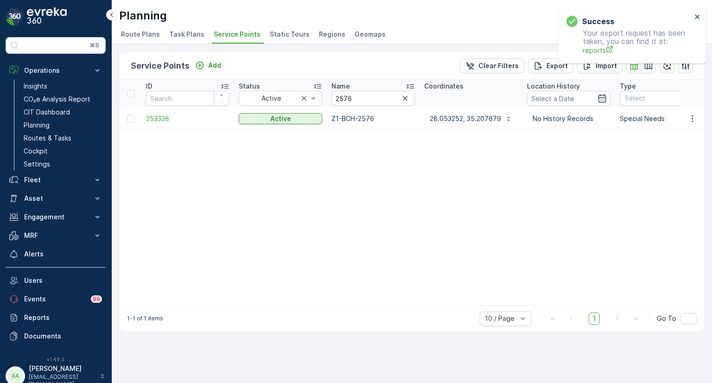
click at [400, 101] on icon "button" at bounding box center [404, 98] width 9 height 9
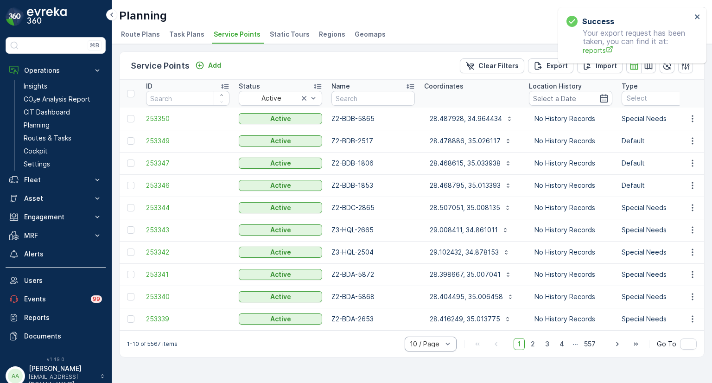
click at [436, 347] on div at bounding box center [426, 343] width 34 height 7
click at [421, 294] on span "20 / Page" at bounding box center [425, 293] width 30 height 7
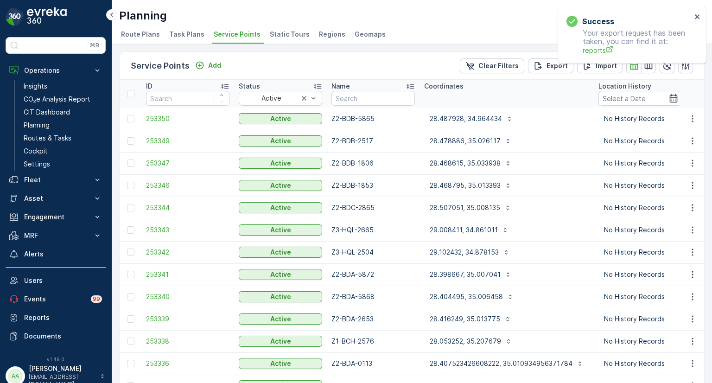
click at [366, 121] on td "Z2-BDB-5865" at bounding box center [373, 118] width 93 height 22
copy td "5865"
click at [368, 97] on input "text" at bounding box center [372, 98] width 83 height 15
click at [380, 95] on input "text" at bounding box center [372, 98] width 83 height 15
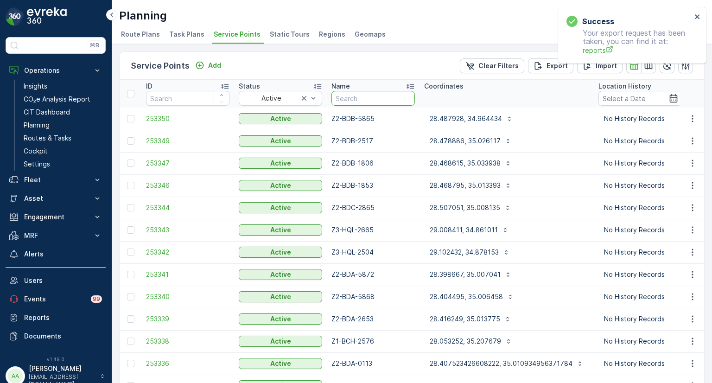
paste input "4259"
type input "4259"
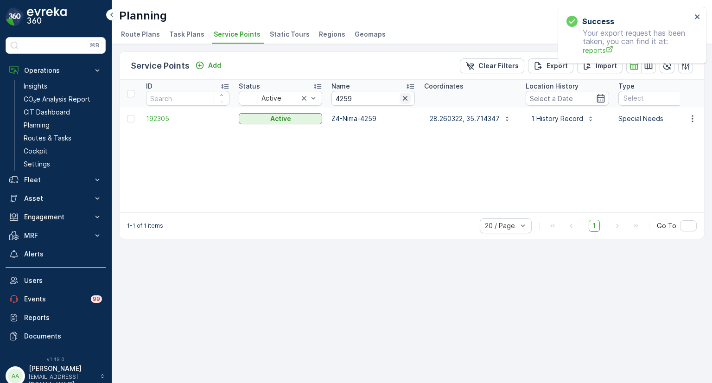
click at [405, 99] on icon "button" at bounding box center [404, 98] width 9 height 9
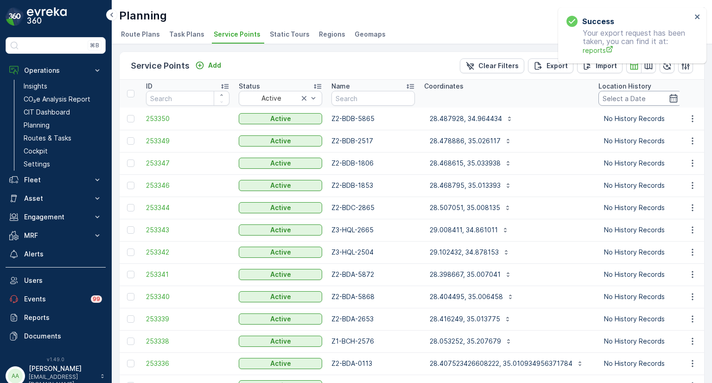
click at [625, 100] on input at bounding box center [639, 98] width 83 height 15
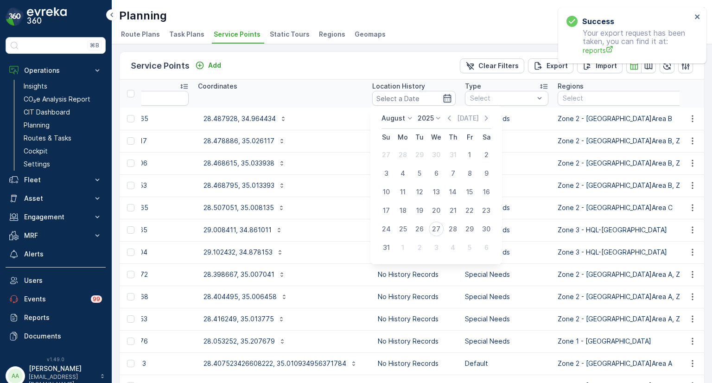
scroll to position [0, 226]
click at [517, 100] on div at bounding box center [502, 98] width 66 height 7
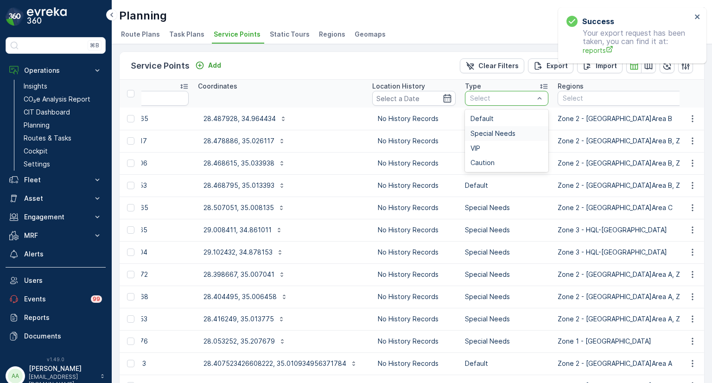
click at [486, 134] on span "Special Needs" at bounding box center [492, 133] width 45 height 7
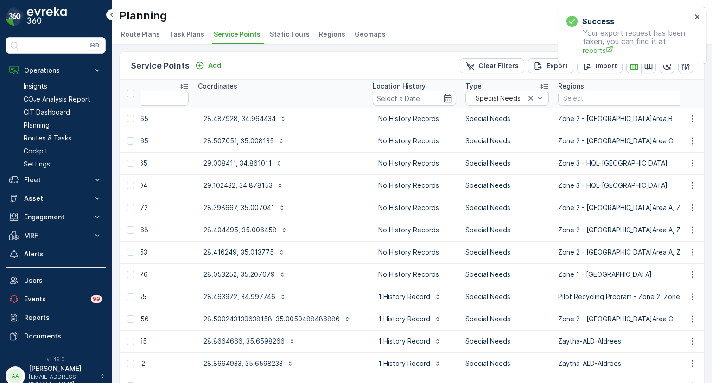
scroll to position [208, 0]
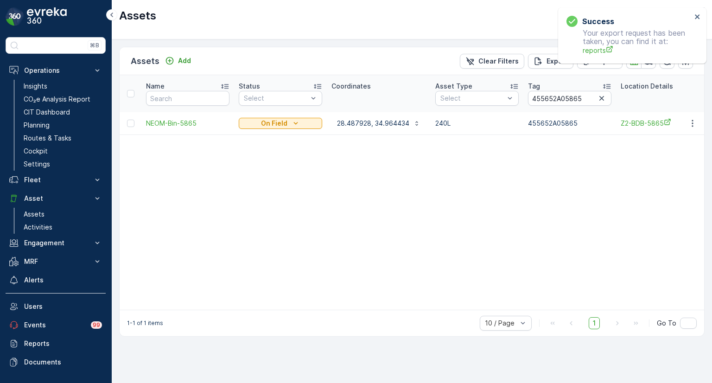
scroll to position [0, 130]
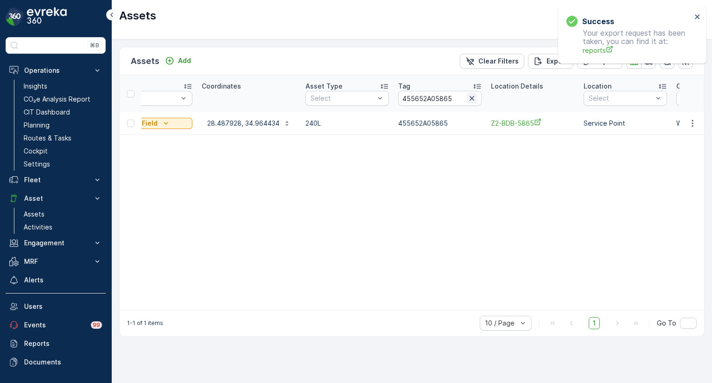
click at [472, 101] on icon "button" at bounding box center [471, 98] width 9 height 9
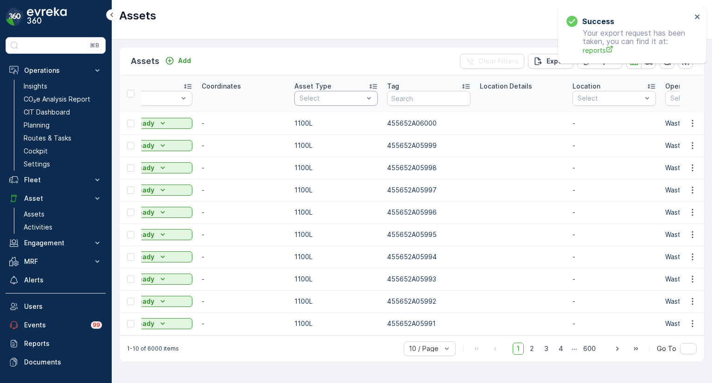
click at [345, 95] on div at bounding box center [331, 98] width 66 height 7
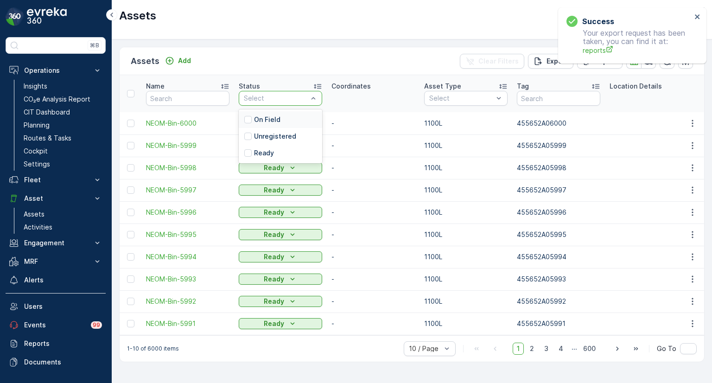
click at [267, 119] on p "On Field" at bounding box center [267, 119] width 26 height 9
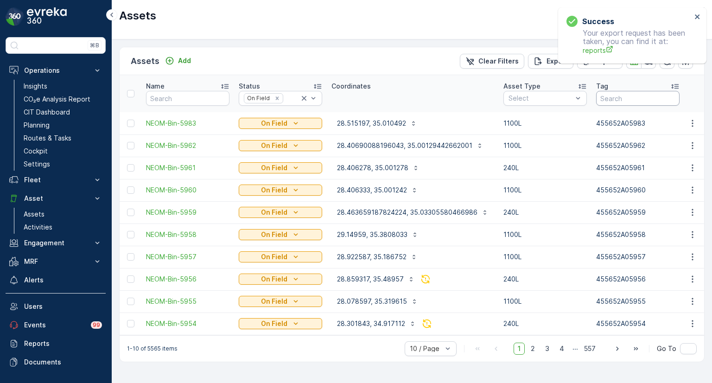
click at [601, 95] on input "text" at bounding box center [637, 98] width 83 height 15
paste input "5865"
type input "5865"
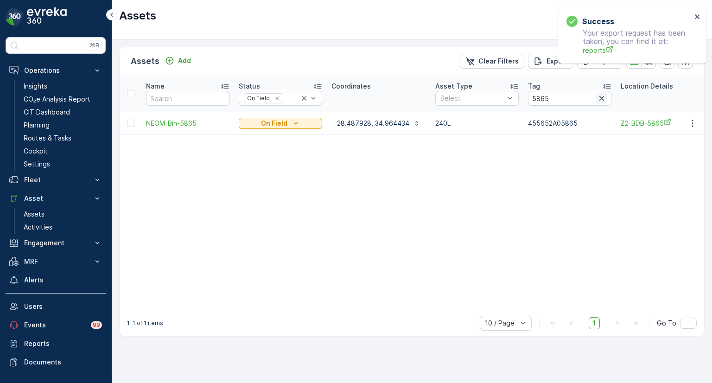
click at [598, 98] on icon "button" at bounding box center [601, 98] width 9 height 9
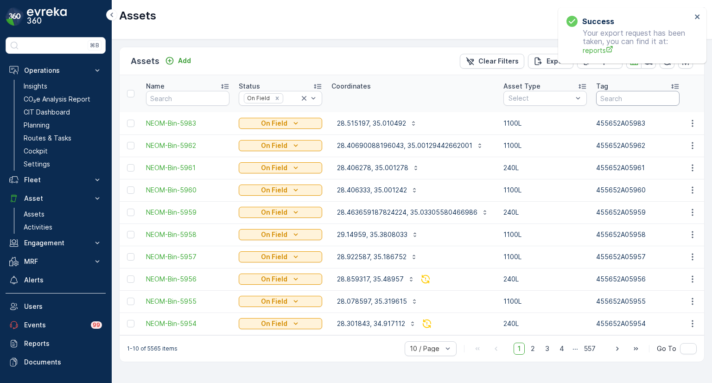
click at [607, 98] on input "text" at bounding box center [637, 98] width 83 height 15
paste input "455652A04259"
type input "455652A04259"
